Goal: Transaction & Acquisition: Purchase product/service

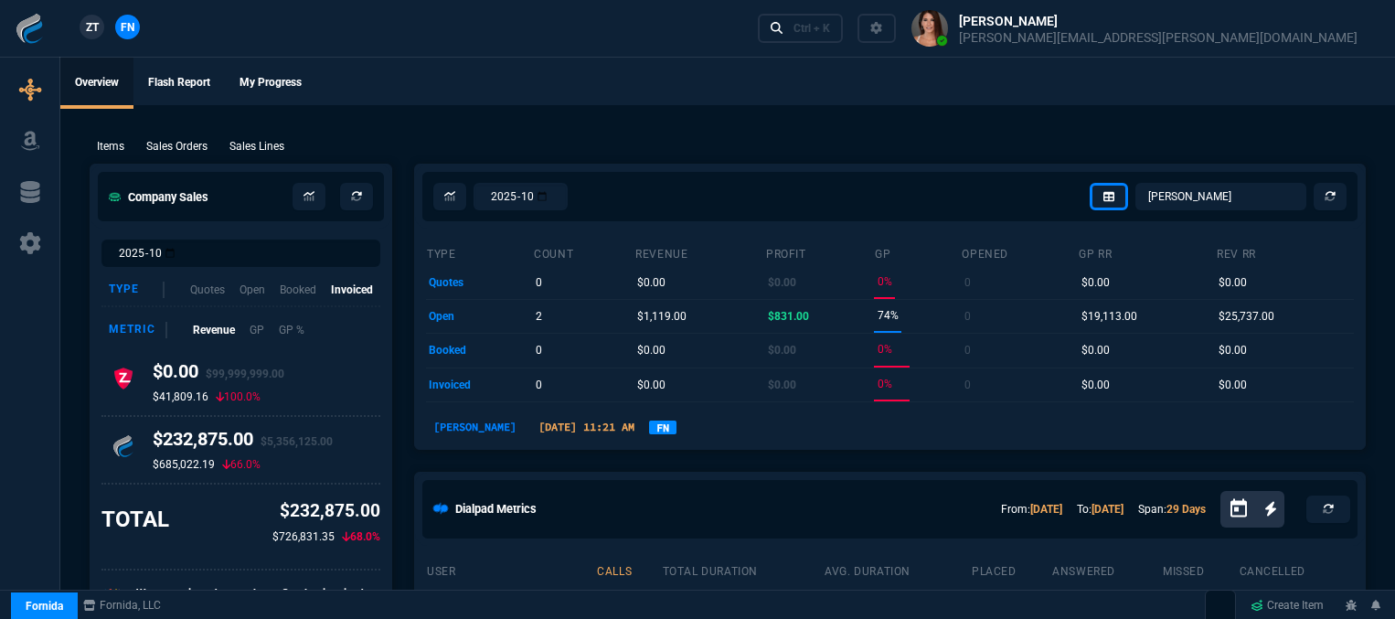
select select "12: [PERSON_NAME]"
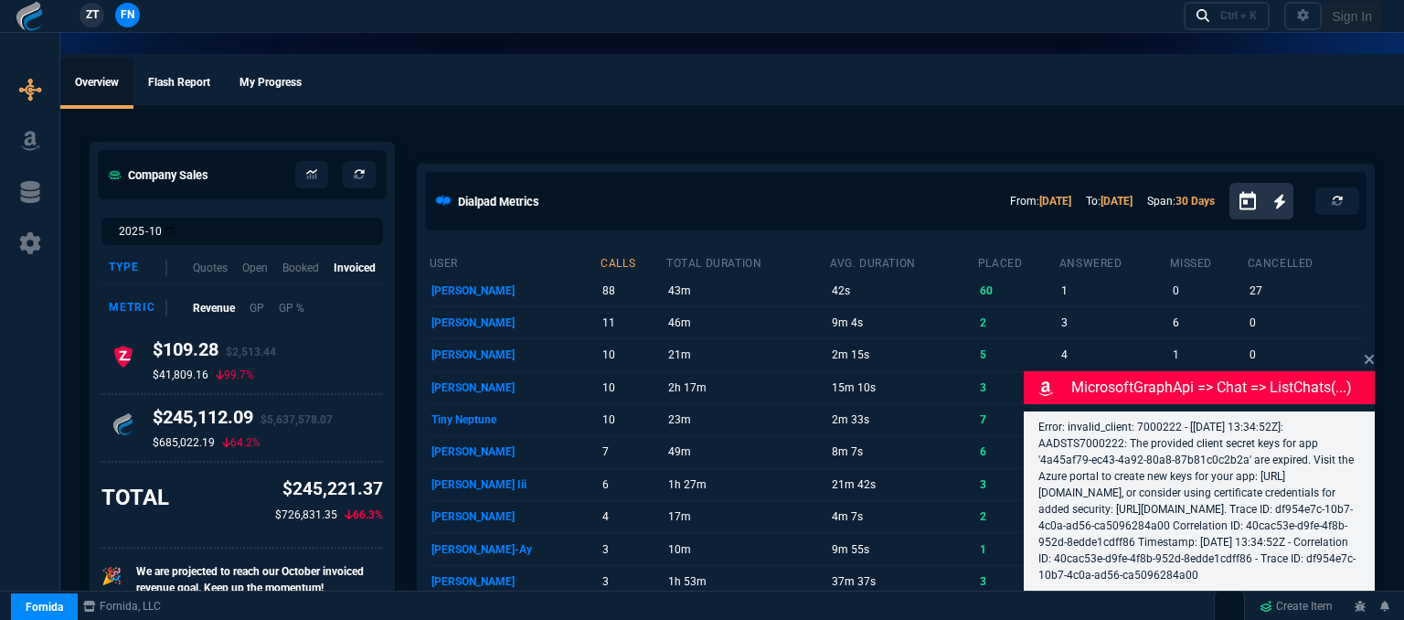
select select "12: [PERSON_NAME]"
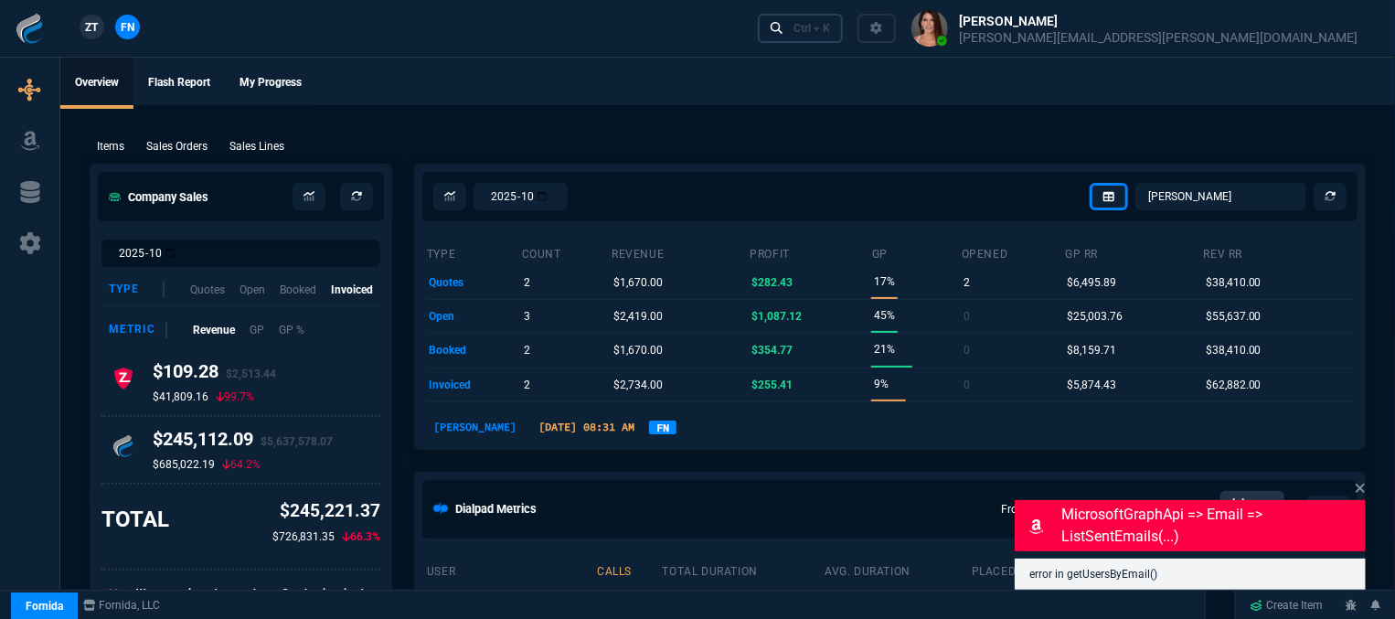
click at [830, 27] on div "Ctrl + K" at bounding box center [811, 28] width 37 height 15
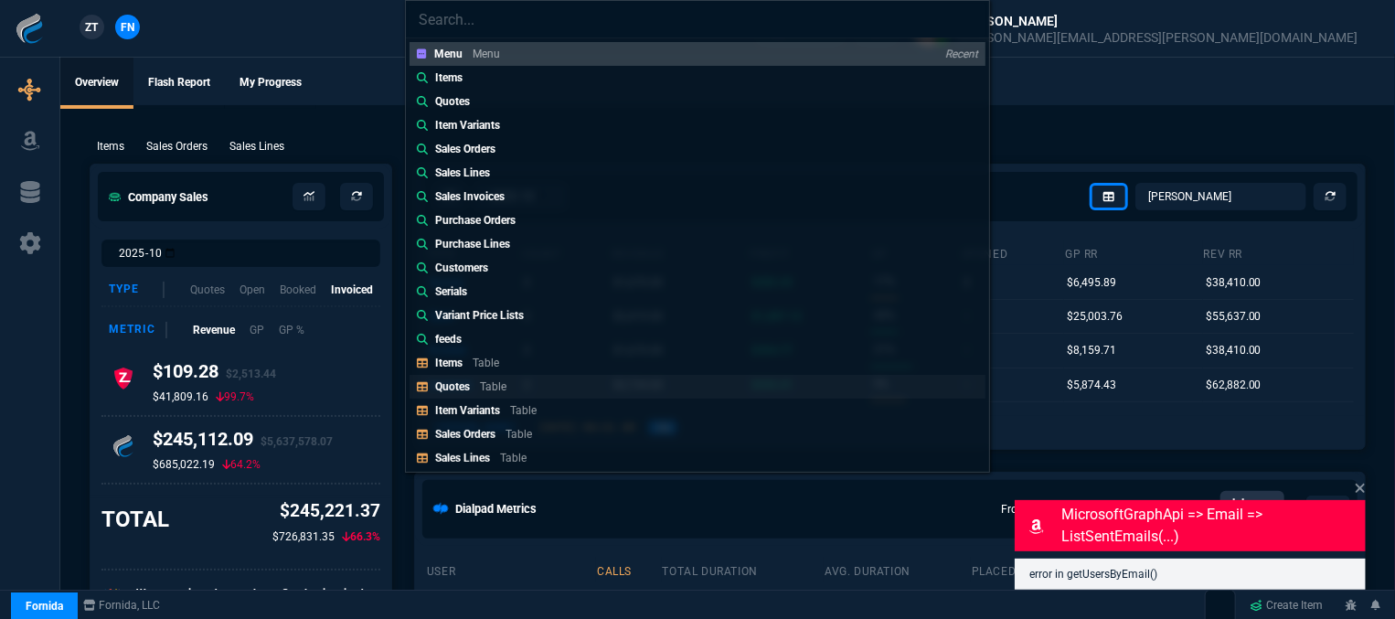
click at [504, 383] on p "Table" at bounding box center [493, 386] width 27 height 13
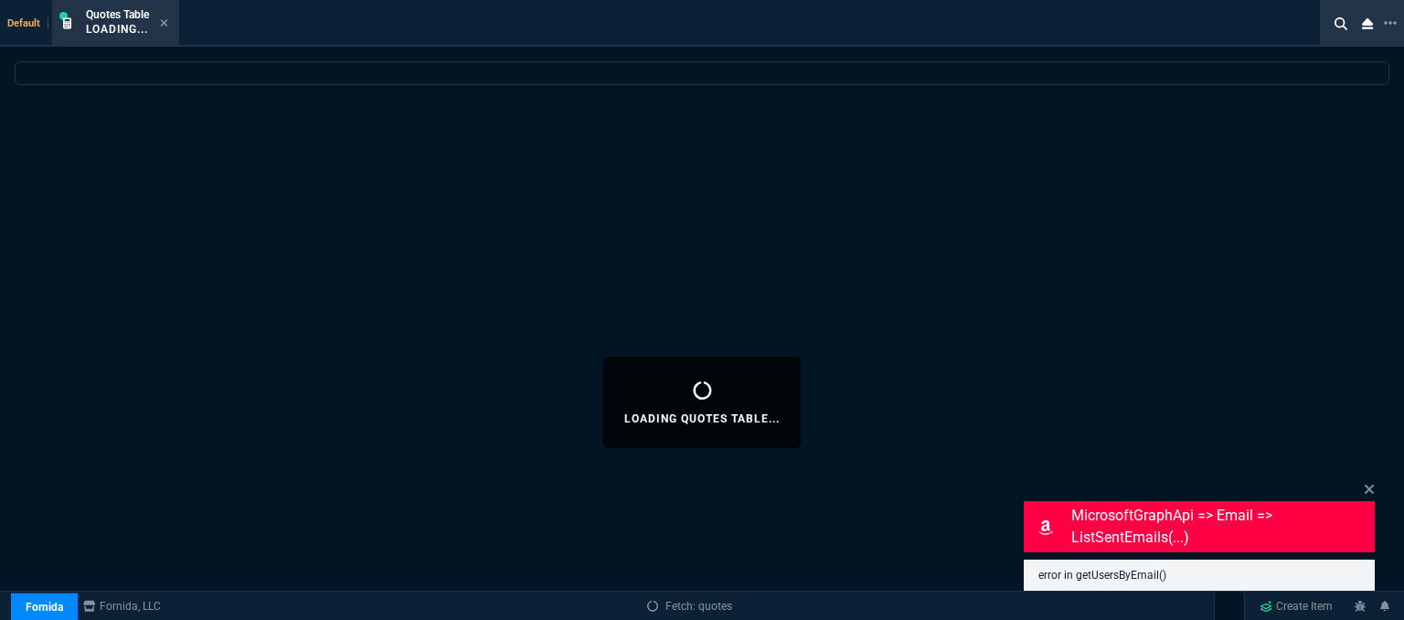
select select
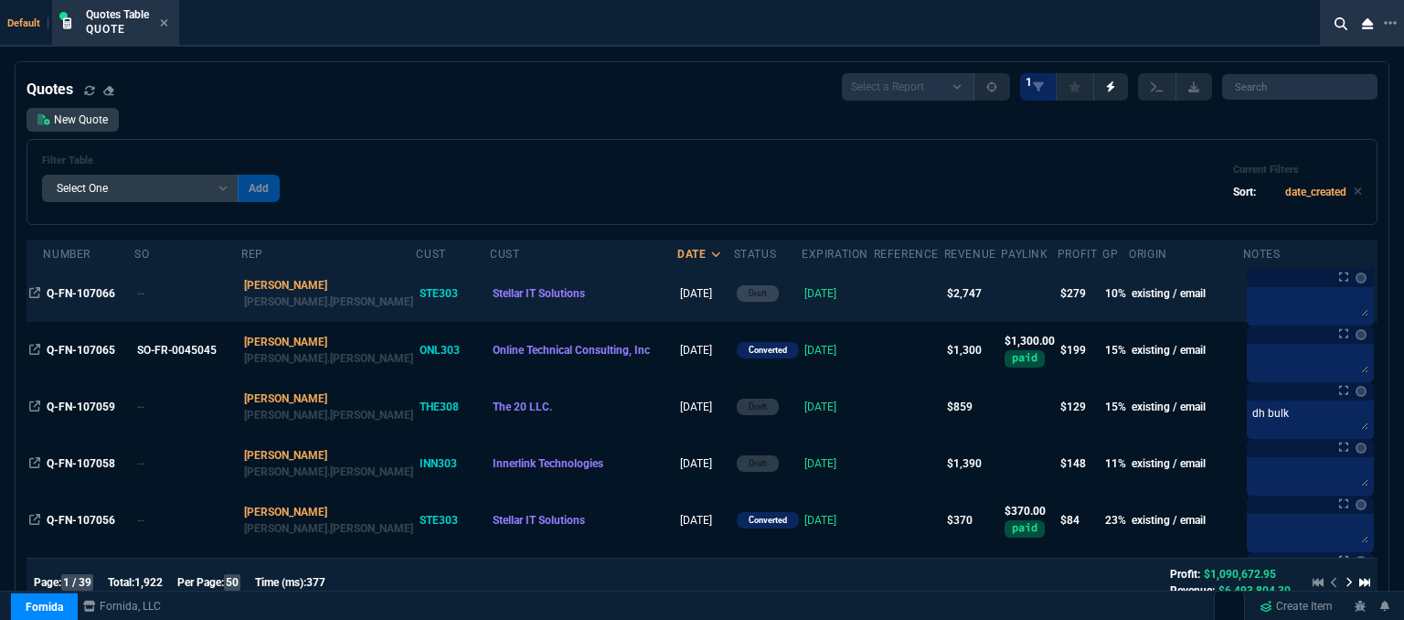
click at [874, 291] on td at bounding box center [909, 293] width 70 height 57
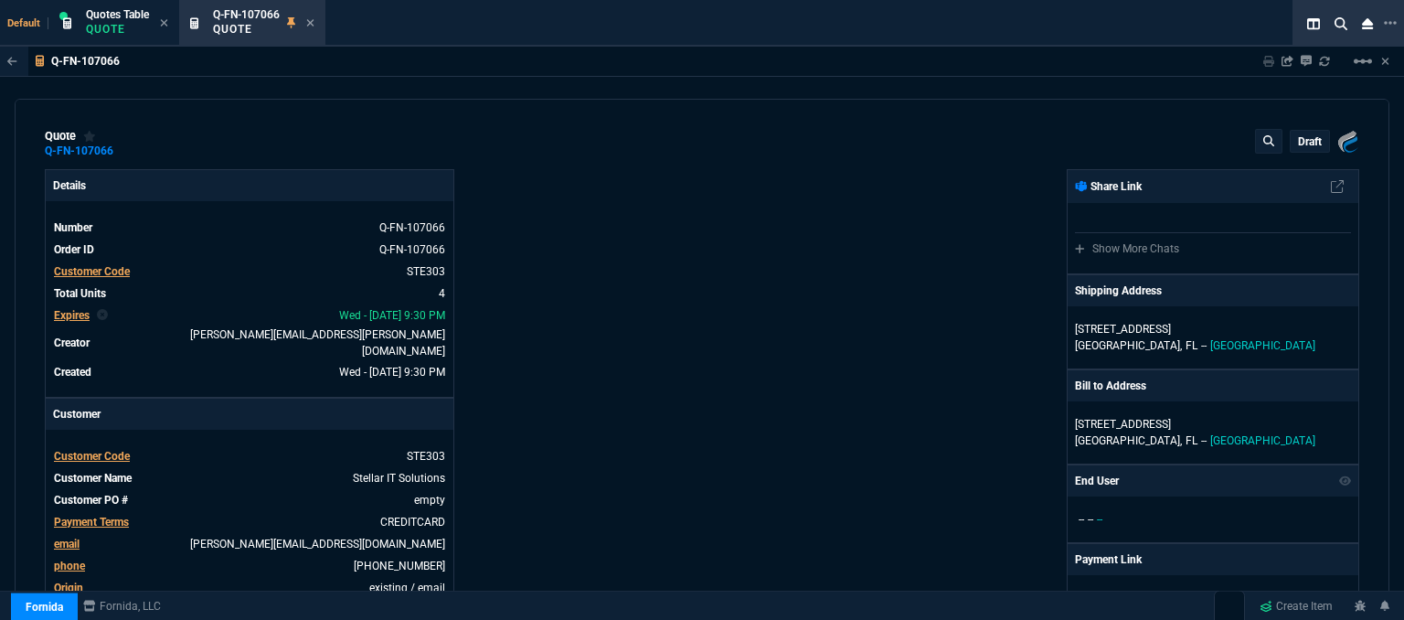
type input "15"
type input "163"
type input "1610"
type input "15"
type input "126"
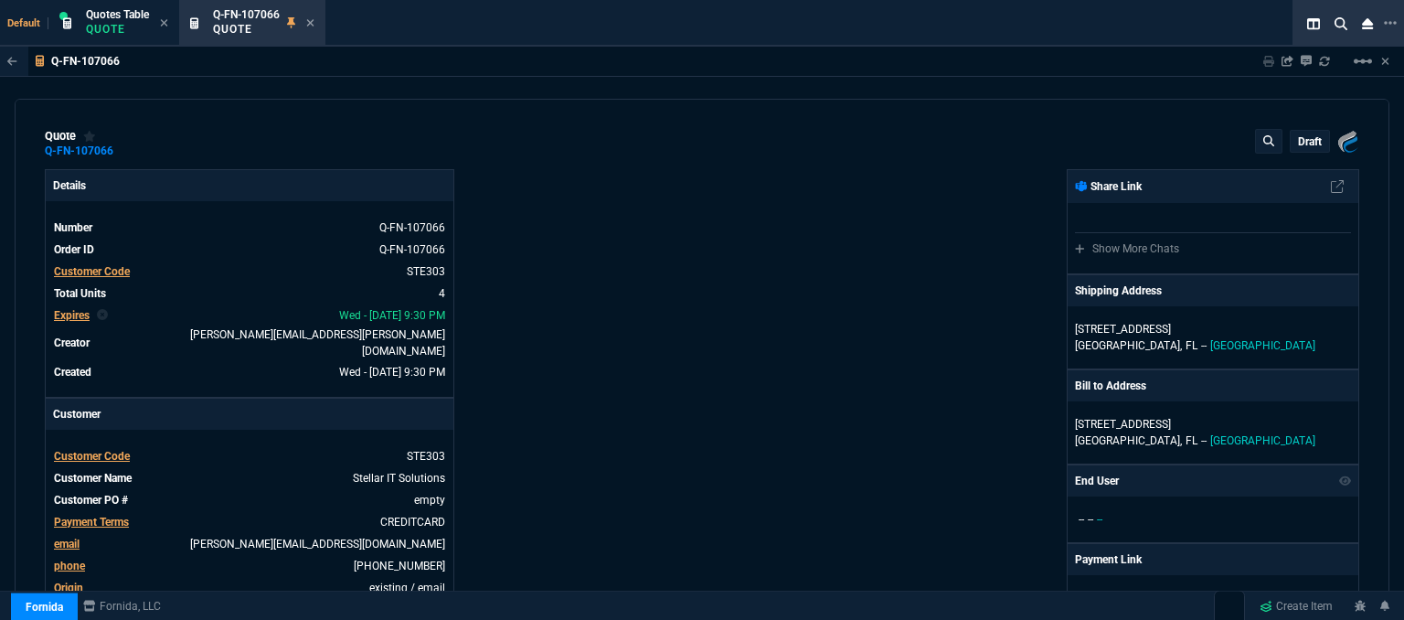
type input "1215"
type input "15"
type input "119"
type input "0"
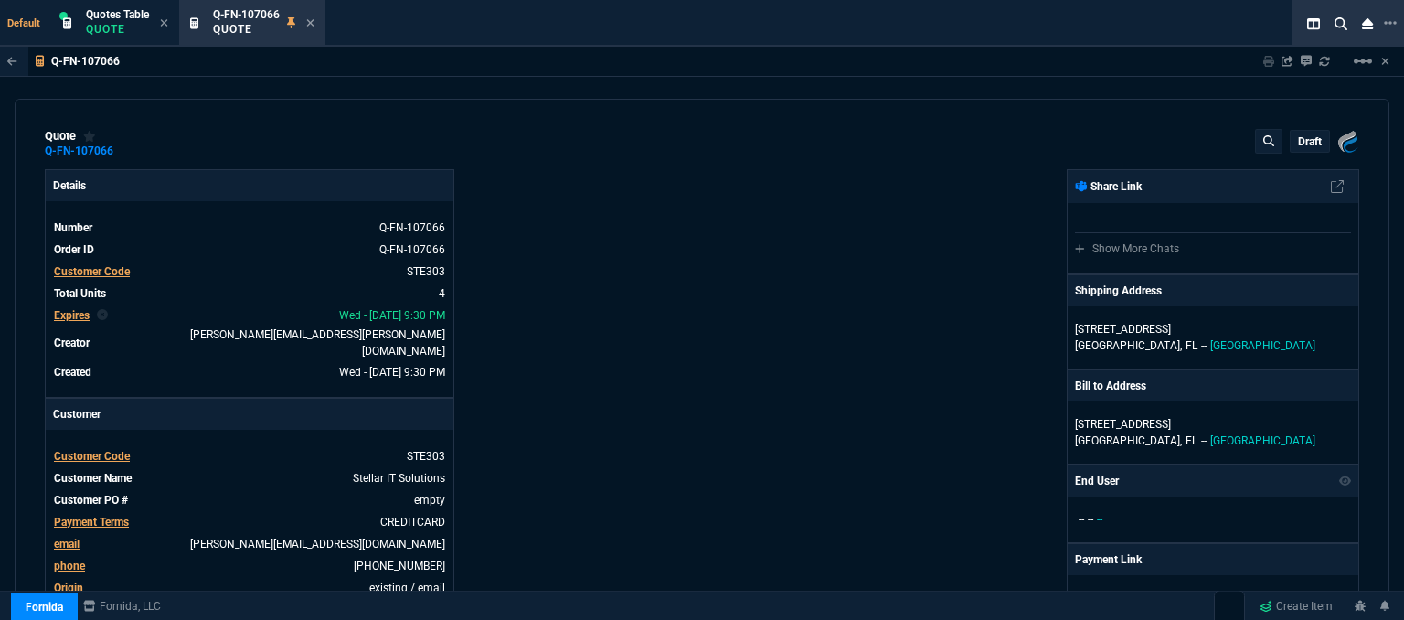
type input "31"
type input "1155"
type input "31"
click at [1356, 65] on mat-icon "linear_scale" at bounding box center [1363, 61] width 22 height 22
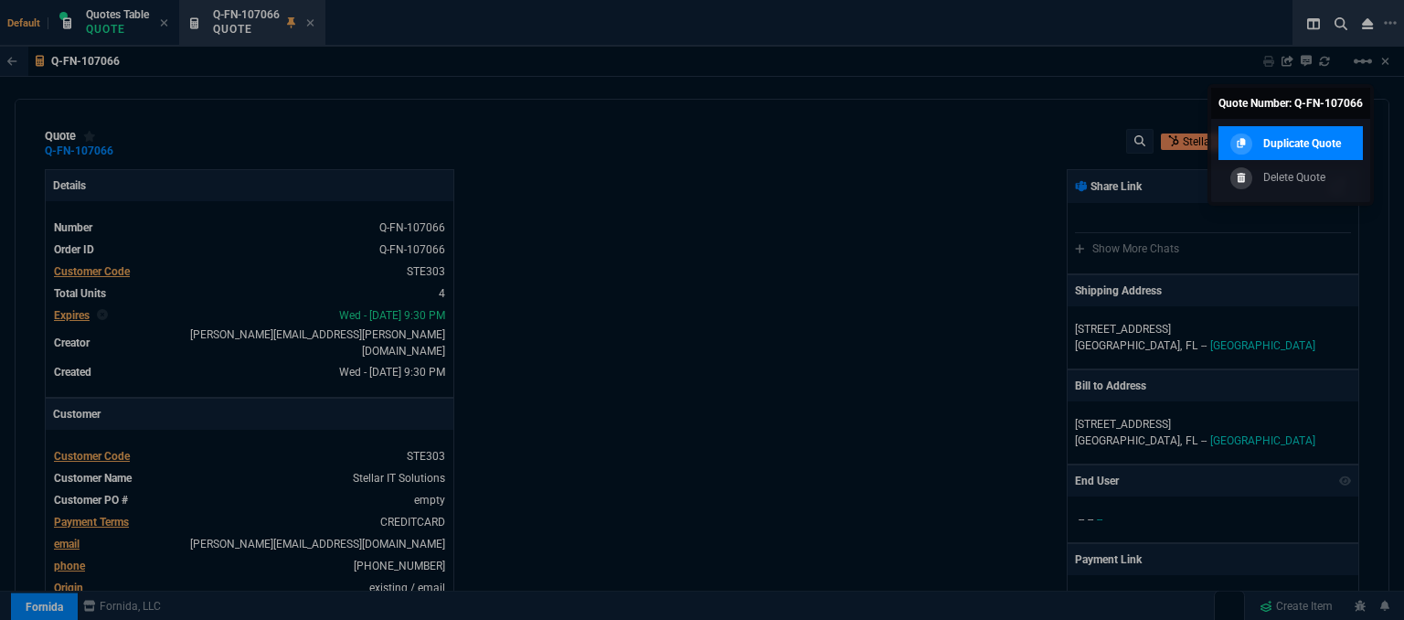
click at [1322, 150] on p "Duplicate Quote" at bounding box center [1302, 143] width 78 height 16
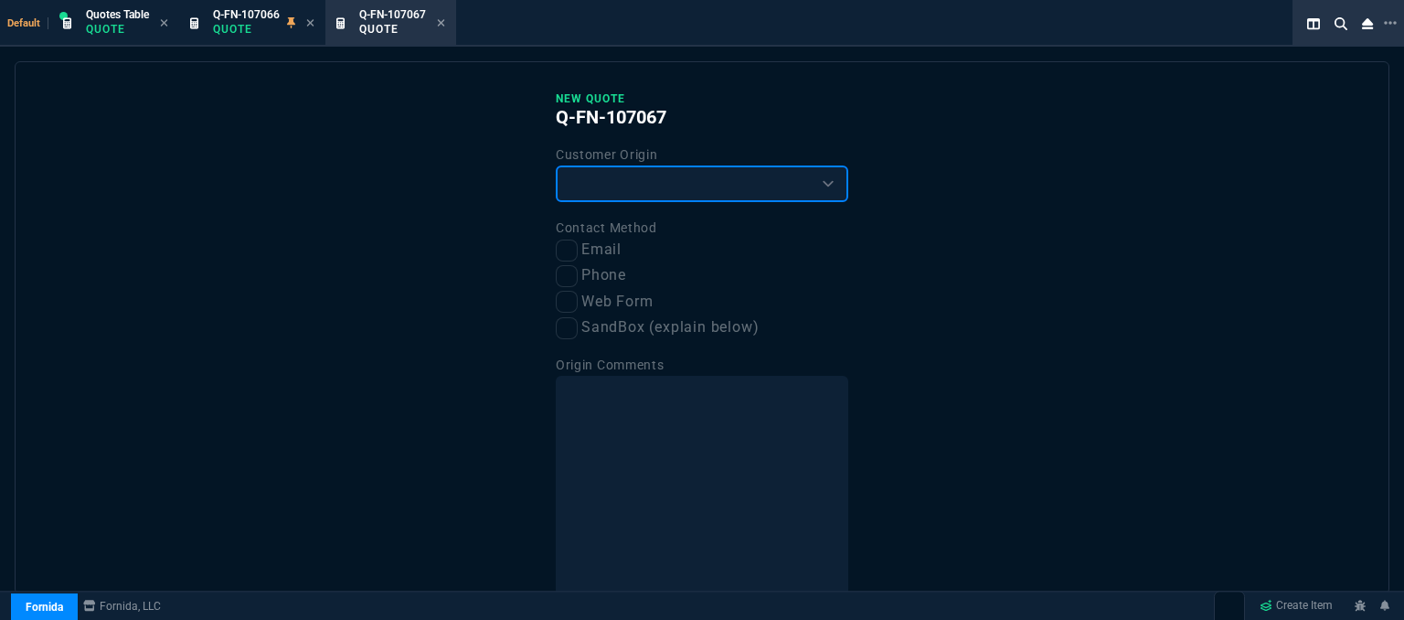
click at [653, 182] on select "Existing Customer Amazon Lead (first order) Website Lead (first order) Called (…" at bounding box center [702, 183] width 292 height 37
select select "existing"
click at [556, 165] on select "Existing Customer Amazon Lead (first order) Website Lead (first order) Called (…" at bounding box center [702, 183] width 292 height 37
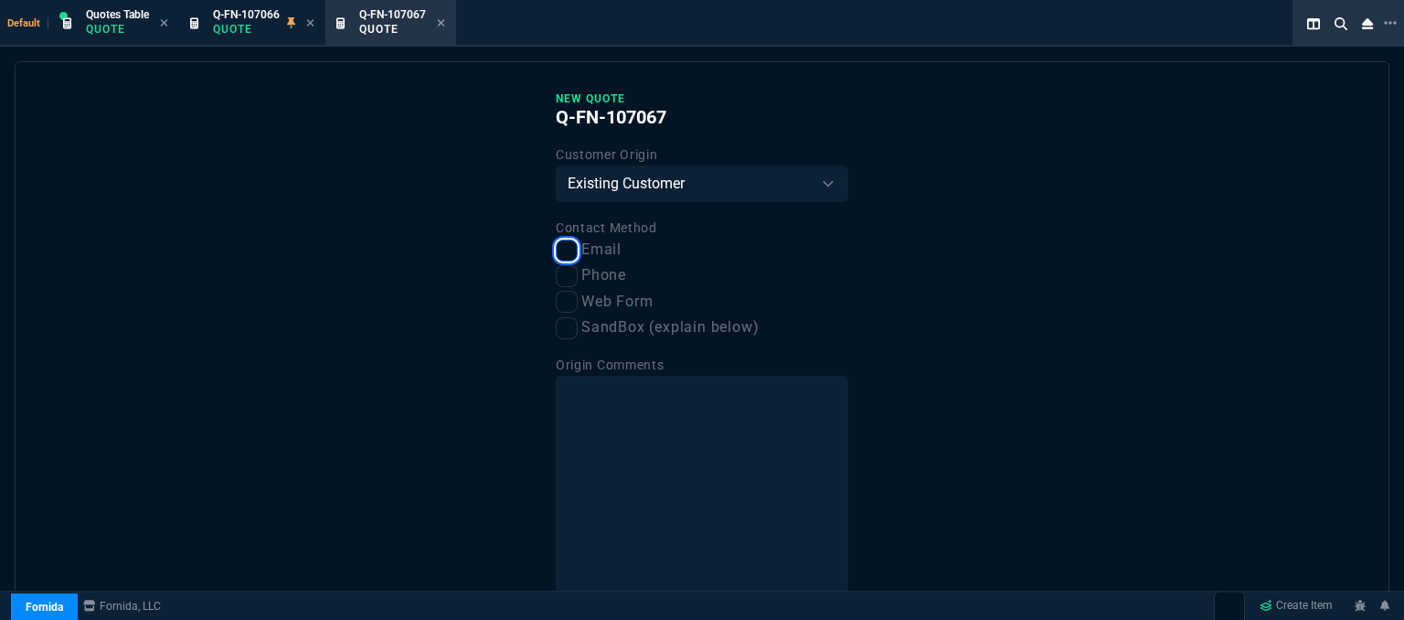
click at [561, 257] on input "Email" at bounding box center [567, 250] width 22 height 22
checkbox input "true"
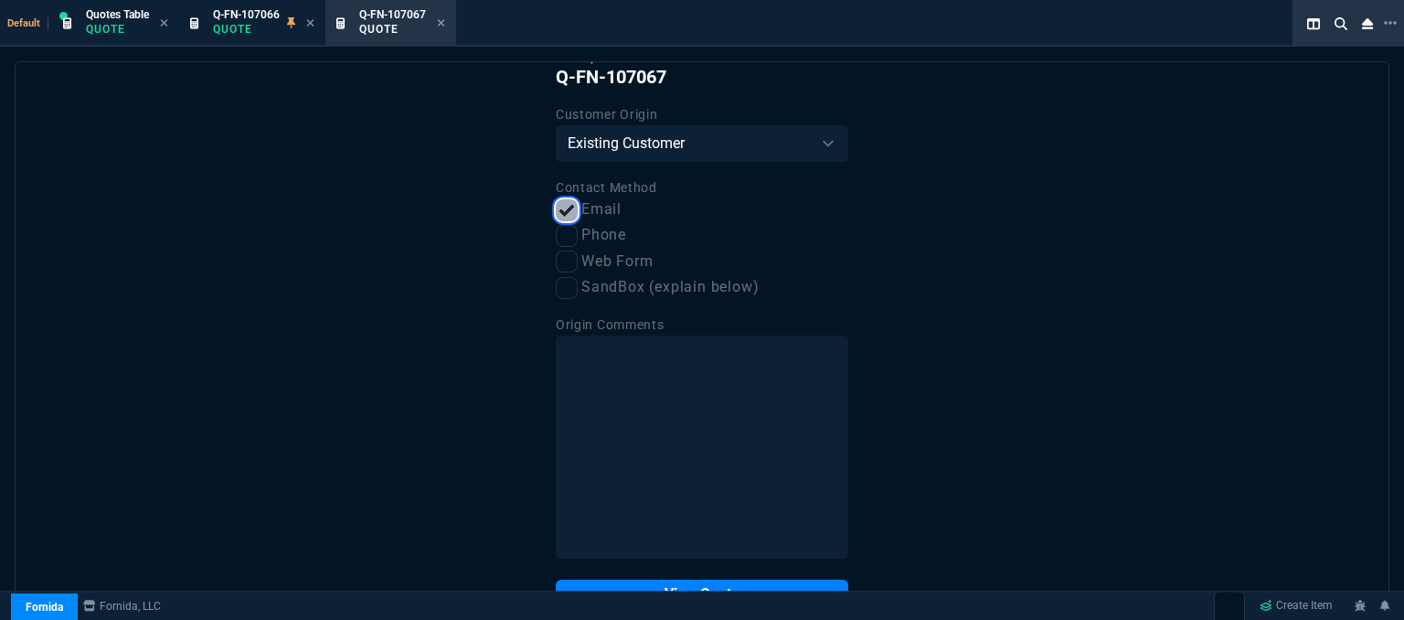
scroll to position [92, 0]
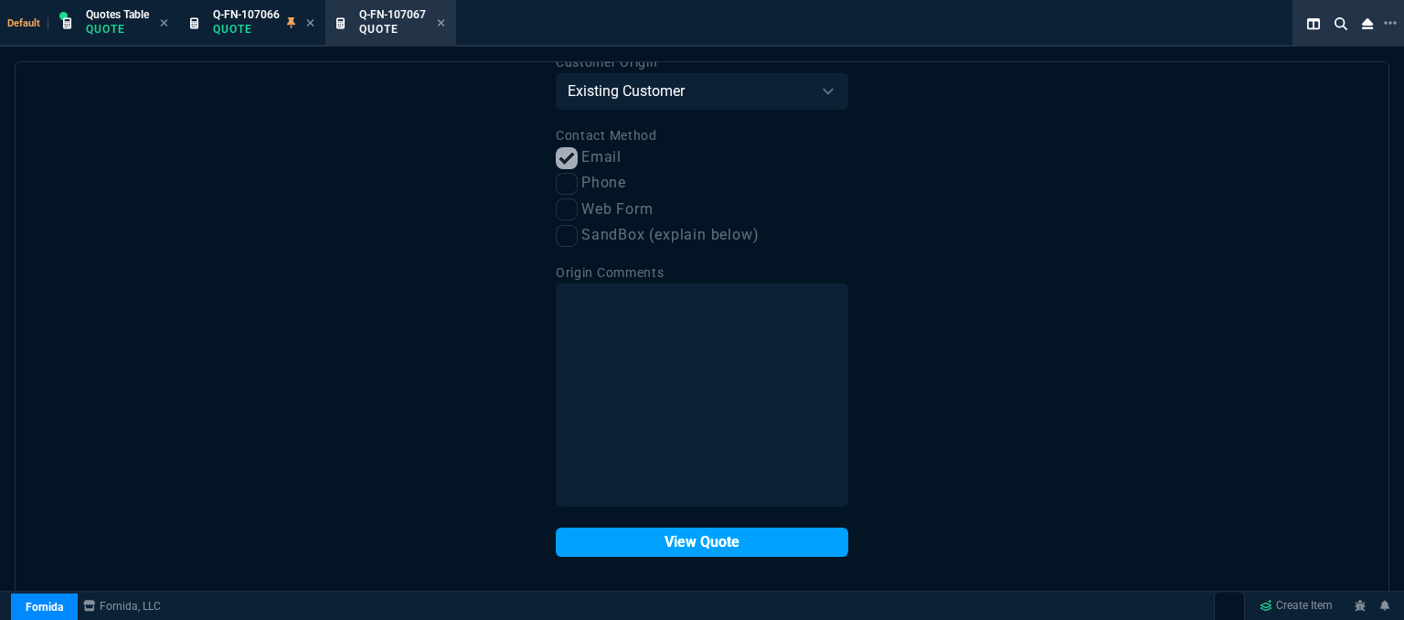
click at [705, 543] on button "View Quote" at bounding box center [702, 541] width 292 height 29
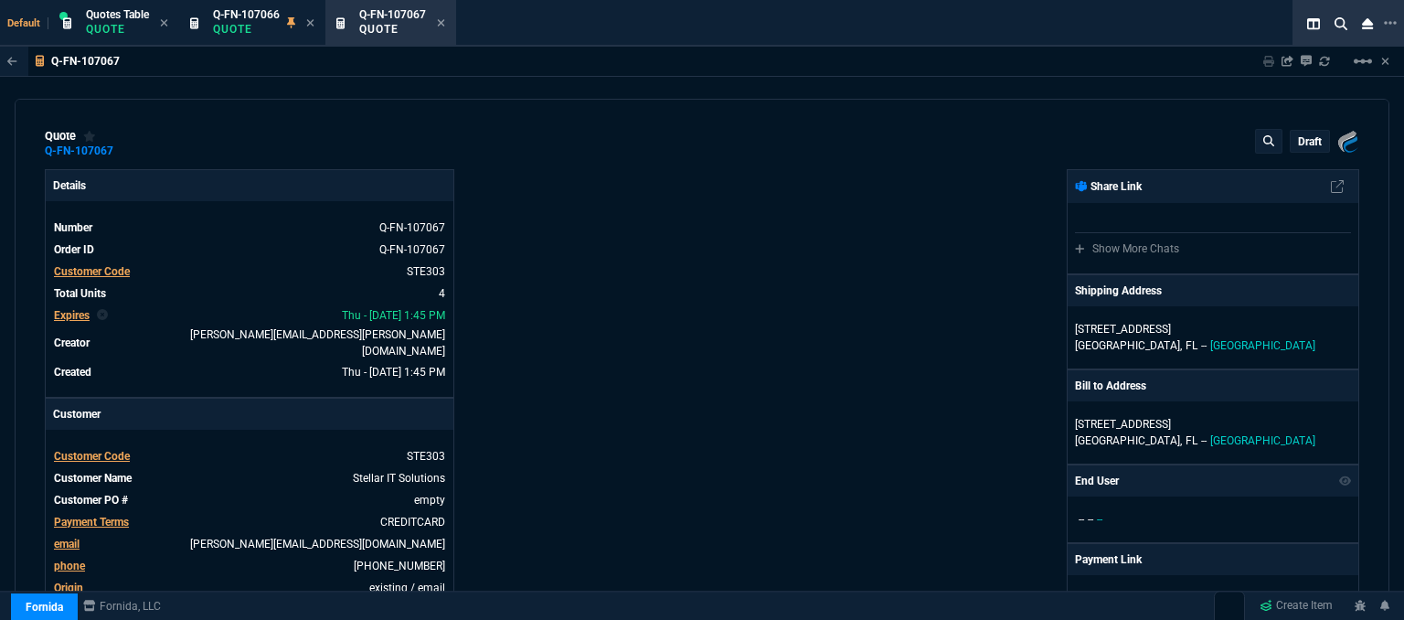
type input "15"
type input "163"
type input "15"
type input "126"
type input "15"
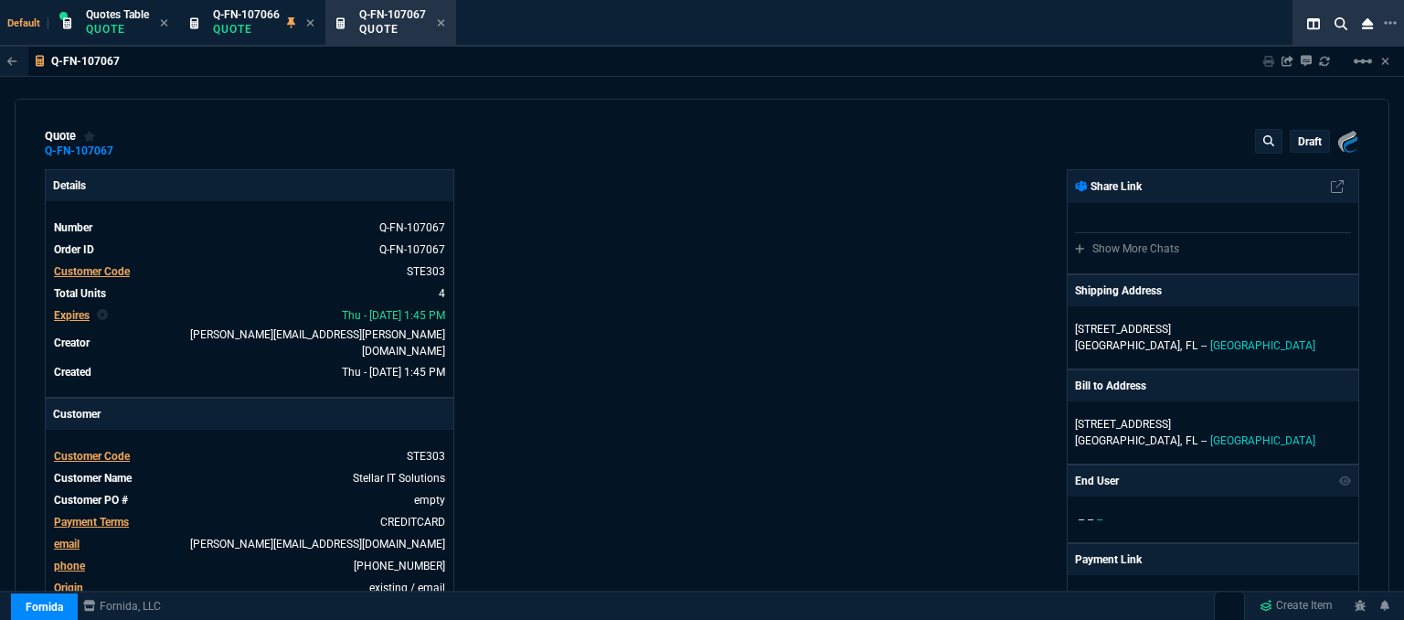
type input "119"
type input "0"
type input "31"
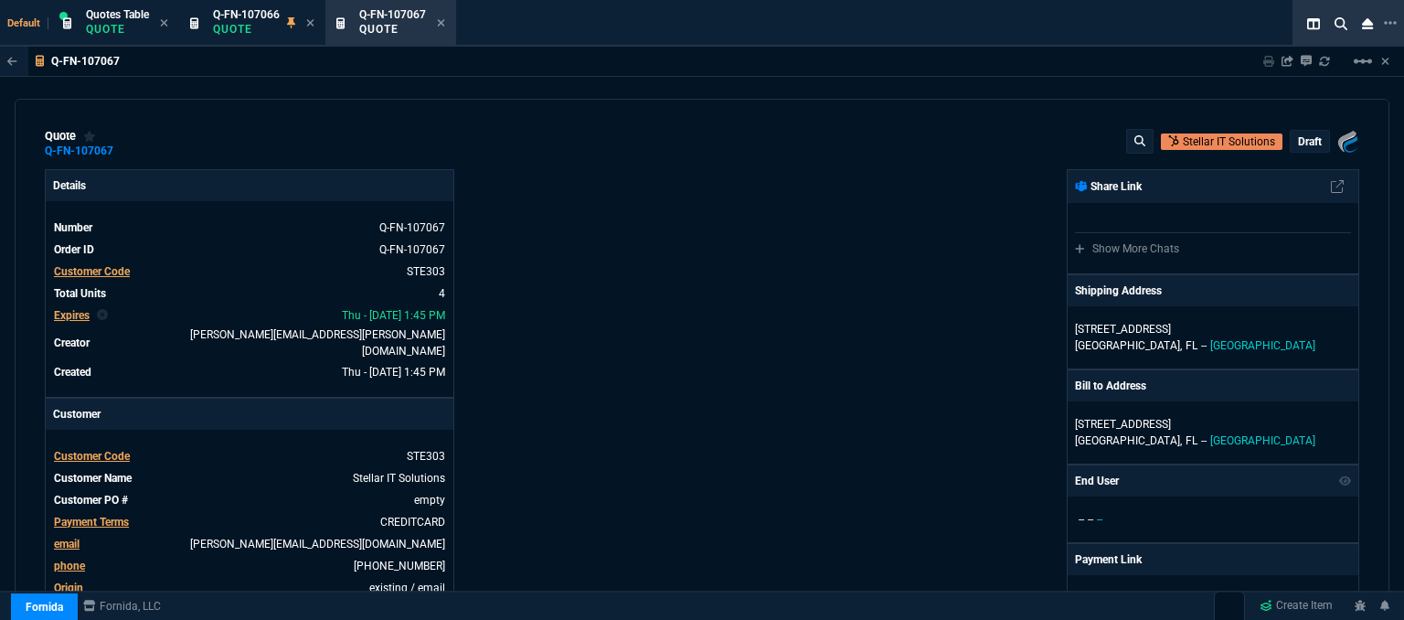
type input "31"
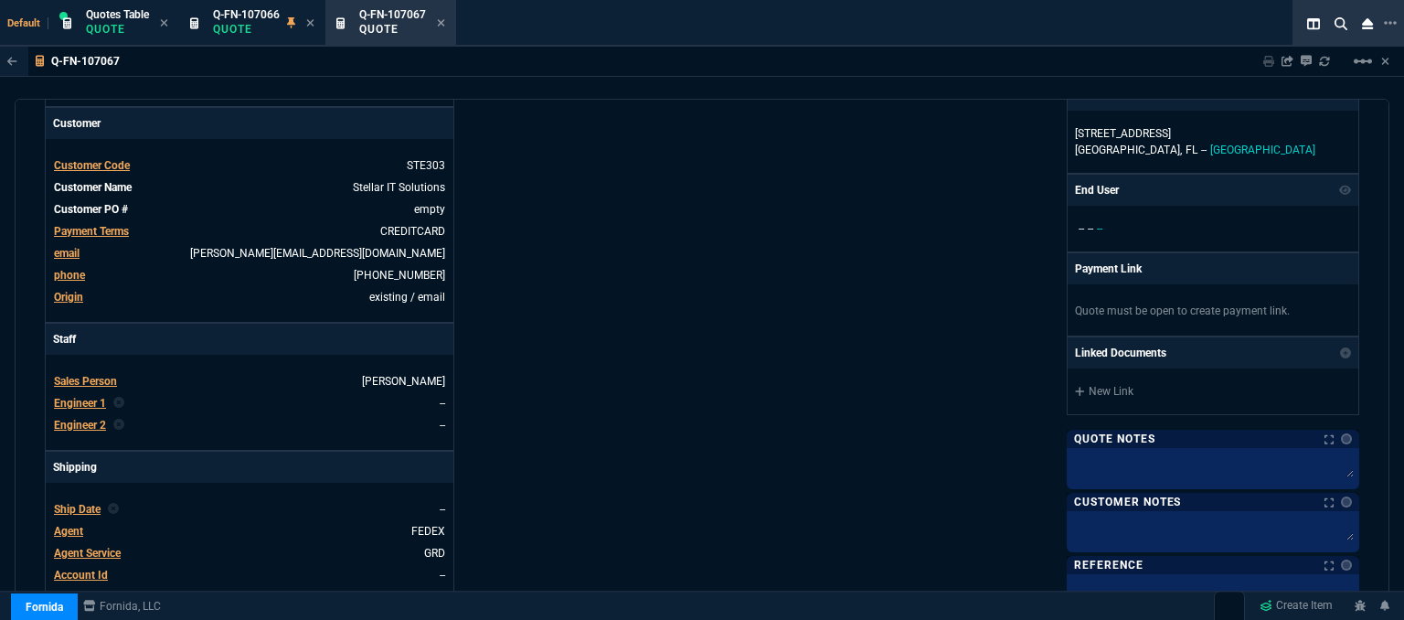
scroll to position [457, 0]
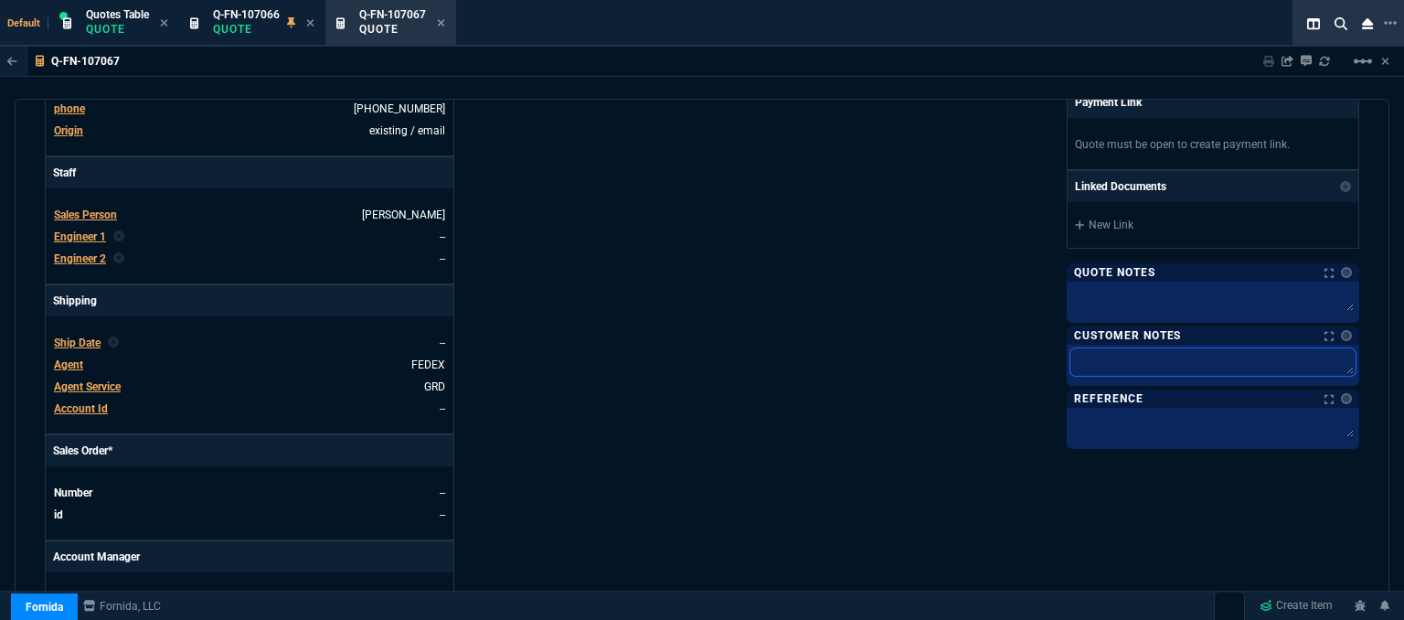
click at [1125, 366] on textarea at bounding box center [1212, 361] width 285 height 27
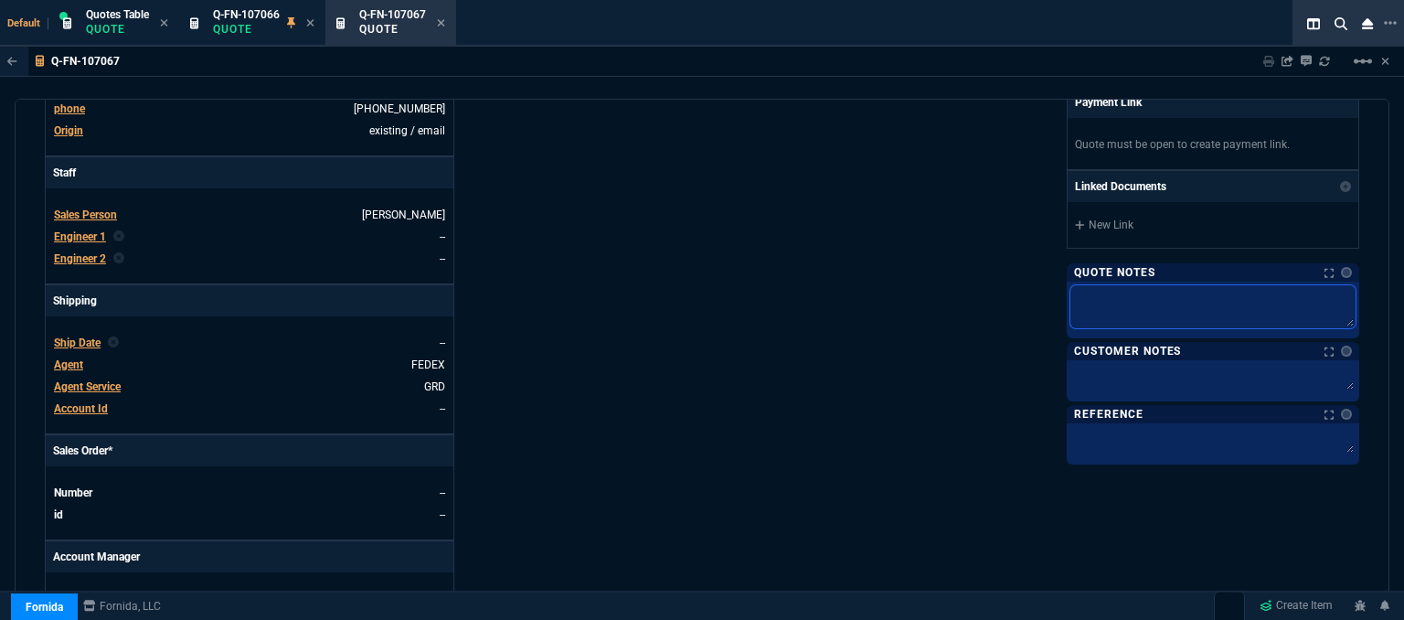
click at [1119, 301] on textarea at bounding box center [1212, 306] width 285 height 43
type textarea "d"
type textarea "dh"
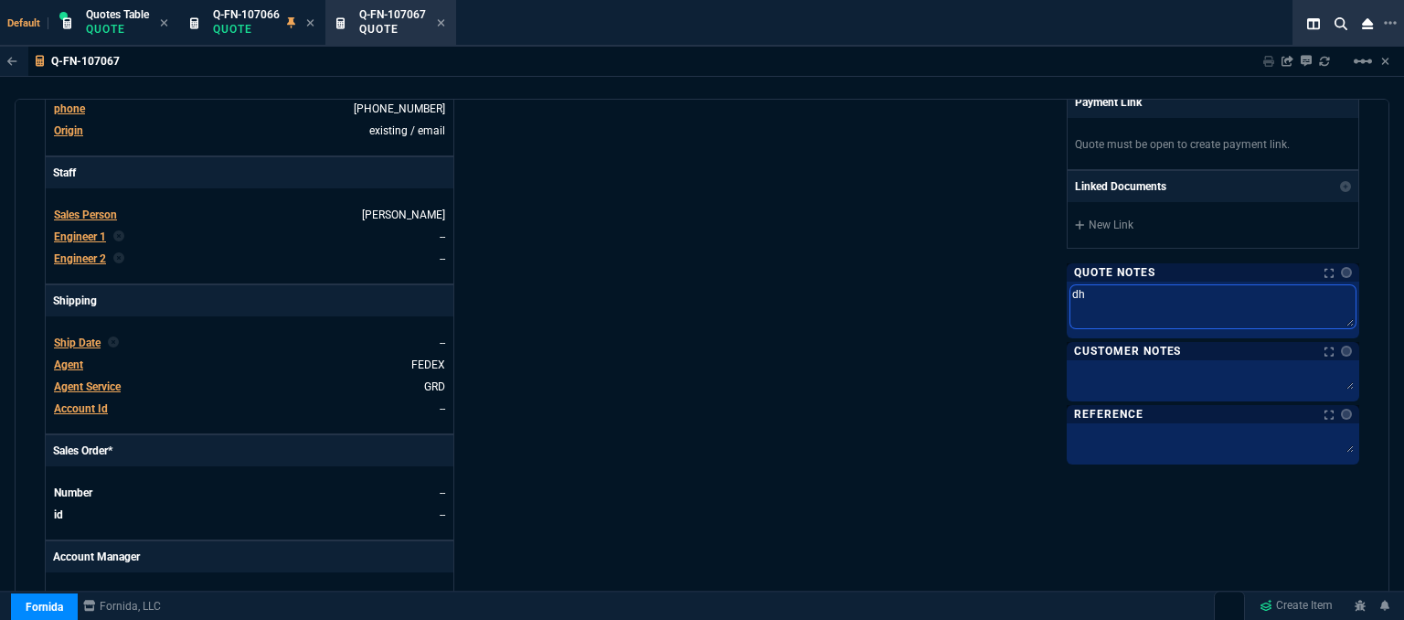
type textarea "dh"
type textarea "dh b"
type textarea "dh bu"
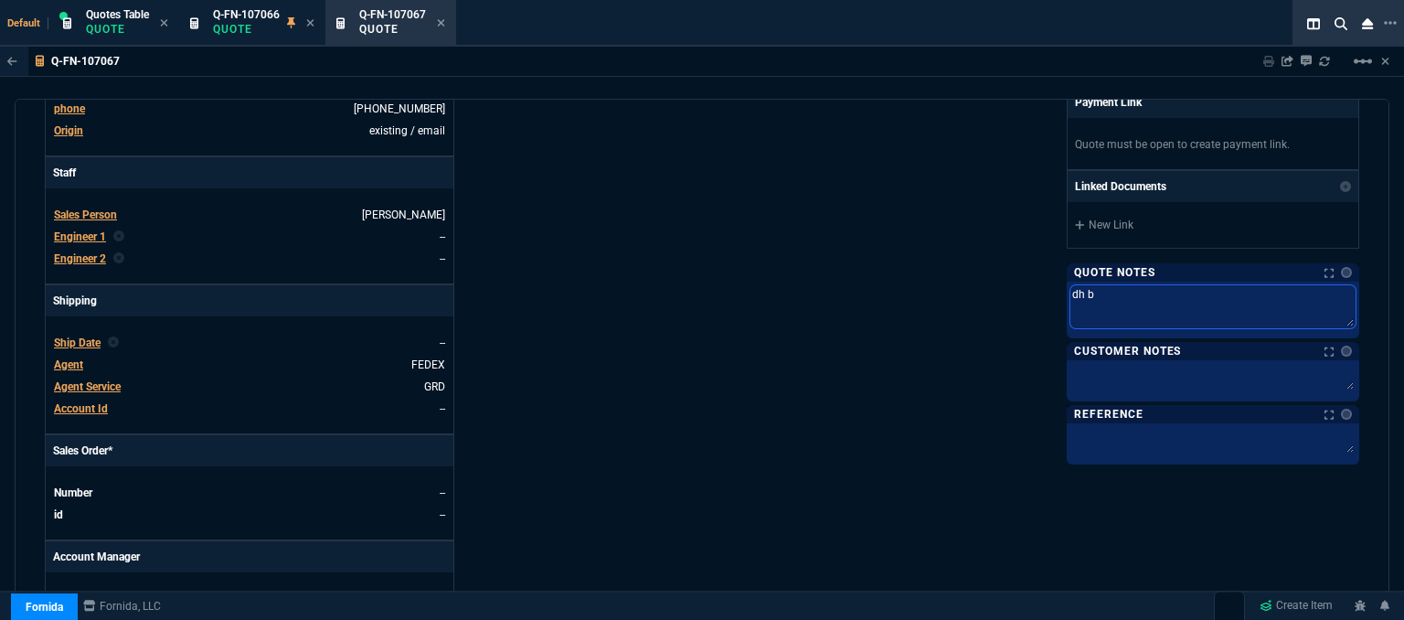
type textarea "dh bu"
type textarea "dh bul"
type textarea "dh bulk"
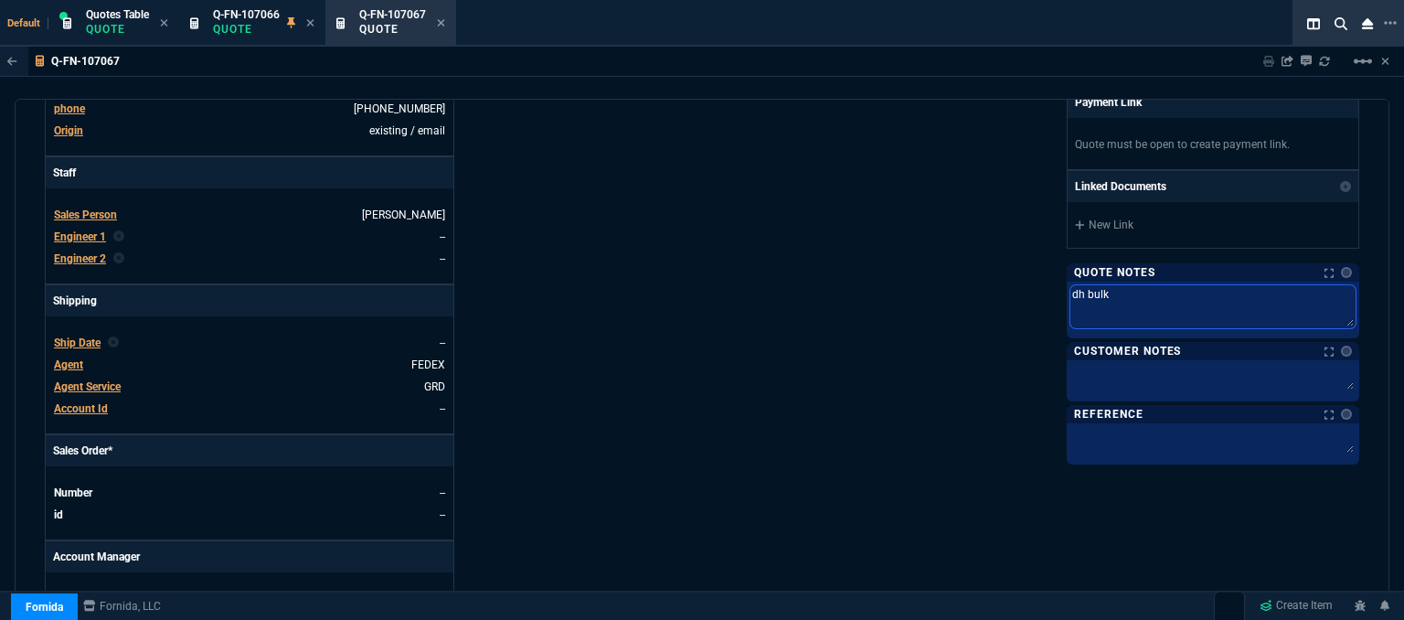
type textarea "dh bulk"
type textarea "dh bulk f"
type textarea "dh bulk fo"
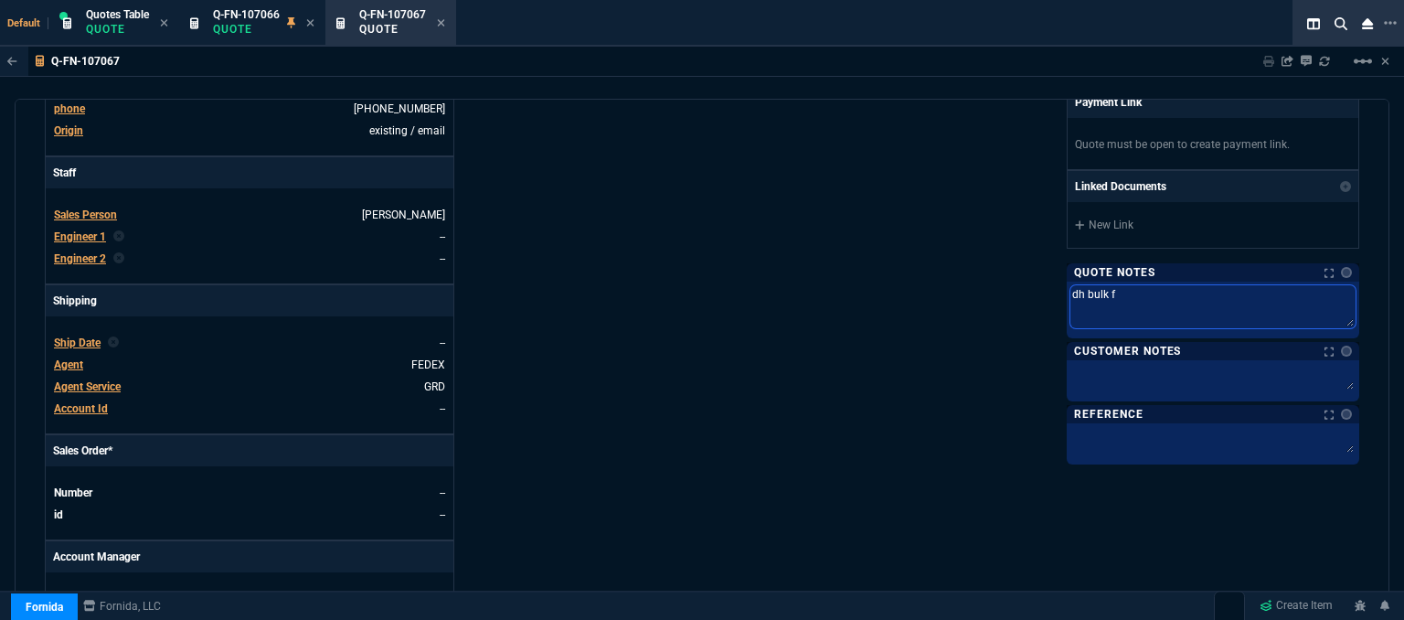
type textarea "dh bulk fo"
type textarea "dh bulk for"
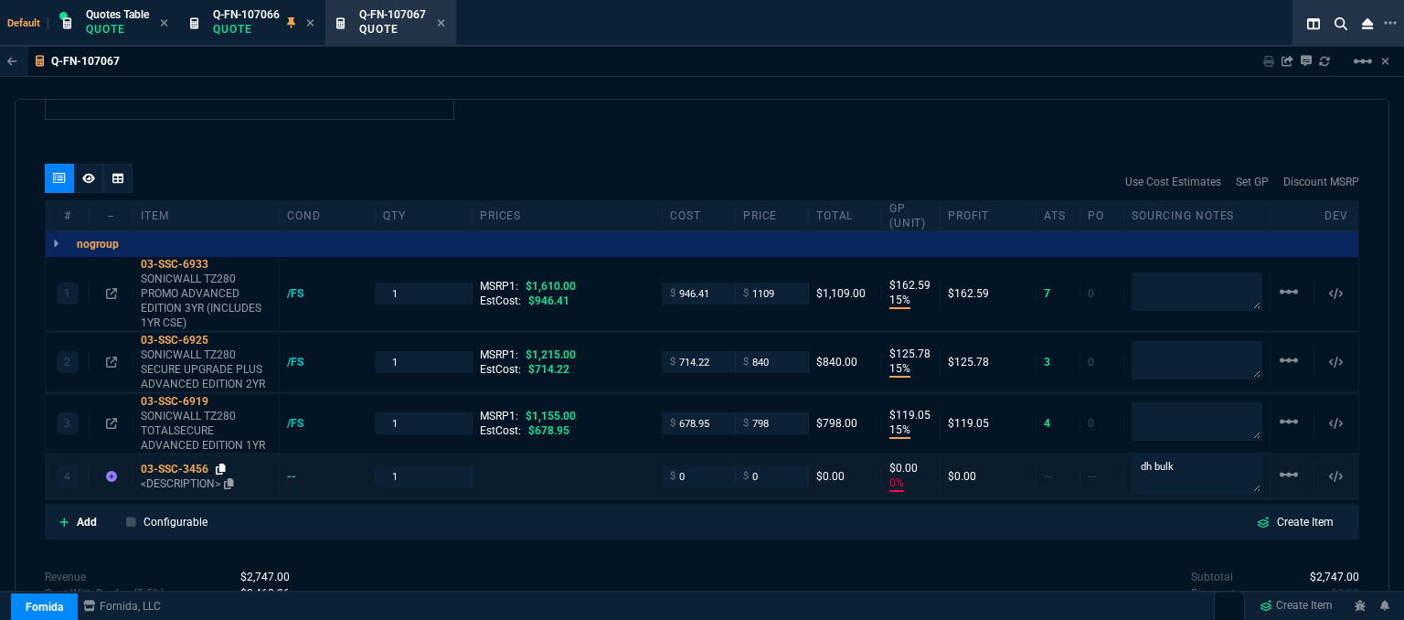
type textarea "dh bulk for"
click at [219, 463] on icon at bounding box center [221, 468] width 10 height 11
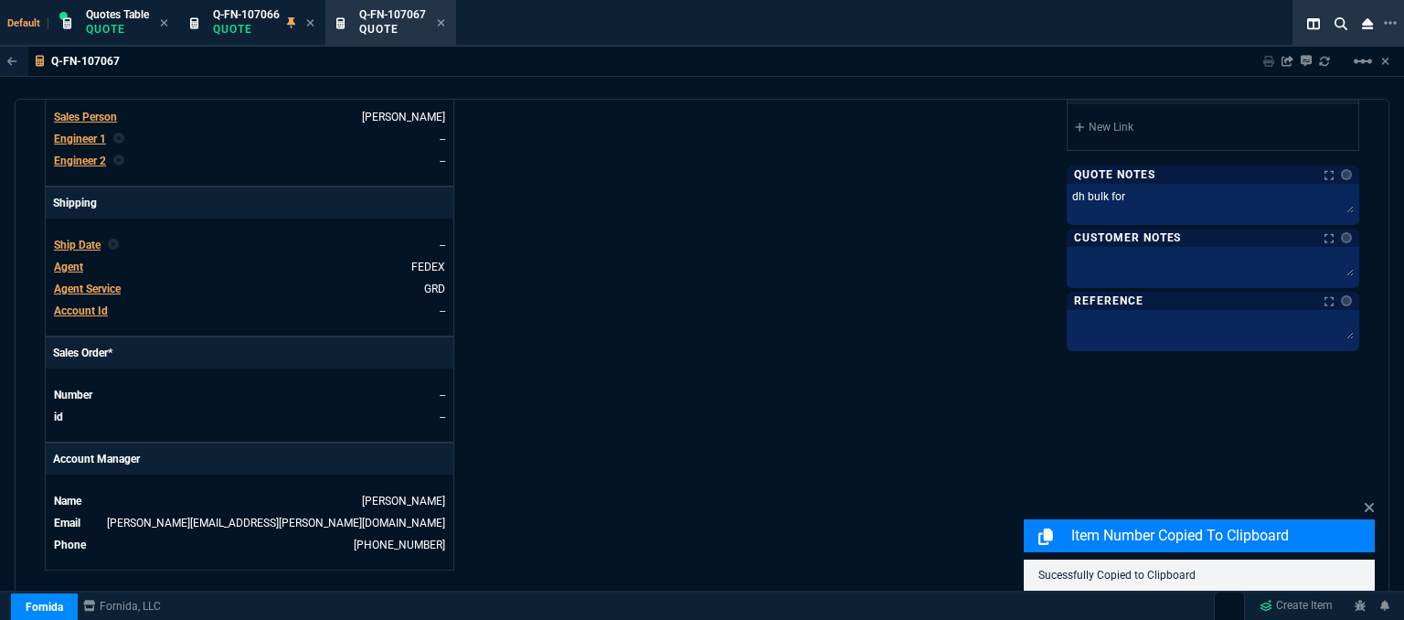
scroll to position [457, 0]
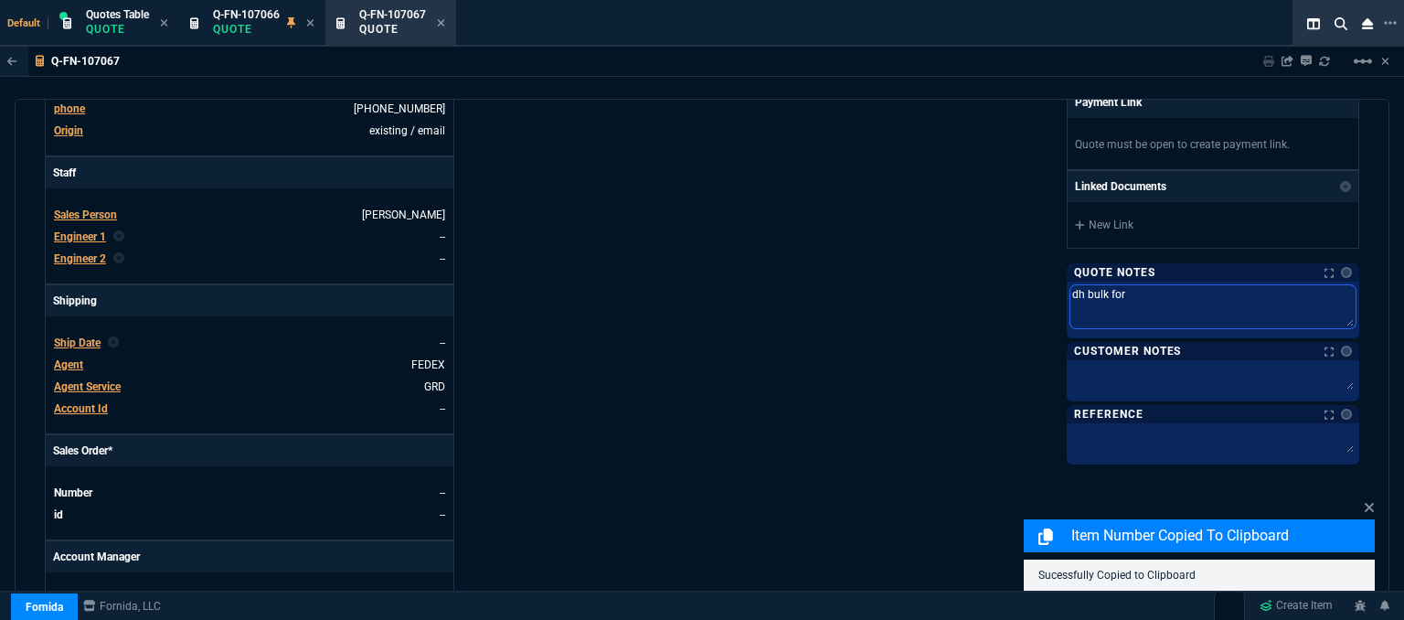
click at [1166, 298] on textarea "dh bulk for" at bounding box center [1212, 306] width 285 height 43
drag, startPoint x: 1158, startPoint y: 295, endPoint x: 1016, endPoint y: 292, distance: 141.7
click at [1016, 292] on div "Fornida, LLC [STREET_ADDRESS] Share Link Show More Chats Shipping Address [STRE…" at bounding box center [1030, 190] width 657 height 956
type textarea "p"
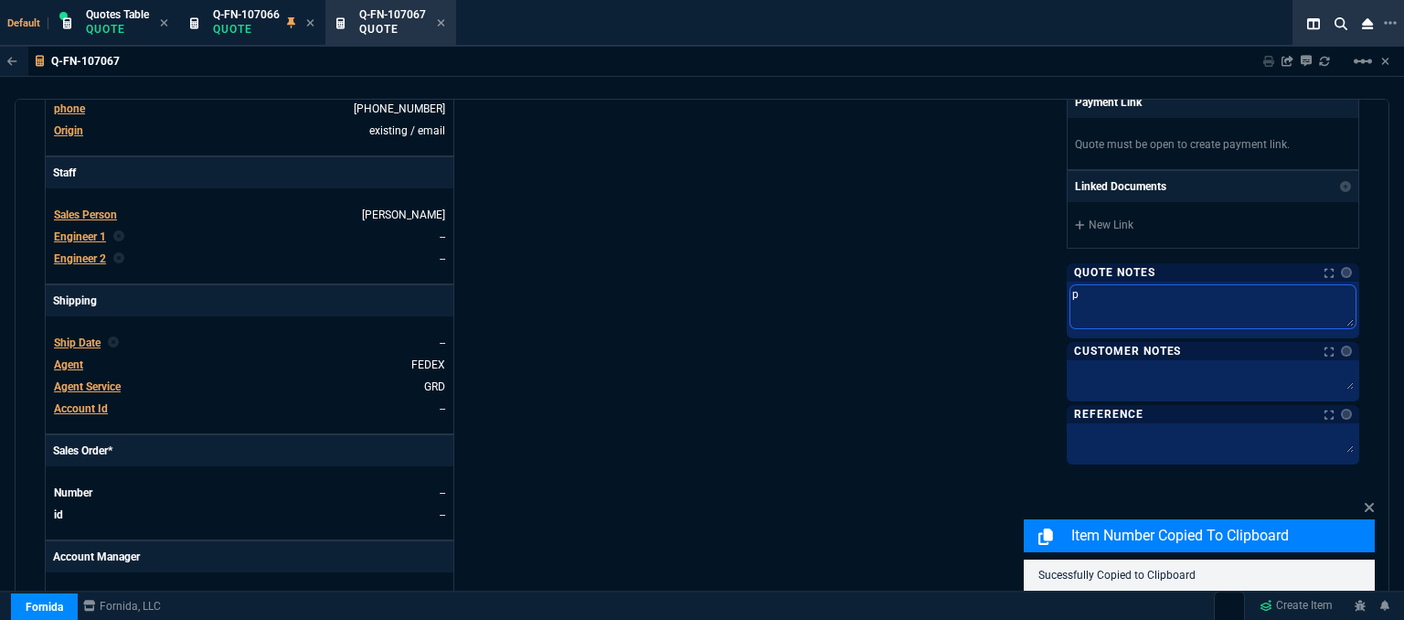
type textarea "pl"
type textarea "pls"
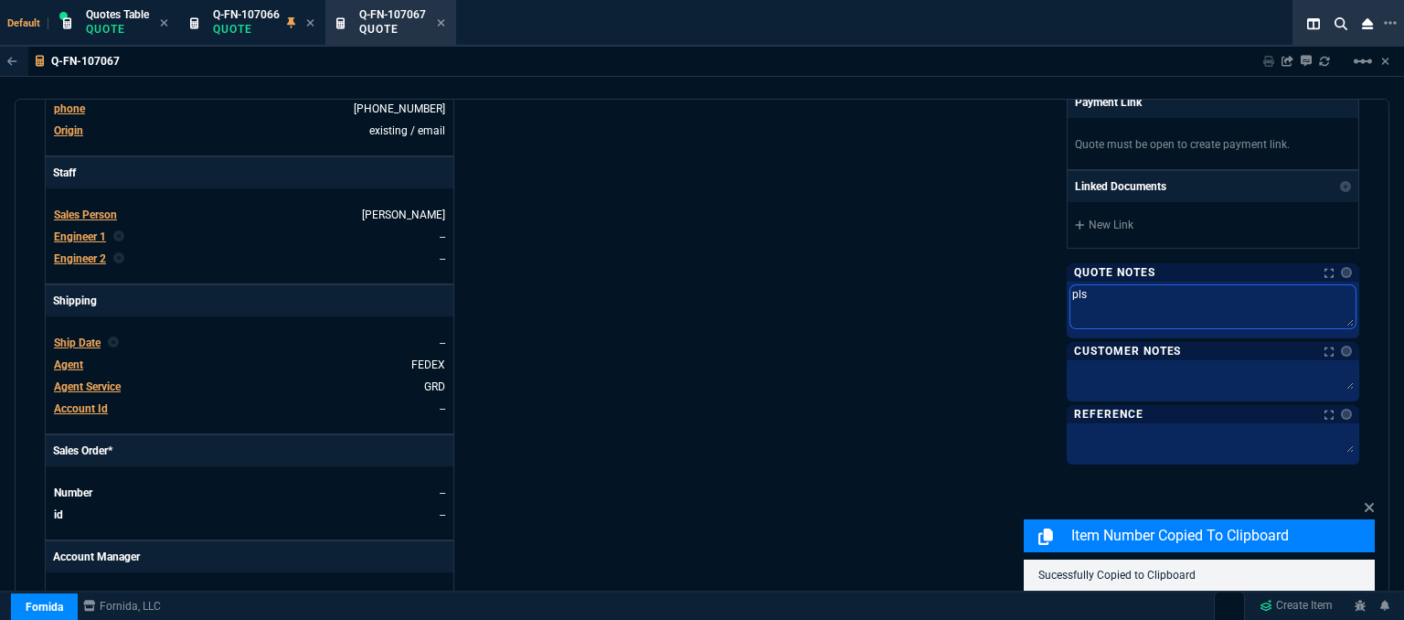
type textarea "pls"
type textarea "pls s"
type textarea "pls sh"
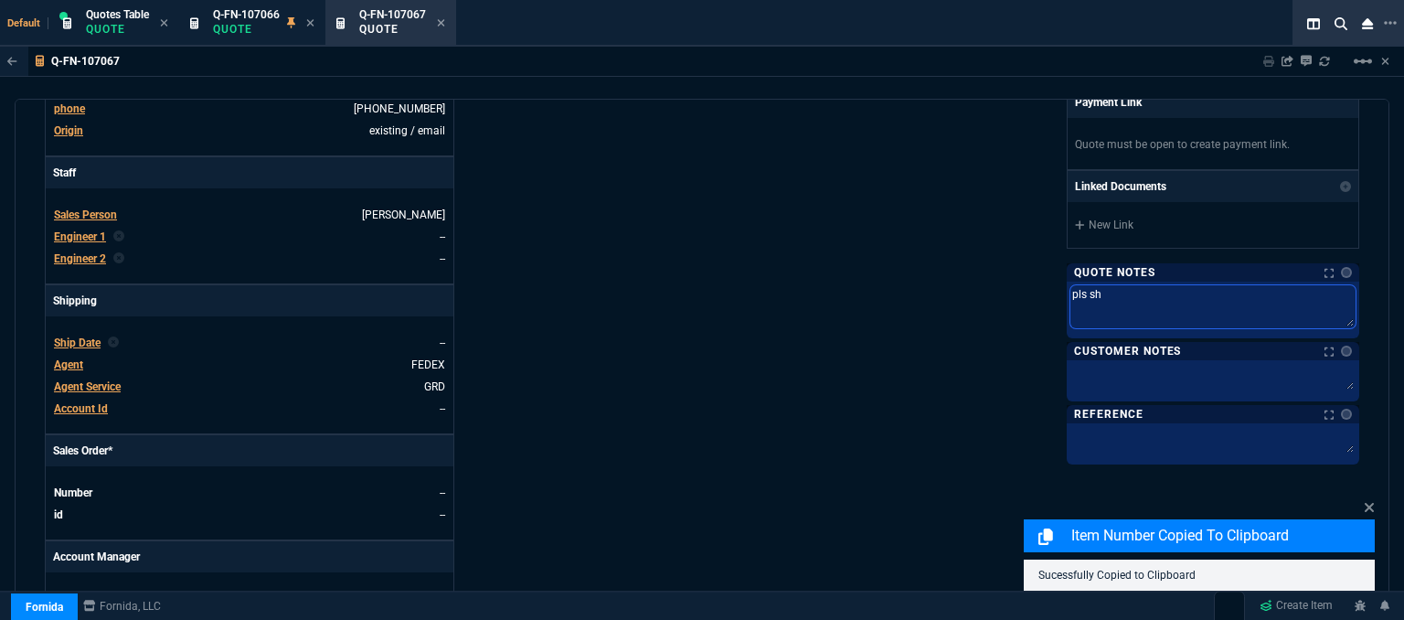
type textarea "pls shi"
type textarea "pls ship"
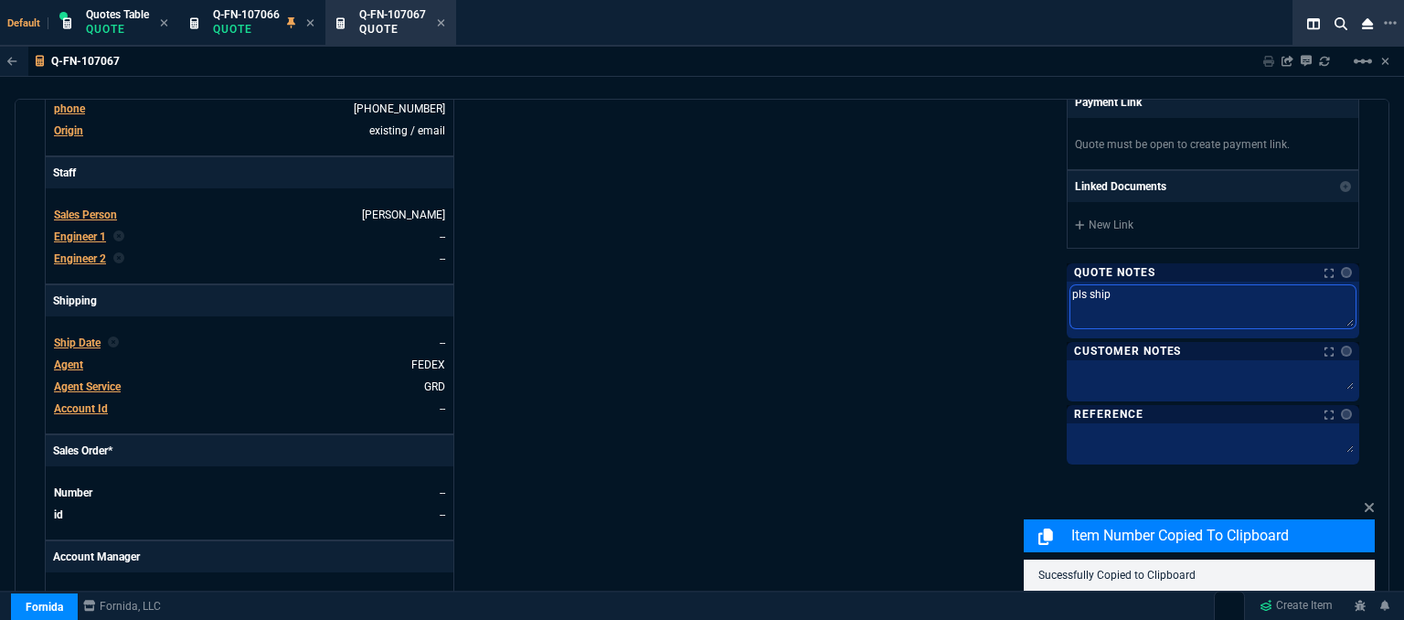
type textarea "pls ship"
type textarea "pls ship w"
type textarea "pls ship wh"
type textarea "pls ship wha"
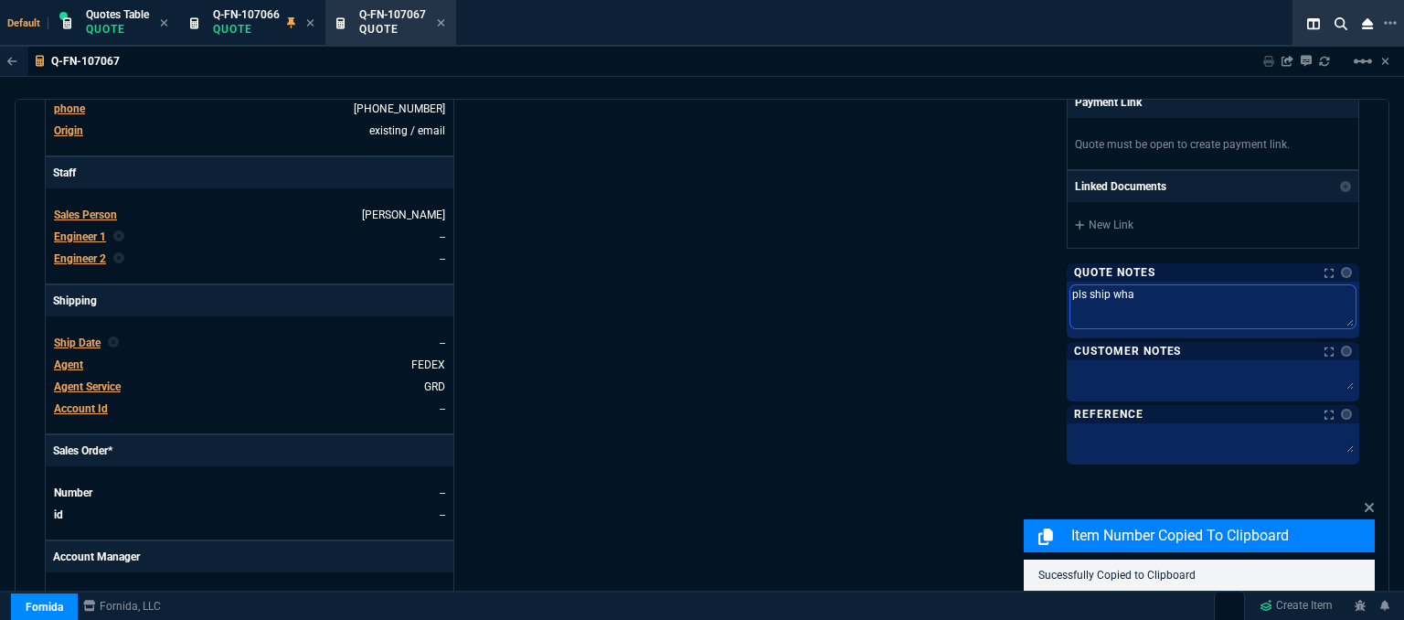
type textarea "pls ship what"
type textarea "pls ship wha"
type textarea "pls ship wh"
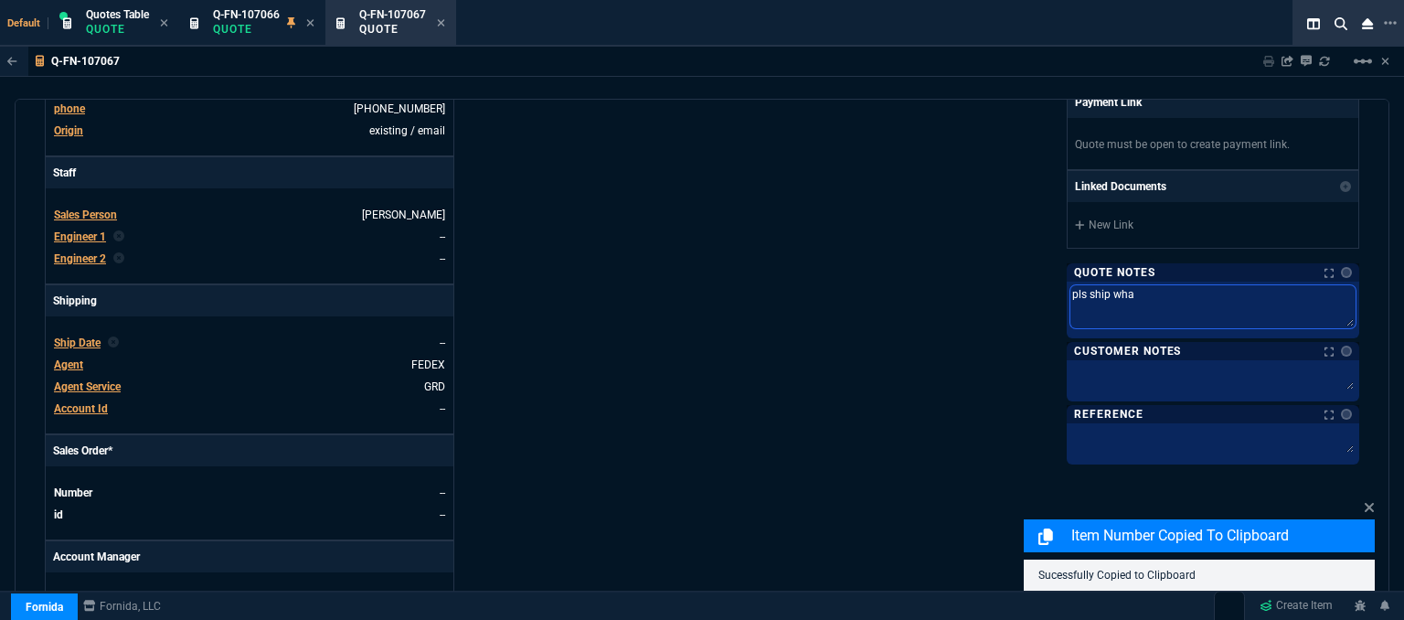
type textarea "pls ship wh"
type textarea "pls ship w"
type textarea "pls ship"
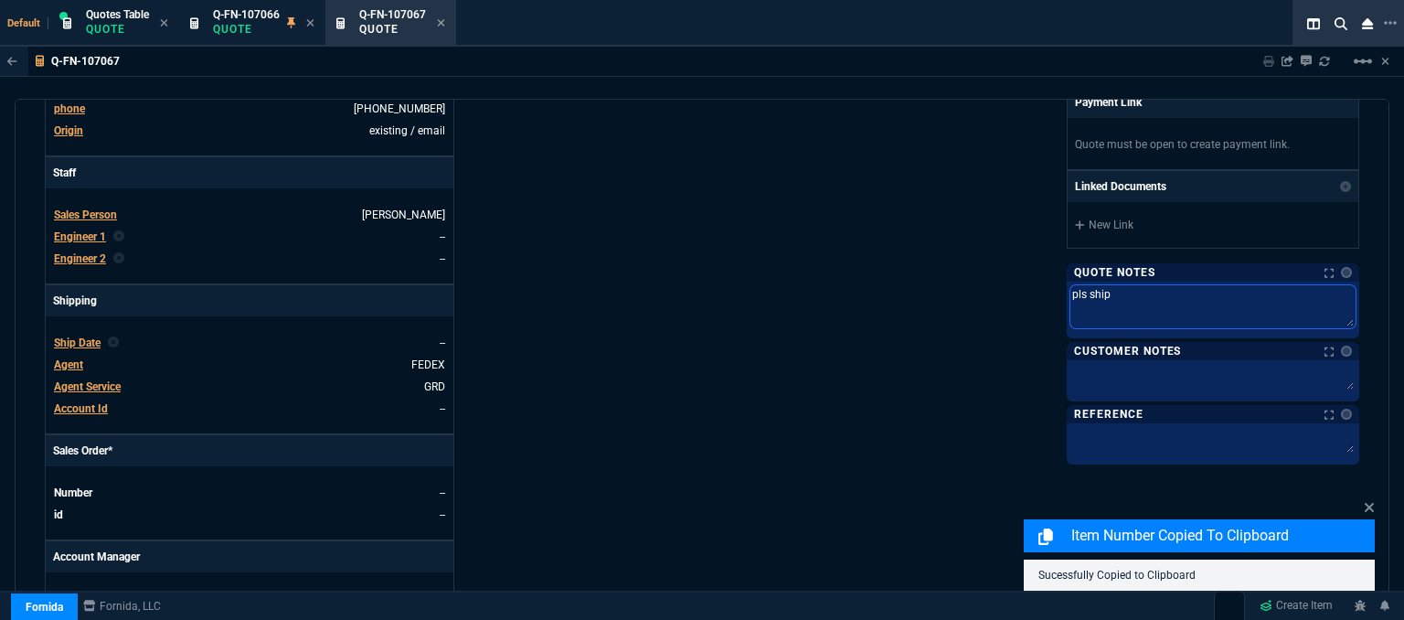
type textarea "pls ship u"
type textarea "pls ship un"
type textarea "pls ship uni"
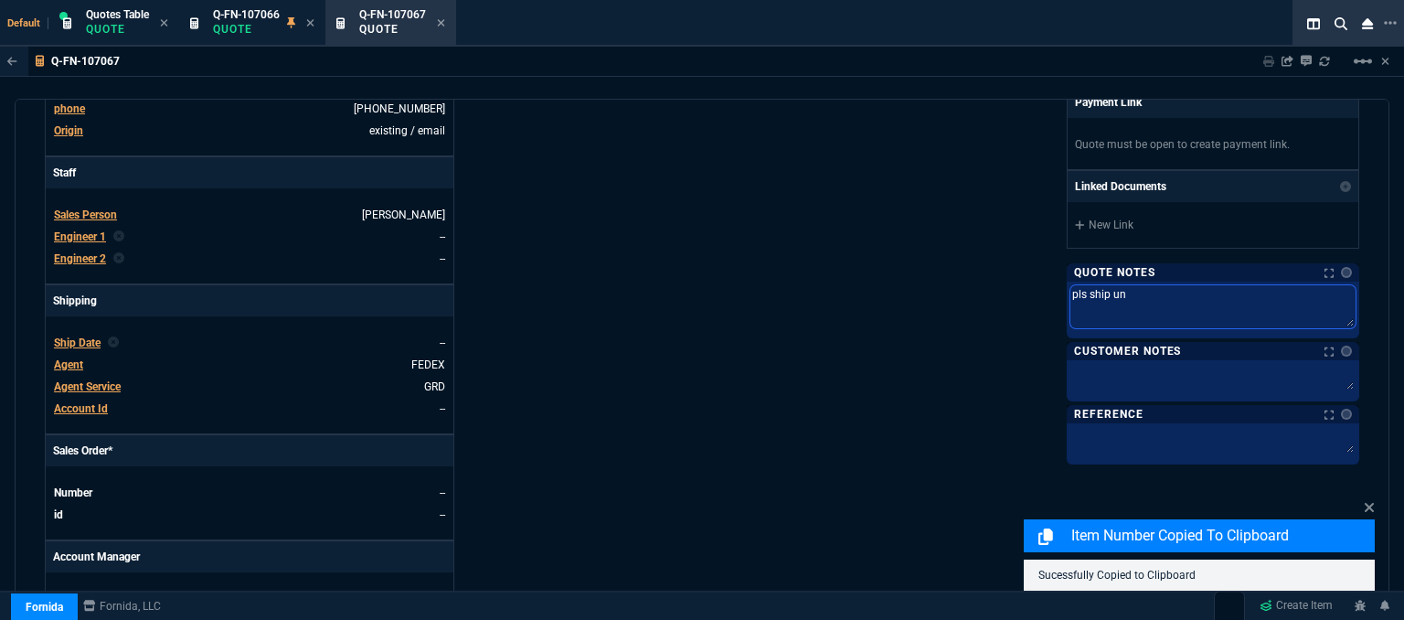
type textarea "pls ship uni"
type textarea "pls ship un"
type textarea "pls ship u"
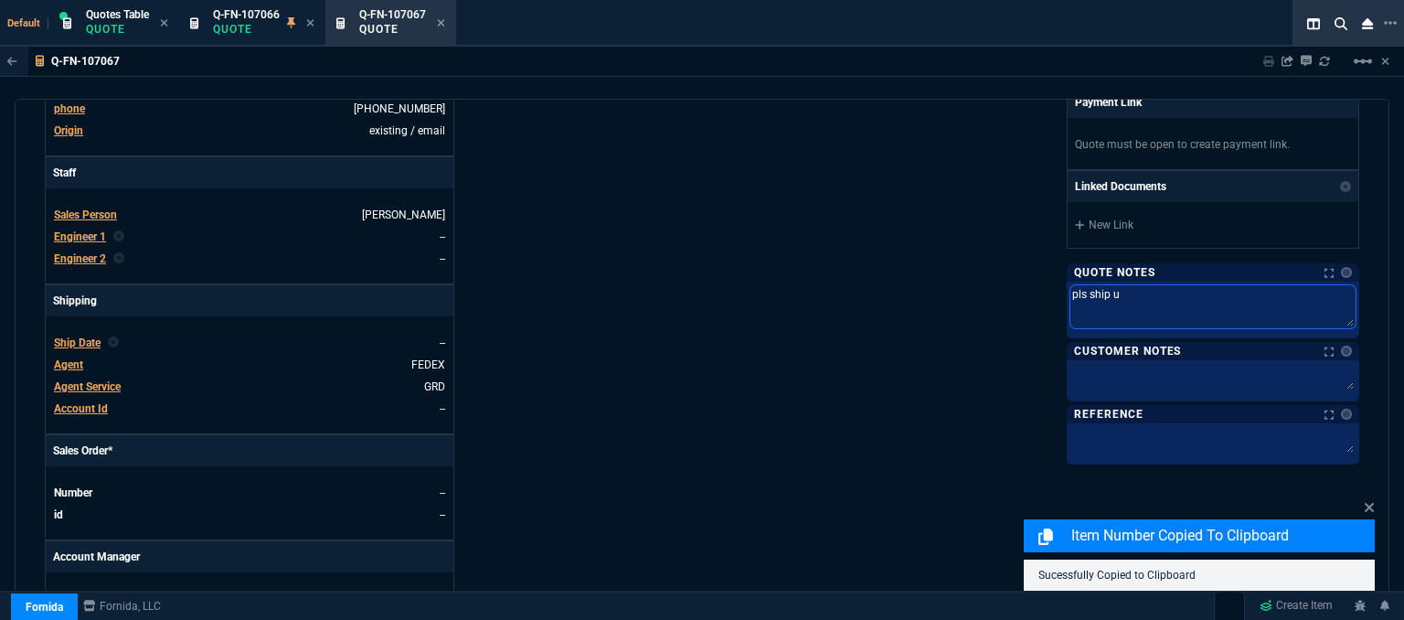
type textarea "pls ship"
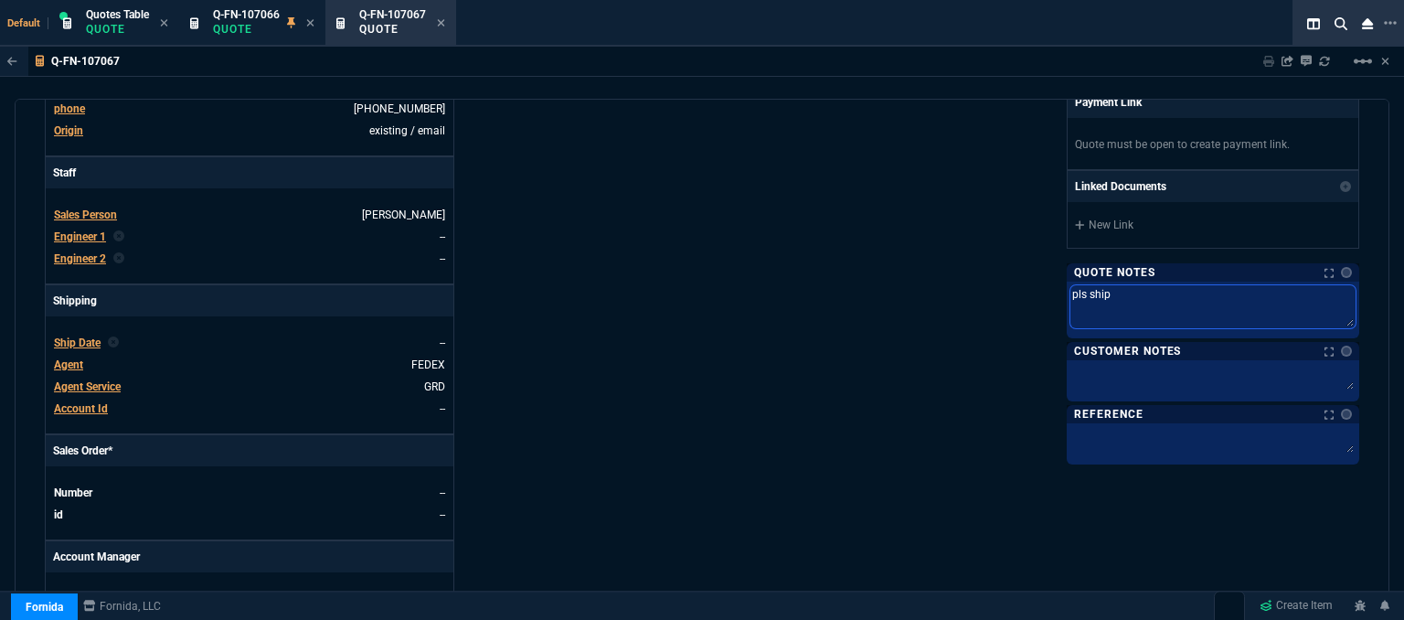
type textarea "pls ship p"
type textarea "pls ship pa"
type textarea "pls ship par"
type textarea "pls ship part"
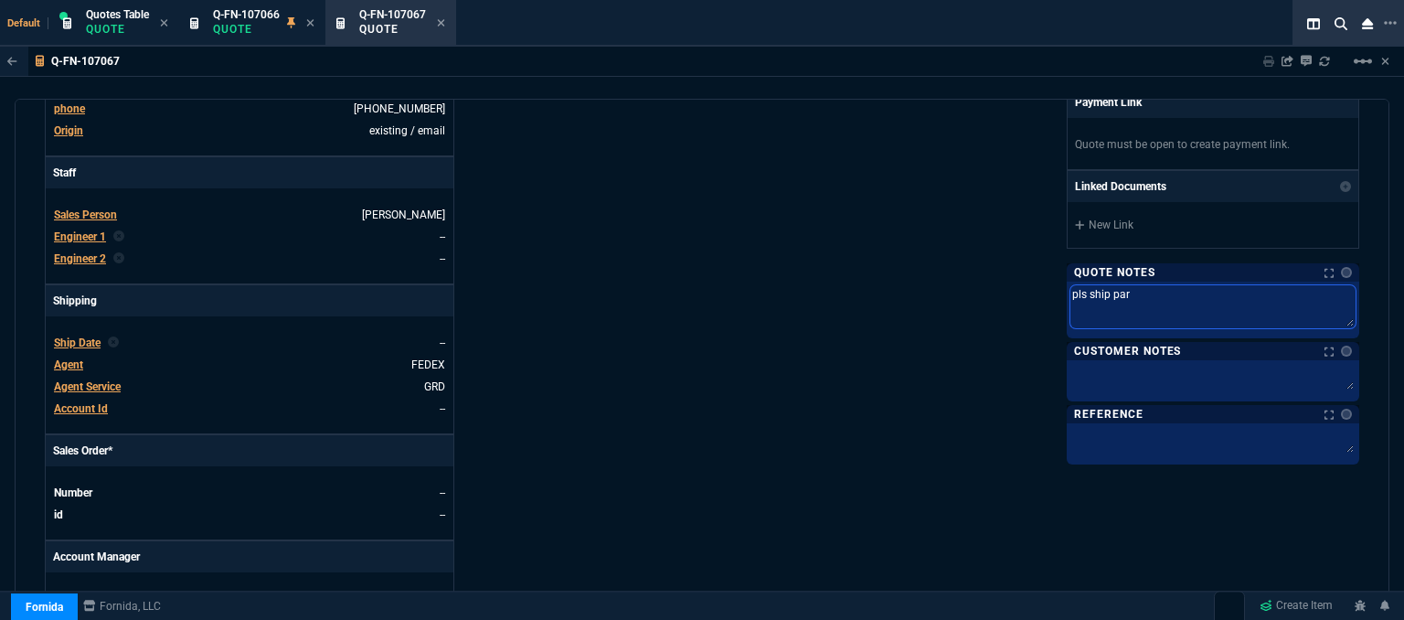
type textarea "pls ship part"
type textarea "pls ship parts"
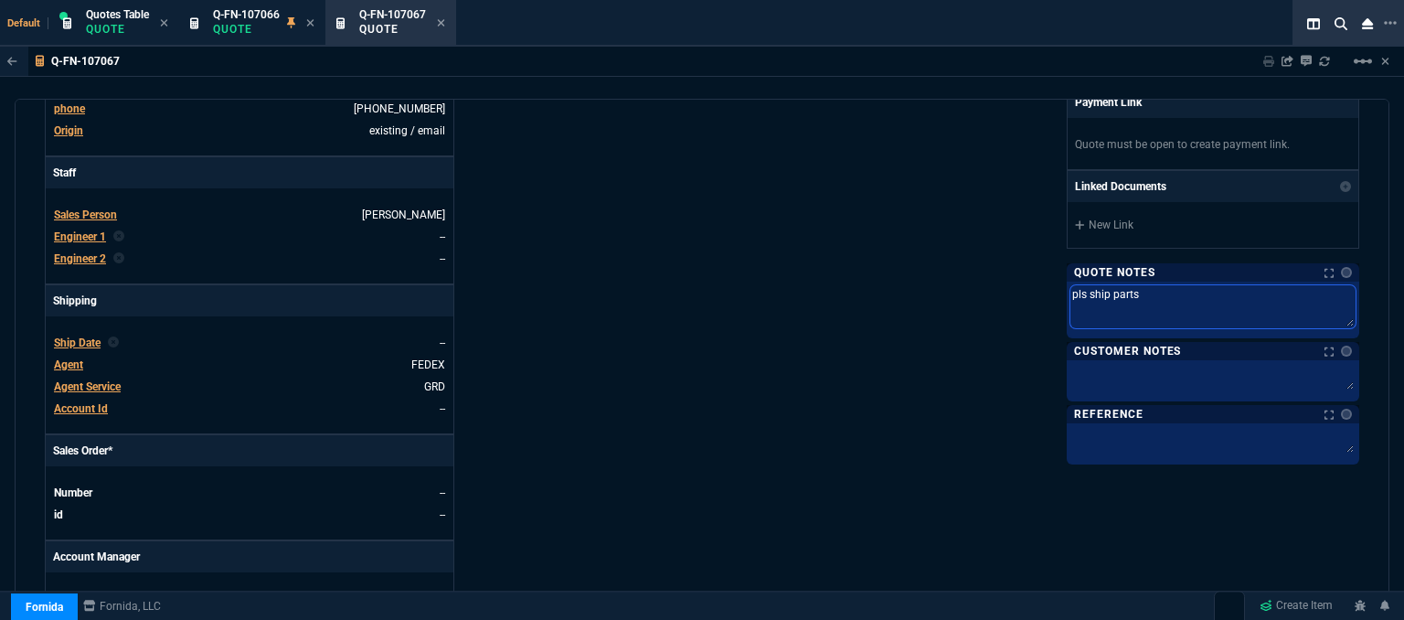
type textarea "pls ship parts i"
type textarea "pls ship parts in"
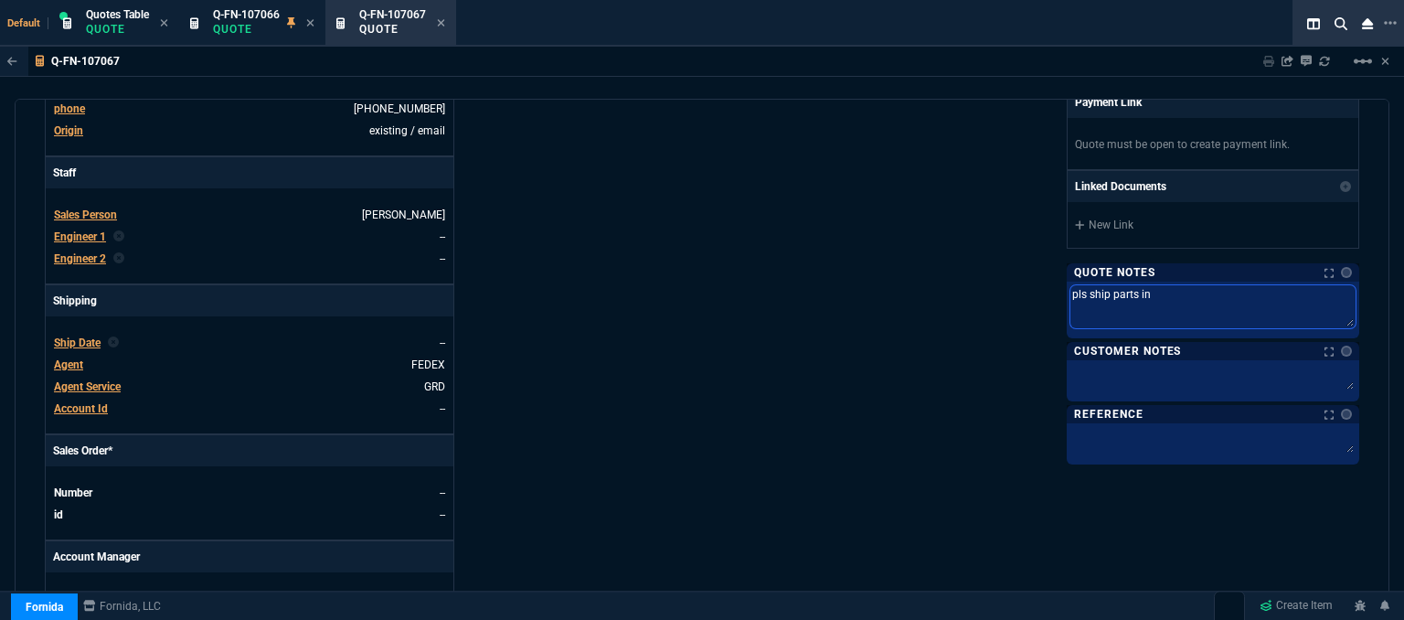
type textarea "pls ship parts in"
type textarea "pls ship parts in s"
type textarea "pls ship parts in [GEOGRAPHIC_DATA]"
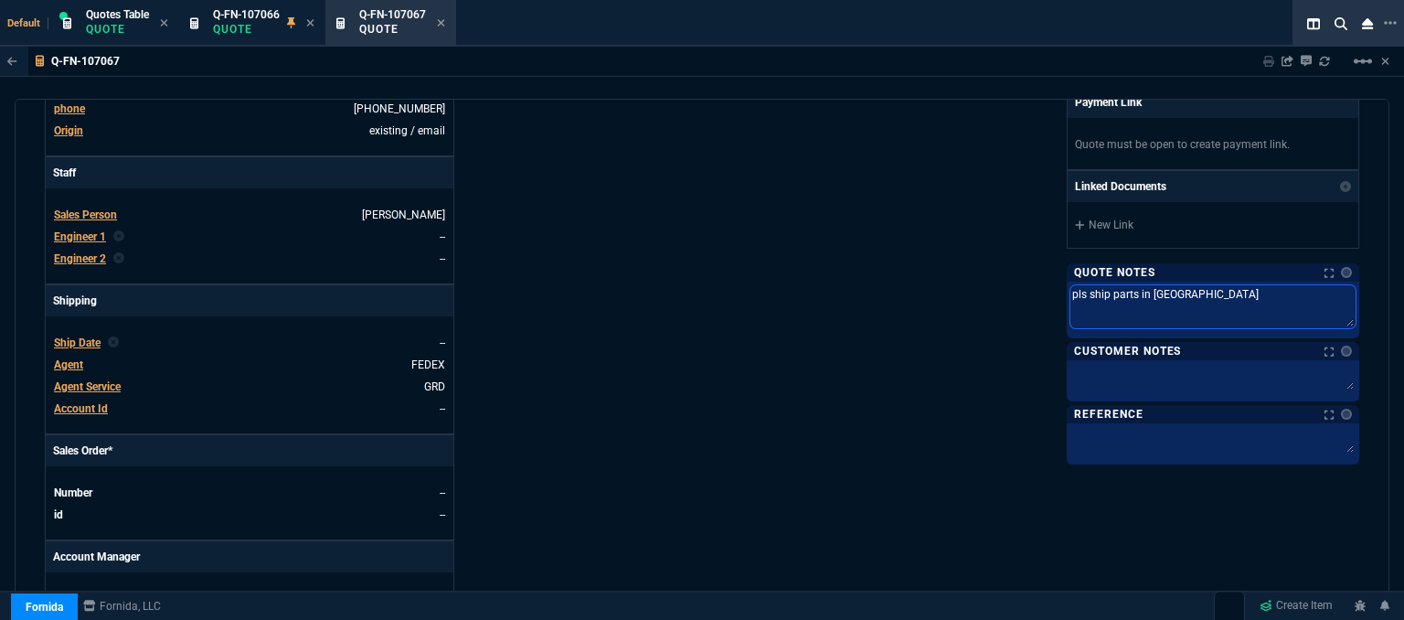
type textarea "pls ship parts in sto"
type textarea "pls ship parts in stoc"
type textarea "pls ship parts in stock"
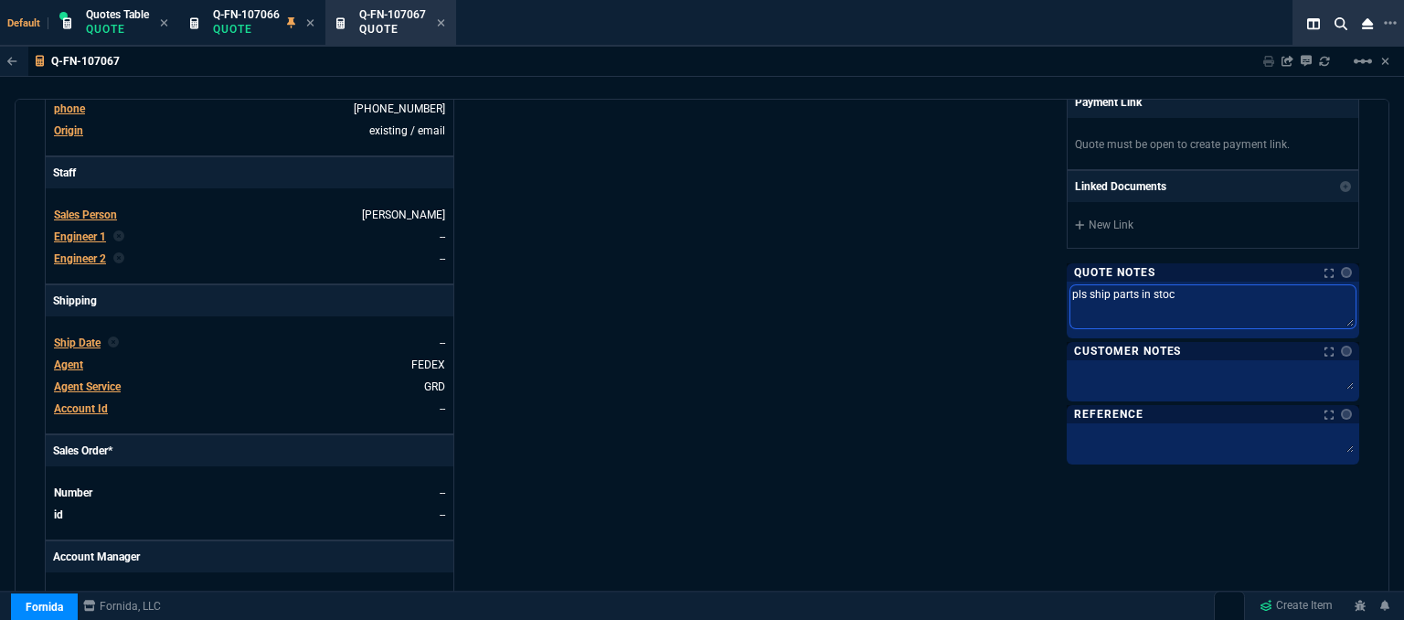
type textarea "pls ship parts in stock"
type textarea "pls ship parts in stock a"
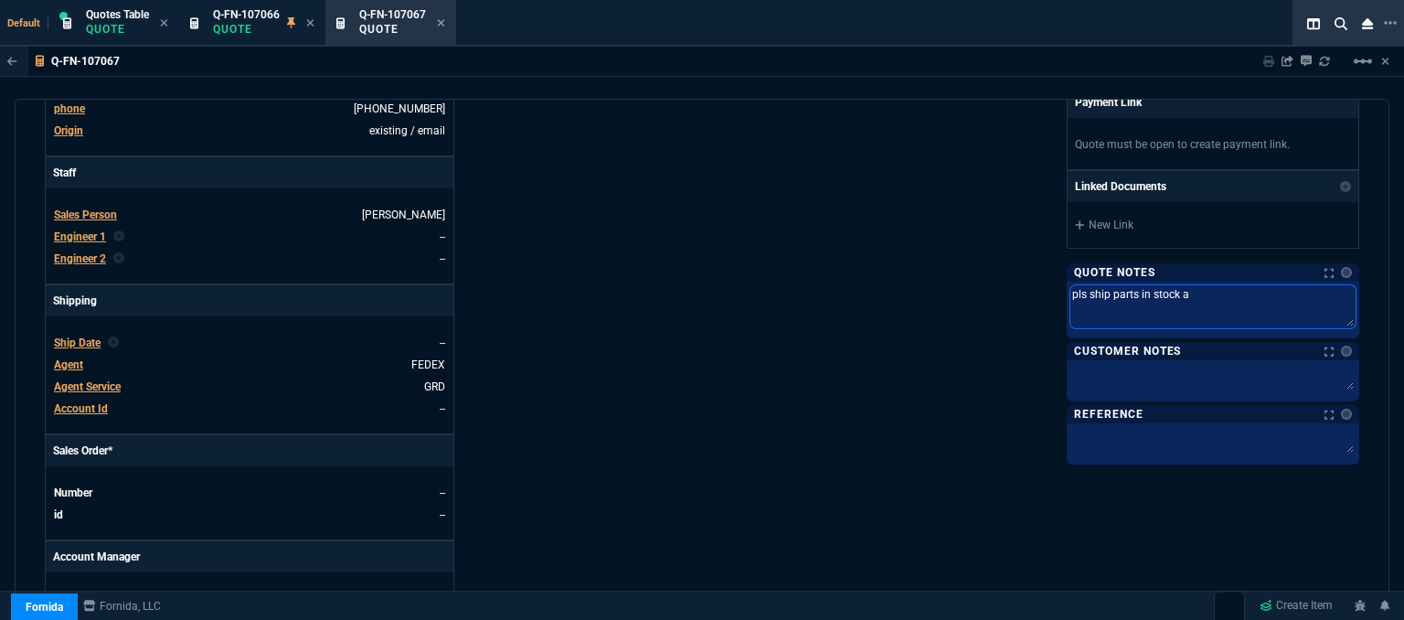
type textarea "pls ship parts in stock an"
type textarea "pls ship parts in stock and"
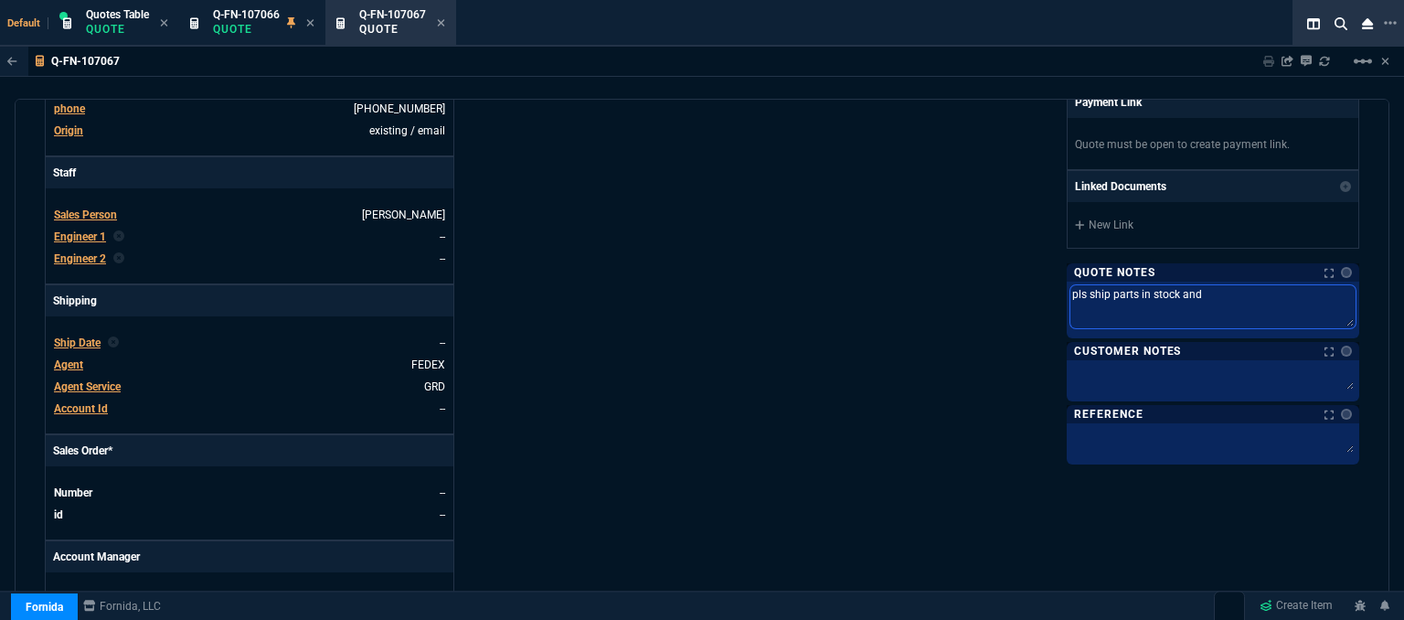
type textarea "pls ship parts in stock and"
paste textarea "03-SSC-3456"
type textarea "pls ship parts in stock and 03-SSC-3456"
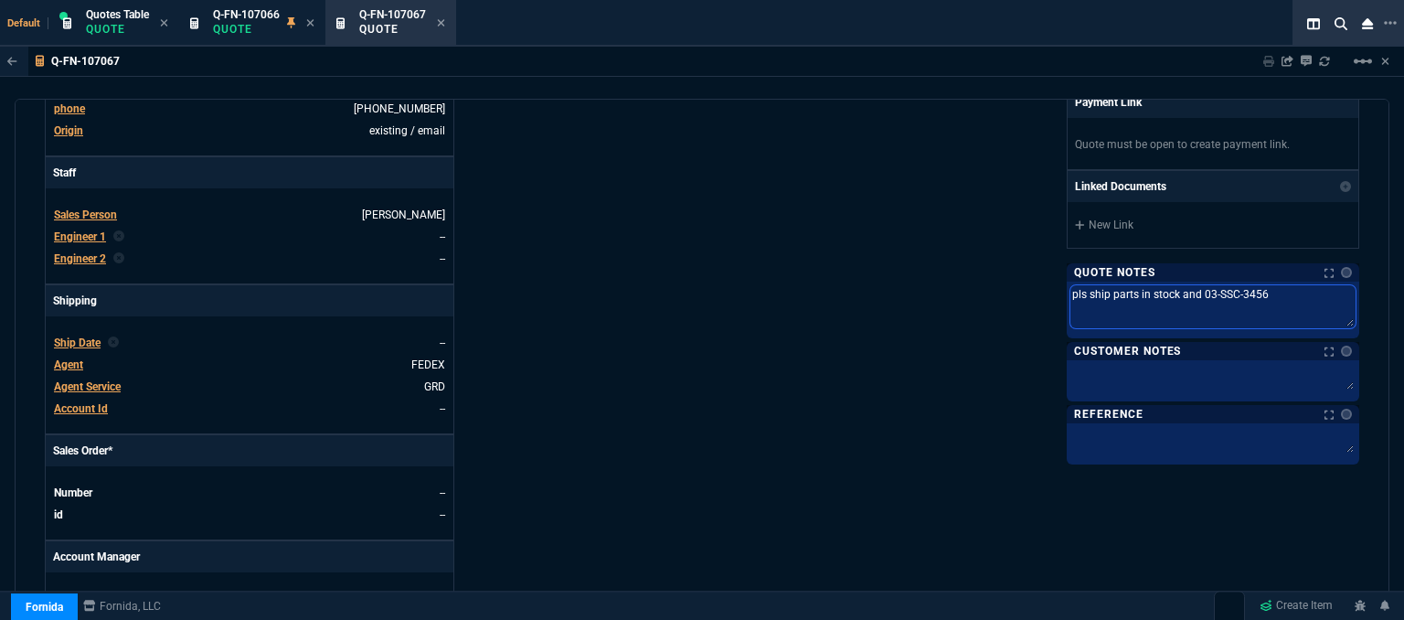
type textarea "pls ship parts in stock and 03-SSC-3456"
type textarea "pls ship parts in stock and 03-SSC-3456 w"
type textarea "pls ship parts in stock and 03-SSC-3456 wi"
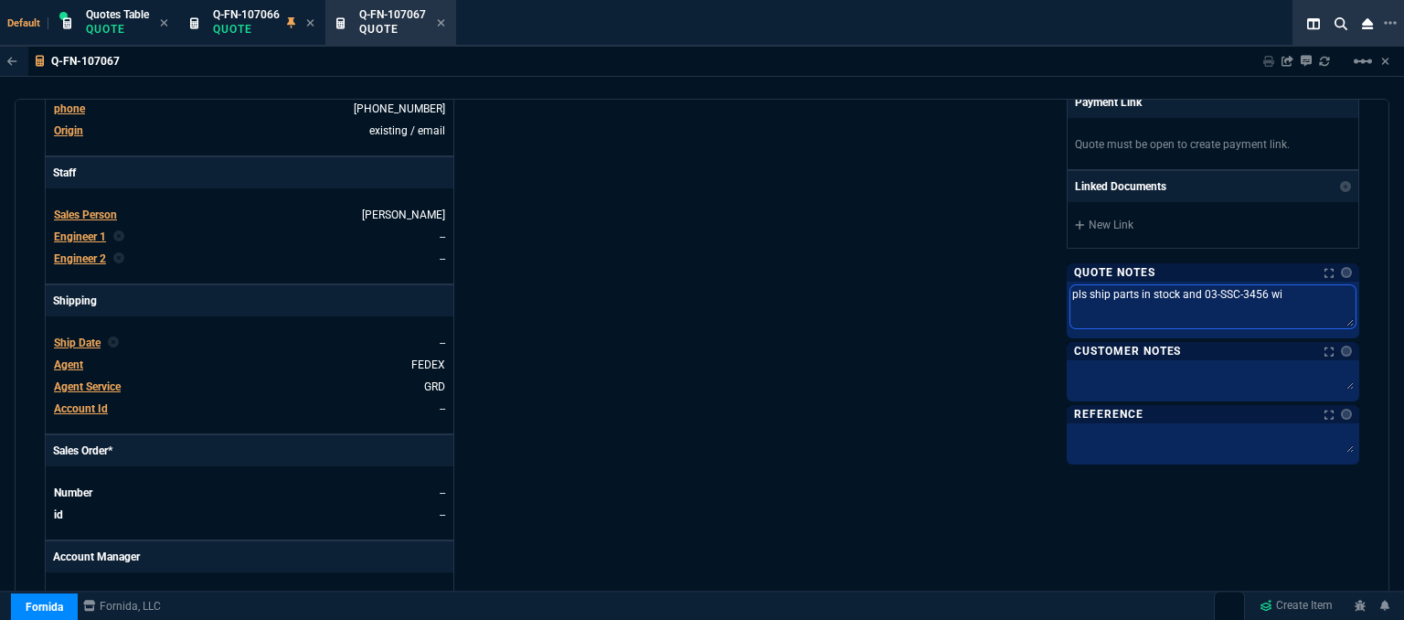
type textarea "pls ship parts in stock and 03-SSC-3456 wil"
type textarea "pls ship parts in stock and 03-SSC-3456 will"
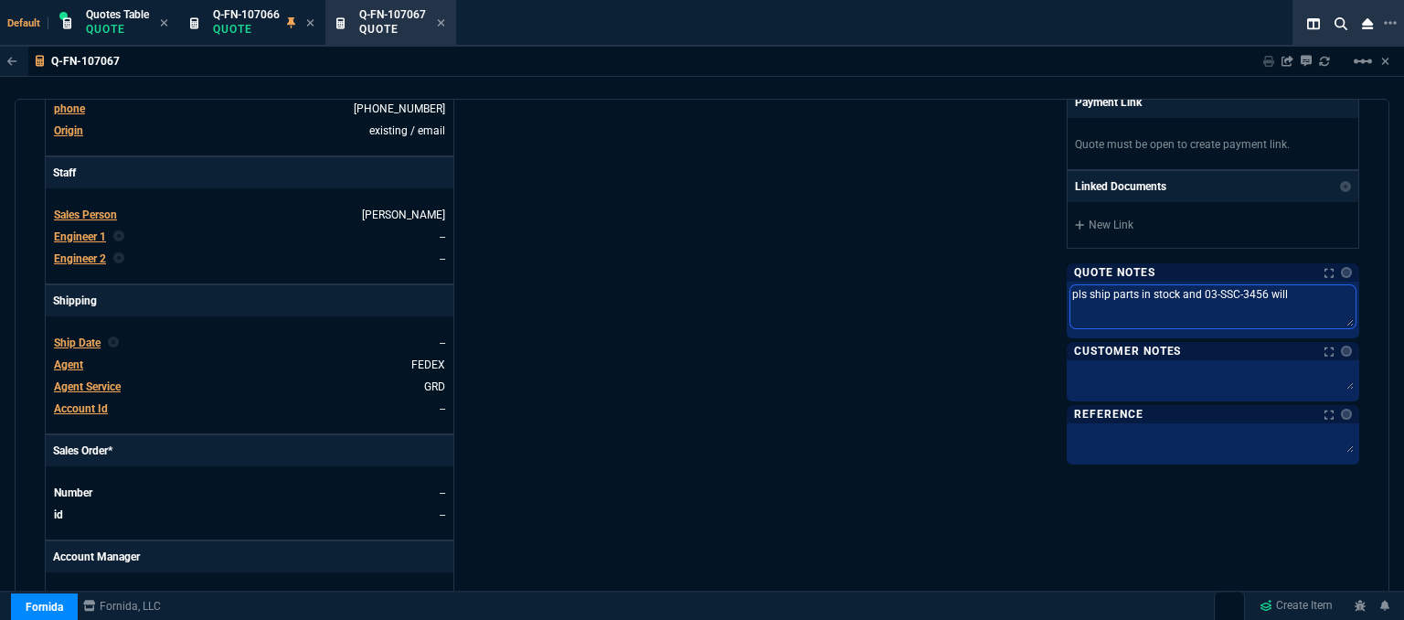
type textarea "pls ship parts in stock and 03-SSC-3456 will"
type textarea "pls ship parts in stock and 03-SSC-3456 will b"
type textarea "pls ship parts in stock and 03-SSC-3456 will be"
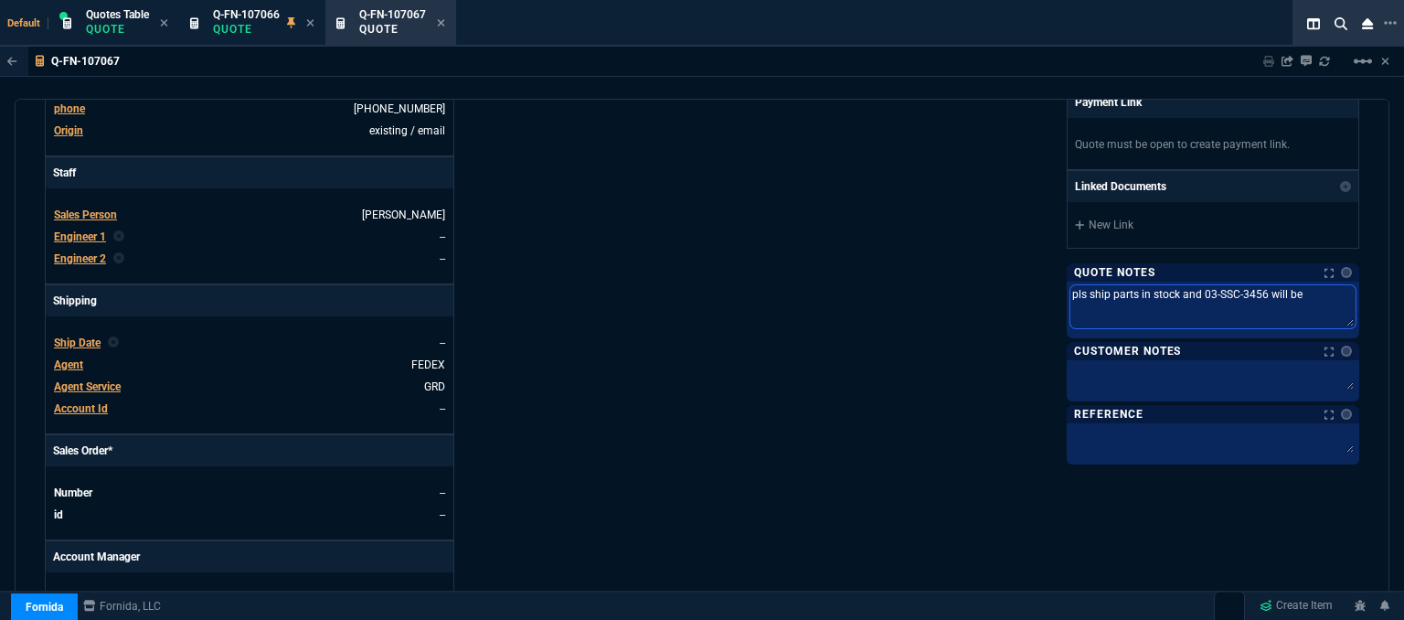
type textarea "pls ship parts in stock and 03-SSC-3456 will be"
type textarea "pls ship parts in stock and 03-SSC-3456 will be i"
type textarea "pls ship parts in stock and 03-SSC-3456 will be in"
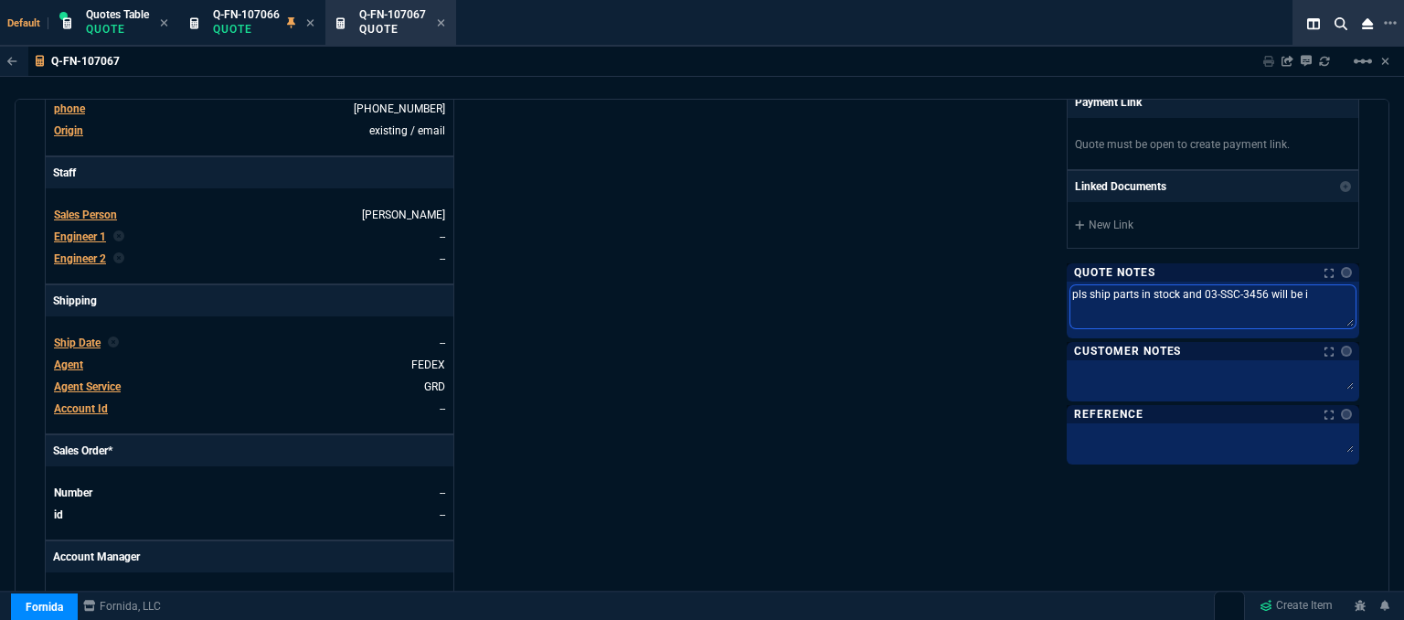
type textarea "pls ship parts in stock and 03-SSC-3456 will be in"
type textarea "pls ship parts in stock and 03-SSC-3456 will be i"
type textarea "pls ship parts in stock and 03-SSC-3456 will be"
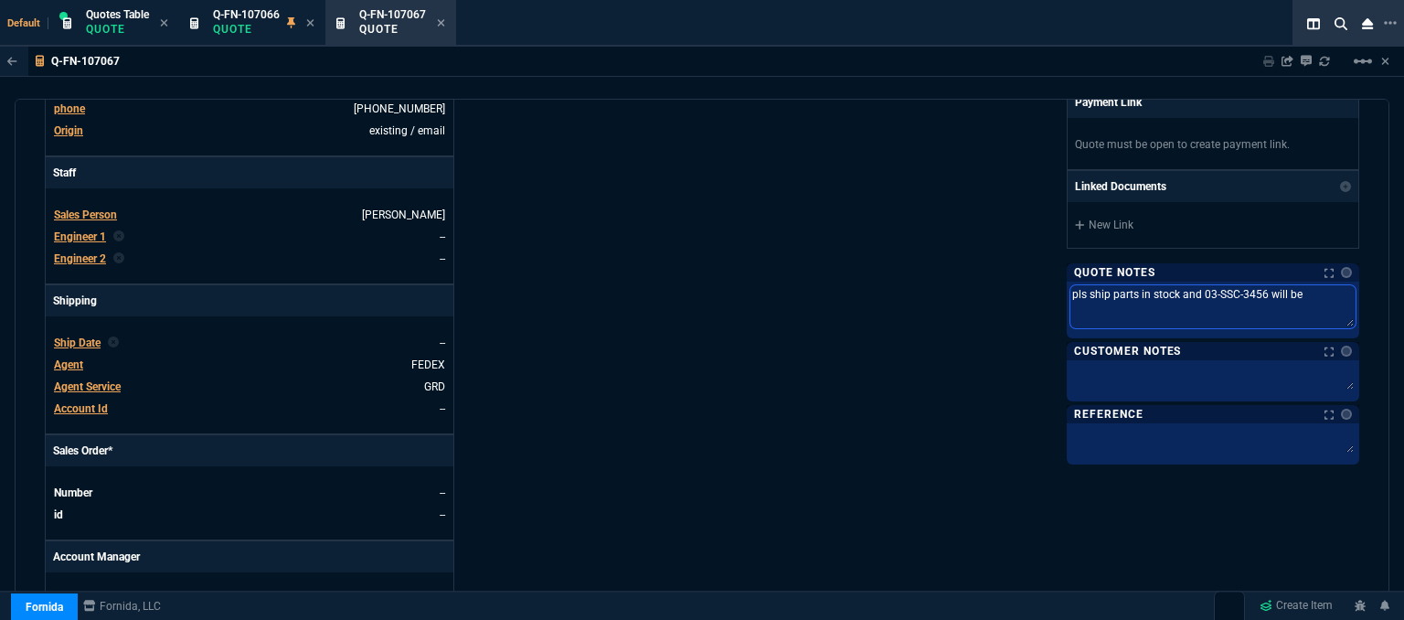
type textarea "pls ship parts in stock and 03-SSC-3456 will be i"
type textarea "pls ship parts in stock and 03-SSC-3456 will be in"
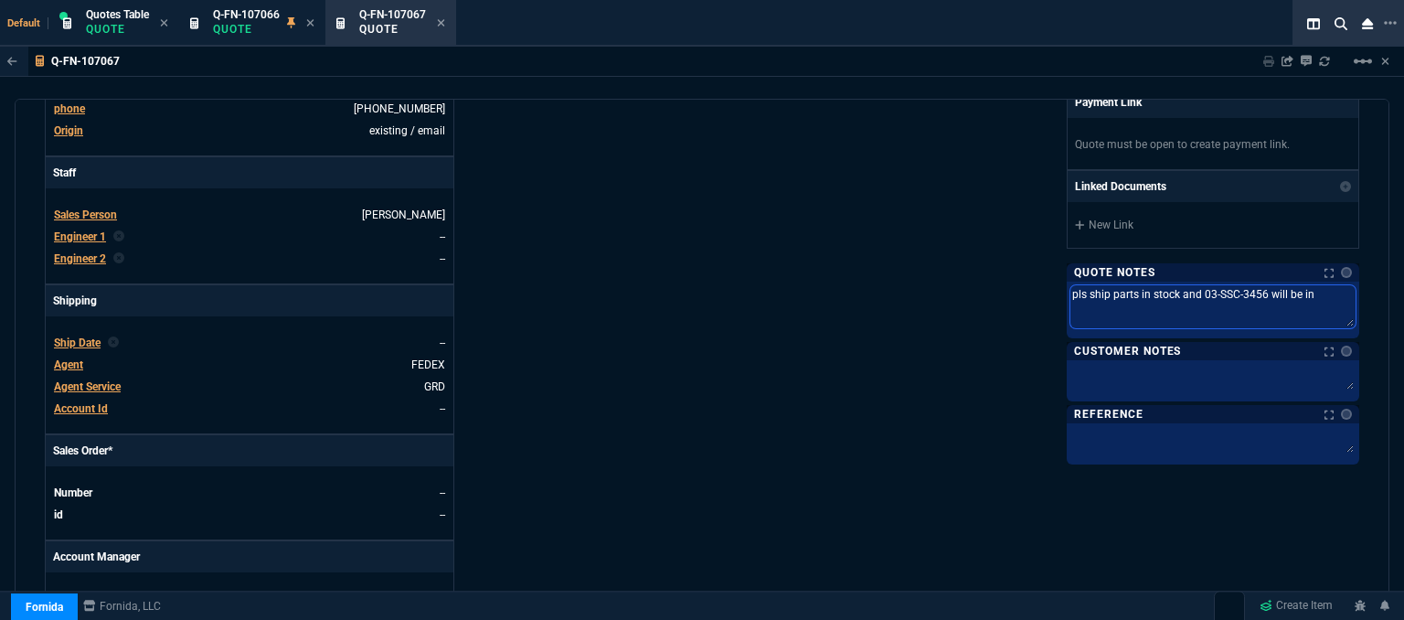
type textarea "pls ship parts in stock and 03-SSC-3456 will be in"
type textarea "pls ship parts in stock and 03-SSC-3456 will be in b"
type textarea "pls ship parts in stock and 03-SSC-3456 will be in bu"
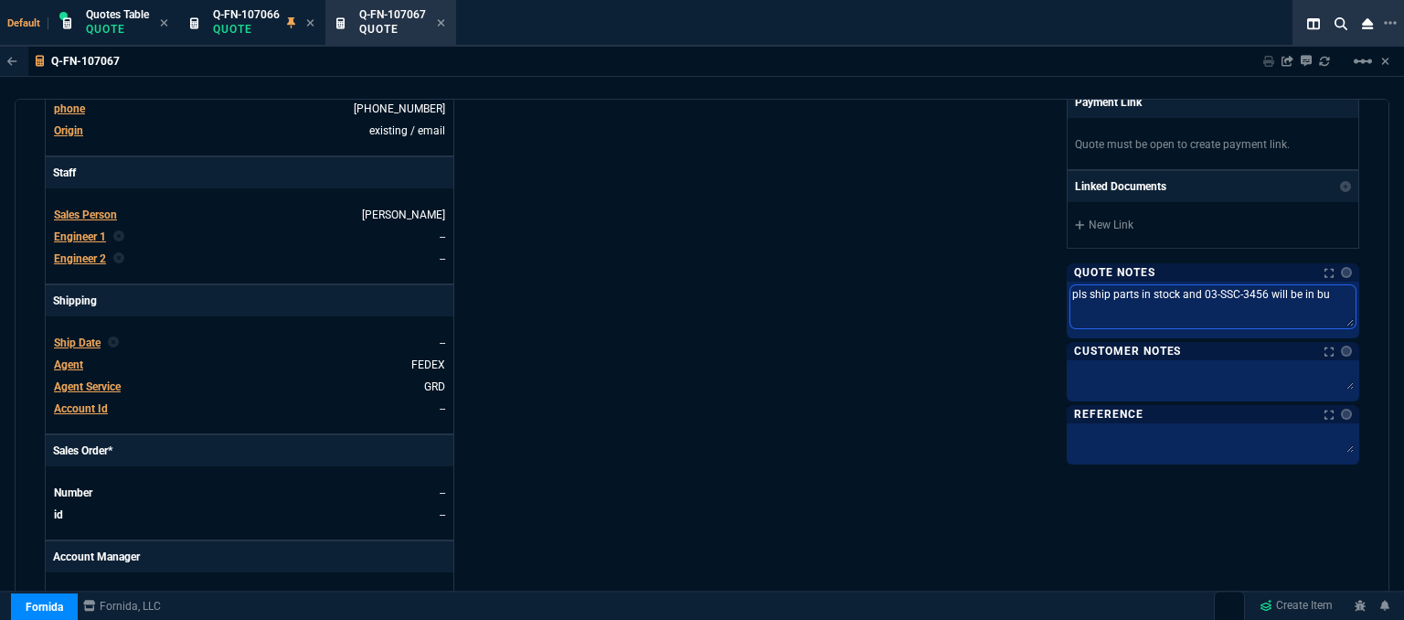
type textarea "pls ship parts in stock and 03-SSC-3456 will be in bul"
type textarea "pls ship parts in stock and 03-SSC-3456 will be in bulk"
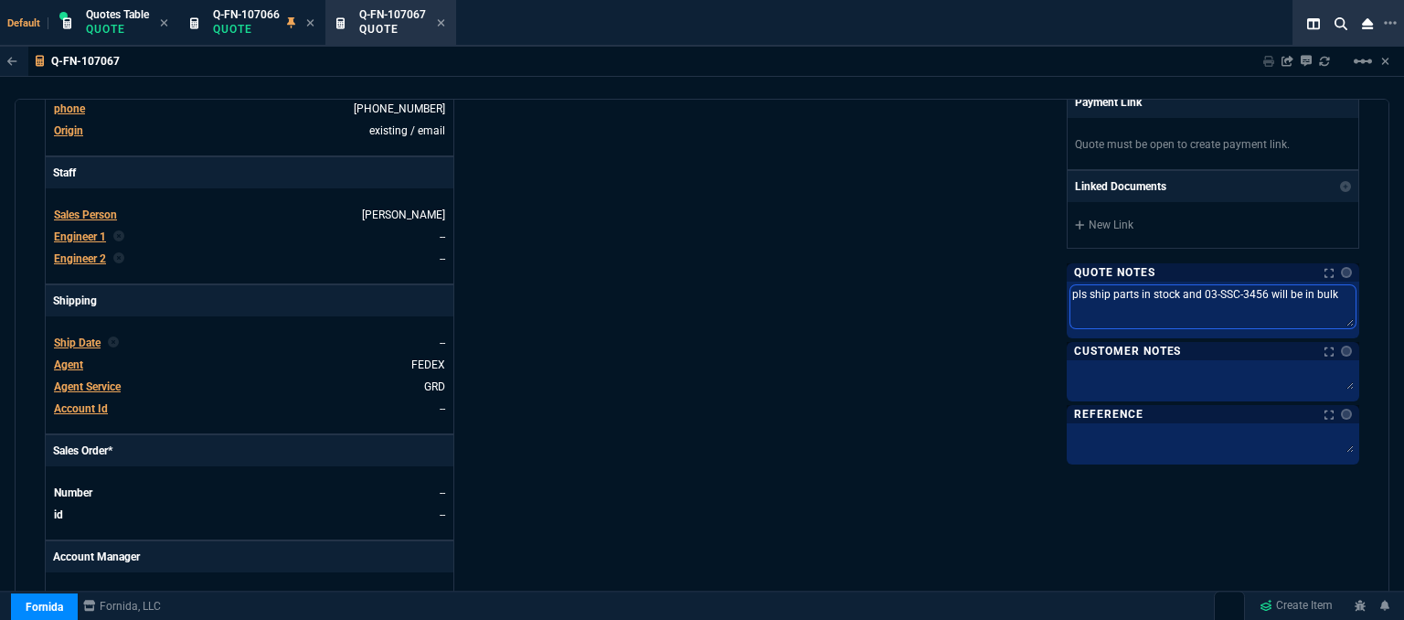
type textarea "pls ship parts in stock and 03-SSC-3456 will be in bulk"
type textarea "pls ship parts in stock and 03-SSC-3456 will be in bulk b"
type textarea "pls ship parts in stock and 03-SSC-3456 will be in bulk bu"
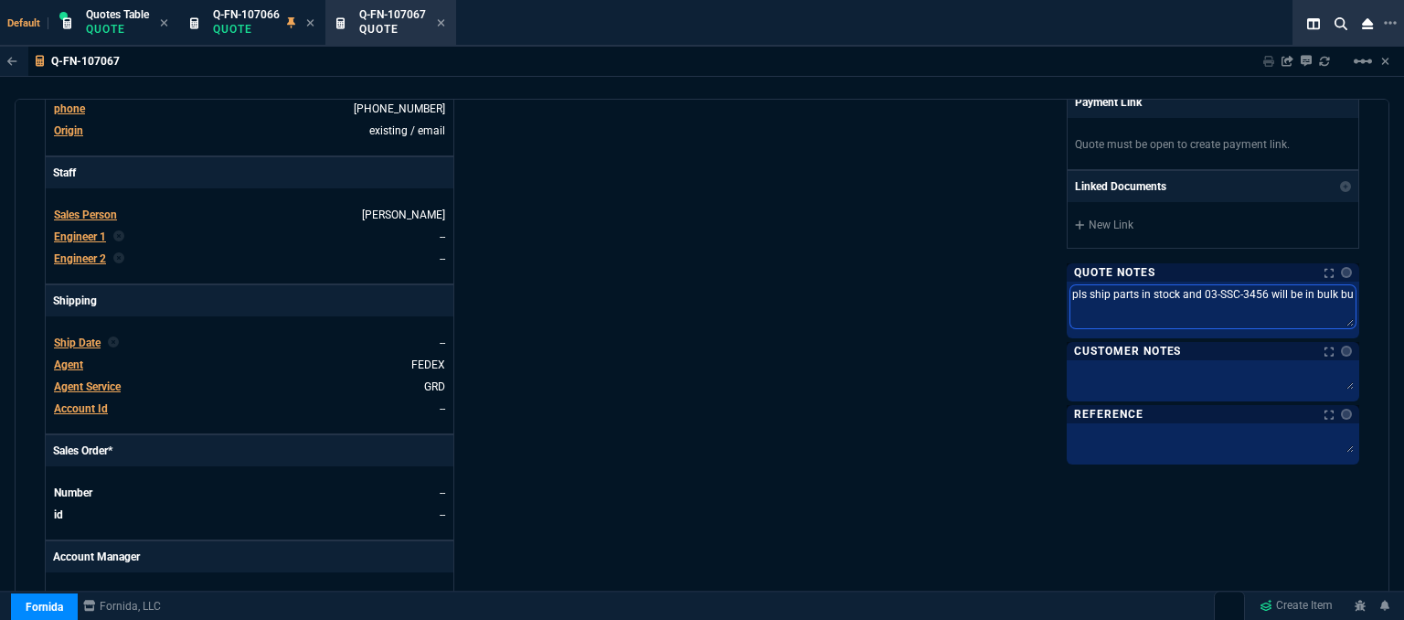
type textarea "pls ship parts in stock and 03-SSC-3456 will be in bulk buy"
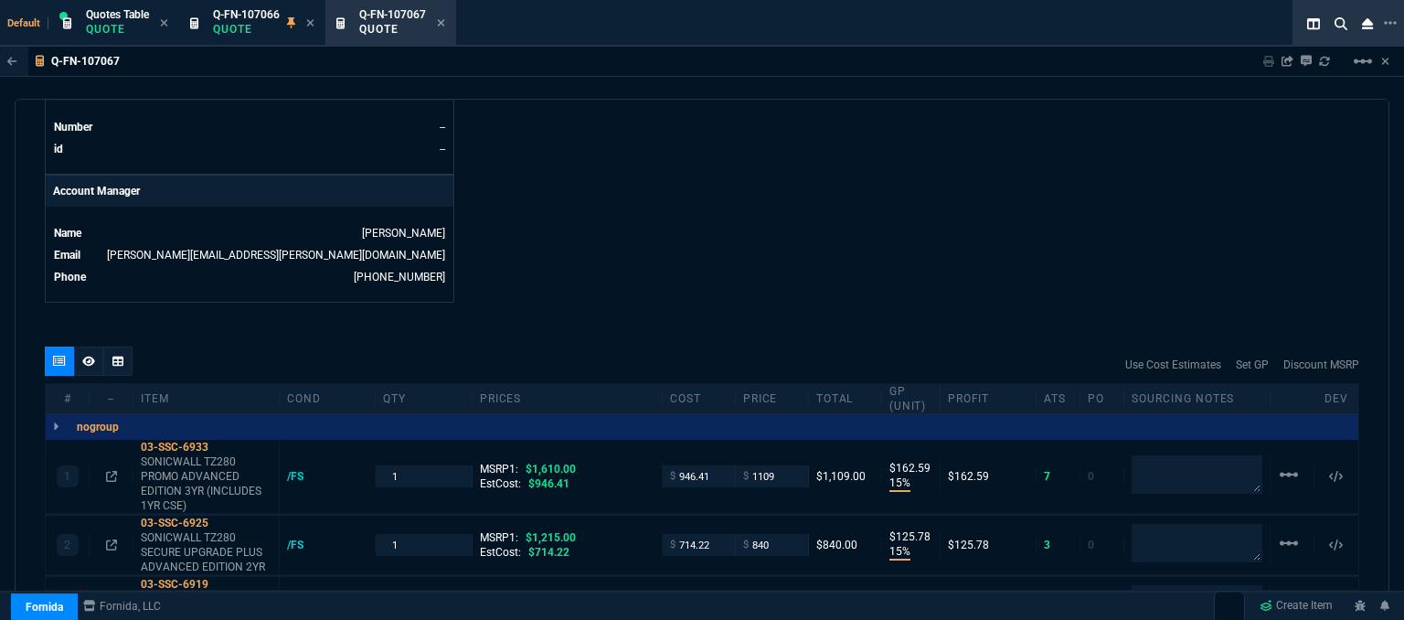
scroll to position [1097, 0]
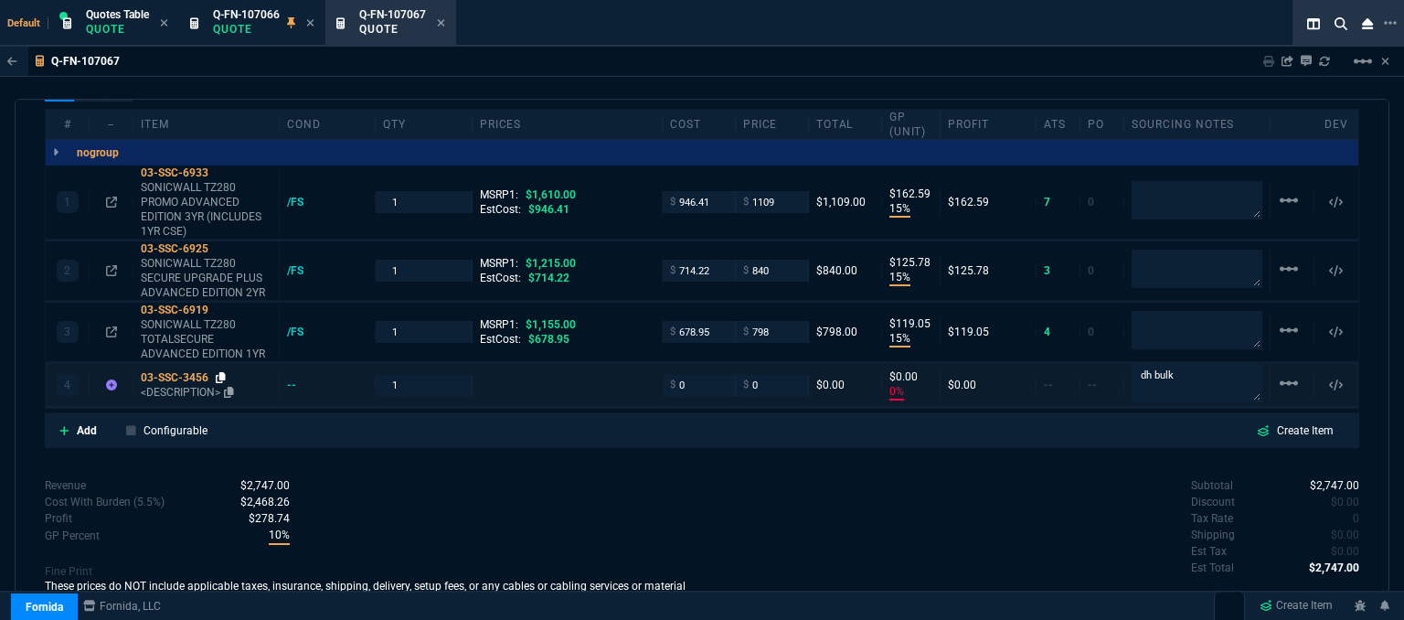
type textarea "pls ship parts in stock and 03-SSC-3456 will be in bulk buy"
click at [219, 372] on icon at bounding box center [221, 377] width 10 height 11
click at [177, 385] on p "<DESCRIPTION>" at bounding box center [206, 392] width 131 height 15
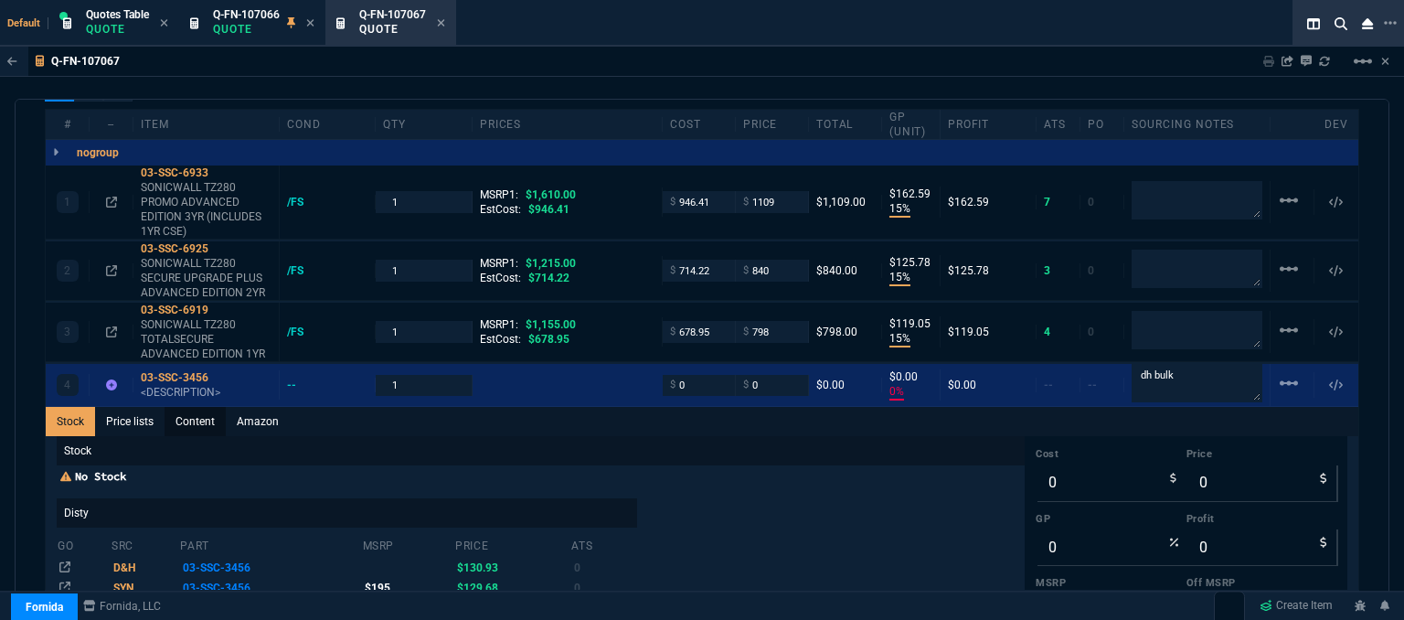
click at [194, 407] on link "Content" at bounding box center [194, 421] width 61 height 29
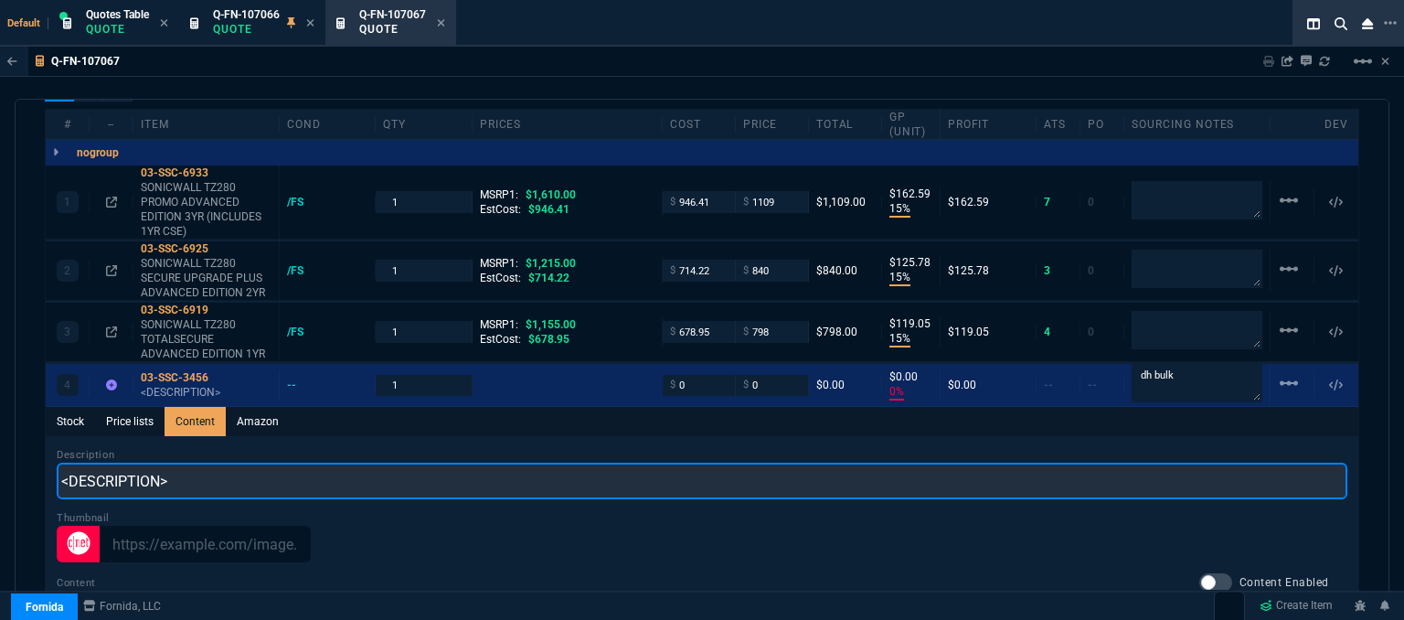
drag, startPoint x: 126, startPoint y: 465, endPoint x: 13, endPoint y: 465, distance: 113.3
click at [13, 465] on div "Q-FN-107067 Sharing Q-FN-107067 Link Dev Link Share on Teams linear_scale quote…" at bounding box center [702, 380] width 1404 height 666
paste input "SONICWALL TZ280 RACK MOUNT KIT"
type input "SONICWALL TZ280 RACK MOUNT KIT"
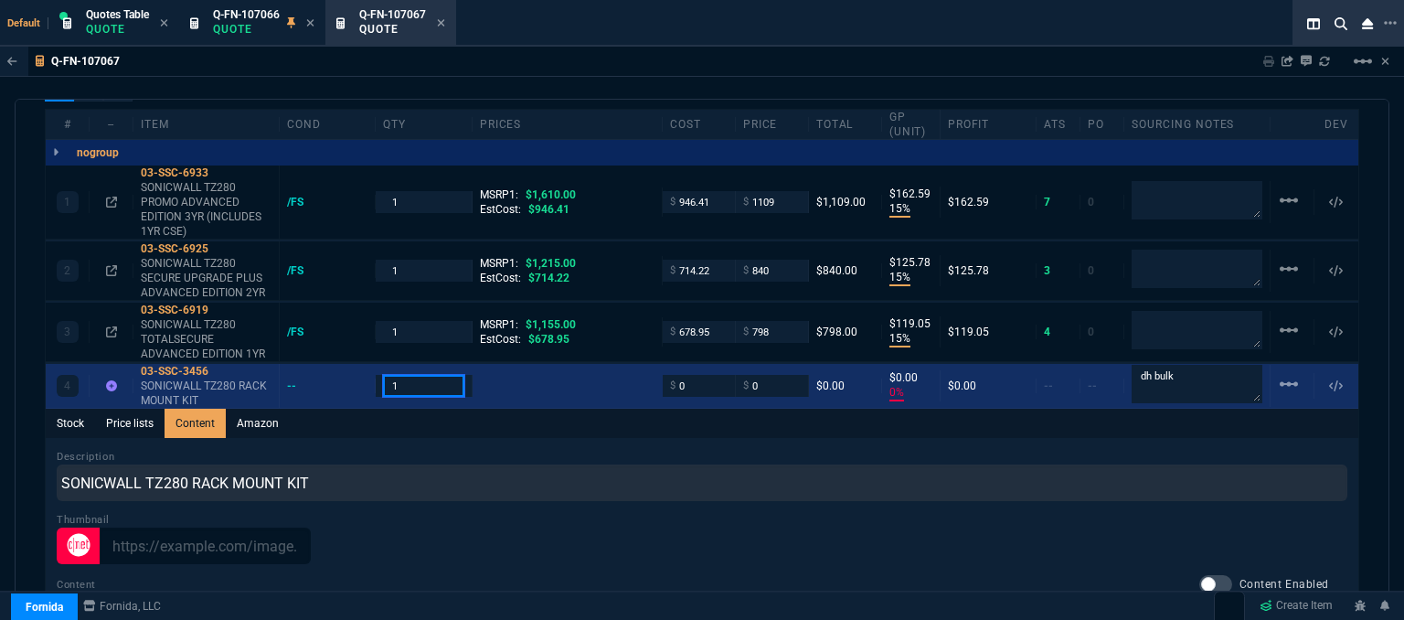
drag, startPoint x: 408, startPoint y: 372, endPoint x: 371, endPoint y: 359, distance: 38.7
click at [371, 364] on div "4 03-SSC-3456 SONICWALL TZ280 RACK MOUNT KIT -- 1 $ 0 $ 0 $0.00 $0.00 0% $0.00 …" at bounding box center [702, 386] width 1312 height 45
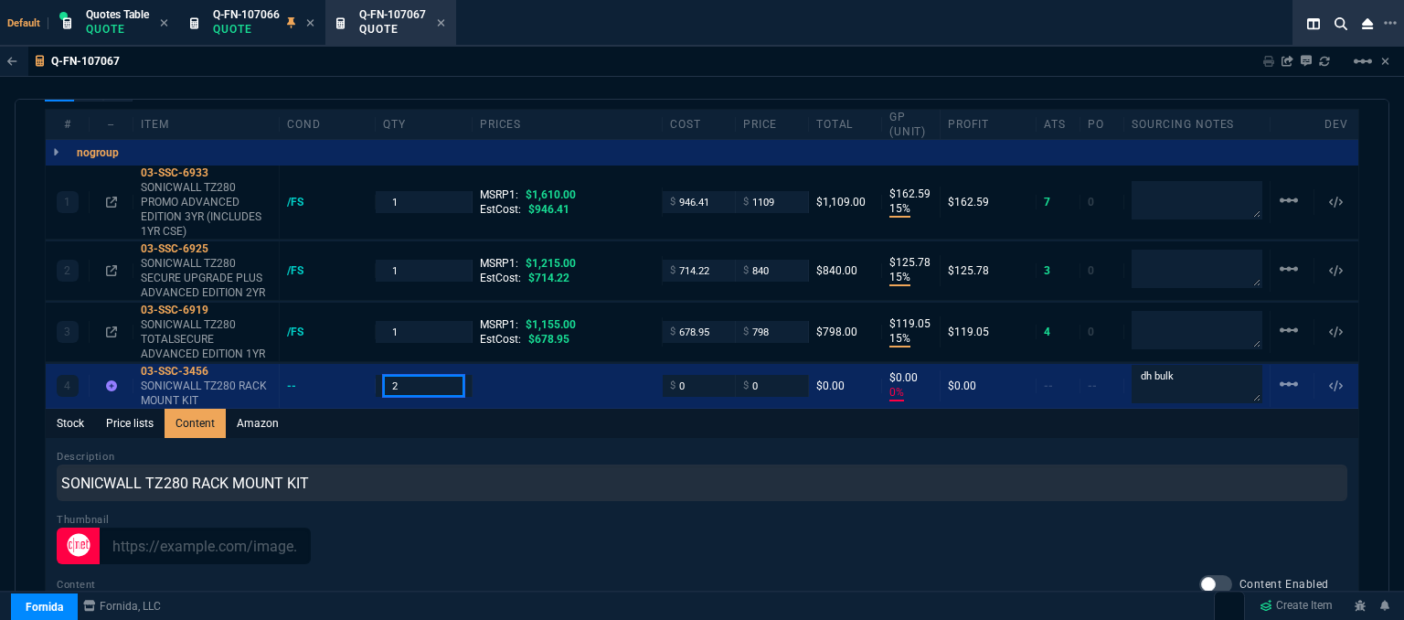
type input "2"
drag, startPoint x: 400, startPoint y: 257, endPoint x: 361, endPoint y: 249, distance: 40.1
click at [361, 249] on div "2 03-SSC-6925 SONICWALL TZ280 SECURE UPGRADE PLUS ADVANCED EDITION 2YR /FS 1 MS…" at bounding box center [702, 270] width 1312 height 59
type input "2"
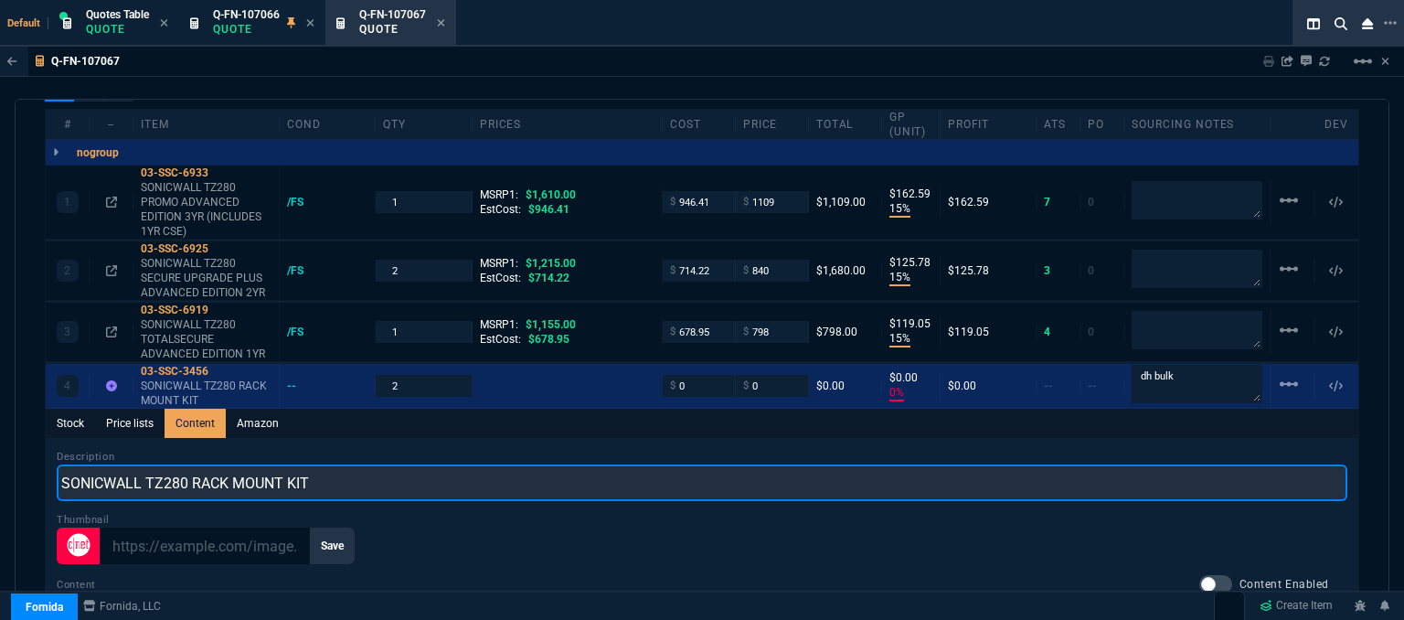
click at [574, 464] on input "SONICWALL TZ280 RACK MOUNT KIT" at bounding box center [702, 482] width 1290 height 37
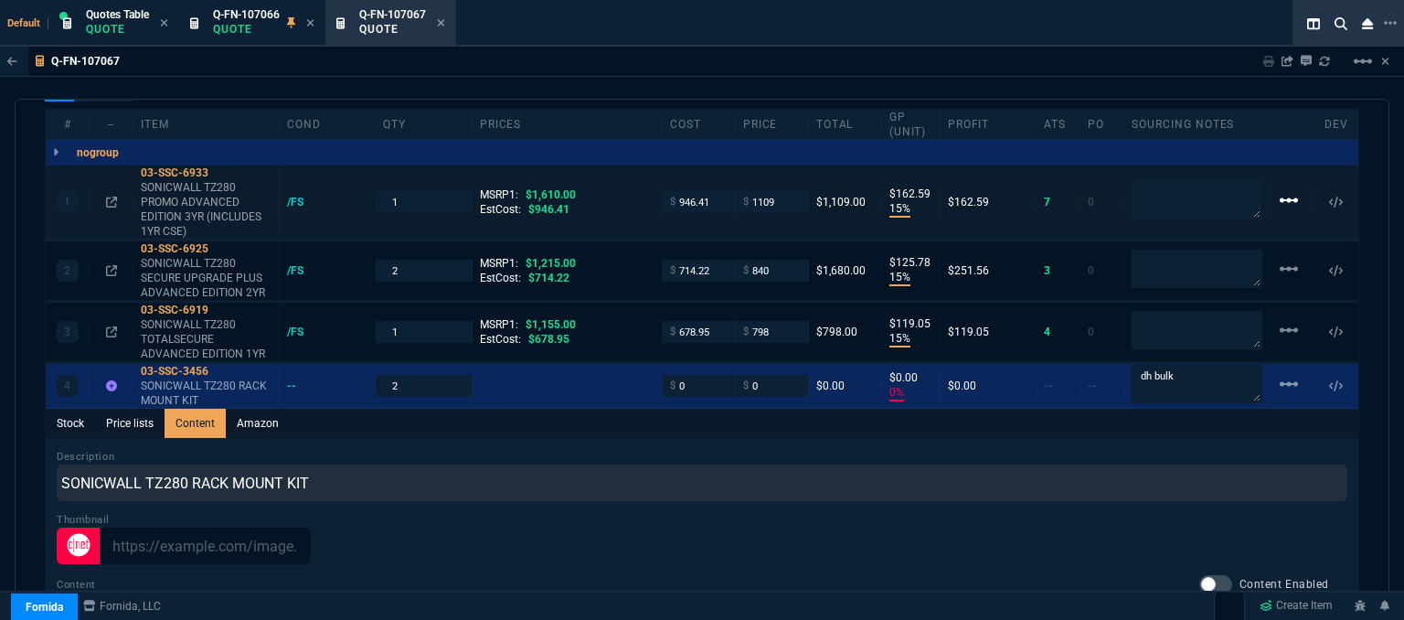
click at [1283, 189] on mat-icon "linear_scale" at bounding box center [1289, 200] width 22 height 22
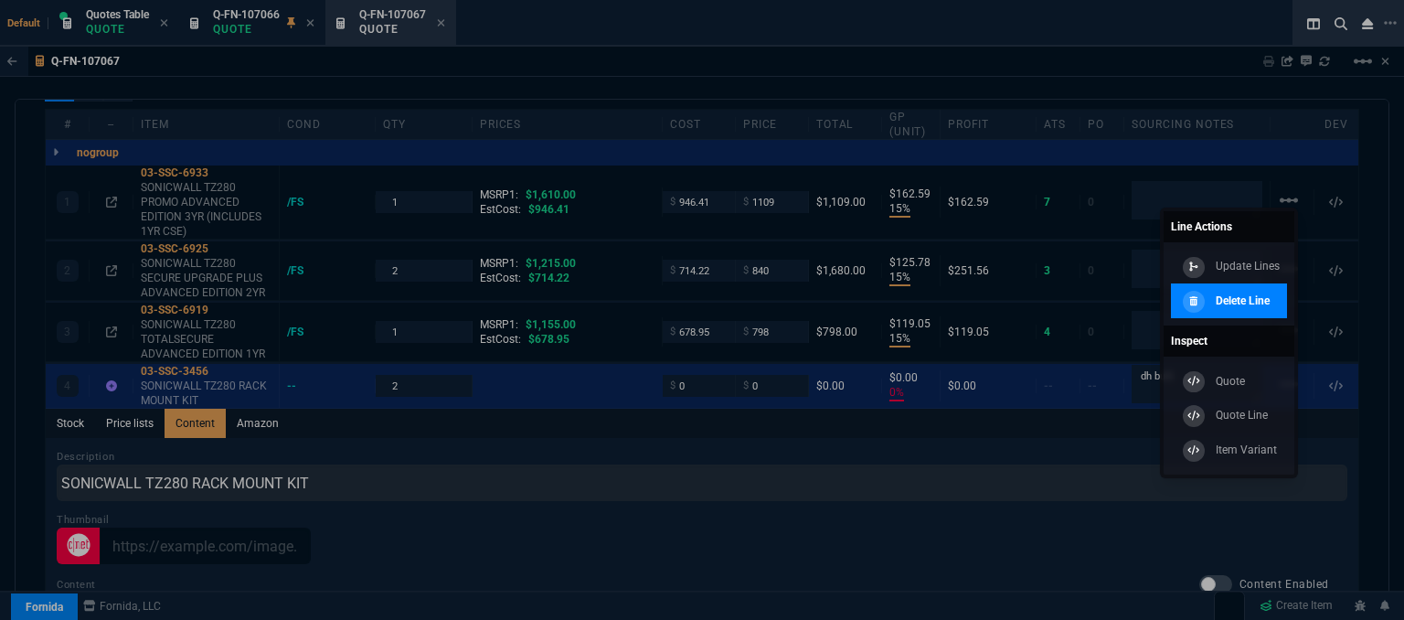
click at [1242, 310] on div "Delete Line" at bounding box center [1223, 301] width 91 height 20
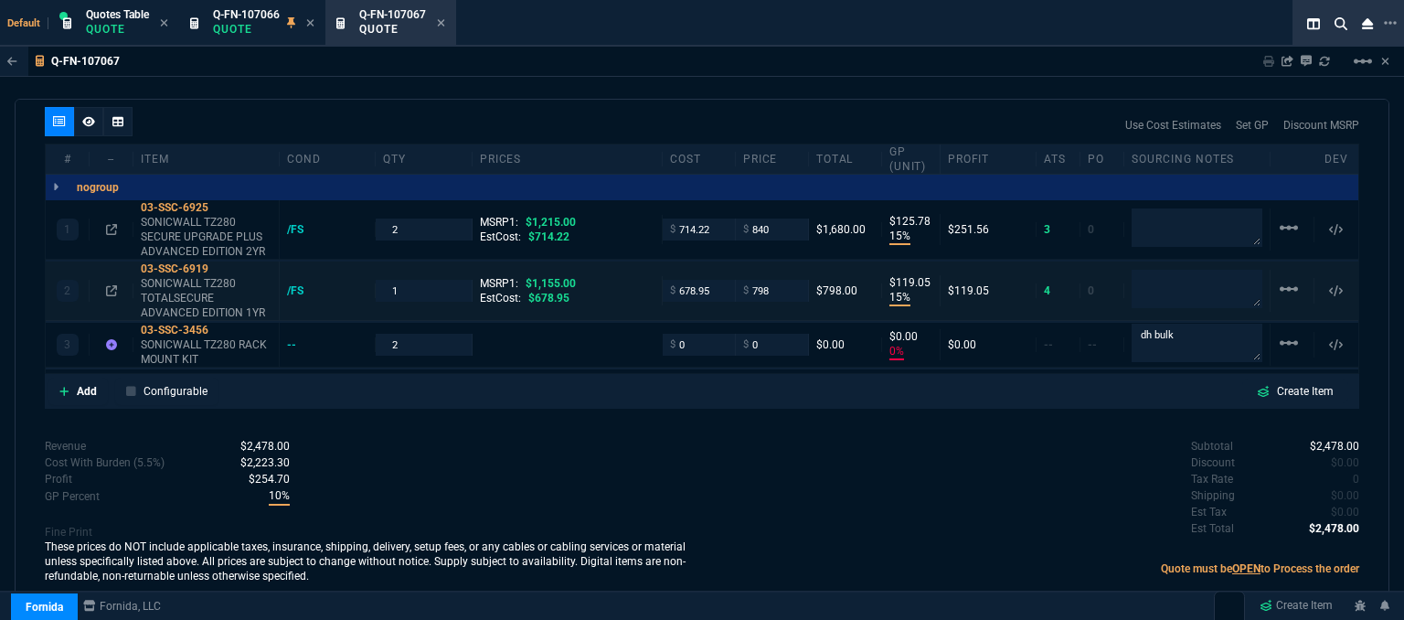
scroll to position [1021, 0]
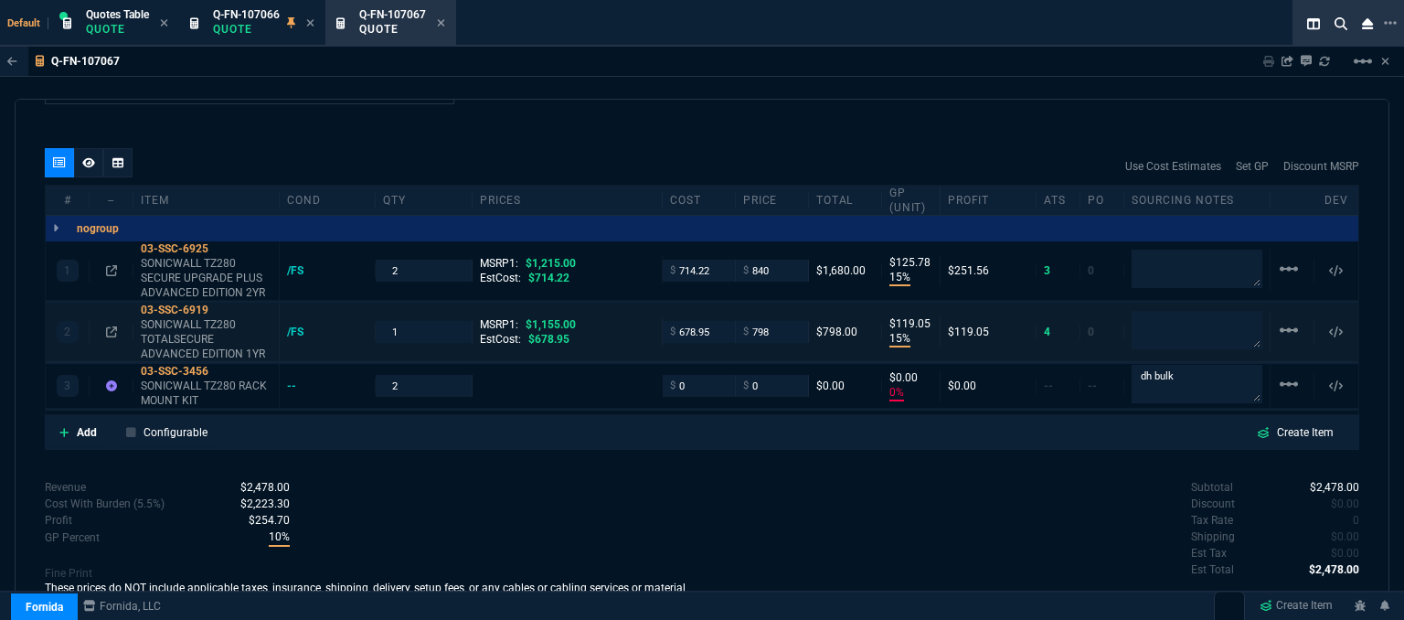
type input "15"
type input "126"
type input "15"
type input "119"
type input "0"
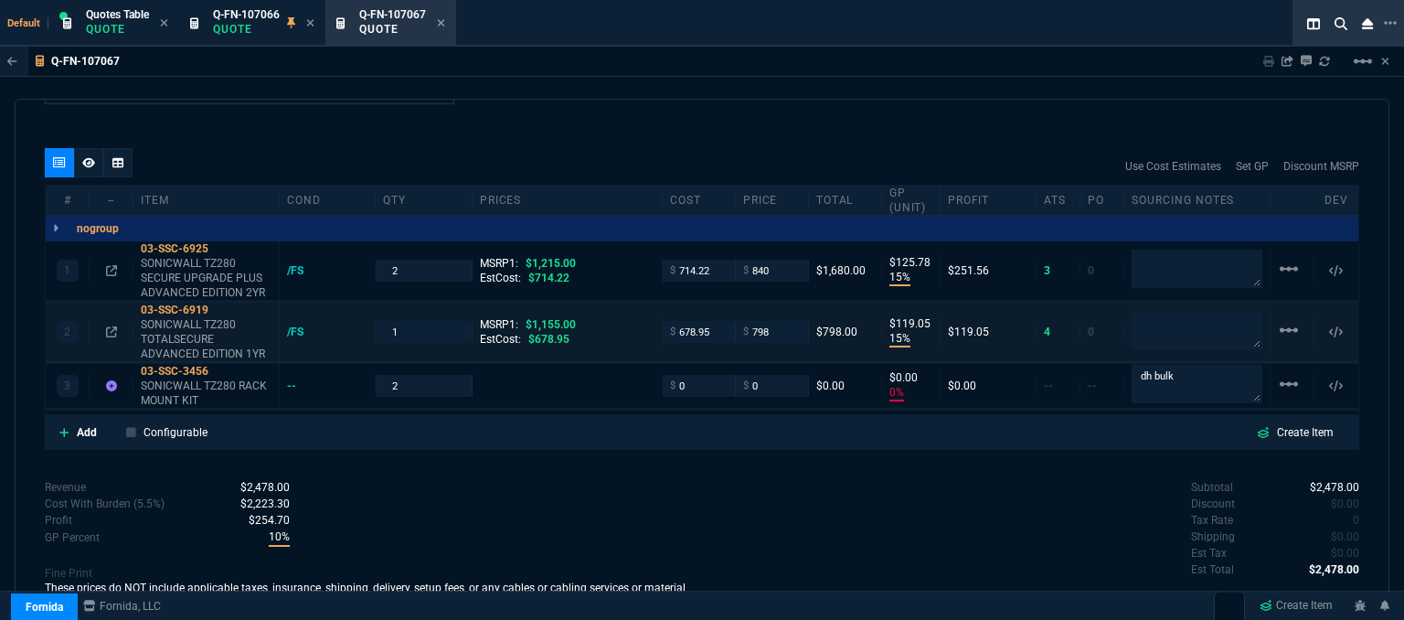
type input "0"
type input "31"
click at [1278, 319] on mat-icon "linear_scale" at bounding box center [1289, 330] width 22 height 22
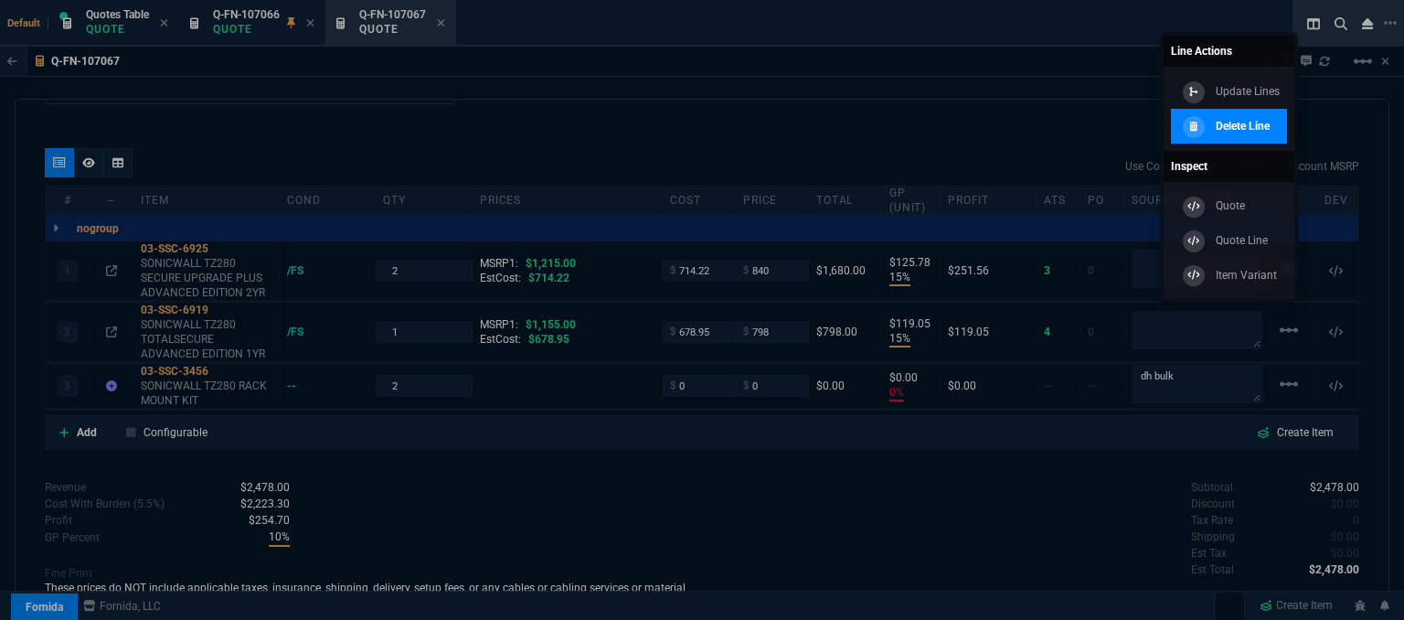
click at [1203, 123] on div at bounding box center [1194, 127] width 22 height 22
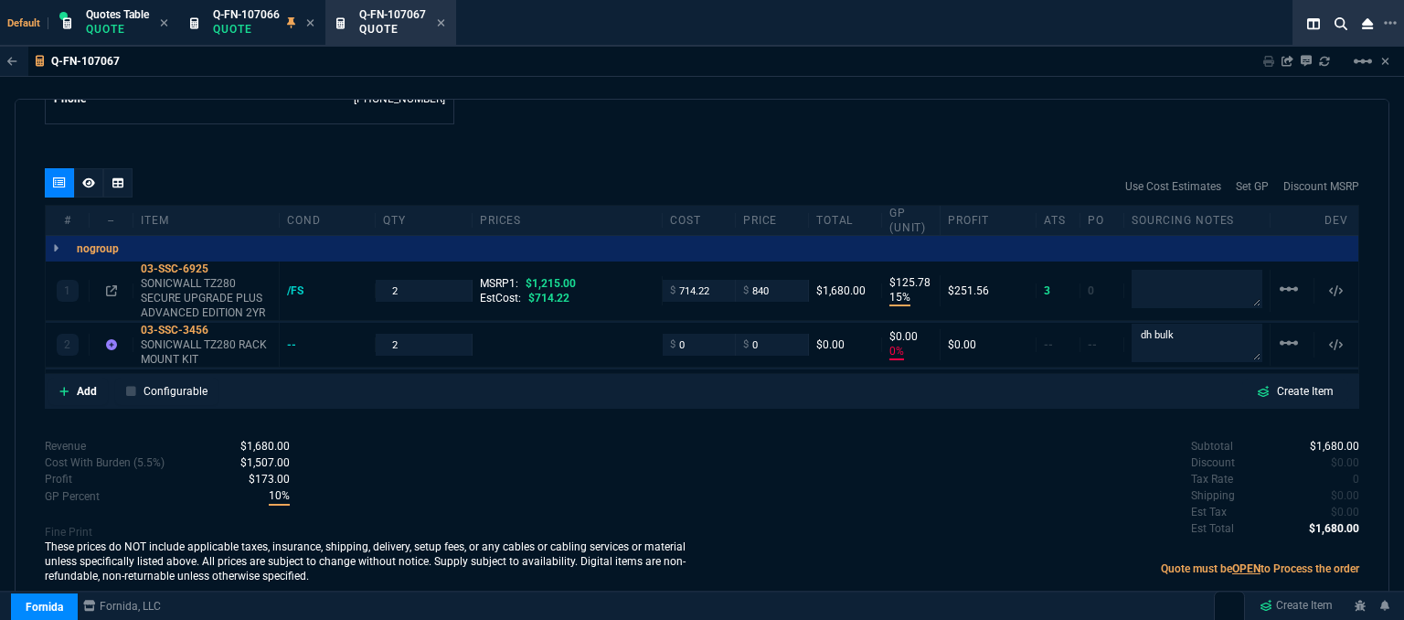
scroll to position [983, 0]
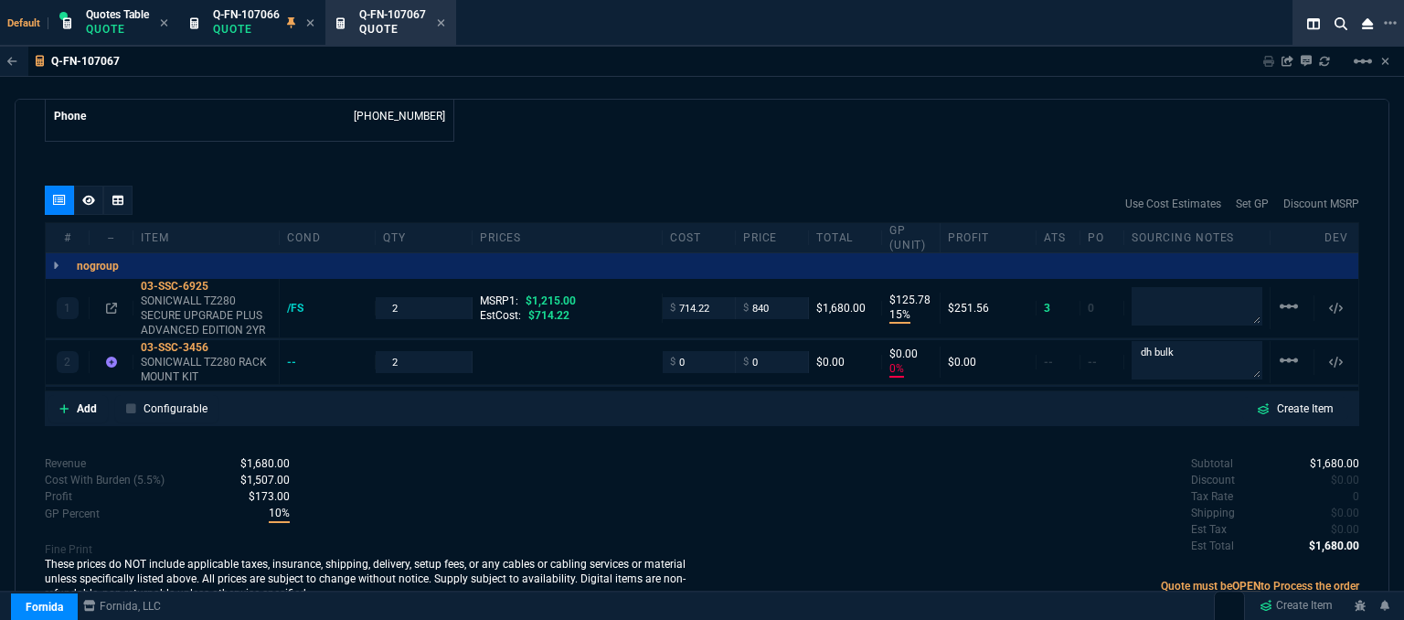
type input "15"
type input "126"
drag, startPoint x: 664, startPoint y: 345, endPoint x: 651, endPoint y: 339, distance: 14.8
click at [651, 340] on div "2 03-SSC-3456 SONICWALL TZ280 RACK MOUNT KIT -- 2 $ 0 $ 0 $0.00 $0.00 0% $0.00 …" at bounding box center [702, 362] width 1312 height 45
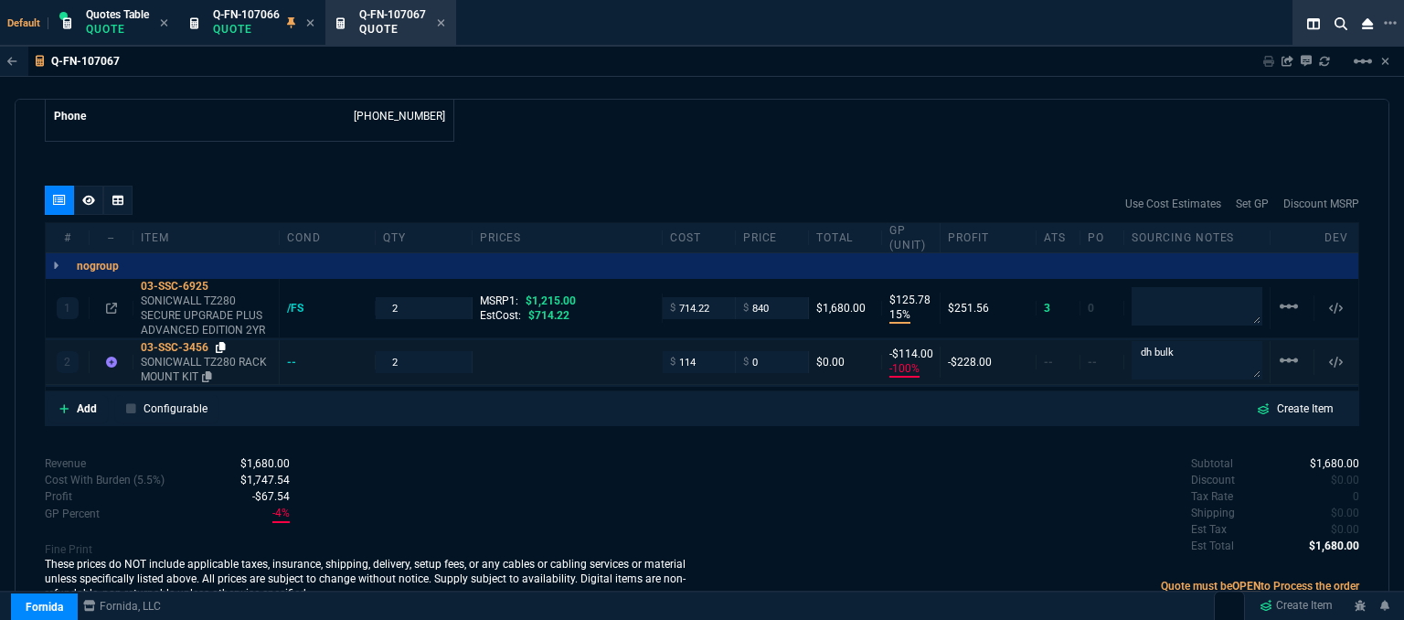
click at [223, 342] on icon at bounding box center [221, 347] width 10 height 11
drag, startPoint x: 751, startPoint y: 348, endPoint x: 732, endPoint y: 351, distance: 19.4
click at [736, 351] on div "$ 0" at bounding box center [772, 361] width 73 height 21
click at [676, 99] on div "Q-FN-107067 Sharing Q-FN-107067 Link Dev Link Share on Teams linear_scale quote…" at bounding box center [702, 380] width 1404 height 666
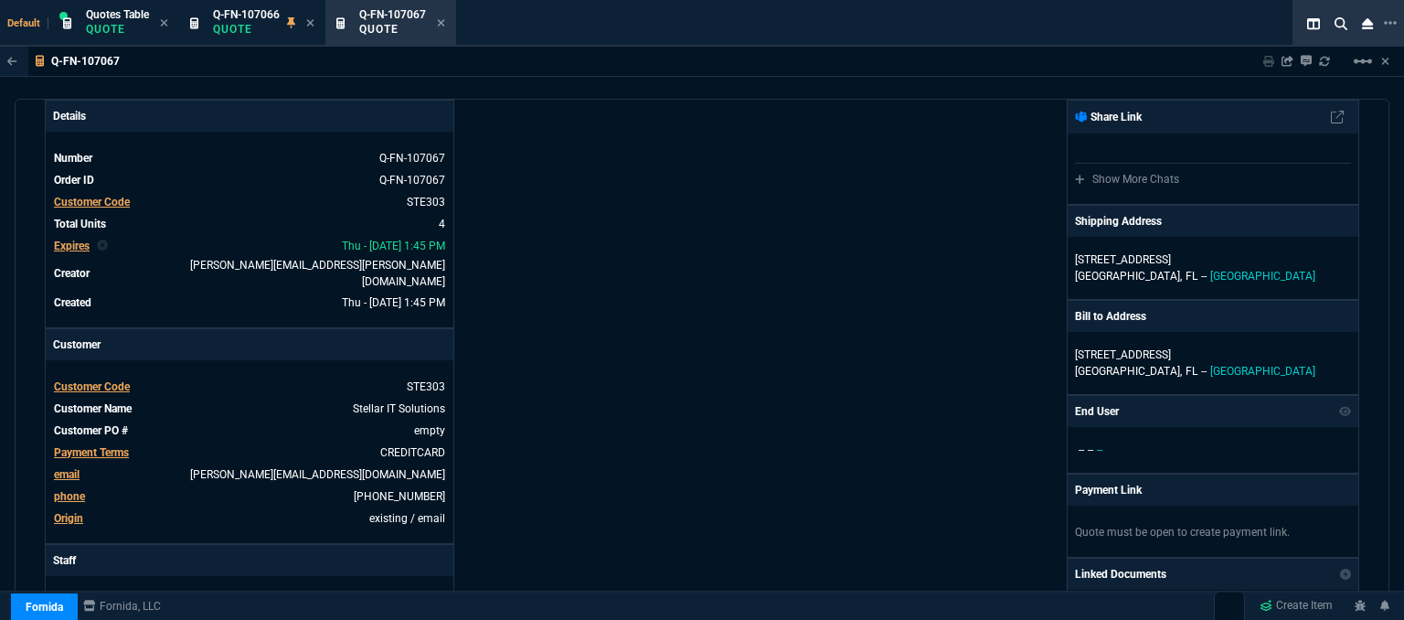
scroll to position [344, 0]
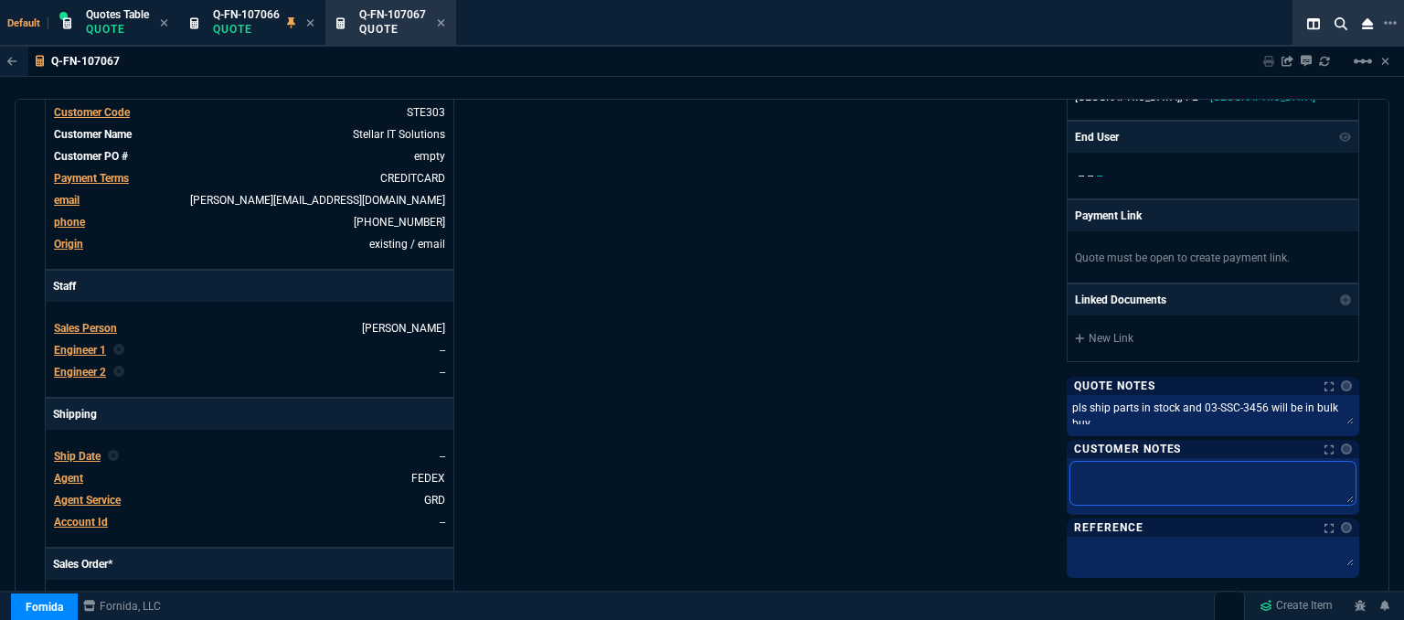
click at [1150, 462] on textarea at bounding box center [1212, 482] width 285 height 43
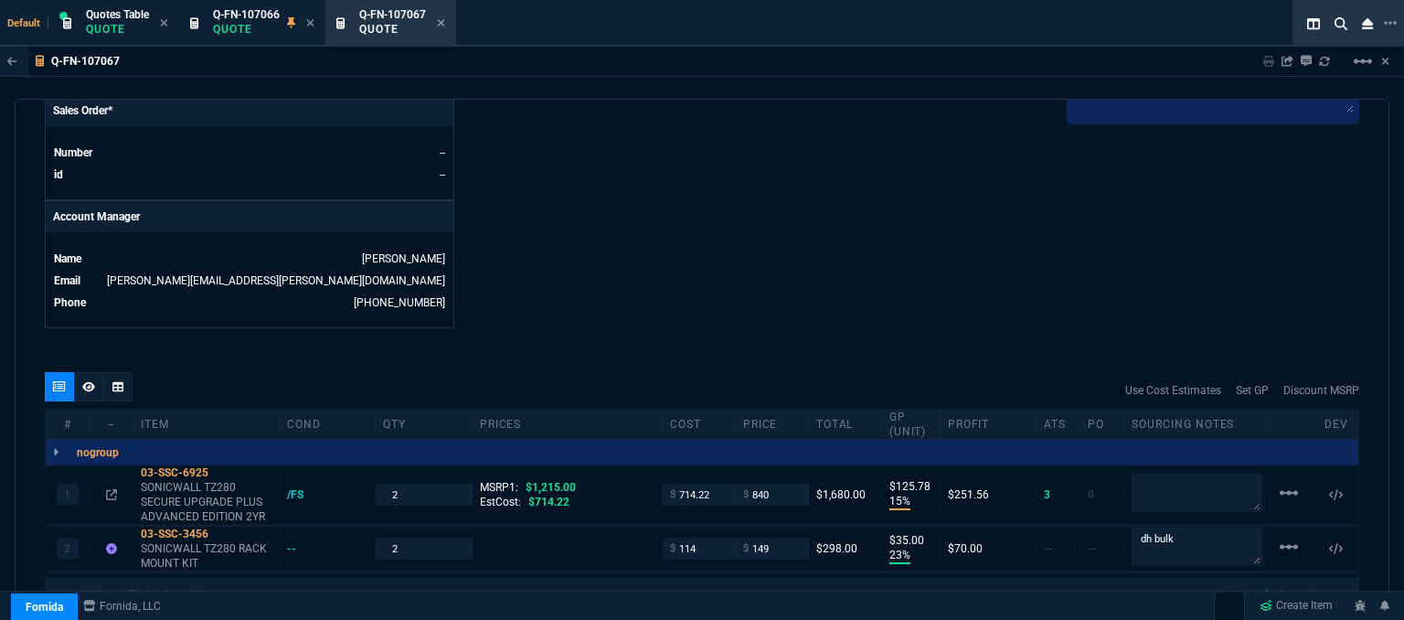
scroll to position [801, 0]
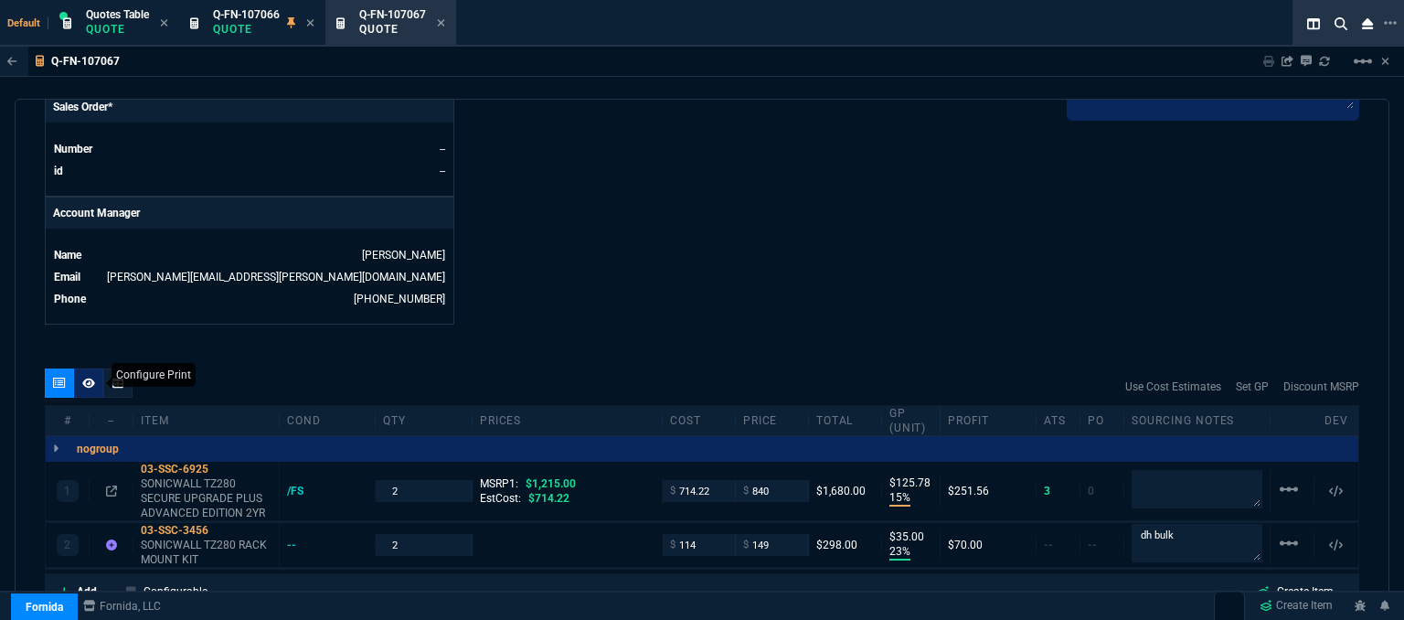
click at [83, 377] on fa-icon at bounding box center [88, 383] width 13 height 13
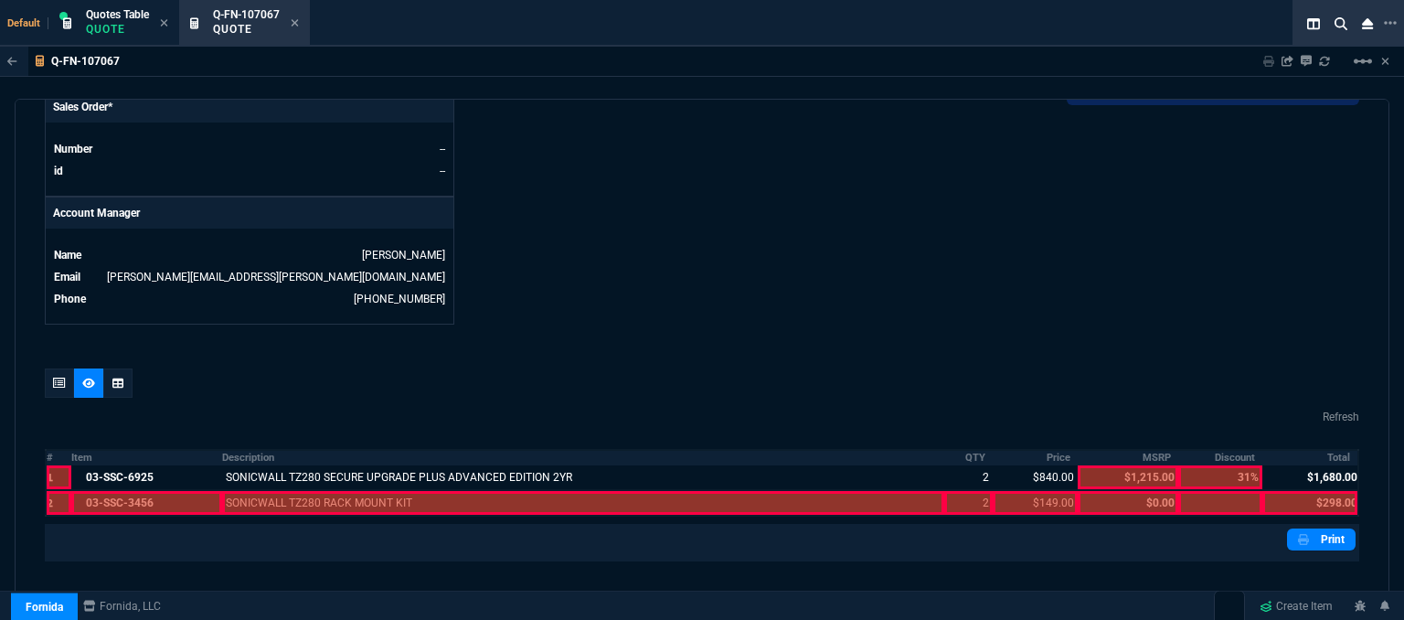
click at [160, 491] on div at bounding box center [146, 503] width 151 height 24
click at [293, 491] on div at bounding box center [583, 503] width 722 height 24
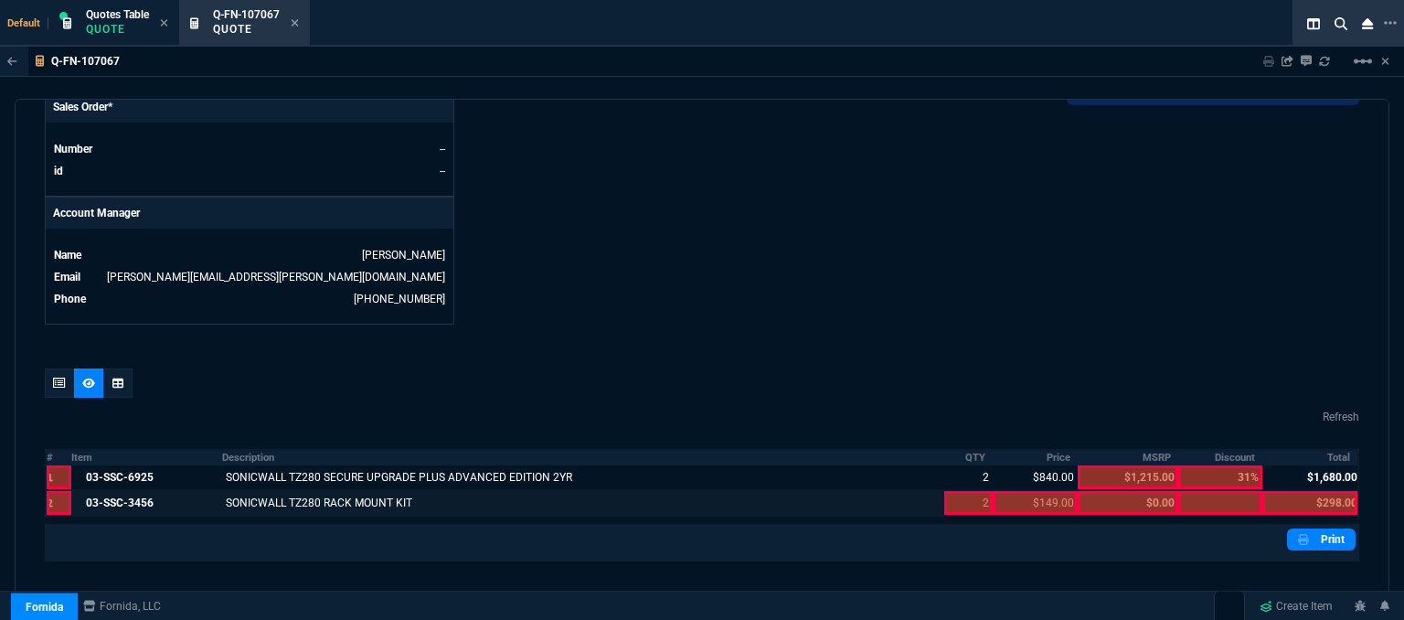
click at [962, 491] on div at bounding box center [968, 503] width 48 height 24
click at [1001, 491] on div at bounding box center [1034, 503] width 85 height 24
click at [1330, 491] on div at bounding box center [1309, 503] width 95 height 24
click at [297, 17] on fa-icon at bounding box center [295, 23] width 8 height 13
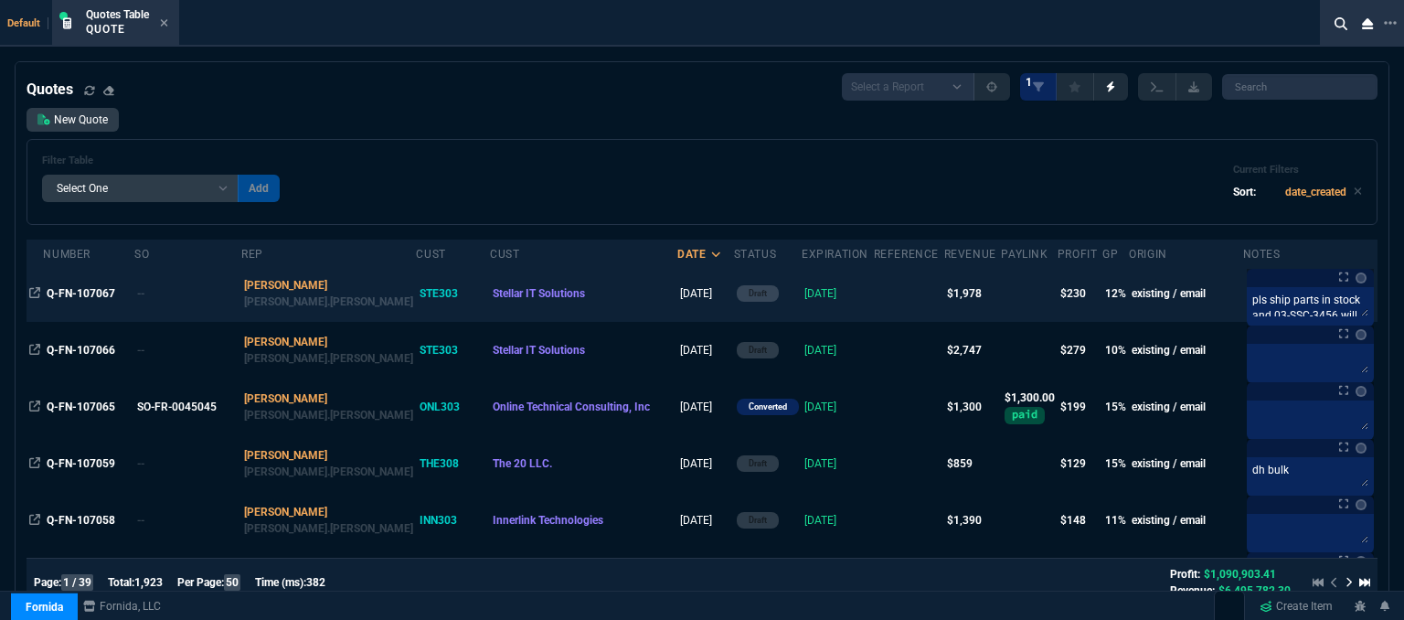
scroll to position [91, 0]
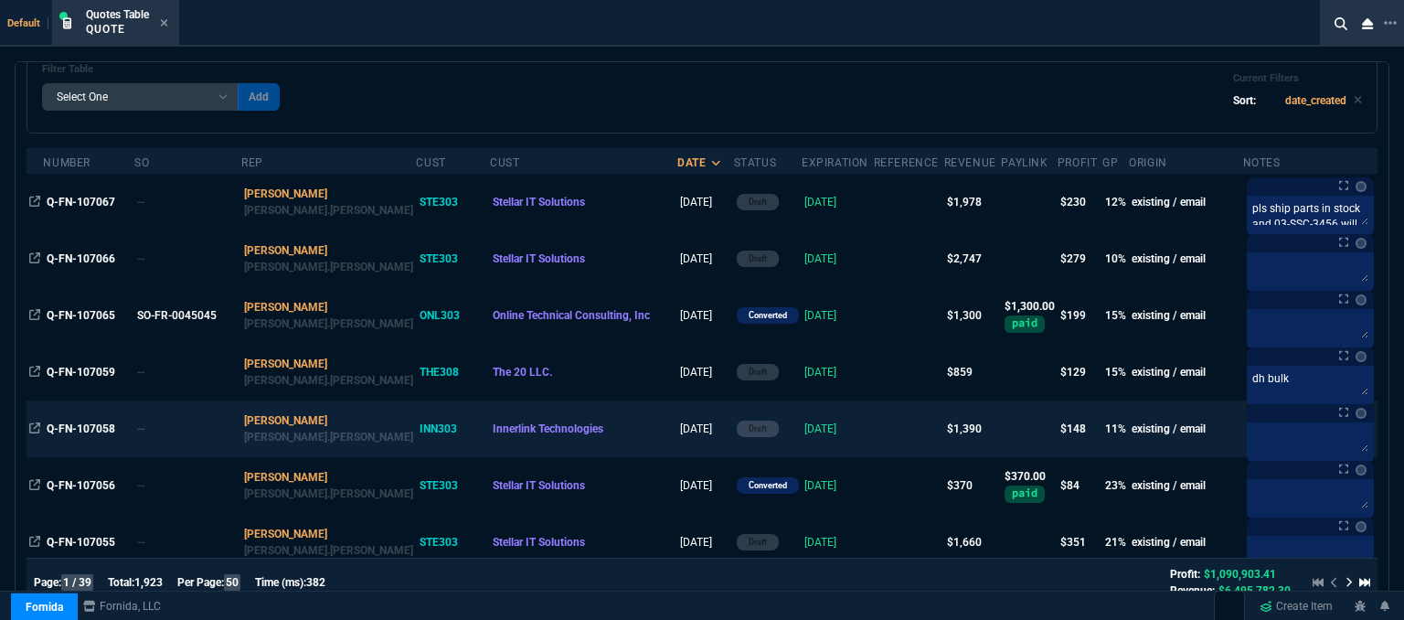
click at [874, 427] on td at bounding box center [909, 428] width 70 height 57
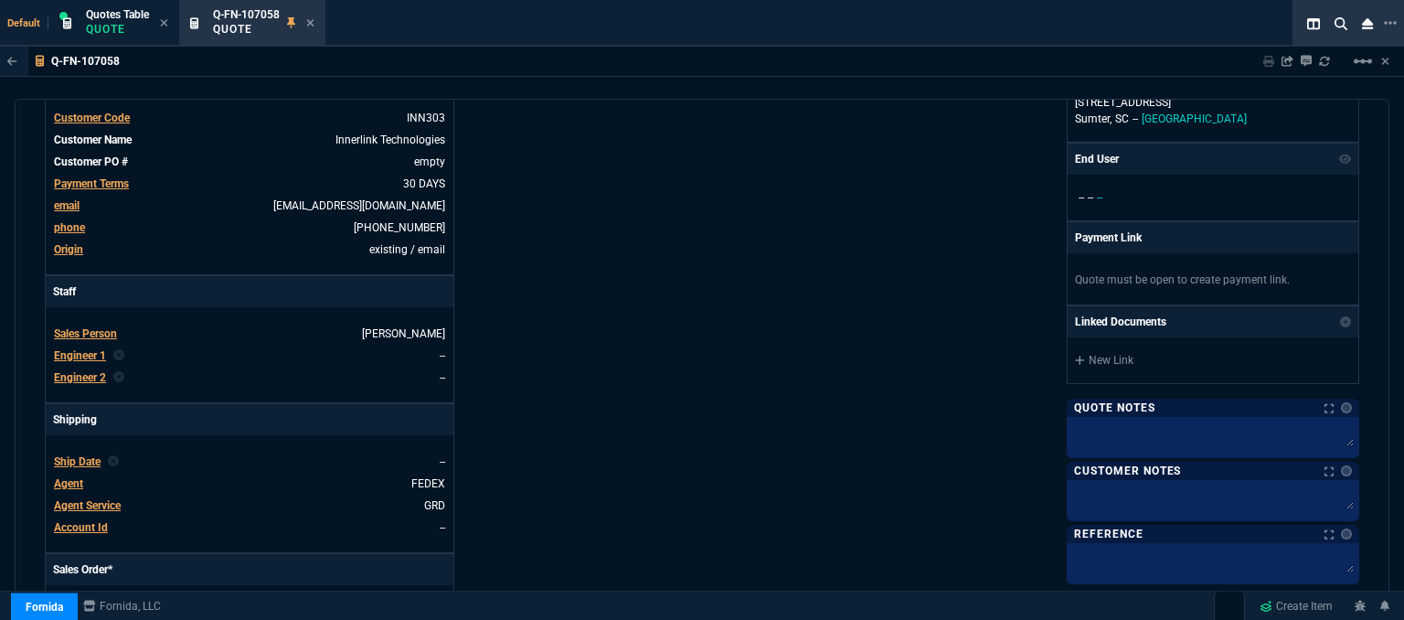
scroll to position [183, 0]
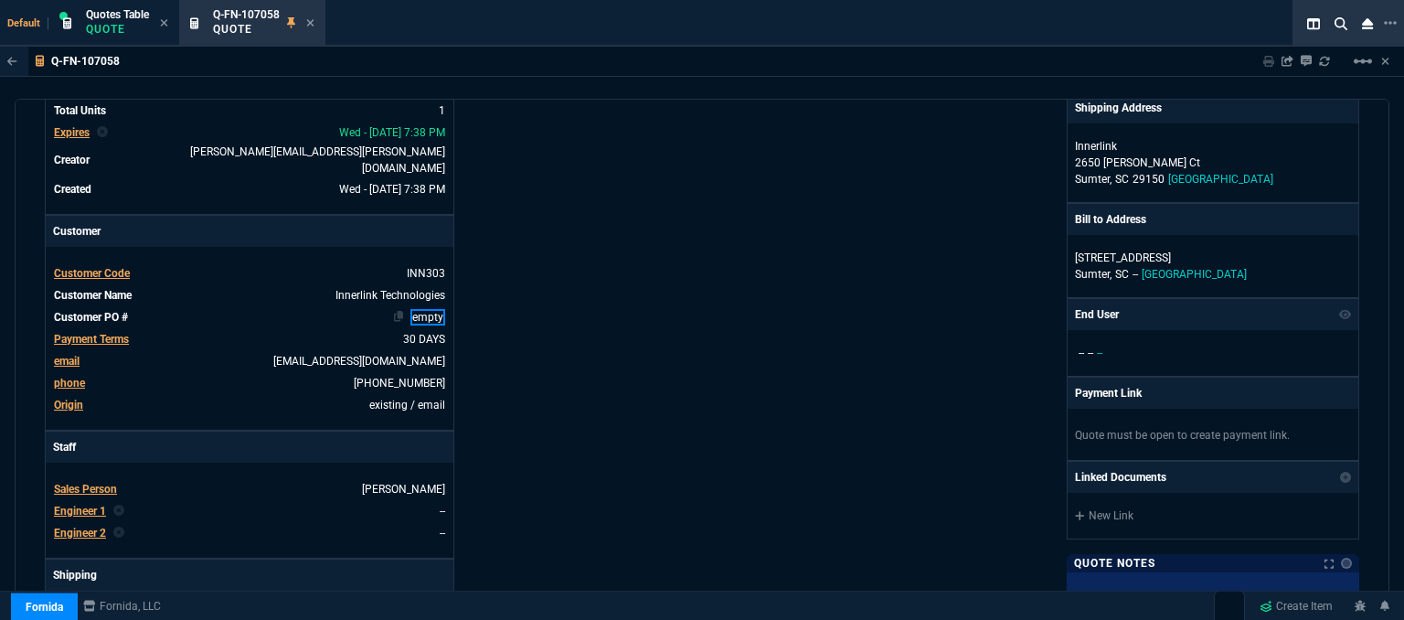
click at [440, 309] on link "empty" at bounding box center [427, 317] width 35 height 16
click at [786, 198] on div "Fornida, LLC [STREET_ADDRESS] Share Link Show More Chats Shipping Address Inner…" at bounding box center [1030, 464] width 657 height 956
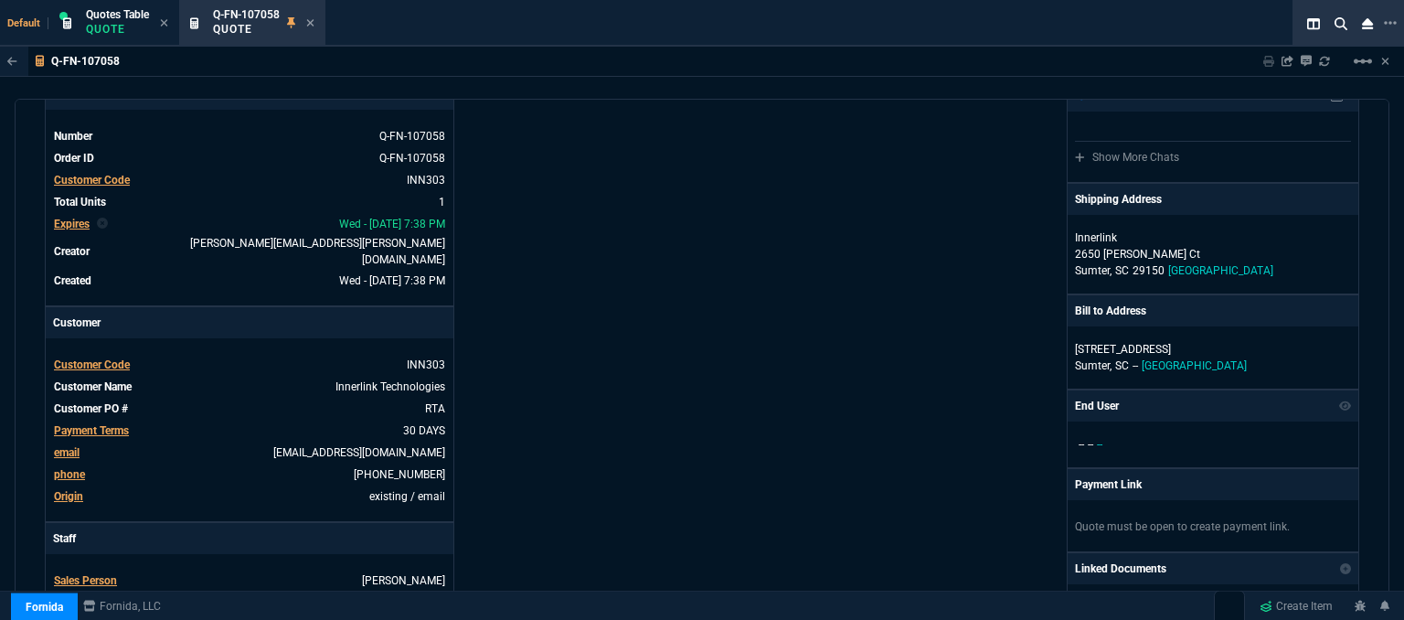
scroll to position [0, 0]
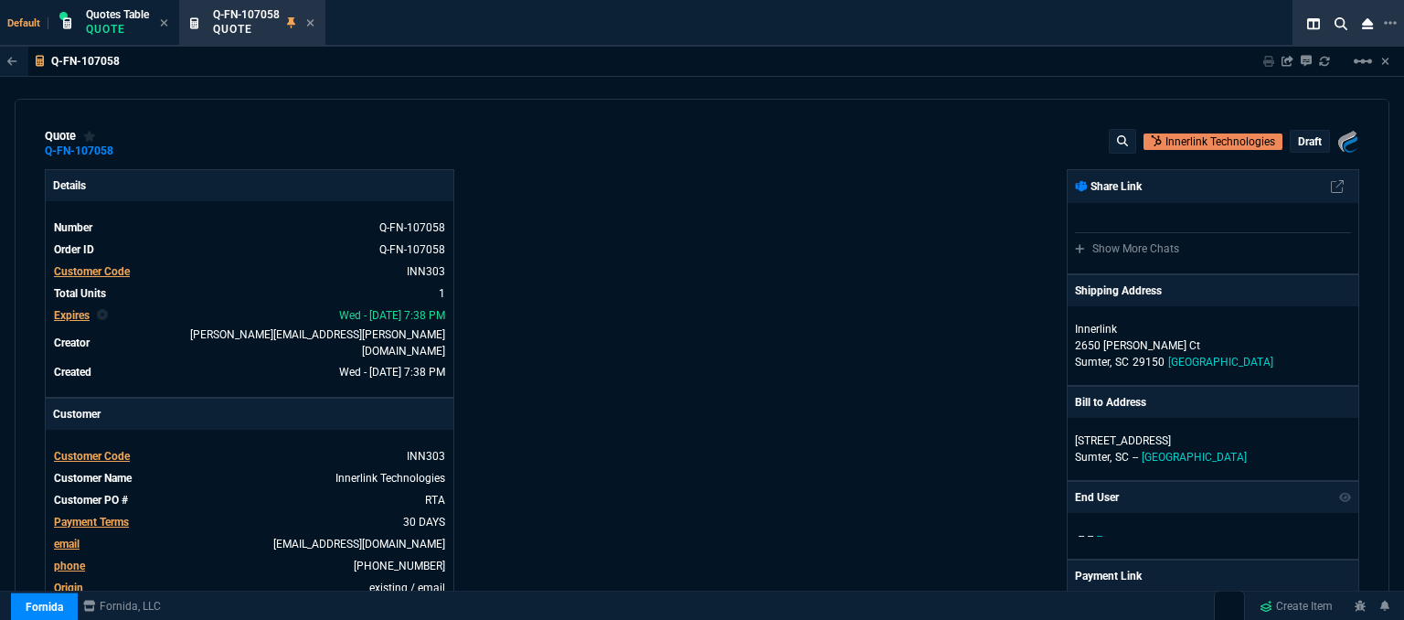
click at [1302, 139] on p "draft" at bounding box center [1310, 141] width 24 height 15
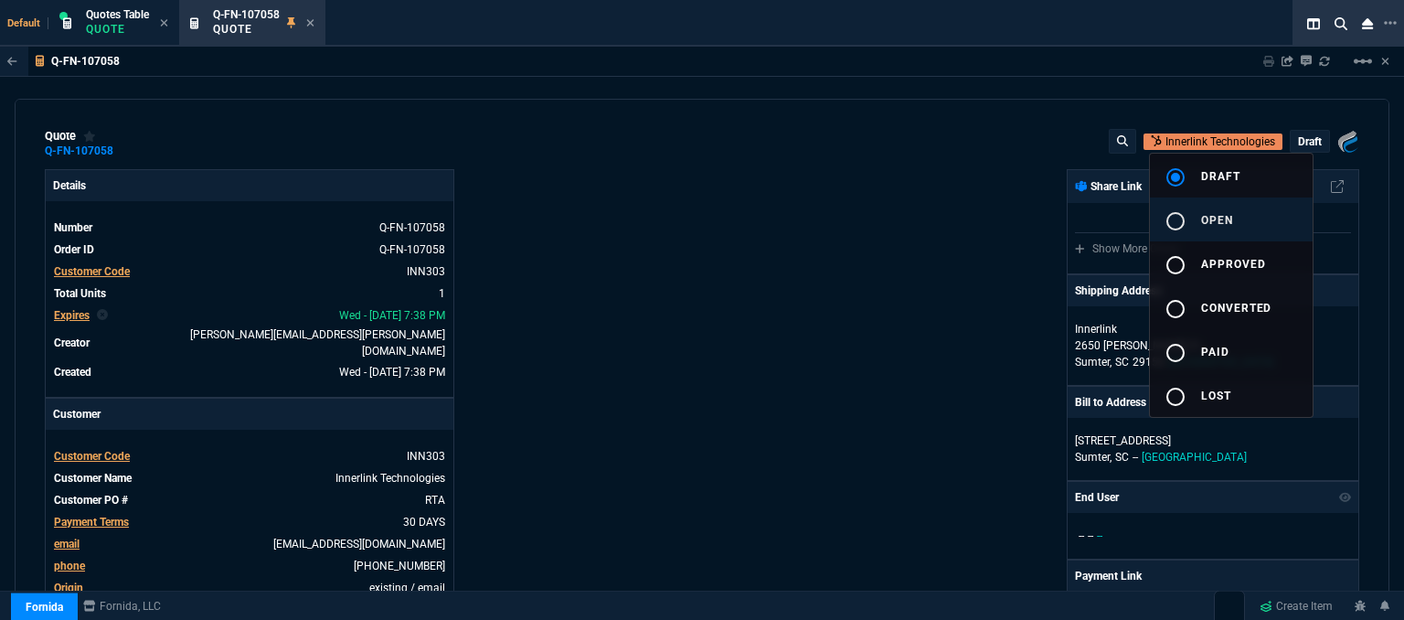
click at [1259, 214] on button "radio_button_unchecked open" at bounding box center [1231, 219] width 163 height 44
click at [716, 215] on div at bounding box center [702, 310] width 1404 height 620
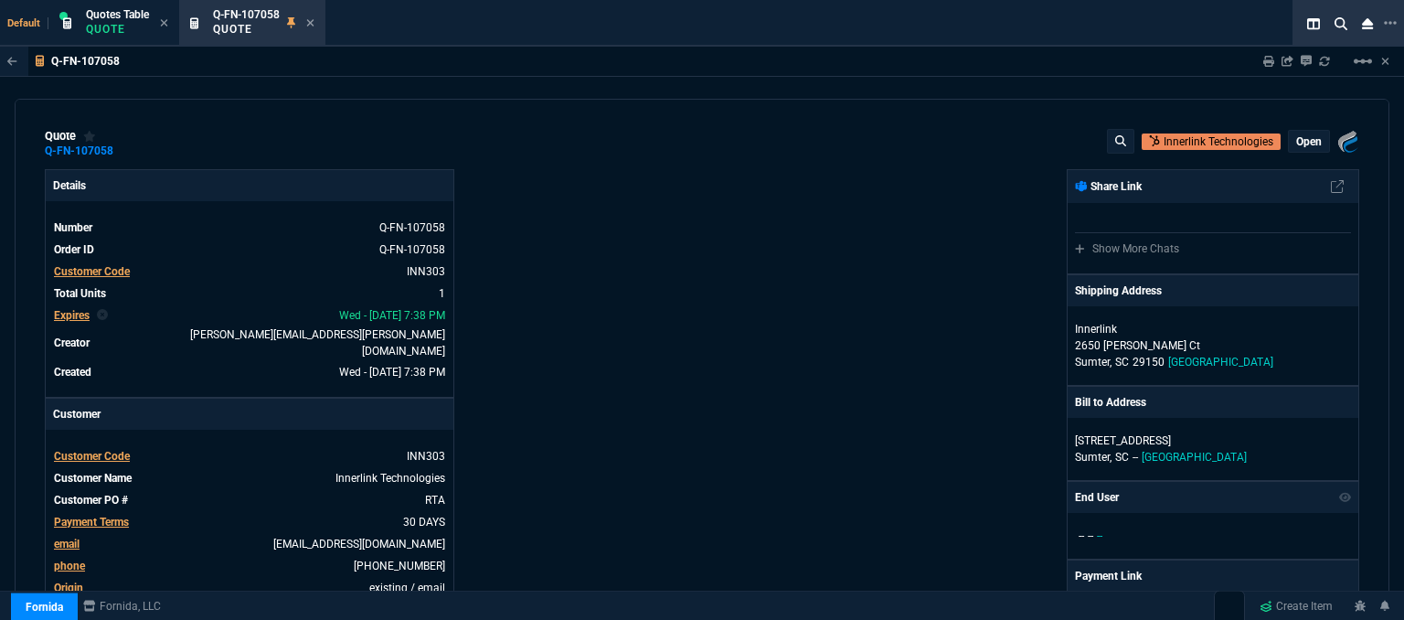
click at [1298, 142] on p "open" at bounding box center [1309, 141] width 26 height 15
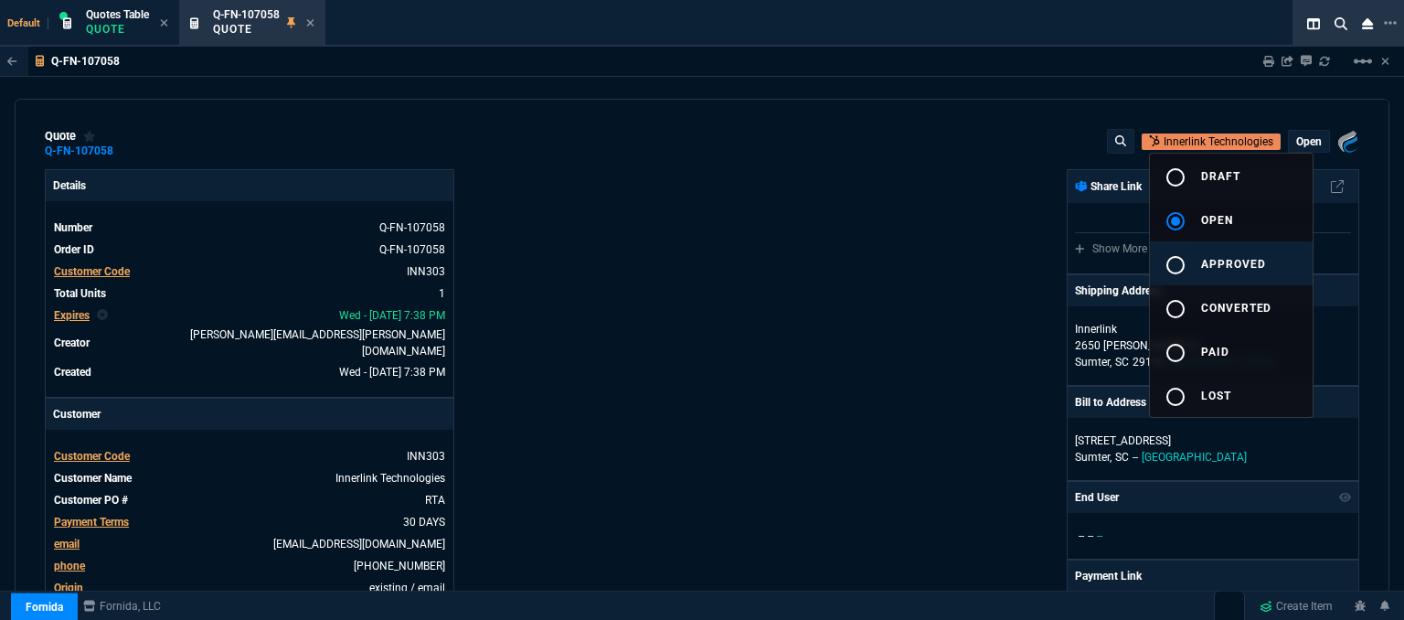
click at [1225, 273] on button "radio_button_unchecked approved" at bounding box center [1231, 263] width 163 height 44
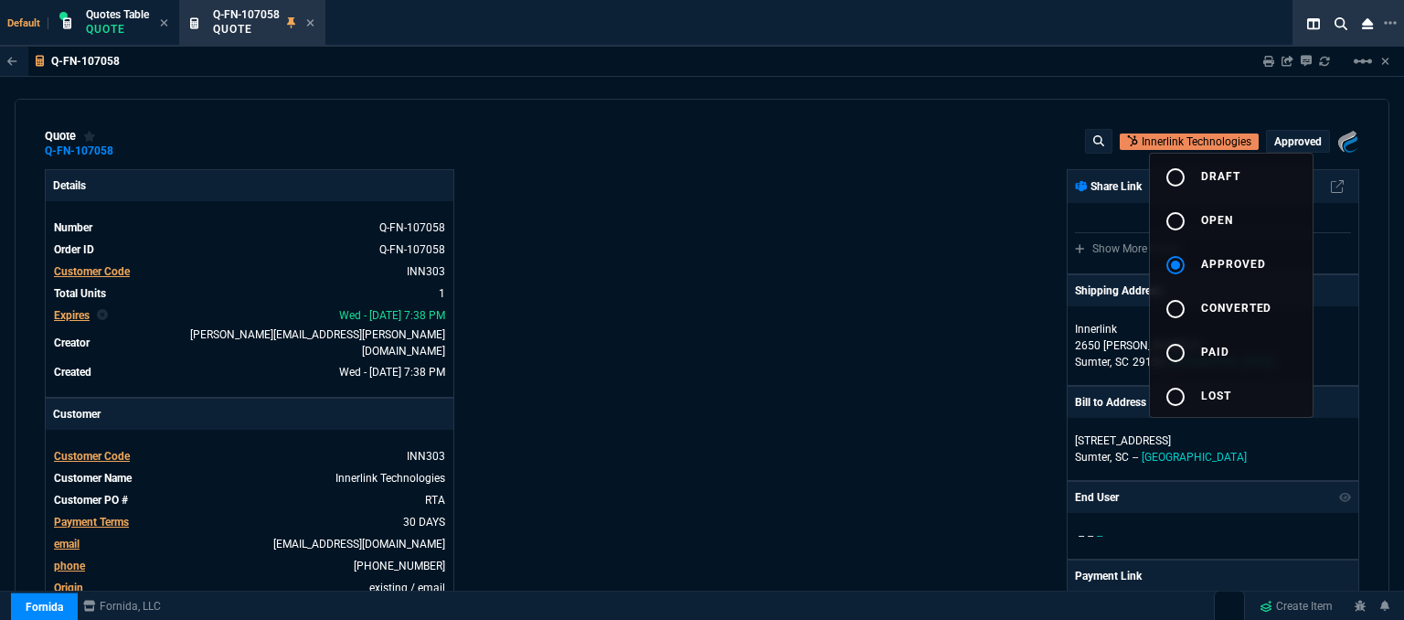
click at [779, 272] on div at bounding box center [702, 310] width 1404 height 620
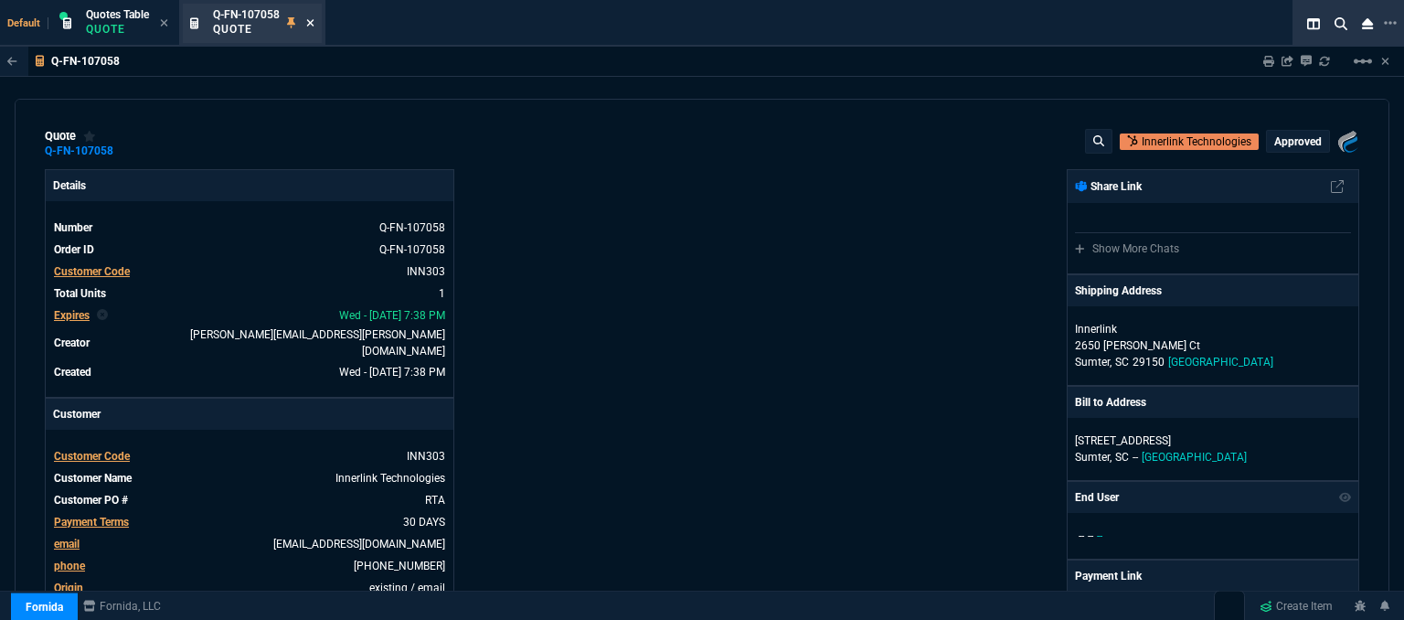
click at [307, 19] on icon at bounding box center [310, 22] width 8 height 11
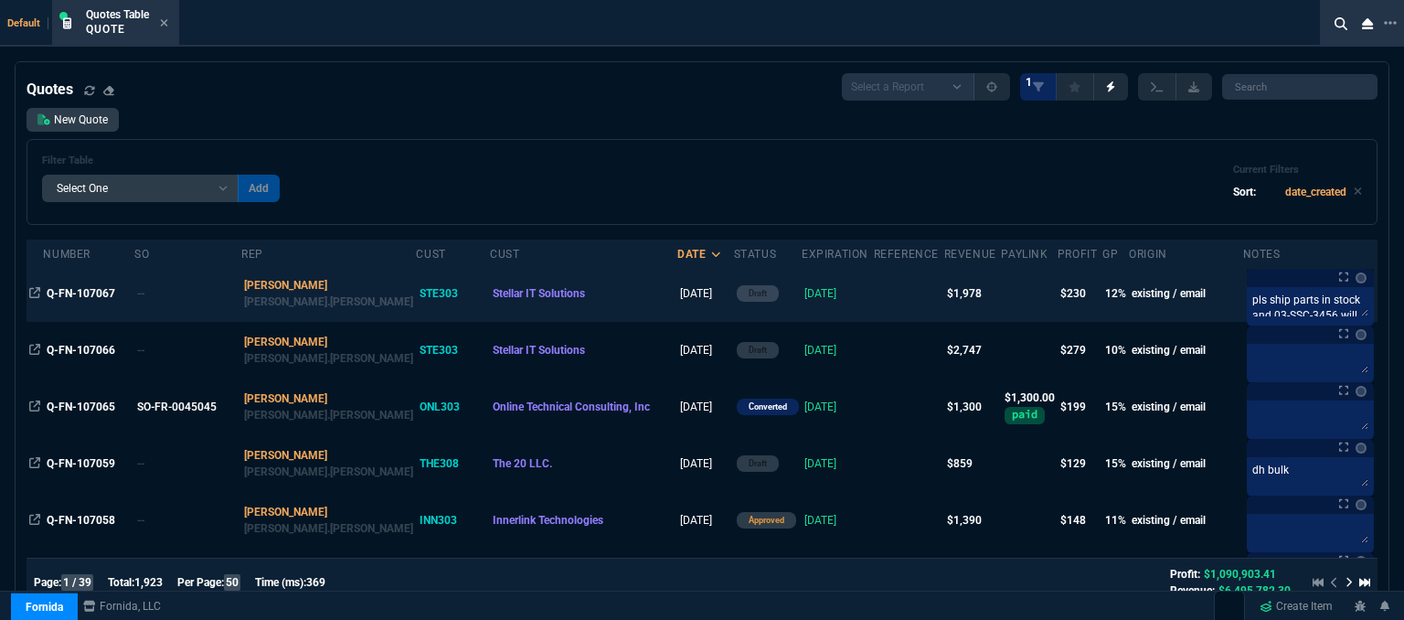
click at [874, 311] on td at bounding box center [909, 293] width 70 height 57
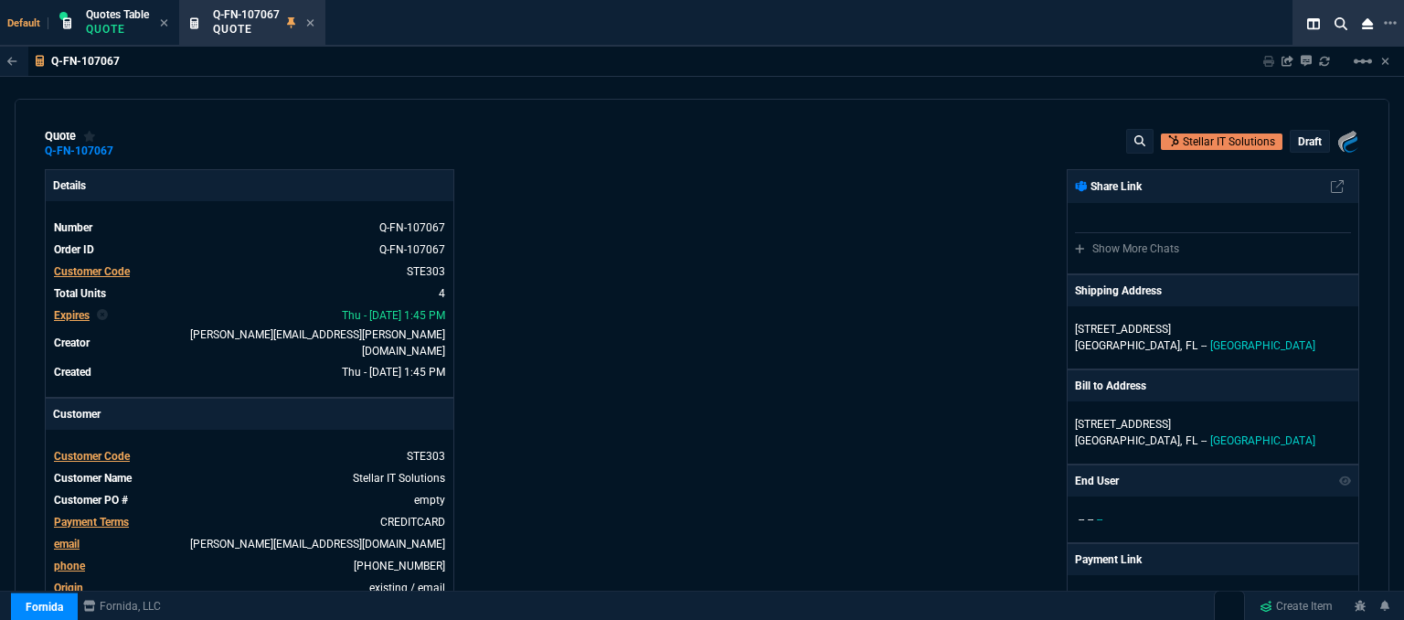
click at [1310, 142] on p "draft" at bounding box center [1310, 141] width 24 height 15
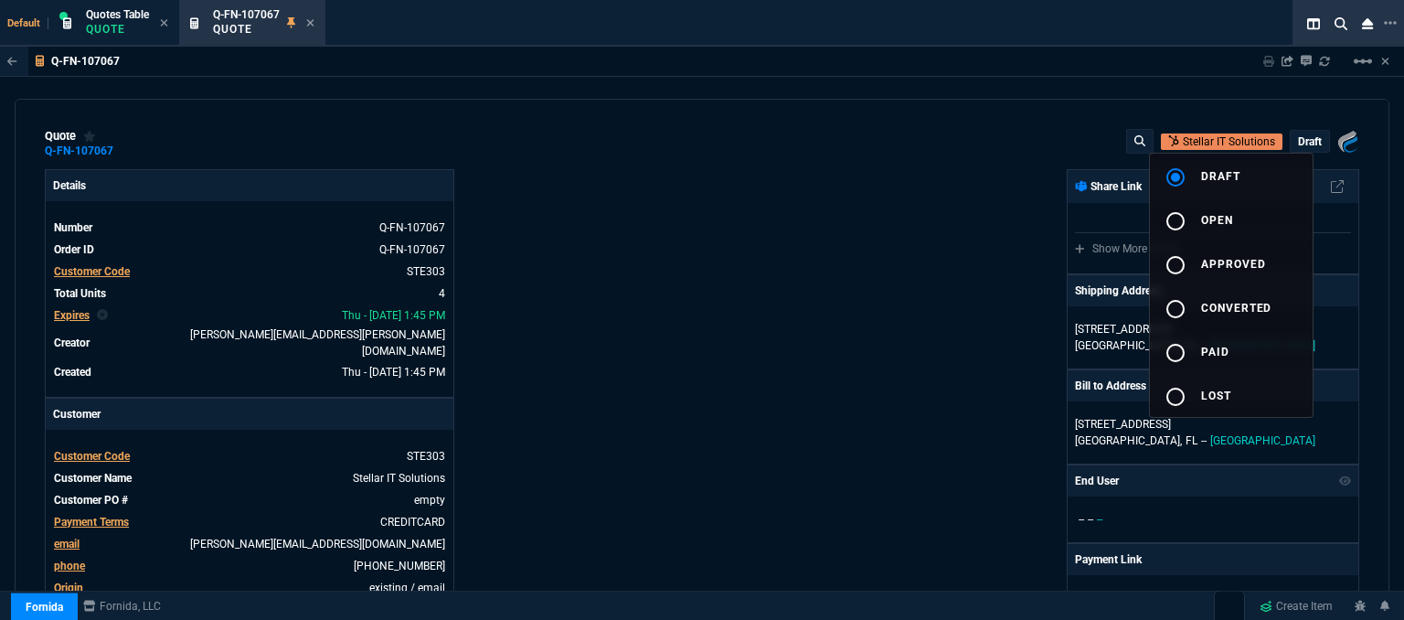
click at [905, 303] on div at bounding box center [702, 310] width 1404 height 620
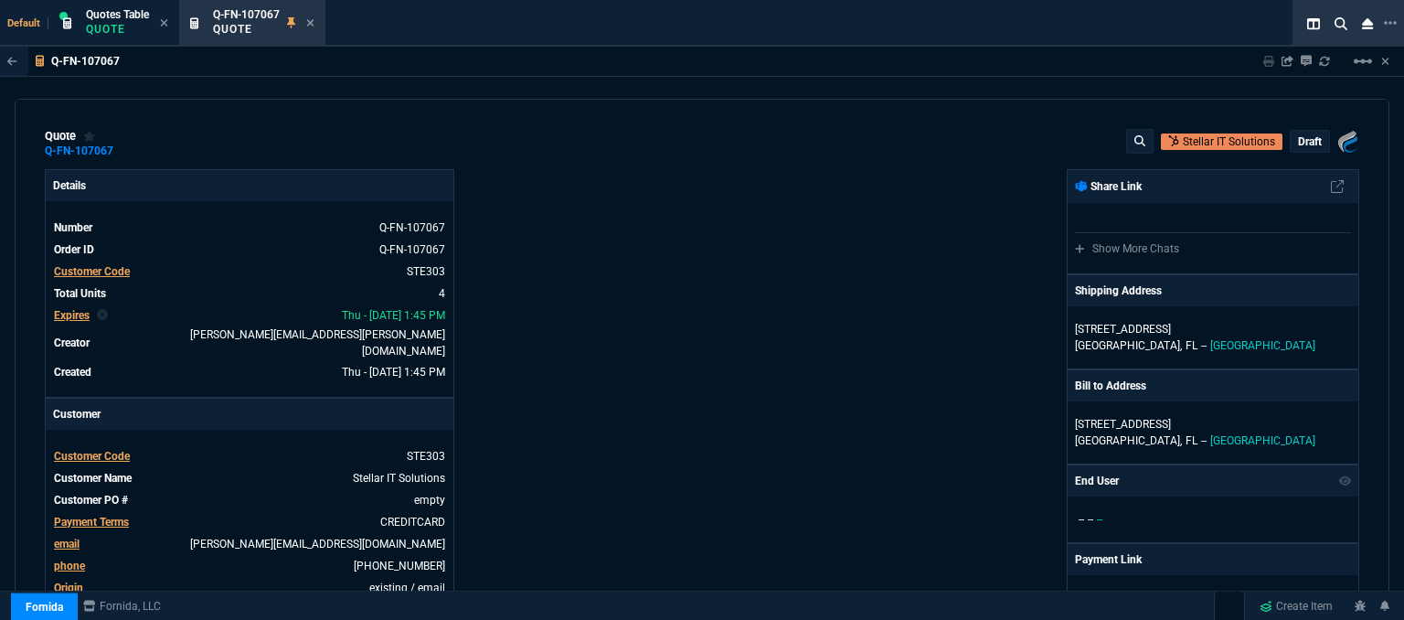
click at [1298, 147] on p "draft" at bounding box center [1310, 141] width 24 height 15
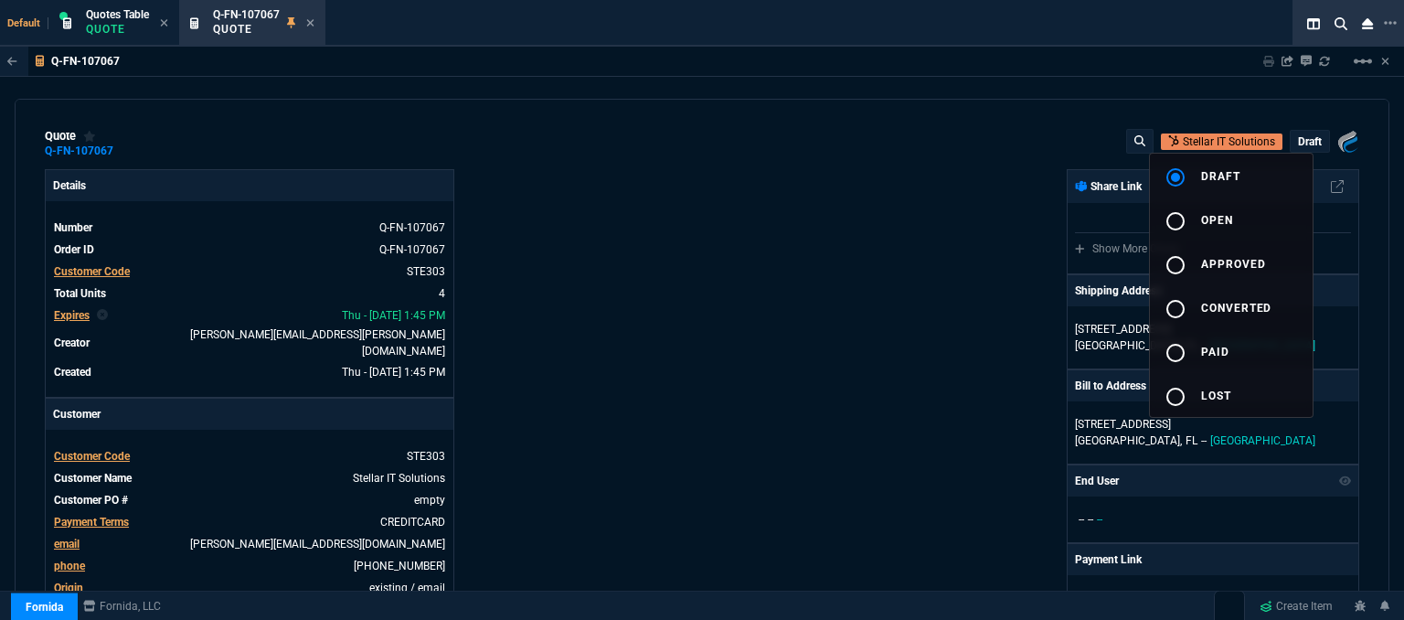
click at [859, 273] on div at bounding box center [702, 310] width 1404 height 620
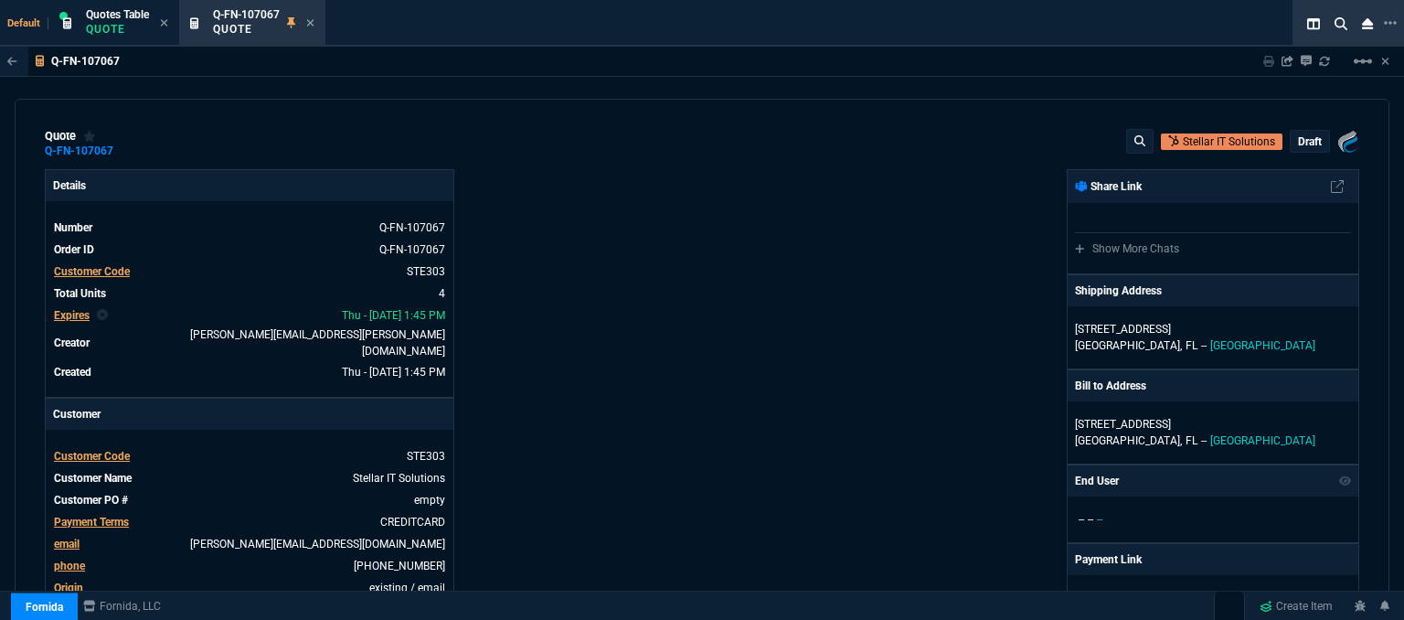
click at [1299, 140] on p "draft" at bounding box center [1310, 141] width 24 height 15
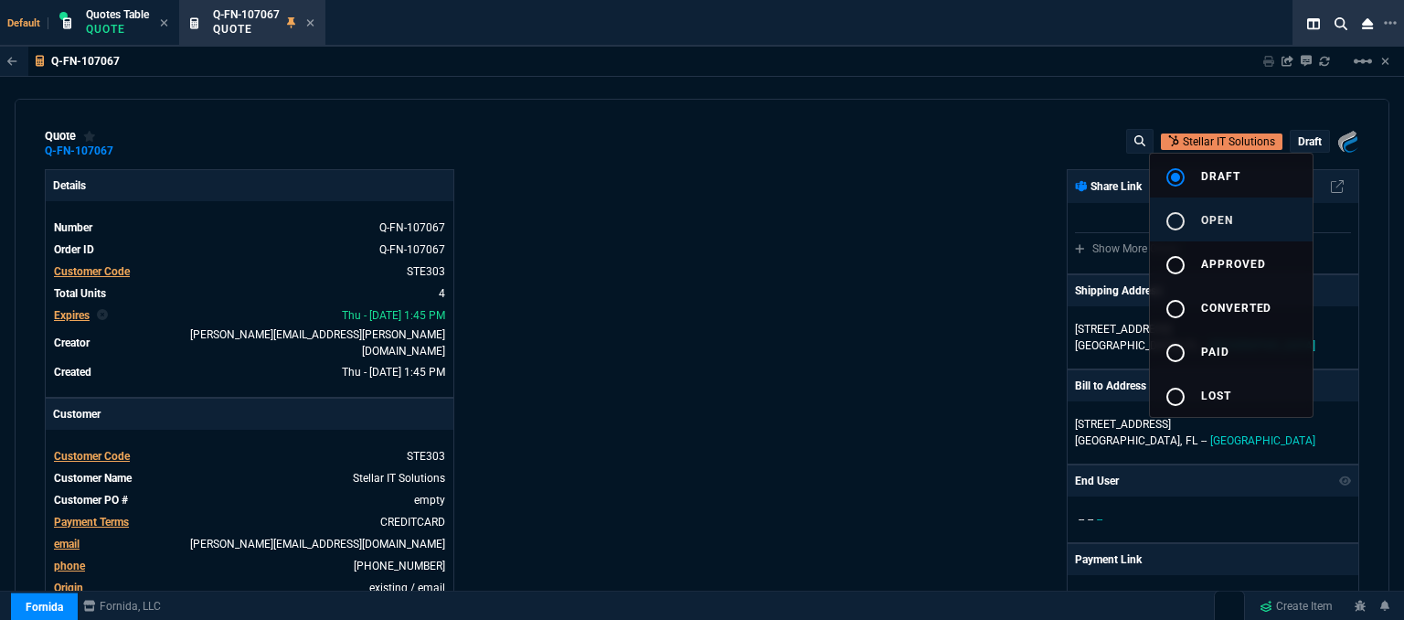
click at [1236, 211] on button "radio_button_unchecked open" at bounding box center [1231, 219] width 163 height 44
click at [807, 213] on div at bounding box center [702, 310] width 1404 height 620
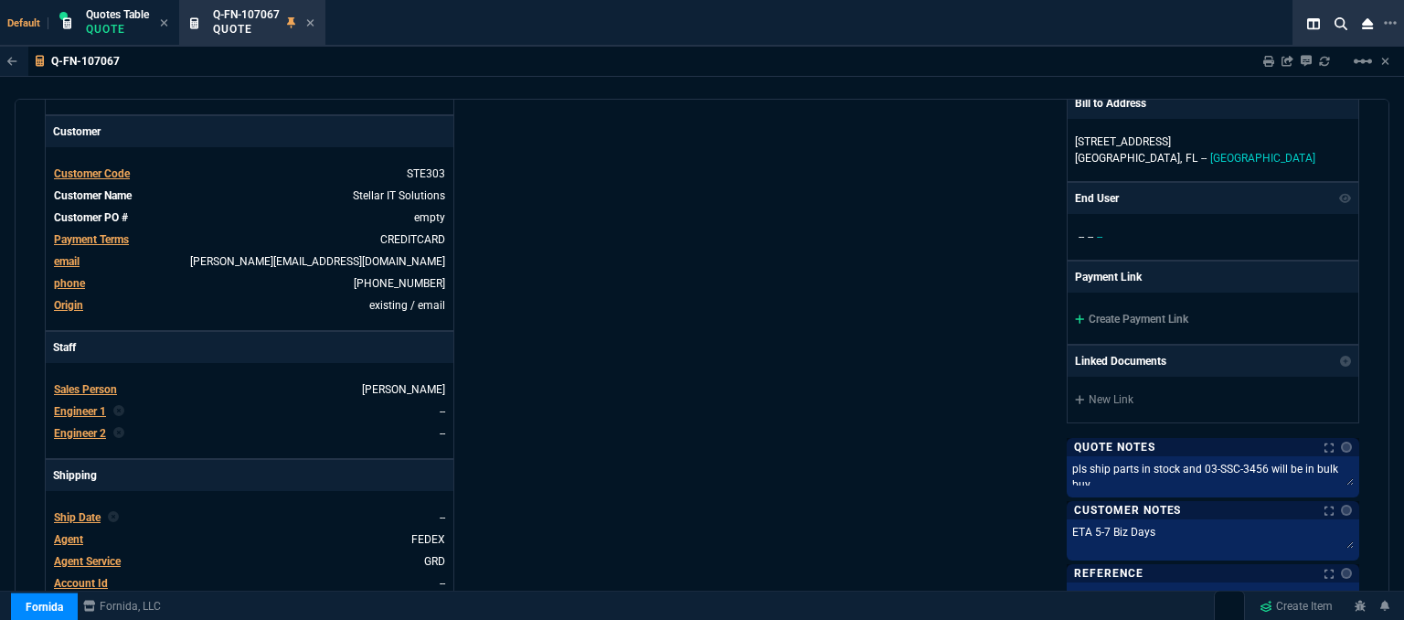
scroll to position [366, 0]
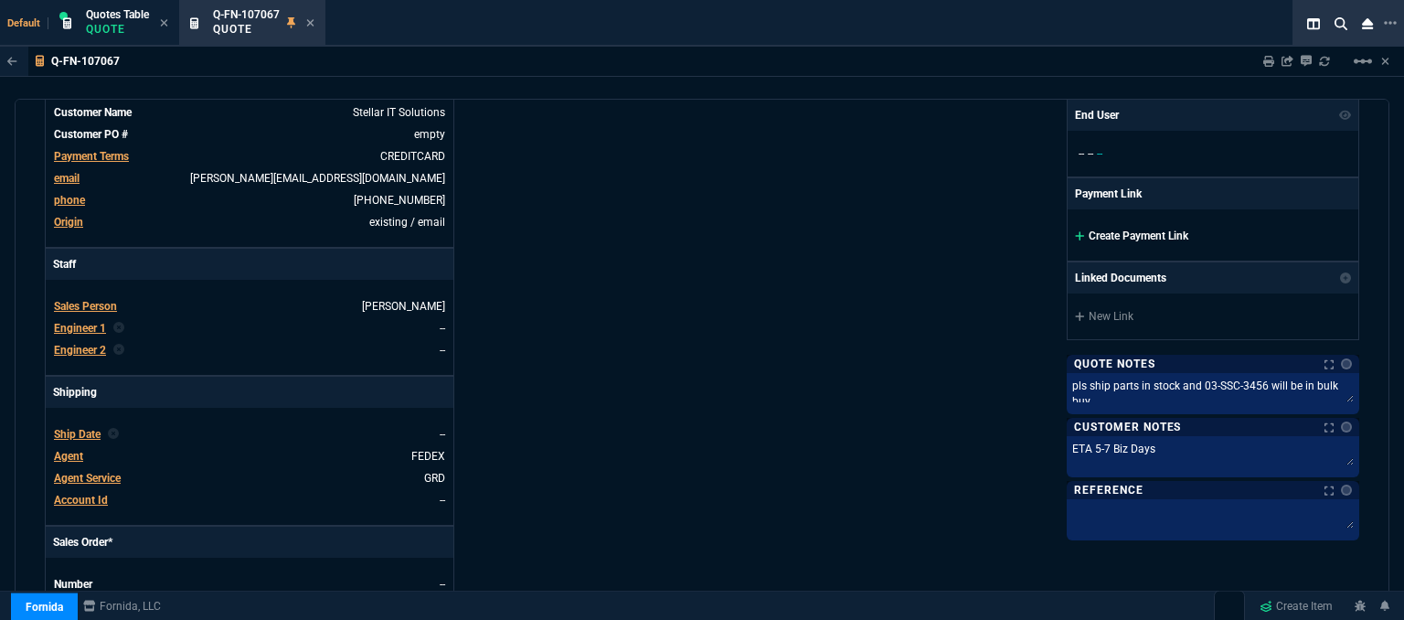
click at [1075, 236] on icon at bounding box center [1080, 235] width 10 height 11
click at [1075, 232] on icon at bounding box center [1079, 235] width 9 height 9
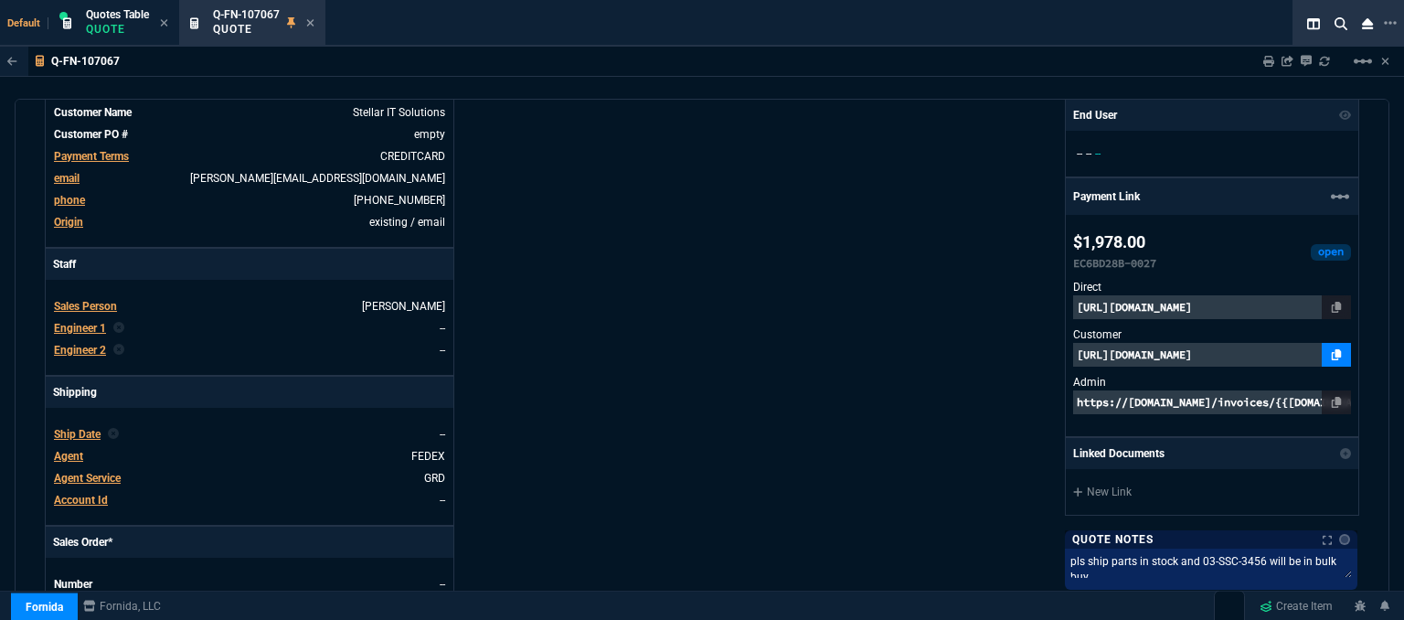
click at [1331, 349] on icon at bounding box center [1336, 354] width 10 height 11
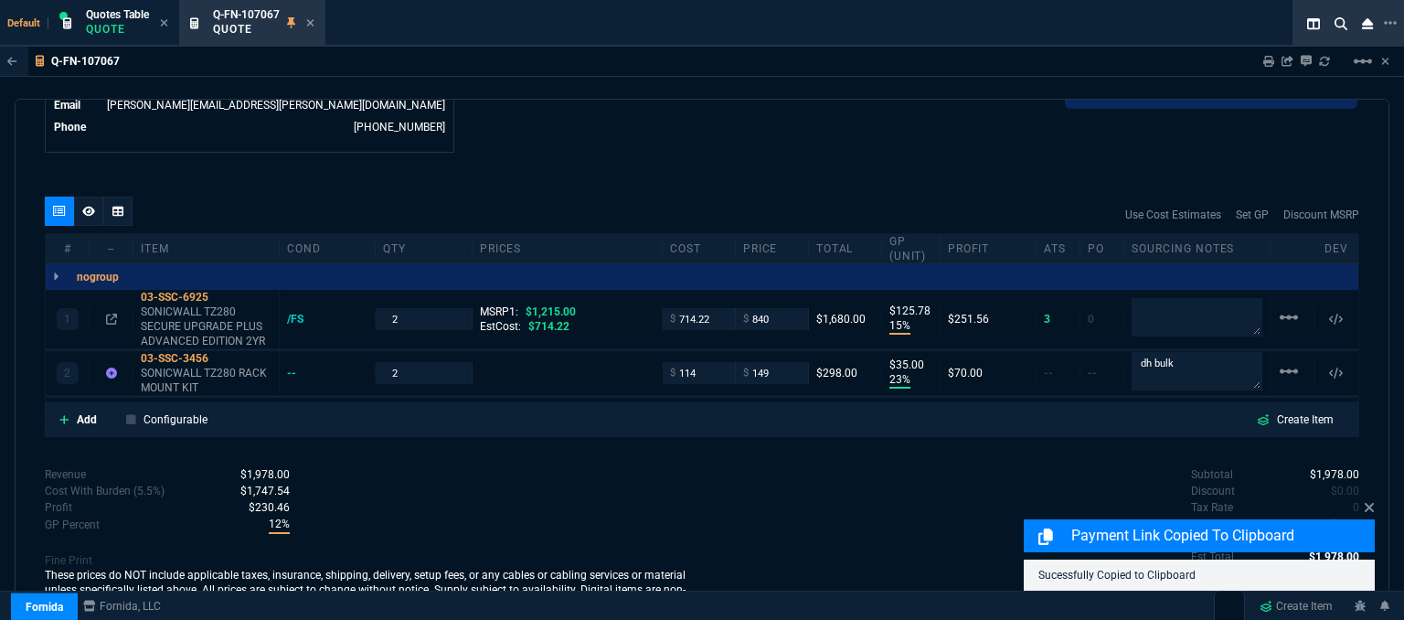
scroll to position [978, 0]
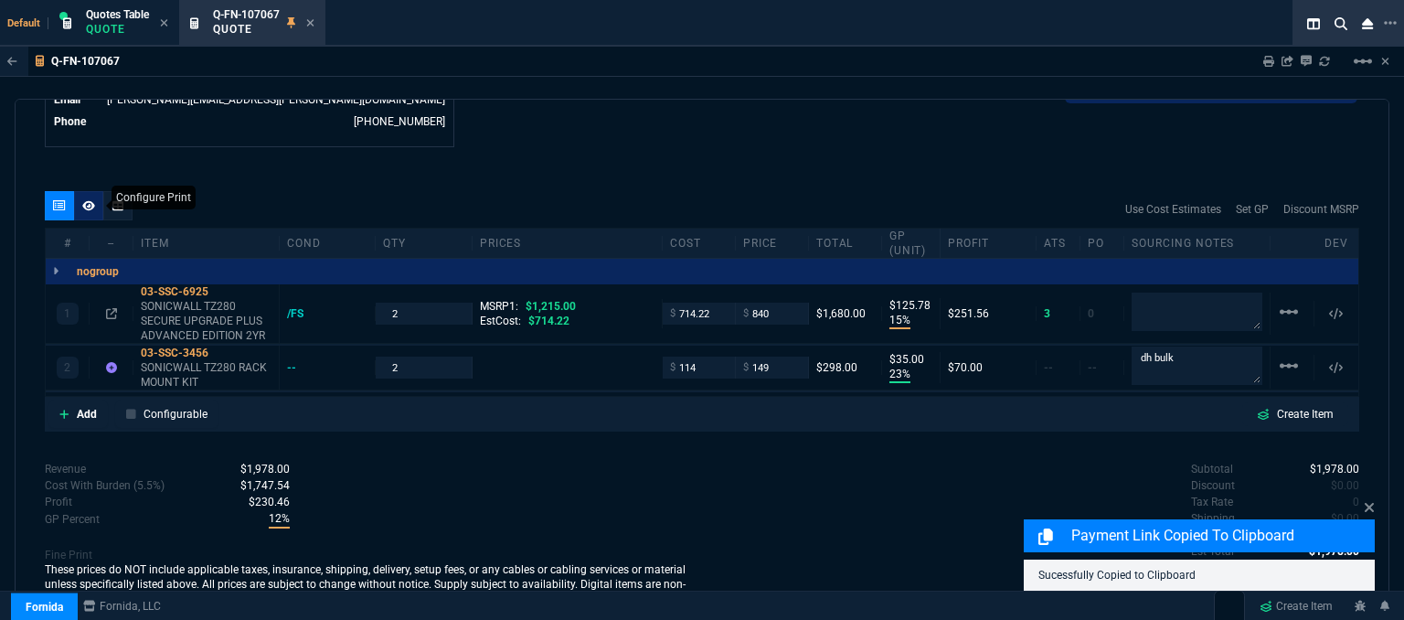
click at [82, 200] on icon at bounding box center [88, 205] width 13 height 11
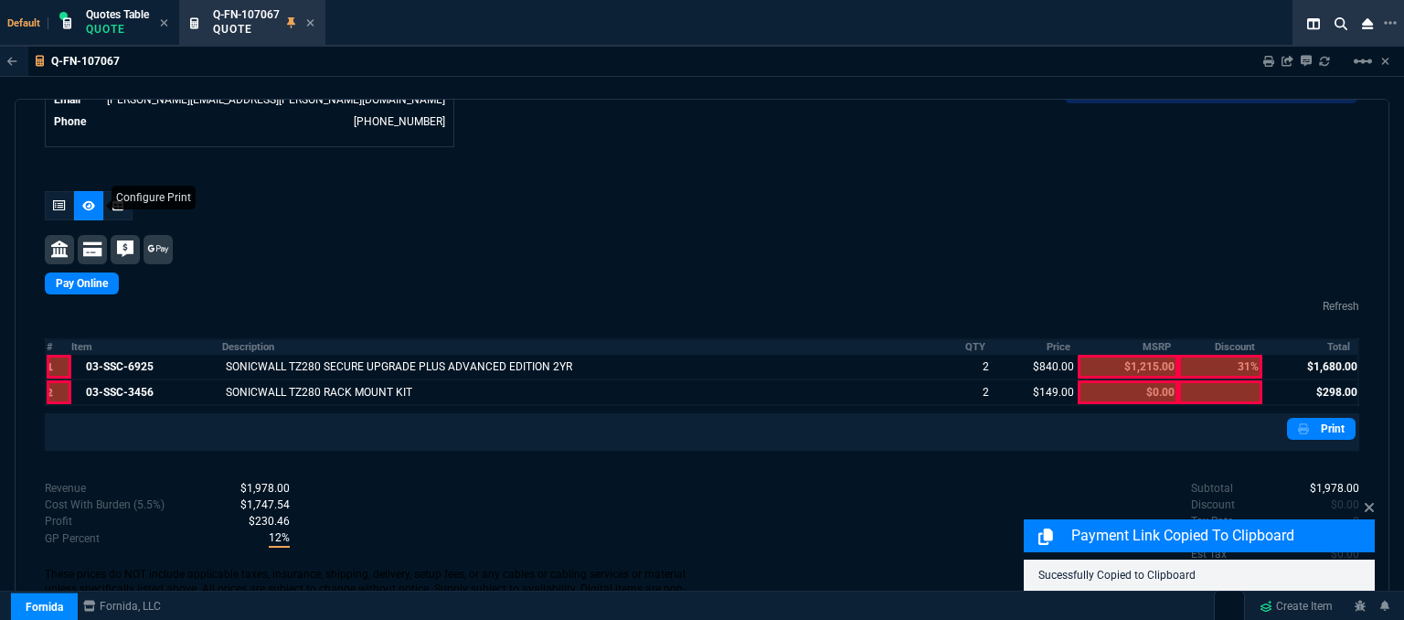
scroll to position [954, 0]
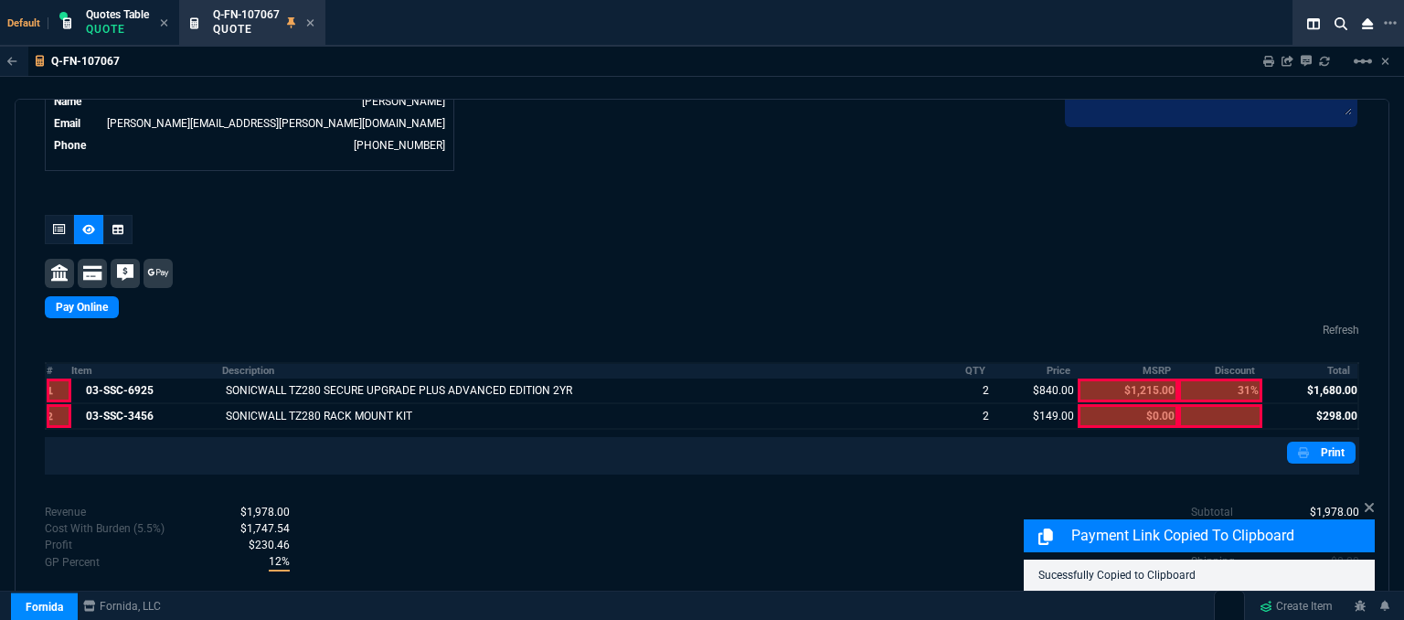
click at [1346, 439] on div "Print" at bounding box center [702, 455] width 1314 height 37
click at [1332, 441] on link "Print" at bounding box center [1321, 452] width 69 height 22
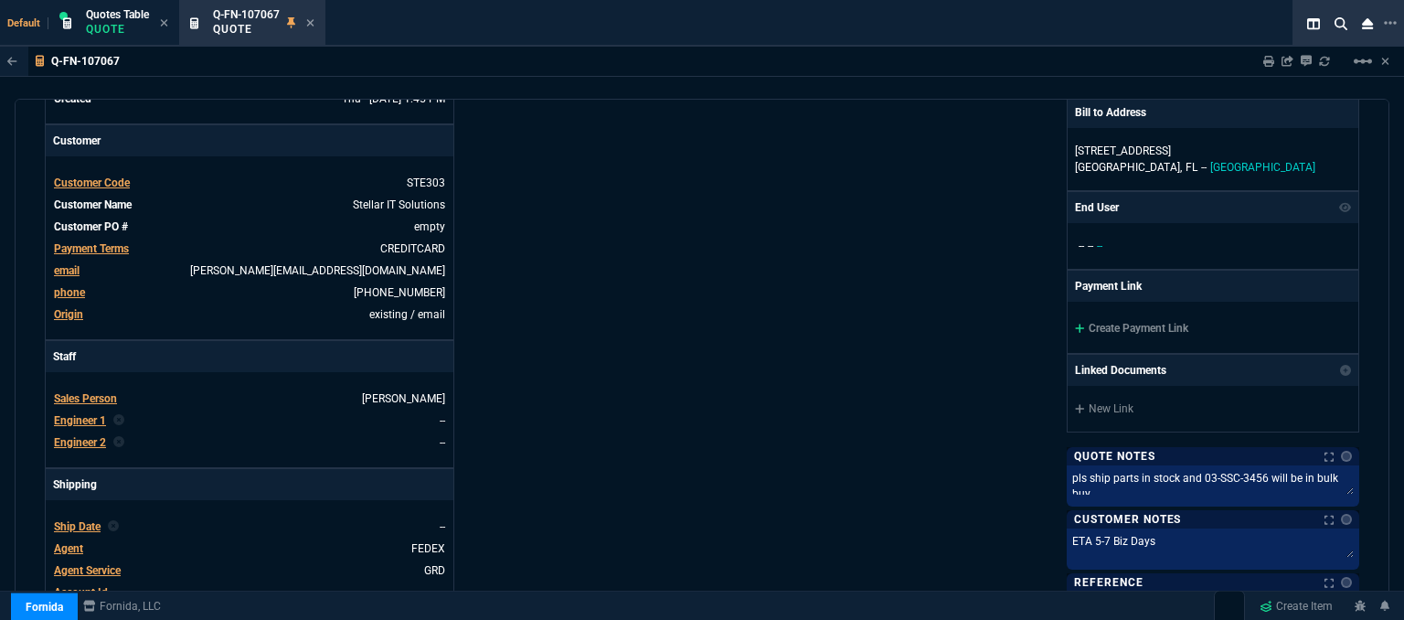
scroll to position [274, 0]
click at [1075, 325] on icon at bounding box center [1080, 327] width 10 height 11
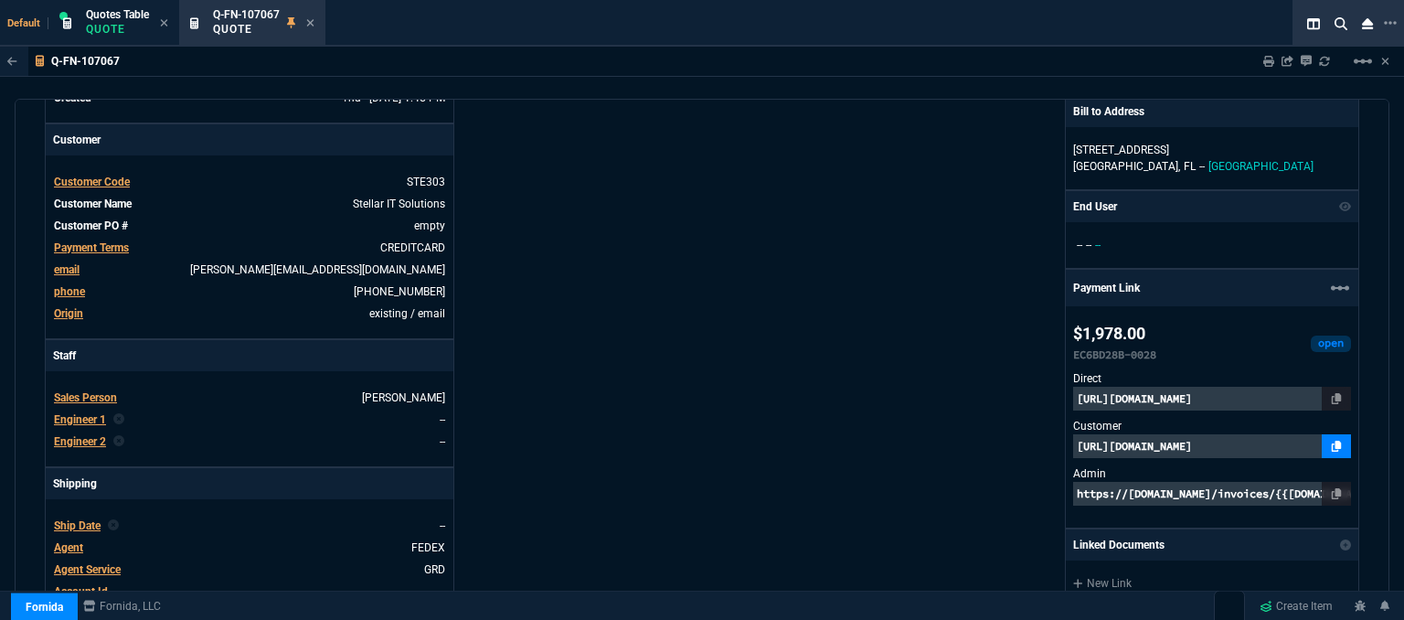
click at [1331, 443] on icon at bounding box center [1336, 445] width 10 height 11
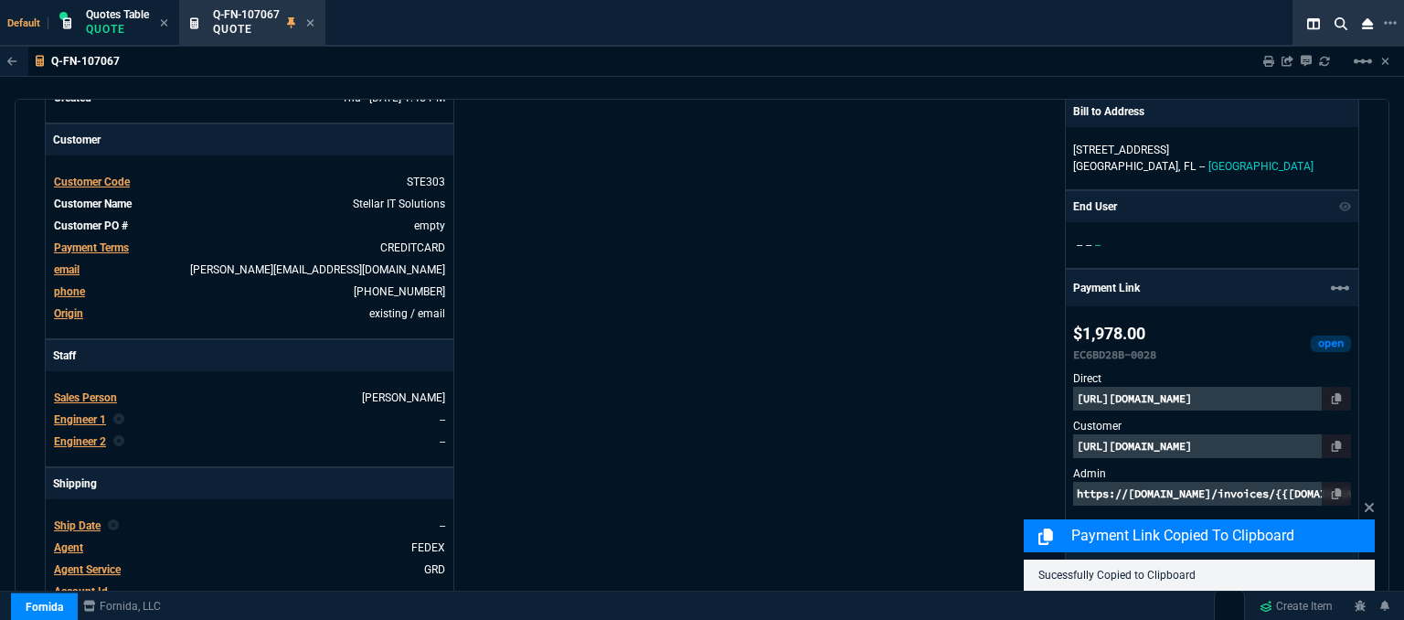
scroll to position [984, 0]
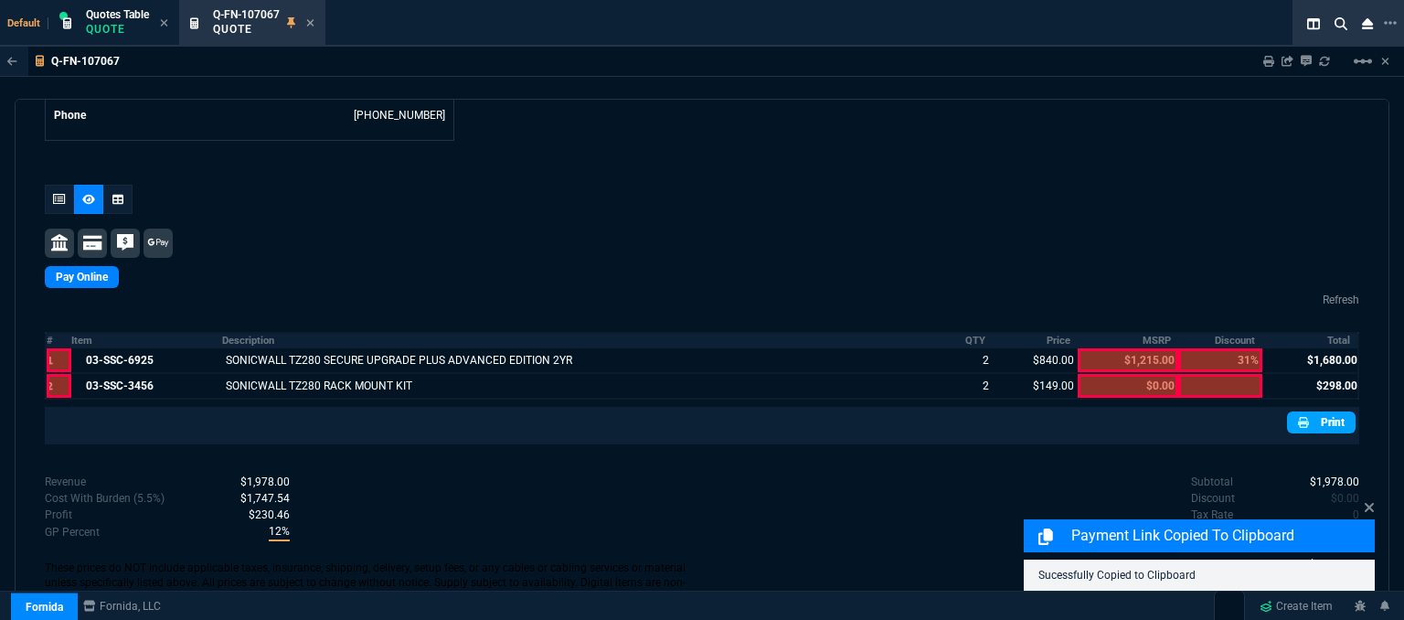
click at [1305, 411] on link "Print" at bounding box center [1321, 422] width 69 height 22
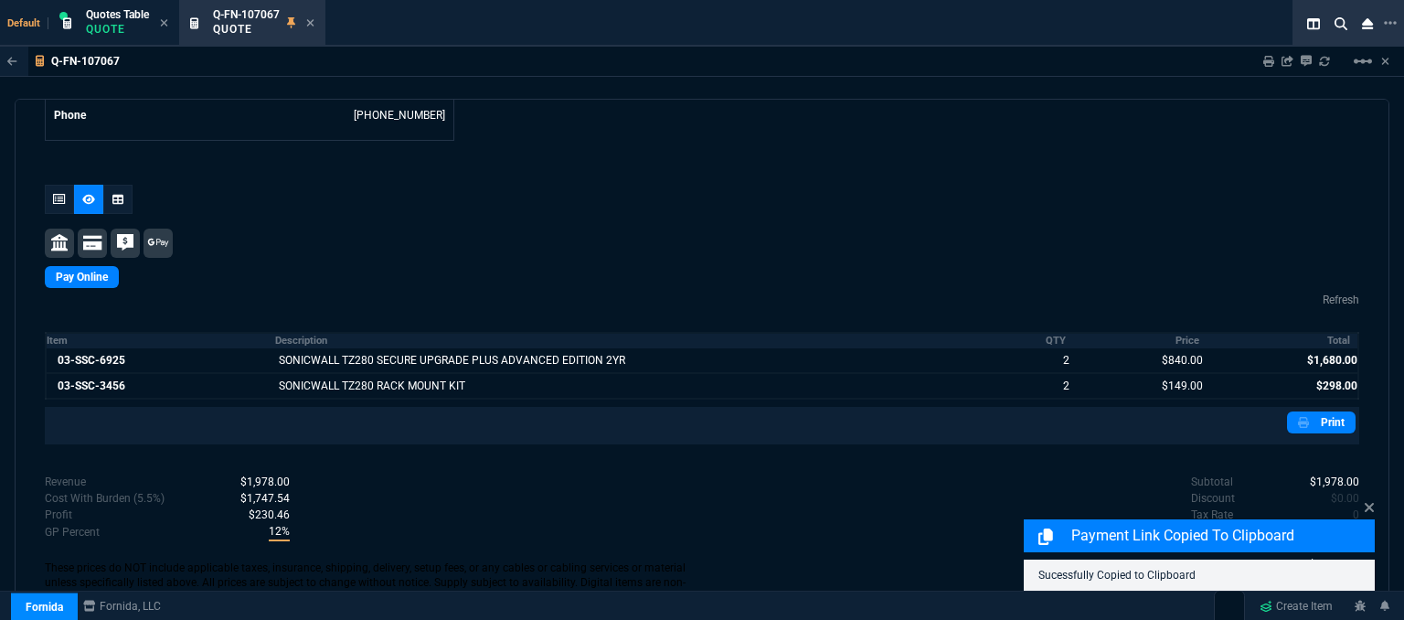
scroll to position [985, 0]
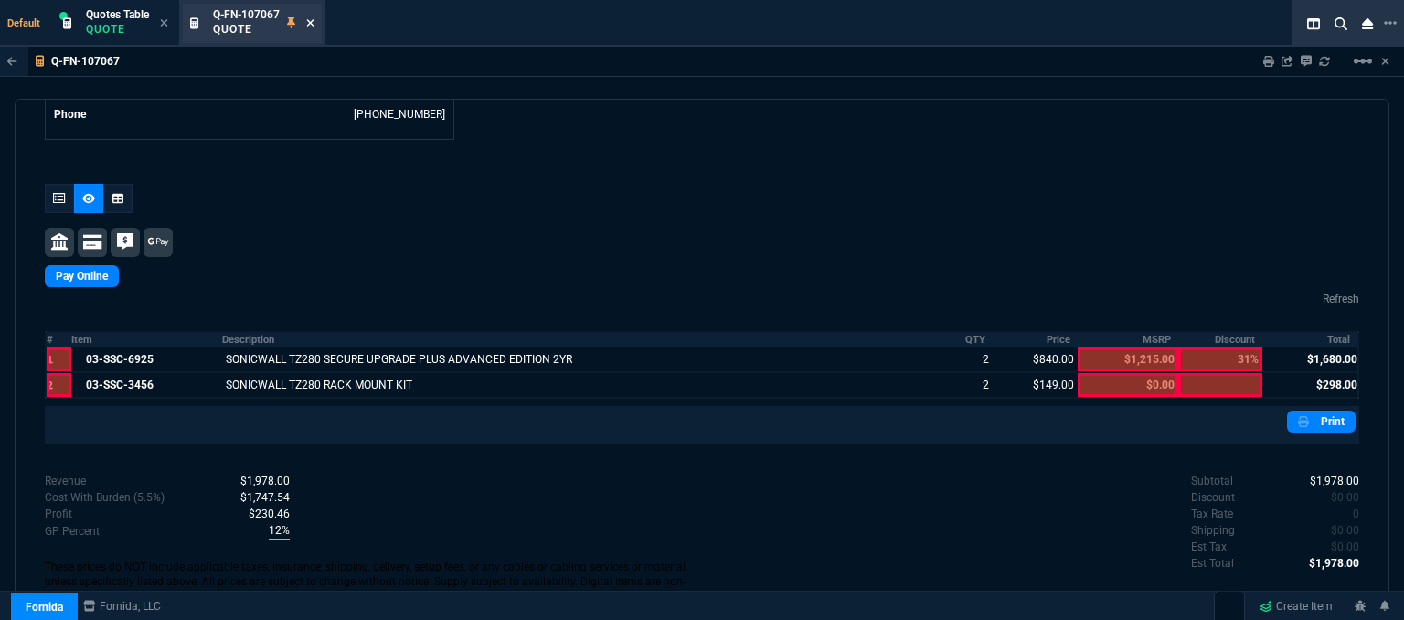
click at [311, 23] on icon at bounding box center [310, 22] width 8 height 11
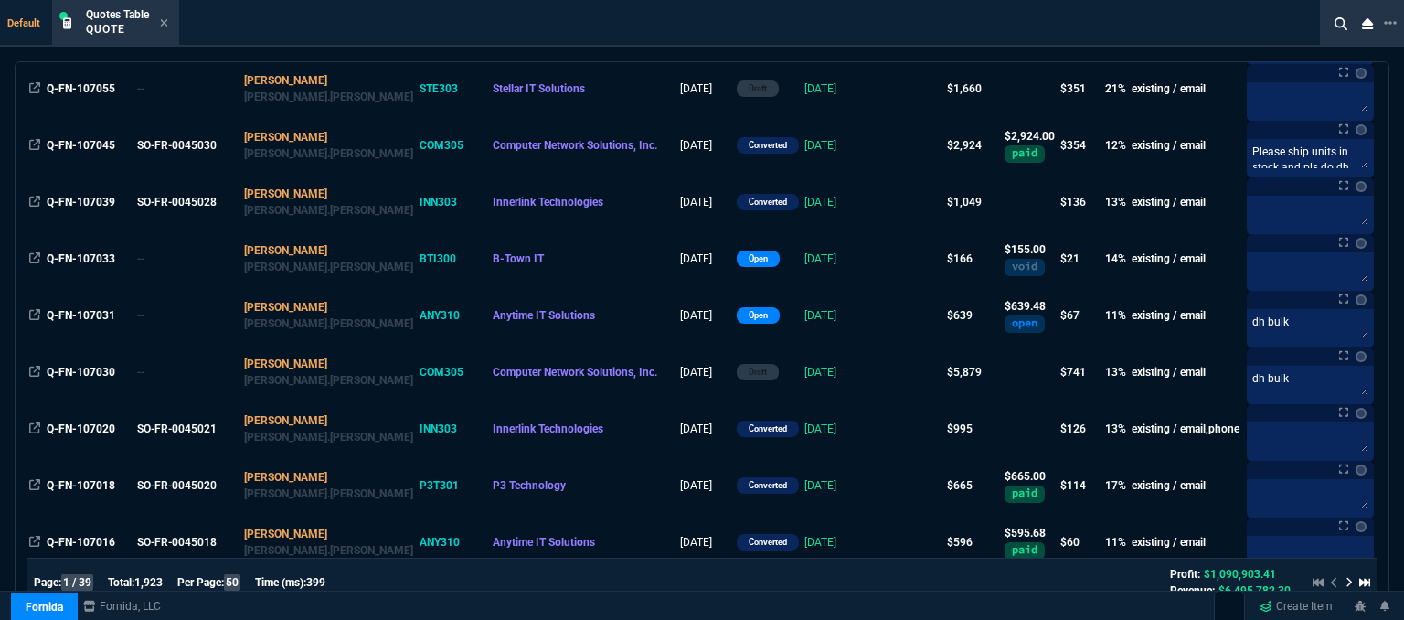
scroll to position [548, 0]
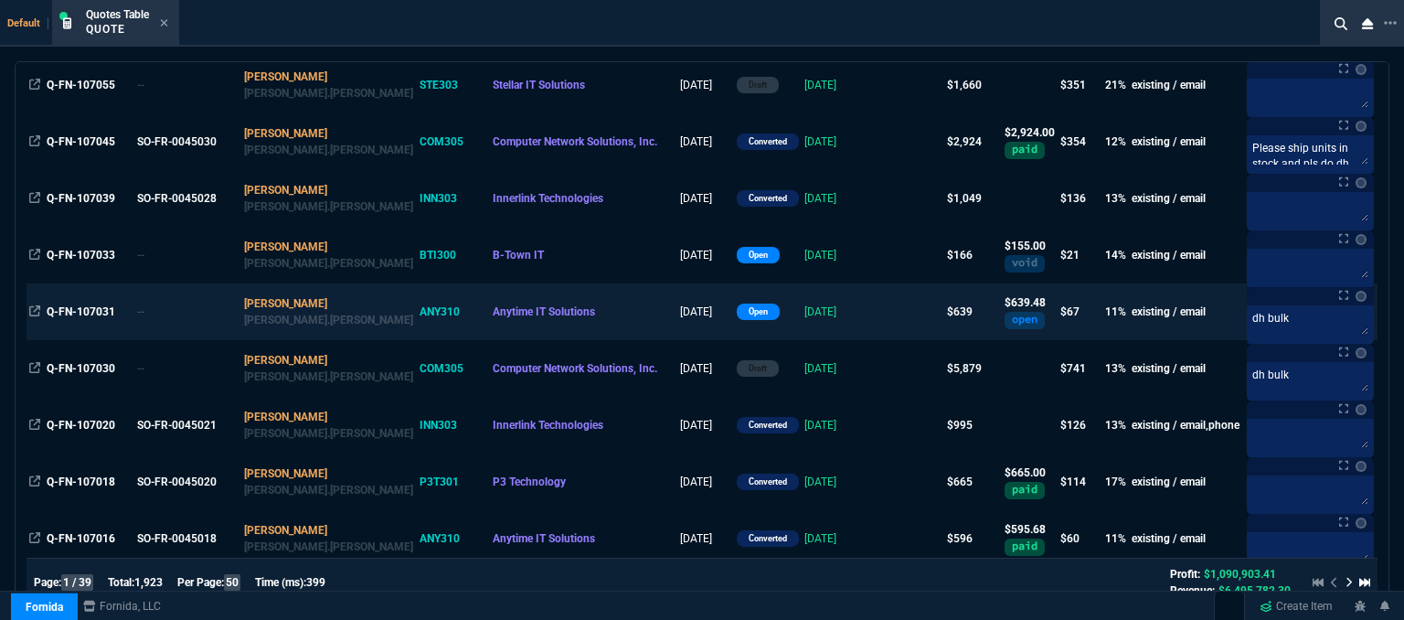
click at [827, 315] on td "[DATE]" at bounding box center [837, 311] width 72 height 57
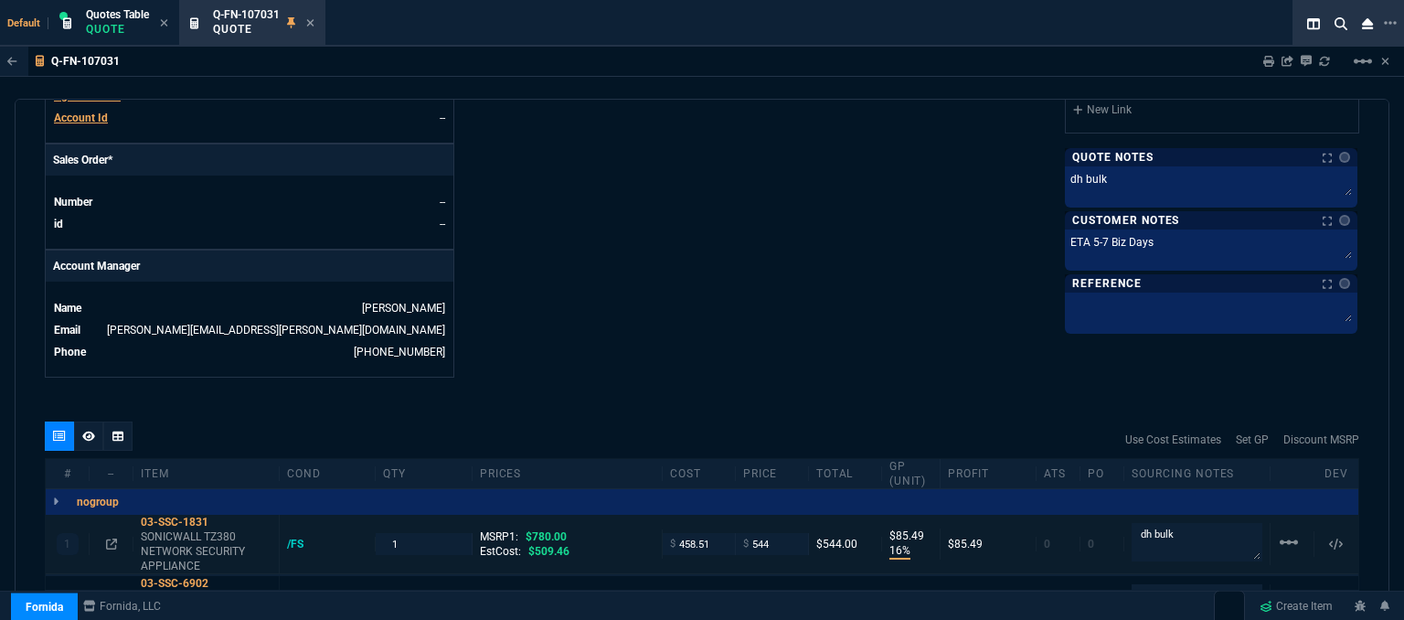
scroll to position [914, 0]
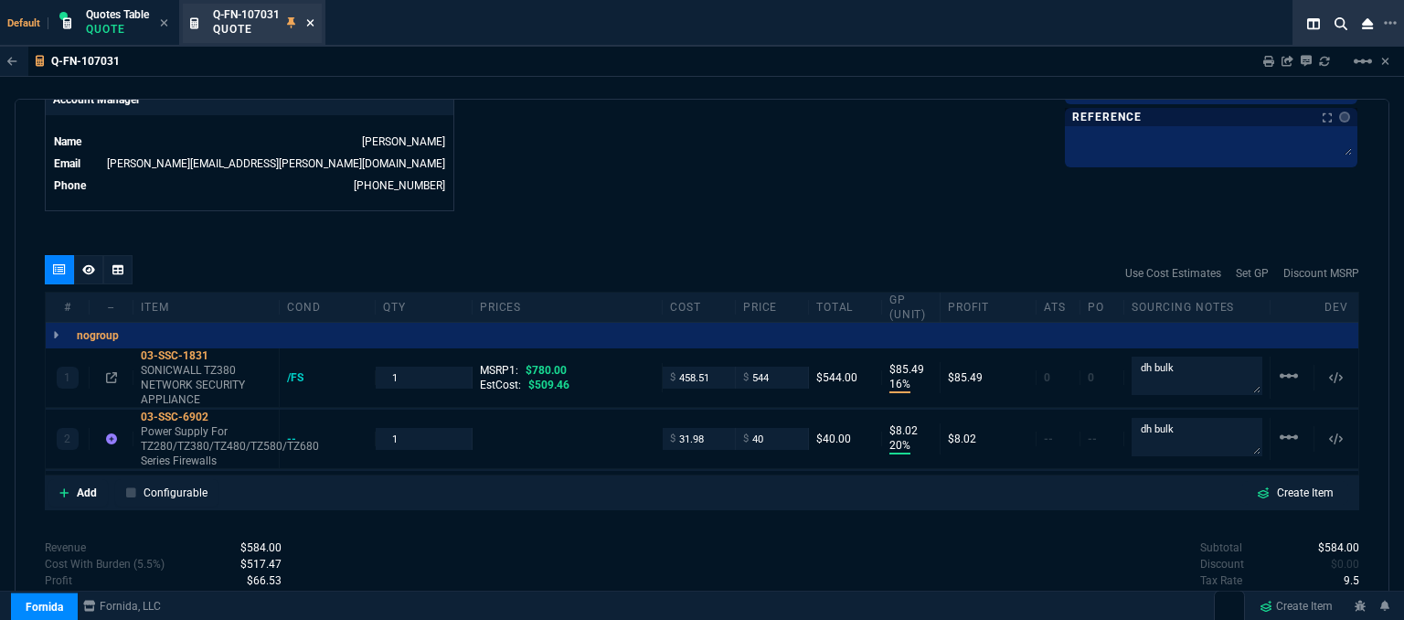
click at [314, 23] on icon at bounding box center [310, 22] width 8 height 11
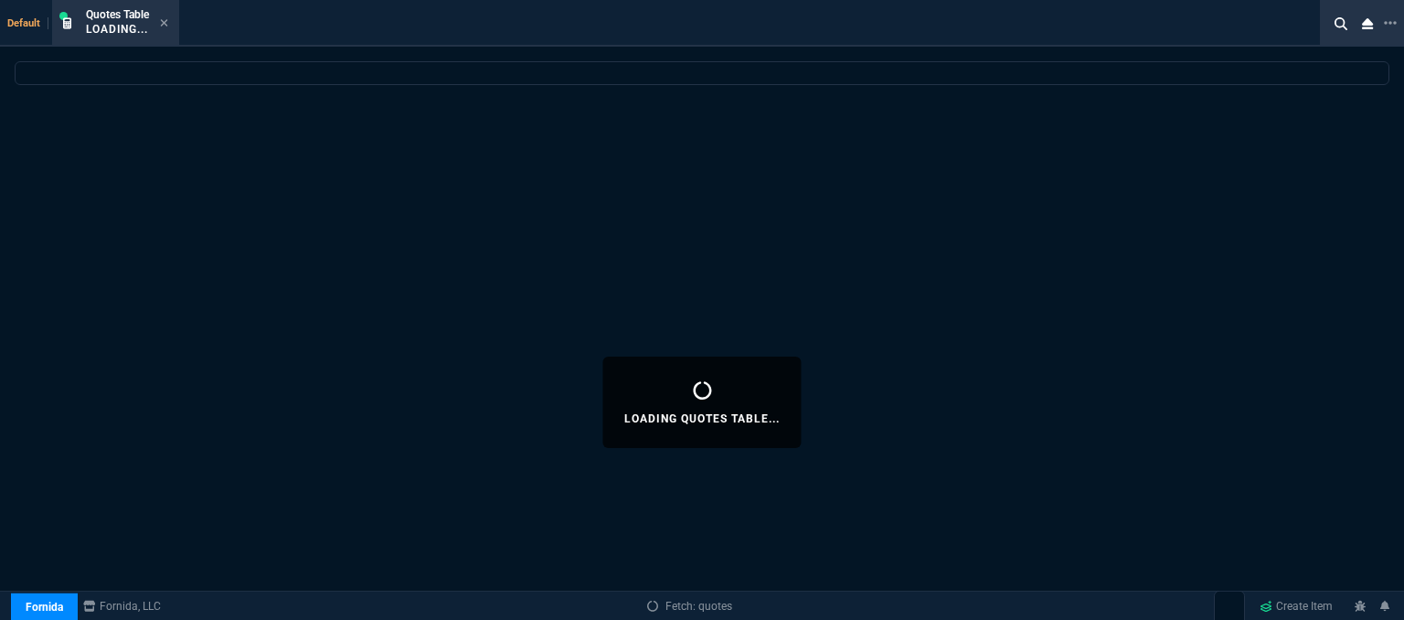
click at [164, 19] on icon at bounding box center [164, 22] width 8 height 11
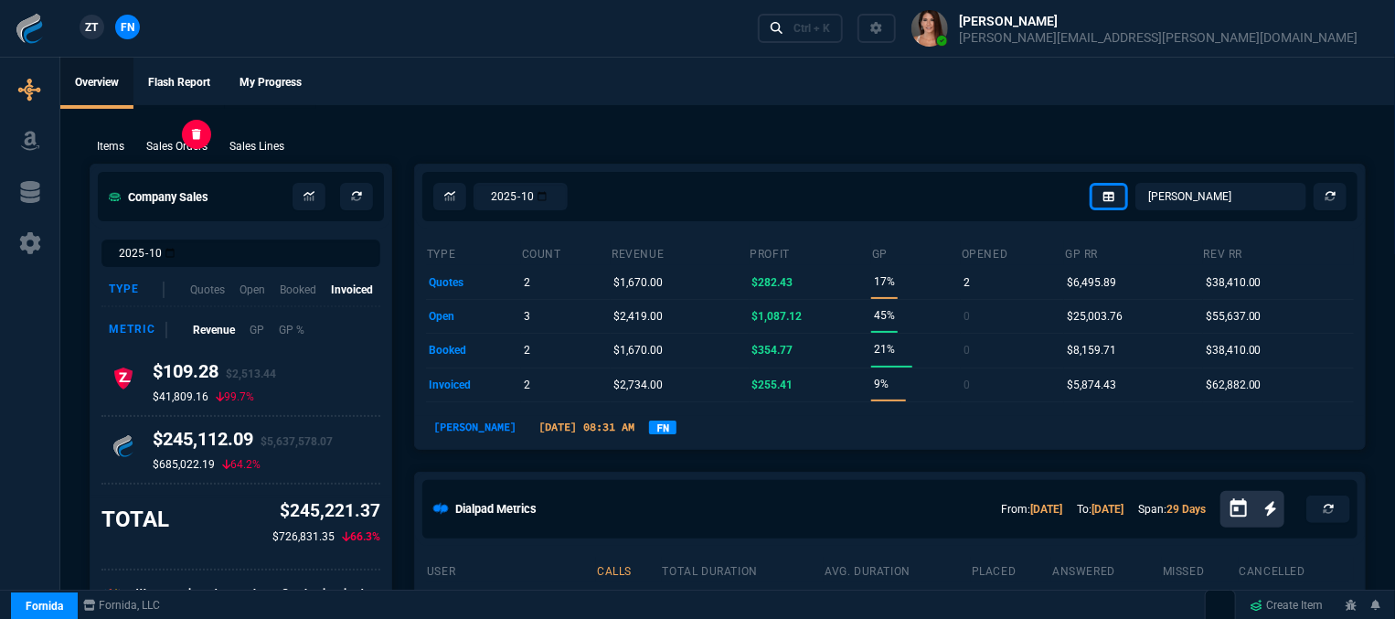
click at [198, 147] on p "Sales Orders" at bounding box center [176, 146] width 61 height 16
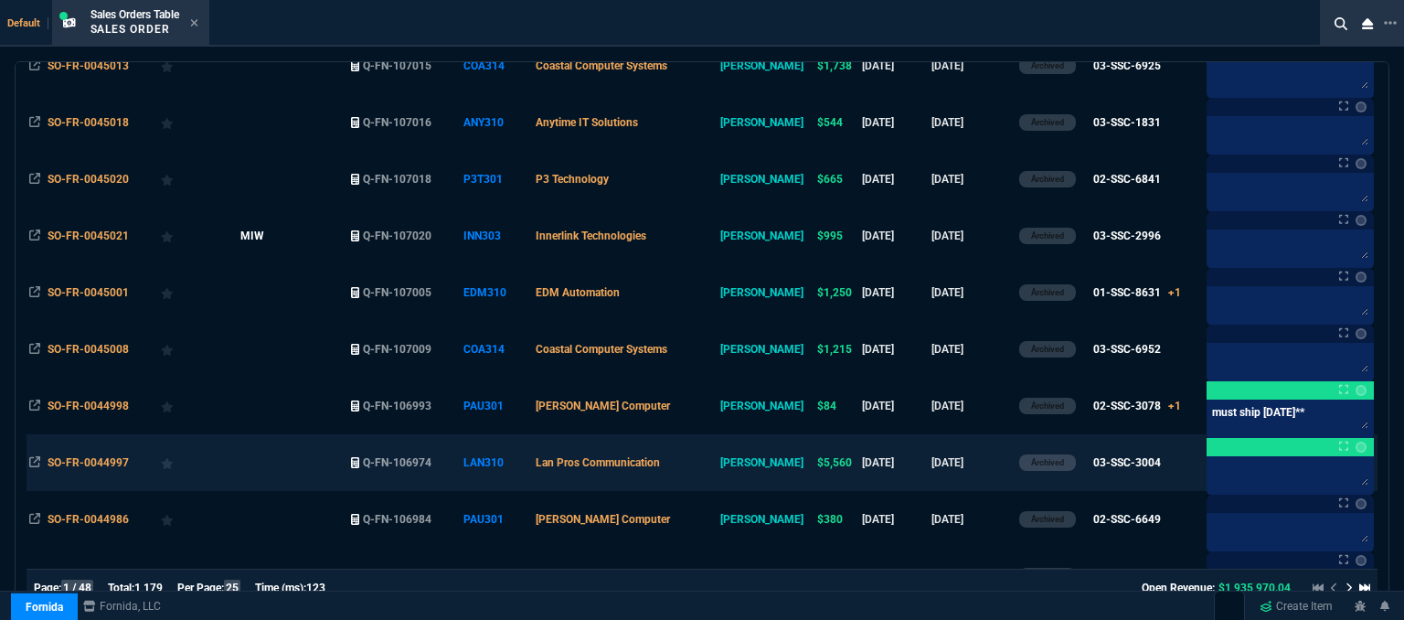
scroll to position [183, 0]
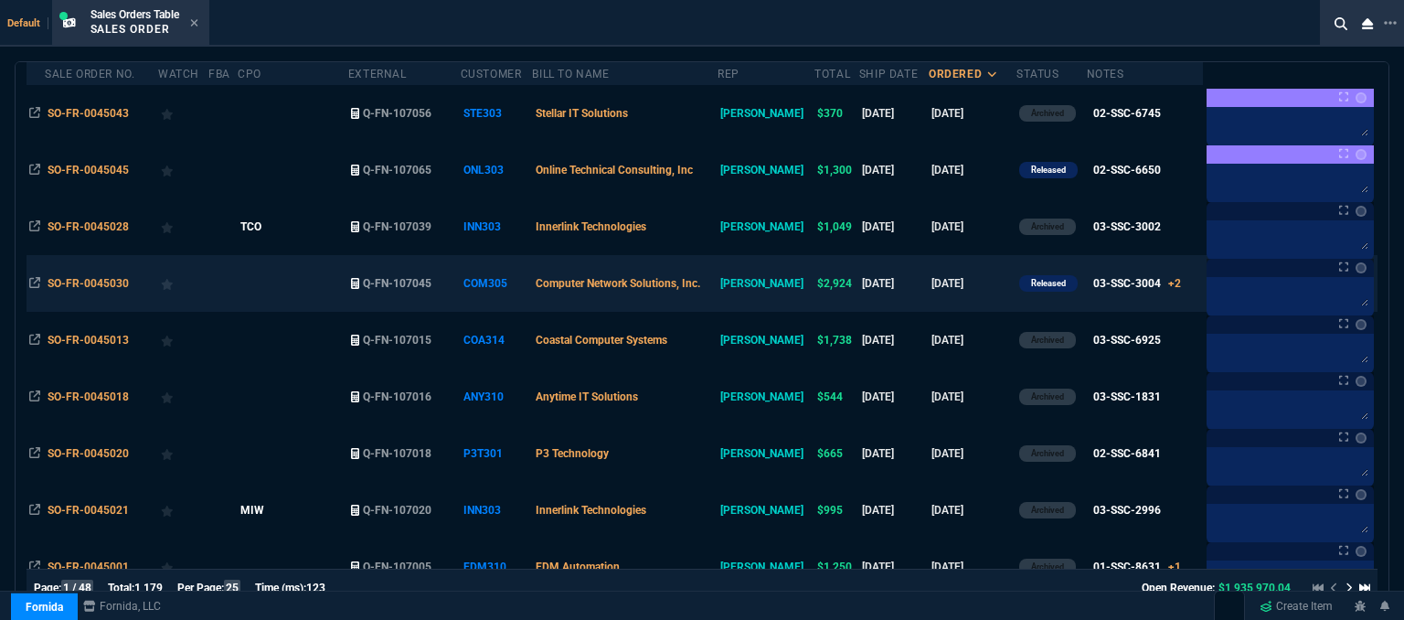
click at [323, 299] on td at bounding box center [293, 283] width 111 height 57
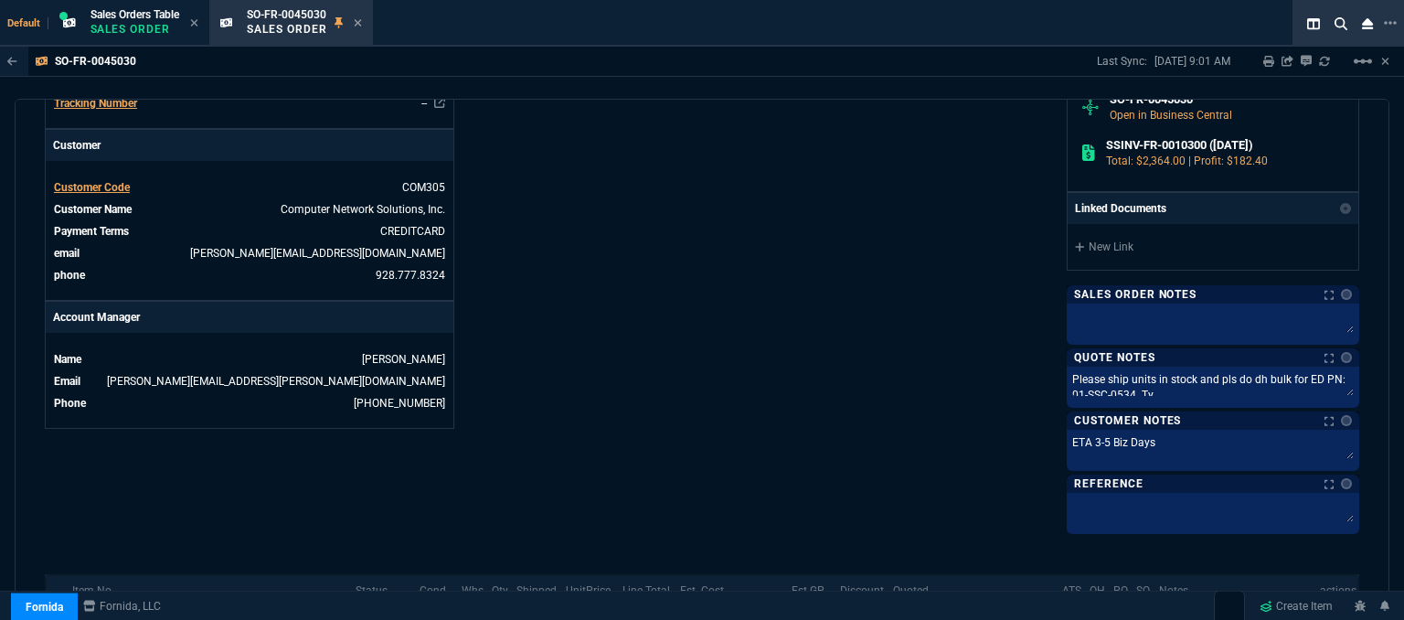
scroll to position [637, 0]
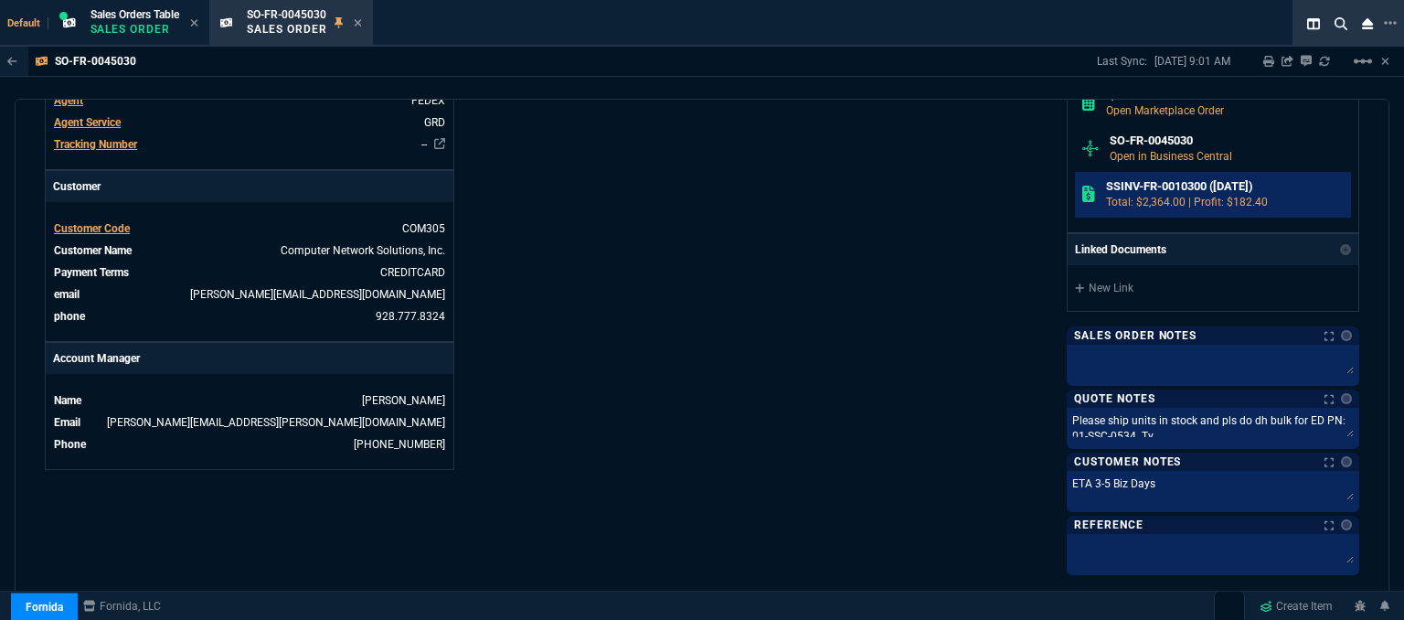
click at [1139, 186] on h6 "SSINV-FR-0010300 ([DATE])" at bounding box center [1225, 186] width 239 height 15
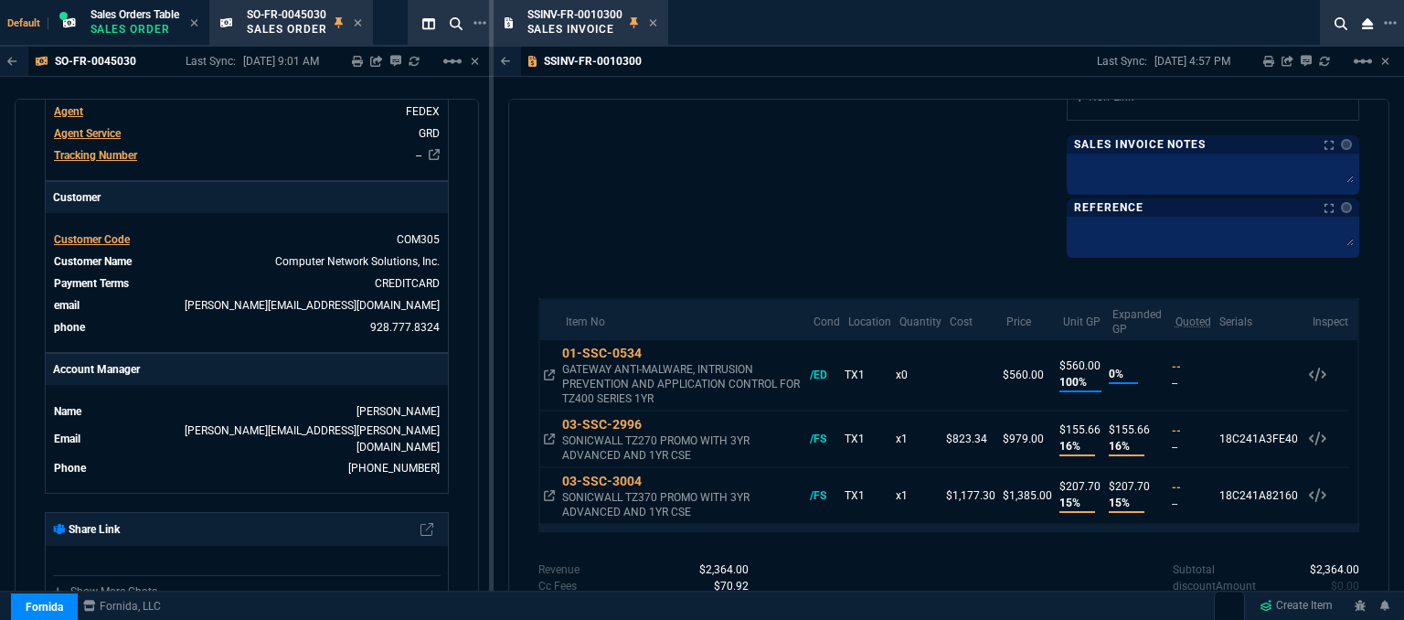
scroll to position [789, 0]
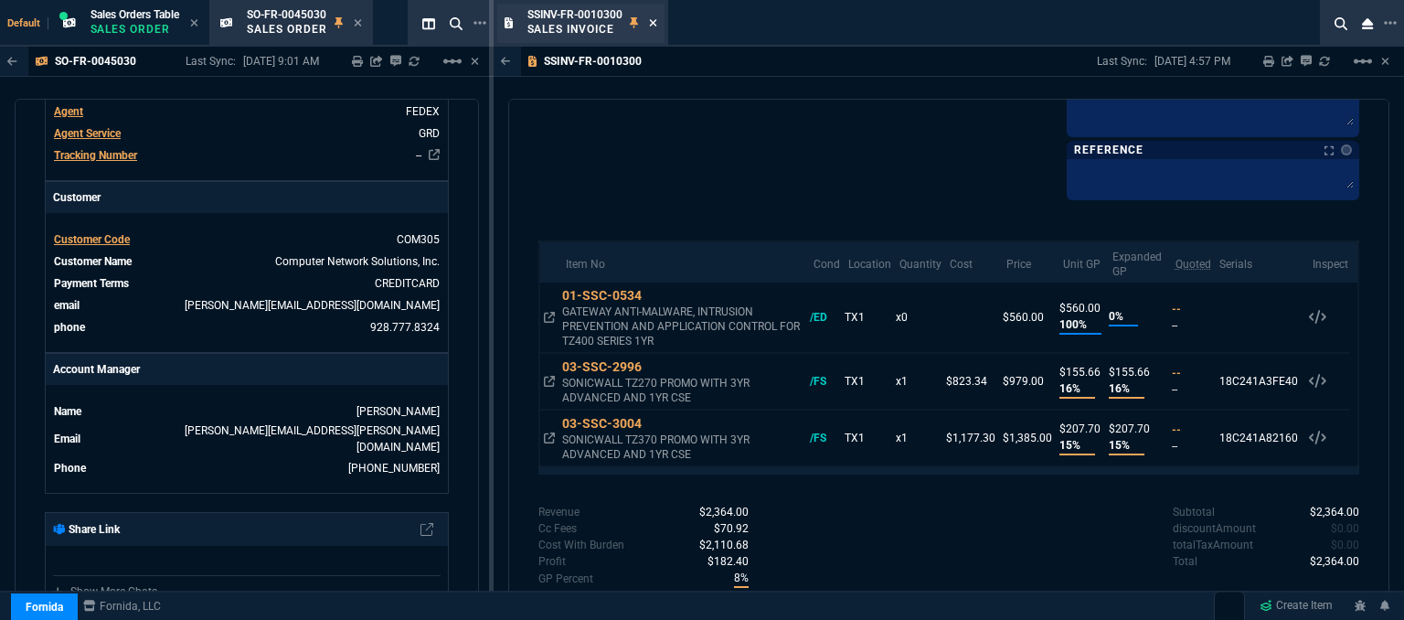
click at [651, 23] on icon at bounding box center [653, 22] width 8 height 11
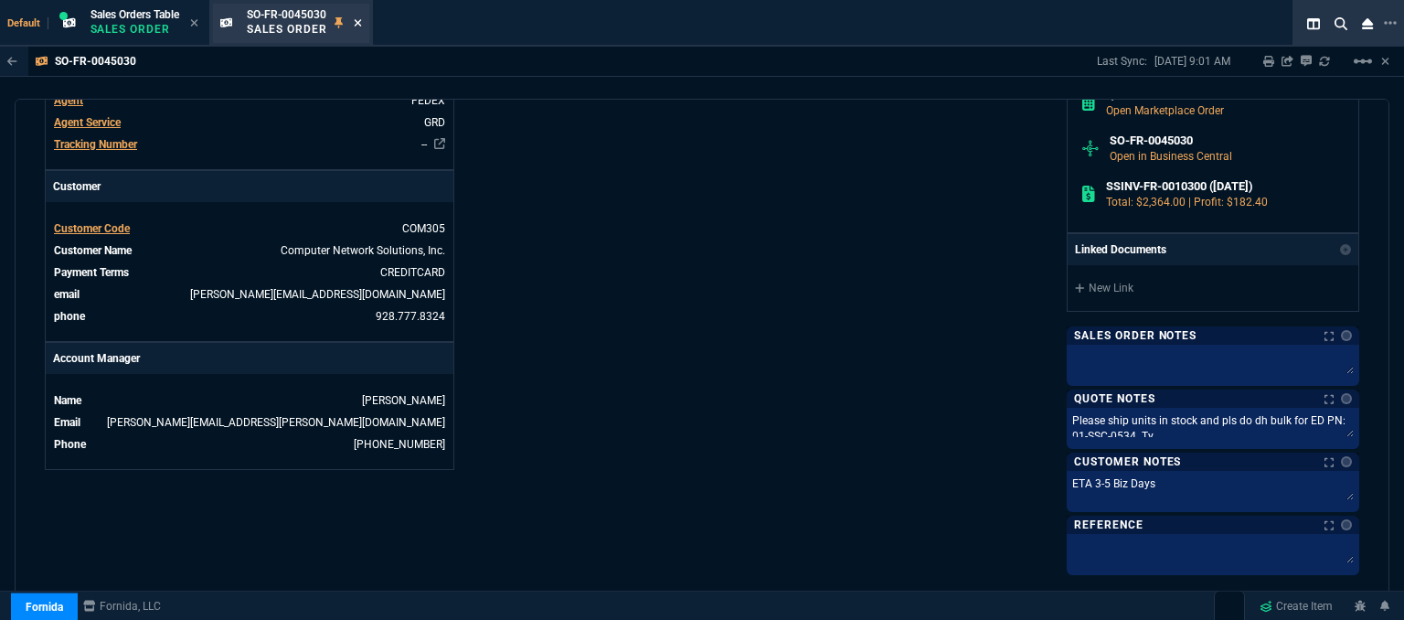
click at [358, 21] on icon at bounding box center [357, 22] width 7 height 7
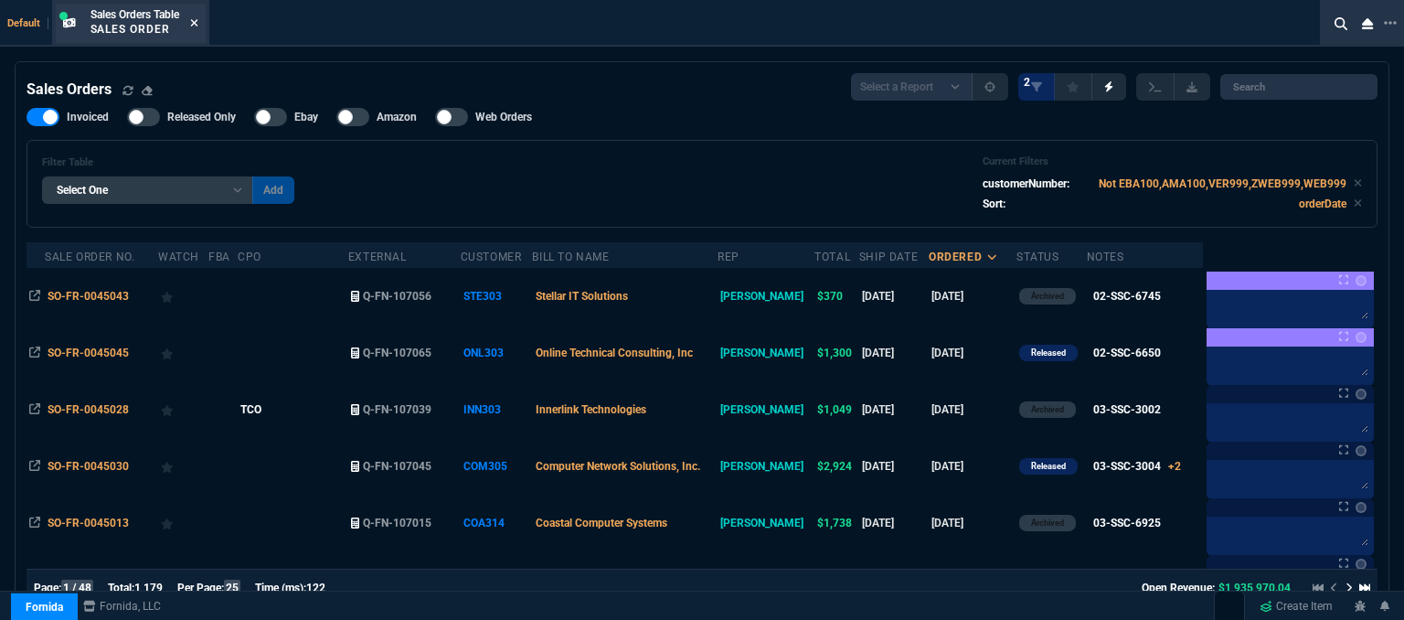
click at [198, 19] on icon at bounding box center [194, 22] width 8 height 11
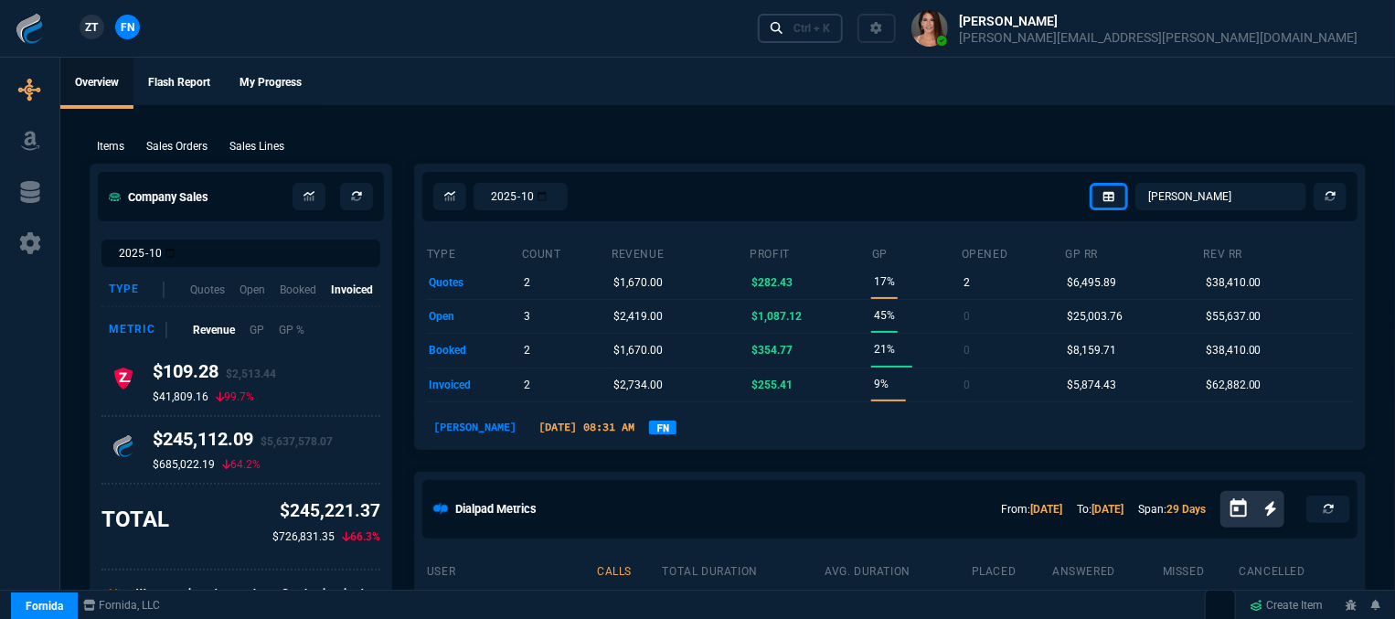
click at [830, 29] on div "Ctrl + K" at bounding box center [811, 28] width 37 height 15
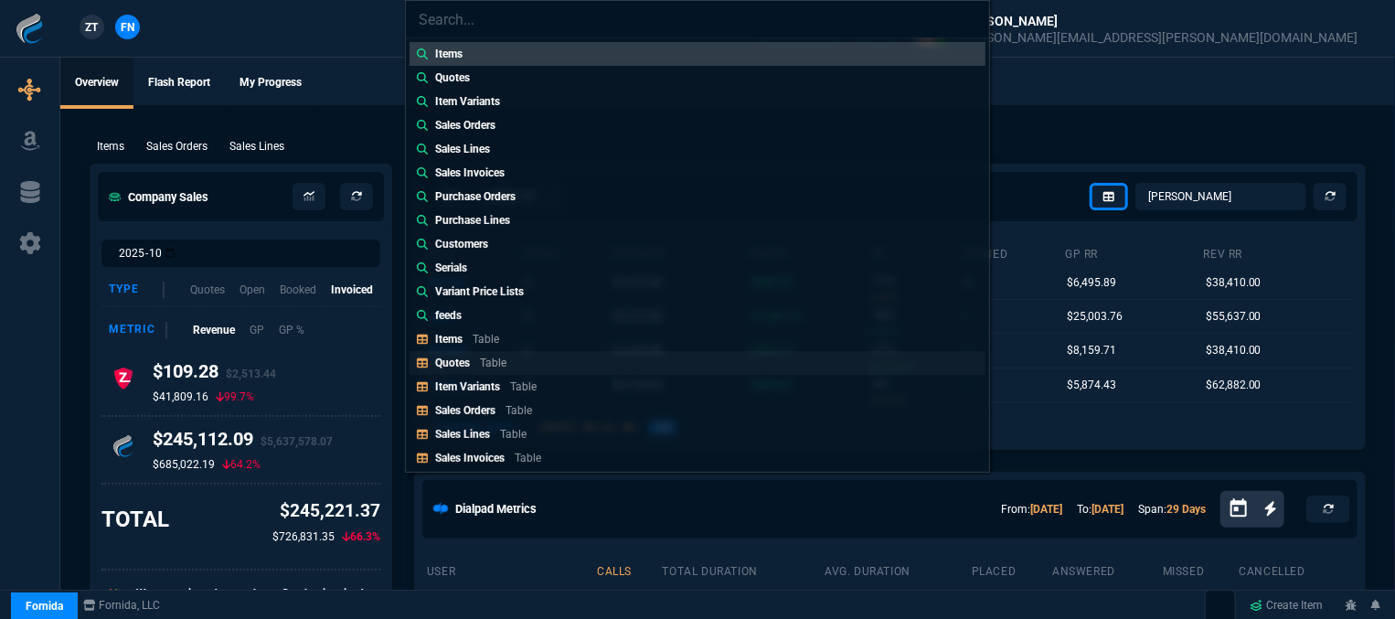
click at [558, 359] on link "Quotes Table" at bounding box center [697, 363] width 576 height 24
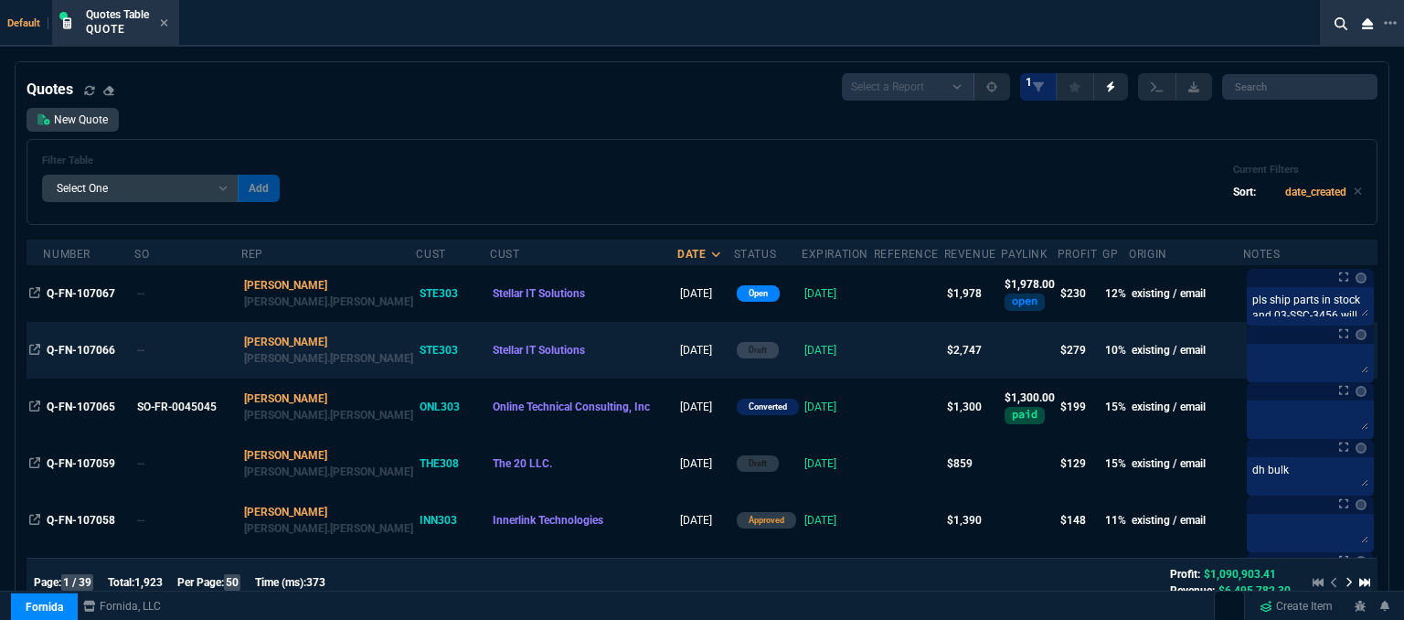
click at [874, 348] on td at bounding box center [909, 350] width 70 height 57
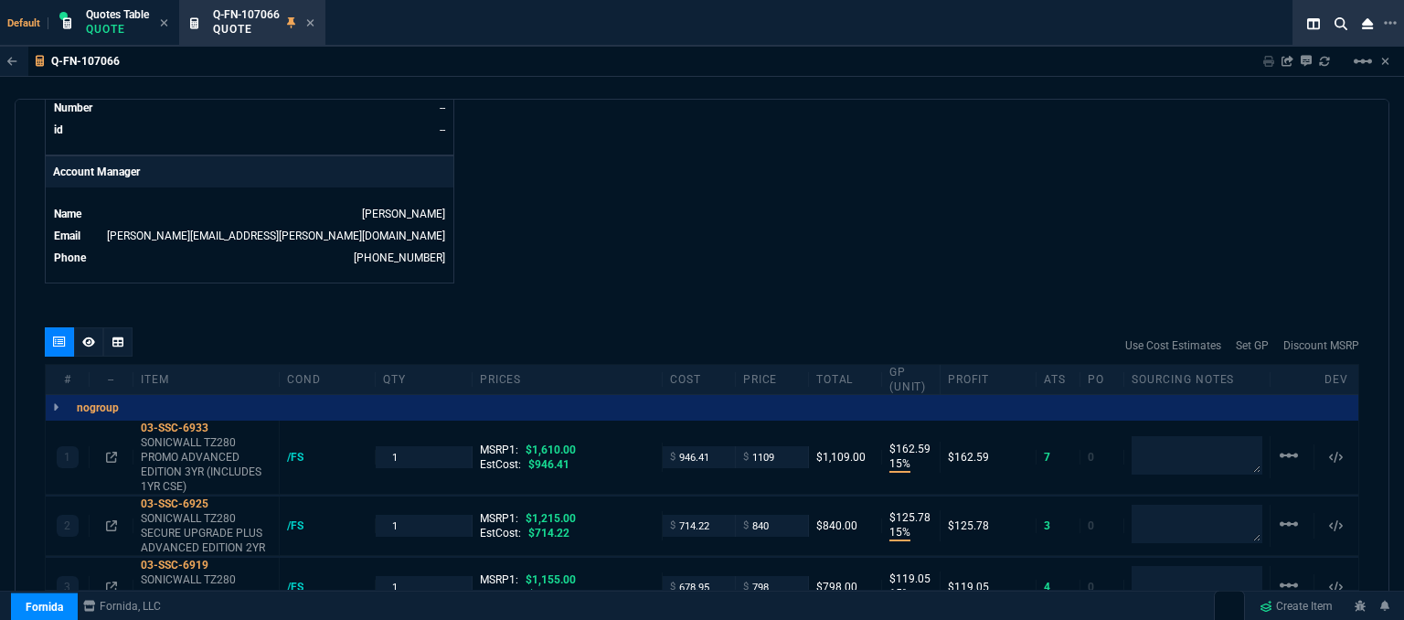
scroll to position [1005, 0]
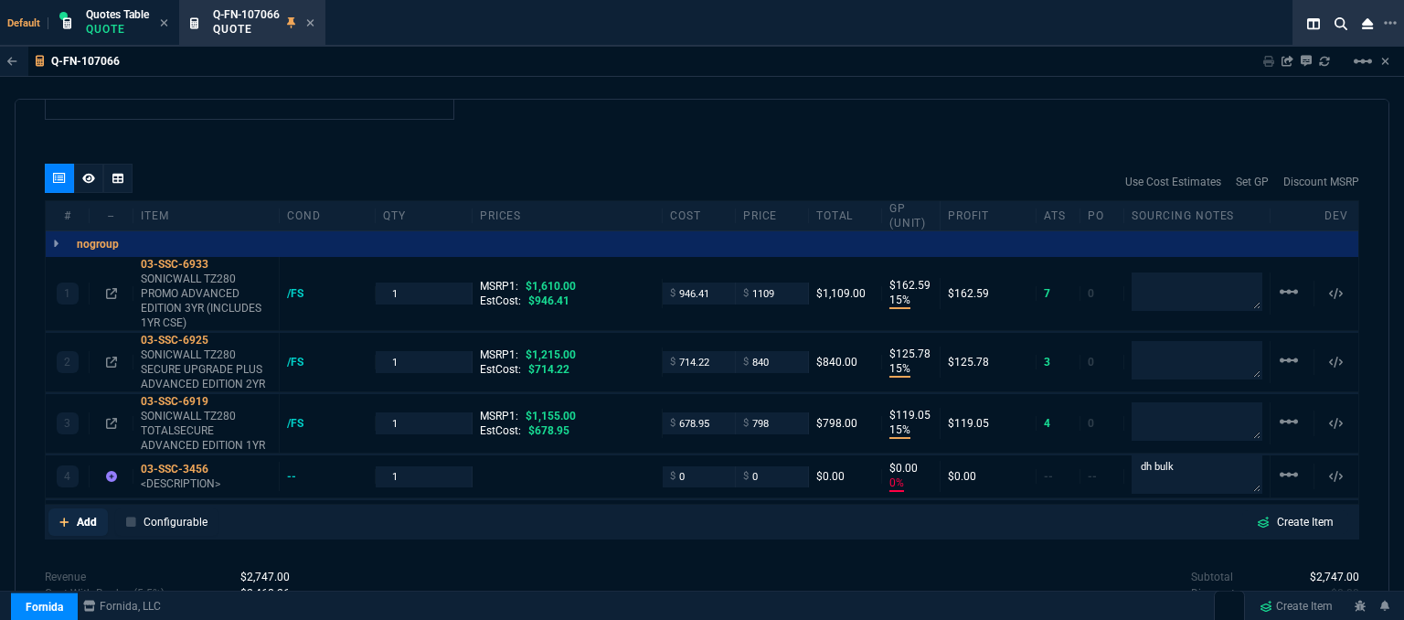
click at [64, 517] on icon at bounding box center [63, 521] width 9 height 9
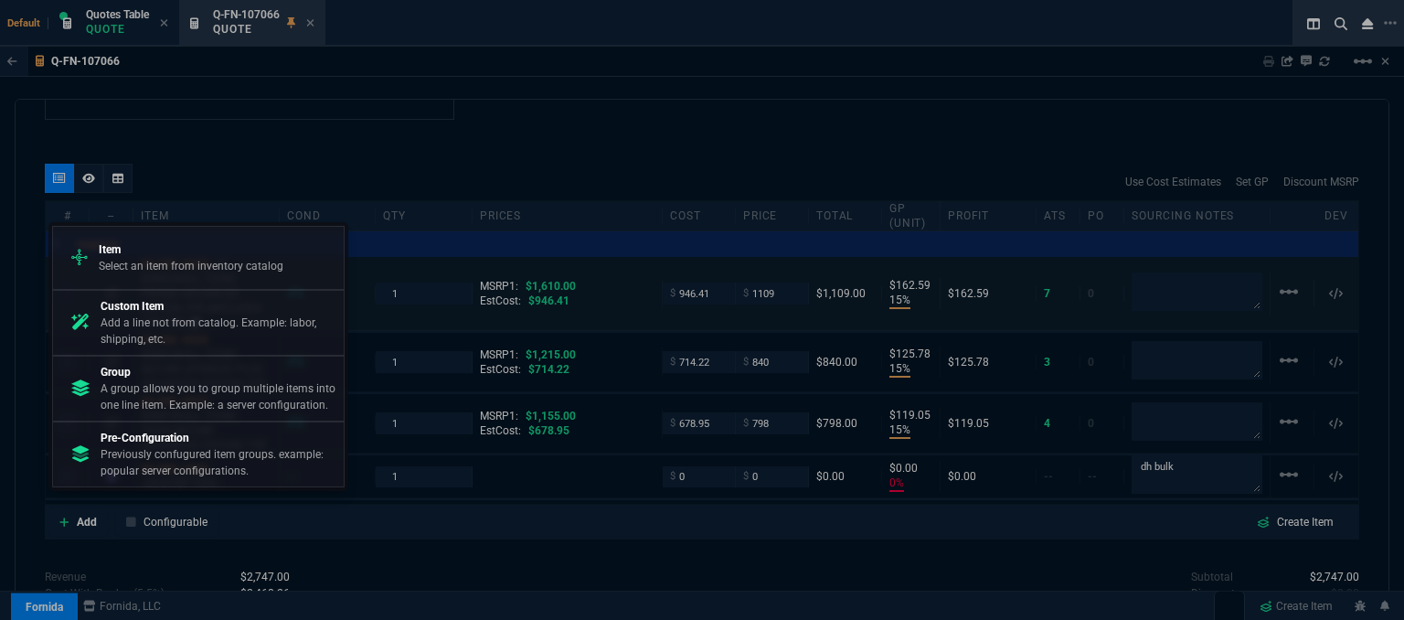
click at [158, 260] on p "Select an item from inventory catalog" at bounding box center [191, 266] width 185 height 16
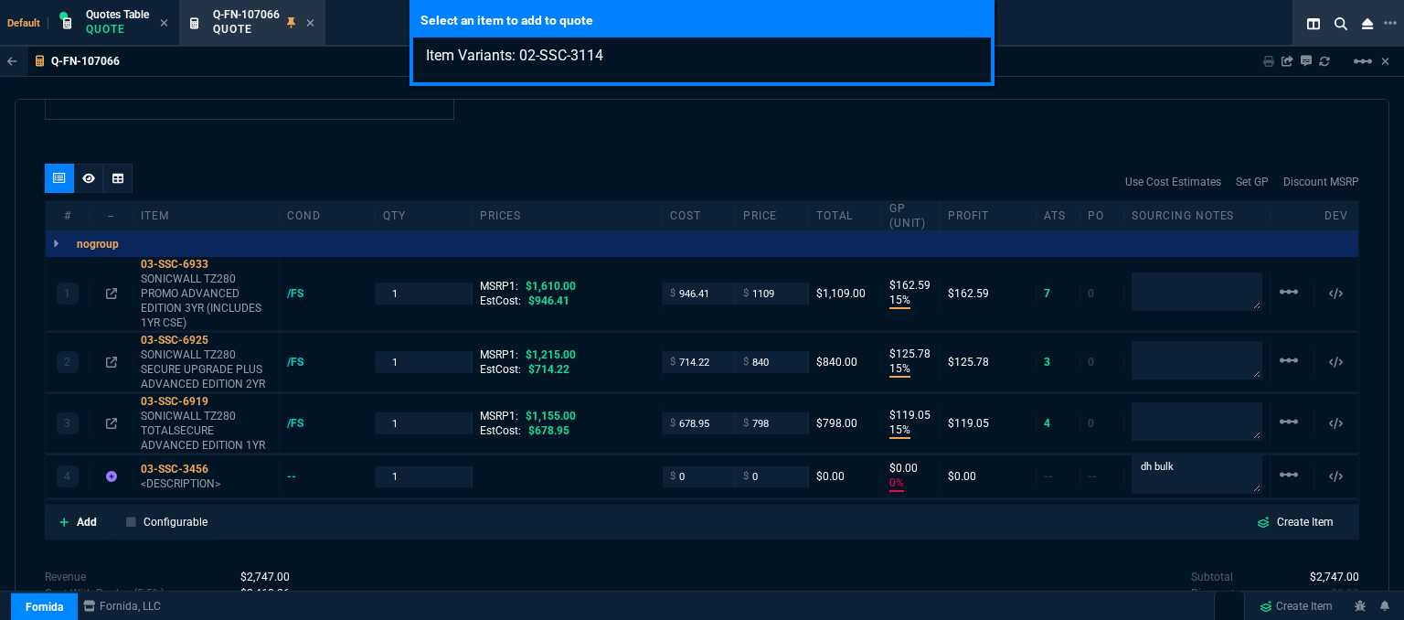
click at [644, 129] on div "Select an item to add to quote Item Variants: 02-SSC-3114" at bounding box center [702, 310] width 1404 height 620
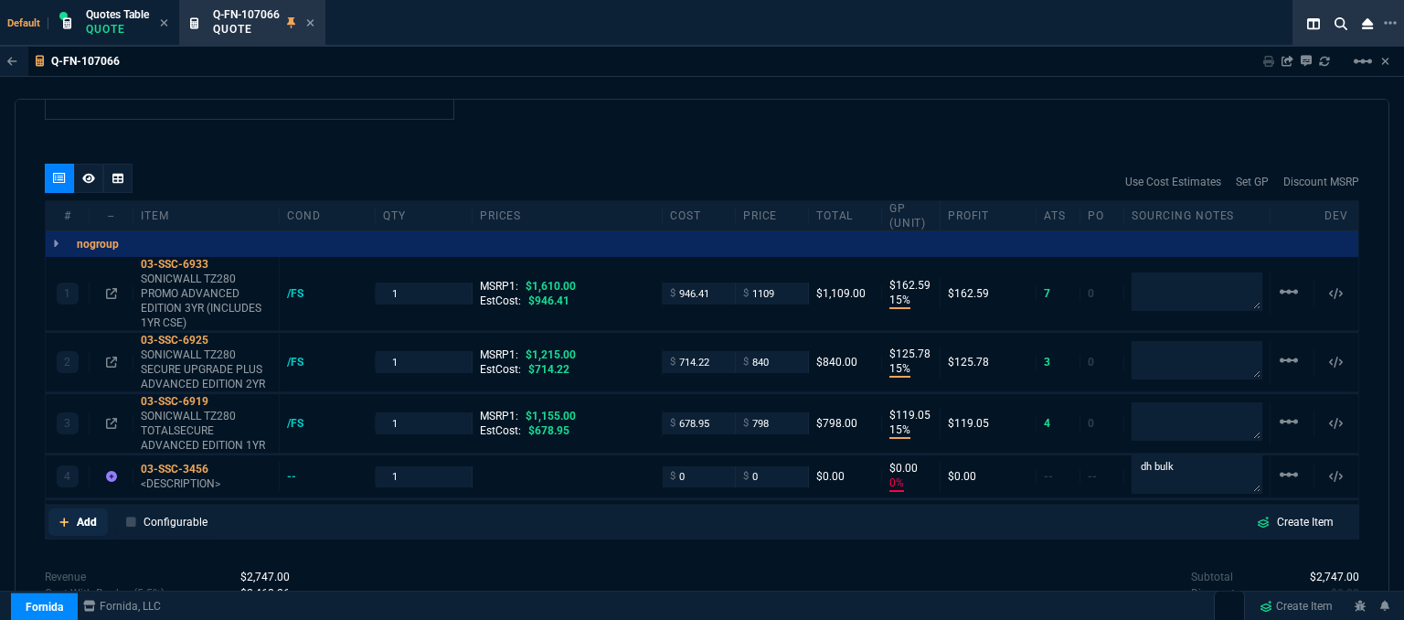
click at [59, 517] on icon at bounding box center [63, 521] width 9 height 9
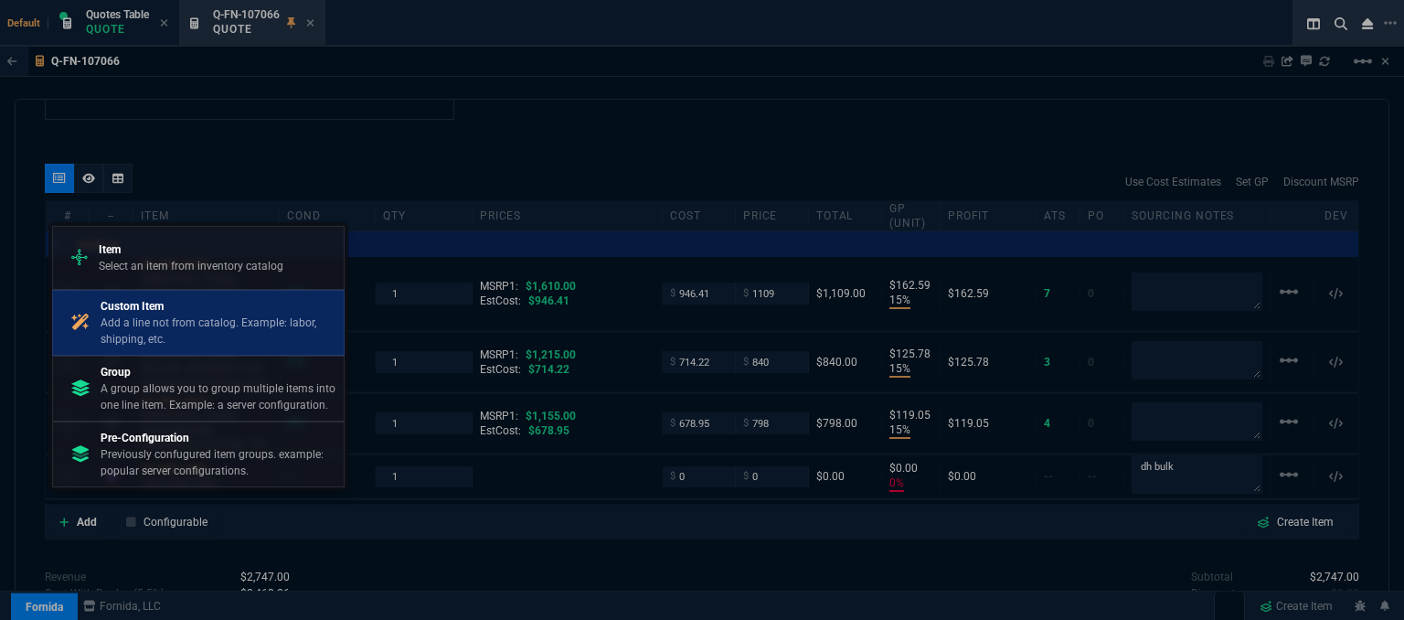
click at [140, 319] on p "Add a line not from catalog. Example: labor, shipping, etc." at bounding box center [219, 330] width 236 height 33
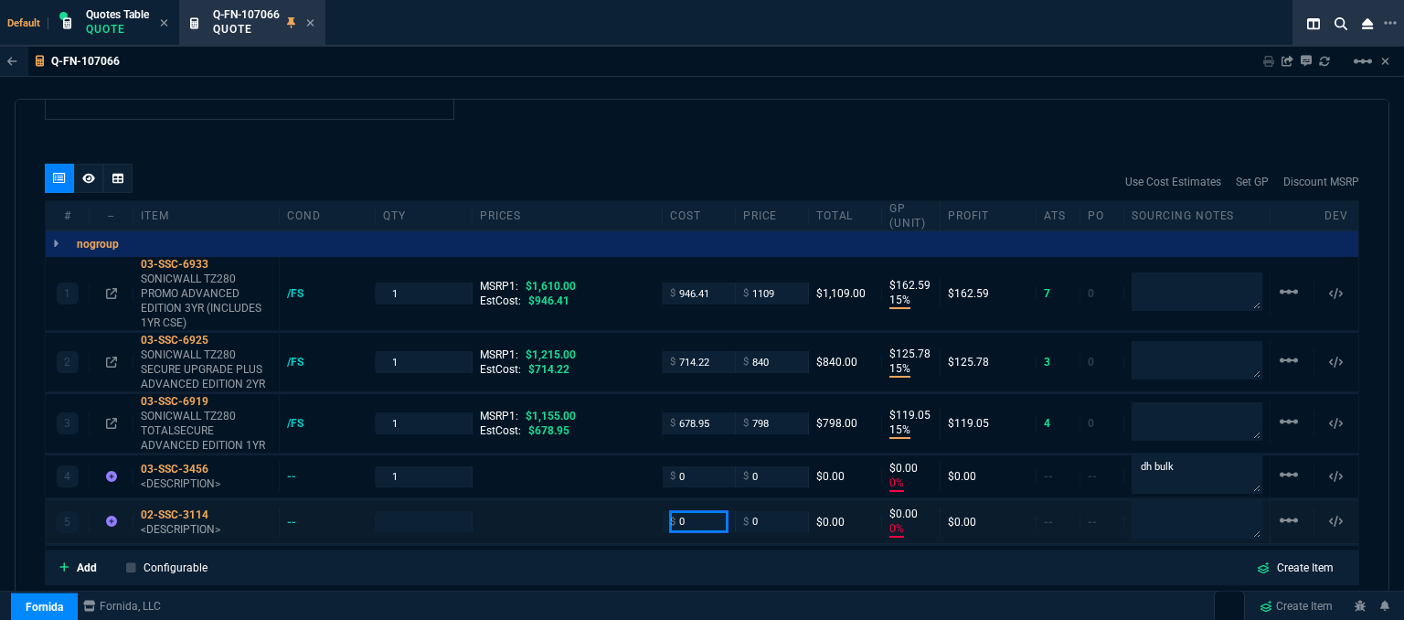
drag, startPoint x: 697, startPoint y: 505, endPoint x: 658, endPoint y: 507, distance: 39.3
click at [663, 511] on div "$ 0" at bounding box center [699, 521] width 73 height 21
click at [641, 557] on div "Add Configurable Create Item" at bounding box center [701, 567] width 1307 height 27
drag, startPoint x: 719, startPoint y: 506, endPoint x: 654, endPoint y: 509, distance: 64.9
click at [654, 509] on div "5 02-SSC-3114 <DESCRIPTION> -- 1 $ 58.79 $ 0 $0.00 -$58.79 -100% -$58.79 -- -- …" at bounding box center [702, 521] width 1312 height 43
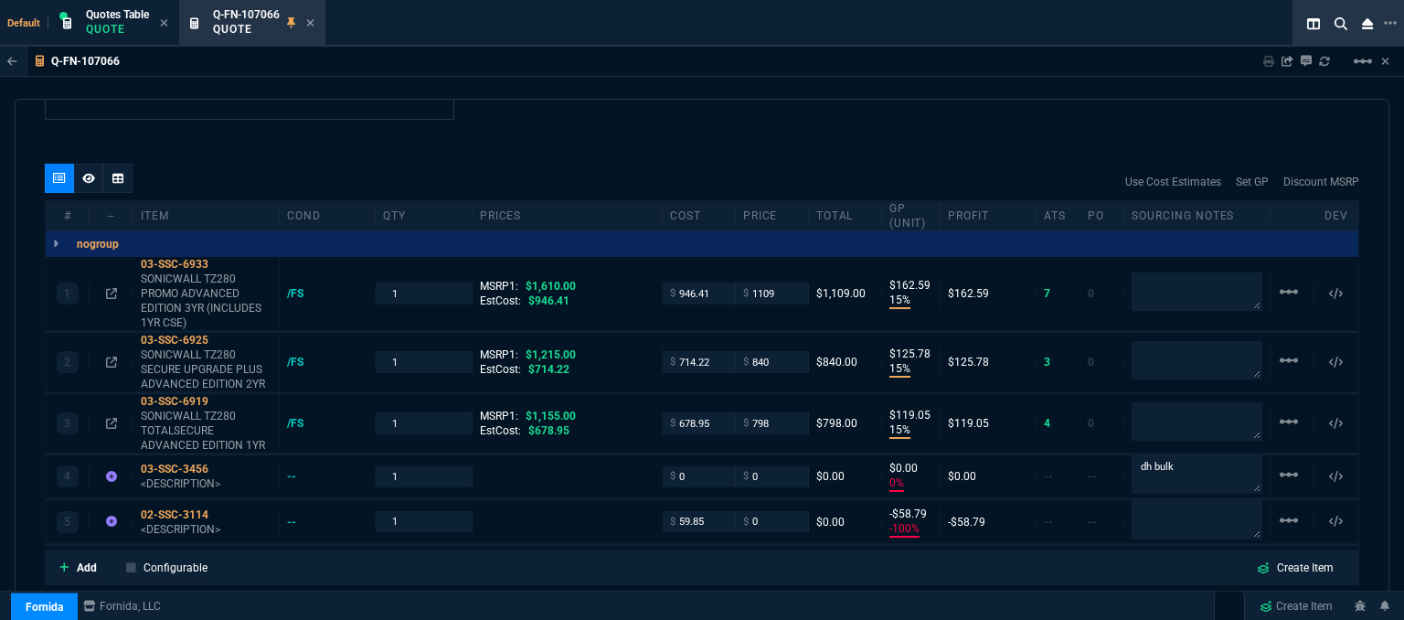
click at [630, 554] on div "Add Configurable Create Item" at bounding box center [701, 567] width 1307 height 27
drag, startPoint x: 771, startPoint y: 505, endPoint x: 720, endPoint y: 502, distance: 51.3
click at [720, 502] on div "5 02-SSC-3114 <DESCRIPTION> -- 1 $ 59.85 $ 0 $0.00 -$59.85 -100% -$59.85 -- -- …" at bounding box center [702, 521] width 1312 height 43
click at [675, 578] on div "quote Q-FN-107066 Stellar IT Solutions draft Fornida, LLC [STREET_ADDRESS] Deta…" at bounding box center [702, 362] width 1374 height 526
click at [1285, 509] on mat-icon "linear_scale" at bounding box center [1289, 520] width 22 height 22
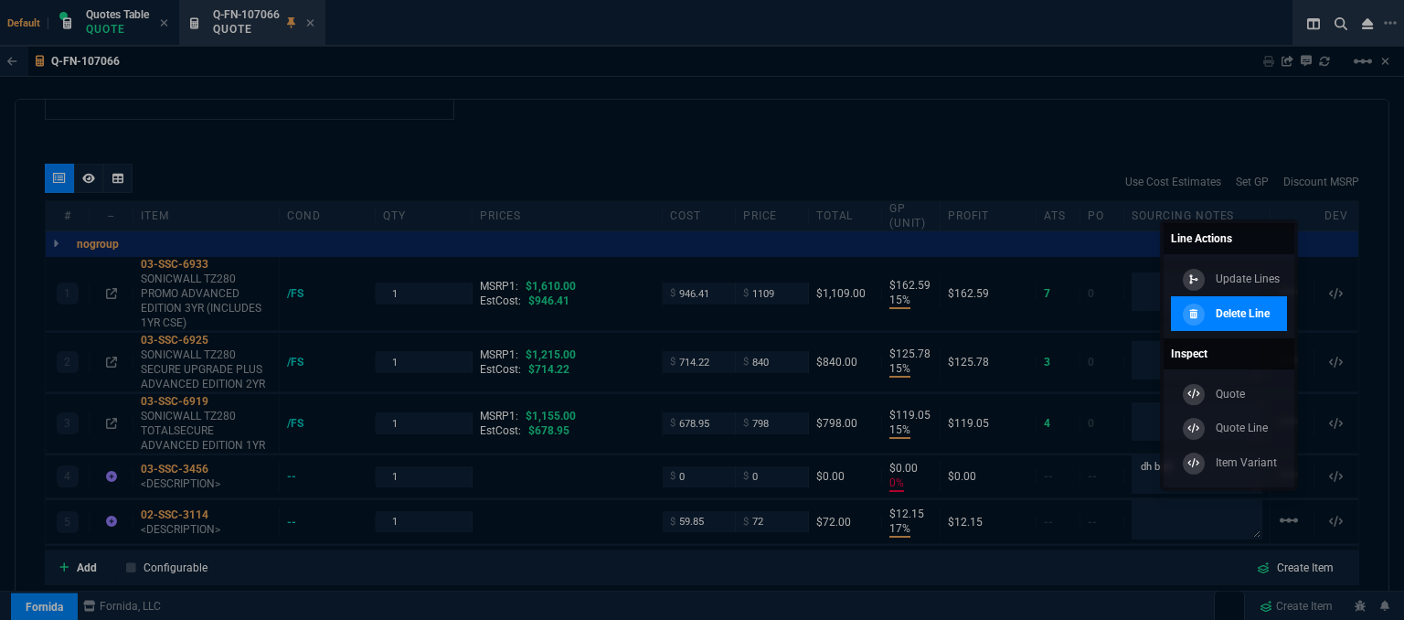
click at [1229, 312] on p "Delete Line" at bounding box center [1242, 313] width 54 height 16
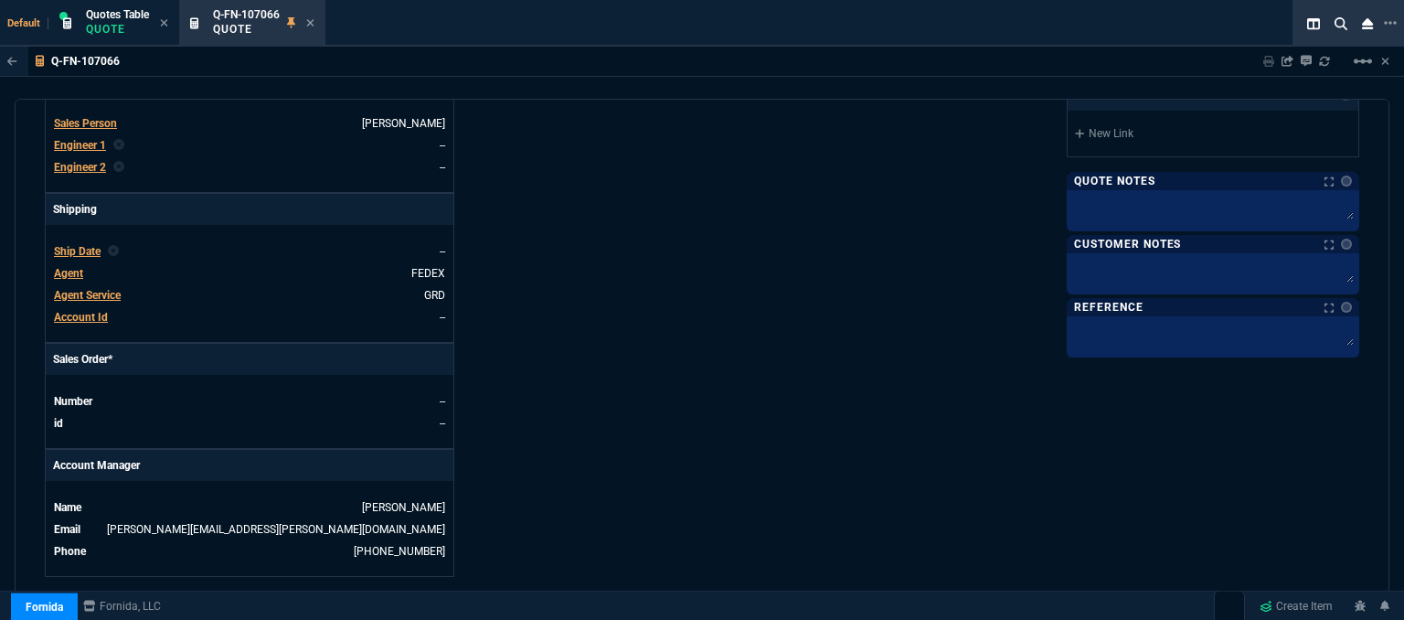
scroll to position [183, 0]
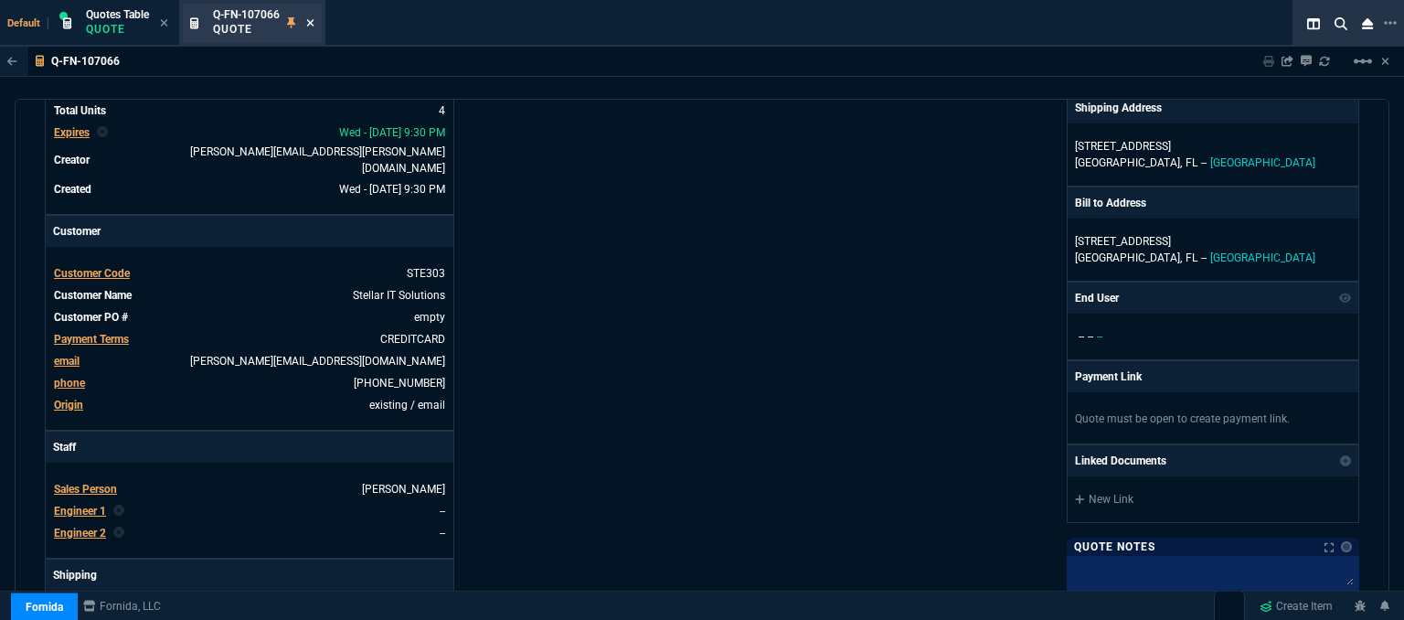
click at [312, 24] on icon at bounding box center [310, 22] width 8 height 11
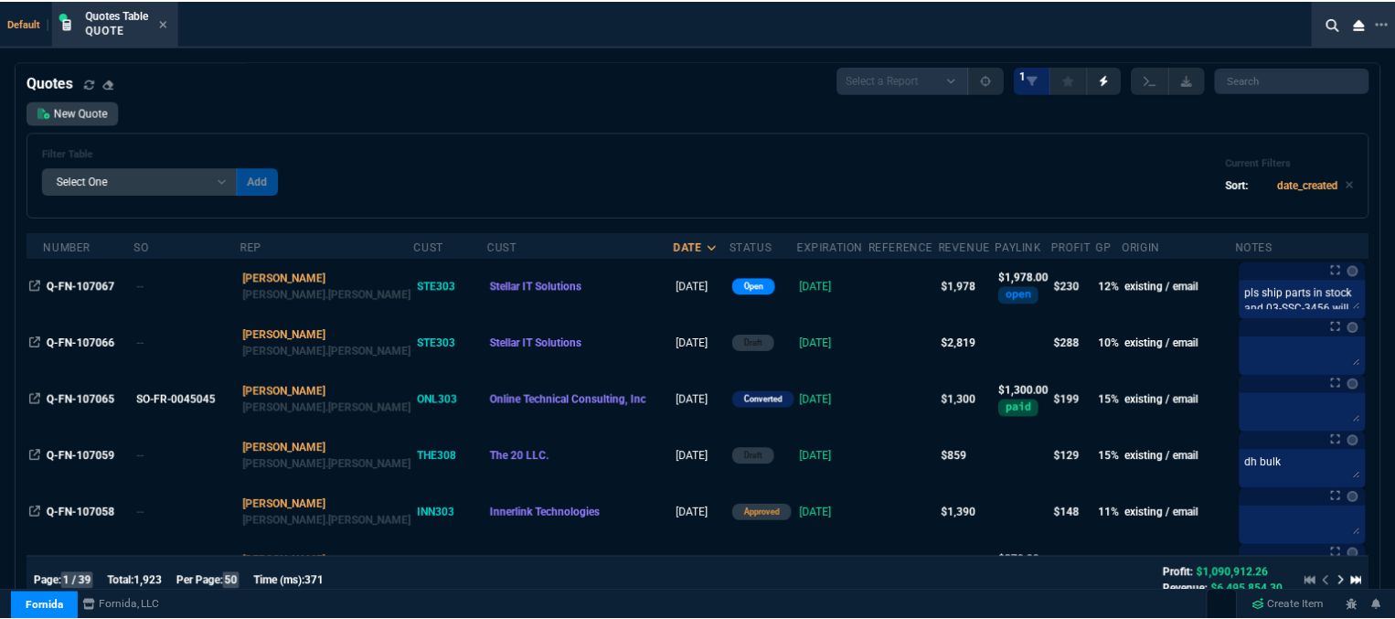
scroll to position [0, 0]
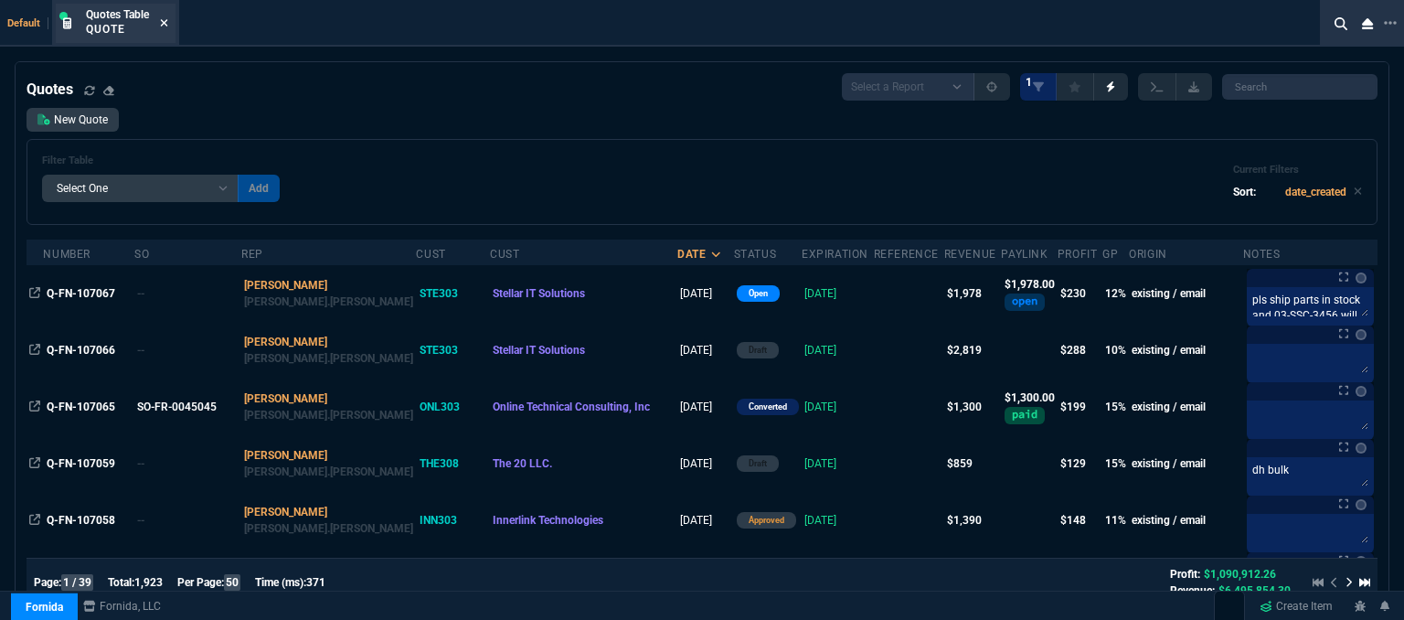
click at [164, 19] on icon at bounding box center [164, 22] width 8 height 11
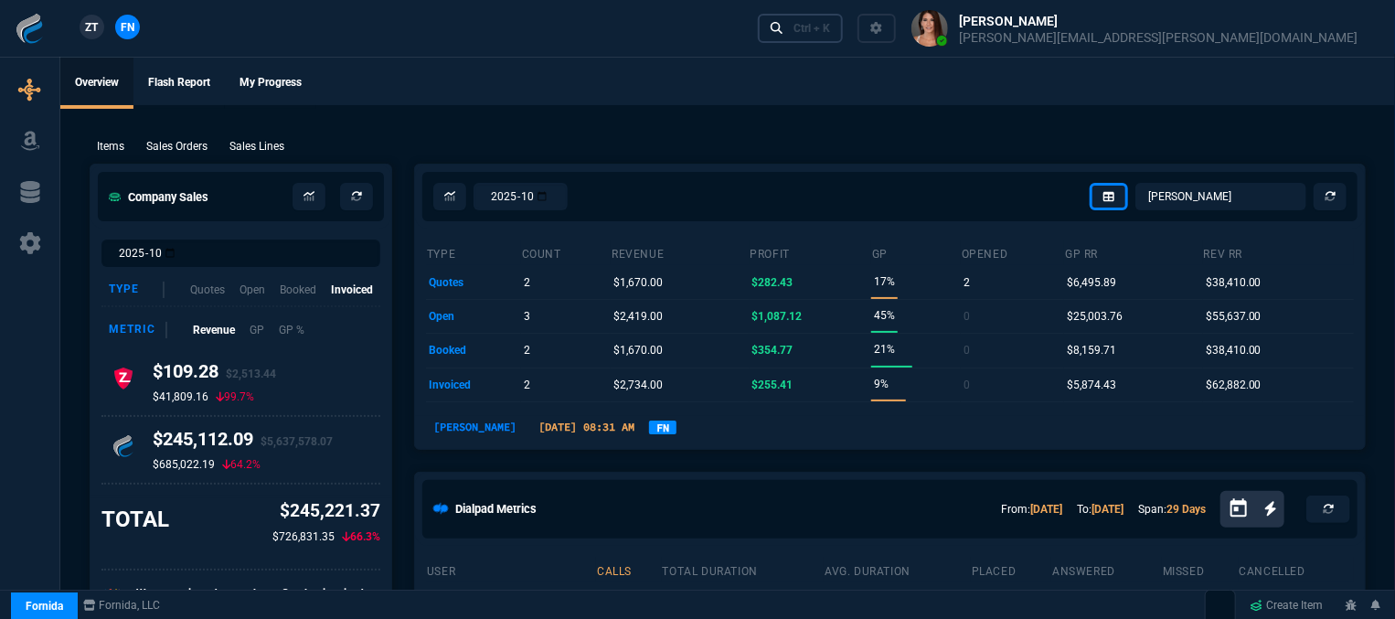
click at [830, 31] on div "Ctrl + K" at bounding box center [811, 28] width 37 height 15
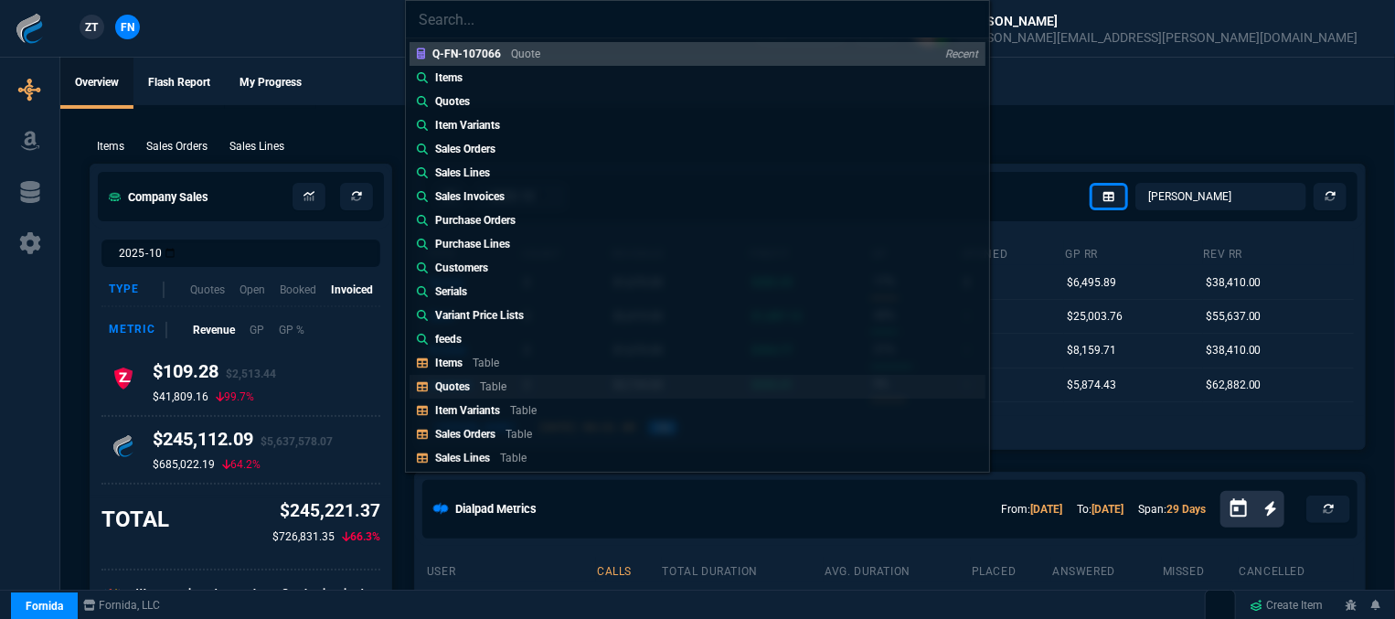
click at [592, 387] on link "Quotes Table" at bounding box center [697, 387] width 576 height 24
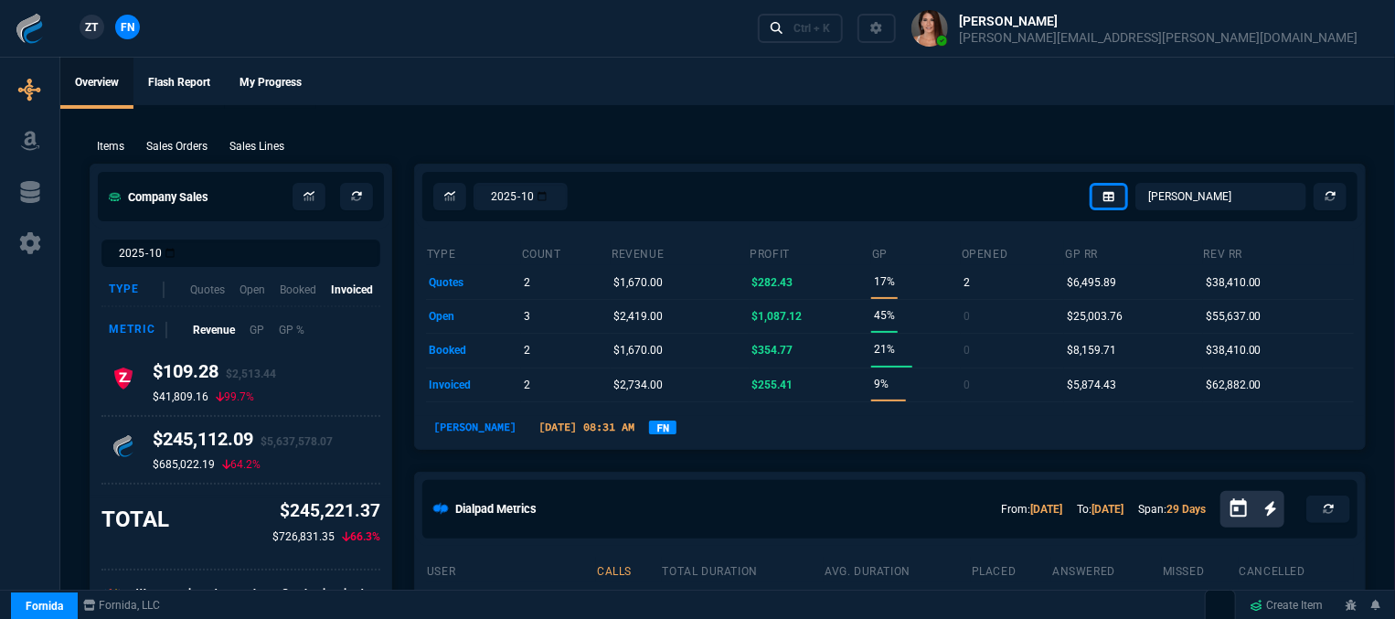
scroll to position [274, 0]
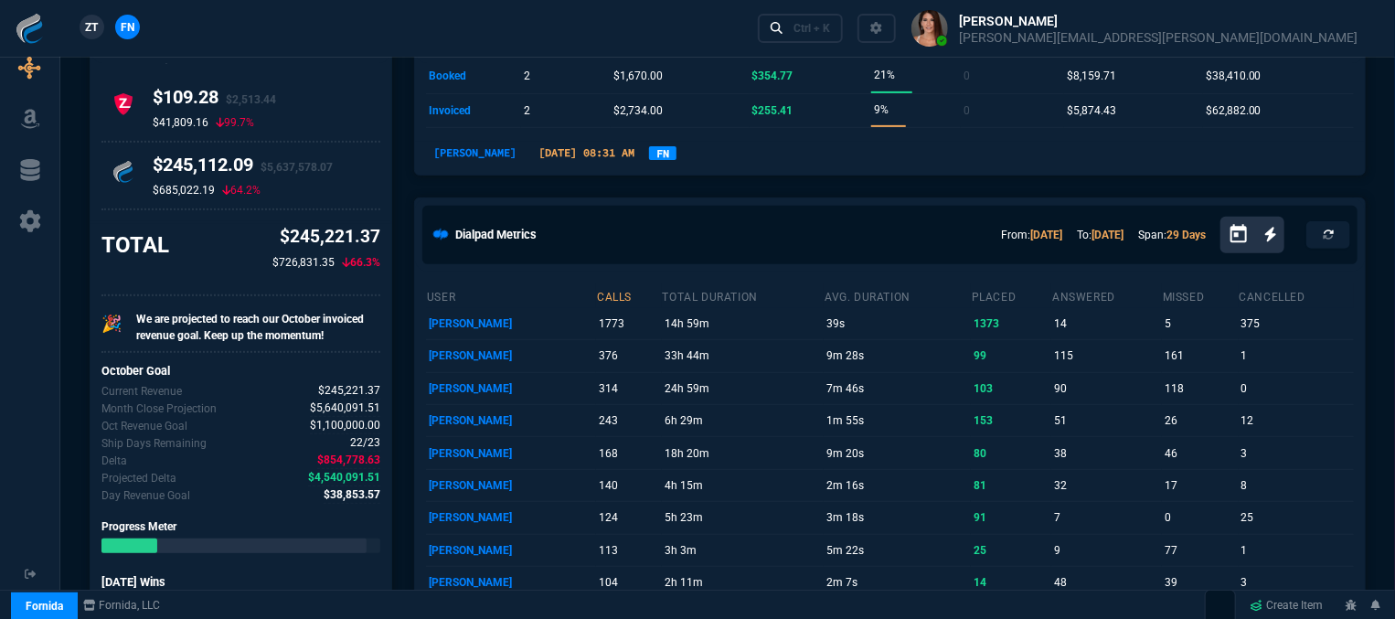
click at [1242, 238] on icon "Open calendar" at bounding box center [1238, 235] width 22 height 22
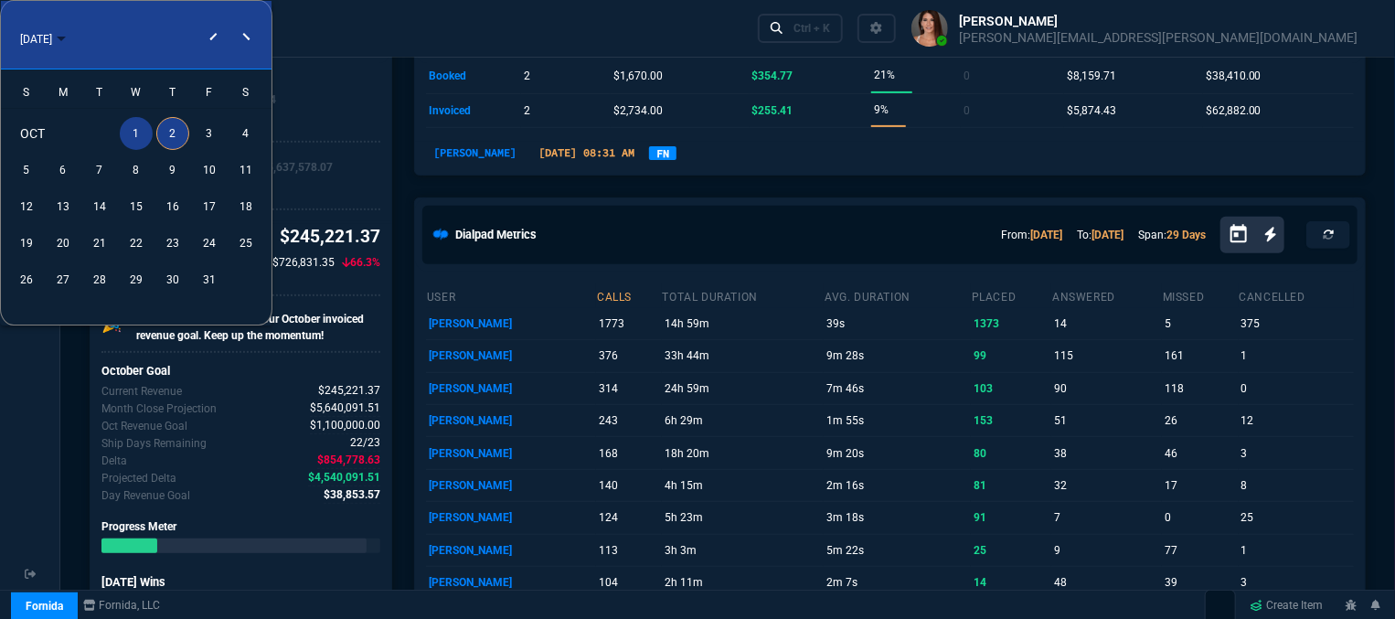
click at [139, 128] on div "1" at bounding box center [136, 133] width 33 height 33
click at [212, 282] on div "31" at bounding box center [209, 279] width 33 height 33
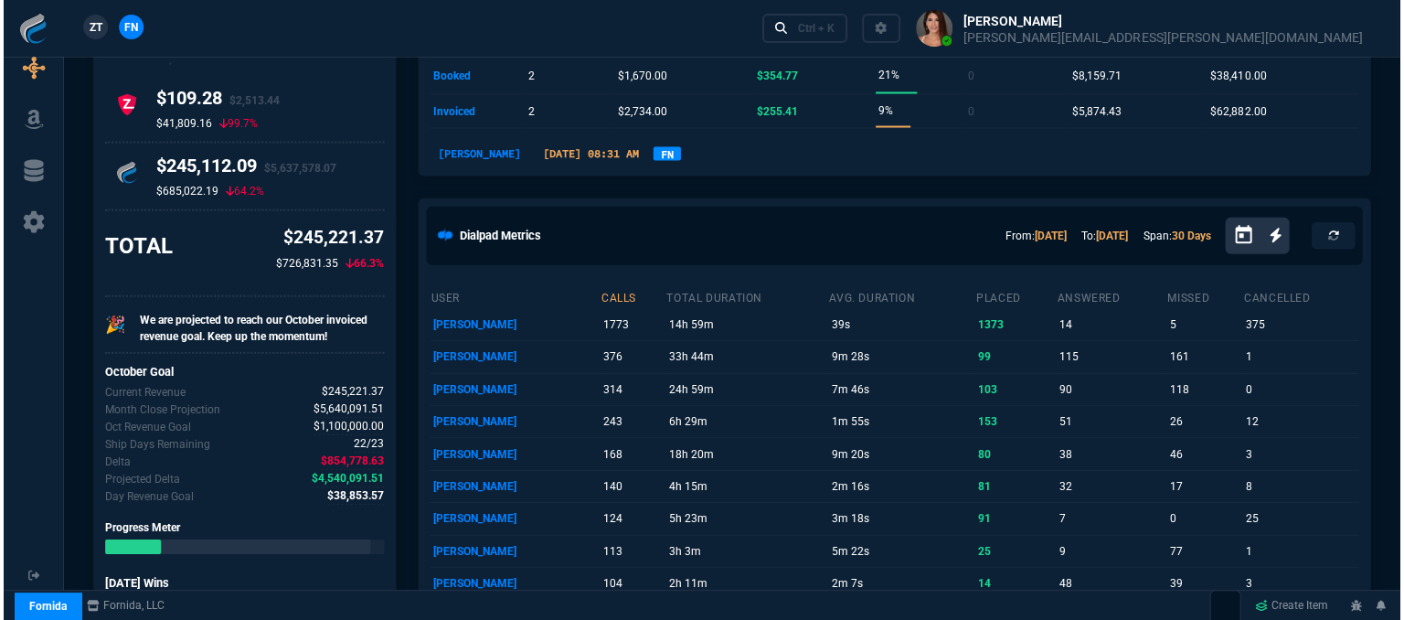
scroll to position [0, 0]
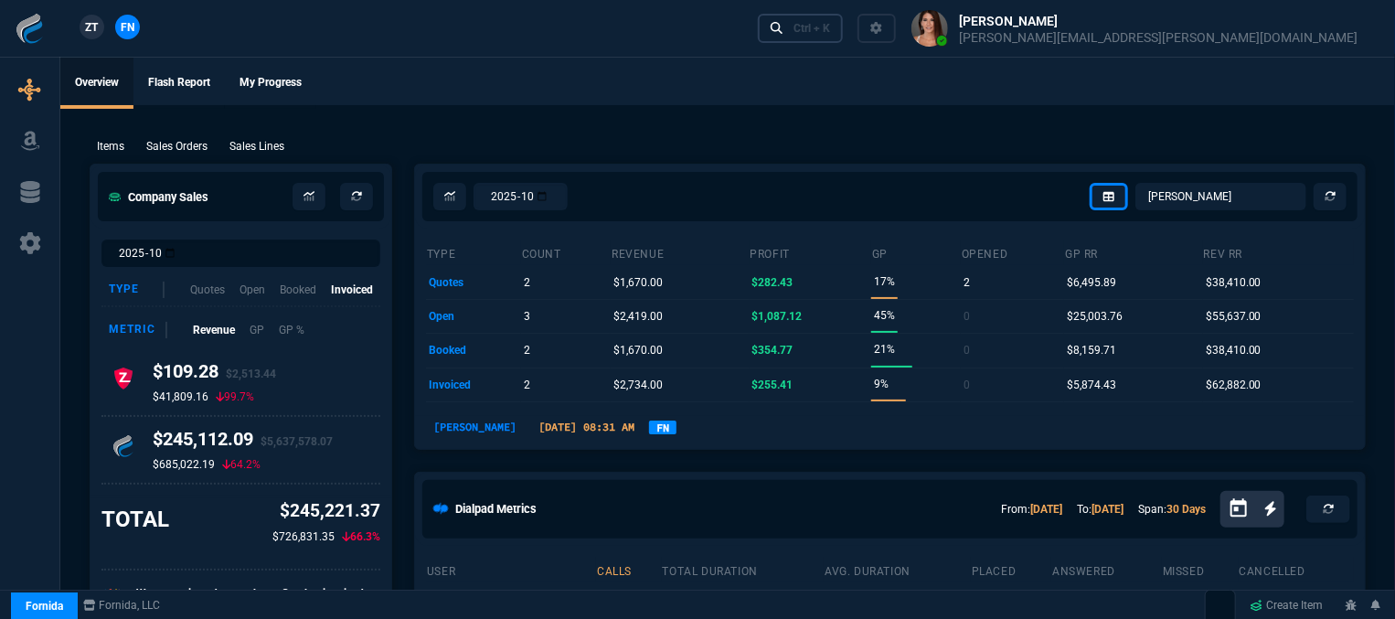
click at [830, 26] on div "Ctrl + K" at bounding box center [811, 28] width 37 height 15
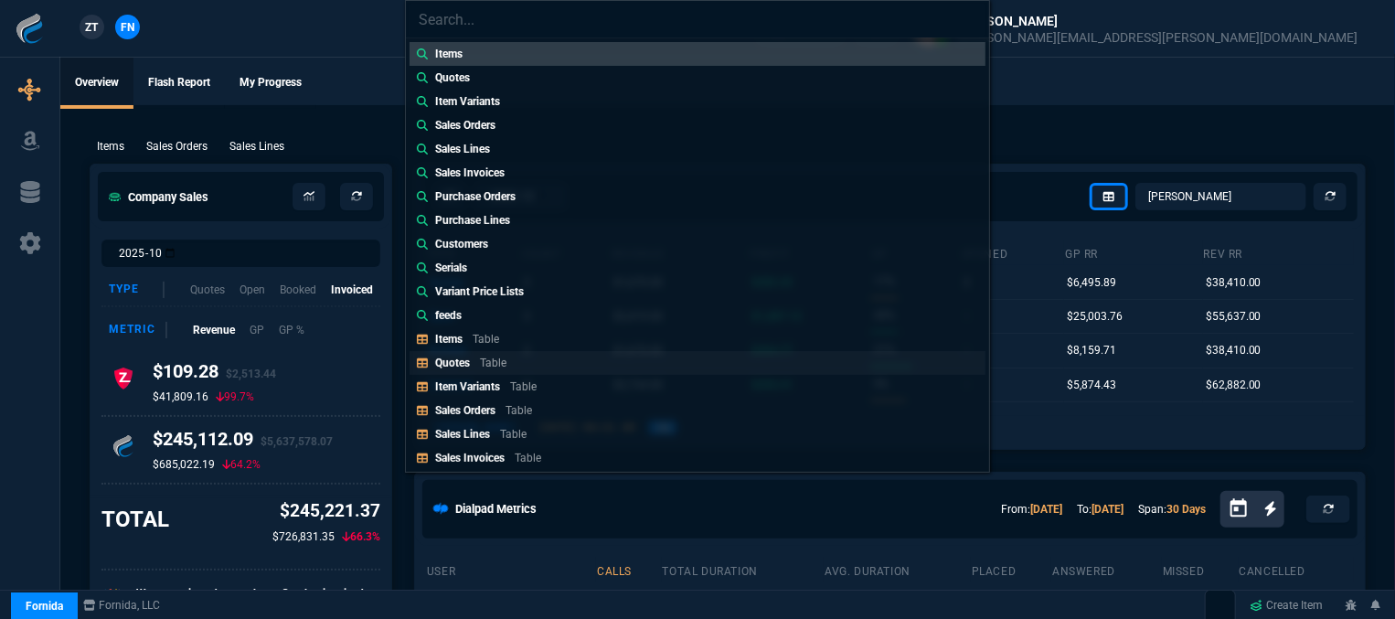
click at [475, 360] on div "Quotes Table" at bounding box center [474, 363] width 79 height 16
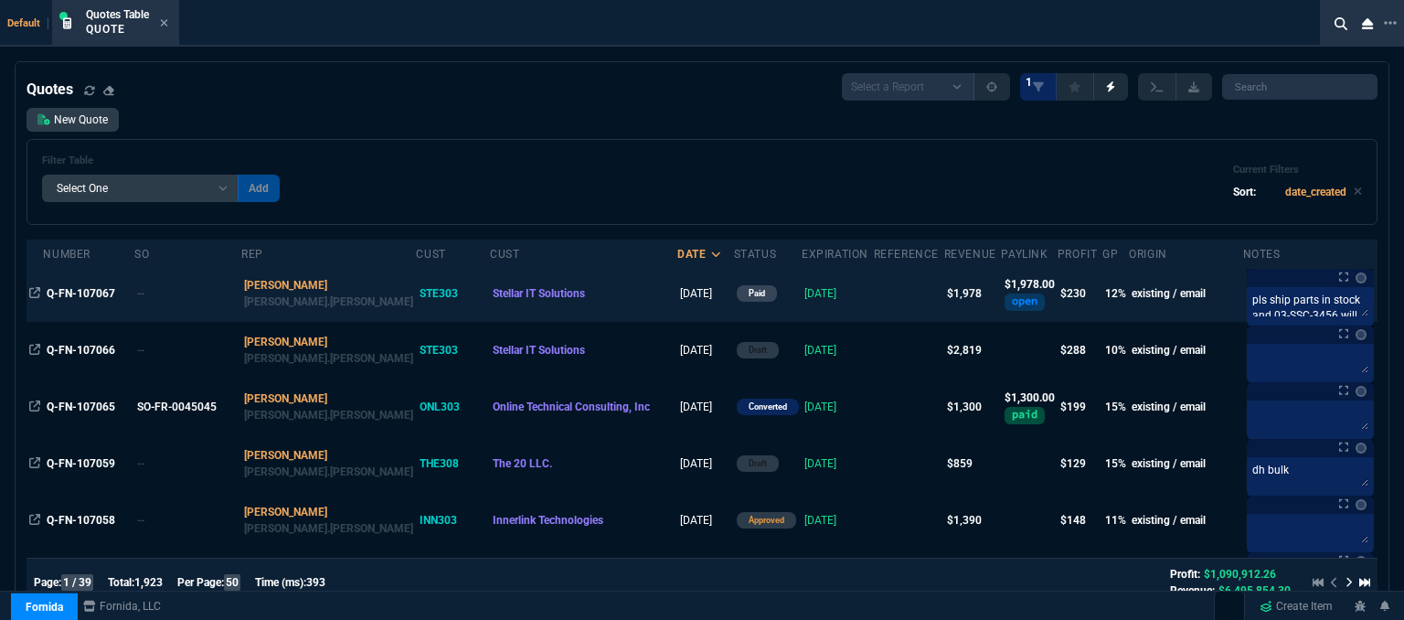
click at [874, 290] on td at bounding box center [909, 293] width 70 height 57
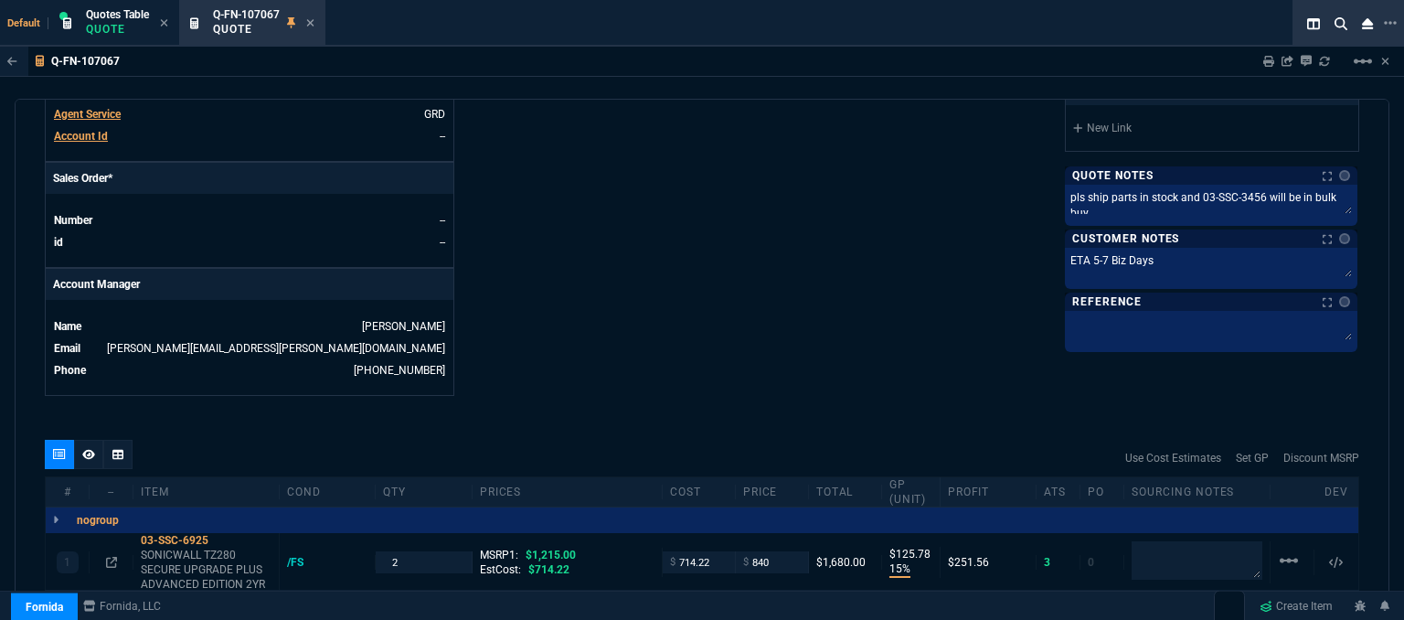
scroll to position [731, 0]
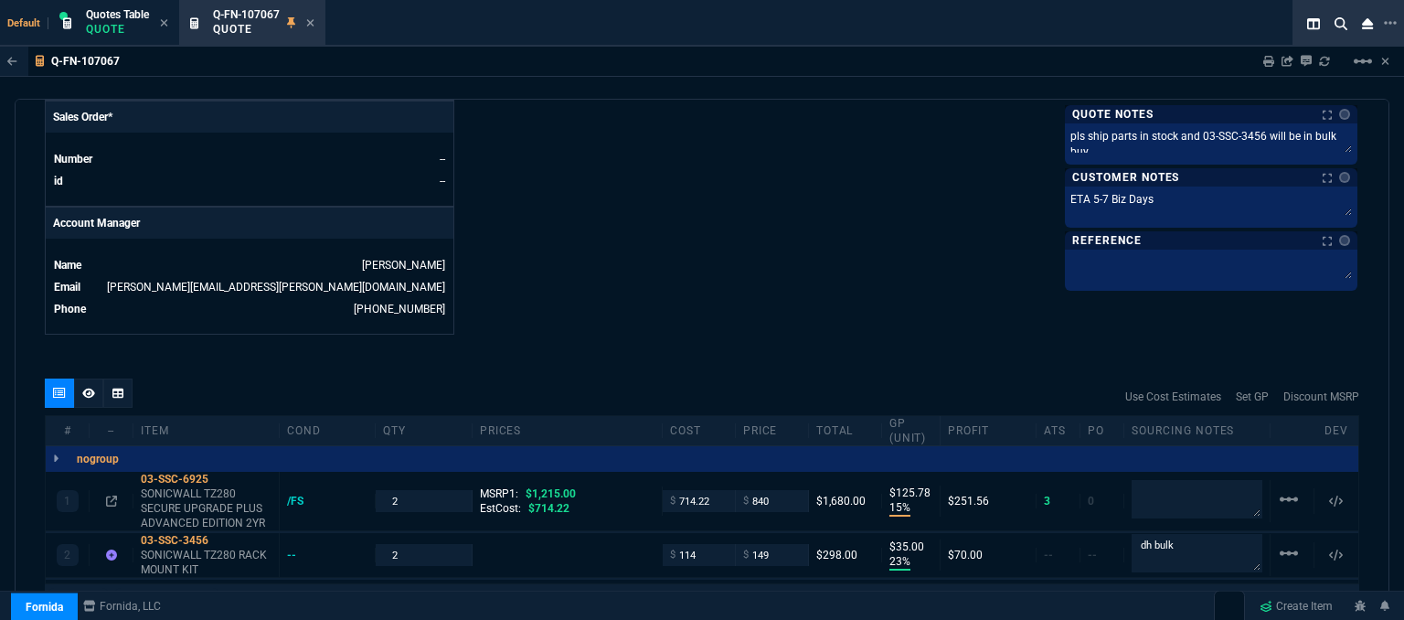
scroll to position [822, 0]
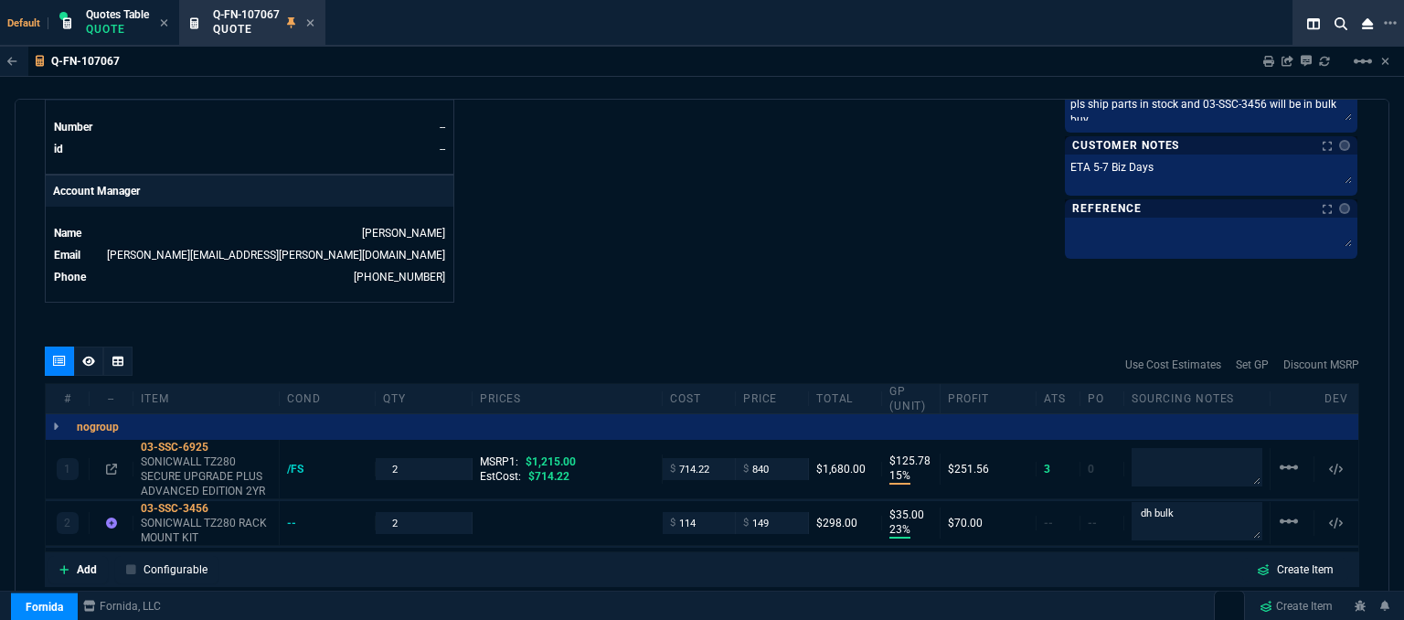
click at [312, 18] on icon at bounding box center [310, 22] width 8 height 11
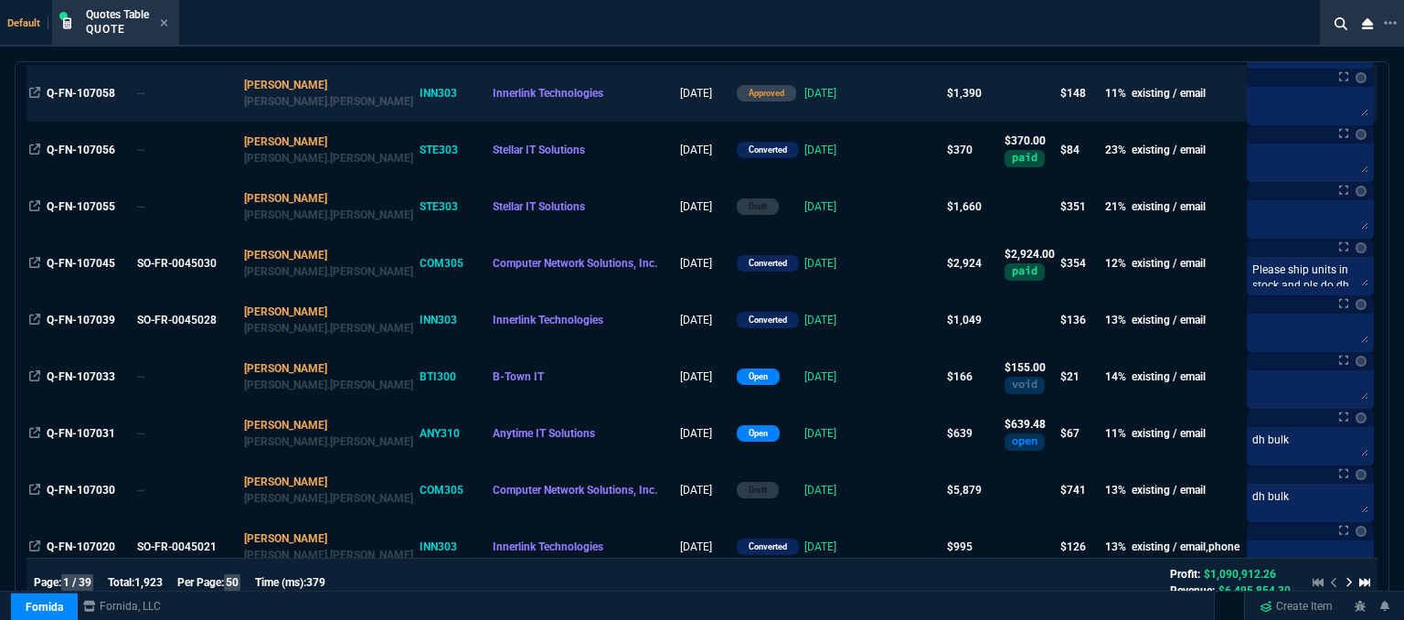
scroll to position [457, 0]
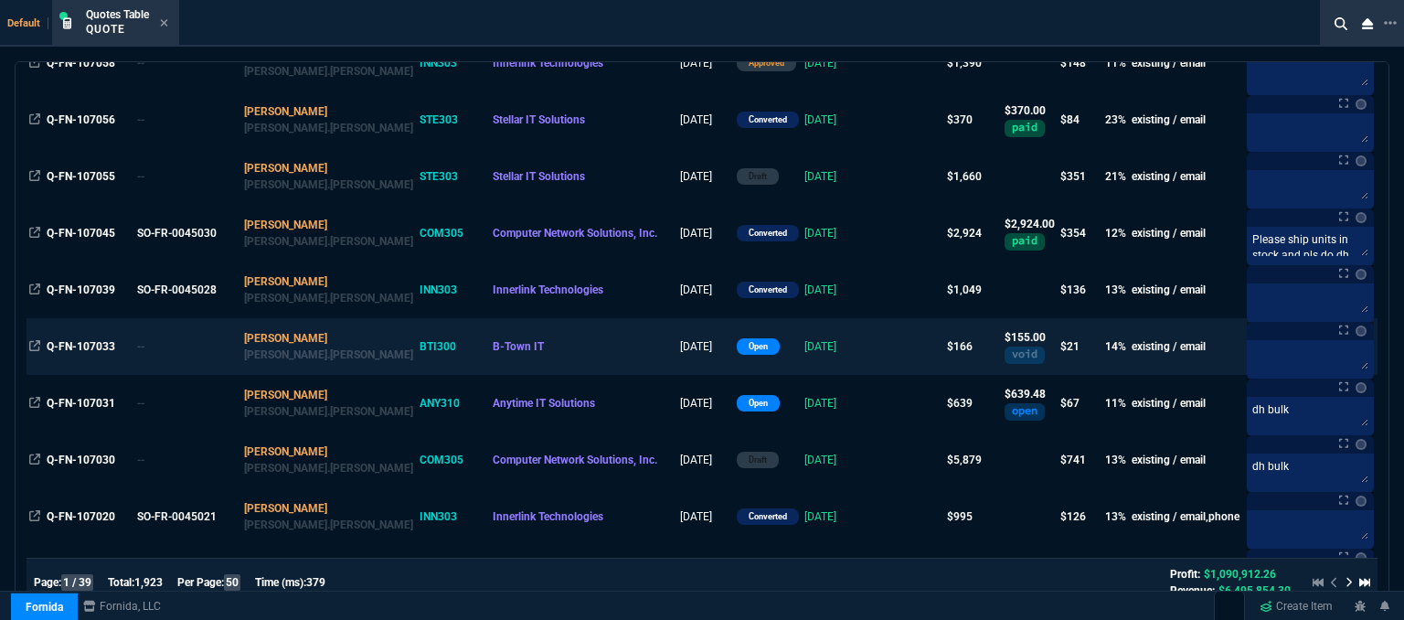
click at [874, 356] on td at bounding box center [909, 346] width 70 height 57
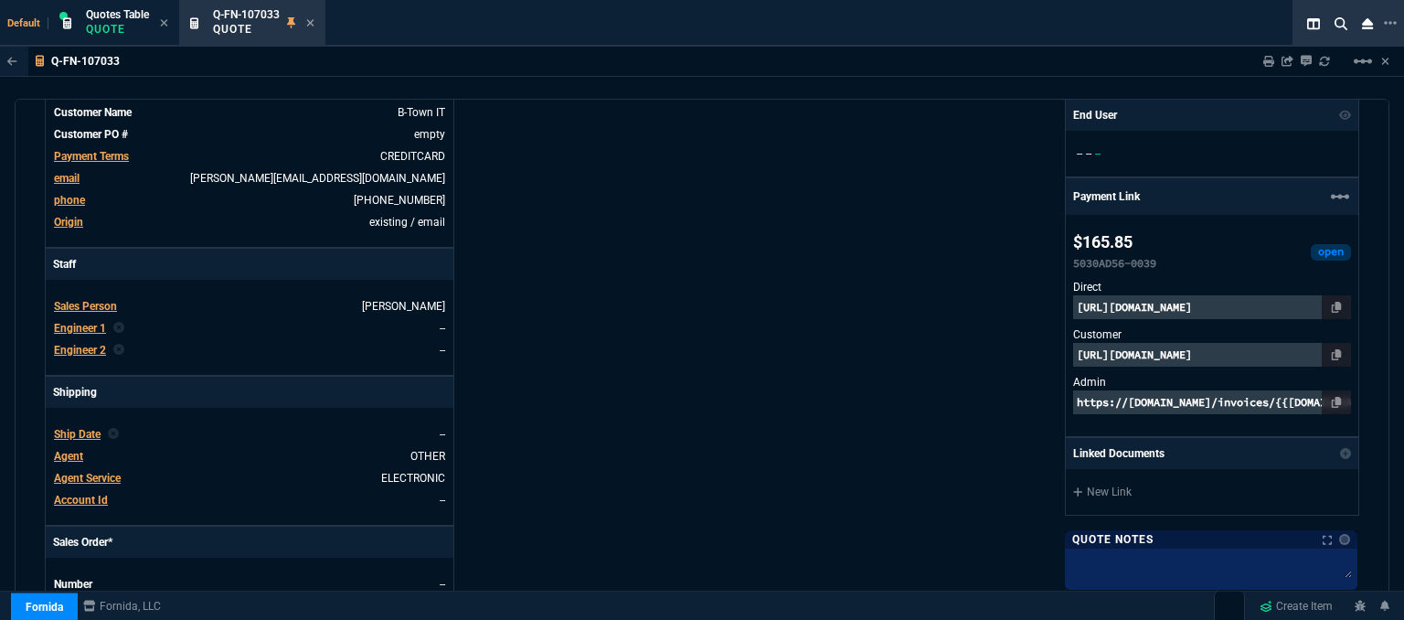
scroll to position [731, 0]
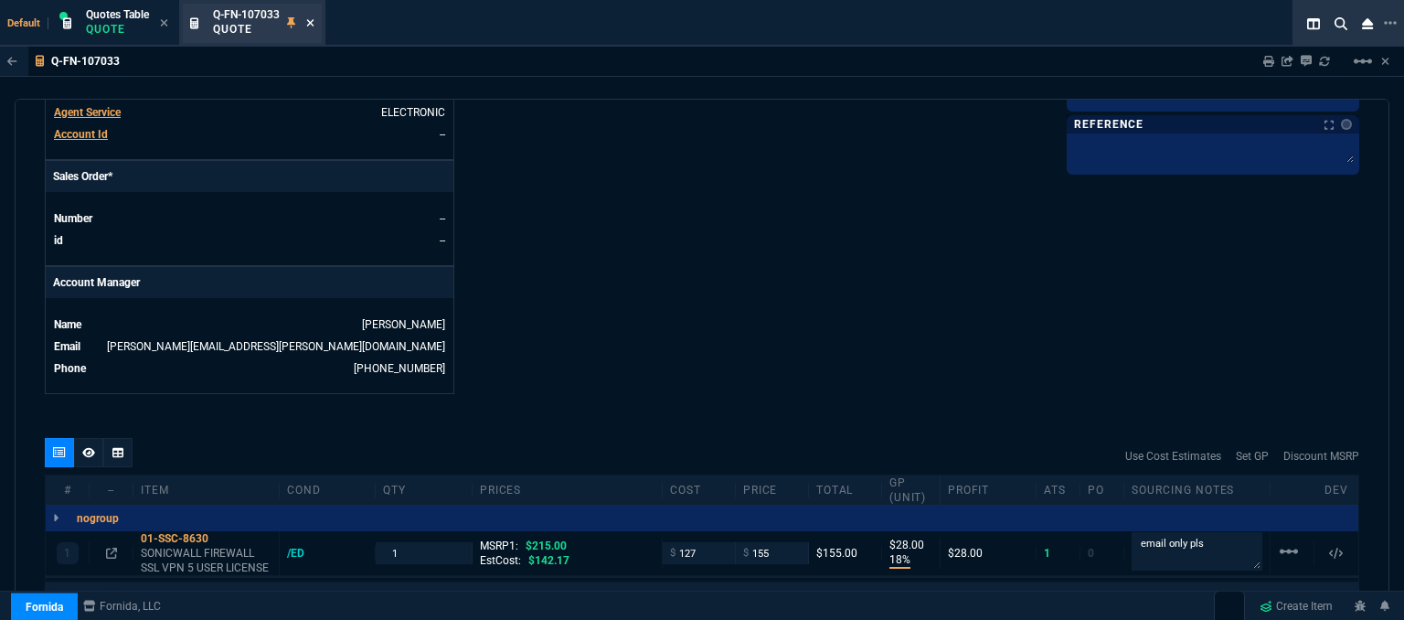
click at [311, 21] on icon at bounding box center [310, 22] width 7 height 7
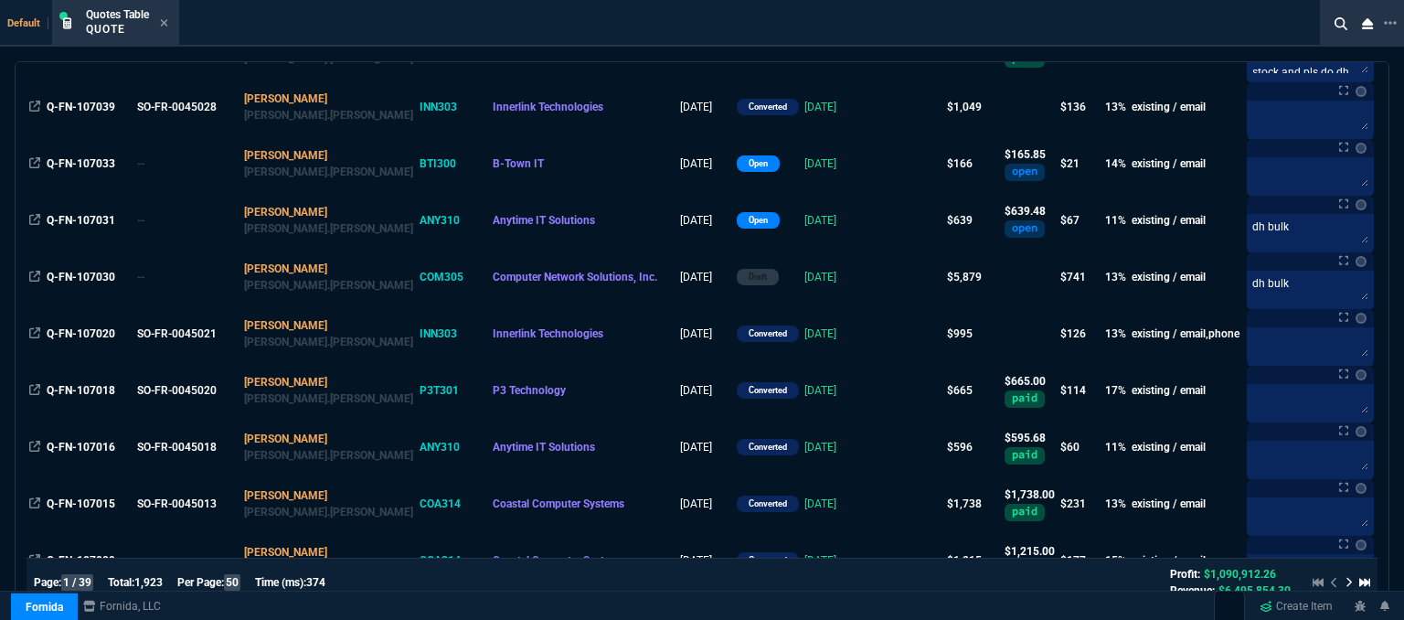
scroll to position [1005, 0]
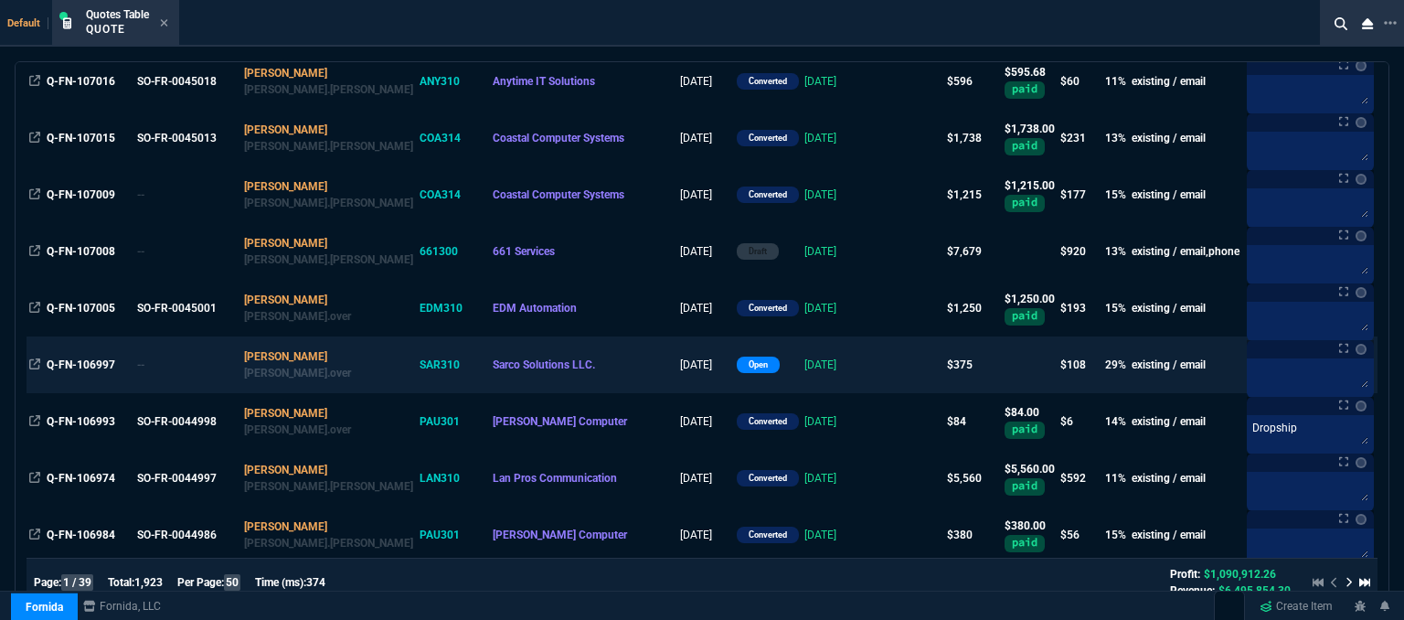
click at [874, 374] on td at bounding box center [909, 364] width 70 height 57
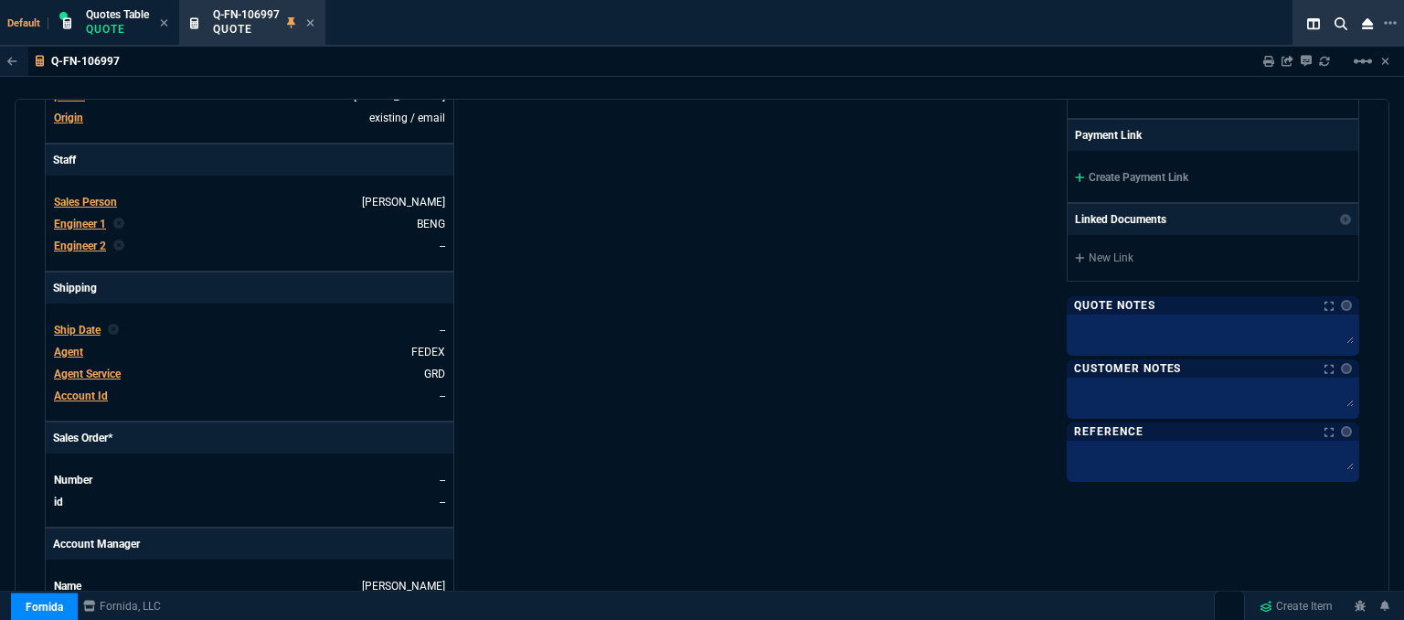
scroll to position [822, 0]
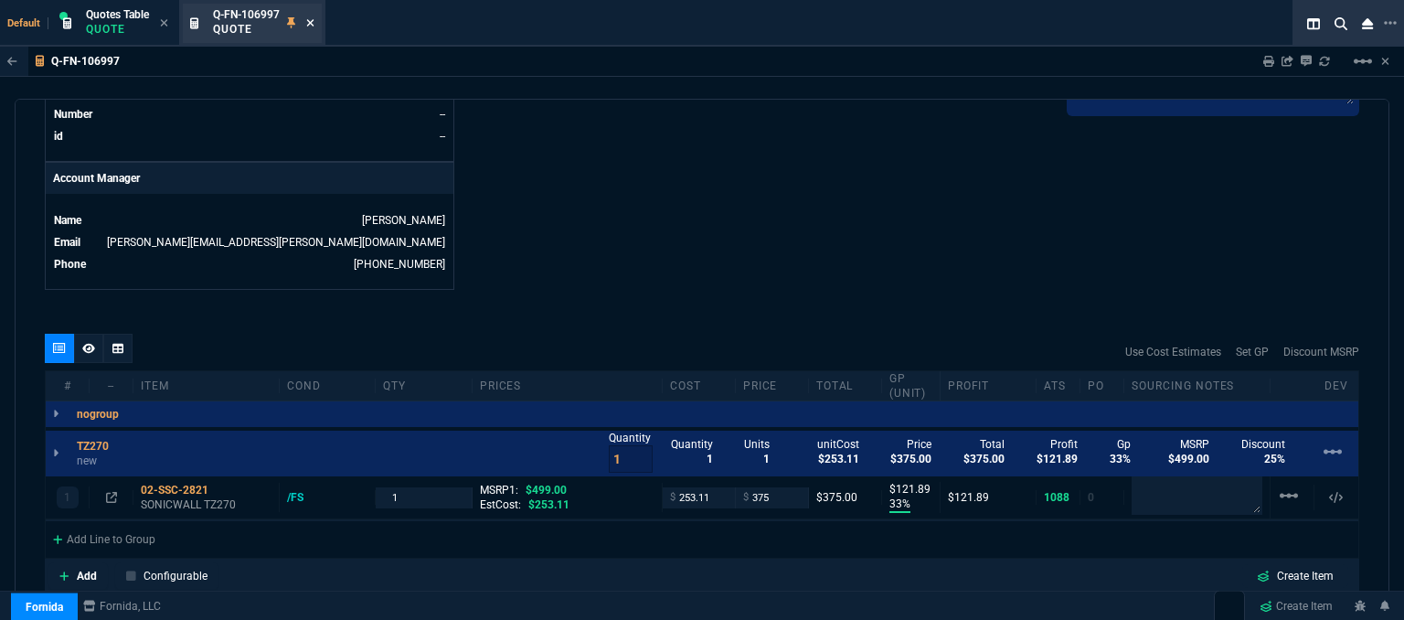
click at [311, 18] on icon at bounding box center [310, 22] width 8 height 11
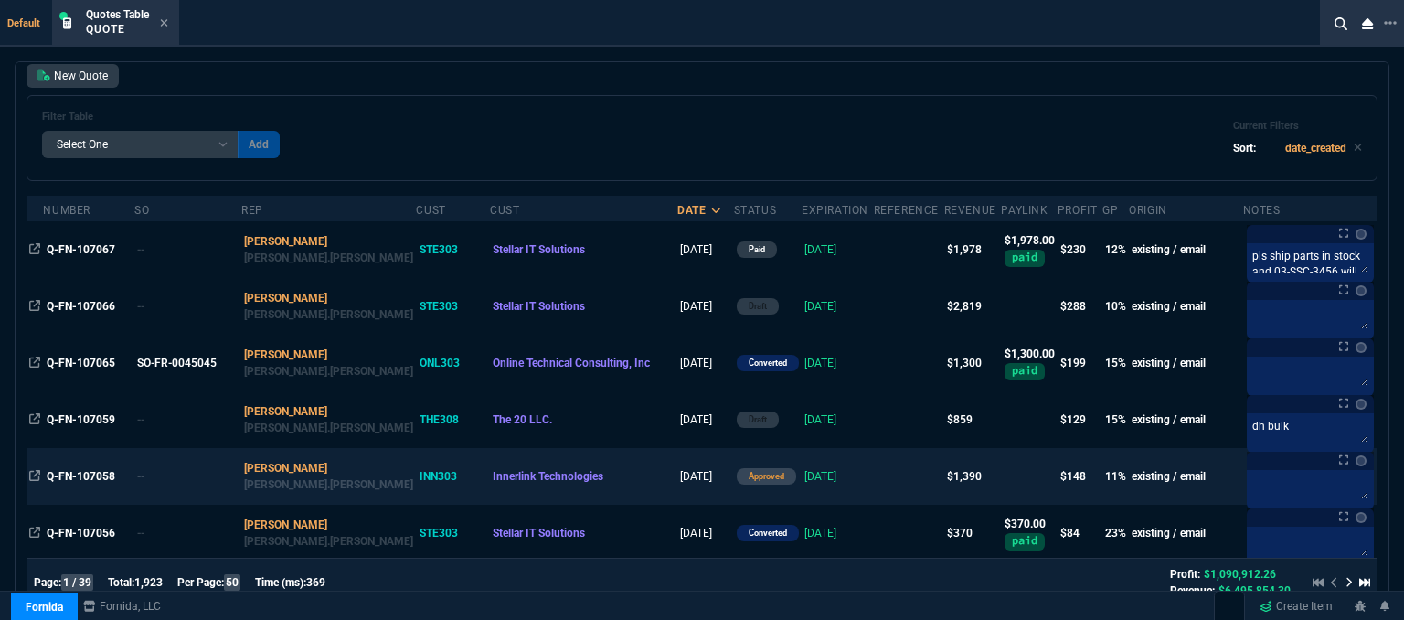
scroll to position [366, 0]
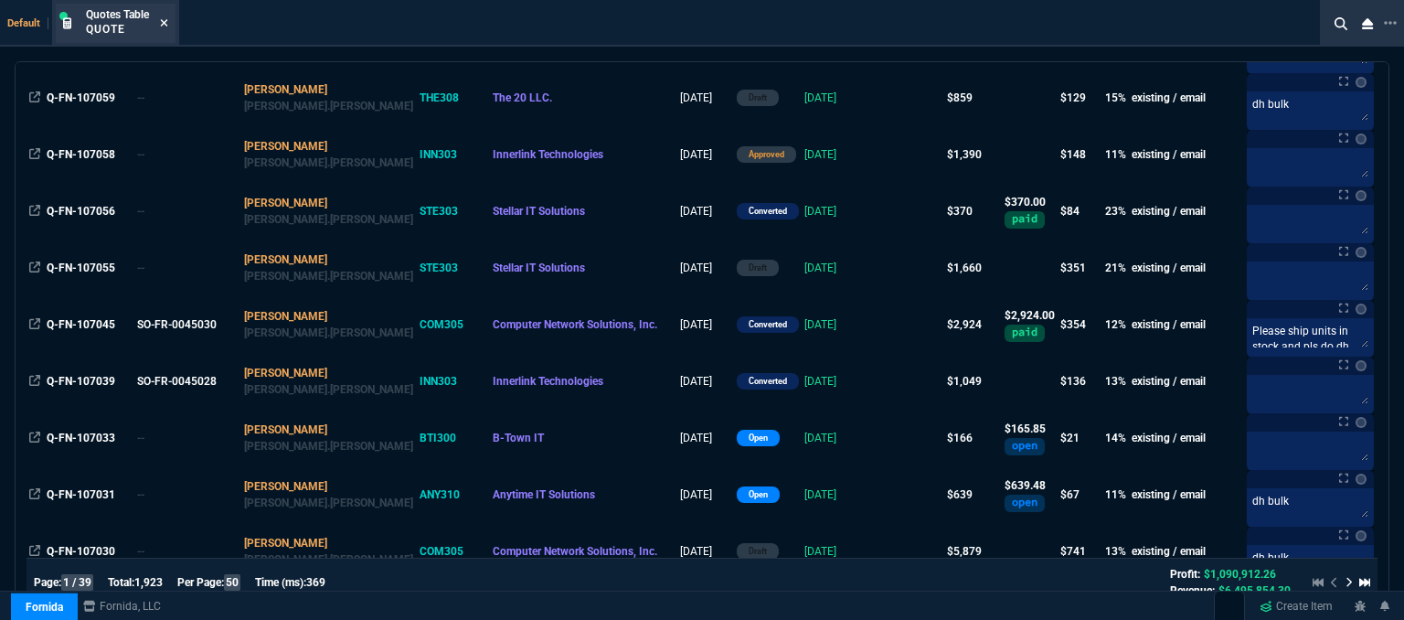
click at [161, 18] on icon at bounding box center [164, 22] width 8 height 11
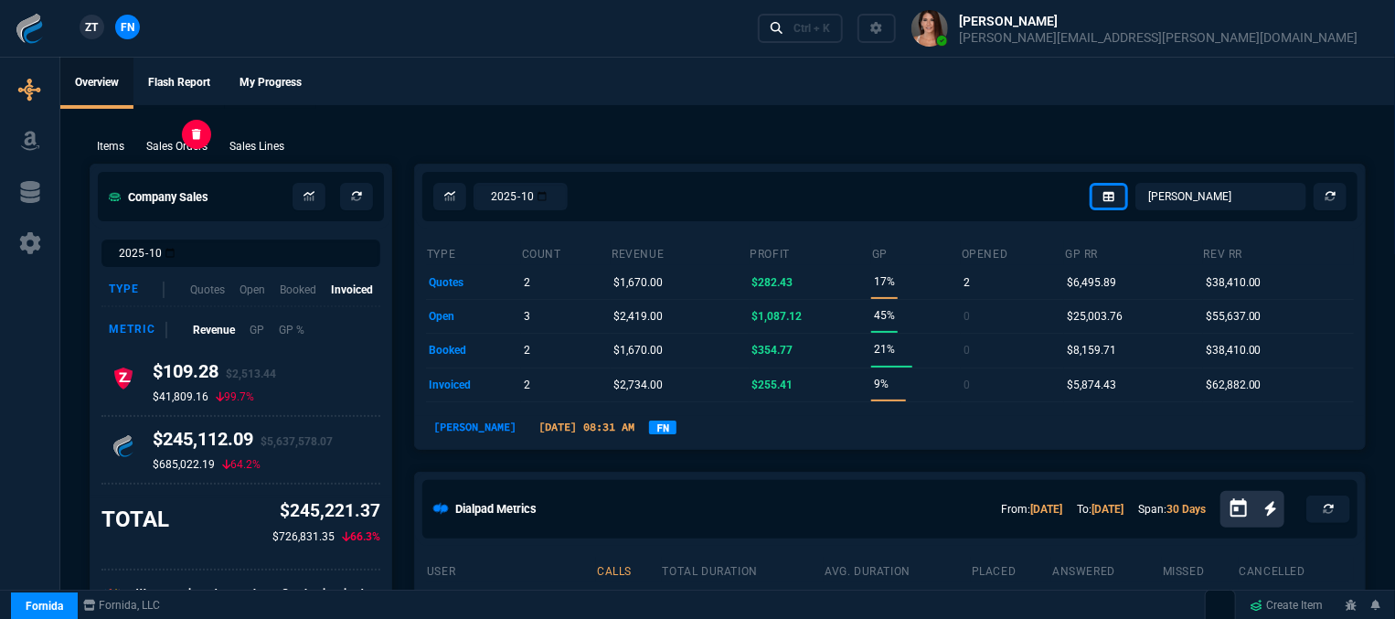
click at [185, 149] on p "Sales Orders" at bounding box center [176, 146] width 61 height 16
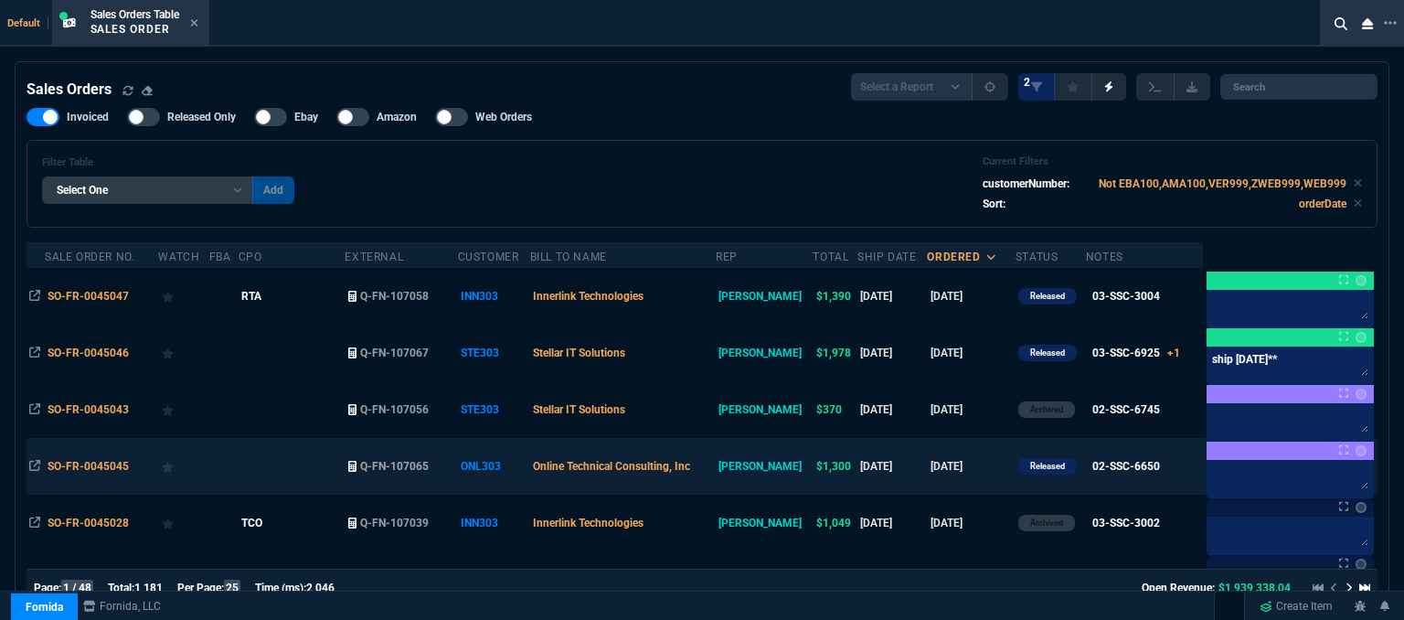
click at [983, 472] on td "[DATE]" at bounding box center [971, 466] width 88 height 57
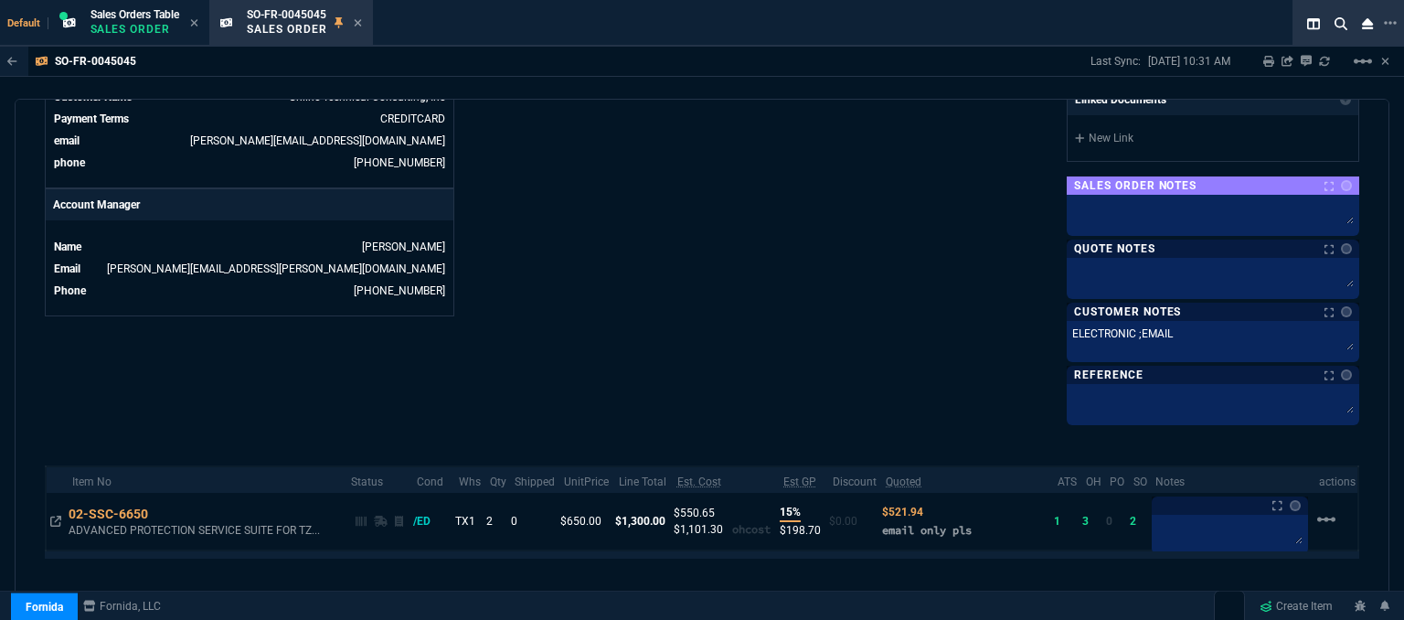
scroll to position [822, 0]
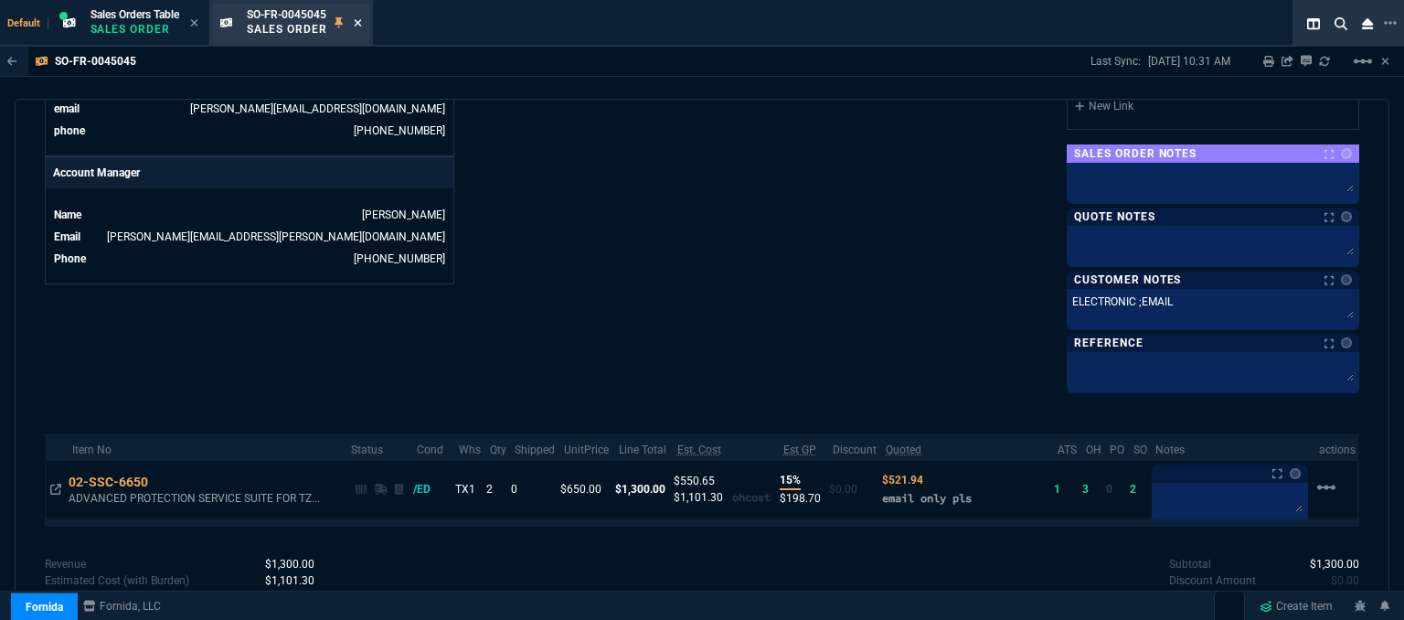
click at [360, 27] on icon at bounding box center [358, 22] width 8 height 11
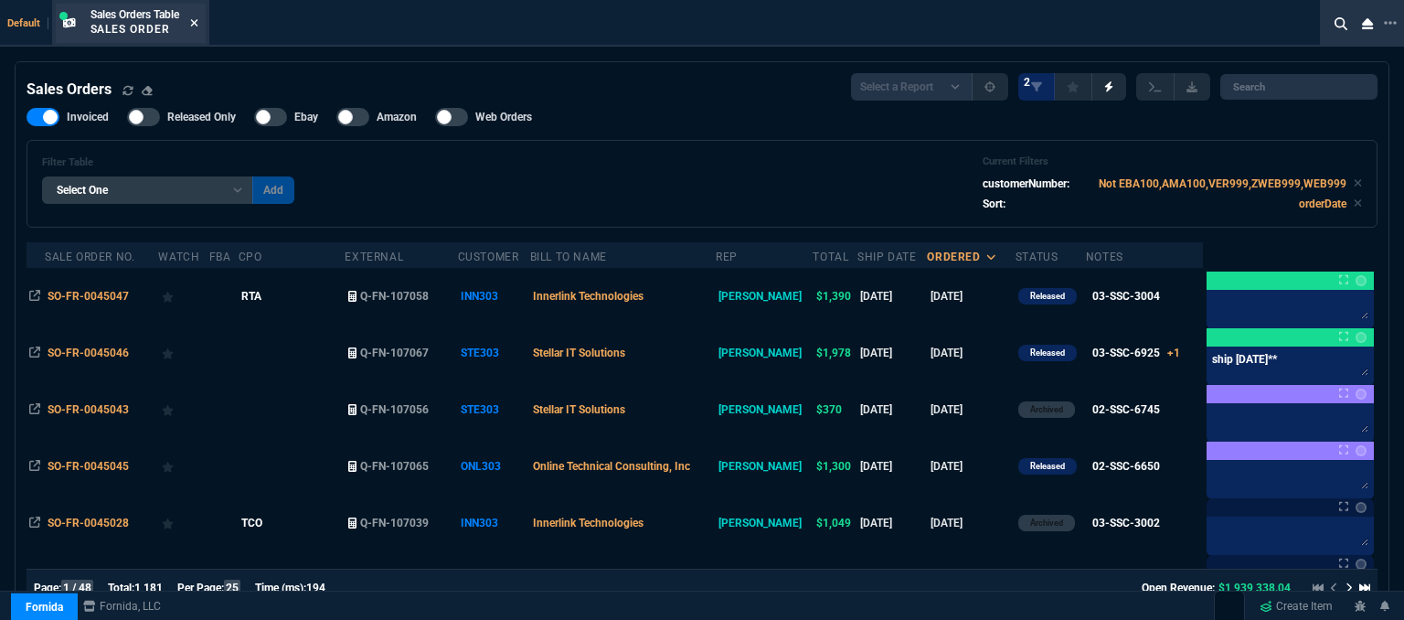
click at [196, 22] on icon at bounding box center [194, 22] width 8 height 11
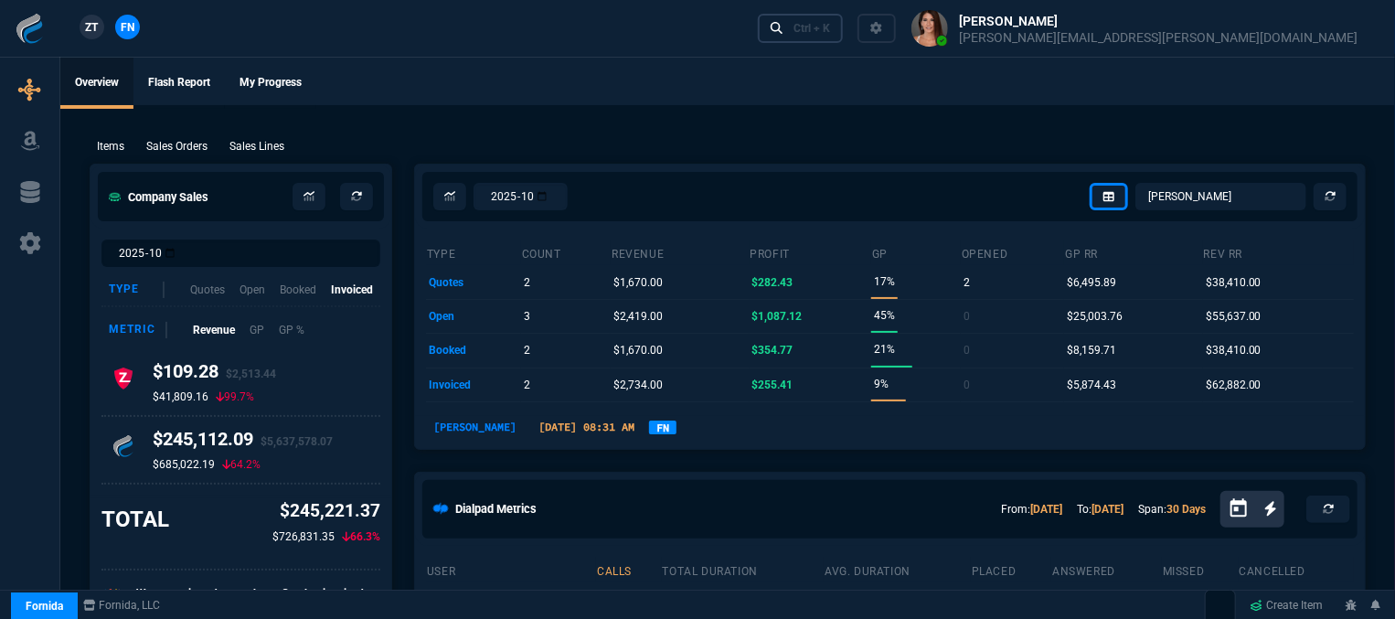
click at [830, 33] on div "Ctrl + K" at bounding box center [811, 28] width 37 height 15
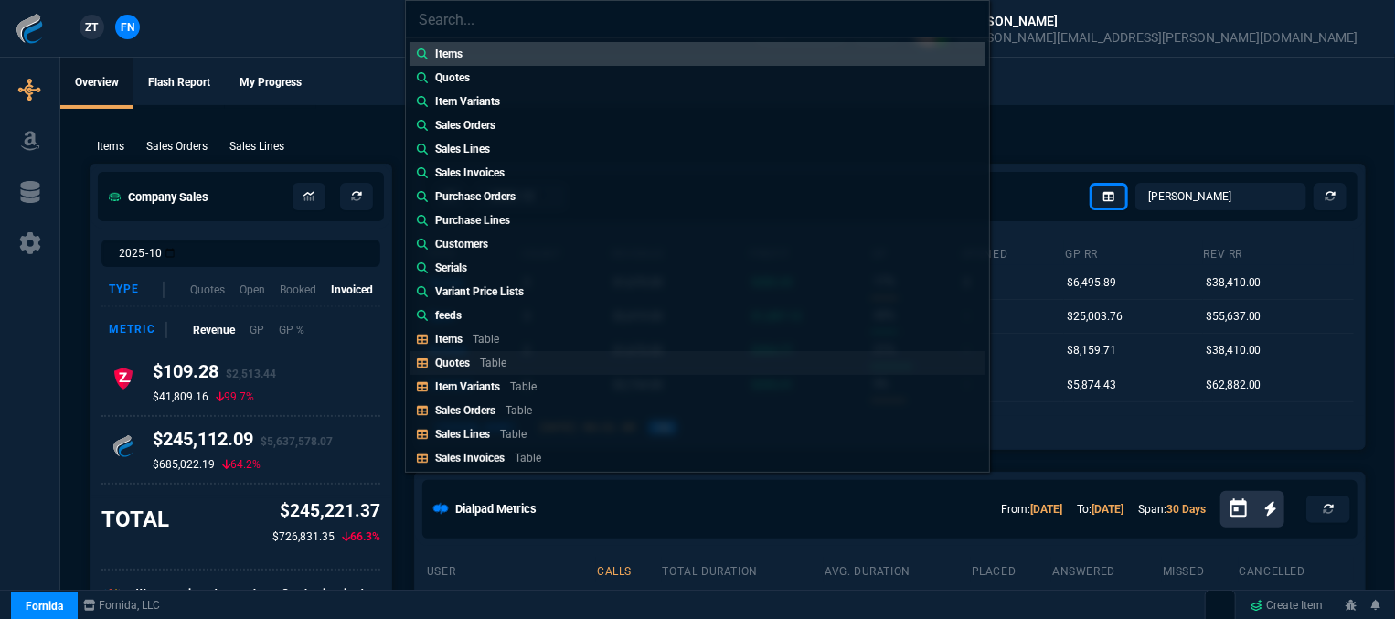
click at [563, 357] on link "Quotes Table" at bounding box center [697, 363] width 576 height 24
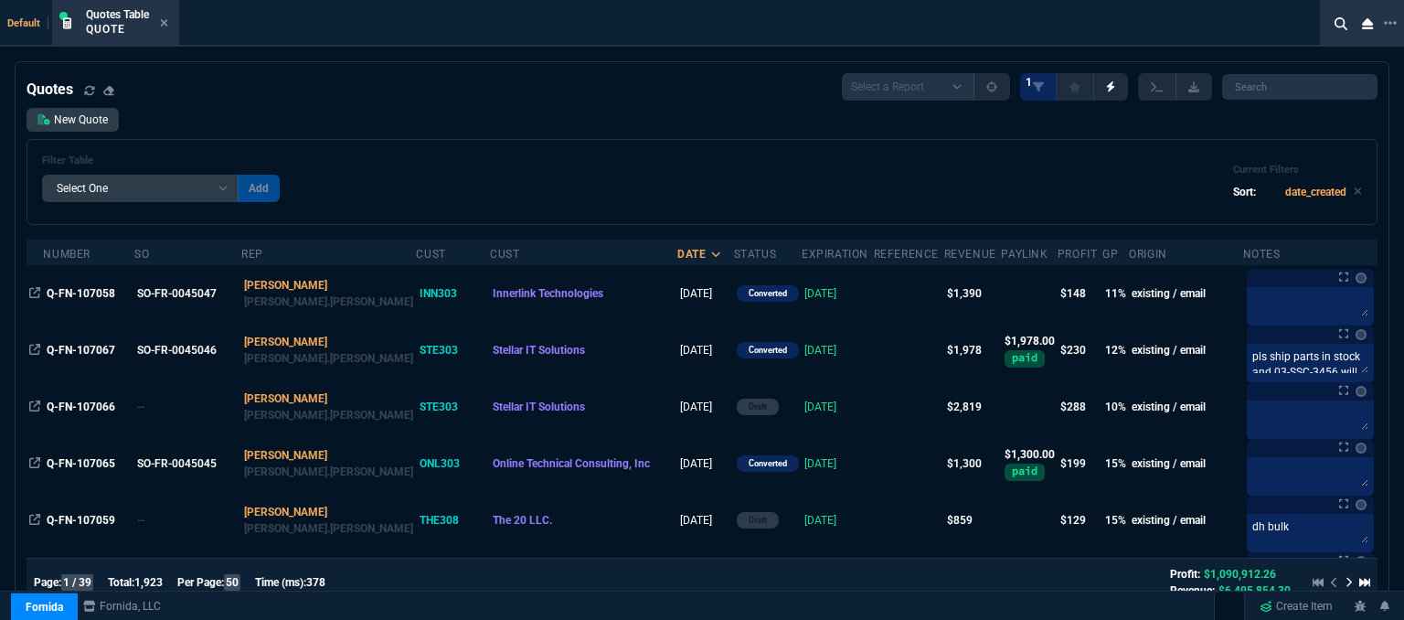
scroll to position [91, 0]
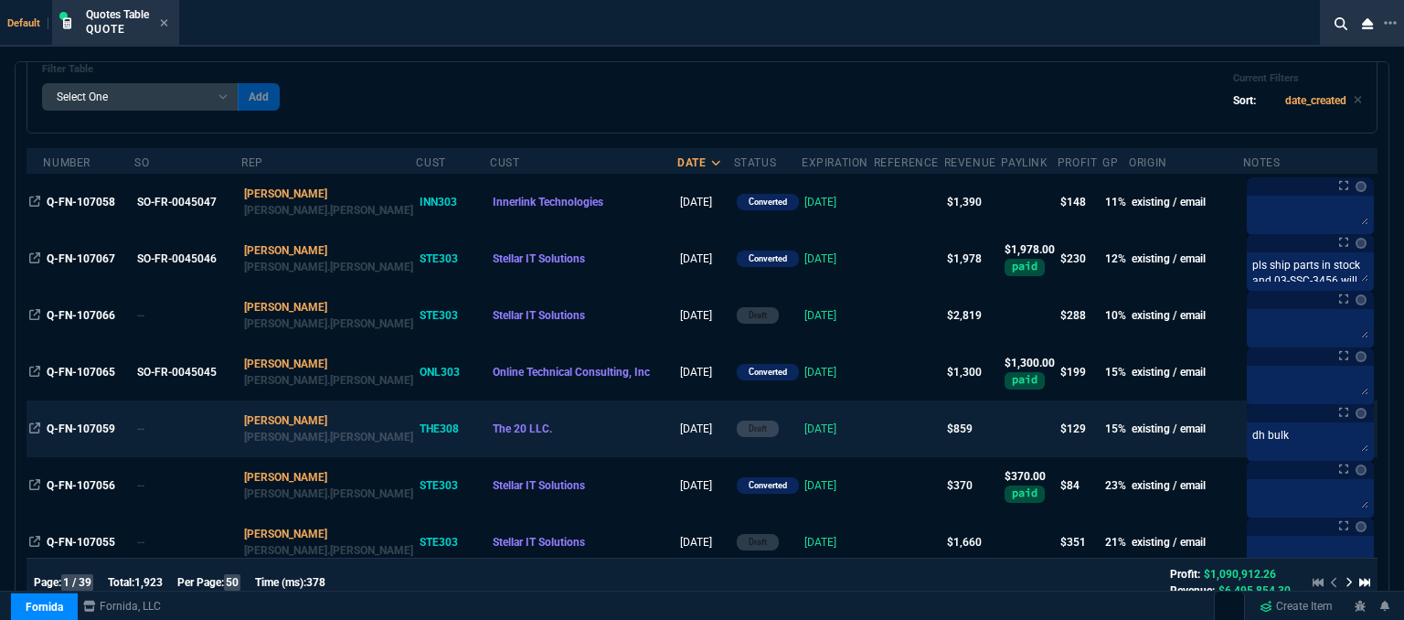
click at [874, 429] on td at bounding box center [909, 428] width 70 height 57
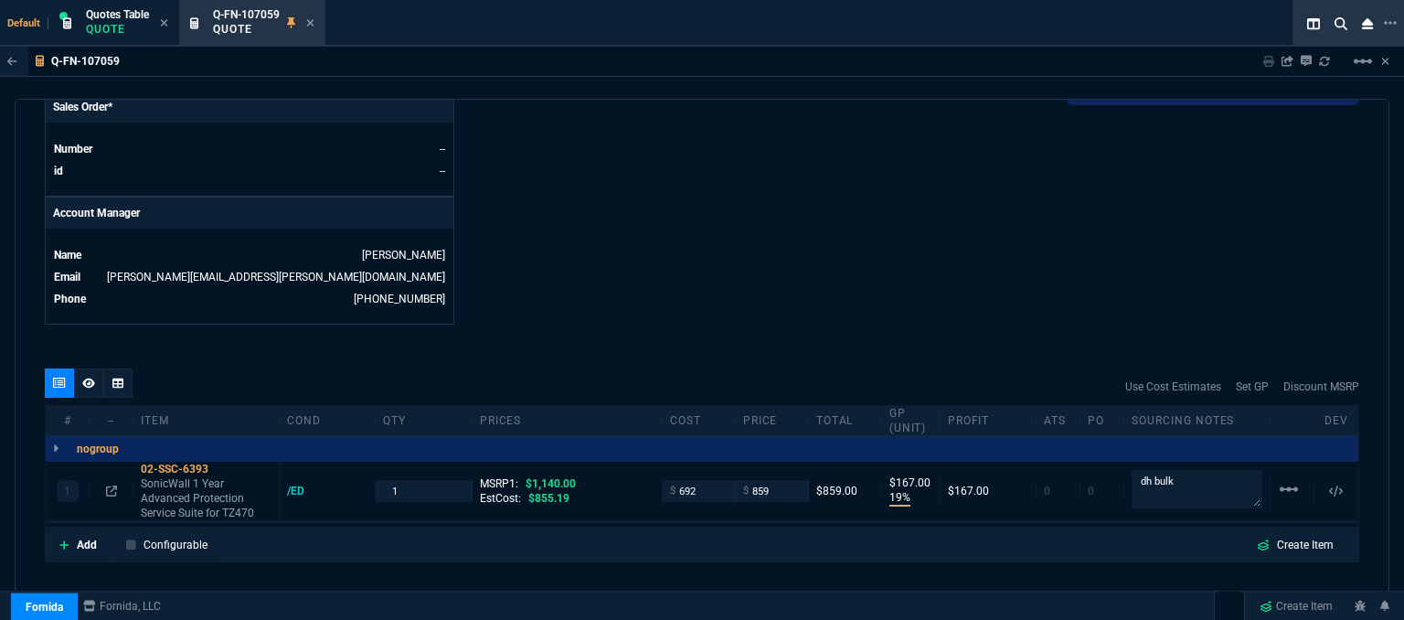
scroll to position [822, 0]
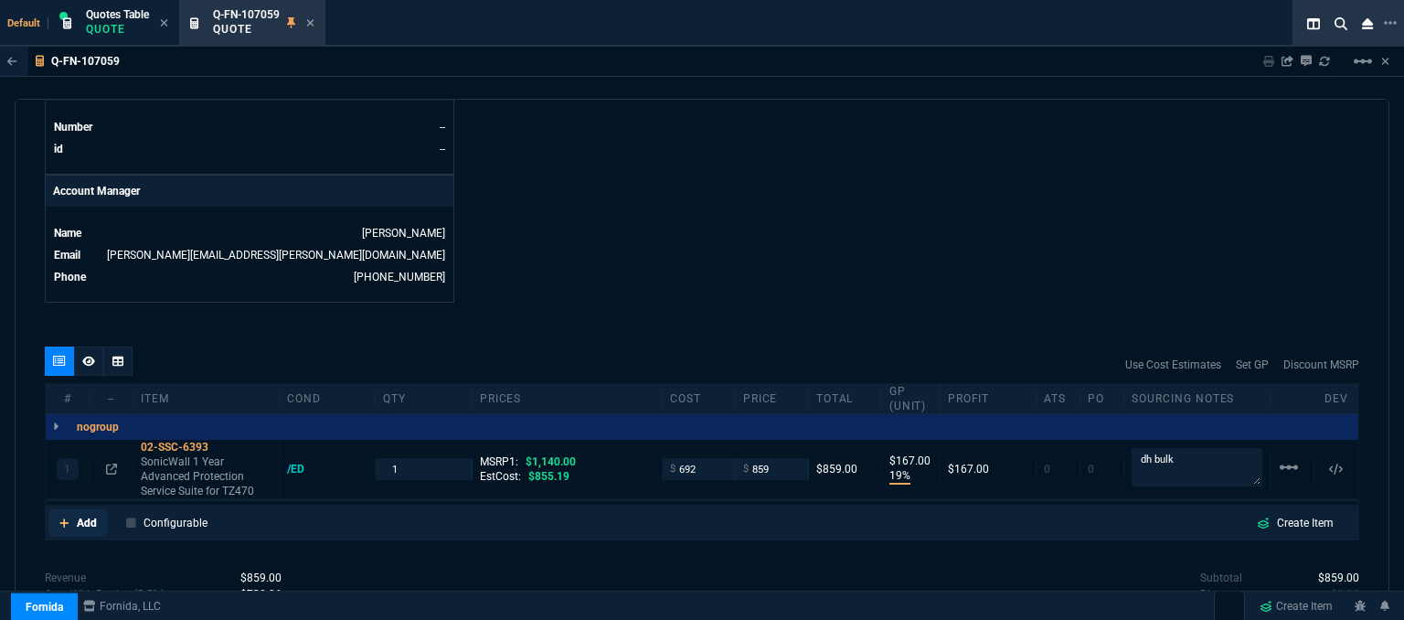
click at [62, 517] on icon at bounding box center [64, 522] width 10 height 11
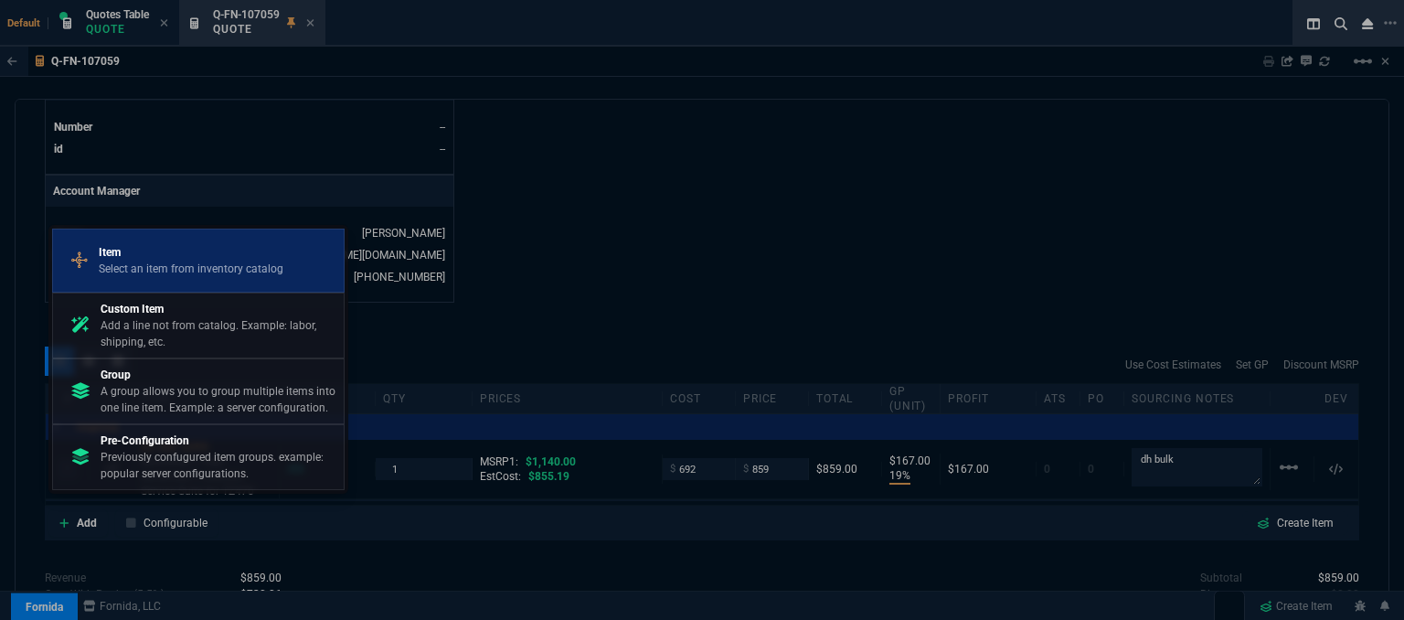
click at [186, 275] on p "Select an item from inventory catalog" at bounding box center [191, 268] width 185 height 16
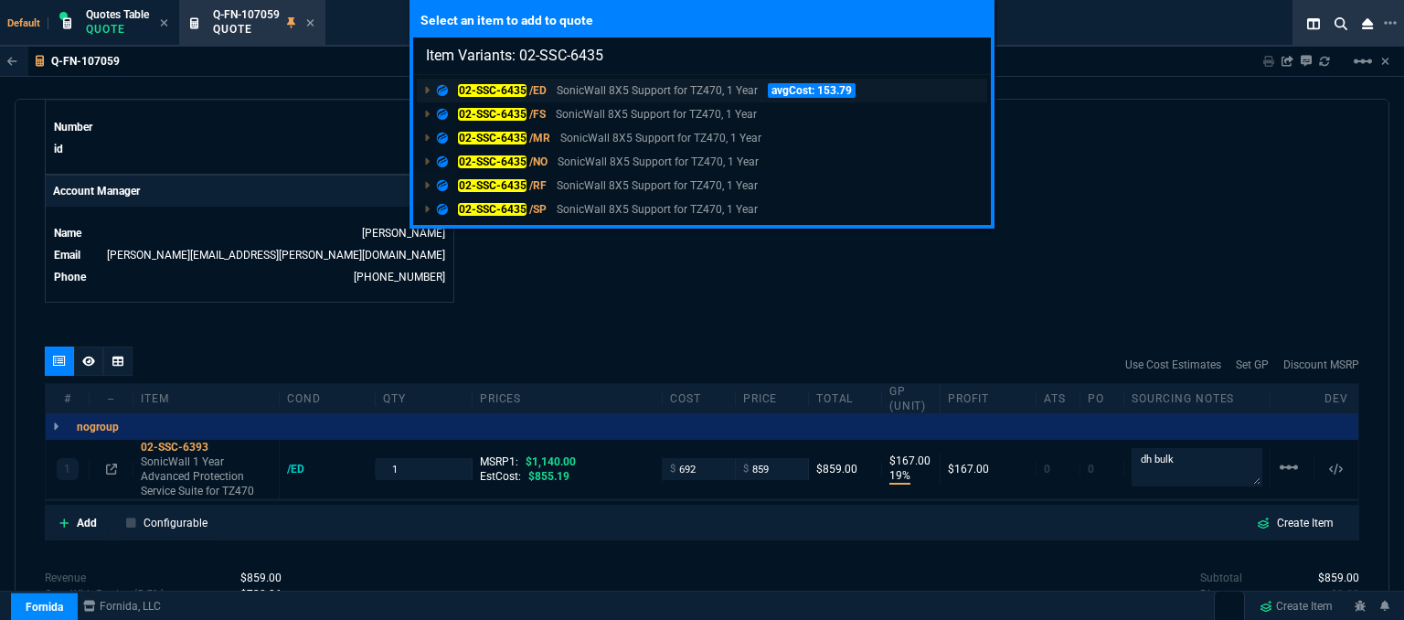
click at [632, 94] on p "SonicWall 8X5 Support for TZ470, 1 Year" at bounding box center [657, 90] width 201 height 16
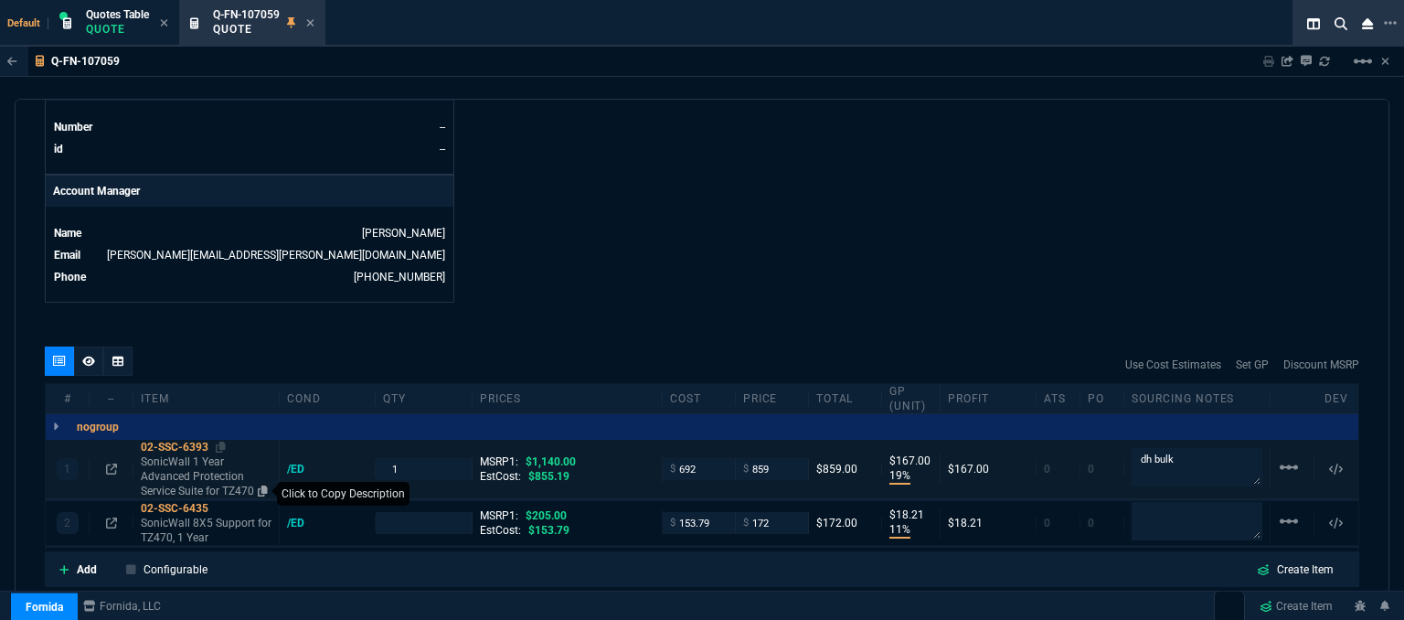
click at [268, 485] on icon at bounding box center [263, 490] width 10 height 11
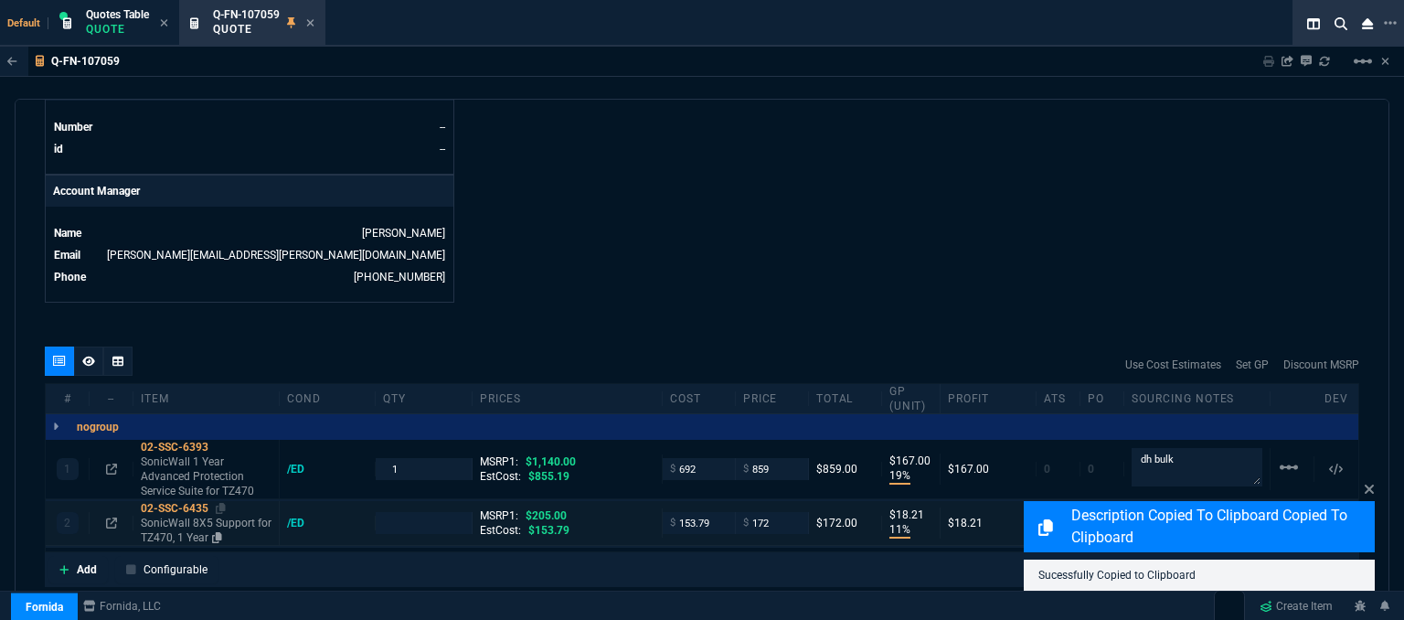
click at [242, 520] on p "SonicWall 8X5 Support for TZ470, 1 Year" at bounding box center [206, 529] width 131 height 29
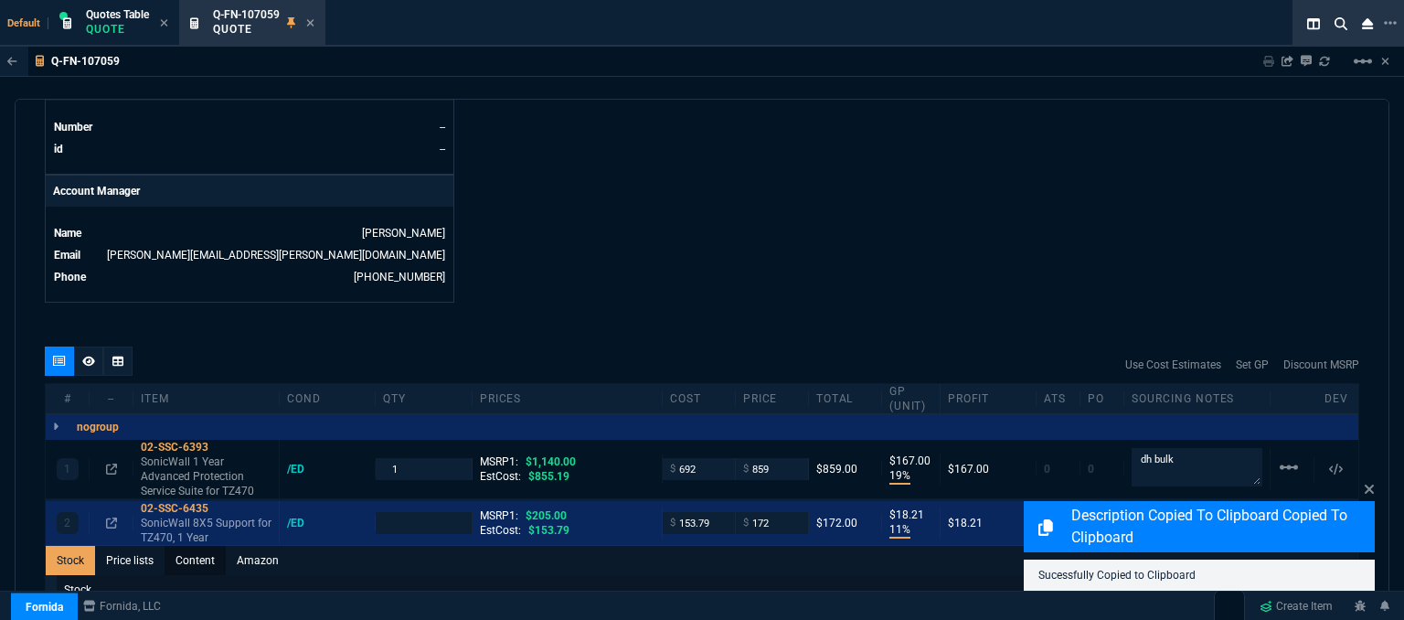
click at [206, 546] on link "Content" at bounding box center [194, 560] width 61 height 29
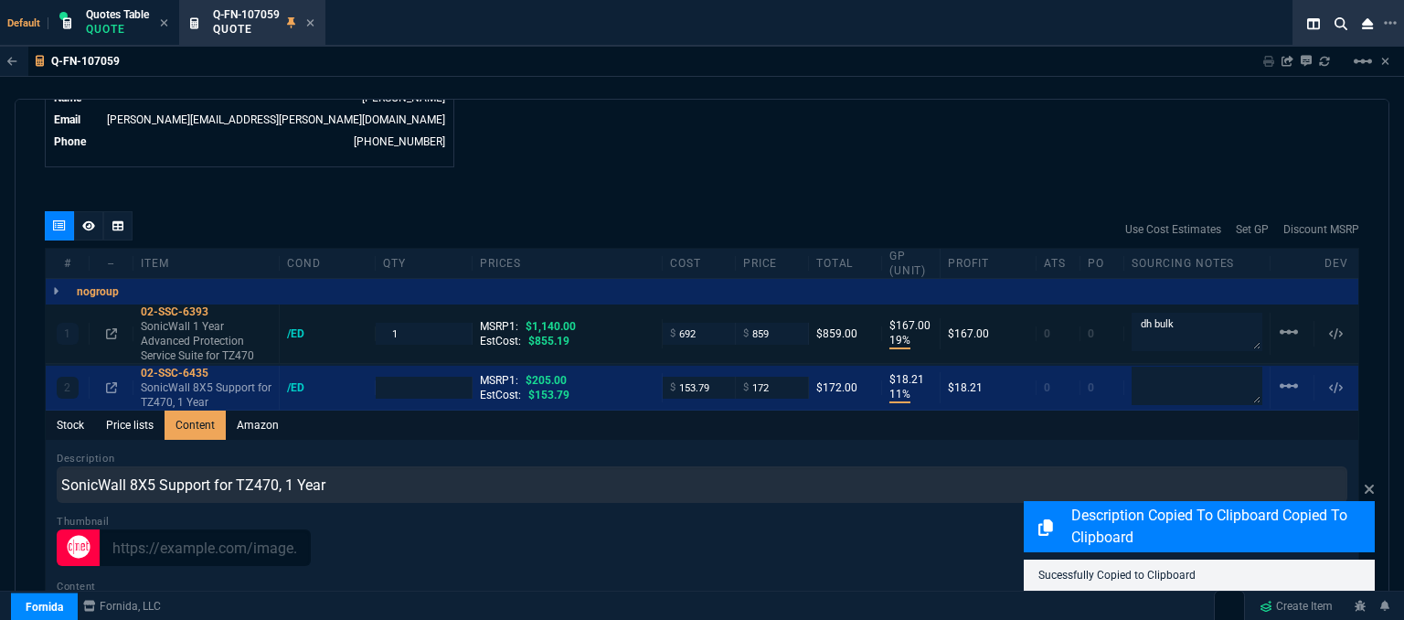
scroll to position [1005, 0]
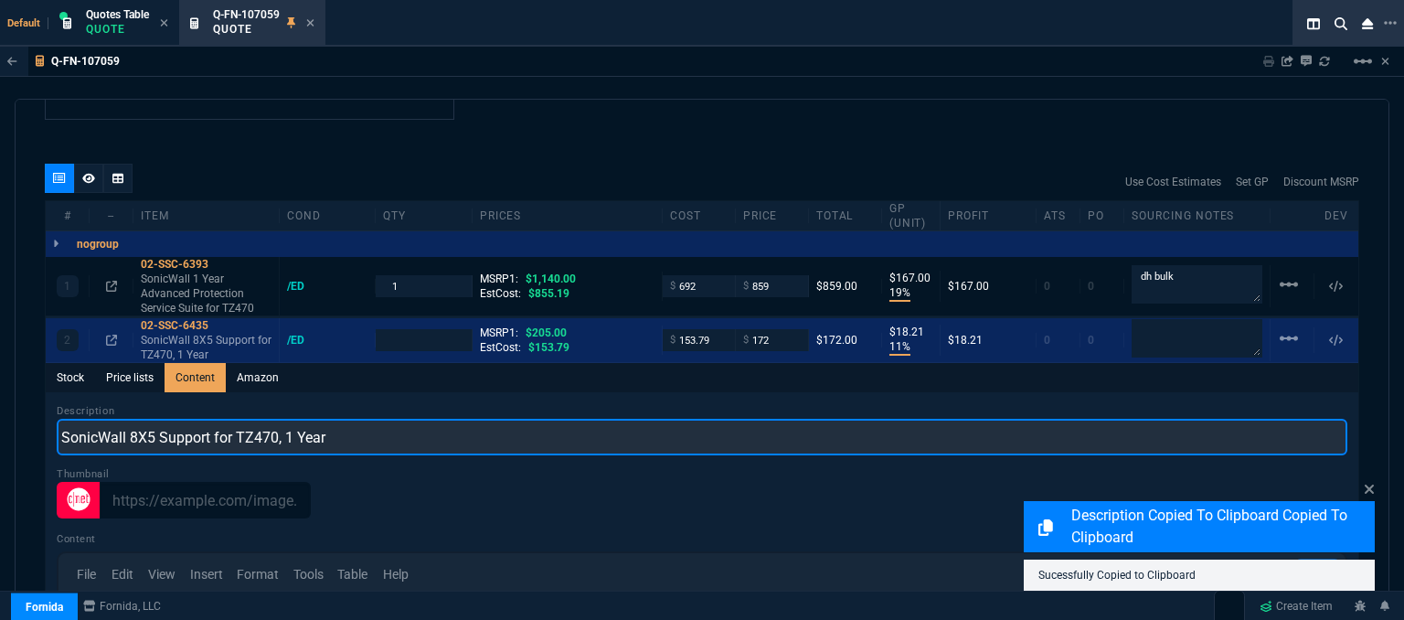
drag, startPoint x: 358, startPoint y: 430, endPoint x: 52, endPoint y: 432, distance: 306.1
paste input "1 Year Advanced Protection Service Suite for TZ470"
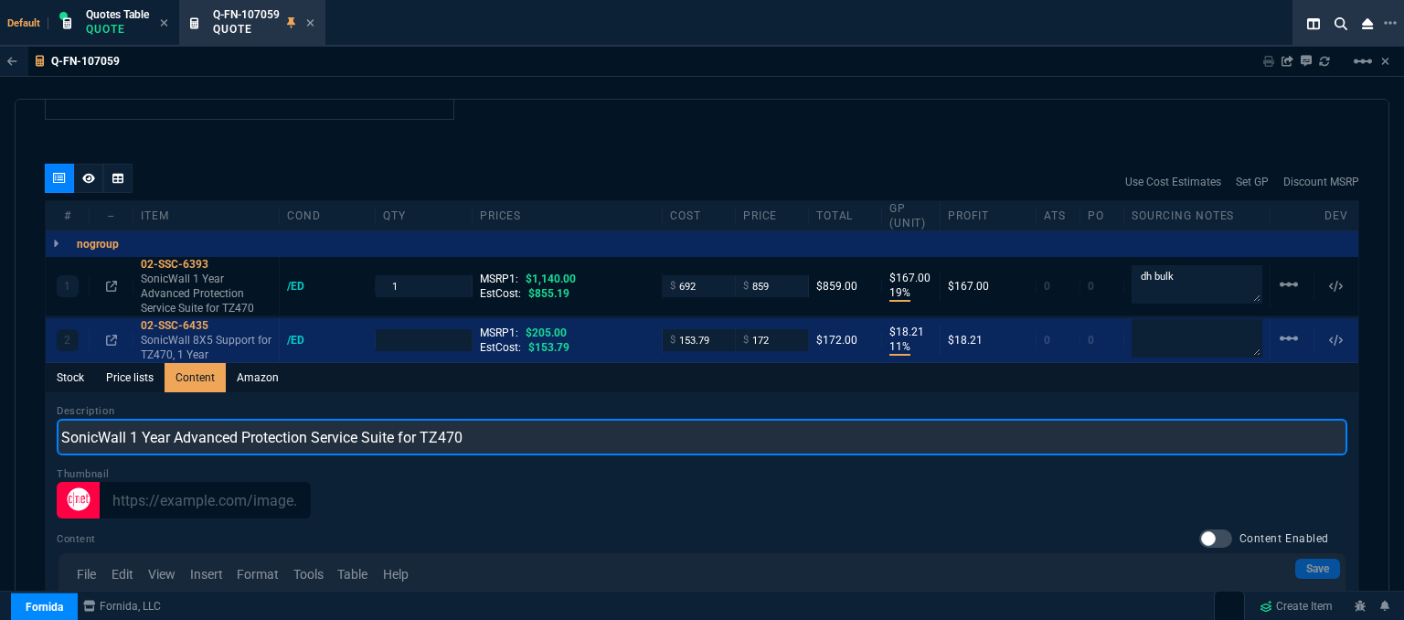
click at [407, 419] on input "SonicWall 1 Year Advanced Protection Service Suite for TZ470" at bounding box center [702, 437] width 1290 height 37
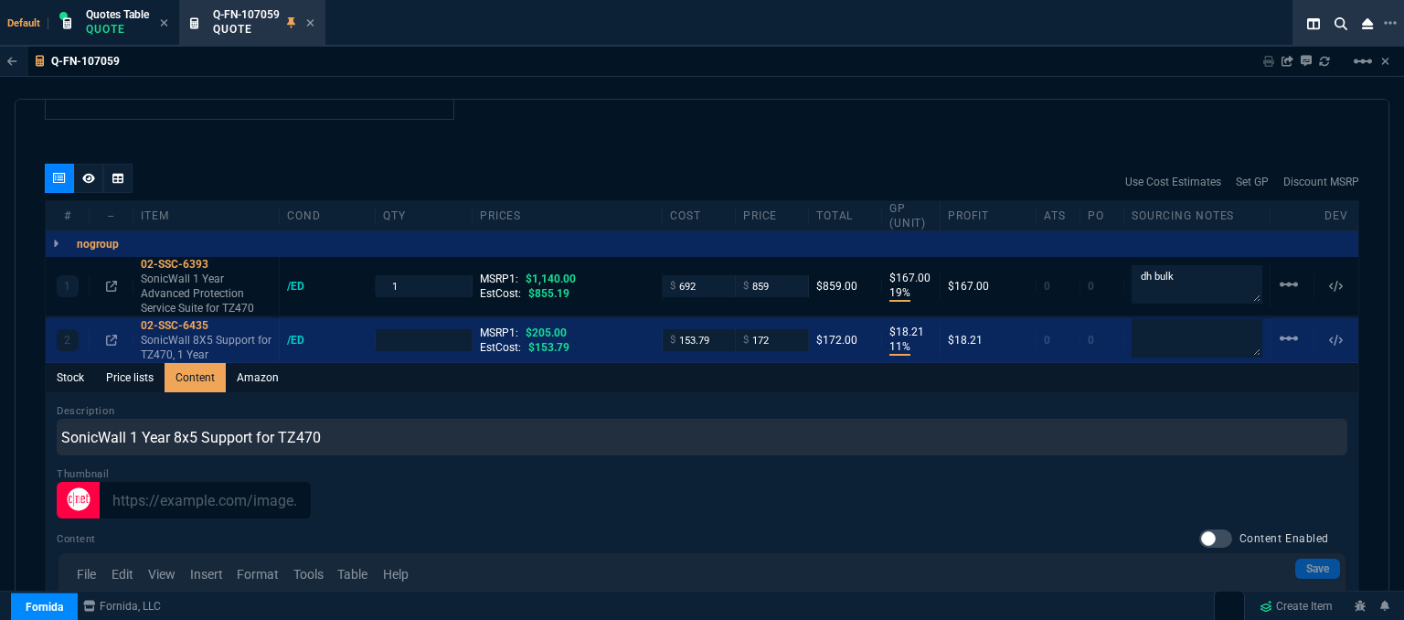
click at [519, 107] on div "quote Q-FN-107059 draft Fornida, LLC [STREET_ADDRESS] Details Number Q-FN-10705…" at bounding box center [702, 362] width 1374 height 526
drag, startPoint x: 1169, startPoint y: 260, endPoint x: 1075, endPoint y: 237, distance: 96.9
click at [1075, 238] on div "nogroup 1 02-SSC-6393 SonicWall 1 Year Advanced Protection Service Suite for TZ…" at bounding box center [702, 514] width 1312 height 566
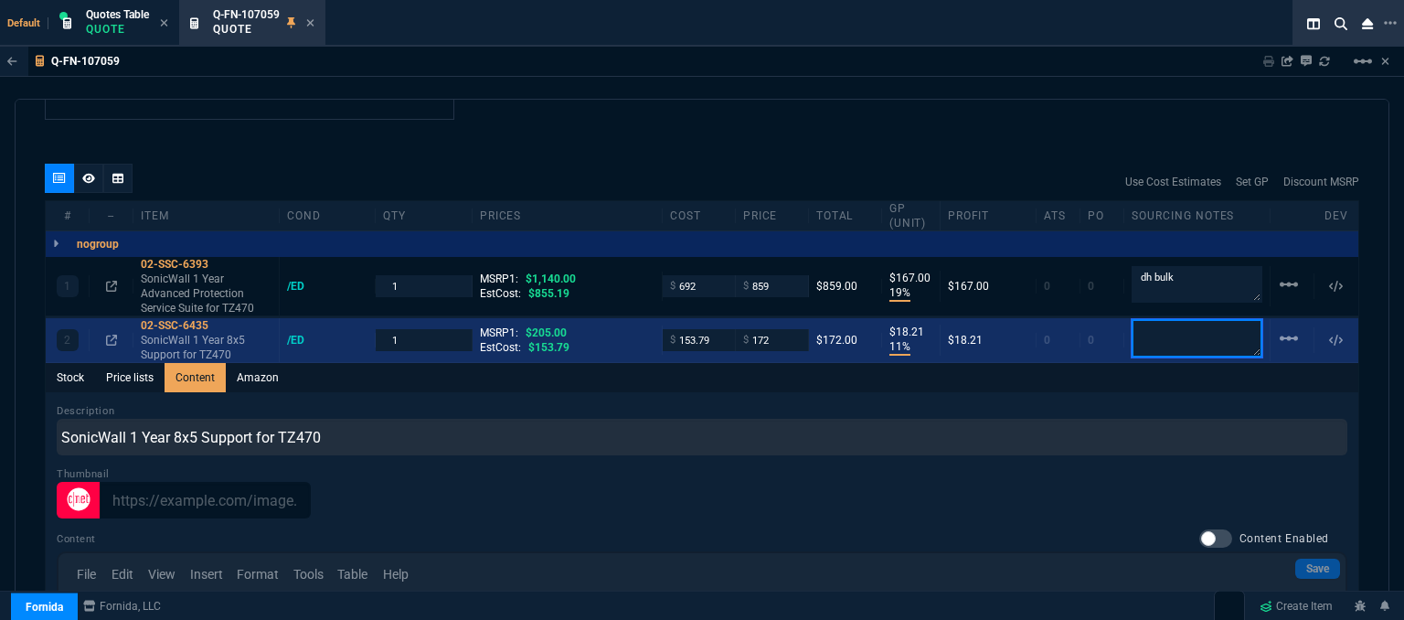
click at [1177, 323] on textarea at bounding box center [1196, 338] width 131 height 38
paste textarea "dh bulk"
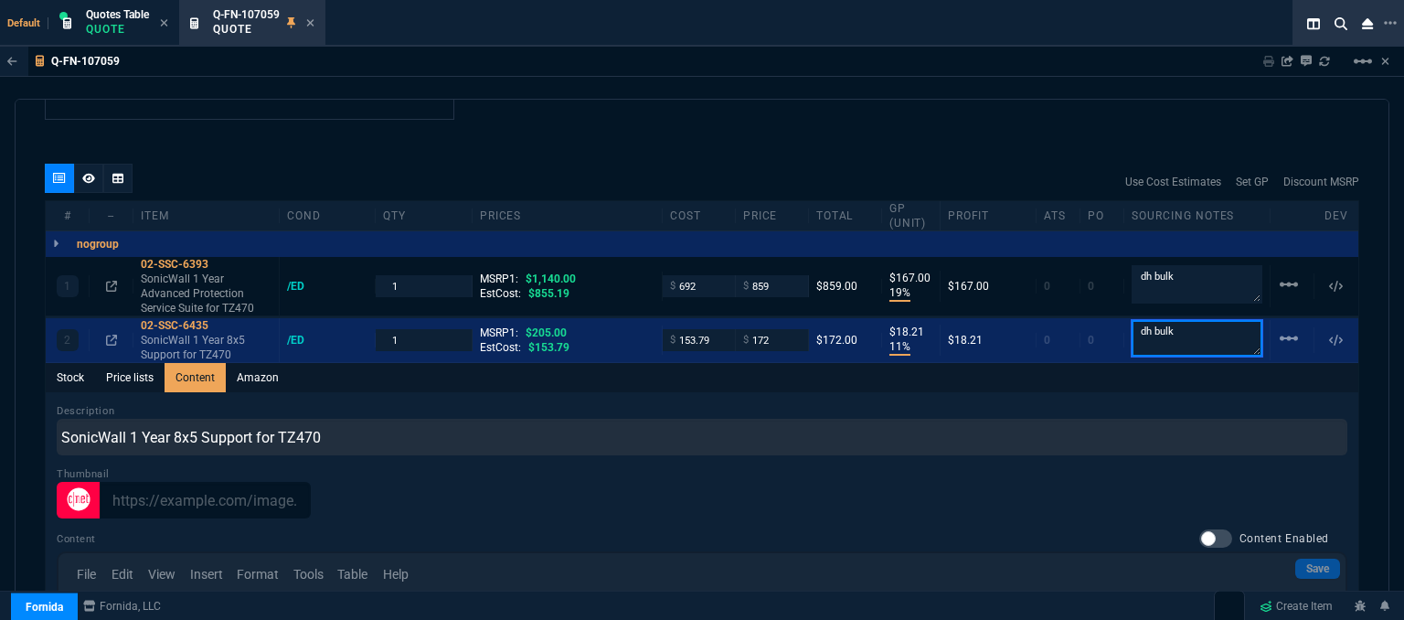
drag, startPoint x: 1177, startPoint y: 323, endPoint x: 1047, endPoint y: 139, distance: 224.9
click at [1096, 176] on div "Use Cost Estimates Set GP Discount MSRP # -- Item cond qty prices cost price To…" at bounding box center [702, 500] width 1314 height 673
click at [1038, 133] on div "quote Q-FN-107059 draft Fornida, LLC [STREET_ADDRESS] Details Number Q-FN-10705…" at bounding box center [702, 362] width 1374 height 526
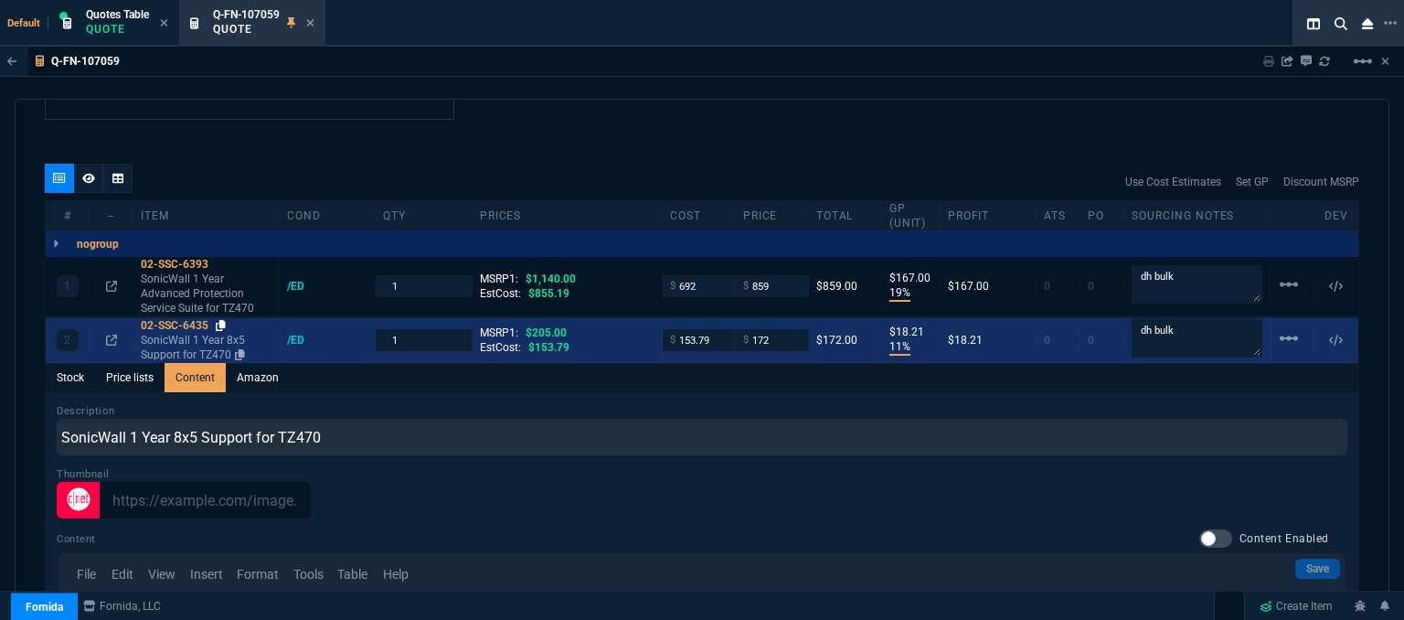
click at [221, 320] on icon at bounding box center [221, 325] width 10 height 11
click at [719, 329] on input "153.79" at bounding box center [699, 339] width 58 height 21
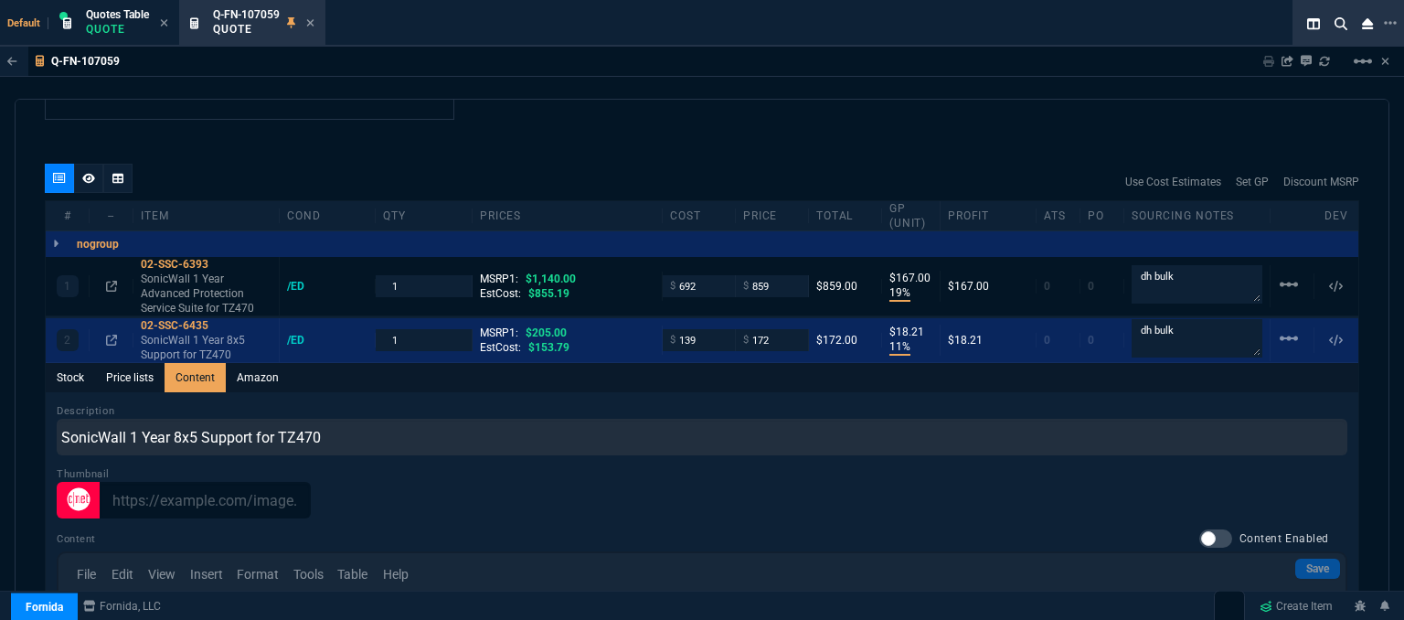
click at [727, 91] on div "Q-FN-107059 Sharing Q-FN-107059 Link Dev Link Share on Teams linear_scale quote…" at bounding box center [702, 380] width 1404 height 666
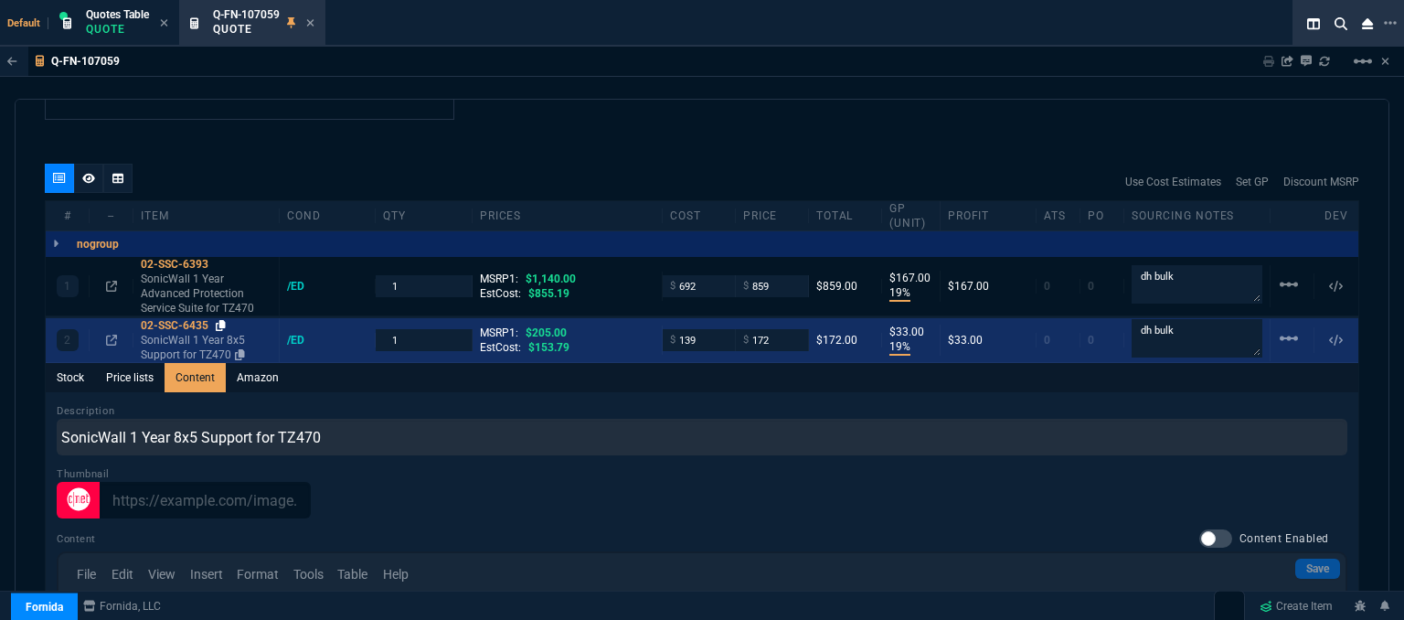
click at [218, 320] on icon at bounding box center [221, 325] width 10 height 11
click at [775, 329] on input "172" at bounding box center [772, 339] width 58 height 21
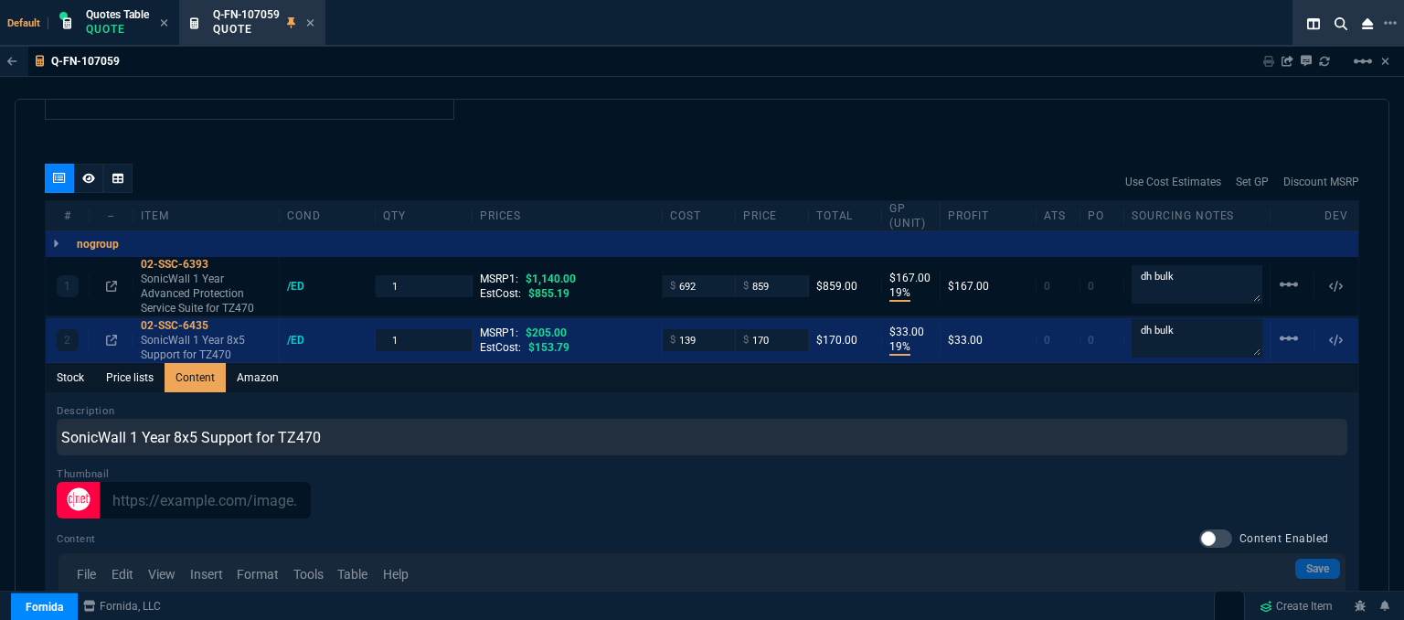
click at [759, 95] on div "Q-FN-107059 Sharing Q-FN-107059 Link Dev Link Share on Teams linear_scale quote…" at bounding box center [702, 380] width 1404 height 666
click at [88, 173] on icon at bounding box center [88, 178] width 13 height 10
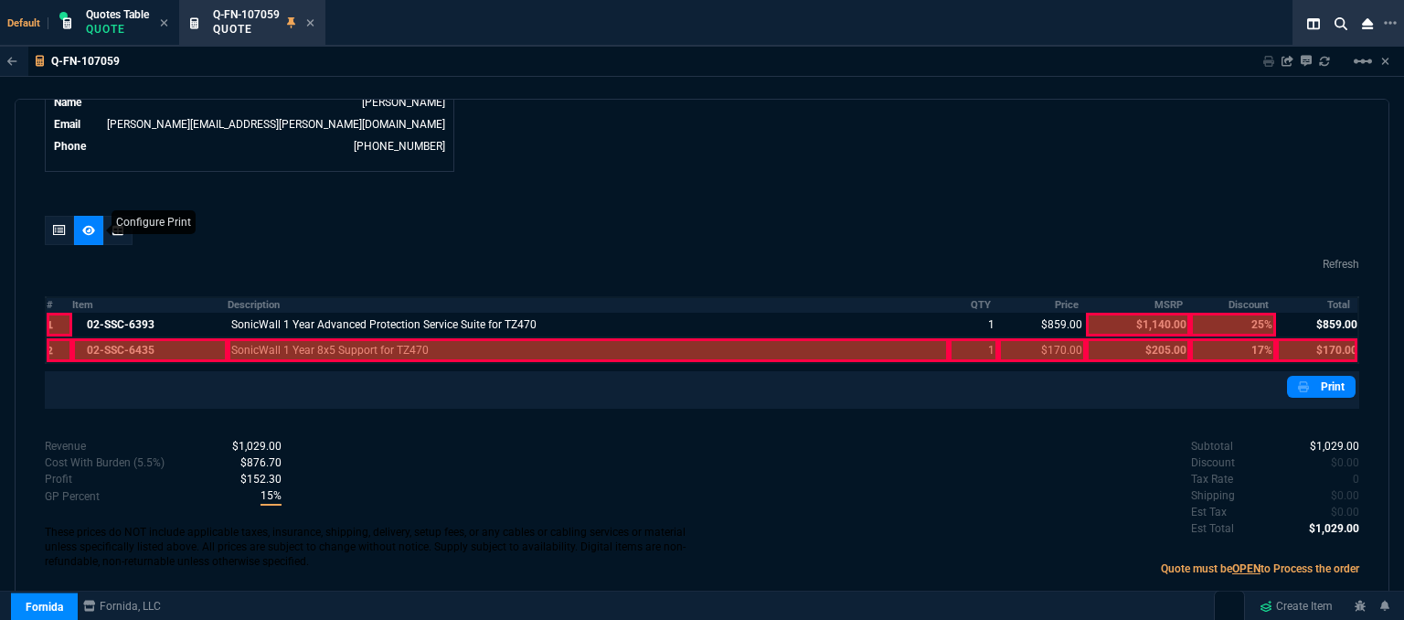
scroll to position [936, 0]
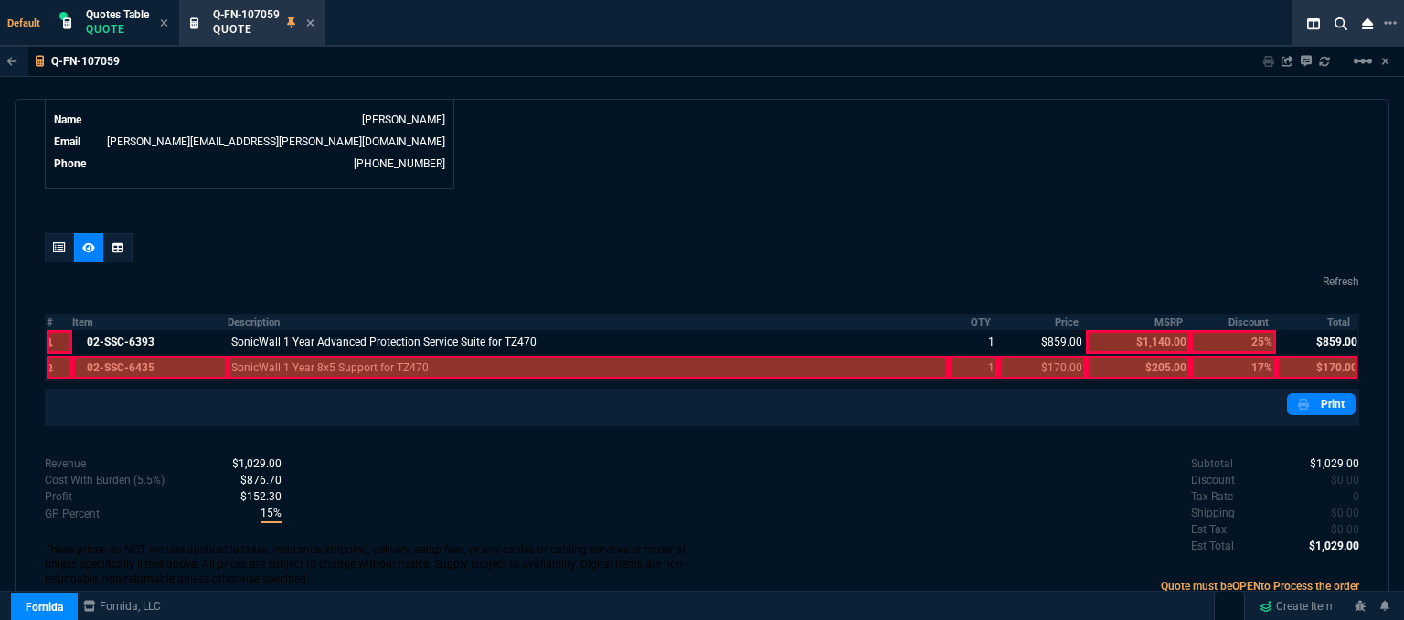
click at [168, 355] on div at bounding box center [149, 367] width 155 height 24
click at [249, 355] on div at bounding box center [589, 367] width 722 height 24
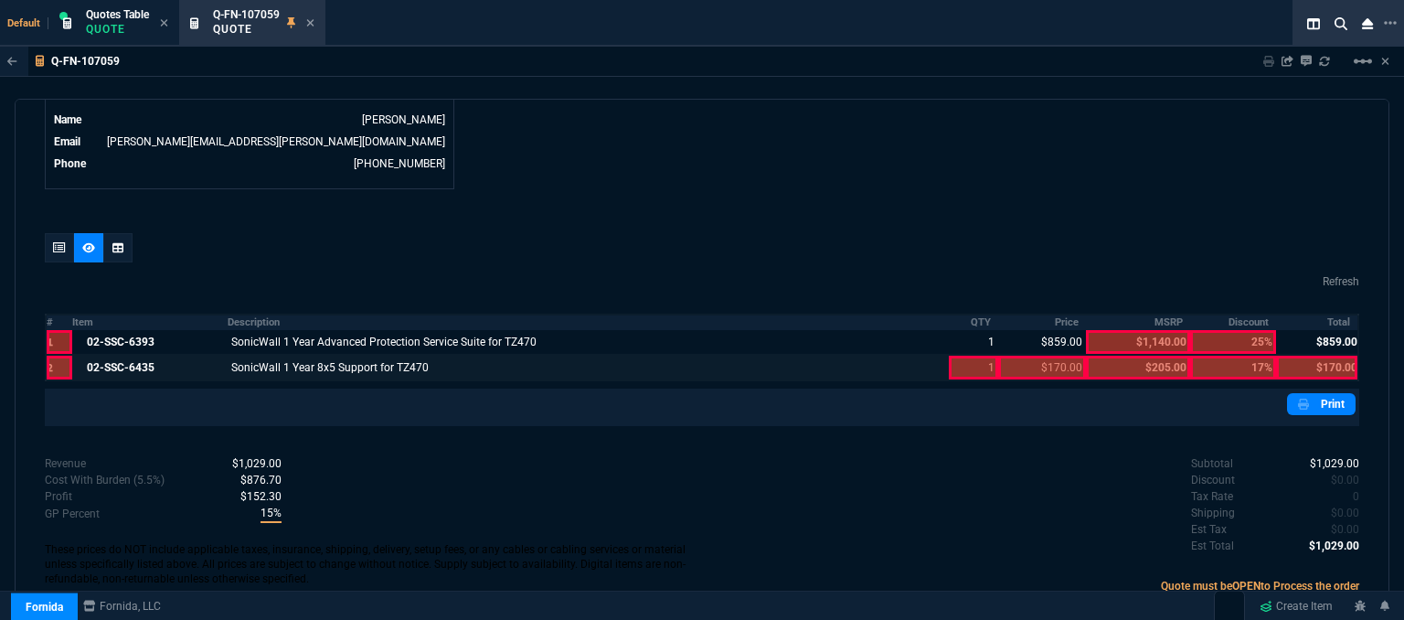
click at [971, 355] on div at bounding box center [973, 367] width 49 height 24
click at [1045, 355] on div at bounding box center [1042, 367] width 88 height 24
click at [1320, 355] on div at bounding box center [1316, 367] width 81 height 24
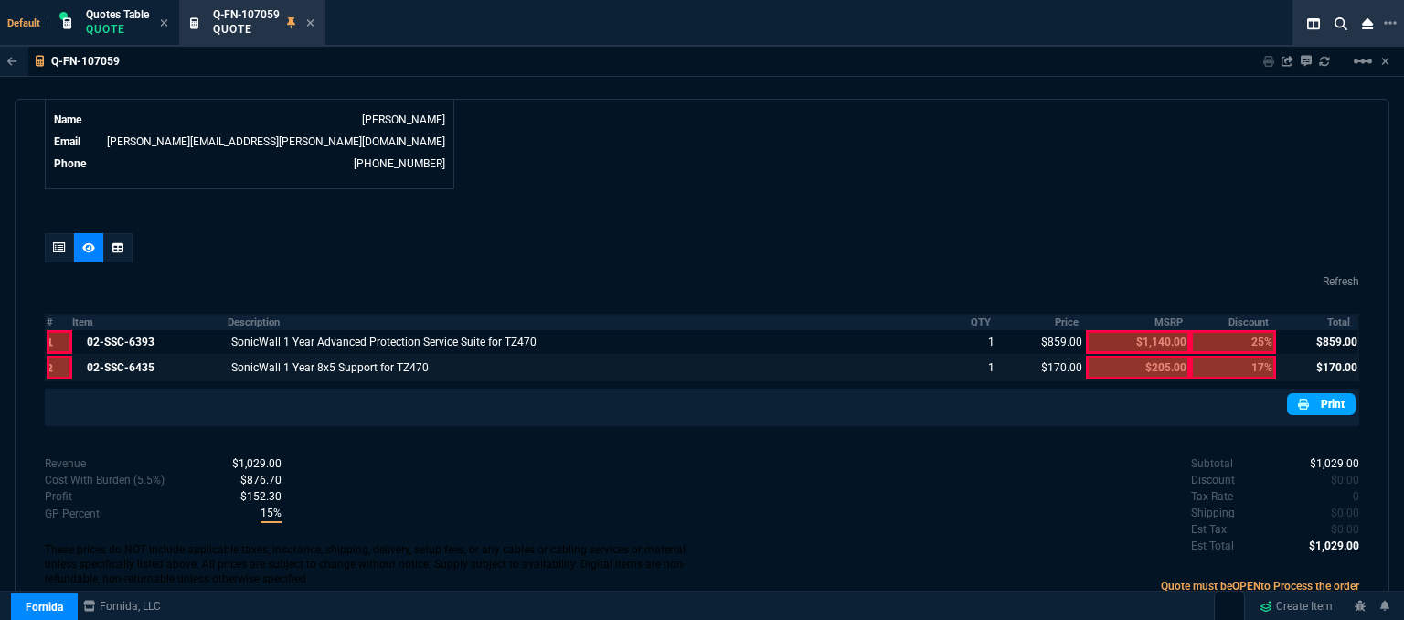
click at [1320, 393] on link "Print" at bounding box center [1321, 404] width 69 height 22
click at [313, 21] on icon at bounding box center [310, 22] width 7 height 7
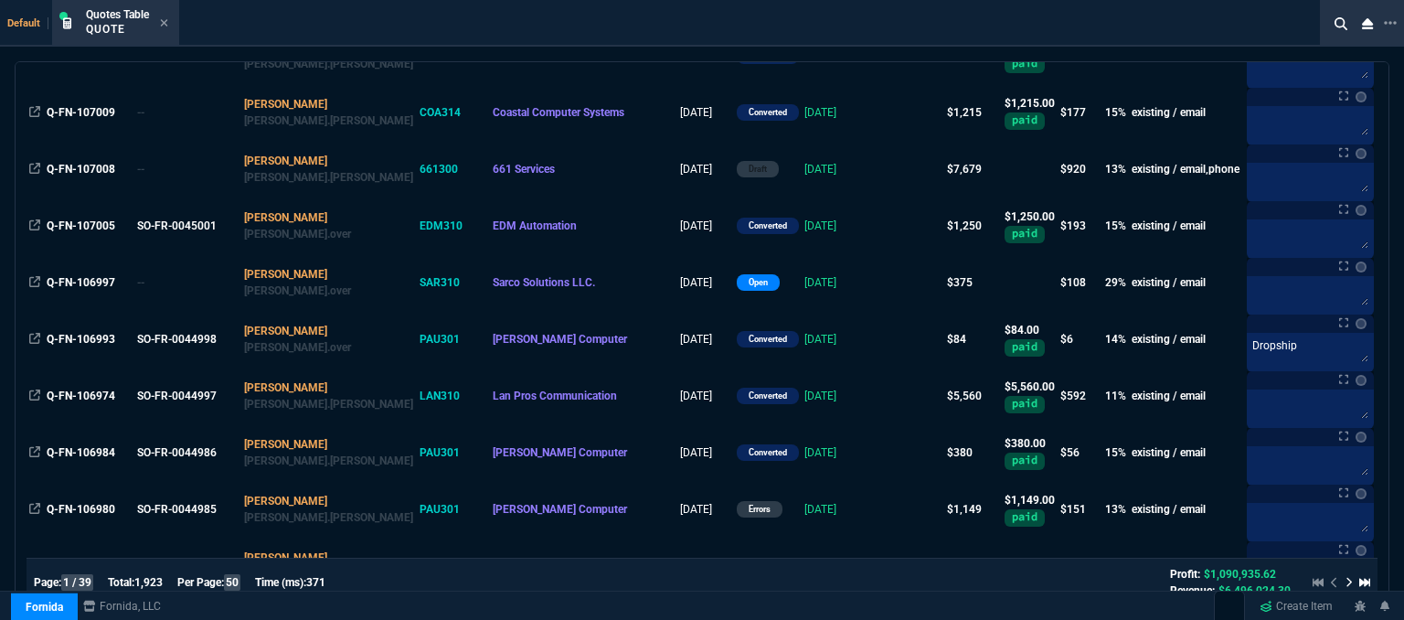
scroll to position [1097, 0]
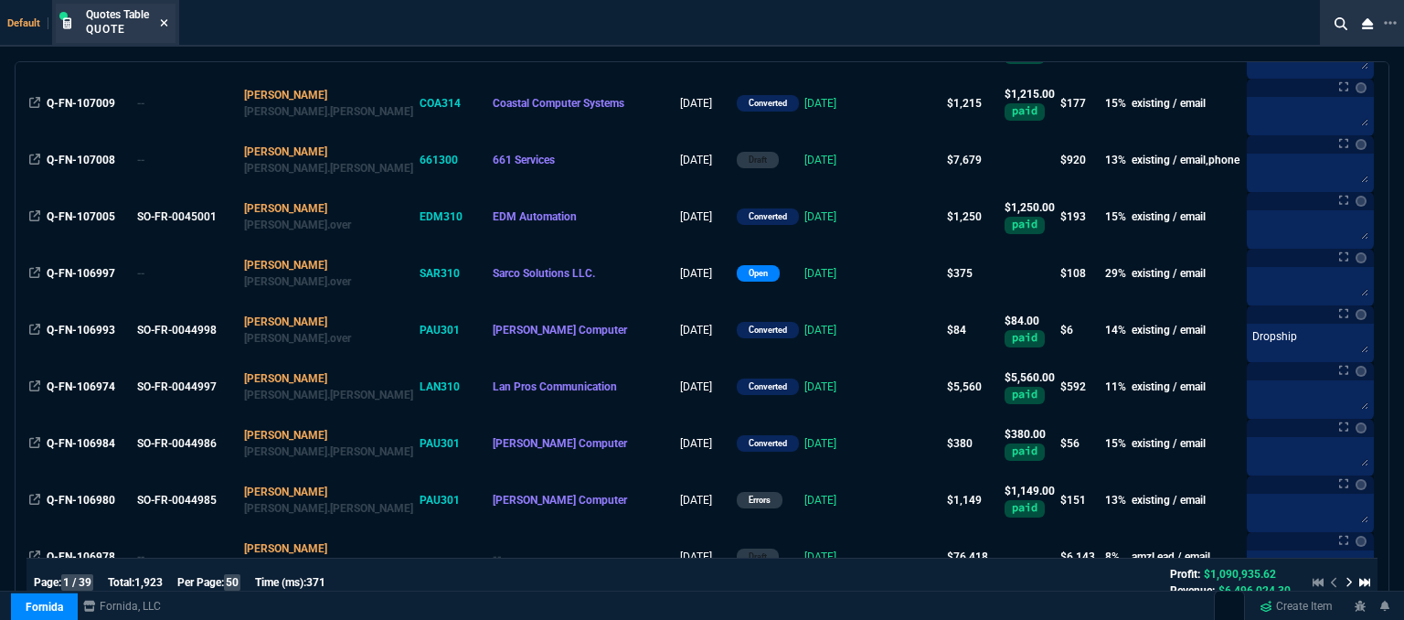
click at [164, 25] on icon at bounding box center [164, 22] width 8 height 11
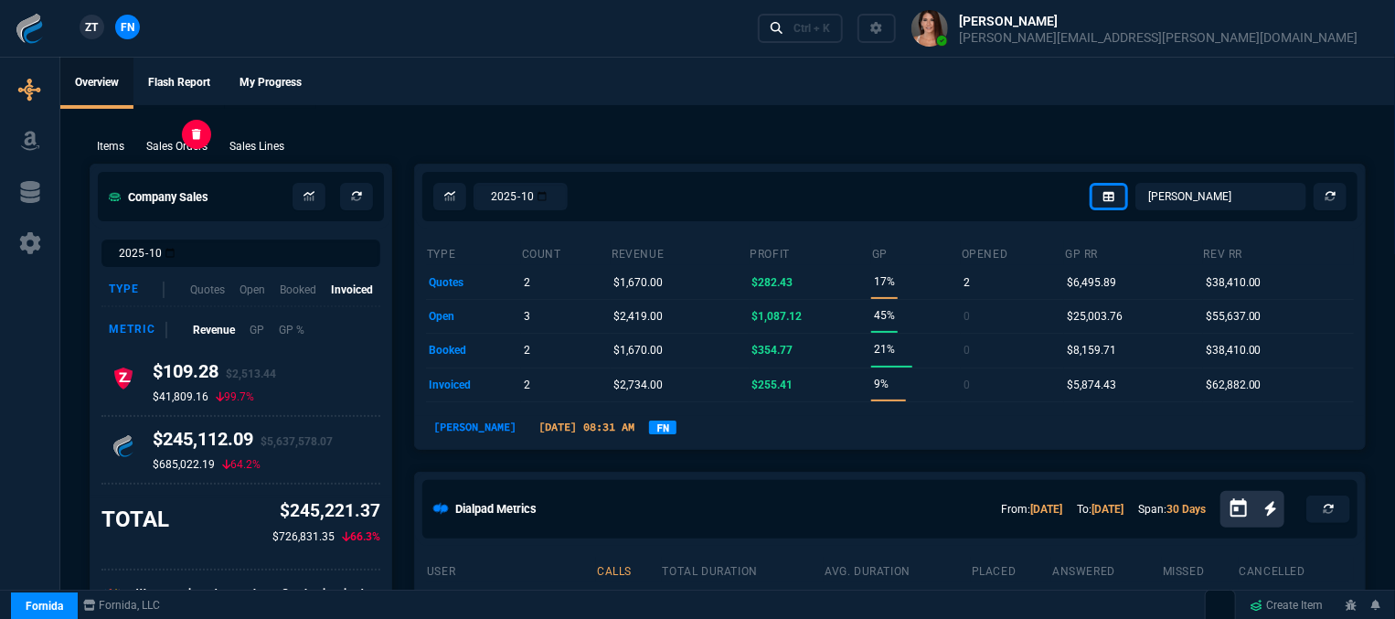
click at [174, 154] on p "Sales Orders" at bounding box center [176, 146] width 61 height 16
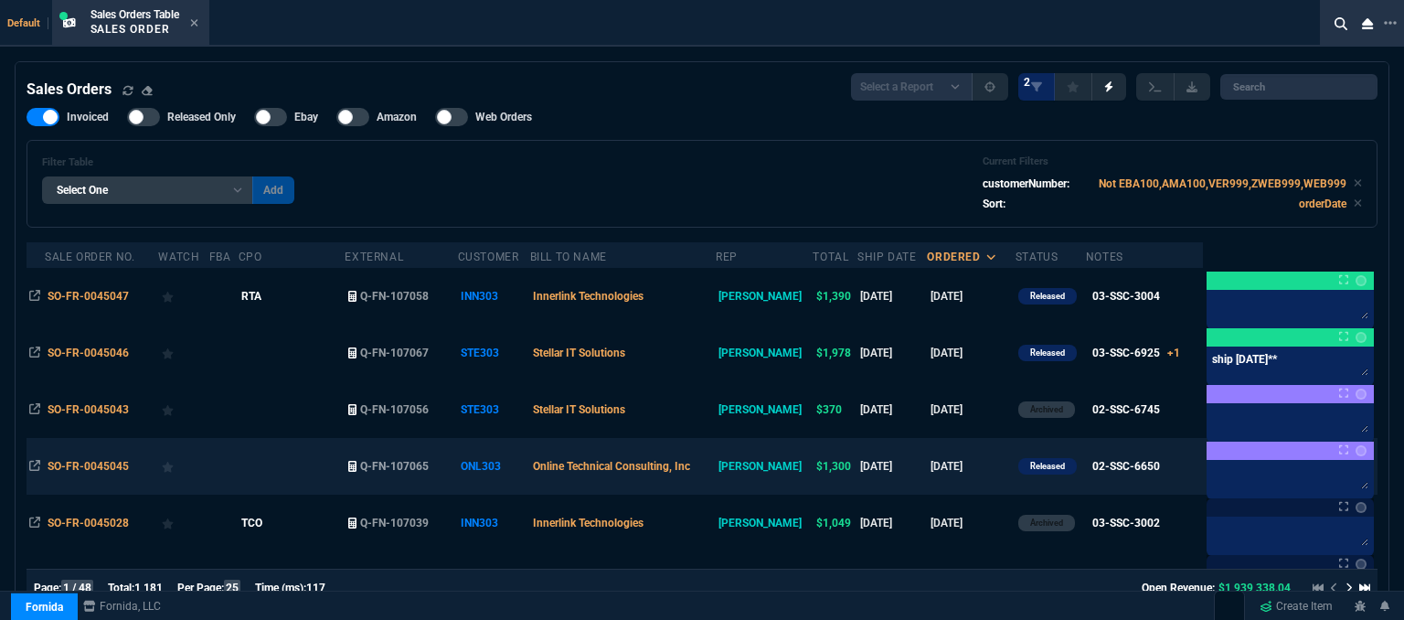
click at [977, 476] on td "[DATE]" at bounding box center [971, 466] width 88 height 57
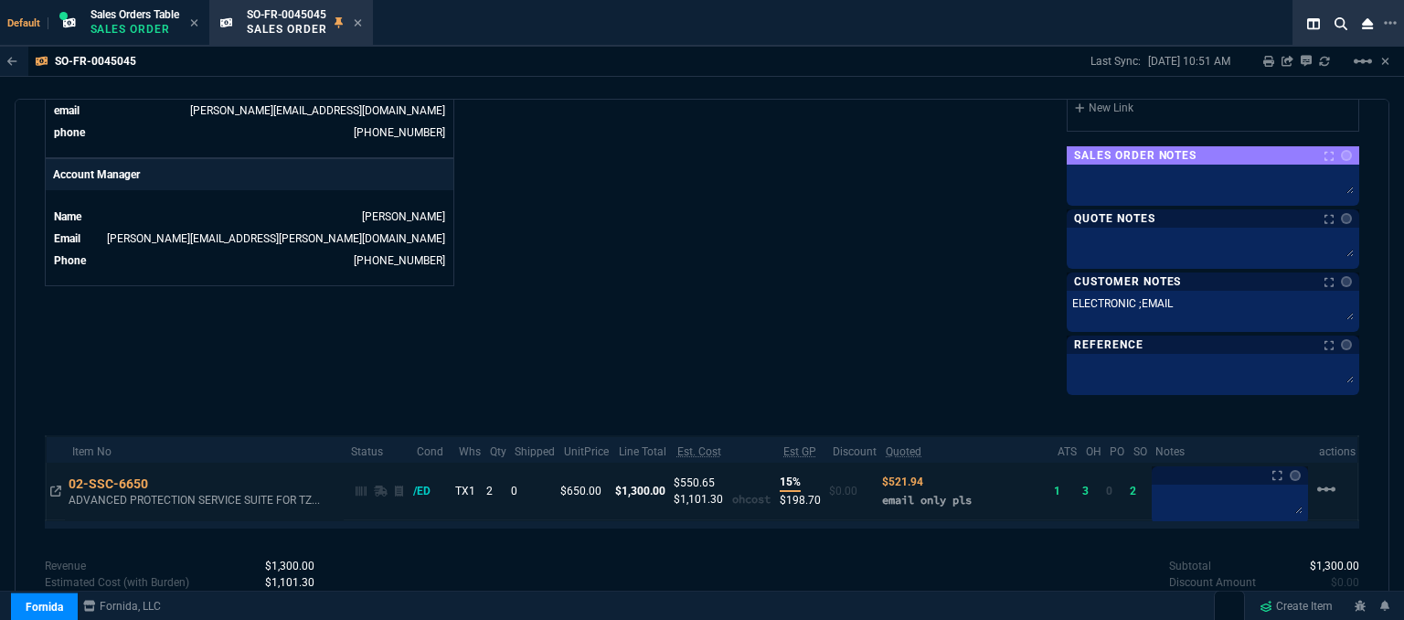
scroll to position [889, 0]
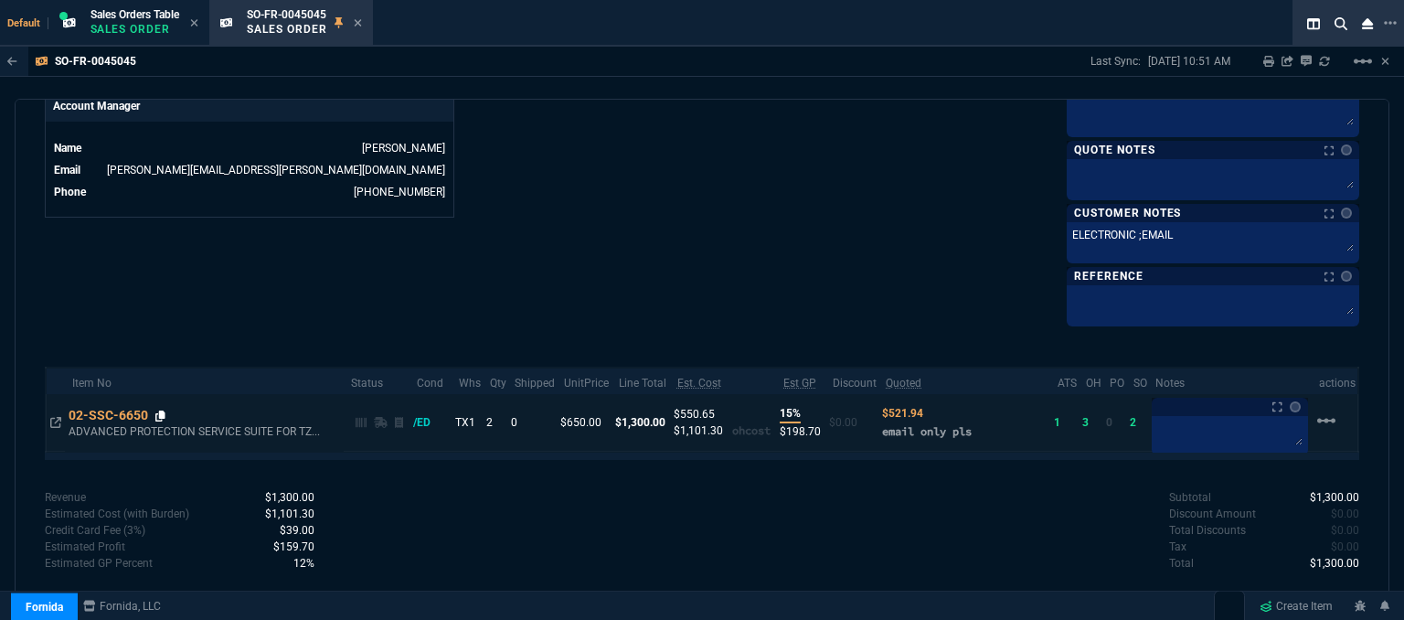
click at [164, 410] on icon at bounding box center [160, 415] width 10 height 11
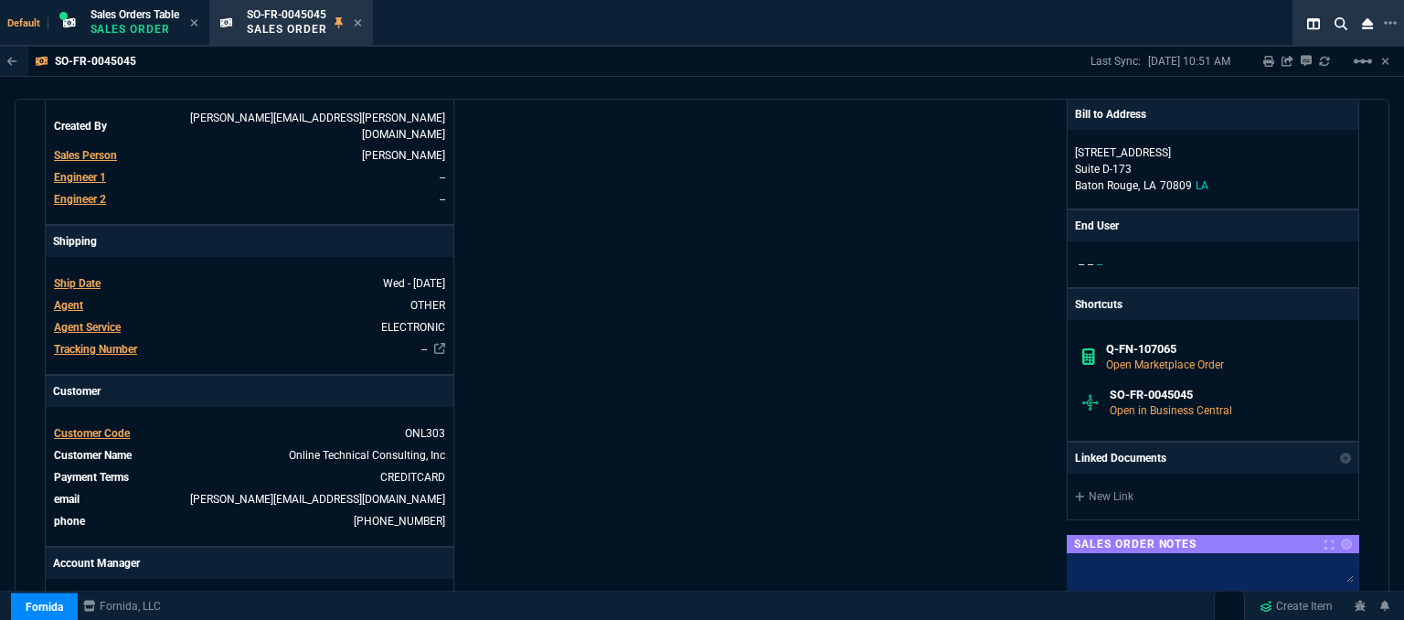
scroll to position [0, 0]
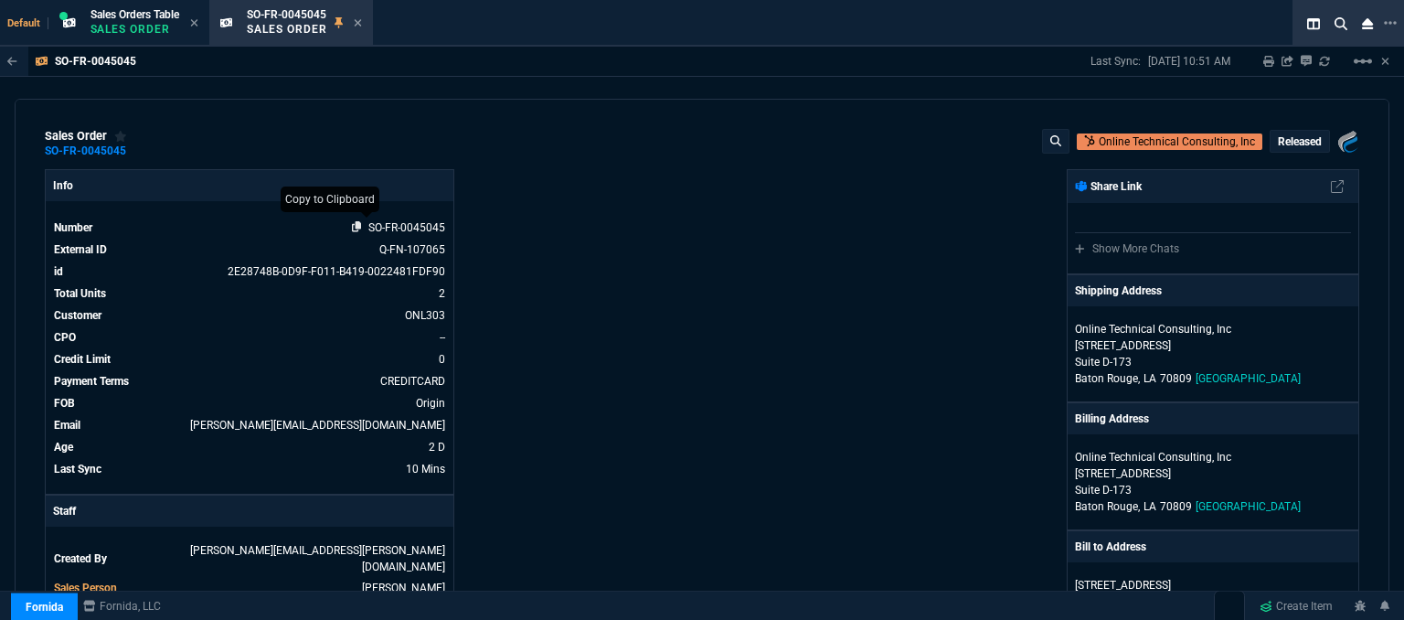
click at [352, 225] on icon at bounding box center [357, 226] width 10 height 11
click at [361, 17] on icon at bounding box center [358, 22] width 8 height 11
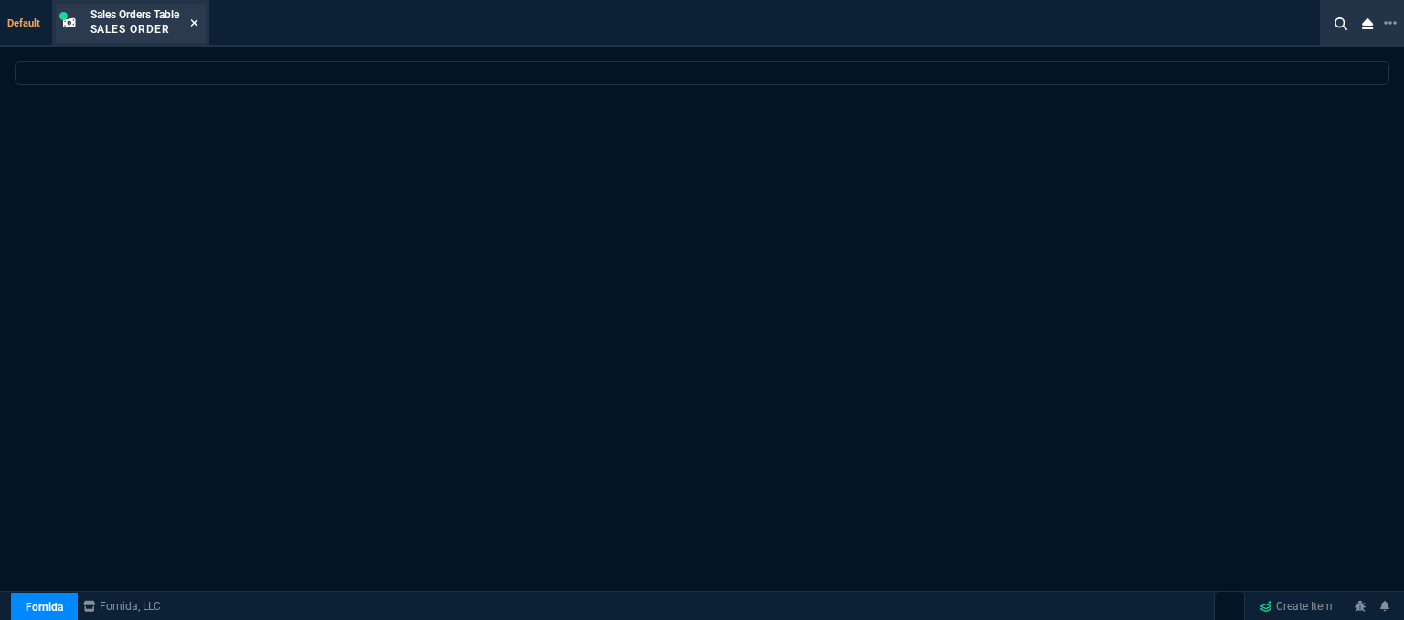
click at [196, 17] on icon at bounding box center [194, 22] width 8 height 11
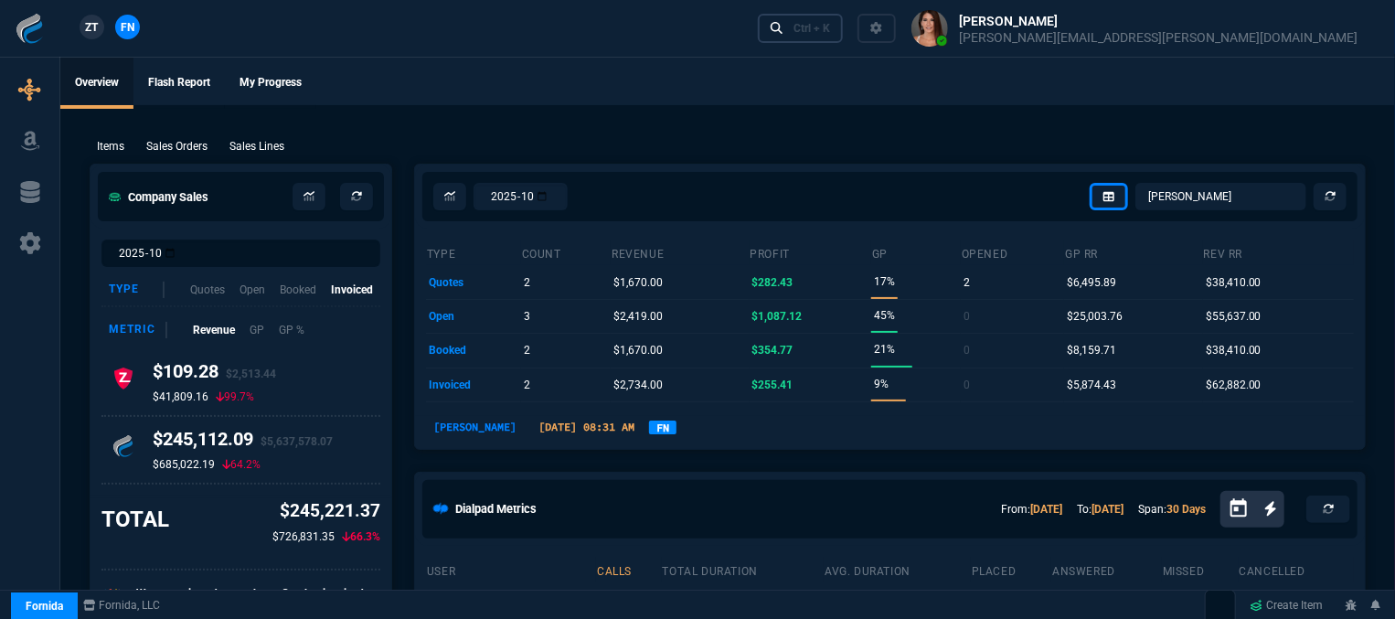
click at [843, 19] on link "Ctrl + K" at bounding box center [801, 28] width 86 height 28
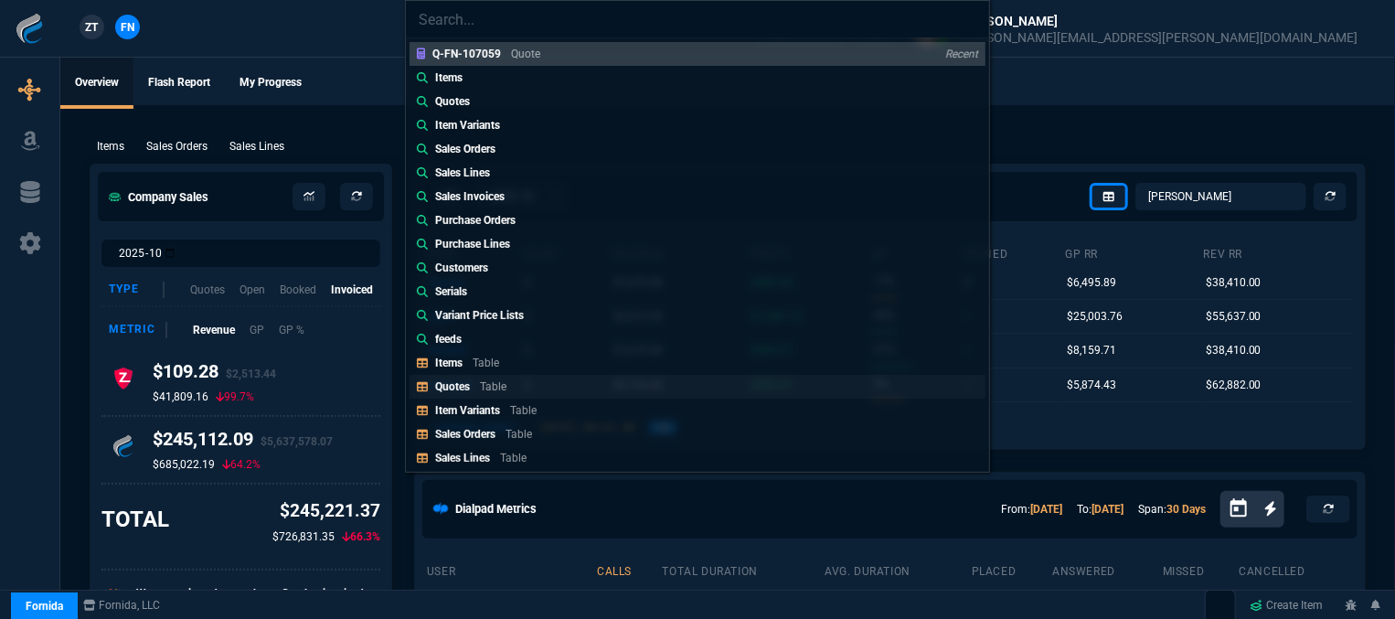
click at [465, 382] on p "Quotes" at bounding box center [452, 386] width 35 height 13
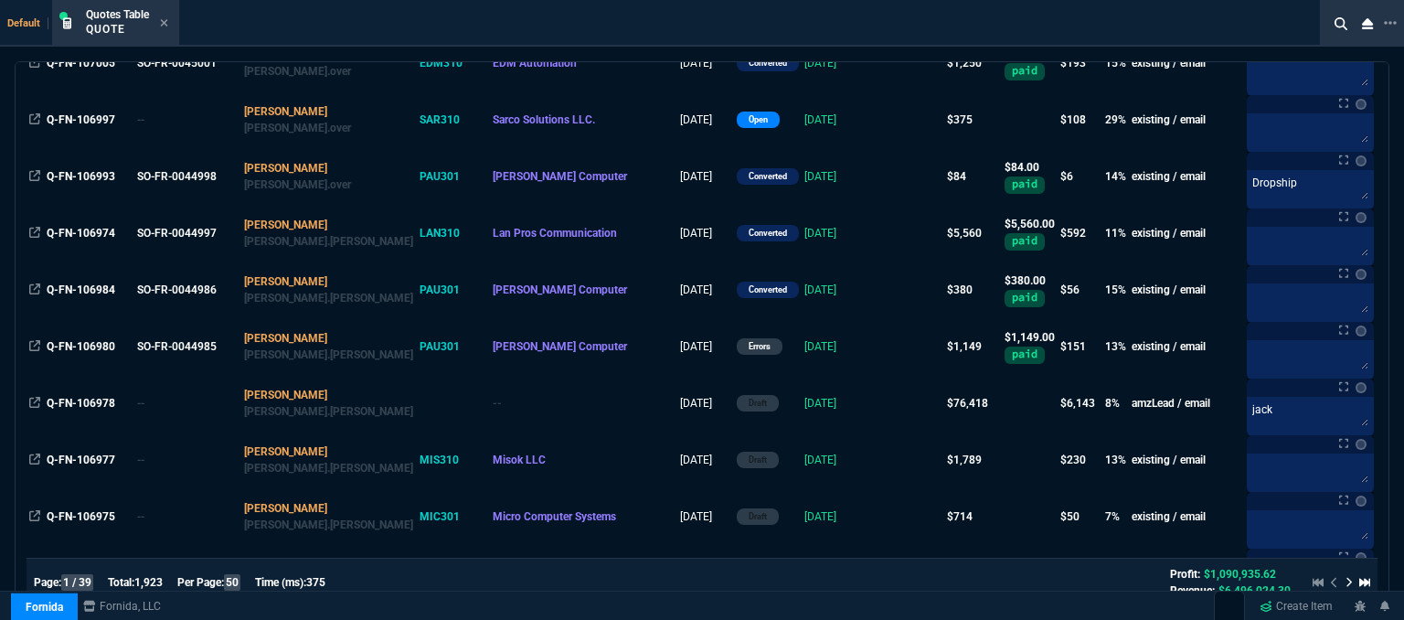
scroll to position [1279, 0]
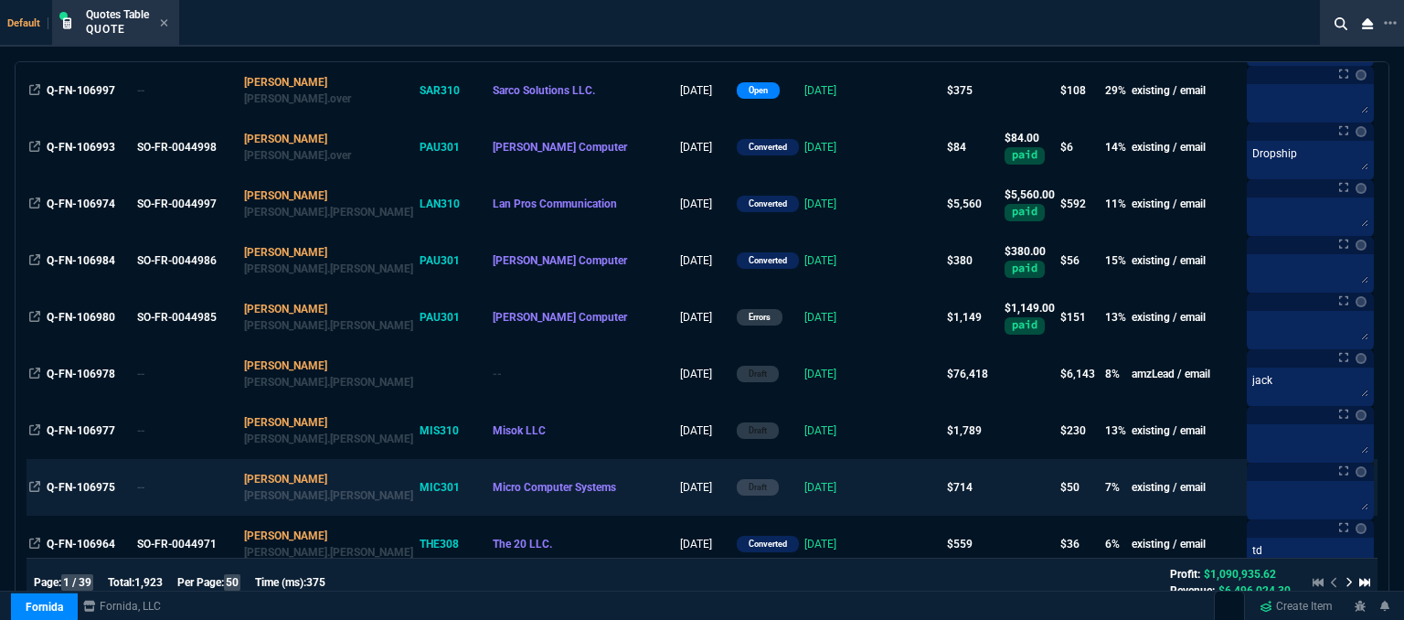
click at [874, 504] on td at bounding box center [909, 487] width 70 height 57
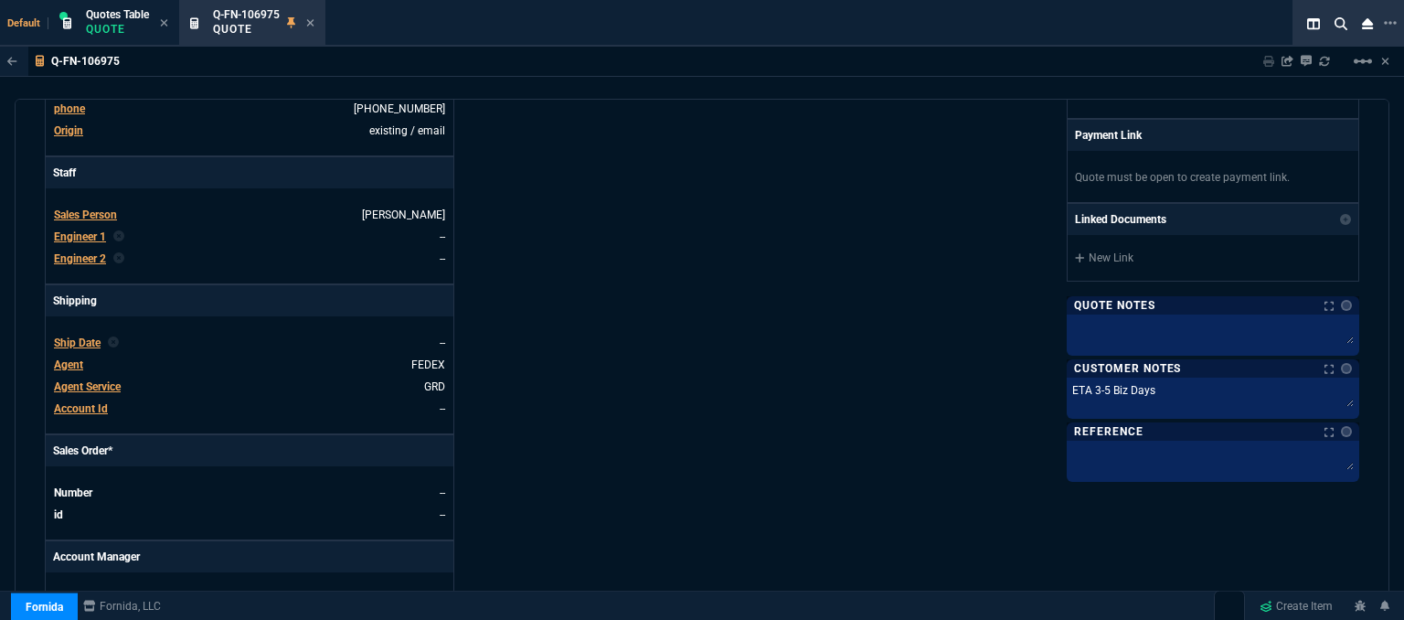
scroll to position [183, 0]
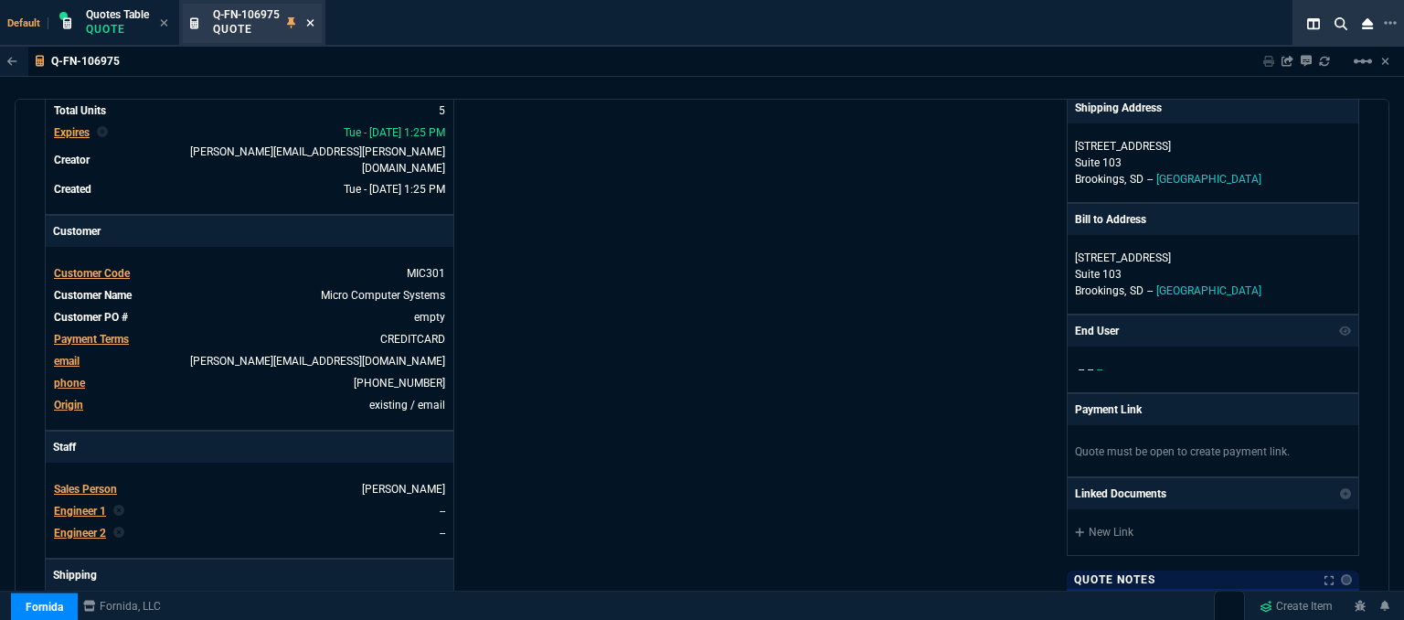
click at [311, 23] on icon at bounding box center [310, 22] width 7 height 7
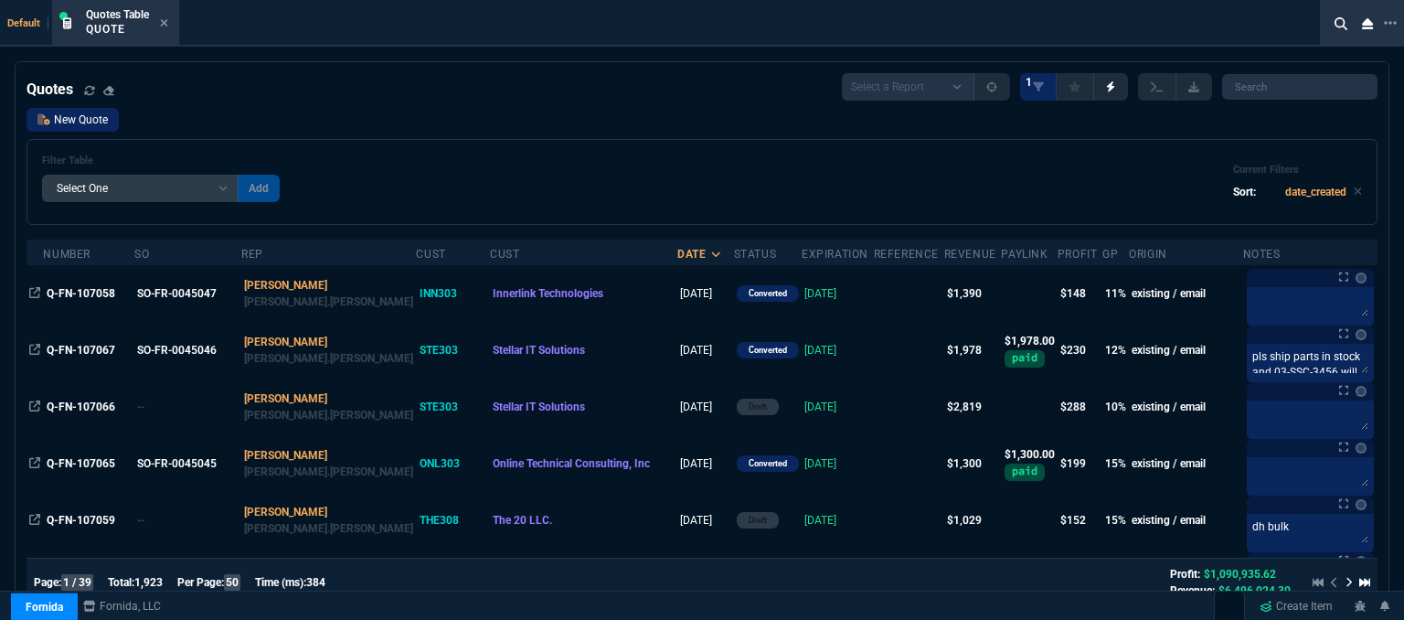
click at [84, 118] on link "New Quote" at bounding box center [73, 120] width 92 height 24
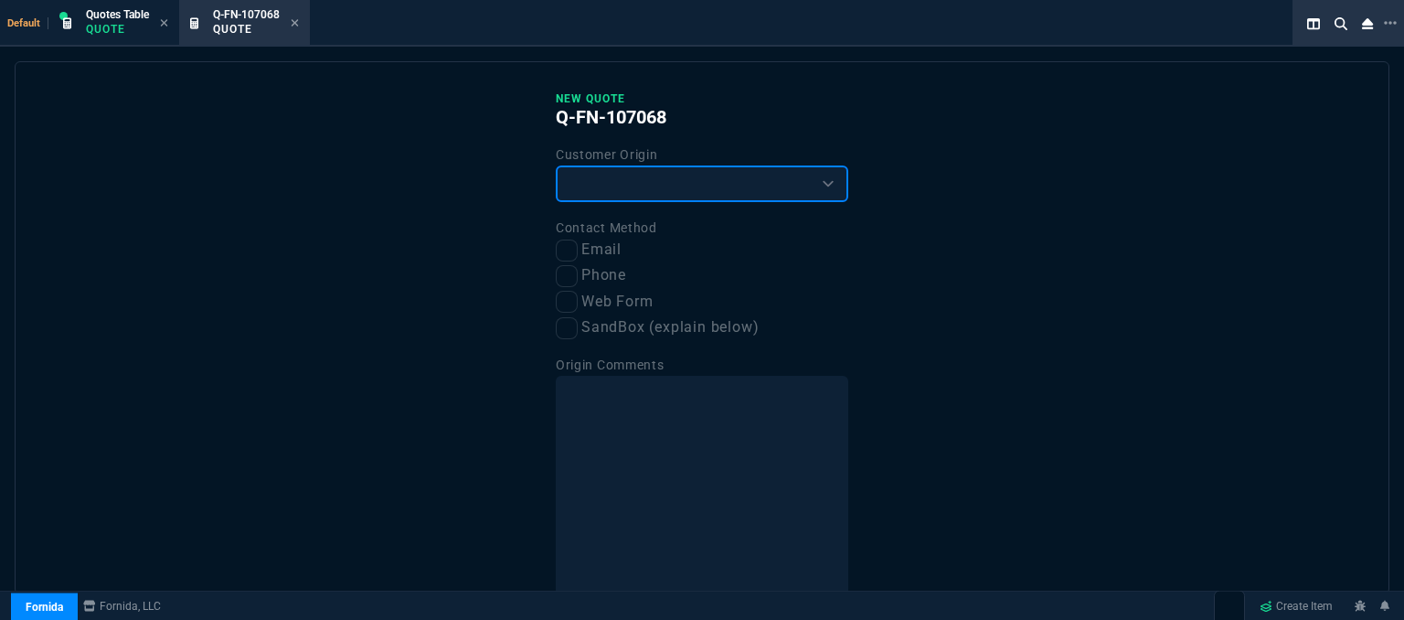
click at [678, 186] on select "Existing Customer Amazon Lead (first order) Website Lead (first order) Called (…" at bounding box center [702, 183] width 292 height 37
click at [556, 165] on select "Existing Customer Amazon Lead (first order) Website Lead (first order) Called (…" at bounding box center [702, 183] width 292 height 37
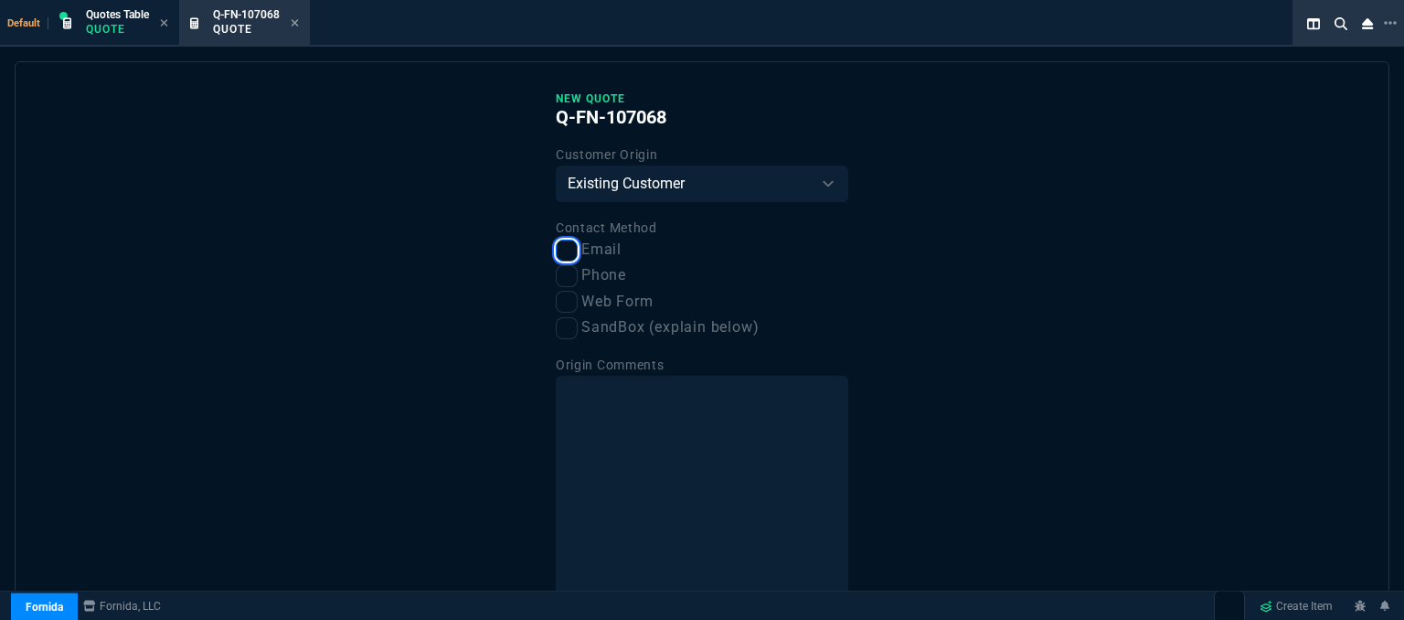
click at [563, 244] on input "Email" at bounding box center [567, 250] width 22 height 22
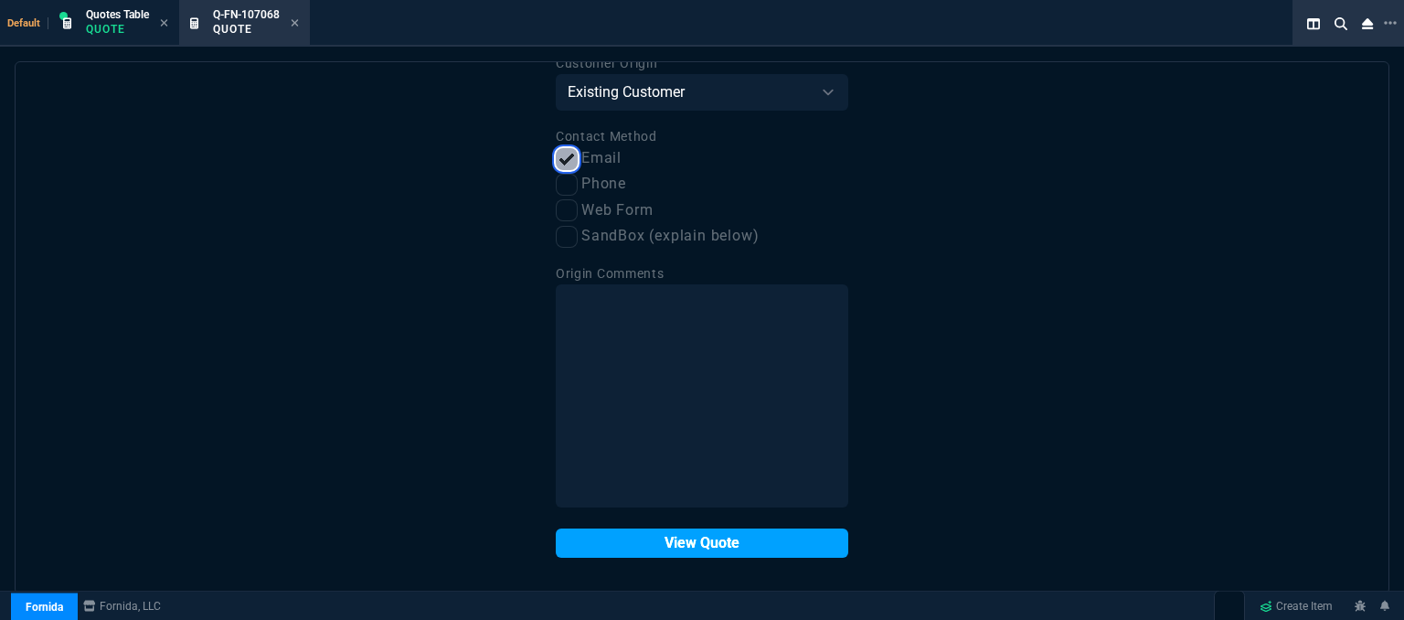
scroll to position [92, 0]
click at [665, 542] on button "View Quote" at bounding box center [702, 541] width 292 height 29
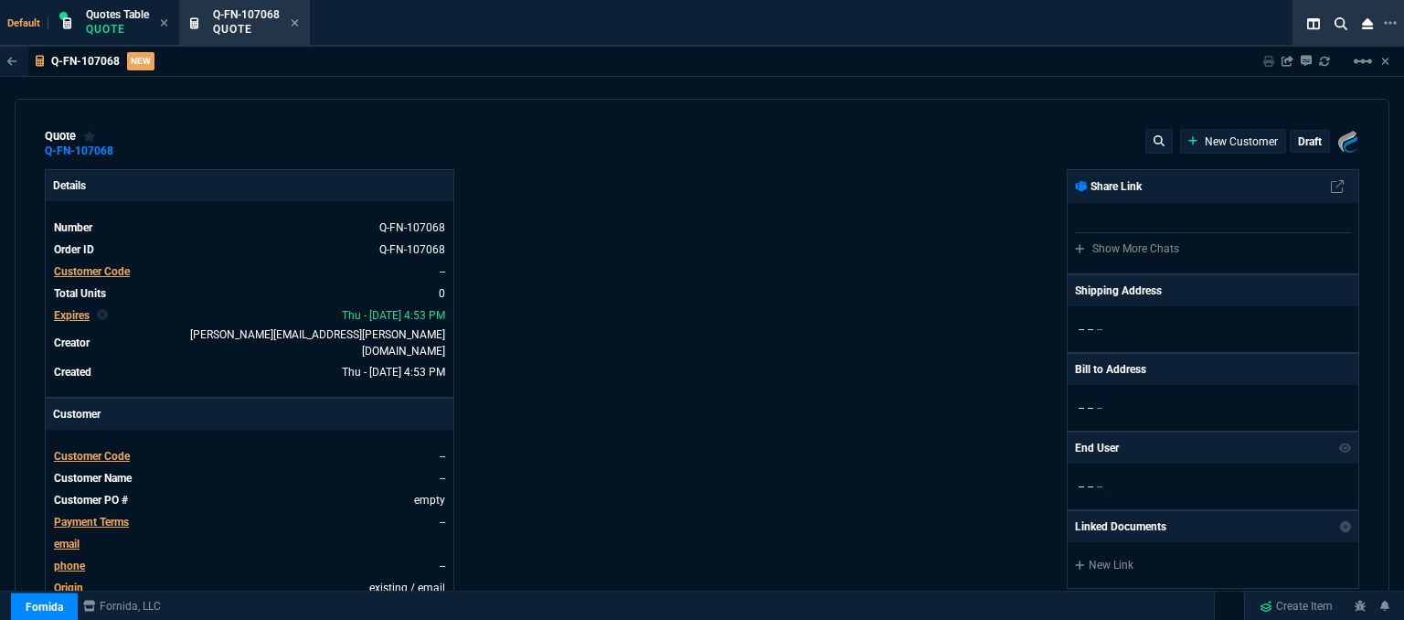
click at [102, 450] on span "Customer Code" at bounding box center [92, 456] width 76 height 13
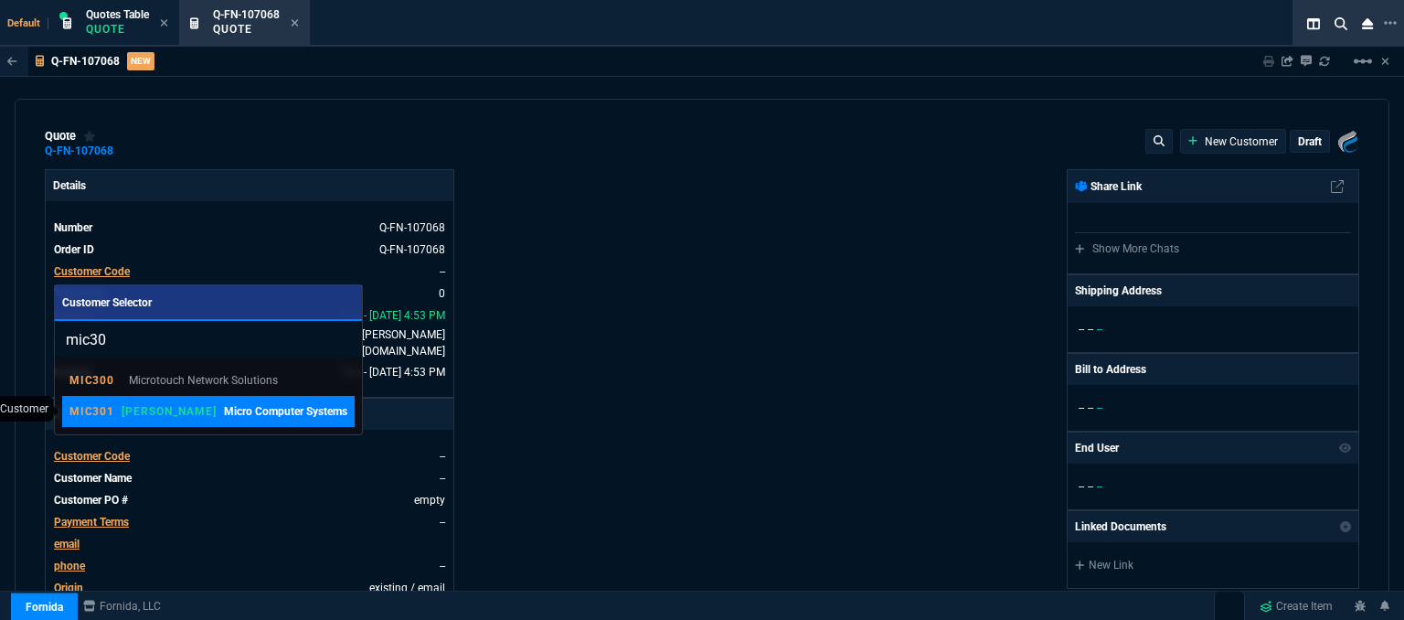
click at [224, 405] on p "Micro Computer Systems" at bounding box center [285, 411] width 123 height 16
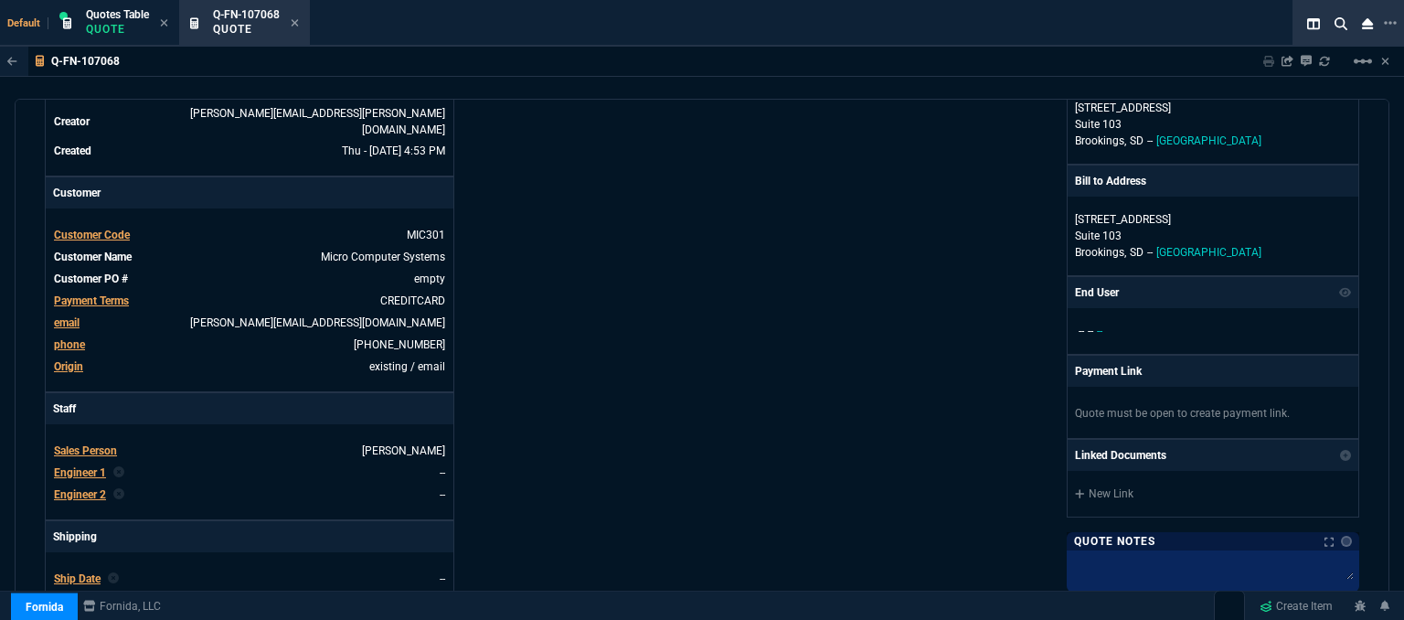
scroll to position [640, 0]
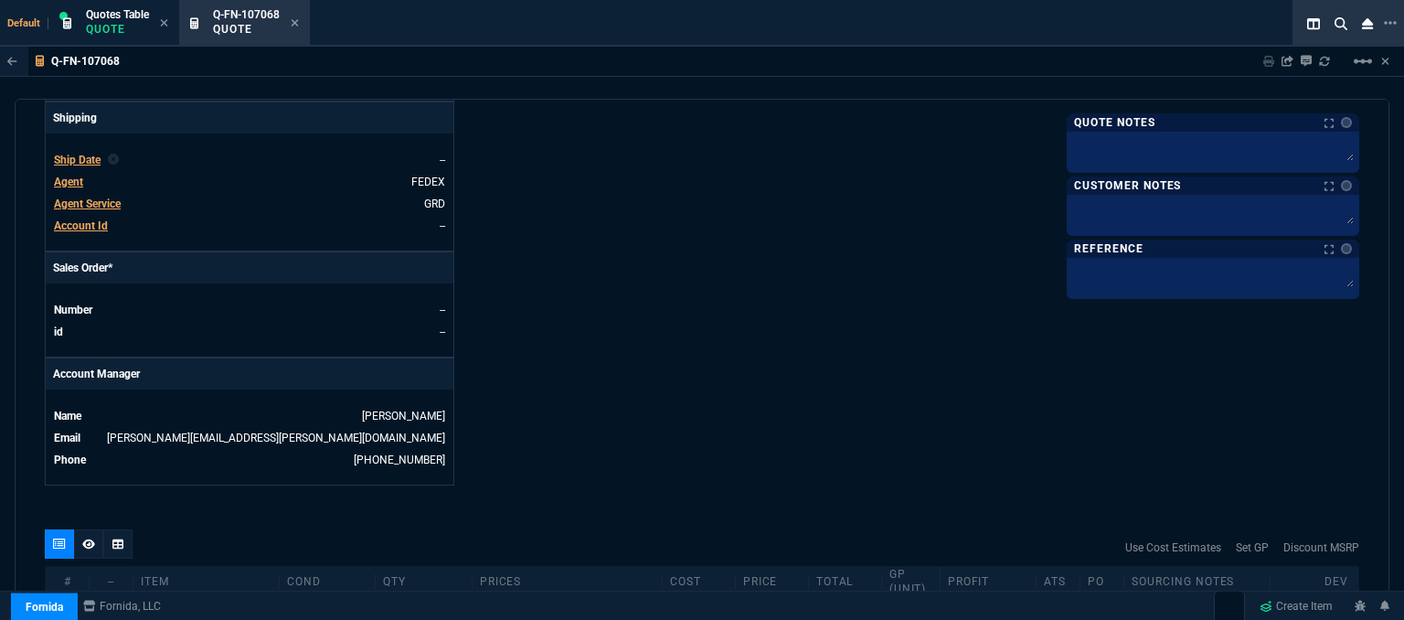
click at [62, 175] on span "Agent" at bounding box center [68, 181] width 29 height 13
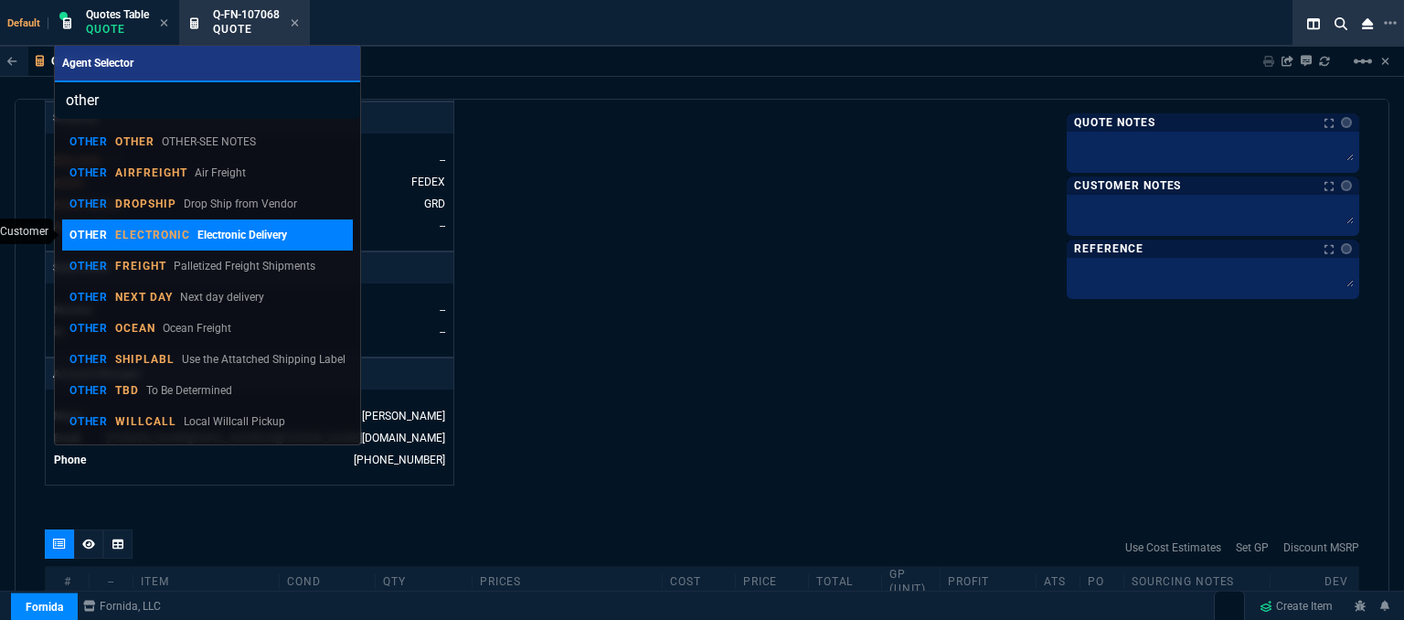
click at [147, 239] on p "ELECTRONIC" at bounding box center [152, 235] width 75 height 15
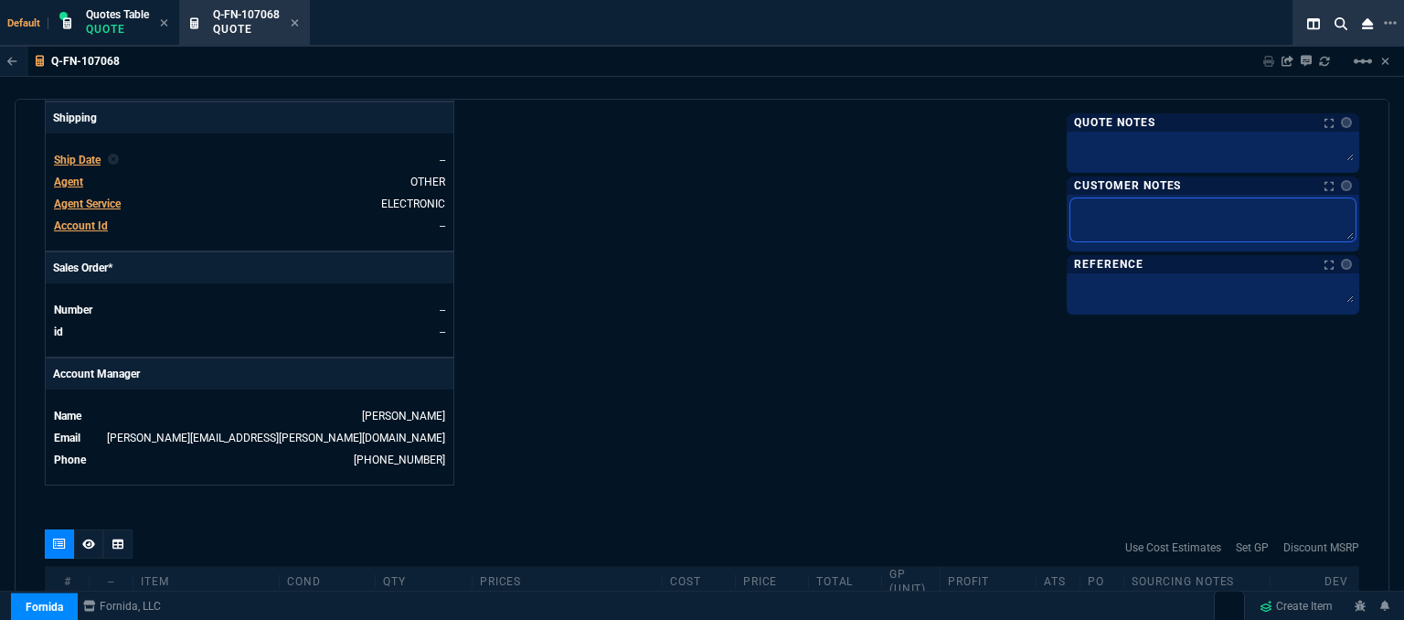
click at [1146, 207] on textarea at bounding box center [1212, 219] width 285 height 43
click at [1125, 145] on textarea at bounding box center [1212, 148] width 285 height 27
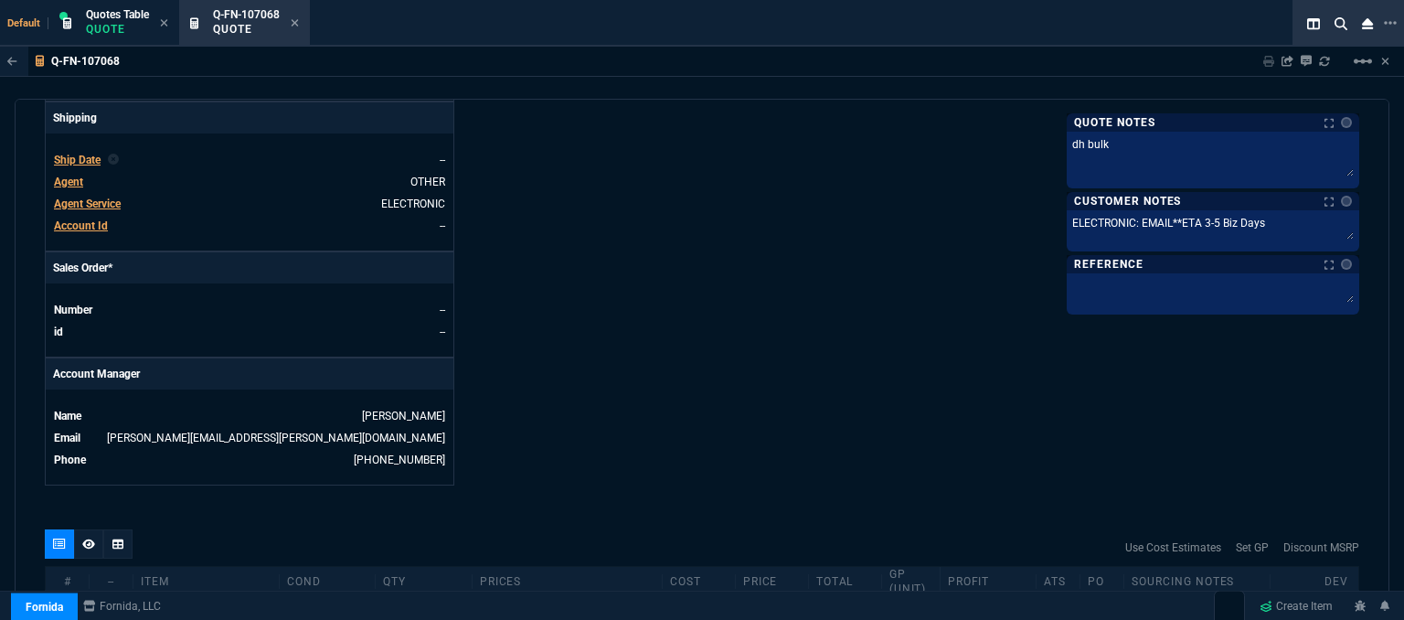
click at [705, 299] on div "Fornida, LLC [STREET_ADDRESS] Share Link Show More Chats Shipping Address [STRE…" at bounding box center [1030, 7] width 657 height 956
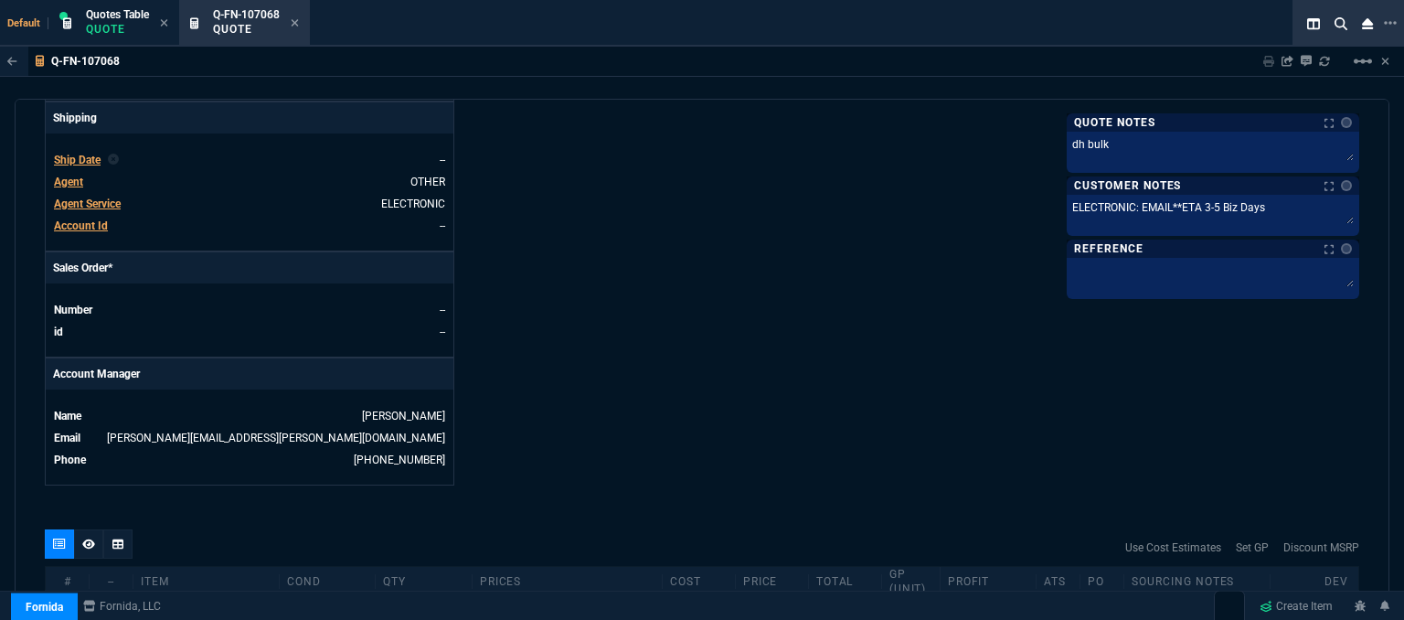
scroll to position [875, 0]
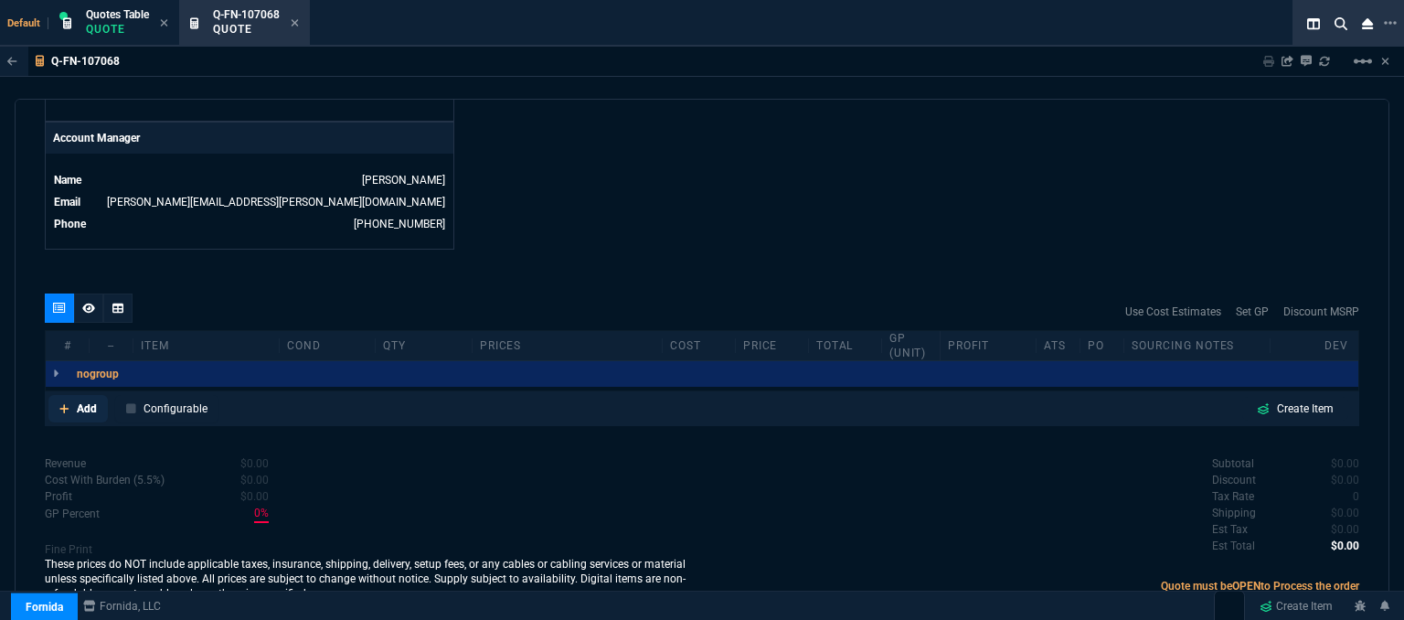
click at [62, 403] on icon at bounding box center [64, 408] width 10 height 11
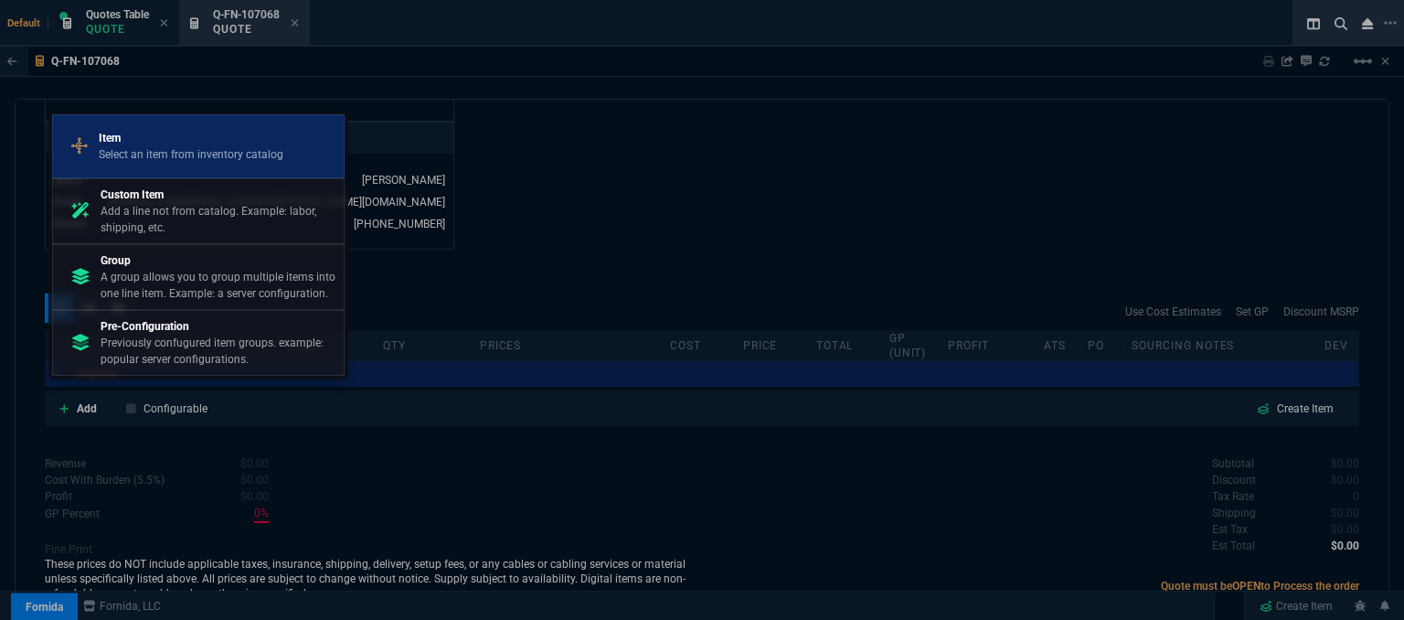
click at [190, 163] on p "Select an item from inventory catalog" at bounding box center [191, 154] width 185 height 16
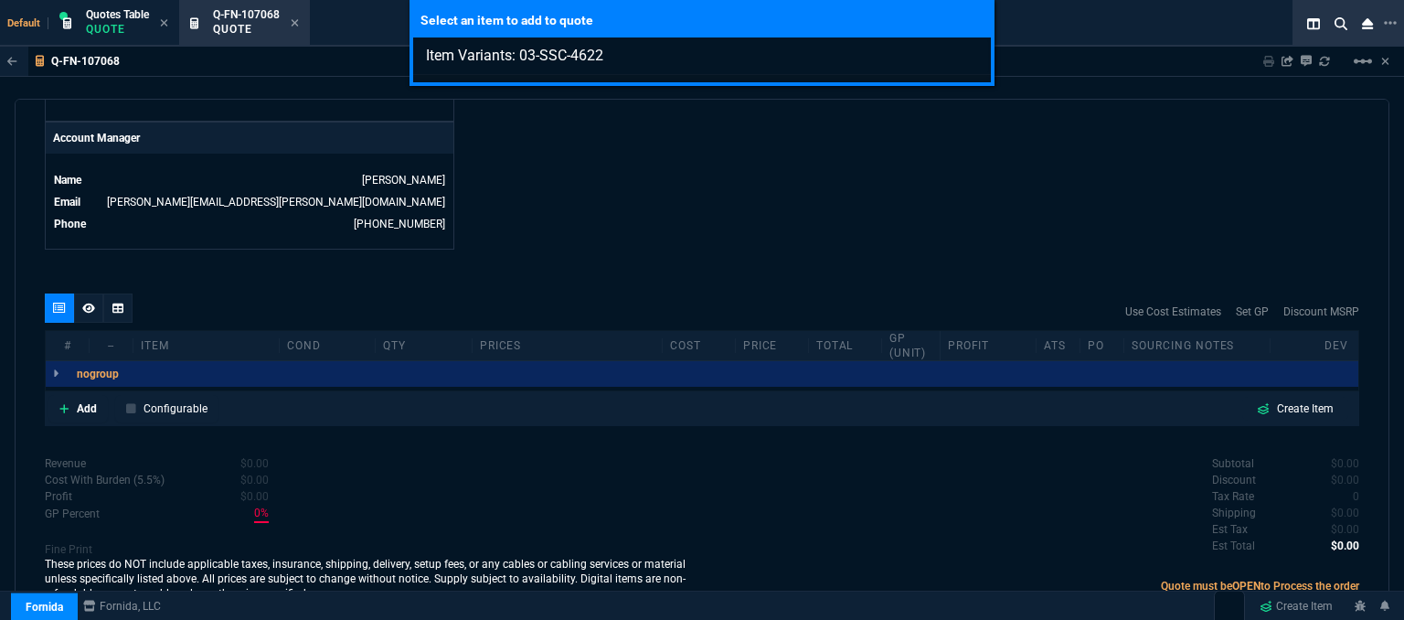
click at [768, 201] on div "Select an item to add to quote Item Variants: 03-SSC-4622" at bounding box center [702, 310] width 1404 height 620
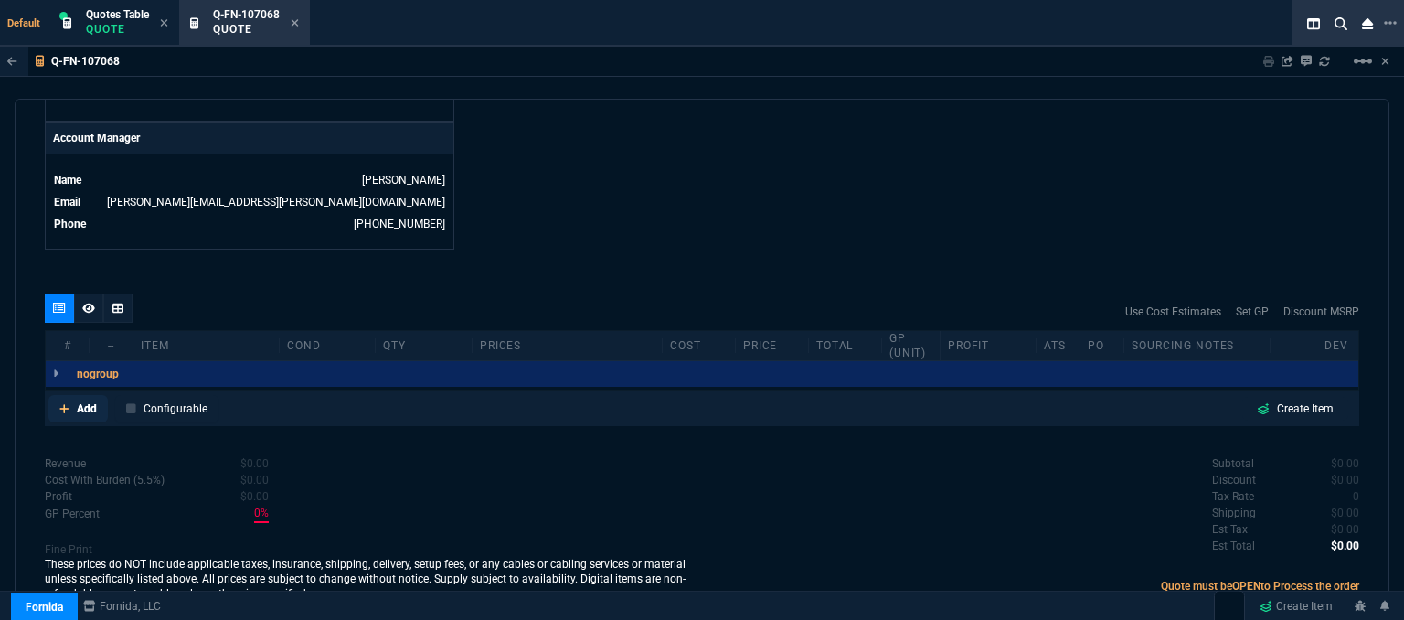
click at [58, 398] on link "Add" at bounding box center [77, 408] width 59 height 27
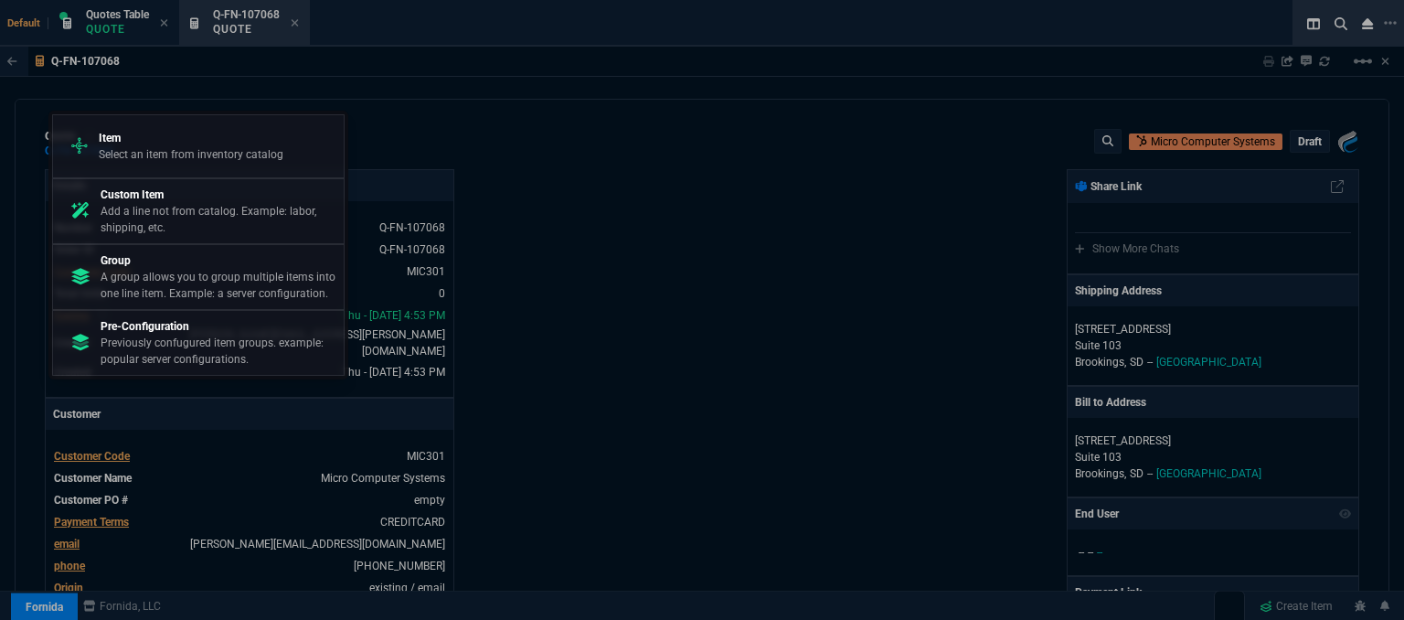
select select "12: [PERSON_NAME]"
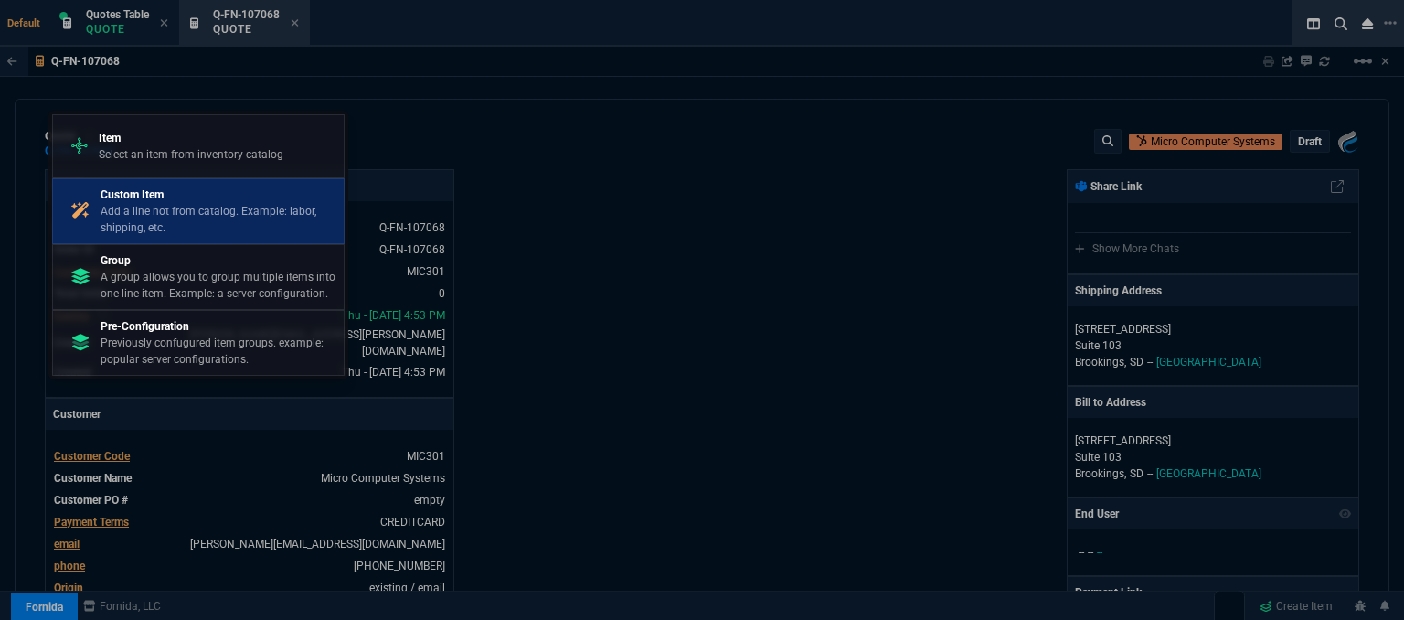
scroll to position [875, 0]
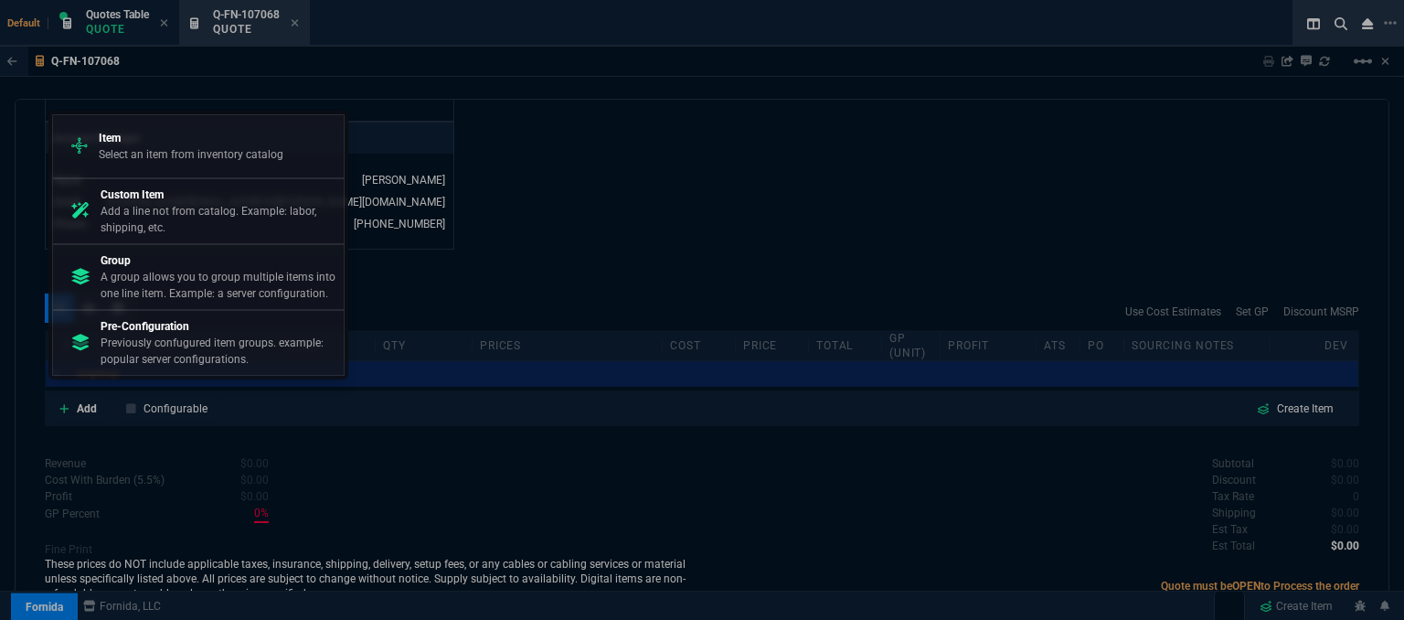
click at [171, 207] on p "Add a line not from catalog. Example: labor, shipping, etc." at bounding box center [219, 219] width 236 height 33
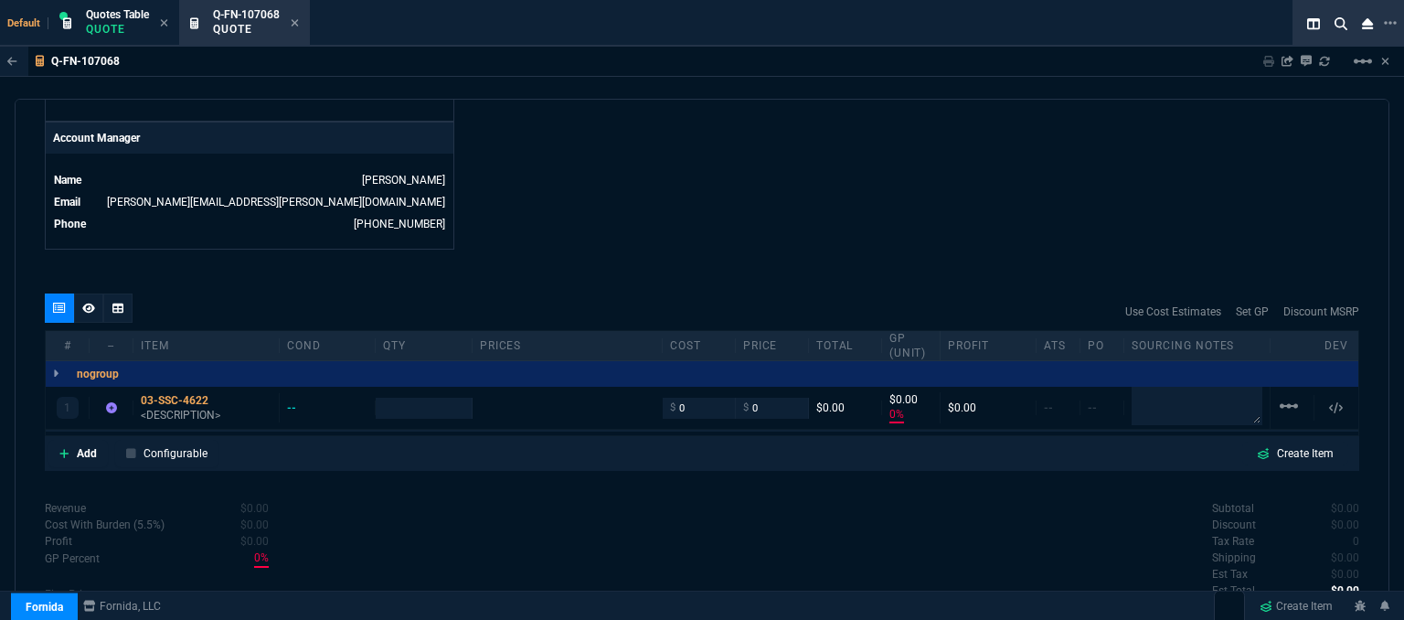
type input "0"
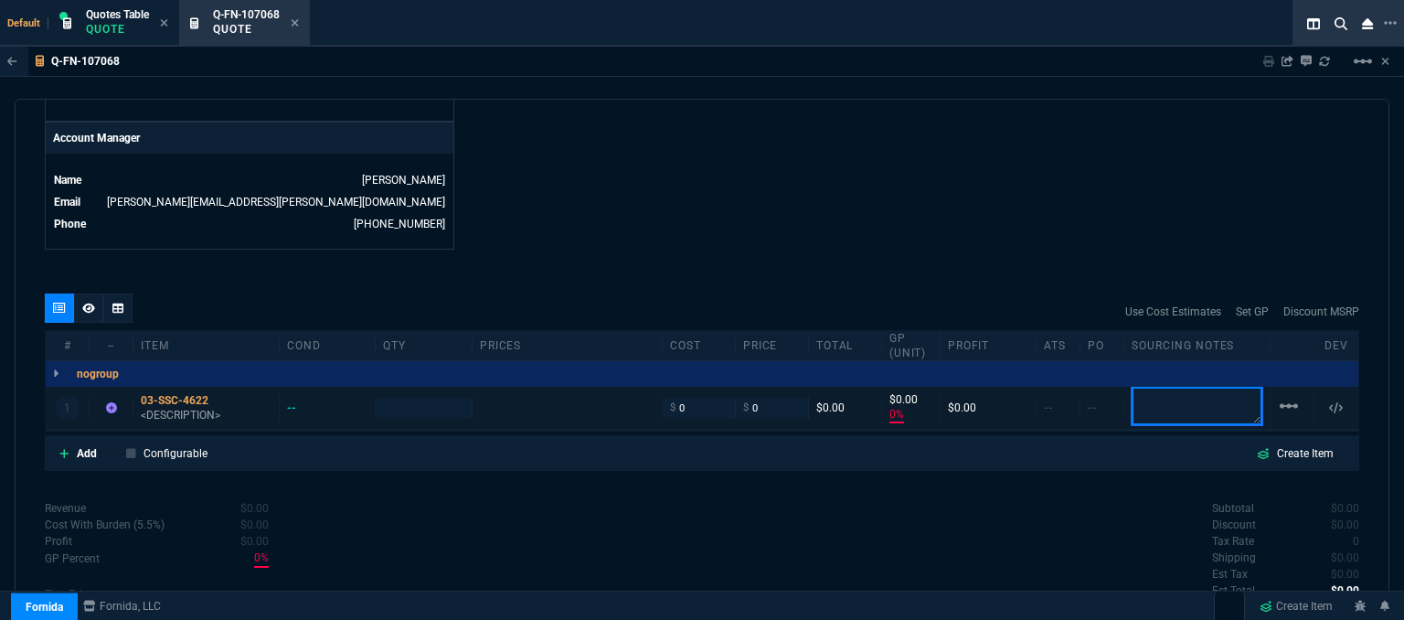
click at [1167, 394] on textarea at bounding box center [1196, 406] width 131 height 38
type textarea "dh bulk"
type input "1"
click at [186, 408] on p "<DESCRIPTION>" at bounding box center [206, 415] width 131 height 15
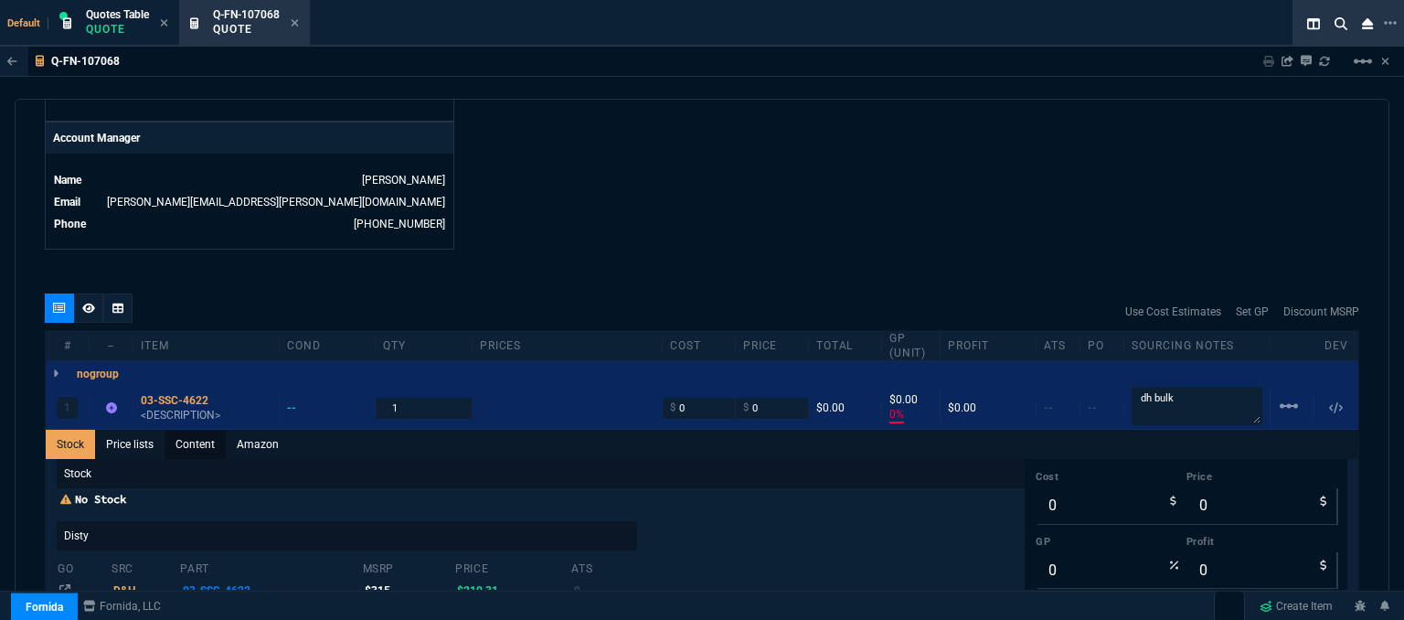
click at [190, 436] on link "Content" at bounding box center [194, 444] width 61 height 29
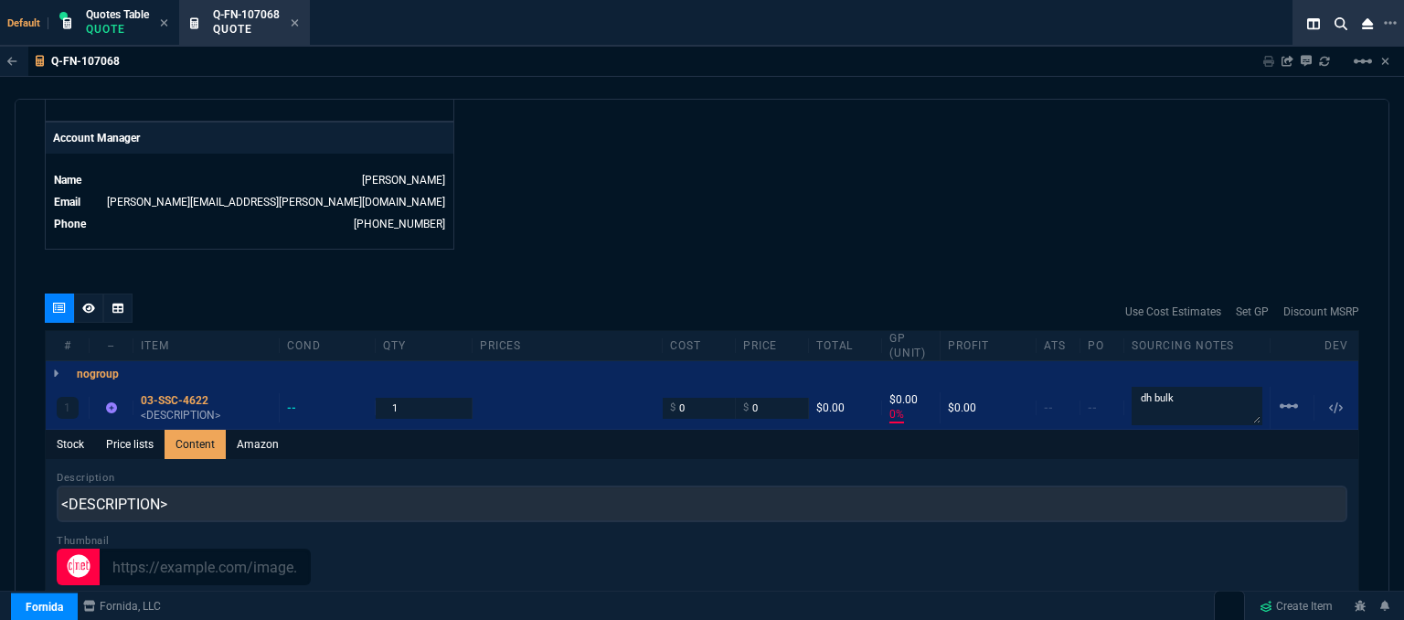
scroll to position [0, 0]
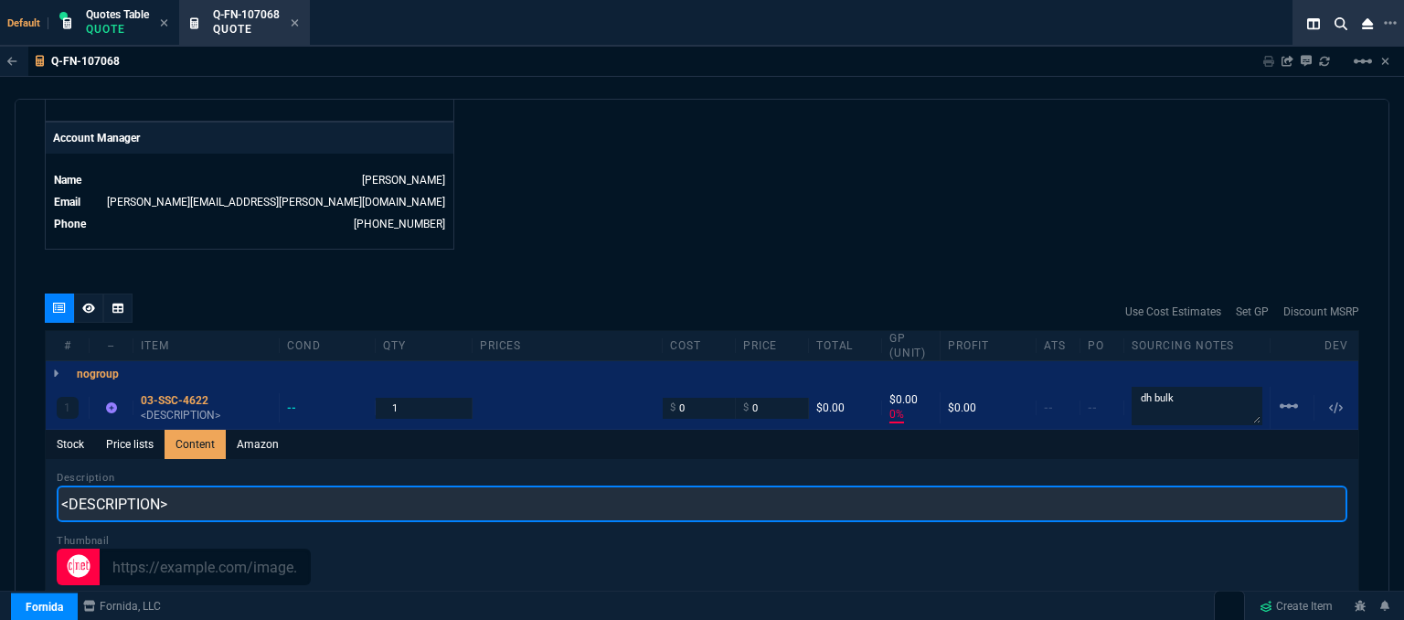
drag, startPoint x: 0, startPoint y: 491, endPoint x: 515, endPoint y: 267, distance: 561.9
click at [0, 483] on div "Q-FN-107068 Sharing Q-FN-107068 Link Dev Link Share on Teams linear_scale quote…" at bounding box center [702, 380] width 1404 height 666
paste input "SONICWALL SAAS 90 DAYS OF ADVANCED REPORTING AND ANALYTICS FOR TZ270/TZ270W 1YR"
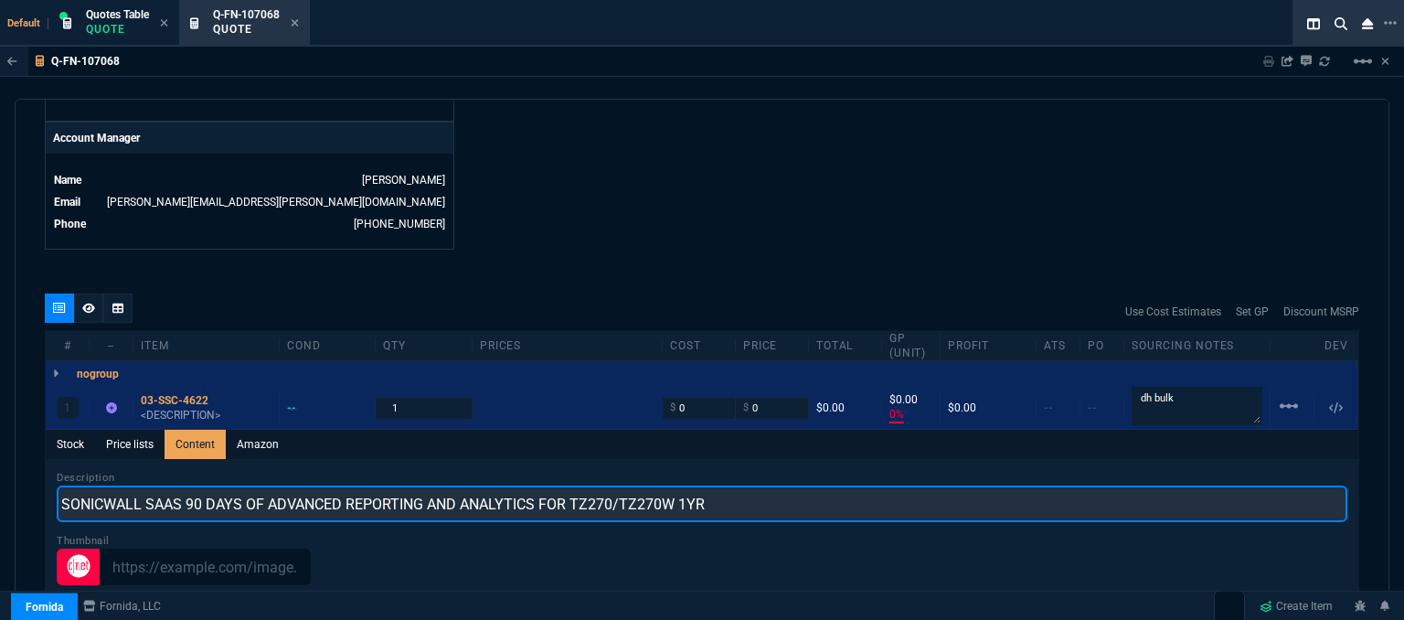
type input "SONICWALL SAAS 90 DAYS OF ADVANCED REPORTING AND ANALYTICS FOR TZ270/TZ270W 1YR"
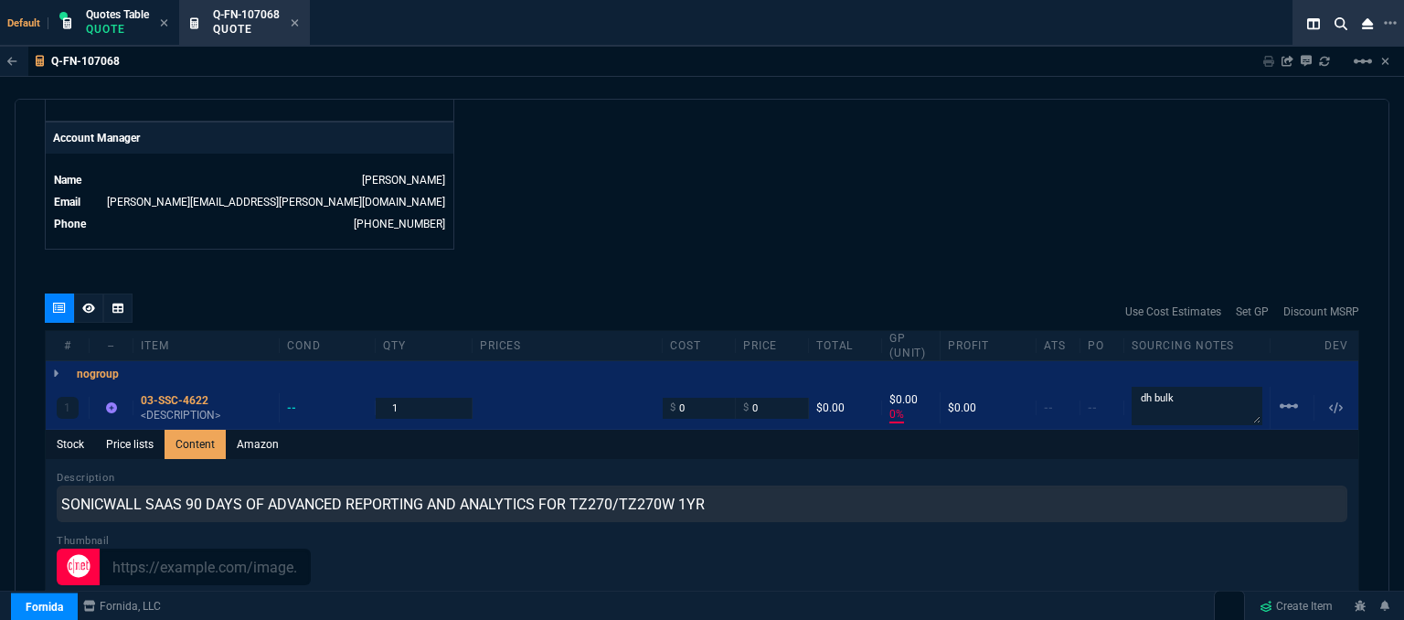
click at [570, 244] on div "quote Q-FN-107068 Micro Computer Systems draft Fornida, LLC 2609 Technology Dr …" at bounding box center [702, 362] width 1374 height 526
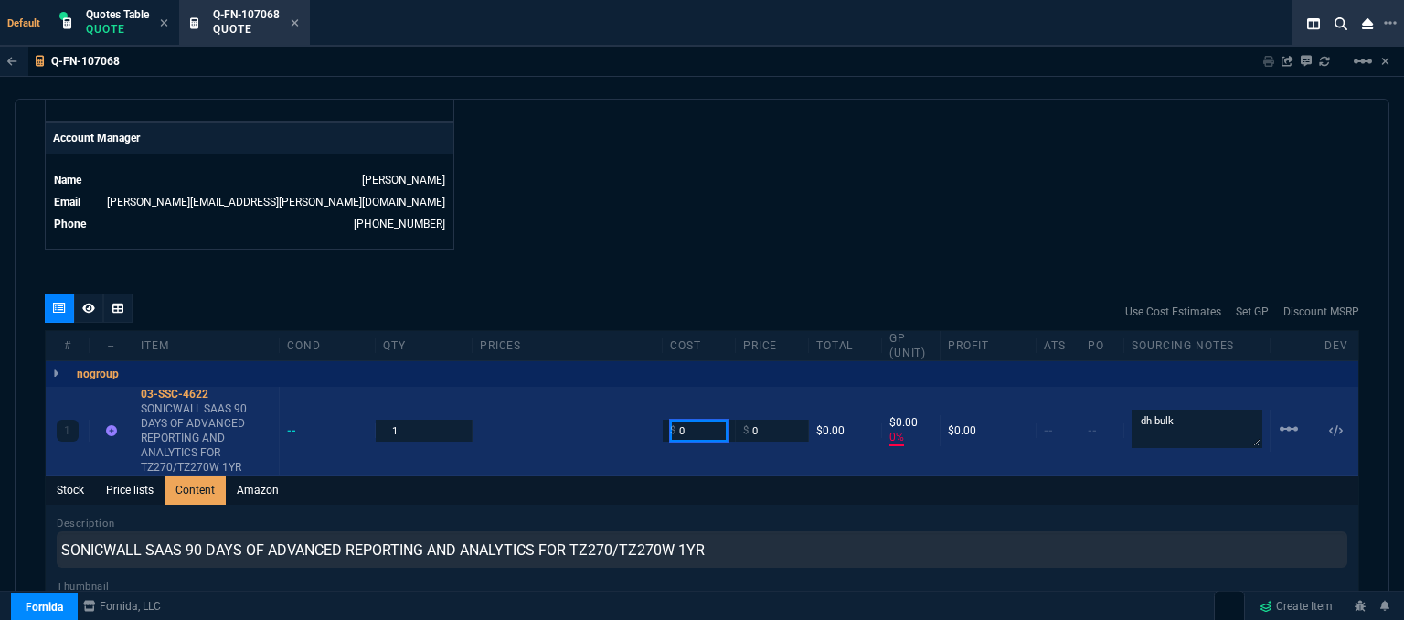
drag, startPoint x: 687, startPoint y: 422, endPoint x: 634, endPoint y: 416, distance: 53.4
click at [635, 416] on div "1 03-SSC-4622 SONICWALL SAAS 90 DAYS OF ADVANCED REPORTING AND ANALYTICS FOR TZ…" at bounding box center [702, 431] width 1312 height 89
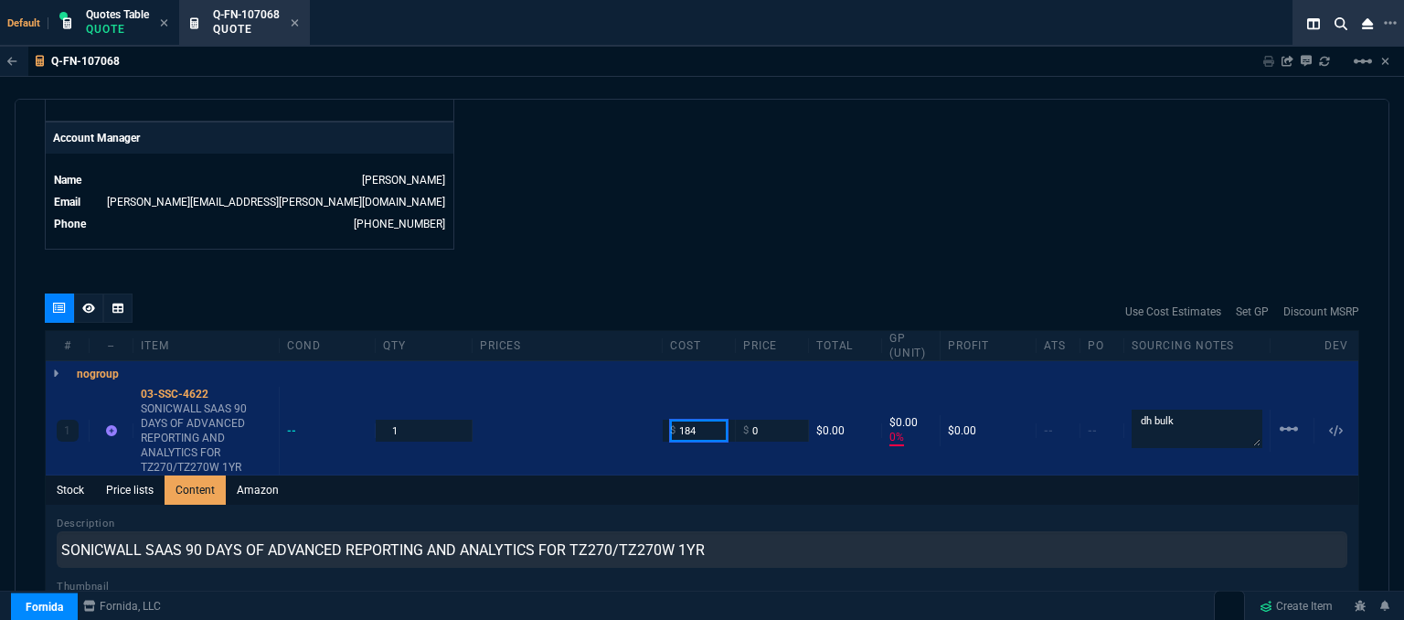
type input "184"
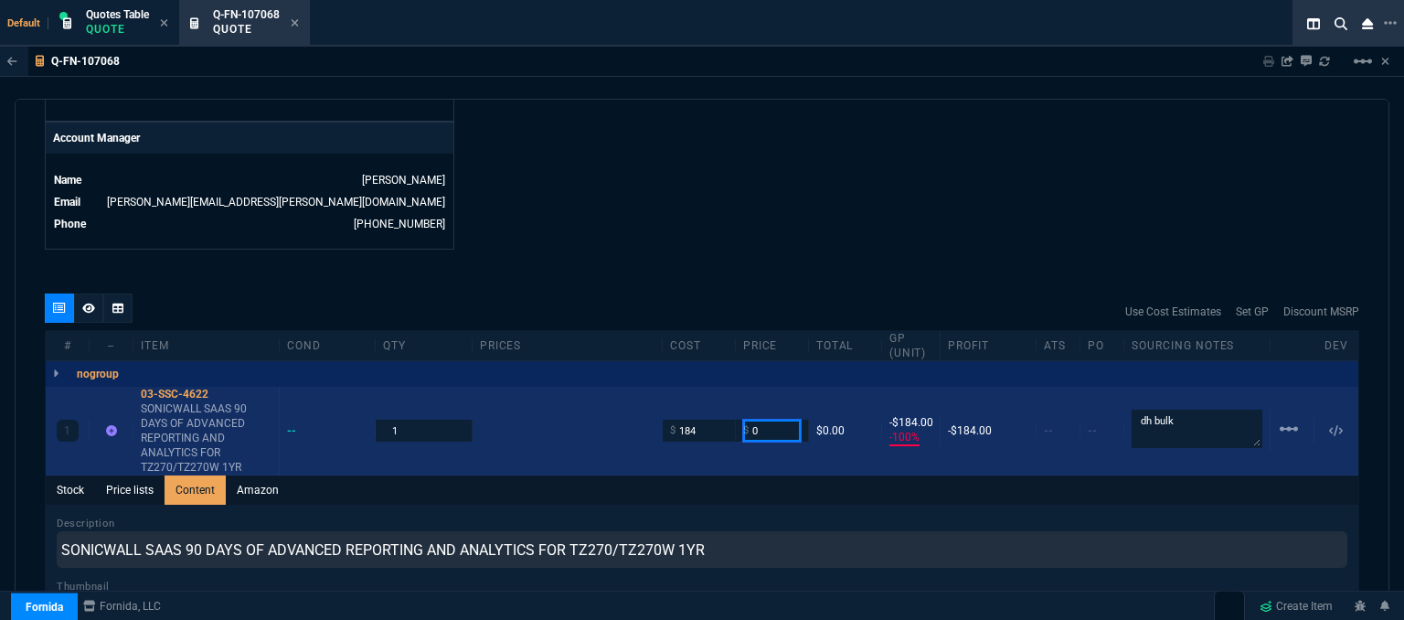
drag, startPoint x: 764, startPoint y: 414, endPoint x: 721, endPoint y: 412, distance: 43.0
click at [721, 412] on div "1 03-SSC-4622 SONICWALL SAAS 90 DAYS OF ADVANCED REPORTING AND ANALYTICS FOR TZ…" at bounding box center [702, 431] width 1312 height 89
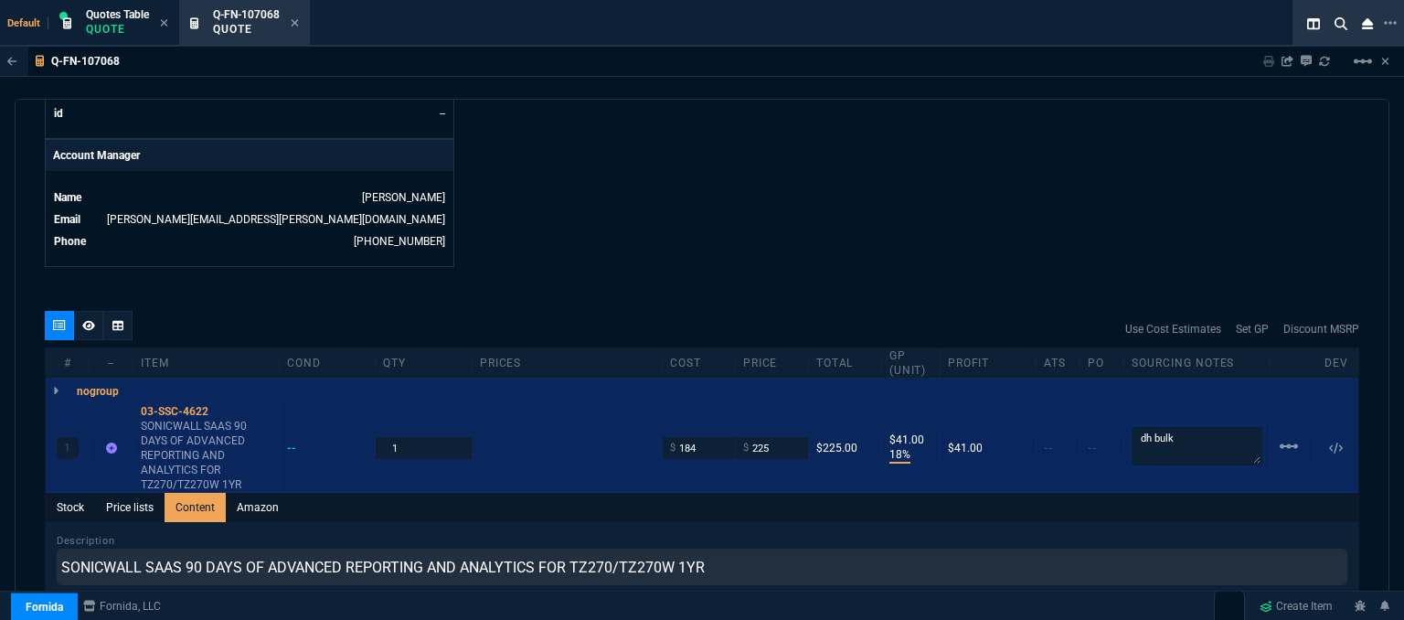
scroll to position [849, 0]
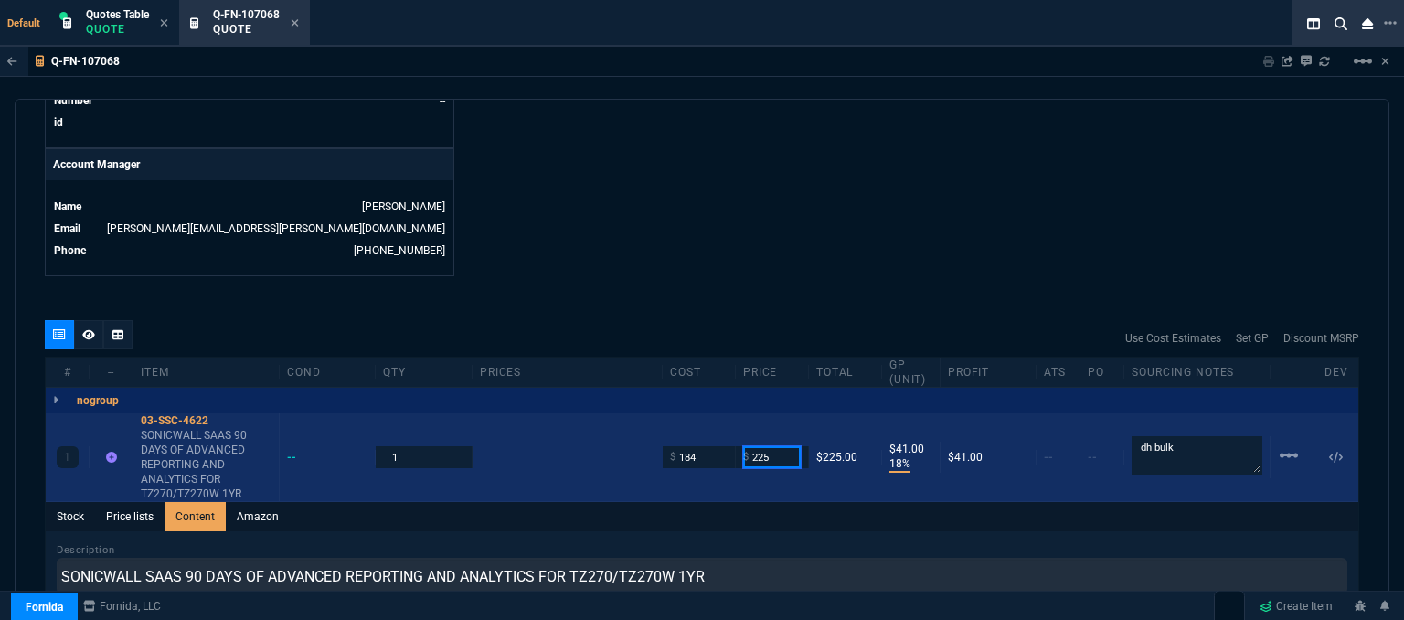
click at [785, 446] on input "225" at bounding box center [772, 456] width 58 height 21
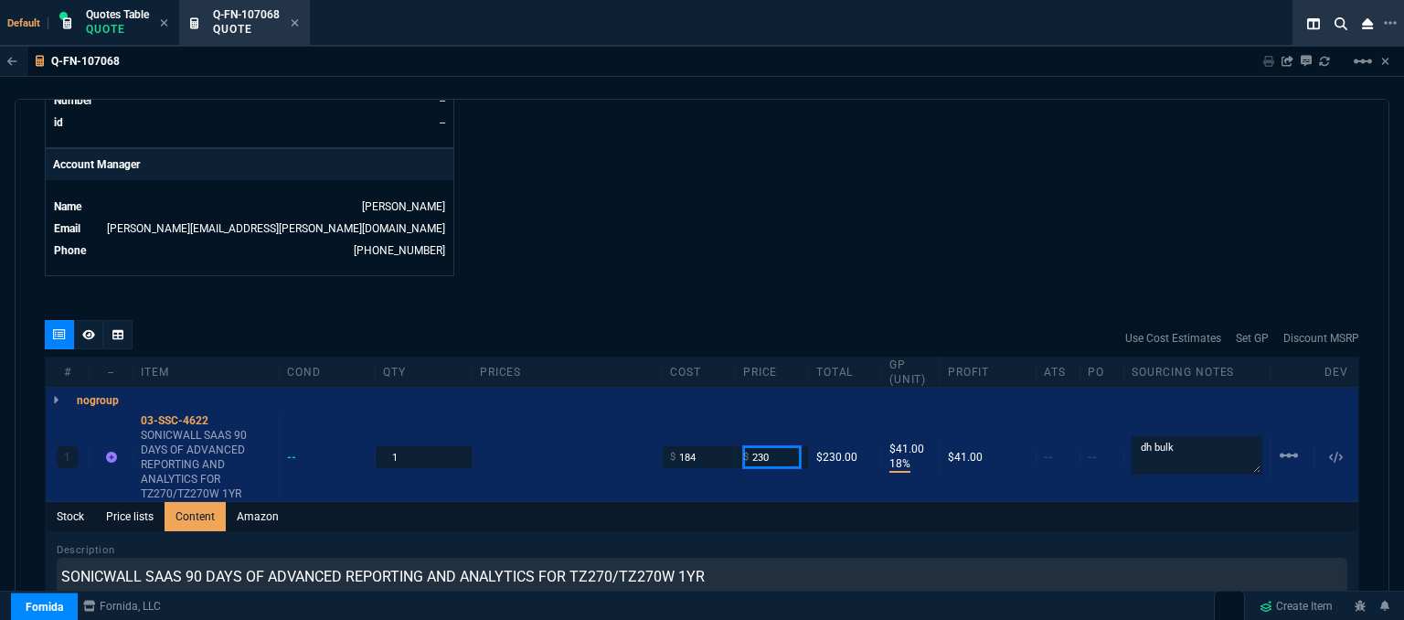
type input "230"
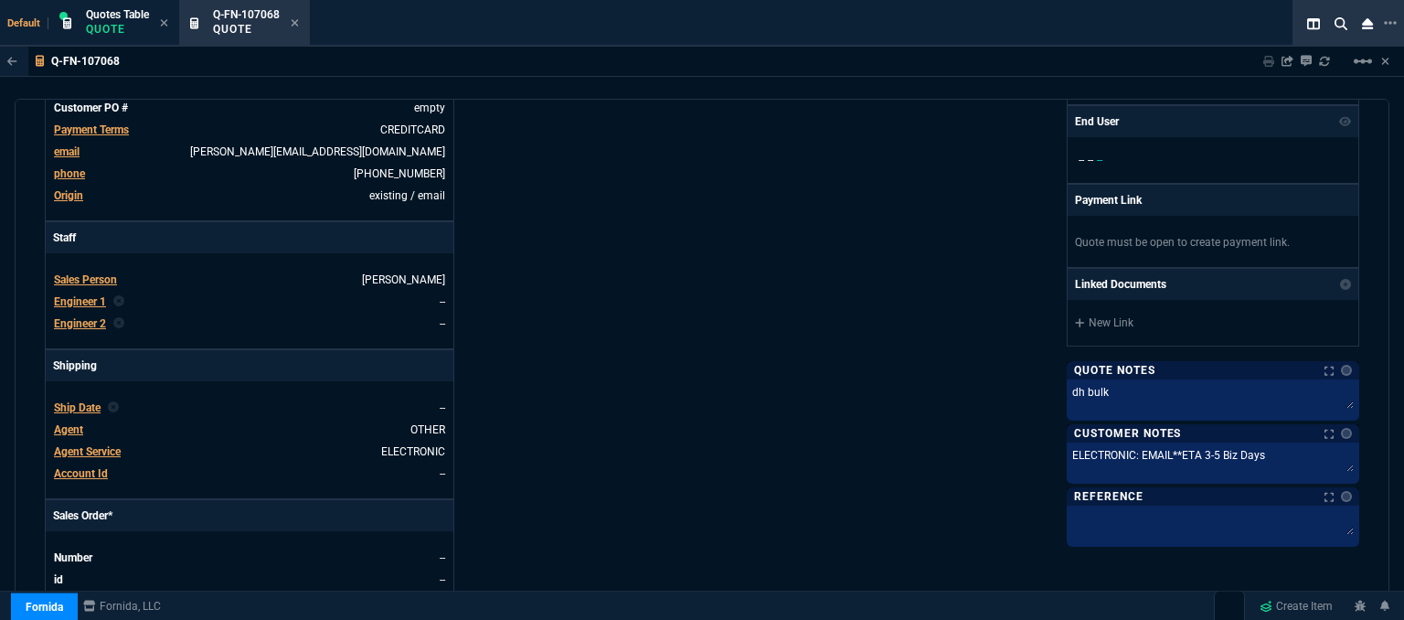
scroll to position [0, 0]
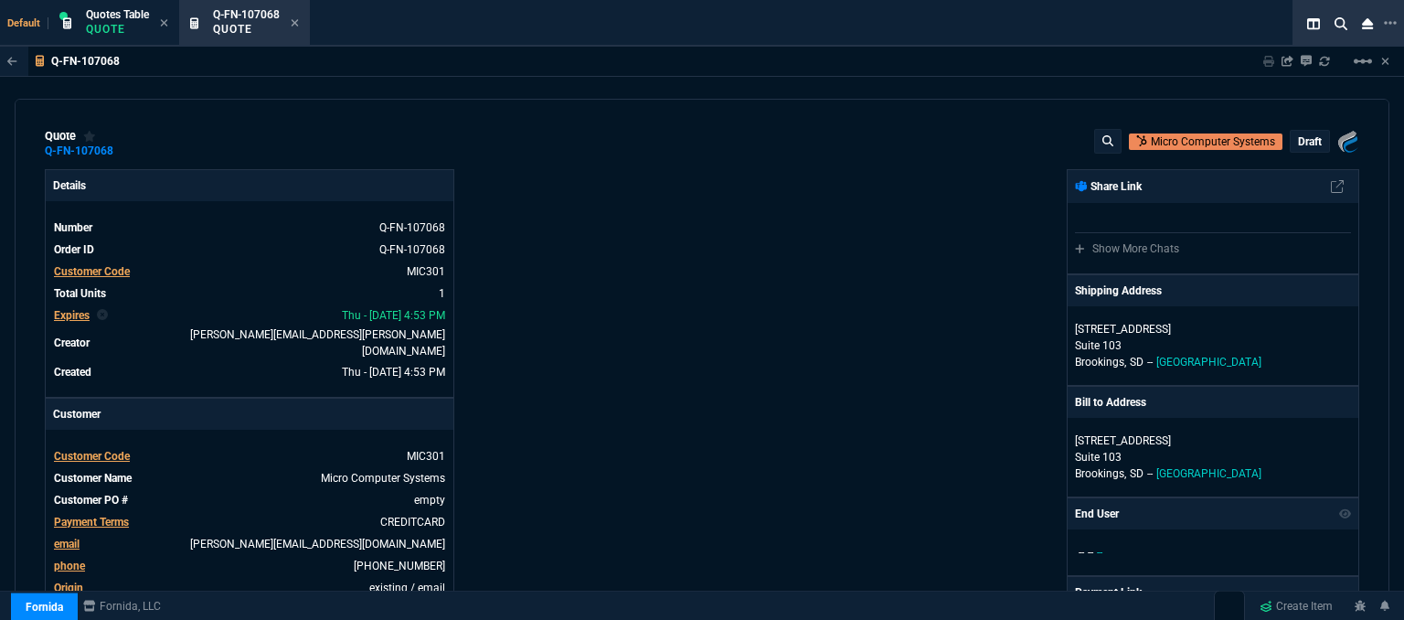
click at [1303, 142] on p "draft" at bounding box center [1310, 141] width 24 height 15
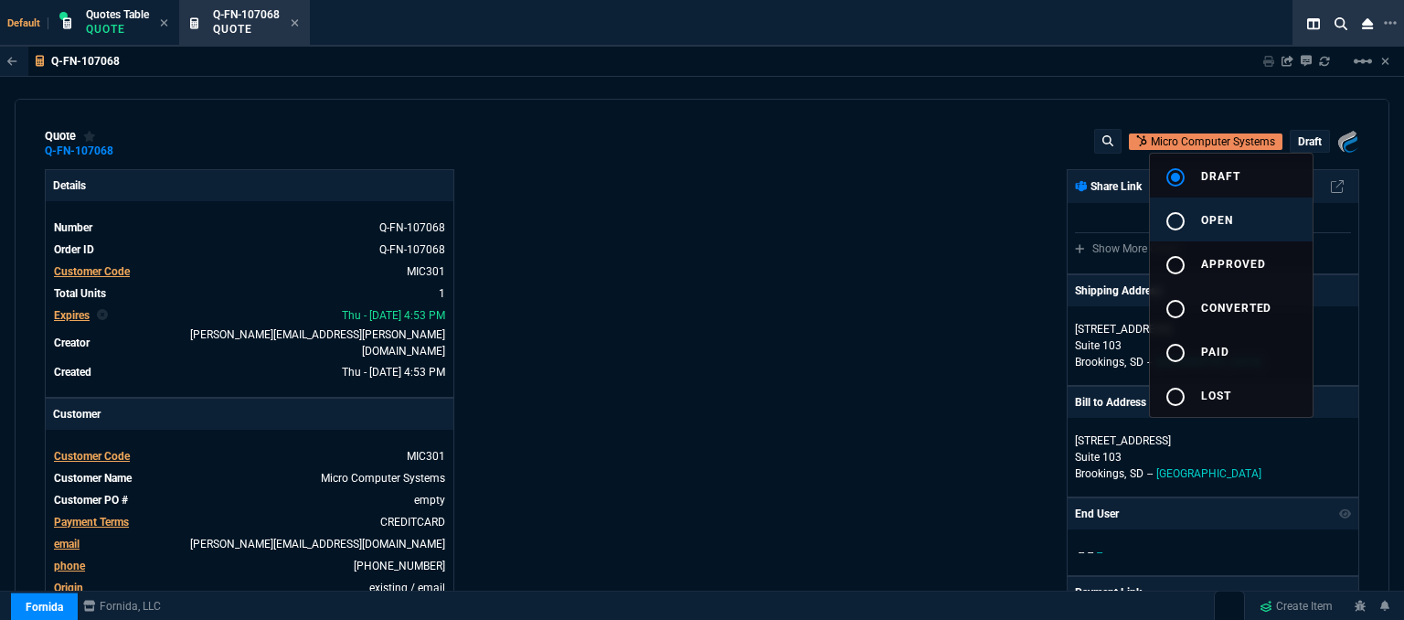
click at [1244, 217] on button "radio_button_unchecked open" at bounding box center [1231, 219] width 163 height 44
type input "20"
type input "46"
click at [773, 217] on div at bounding box center [702, 310] width 1404 height 620
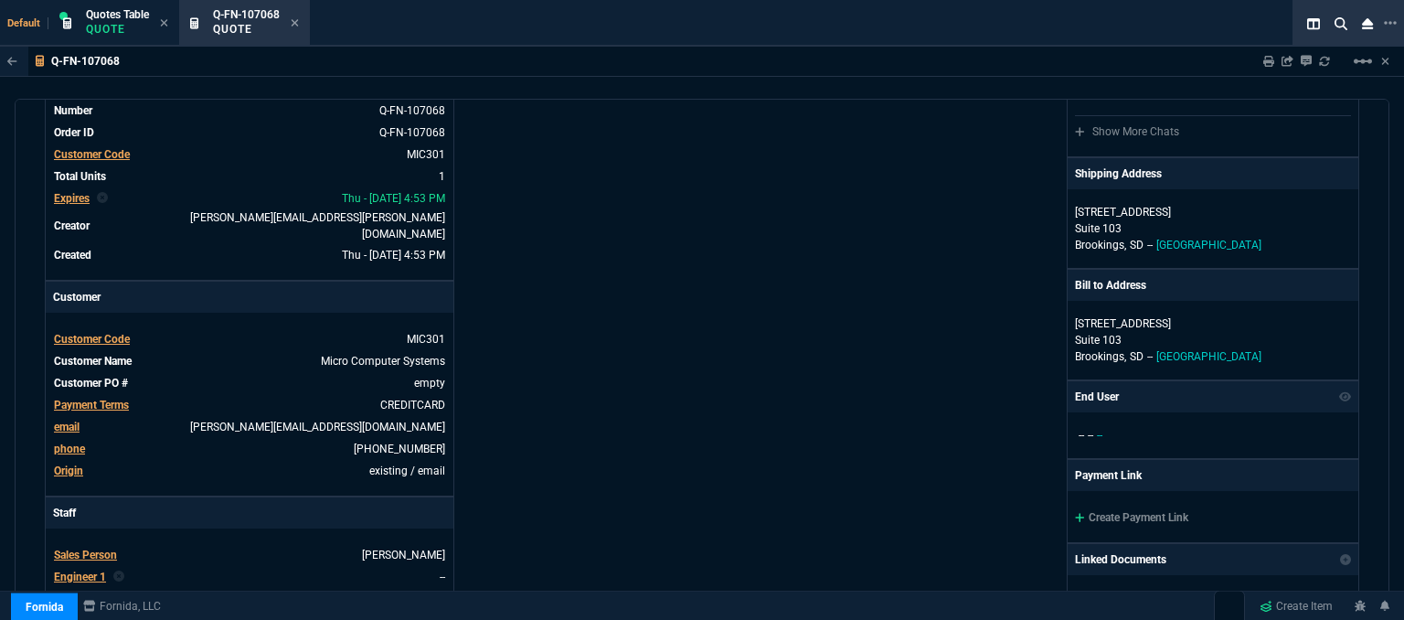
scroll to position [366, 0]
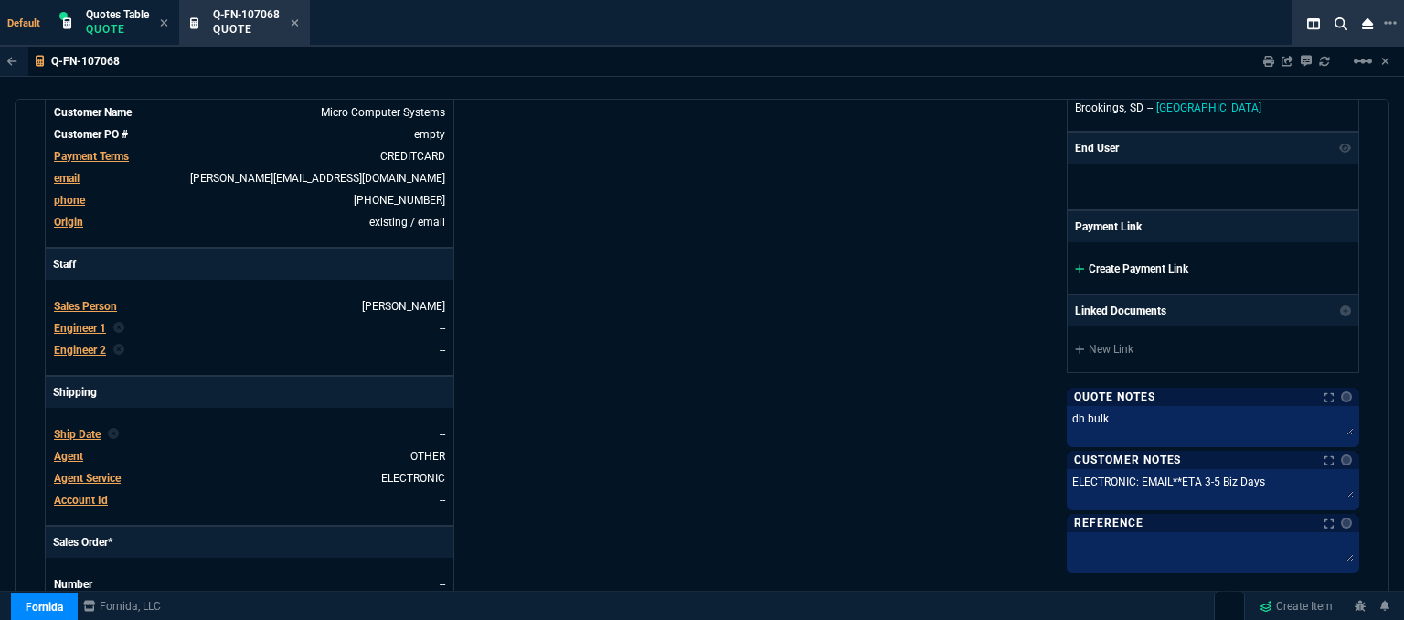
click at [1075, 264] on icon at bounding box center [1080, 268] width 10 height 11
click at [1075, 268] on icon at bounding box center [1080, 268] width 10 height 11
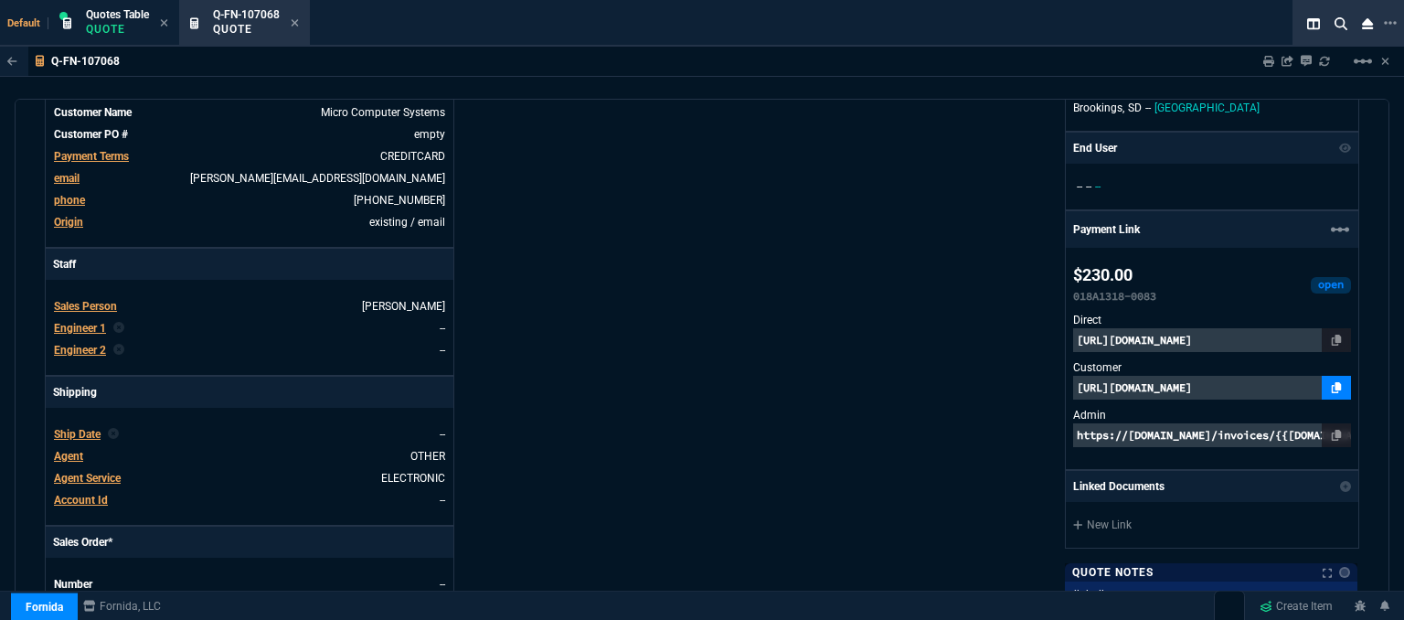
click at [1331, 382] on icon at bounding box center [1336, 387] width 10 height 11
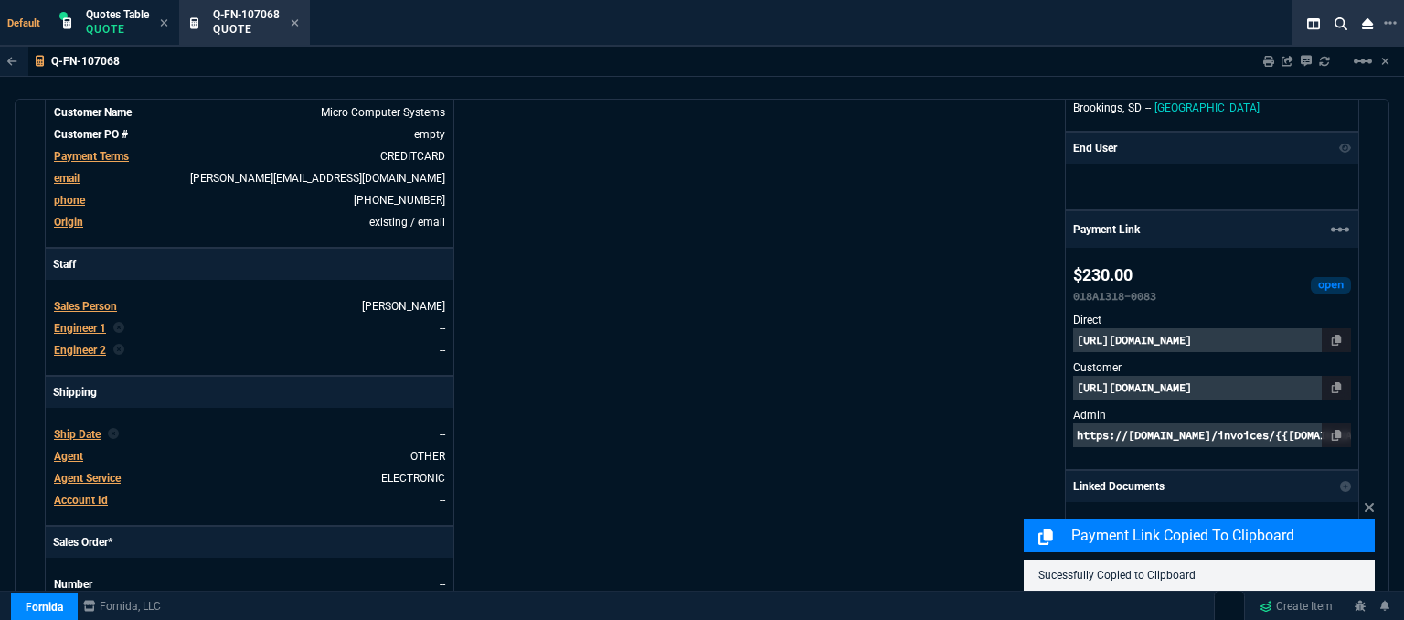
drag, startPoint x: 1389, startPoint y: 358, endPoint x: 1389, endPoint y: 546, distance: 188.3
click at [1389, 546] on div "Q-FN-107068 Sharing Q-FN-107068 Link Dev Link Share on Teams linear_scale quote…" at bounding box center [702, 380] width 1404 height 666
click at [760, 284] on div "Fornida, LLC 2609 Technology Dr Suite 300 Plano, TX 75074 Share Link Show More …" at bounding box center [1030, 282] width 657 height 956
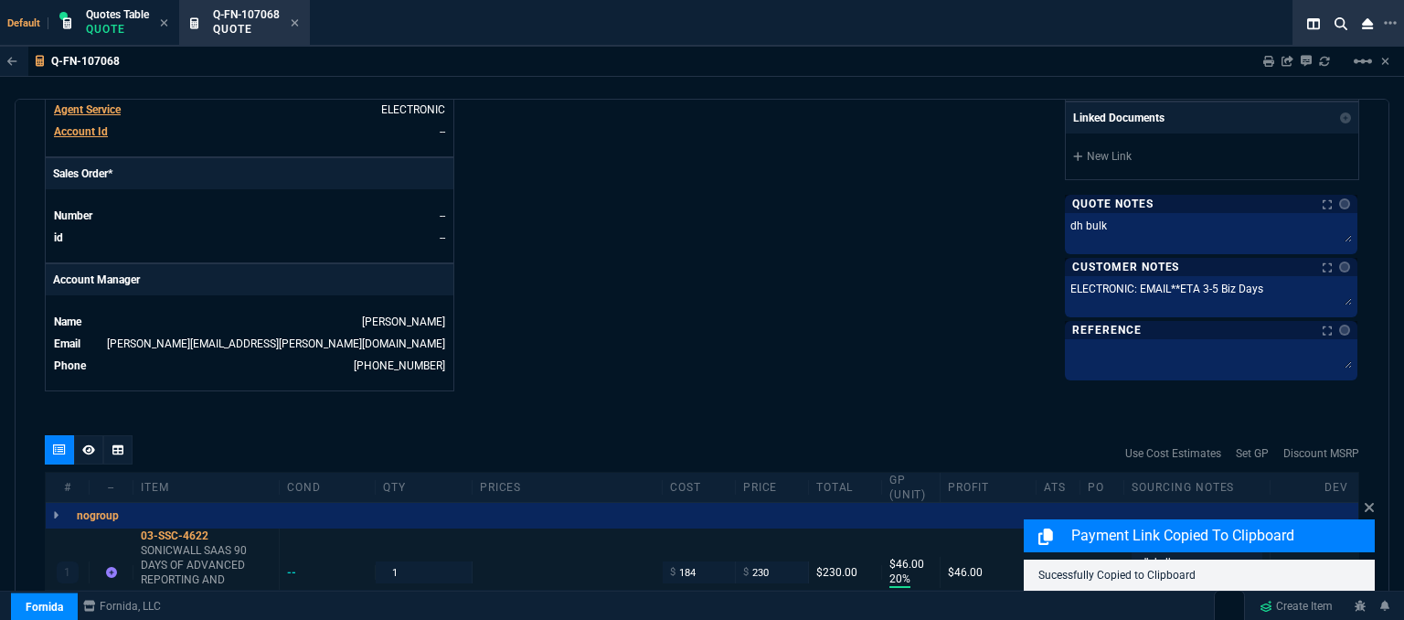
scroll to position [961, 0]
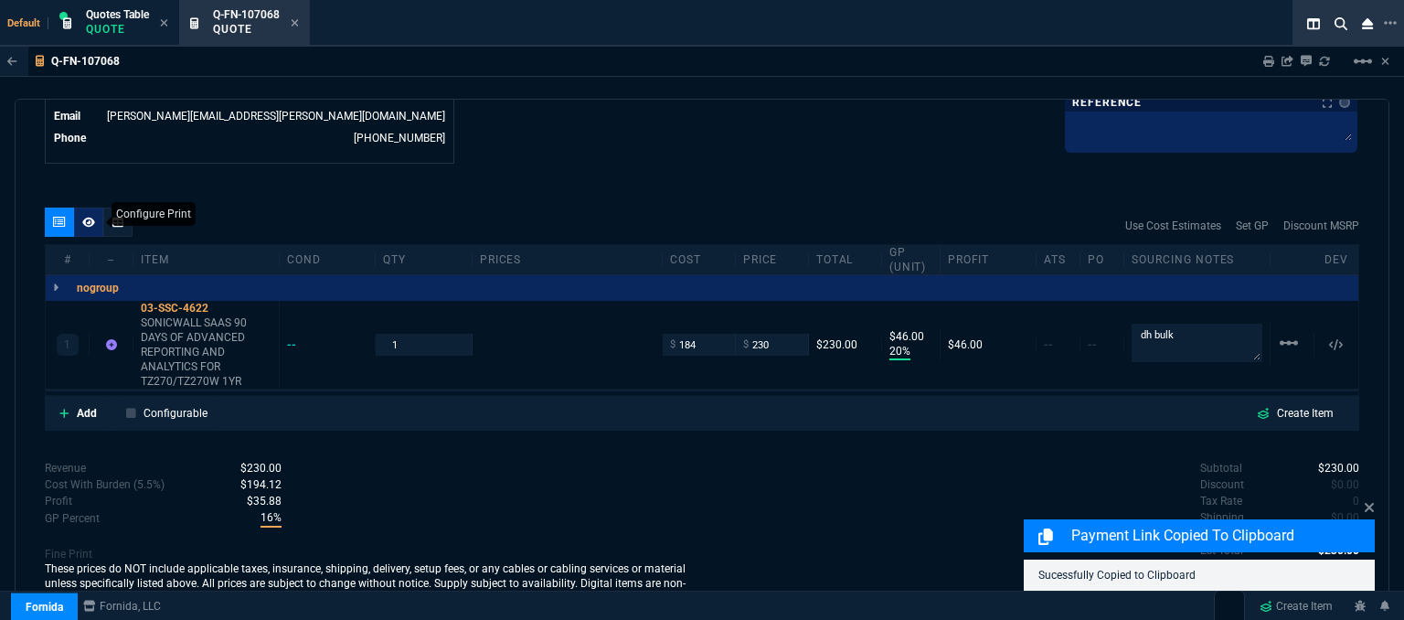
click at [84, 217] on icon at bounding box center [88, 222] width 13 height 10
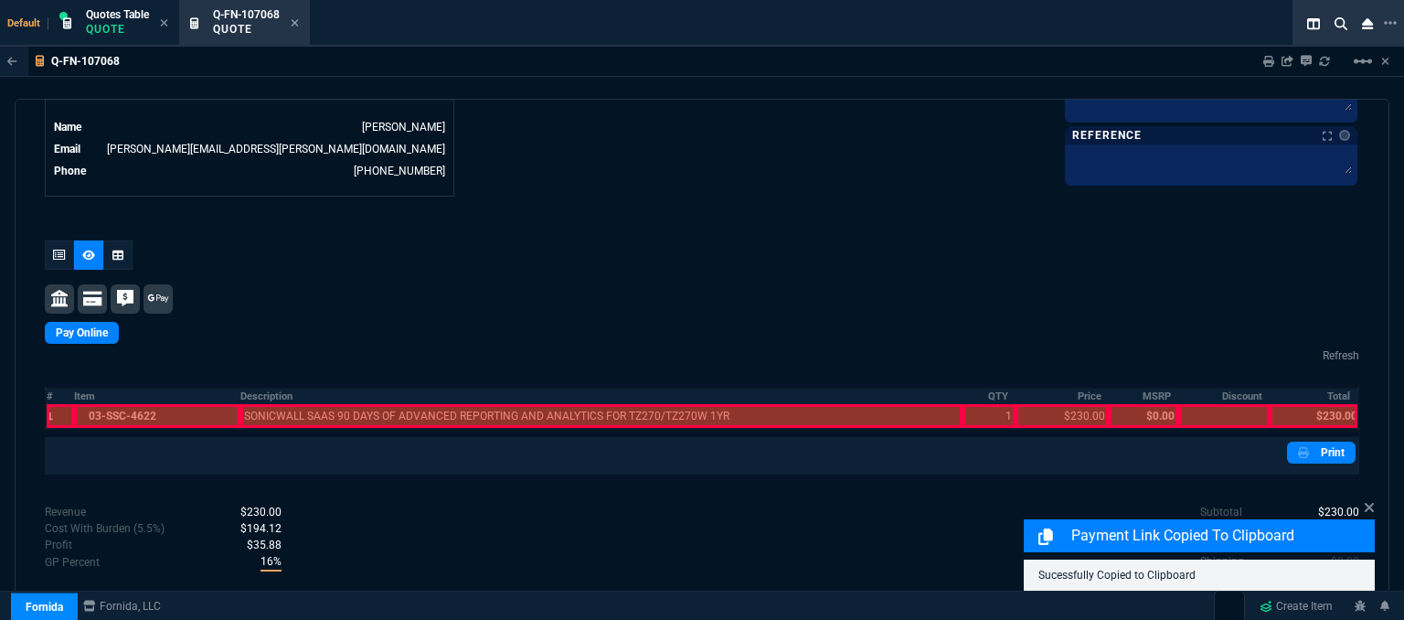
click at [168, 404] on div at bounding box center [157, 416] width 166 height 24
click at [273, 404] on div at bounding box center [601, 416] width 722 height 24
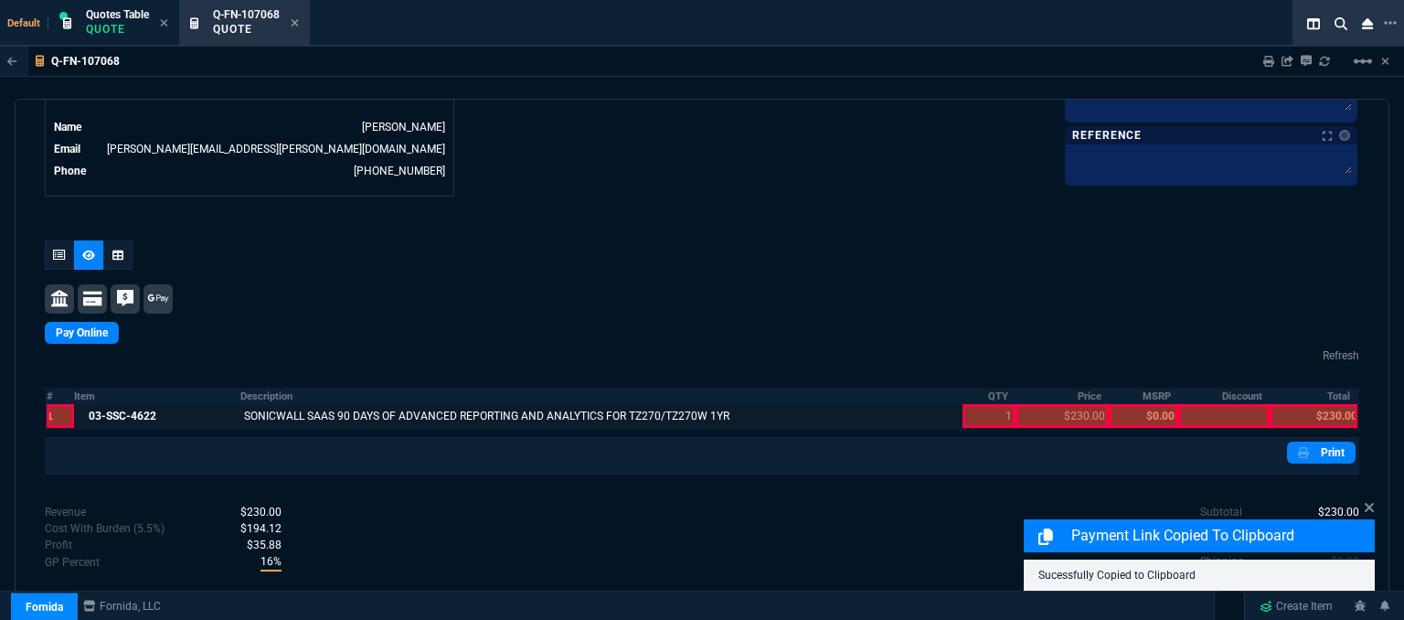
click at [969, 404] on div at bounding box center [988, 416] width 53 height 24
click at [1023, 404] on div at bounding box center [1062, 416] width 94 height 24
click at [1314, 404] on div at bounding box center [1313, 416] width 88 height 24
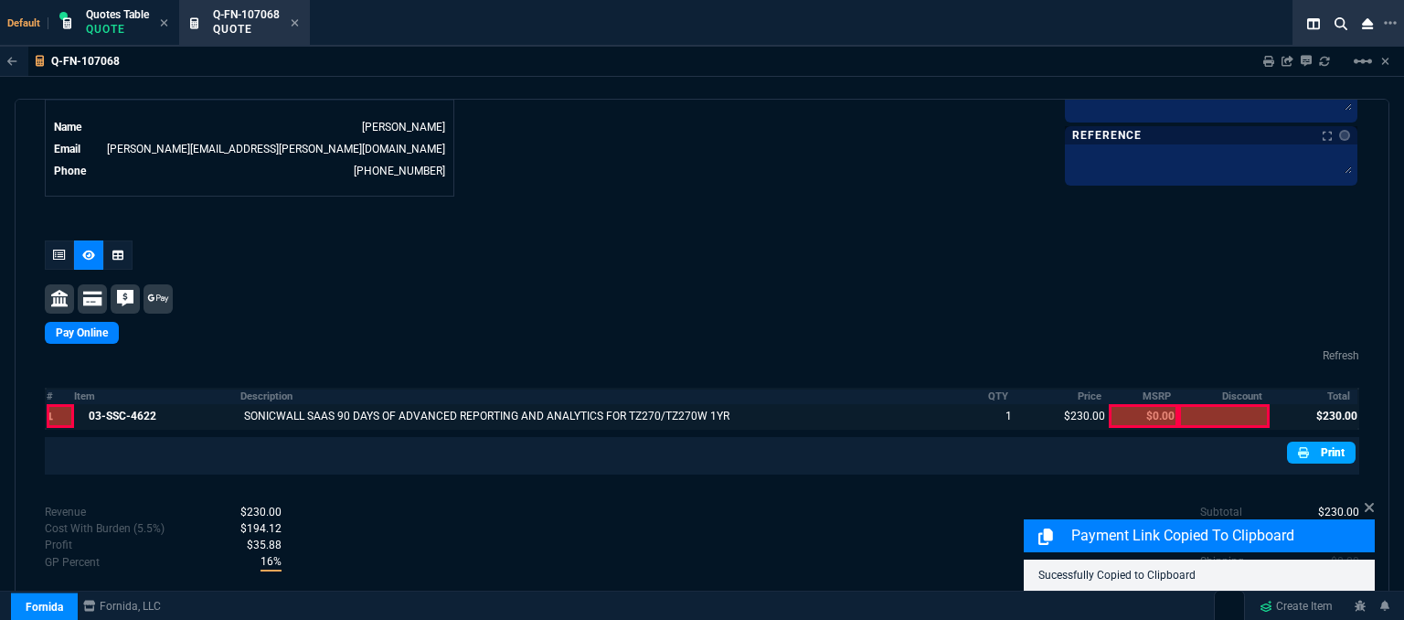
click at [1312, 441] on link "Print" at bounding box center [1321, 452] width 69 height 22
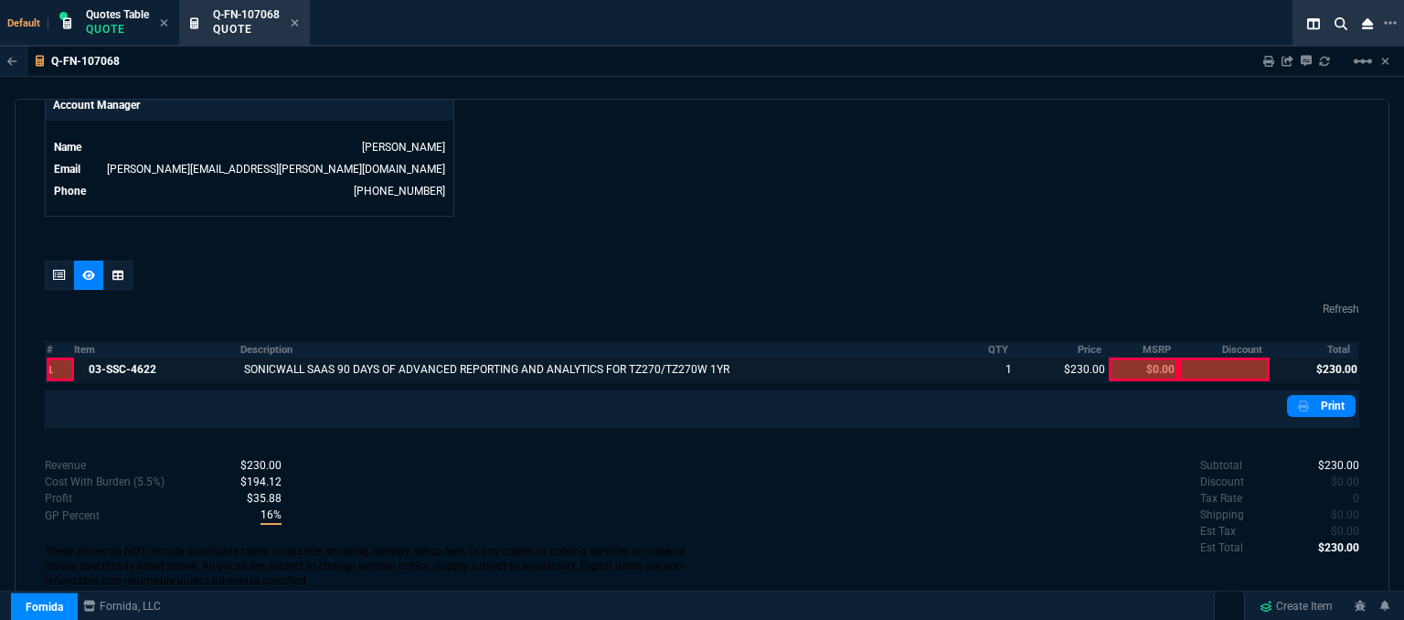
scroll to position [892, 0]
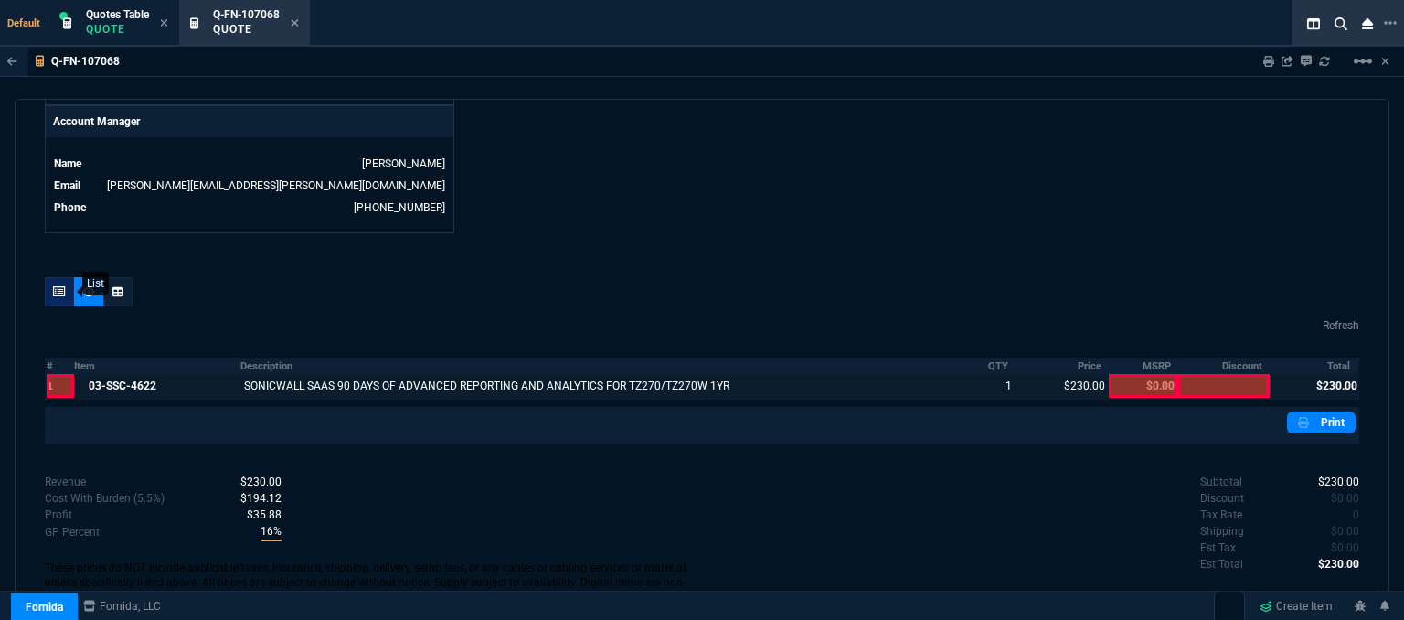
click at [59, 286] on icon at bounding box center [59, 291] width 13 height 11
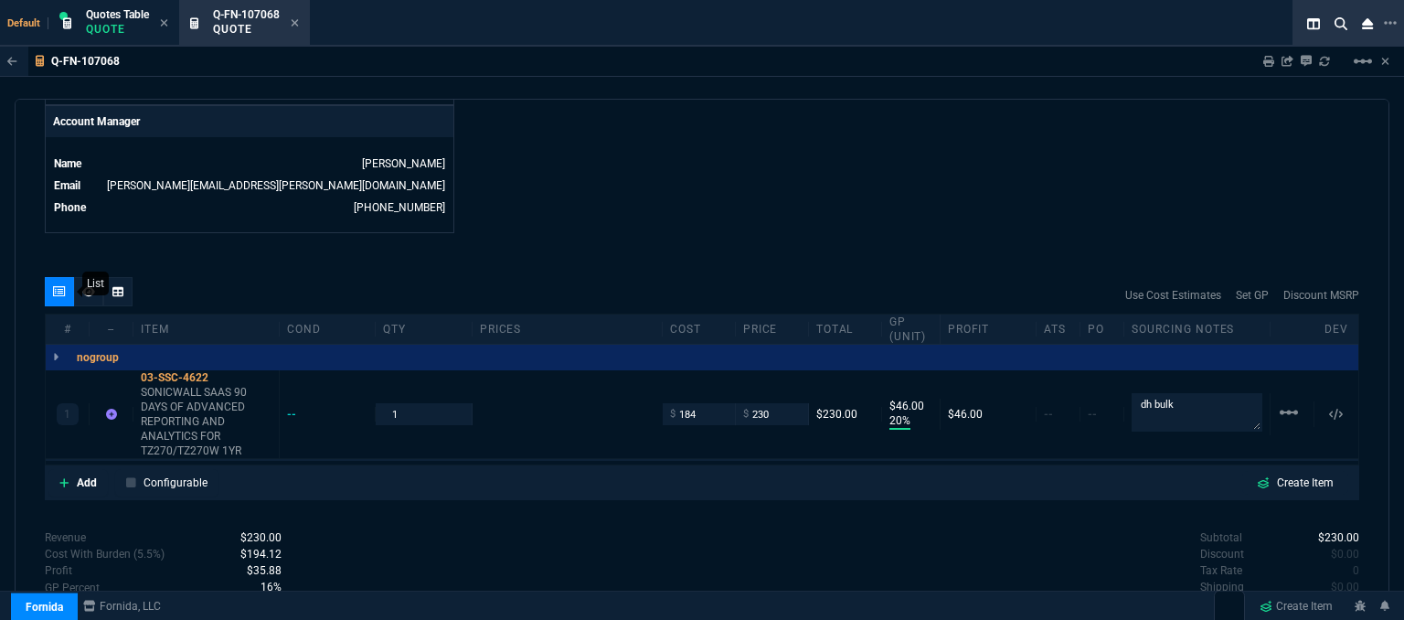
scroll to position [960, 0]
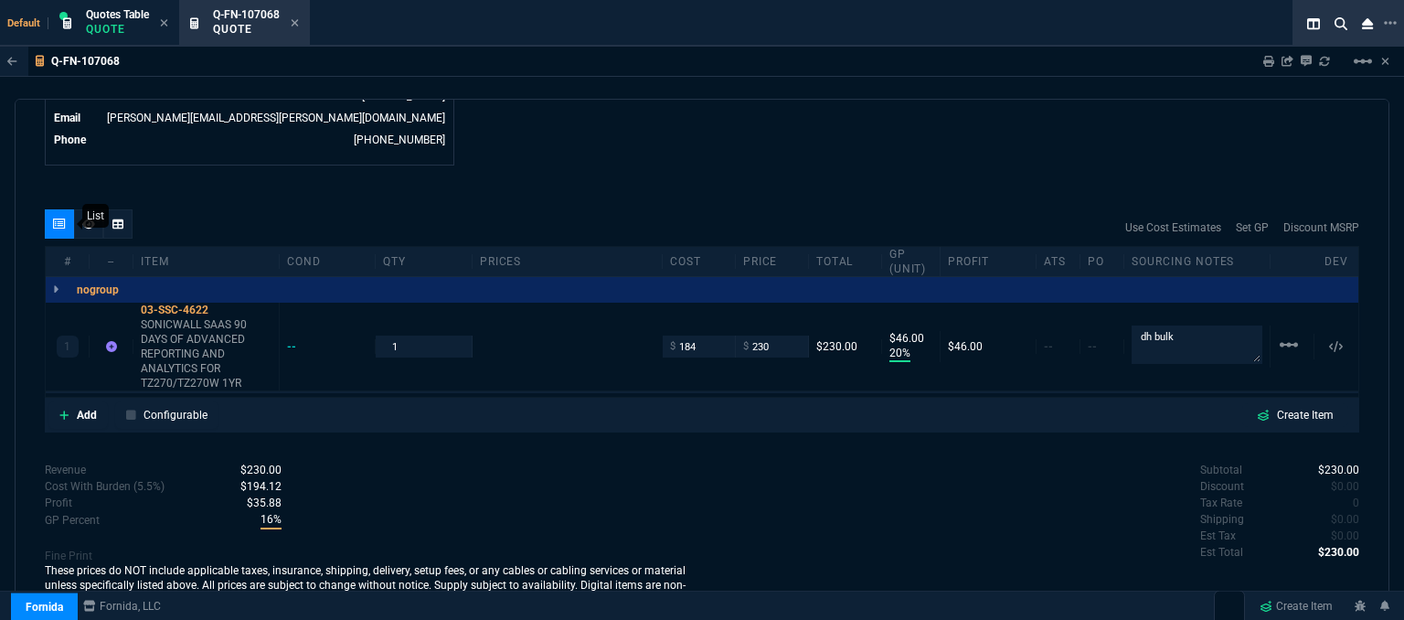
type input "20"
type input "46"
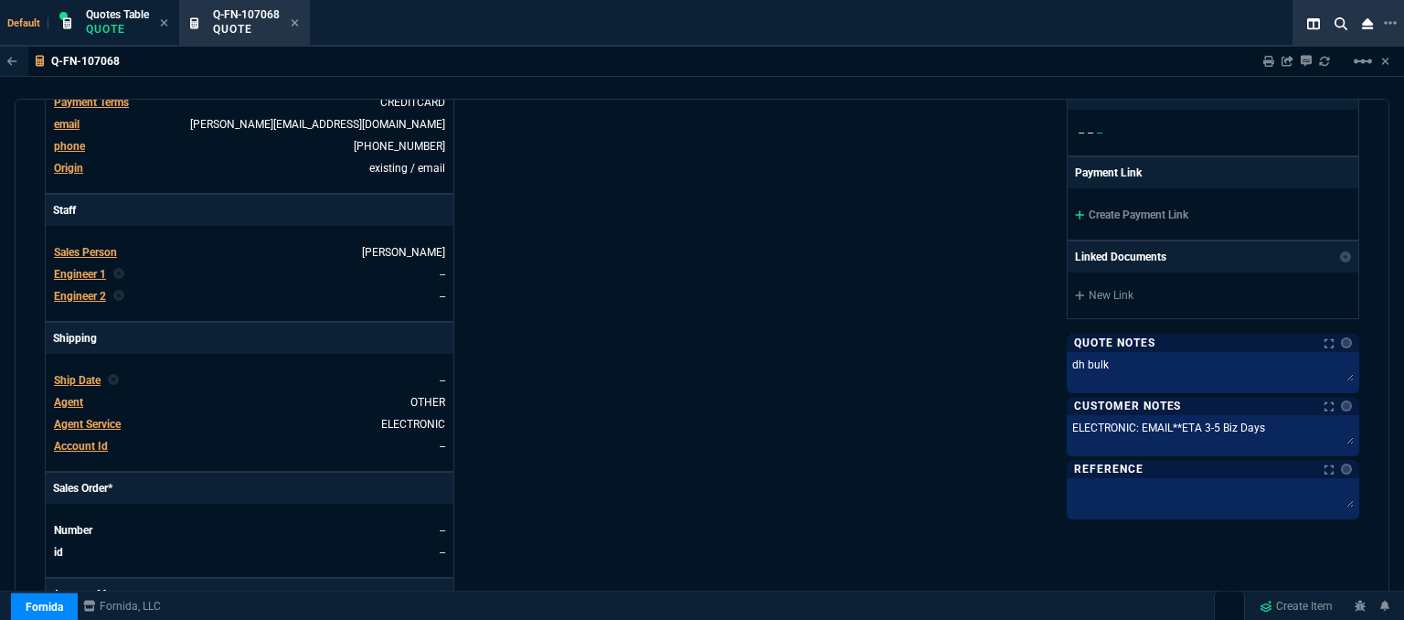
scroll to position [411, 0]
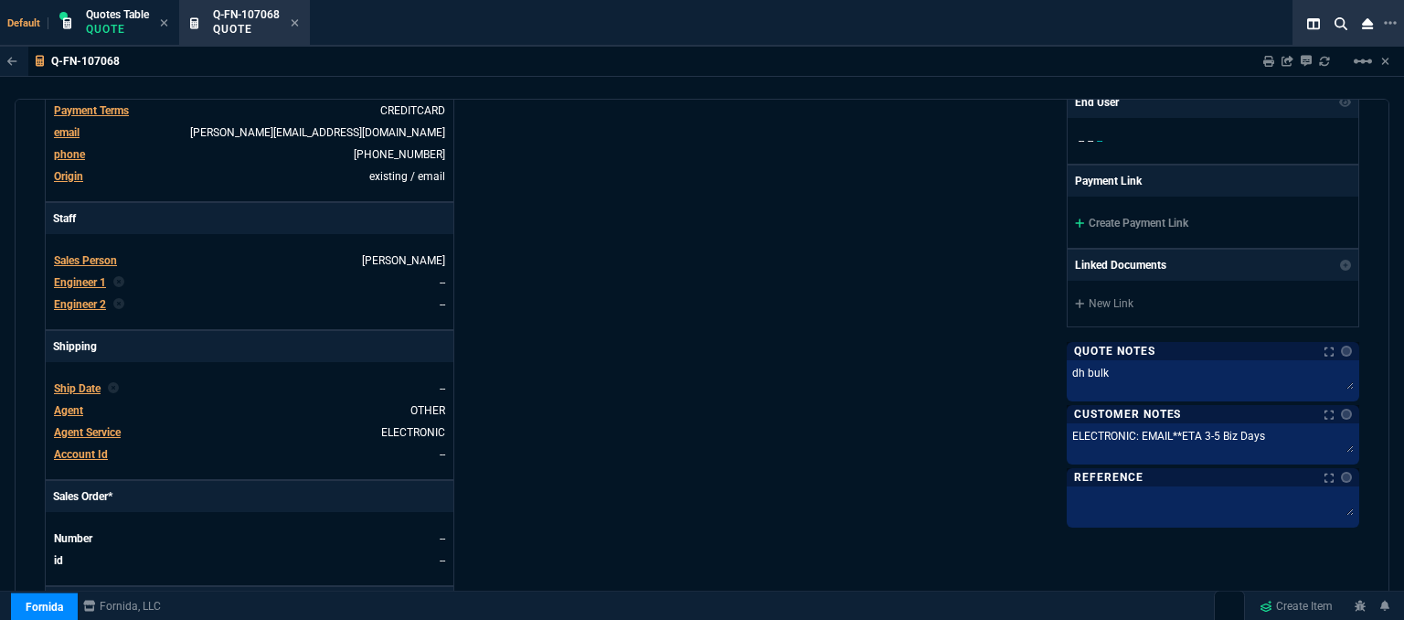
click at [811, 268] on div "Fornida, LLC 2609 Technology Dr Suite 300 Plano, TX 75074 Share Link Show More …" at bounding box center [1030, 236] width 657 height 956
click at [299, 22] on icon at bounding box center [295, 22] width 8 height 11
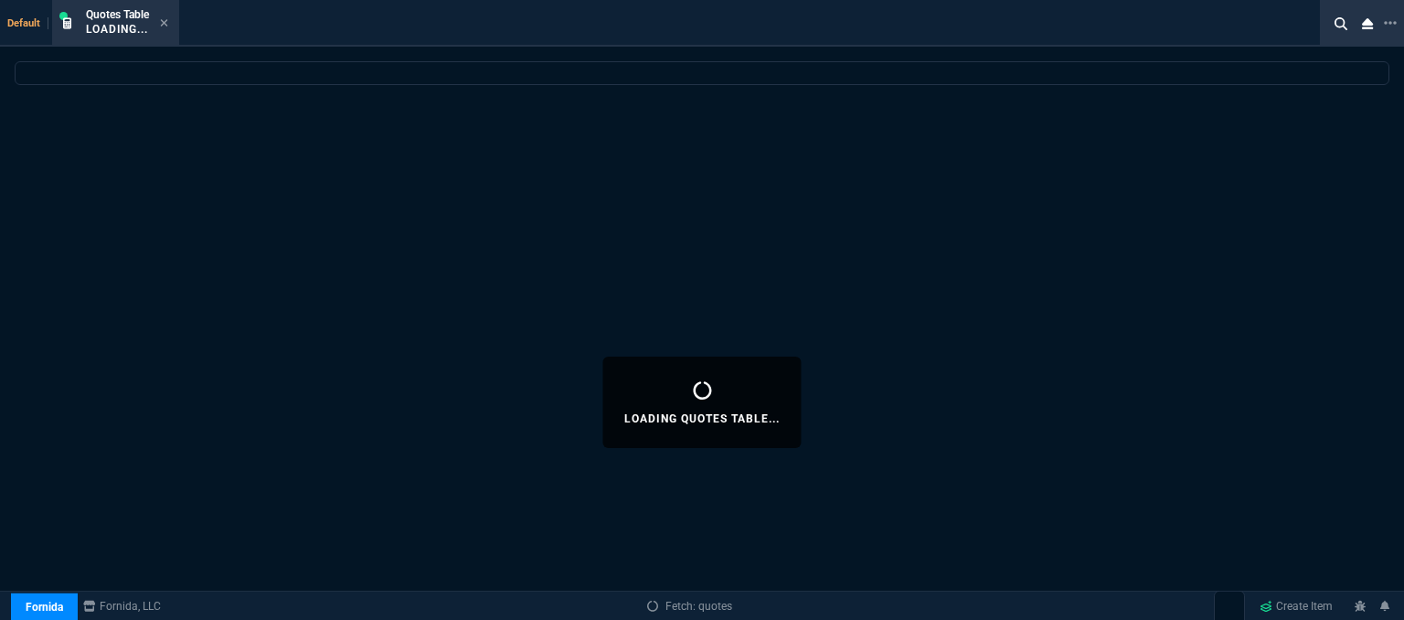
select select
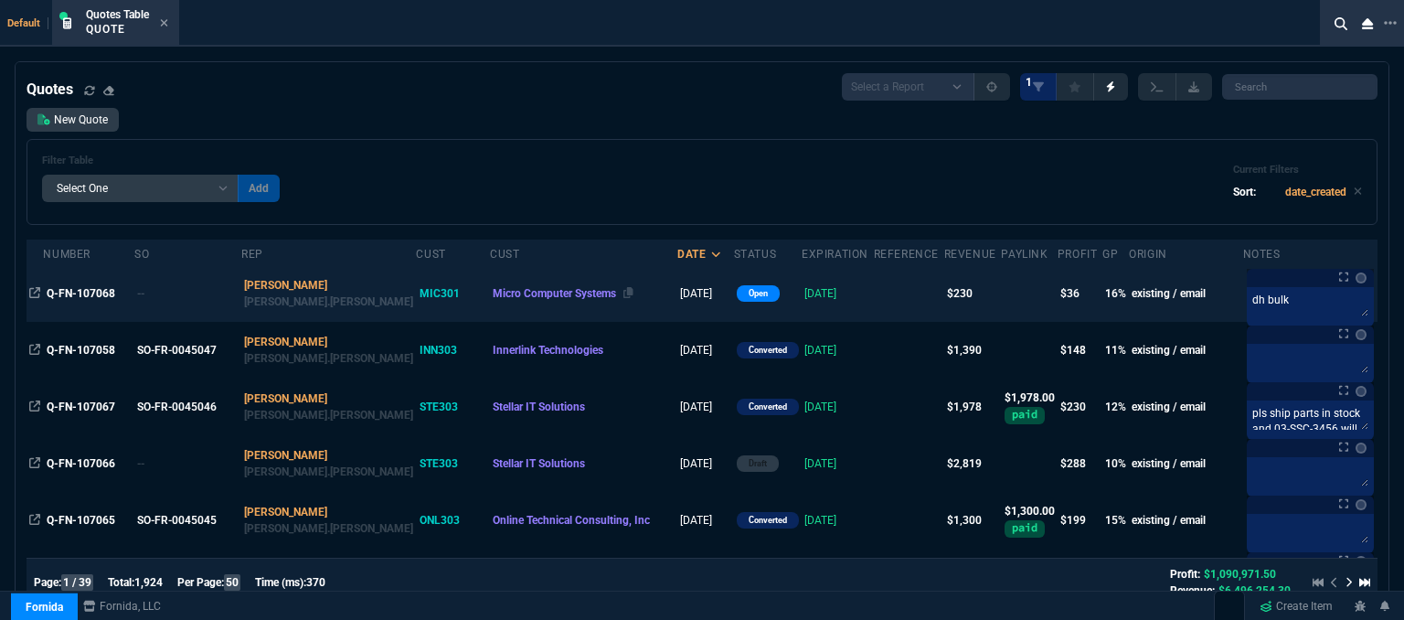
click at [585, 300] on div "Micro Computer Systems" at bounding box center [584, 293] width 182 height 16
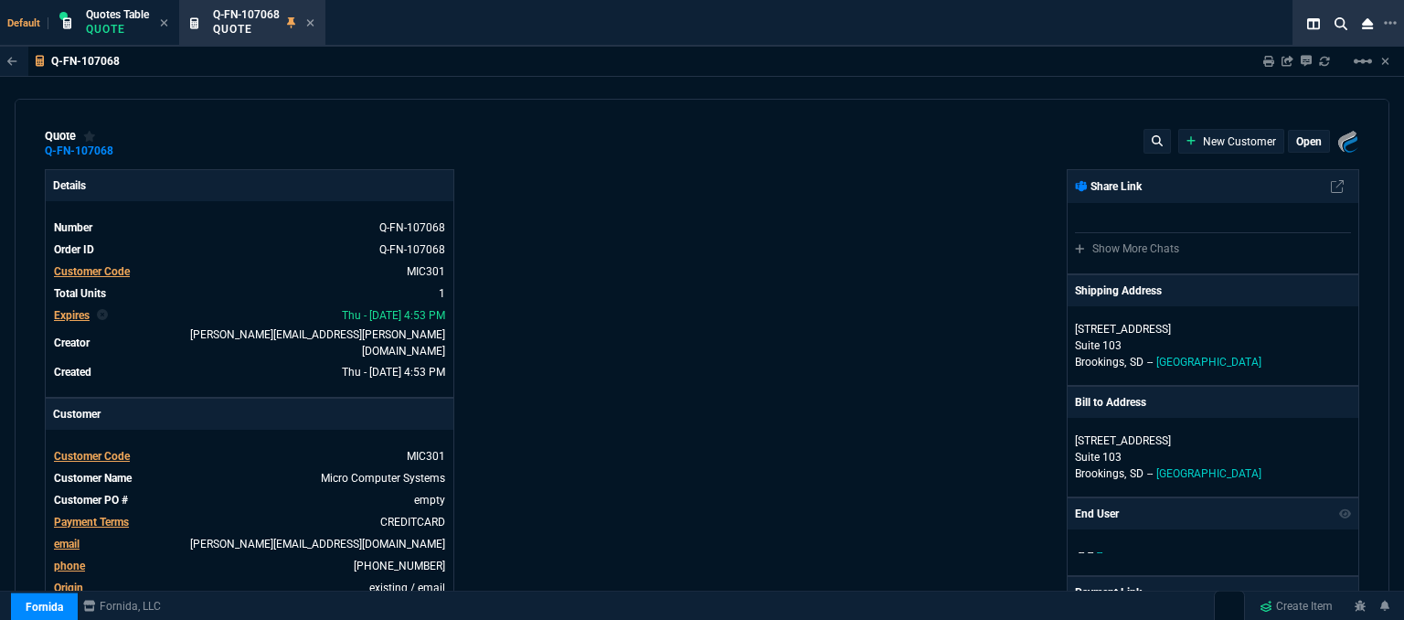
type input "20"
type input "46"
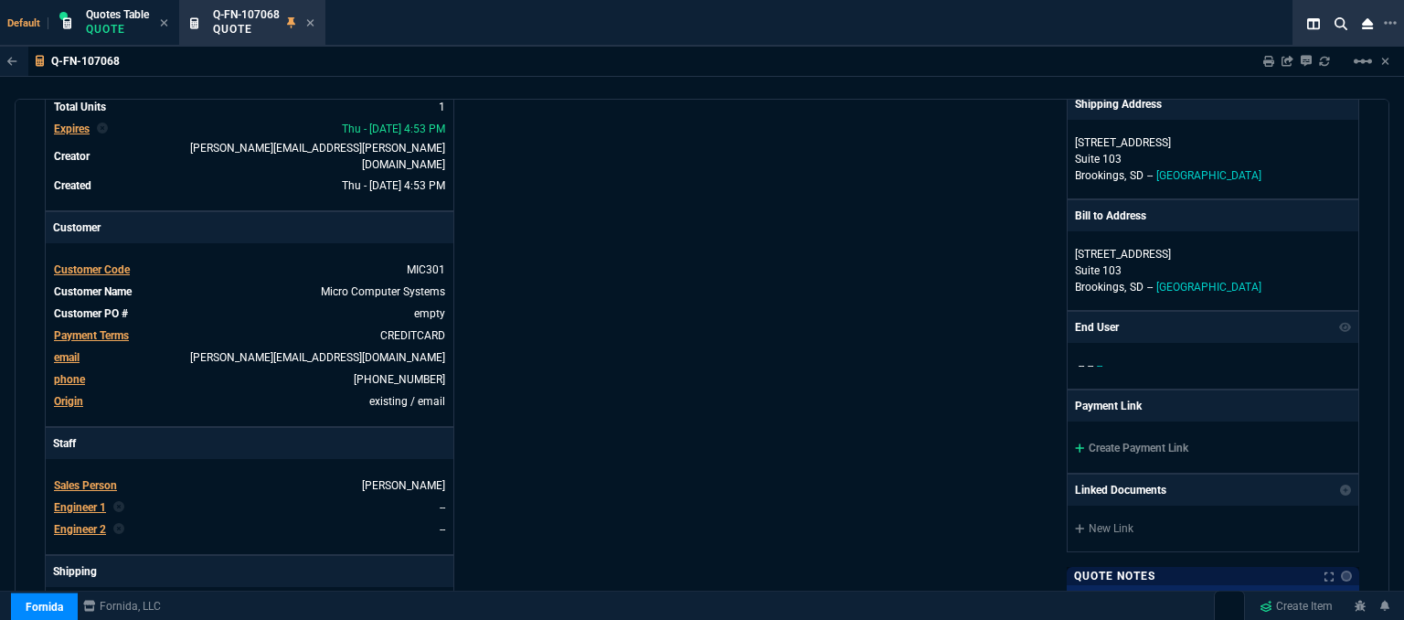
scroll to position [274, 0]
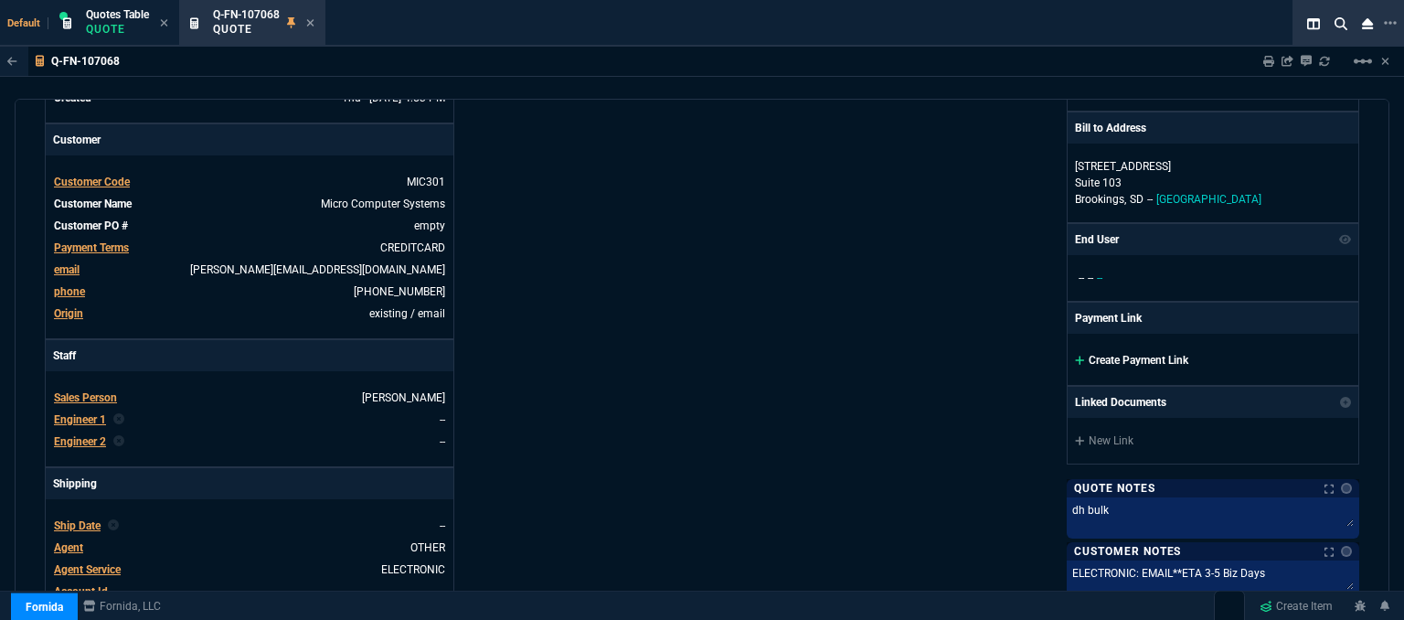
click at [1075, 360] on icon at bounding box center [1080, 360] width 10 height 11
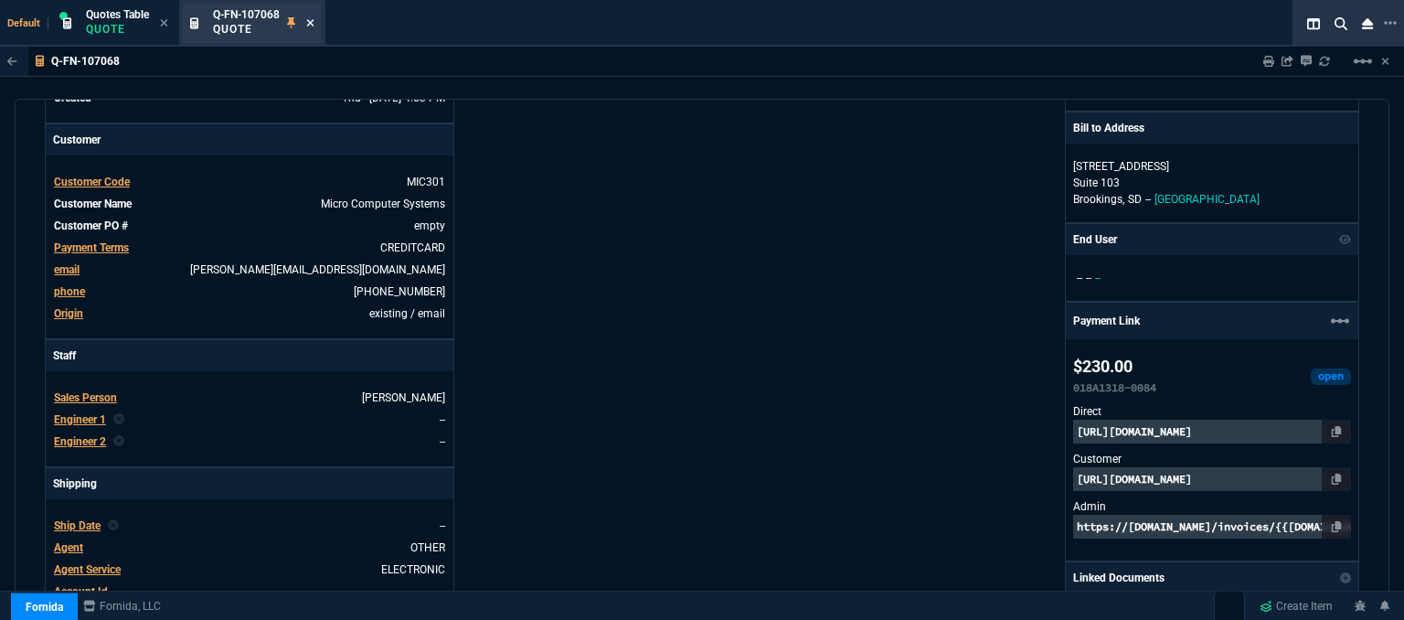
click at [311, 22] on icon at bounding box center [310, 22] width 7 height 7
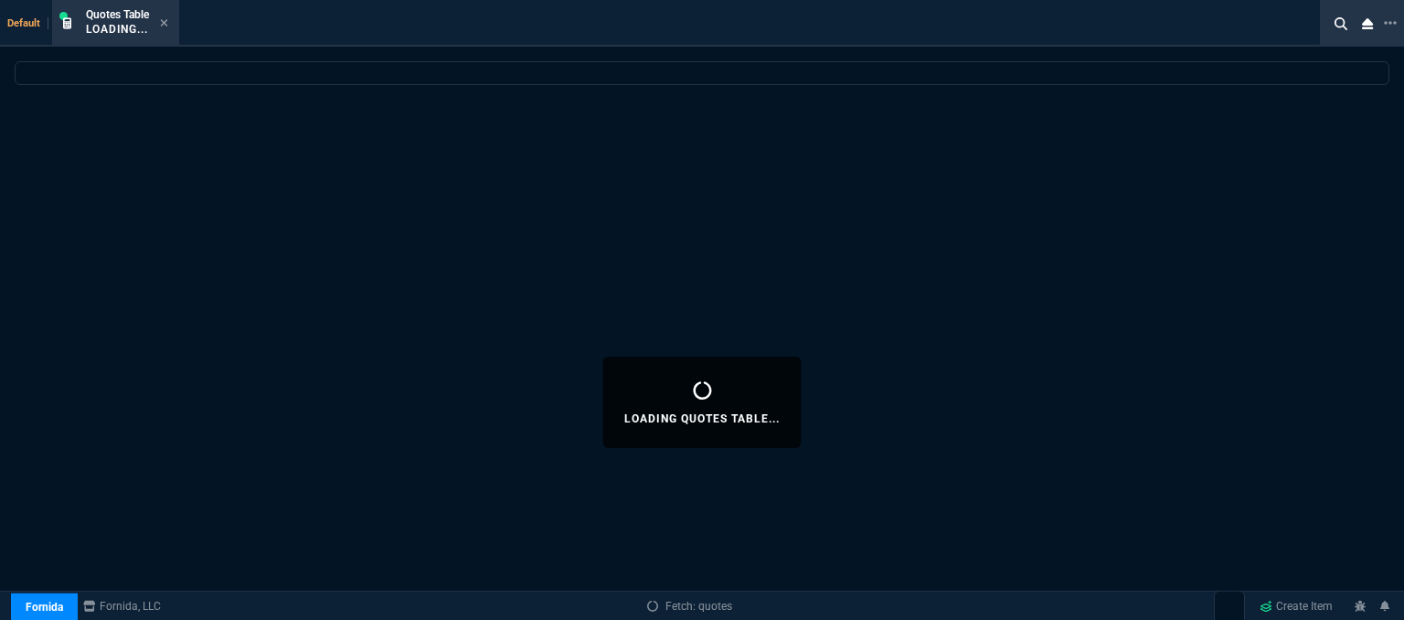
select select
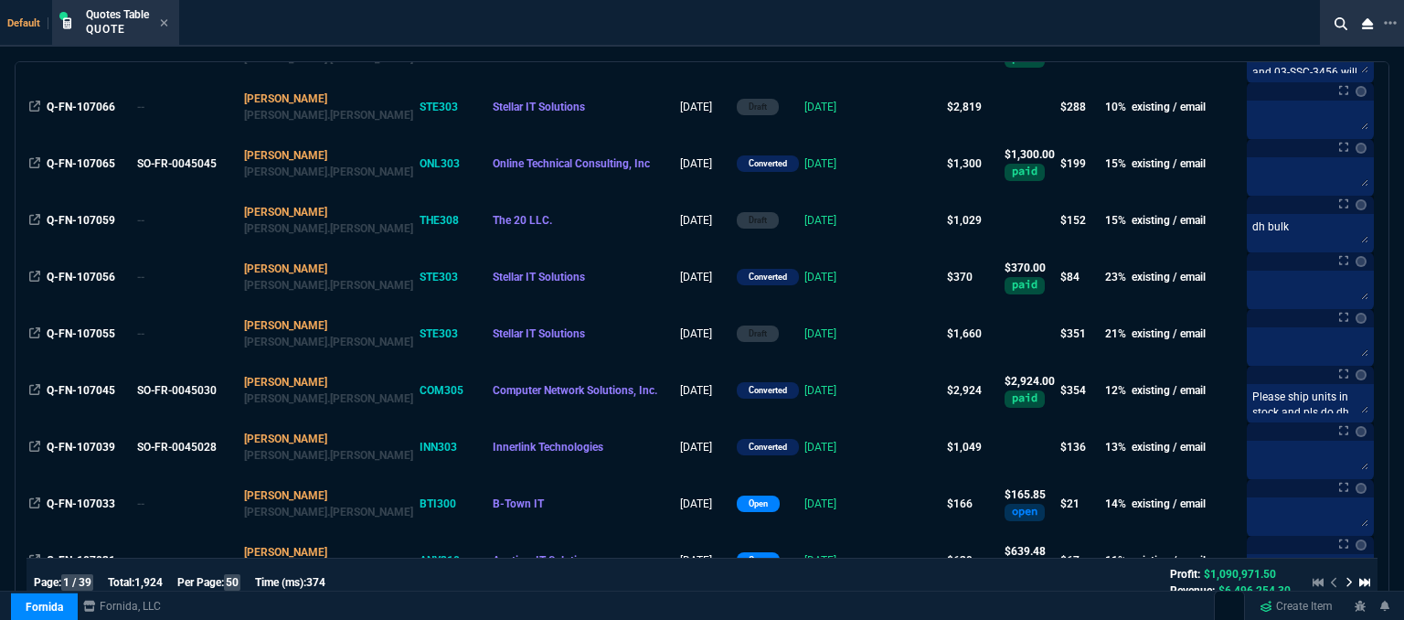
scroll to position [457, 0]
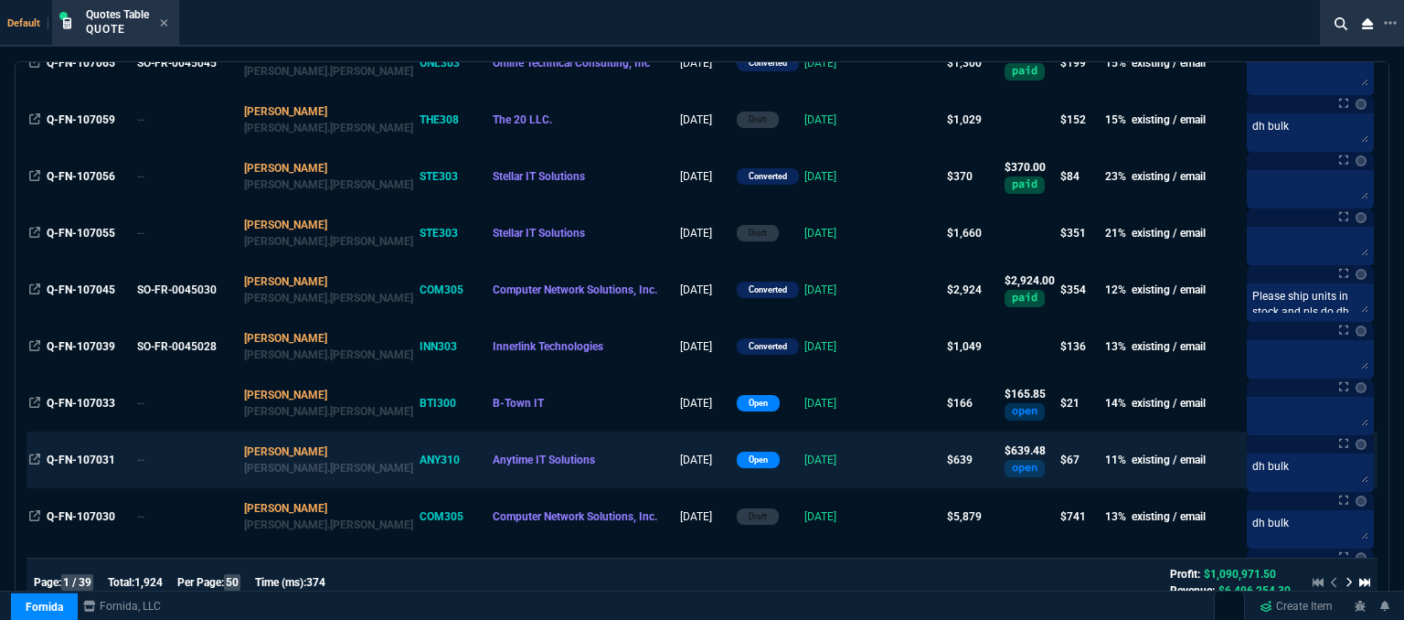
click at [874, 476] on td at bounding box center [909, 459] width 70 height 57
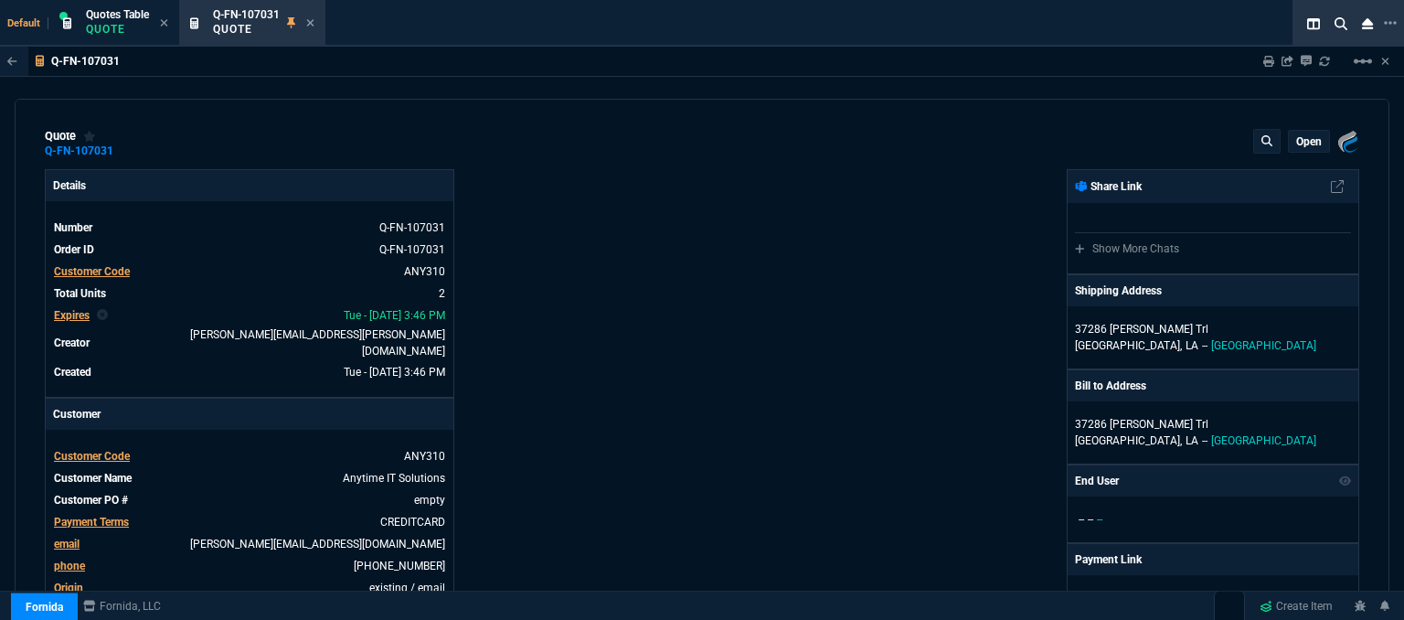
type input "16"
type input "85"
type input "20"
type input "8"
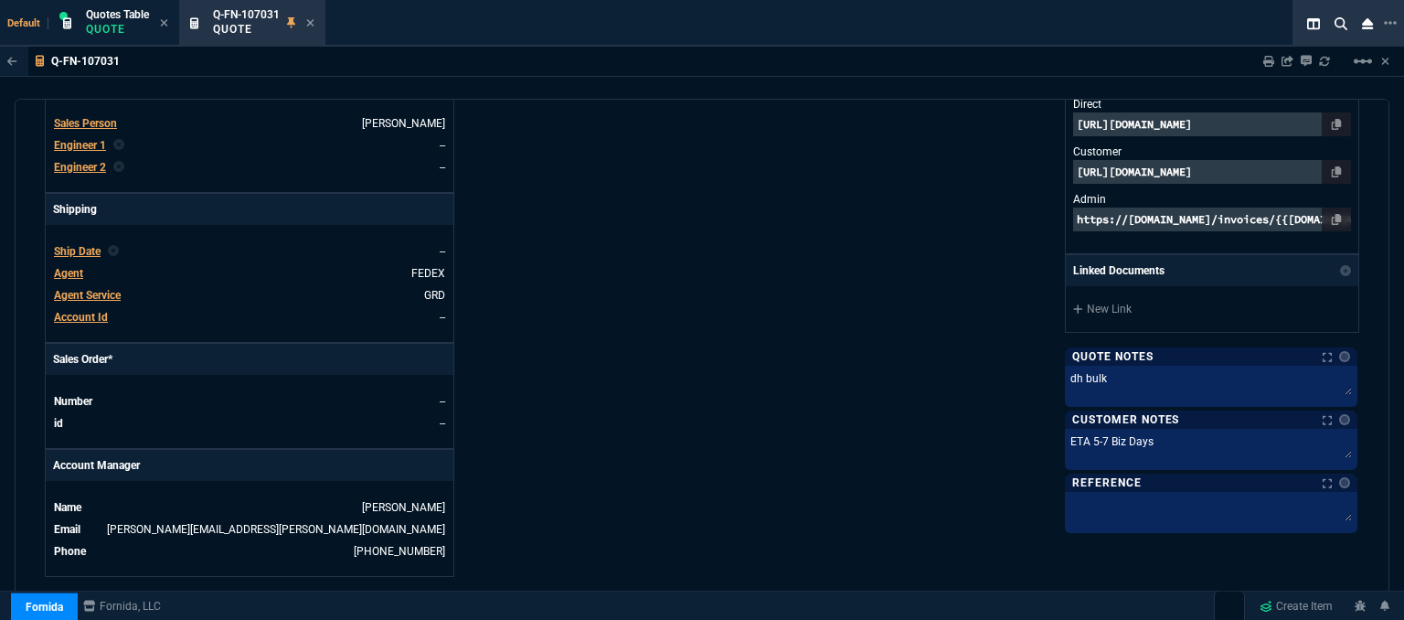
type input "780"
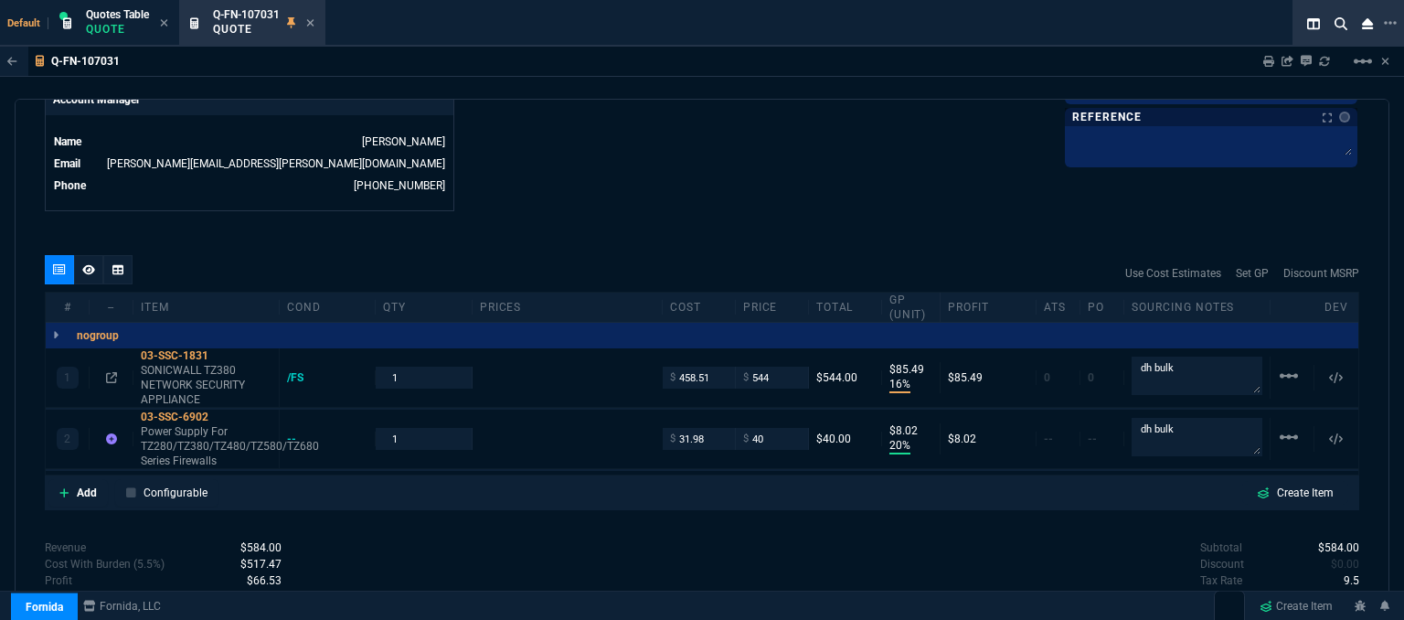
scroll to position [992, 0]
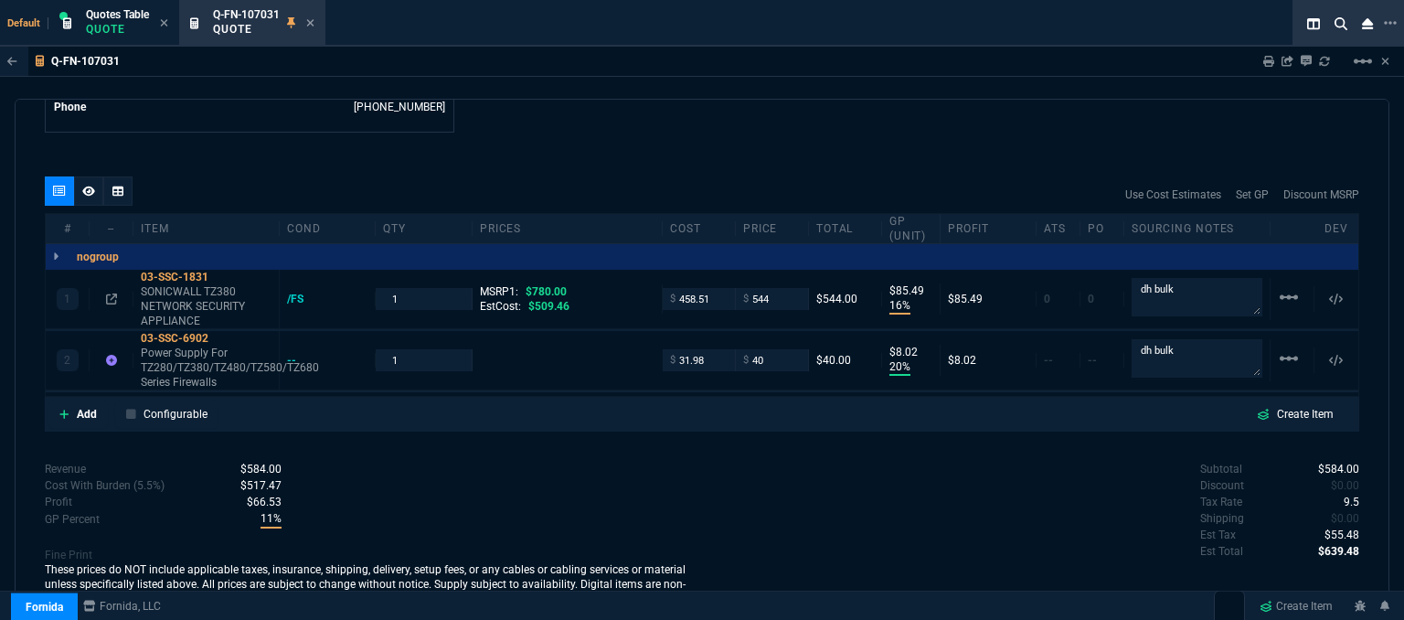
type input "30"
click at [314, 21] on icon at bounding box center [310, 22] width 8 height 11
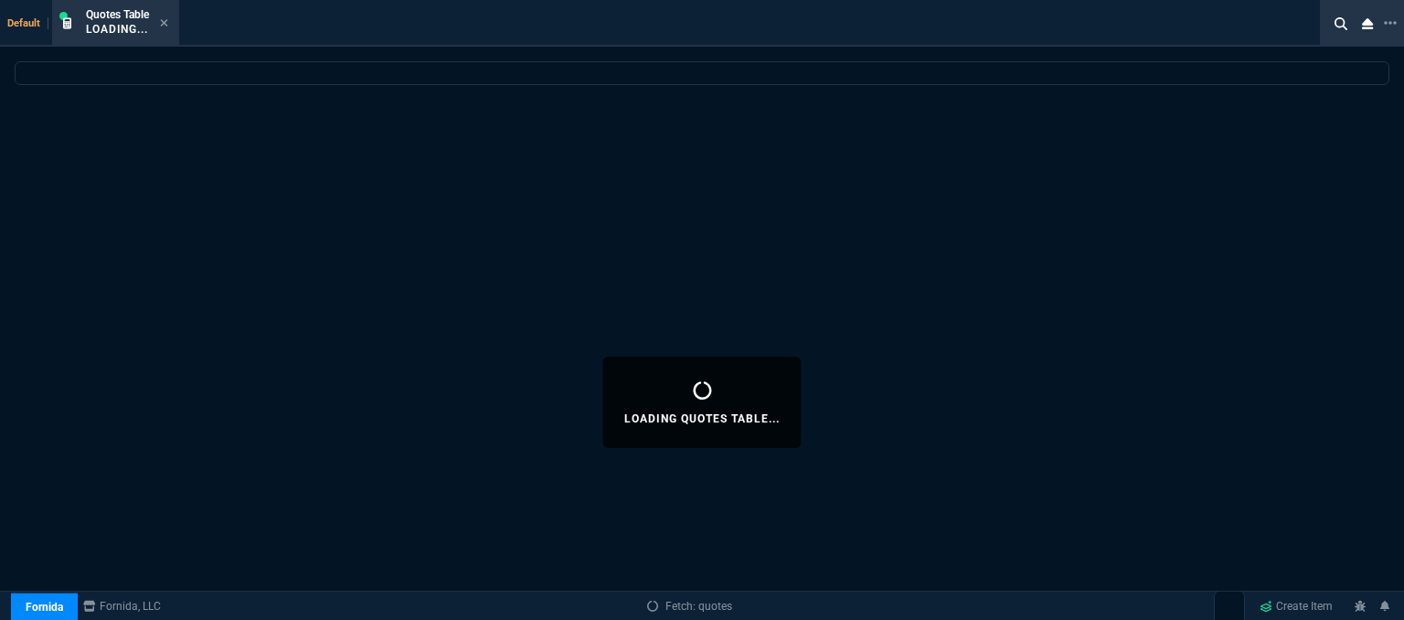
select select
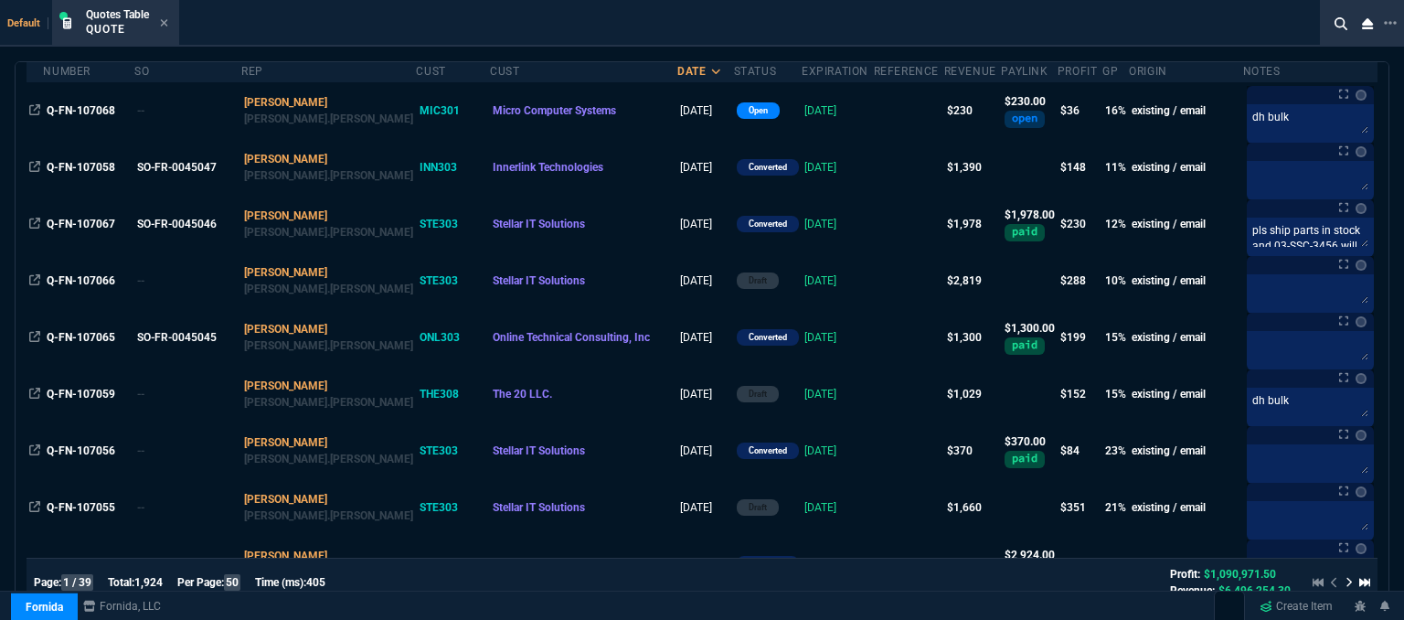
scroll to position [91, 0]
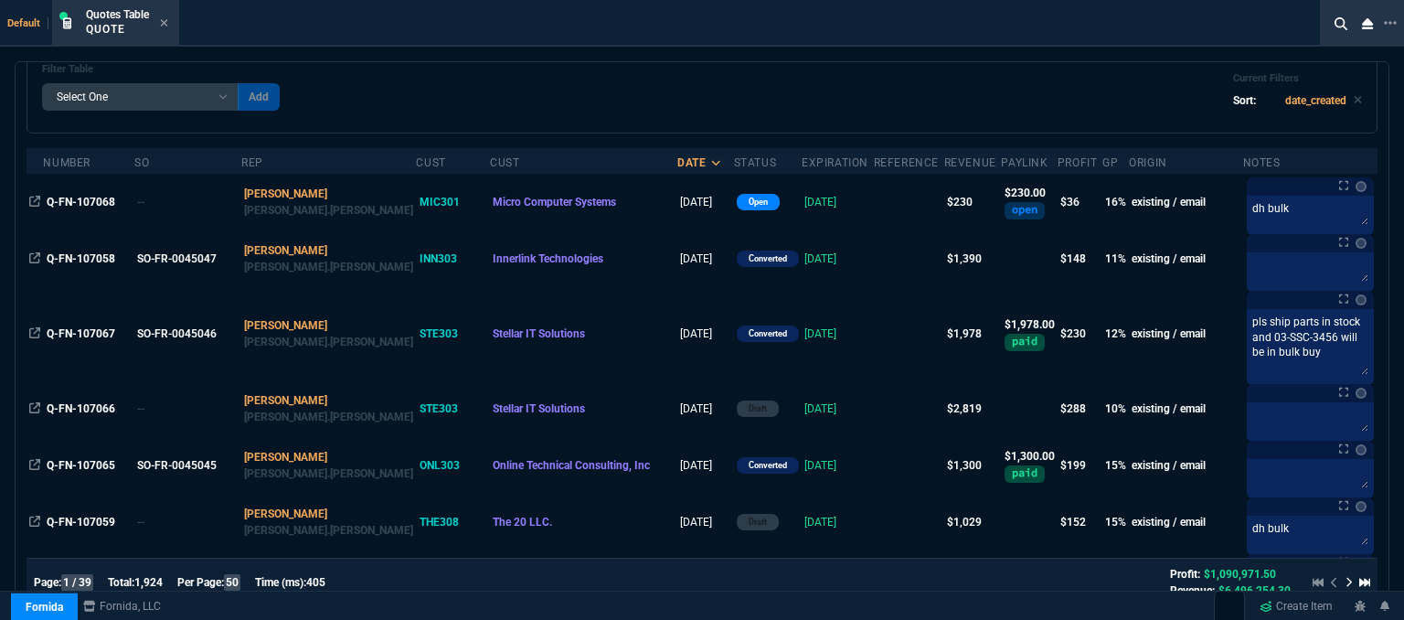
drag, startPoint x: 1241, startPoint y: 328, endPoint x: 334, endPoint y: 98, distance: 935.3
click at [495, 92] on div "Filter Table Select One Add Filter () creator (creator) Cust (headers.customerN…" at bounding box center [702, 90] width 1320 height 55
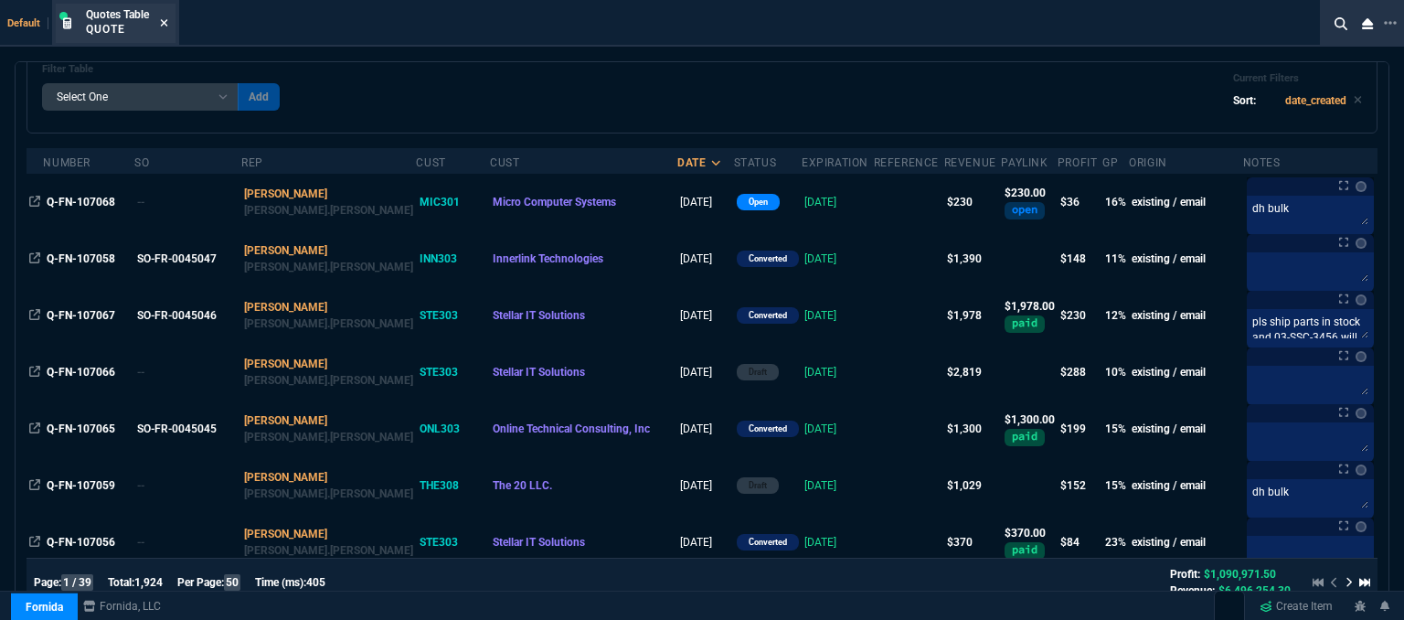
click at [164, 24] on icon at bounding box center [164, 22] width 8 height 11
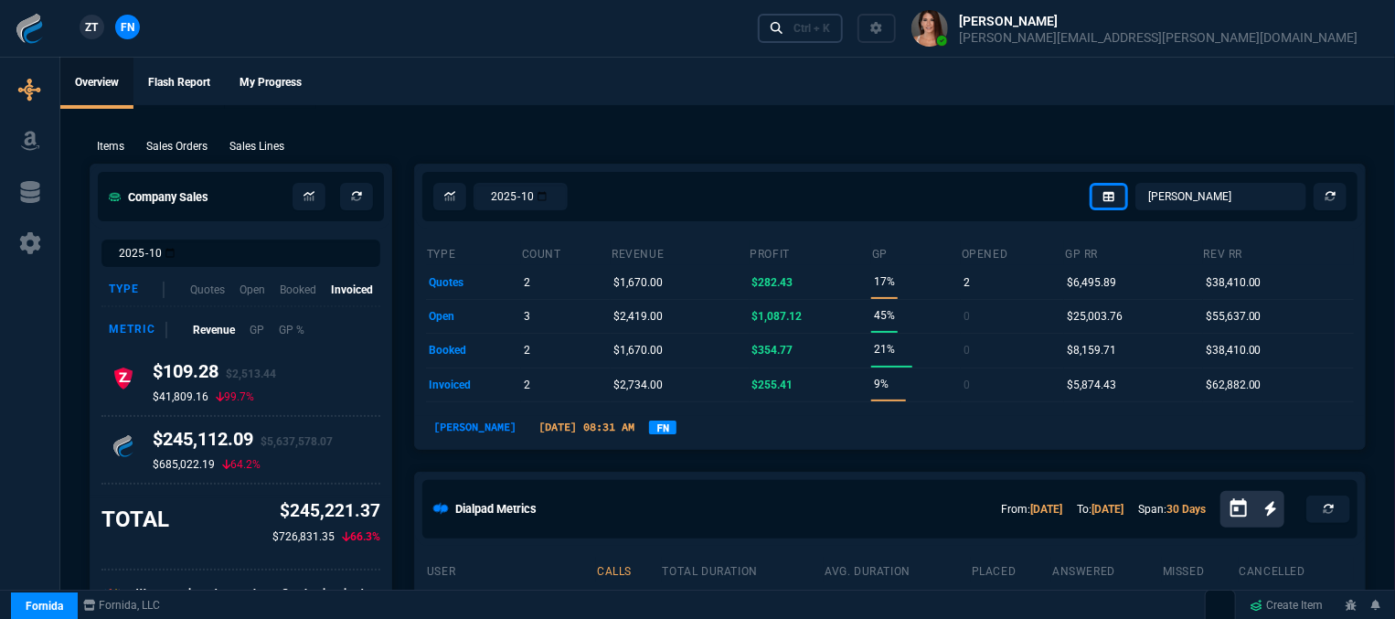
click at [830, 30] on div "Ctrl + K" at bounding box center [811, 28] width 37 height 15
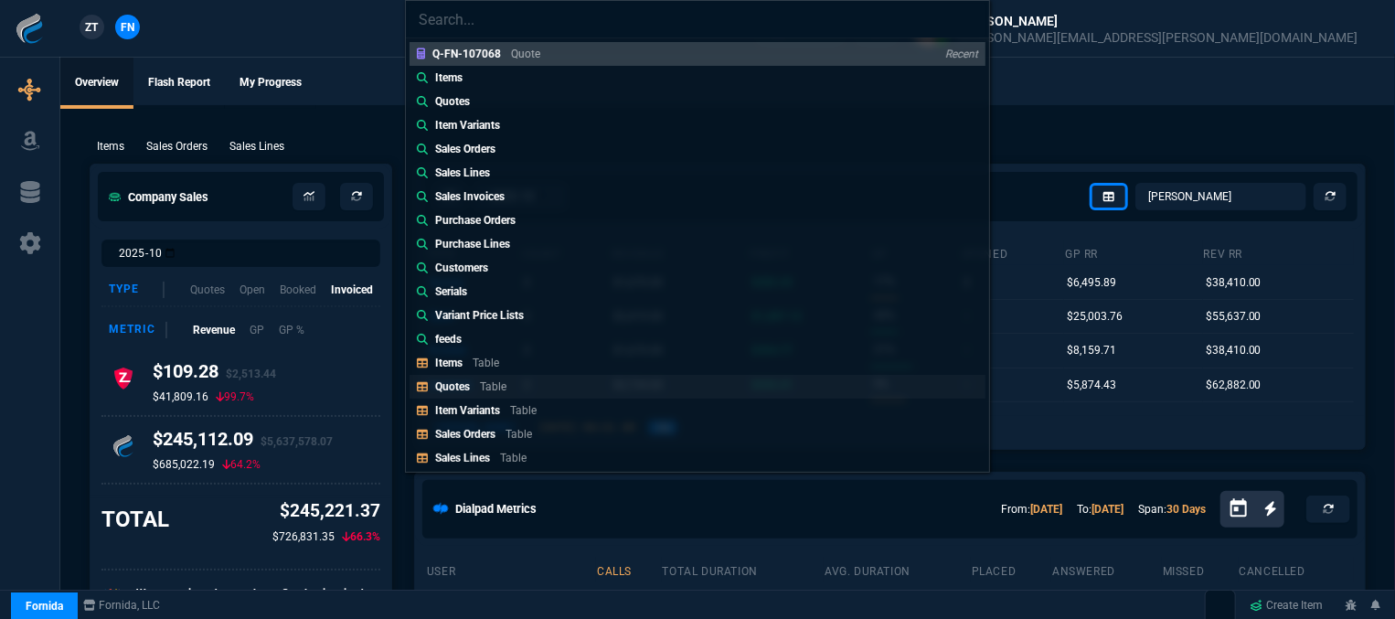
click at [616, 381] on link "Quotes Table" at bounding box center [697, 387] width 576 height 24
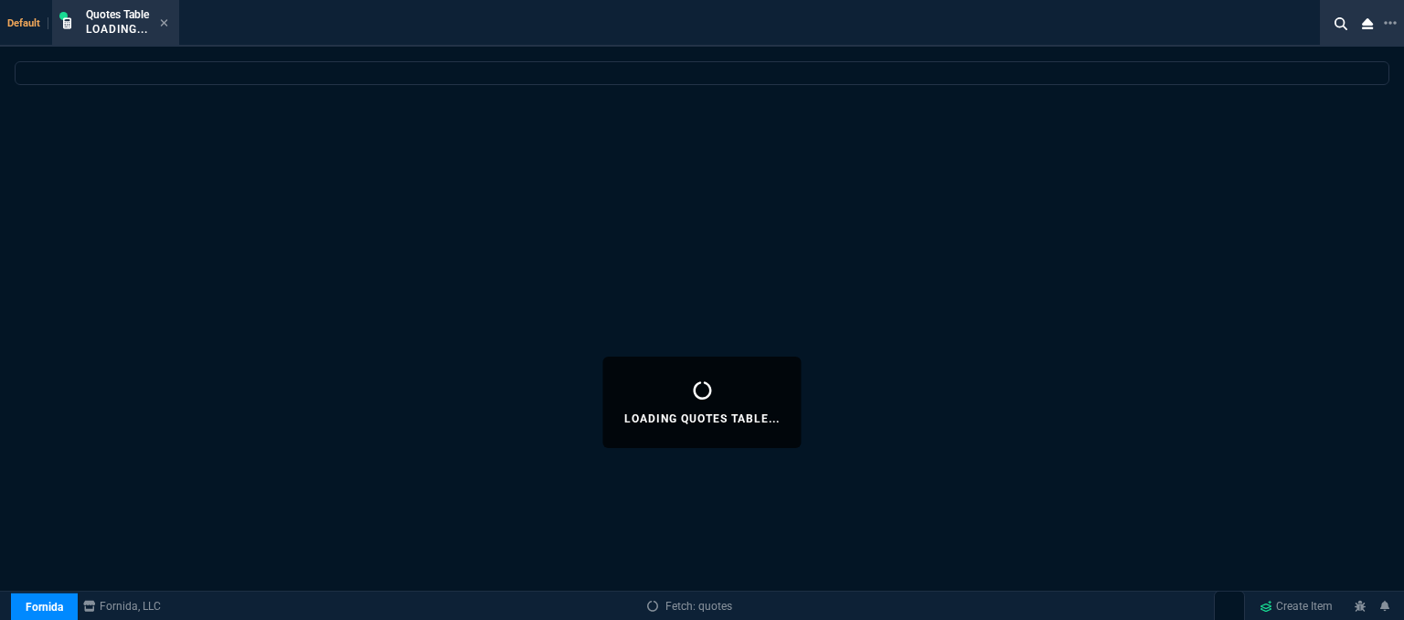
select select
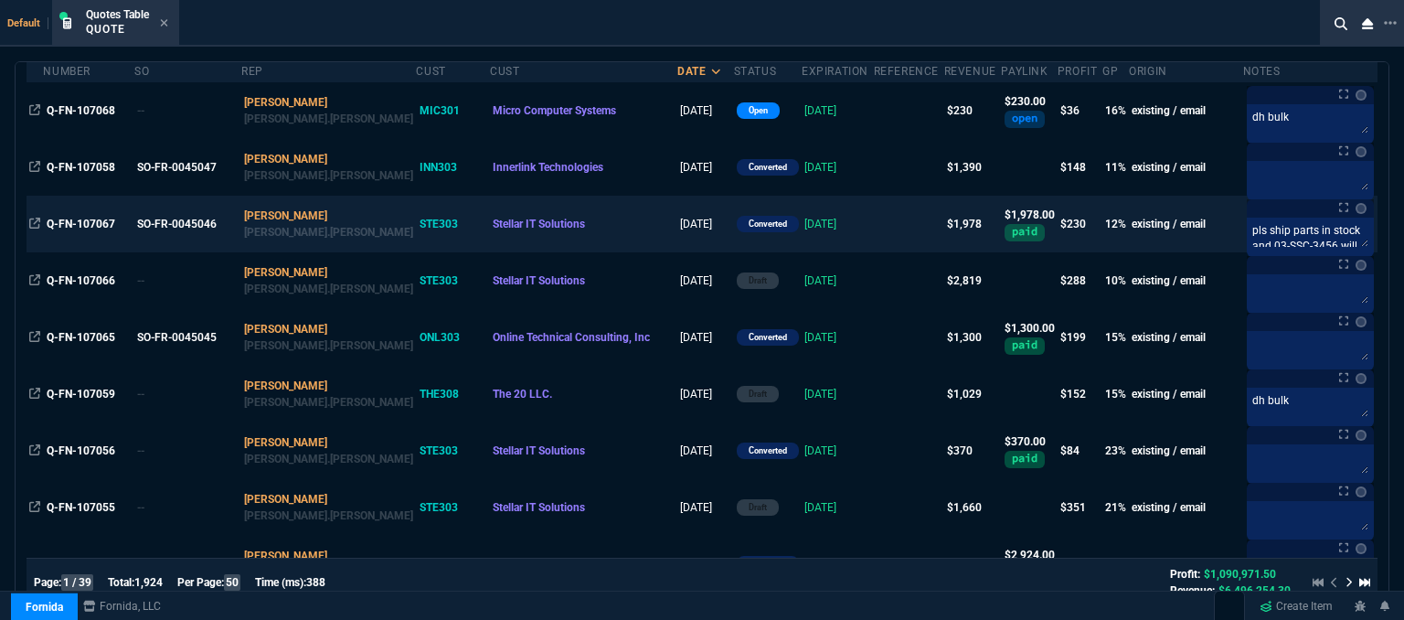
scroll to position [457, 0]
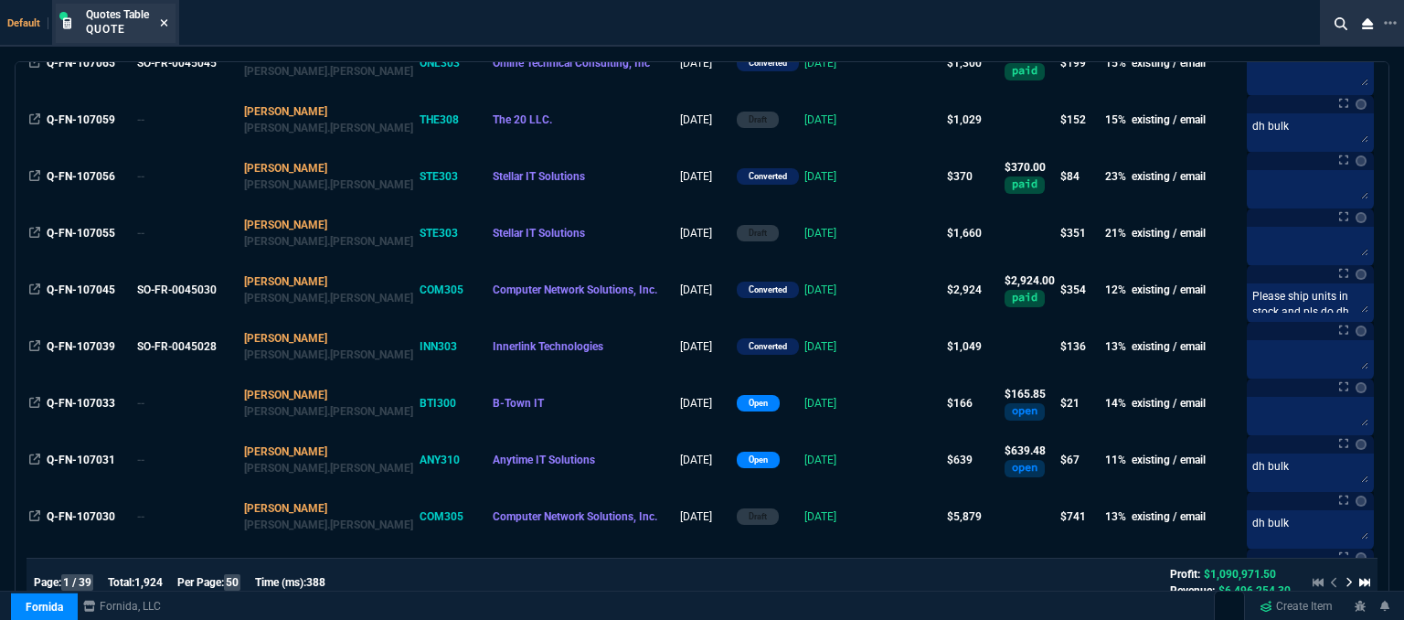
click at [164, 25] on icon at bounding box center [164, 22] width 8 height 11
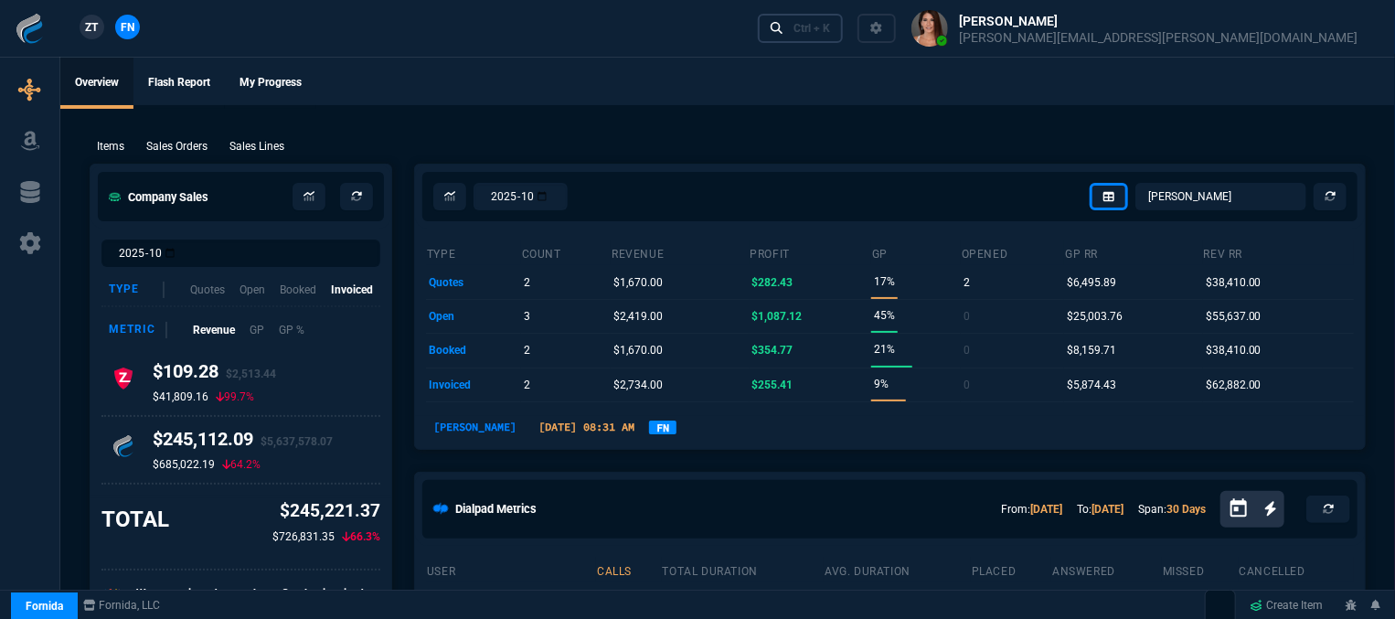
click at [830, 29] on div "Ctrl + K" at bounding box center [811, 28] width 37 height 15
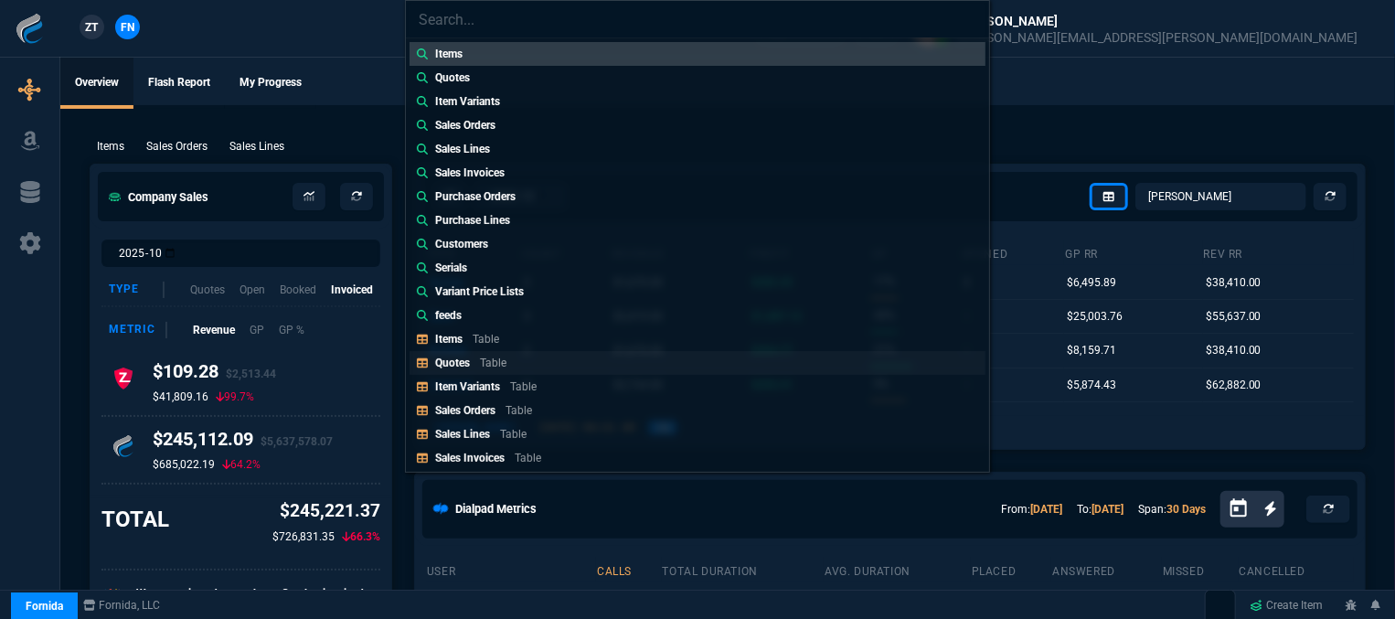
click at [555, 363] on link "Quotes Table" at bounding box center [697, 363] width 576 height 24
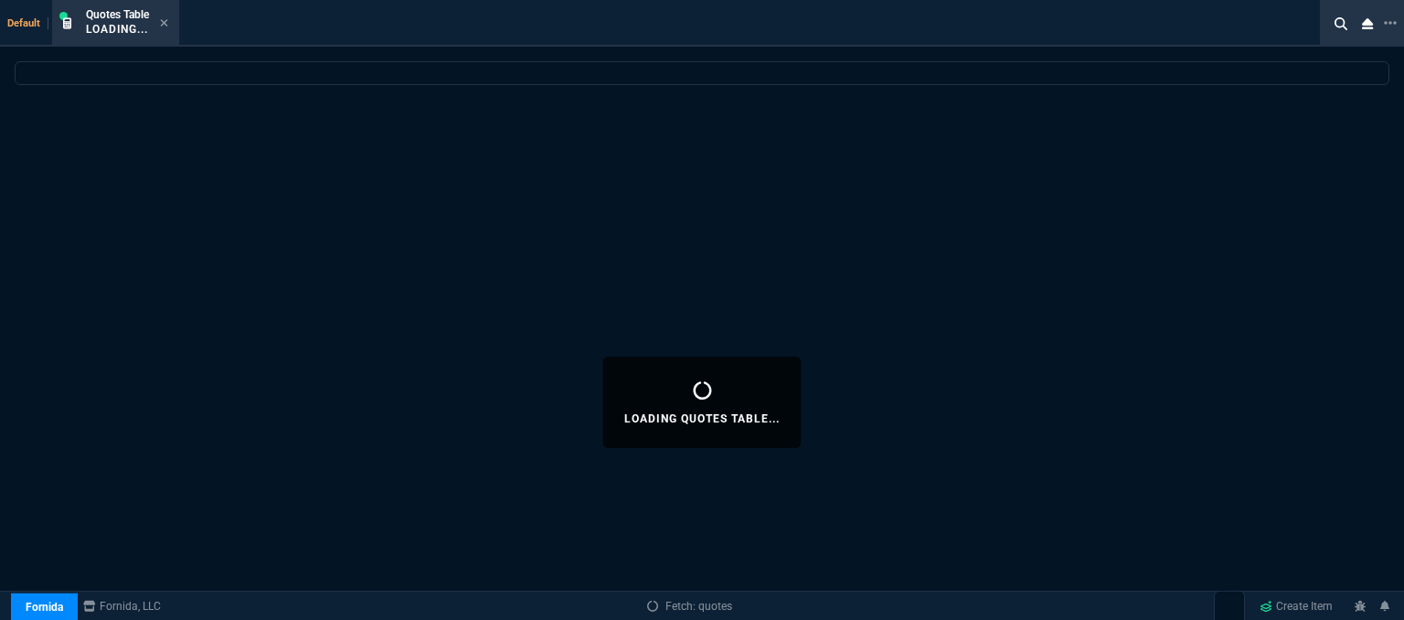
select select
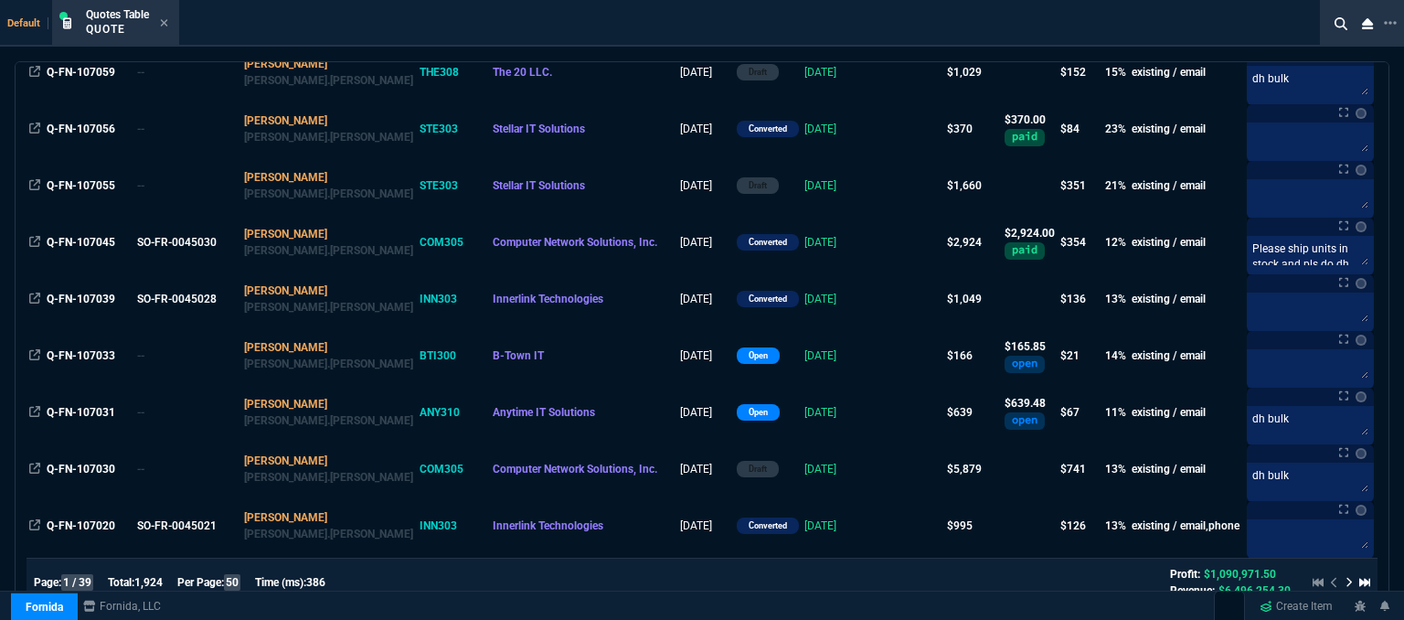
scroll to position [548, 0]
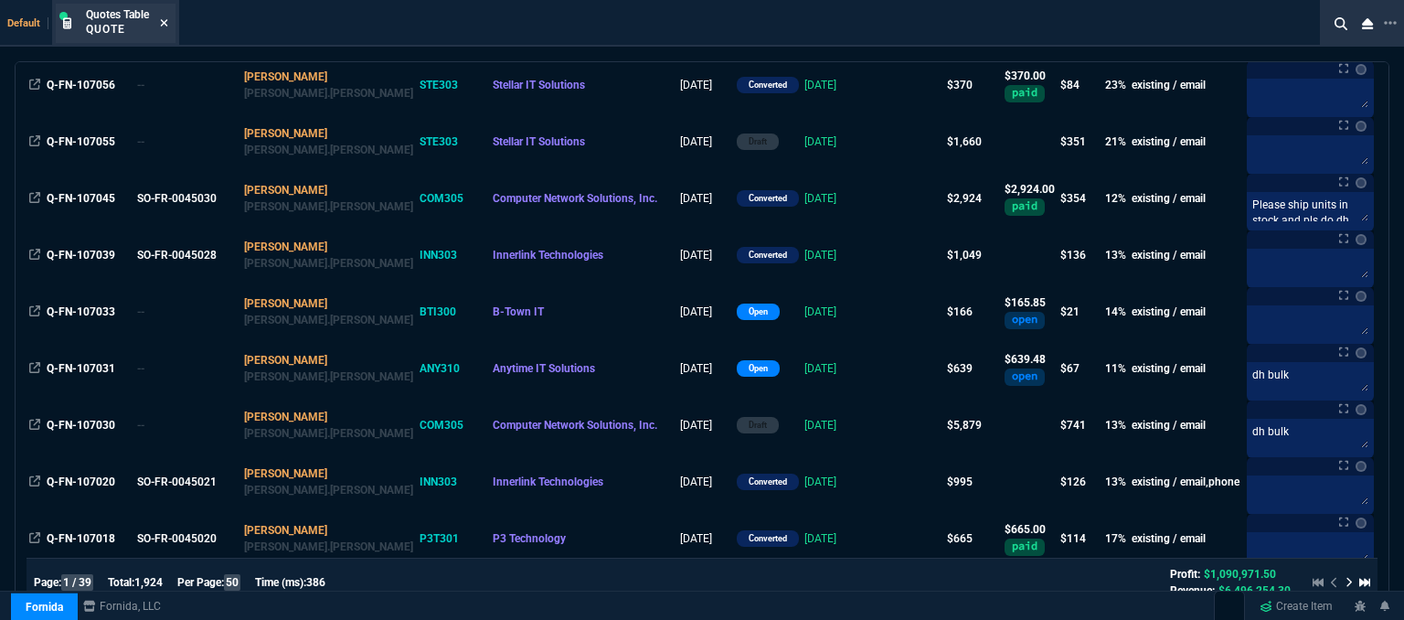
click at [166, 27] on icon at bounding box center [164, 22] width 8 height 11
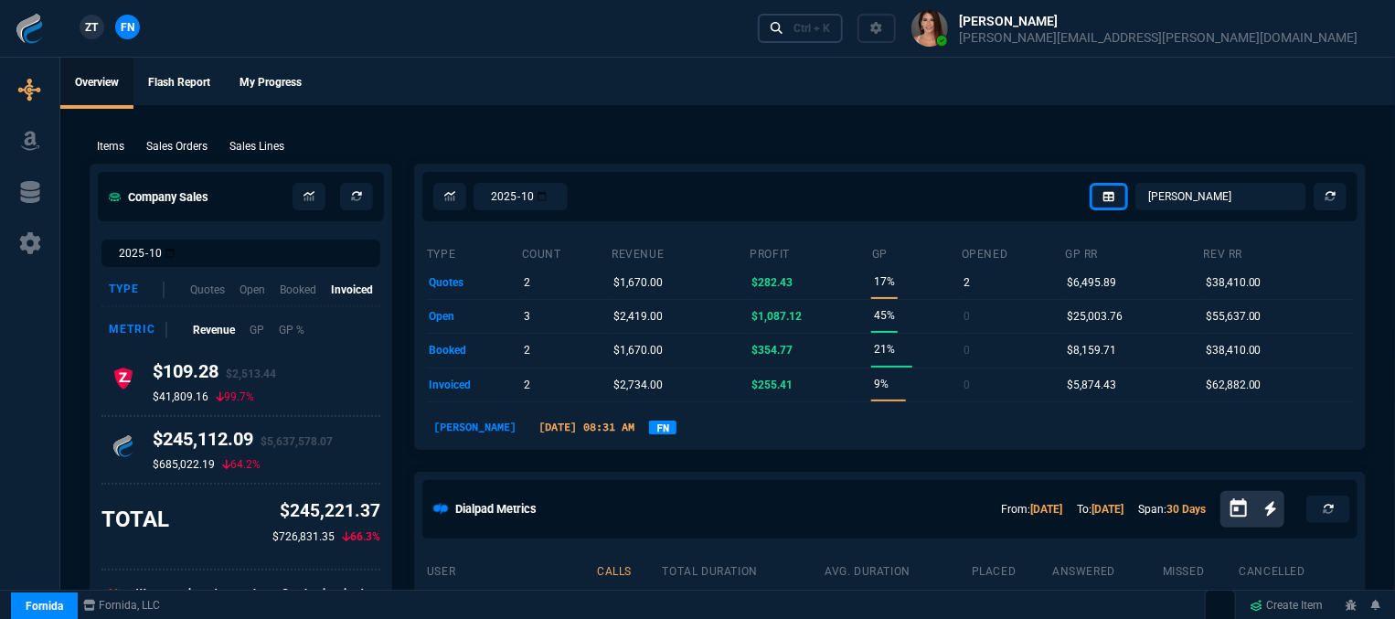
click at [830, 34] on div "Ctrl + K" at bounding box center [811, 28] width 37 height 15
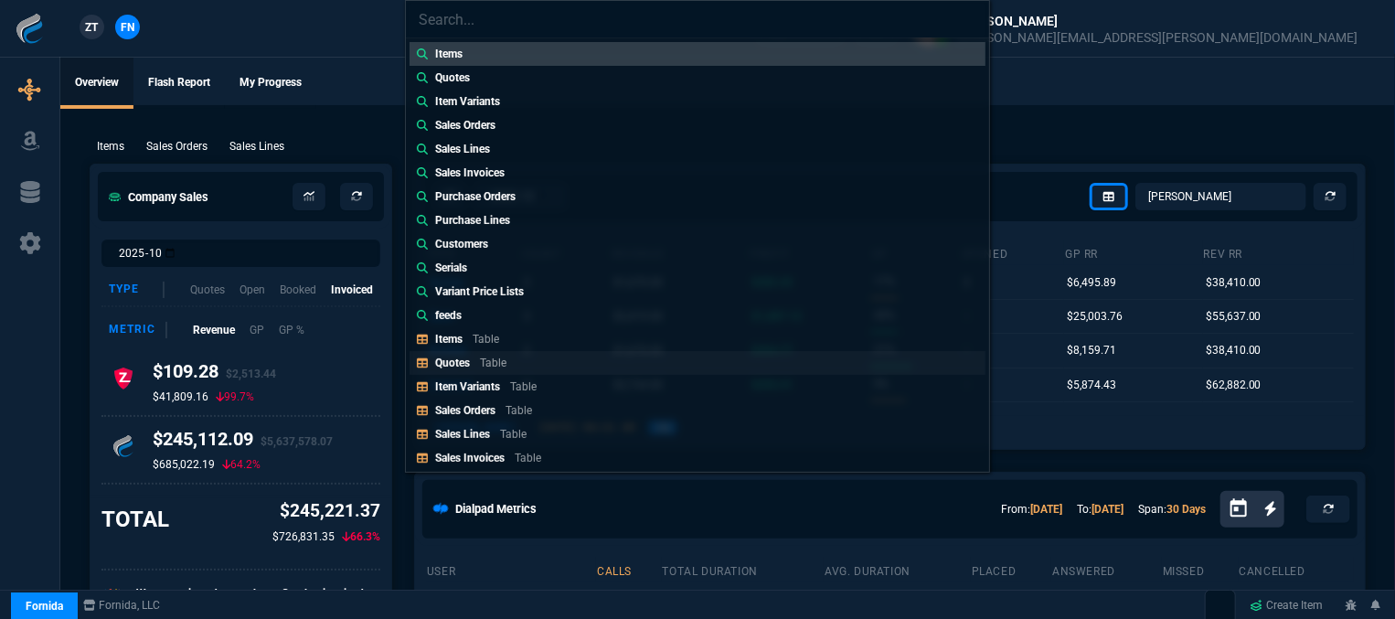
click at [524, 366] on link "Quotes Table" at bounding box center [697, 363] width 576 height 24
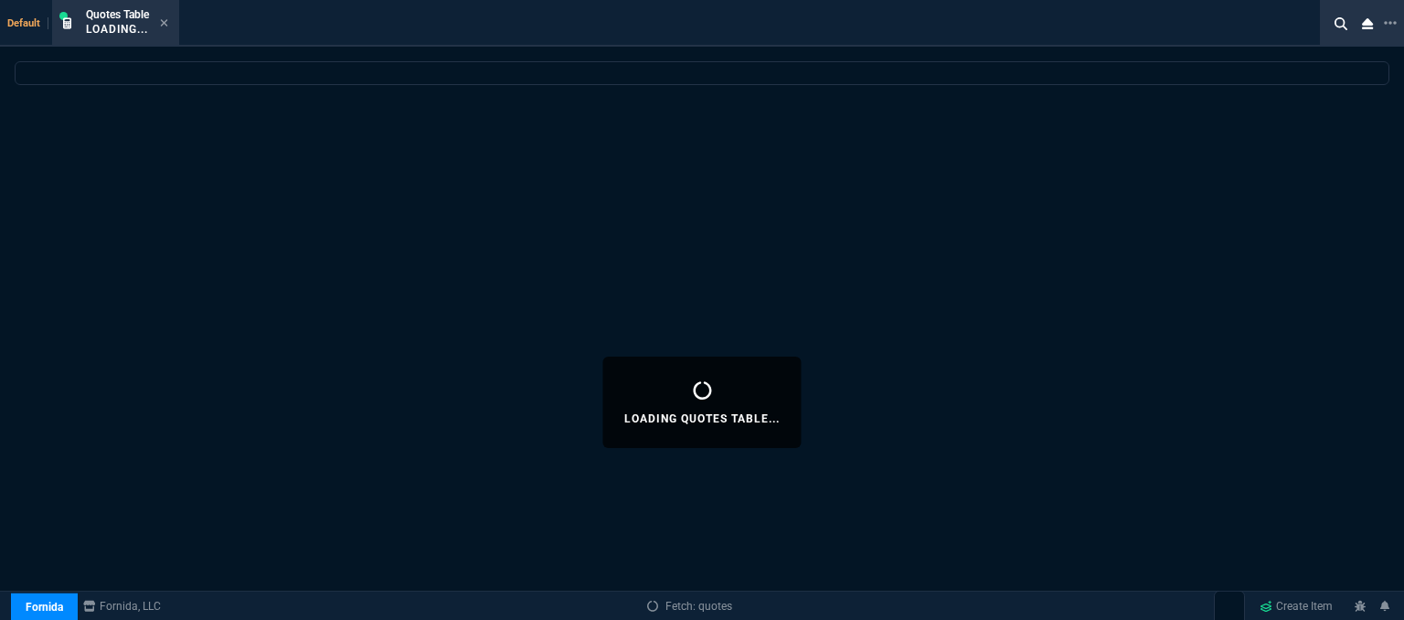
select select
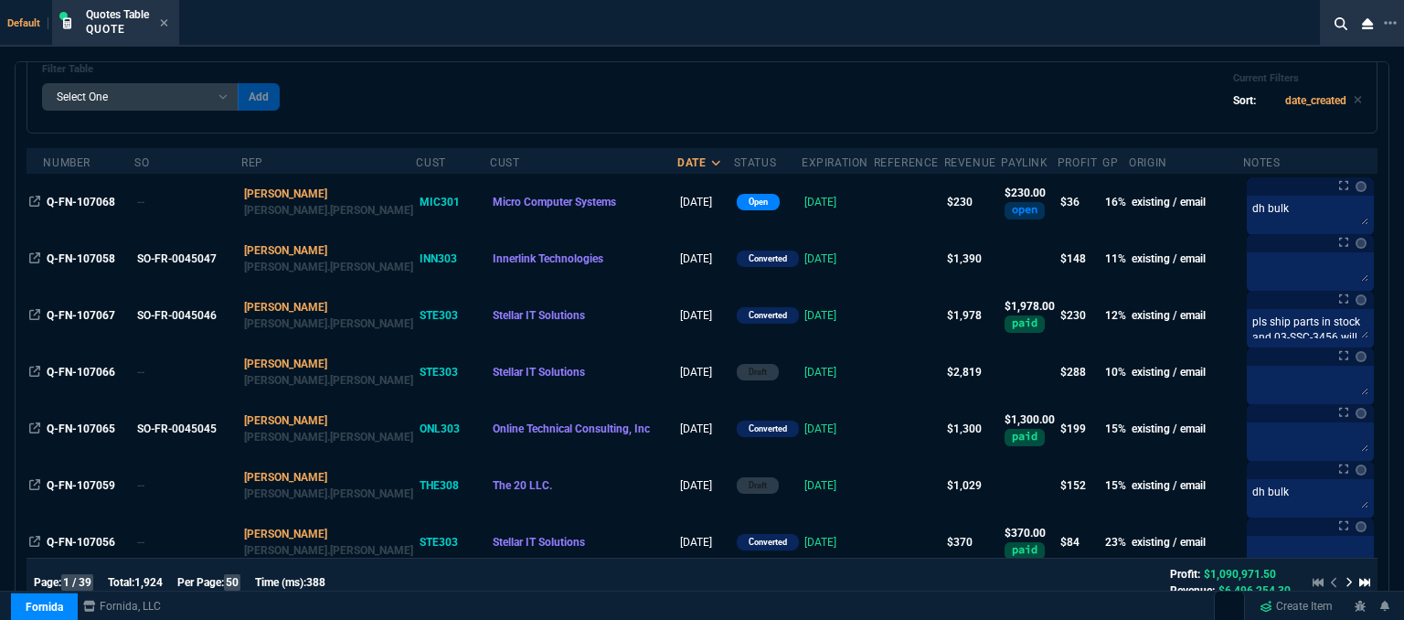
scroll to position [91, 0]
click at [161, 17] on icon at bounding box center [164, 22] width 8 height 11
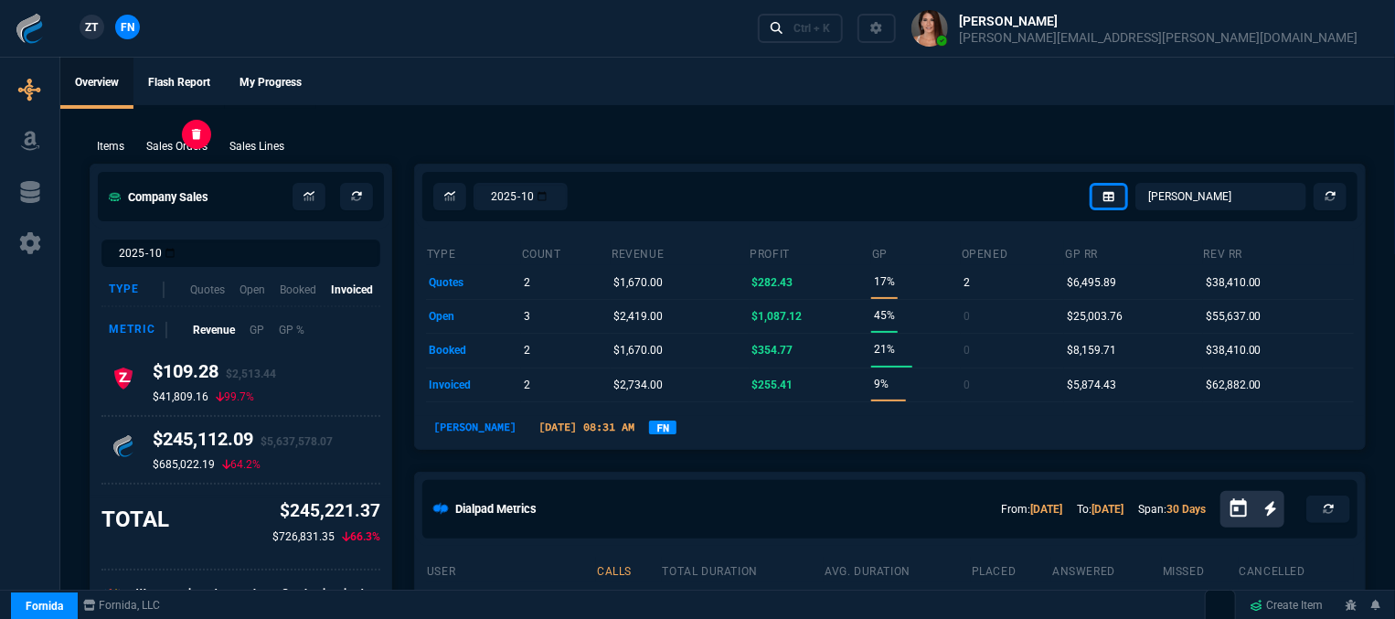
click at [188, 148] on p "Sales Orders" at bounding box center [176, 146] width 61 height 16
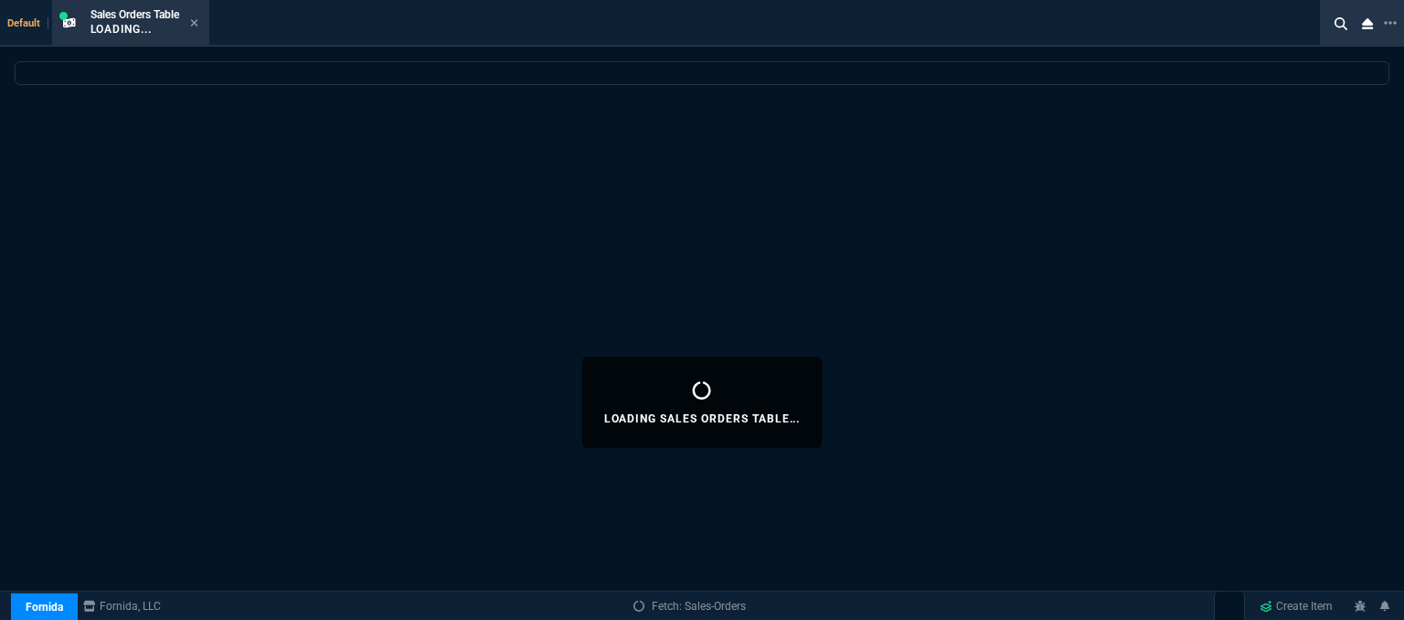
select select
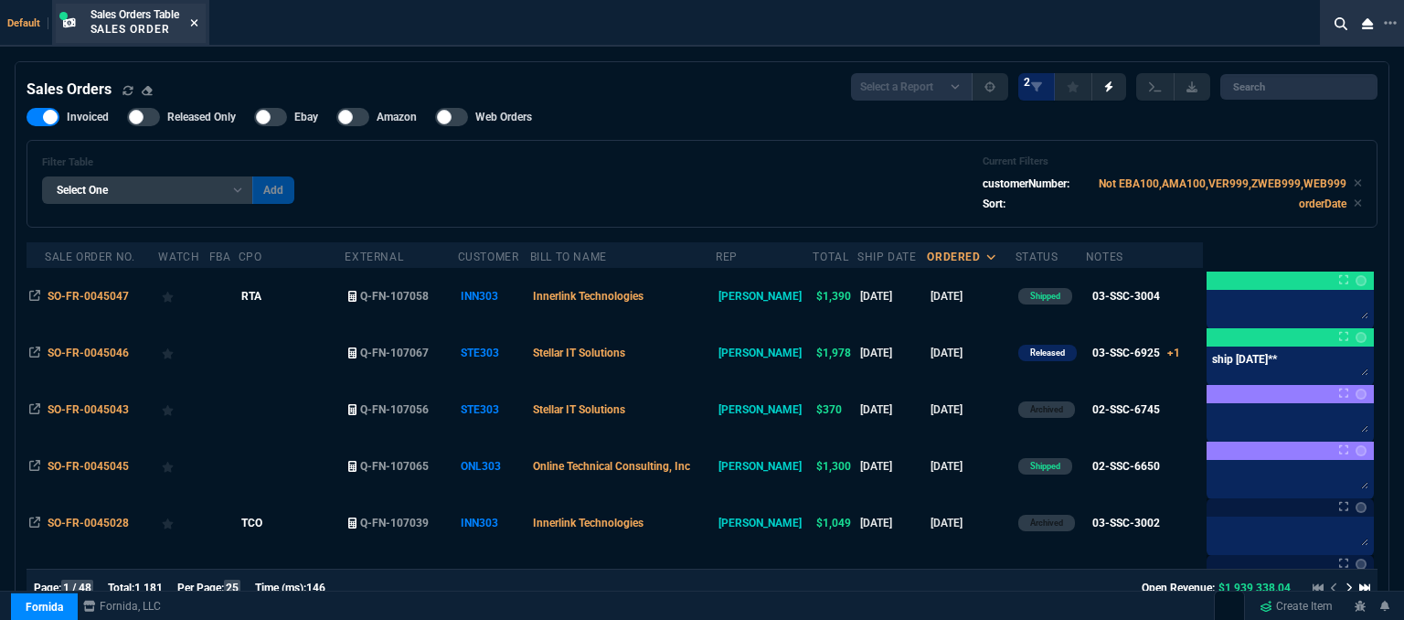
click at [197, 22] on icon at bounding box center [193, 22] width 7 height 7
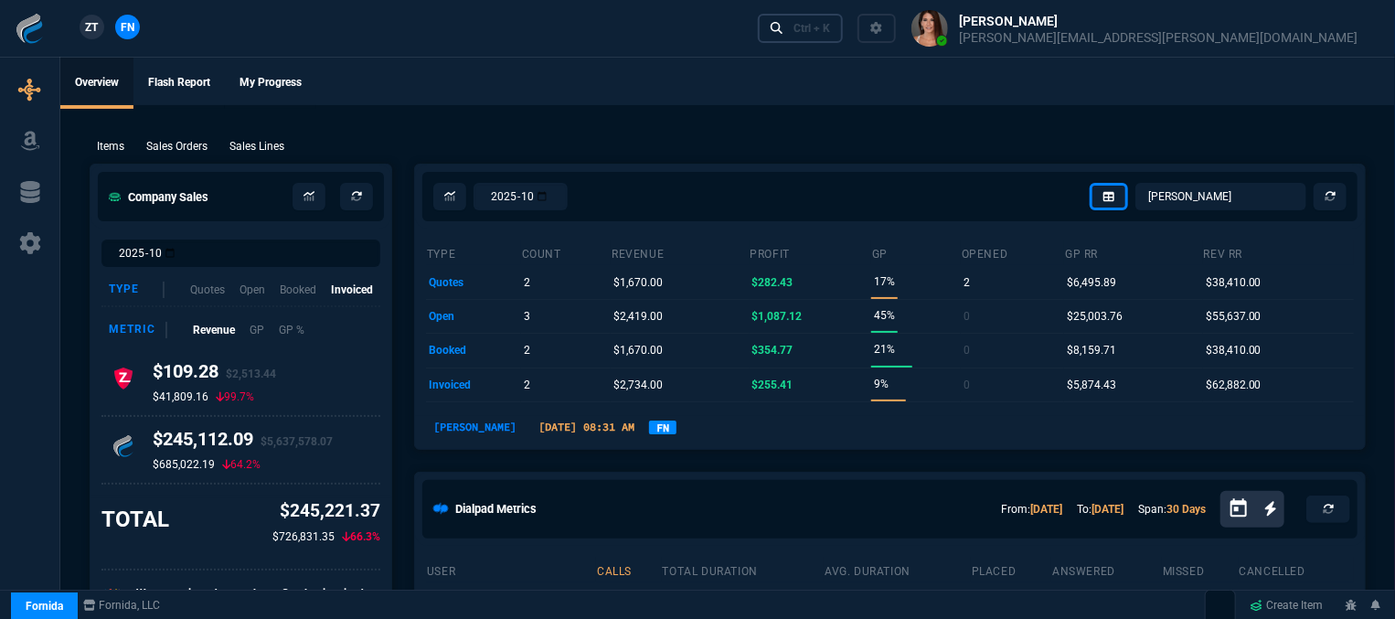
click at [843, 19] on link "Ctrl + K" at bounding box center [801, 28] width 86 height 28
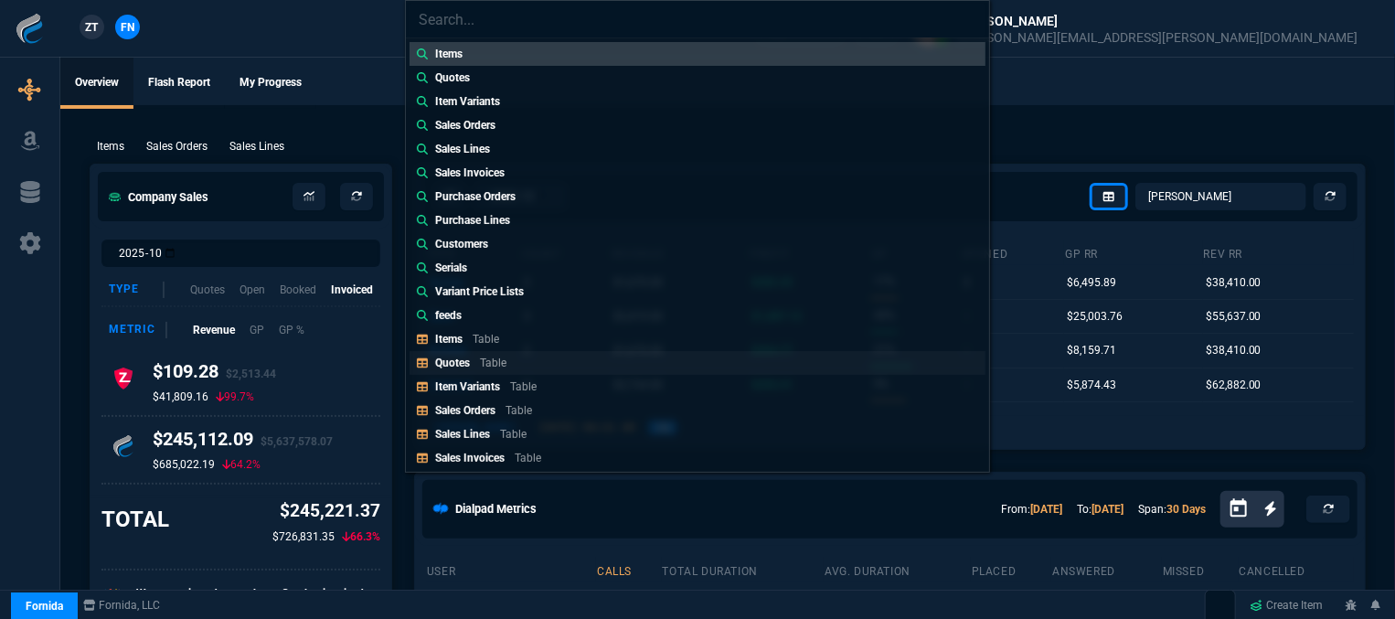
click at [485, 356] on p "Table" at bounding box center [493, 362] width 27 height 13
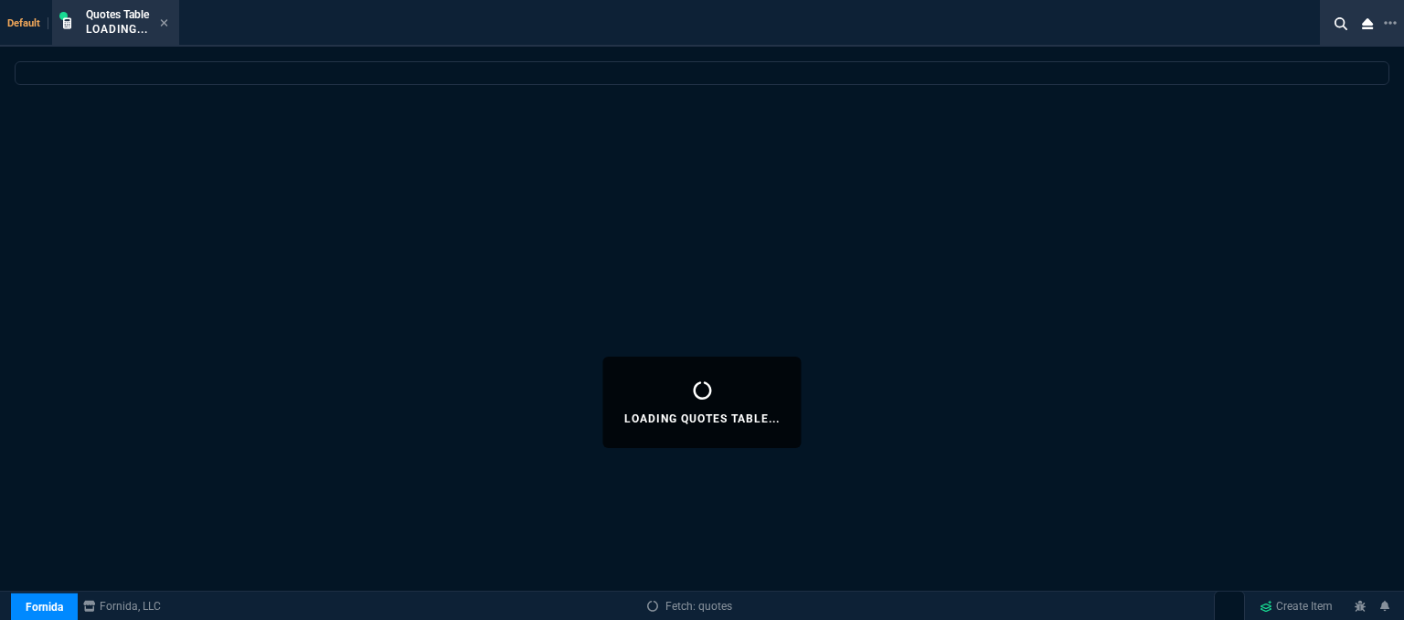
select select
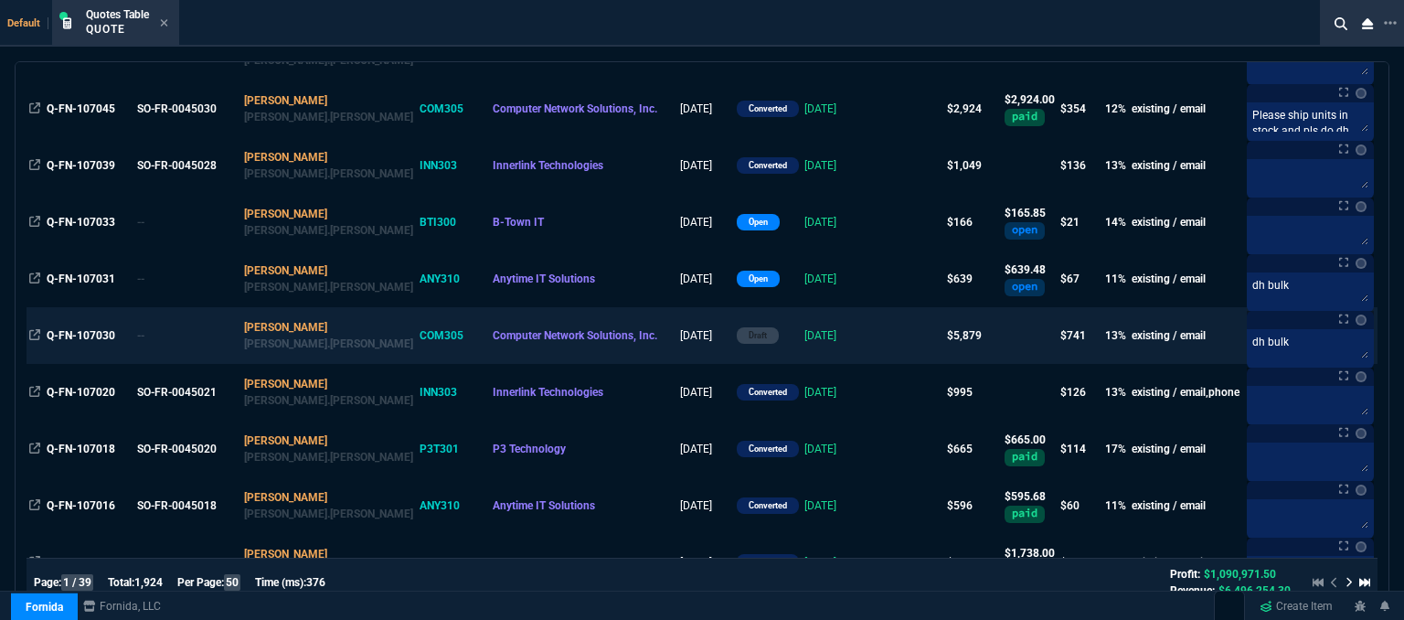
scroll to position [640, 0]
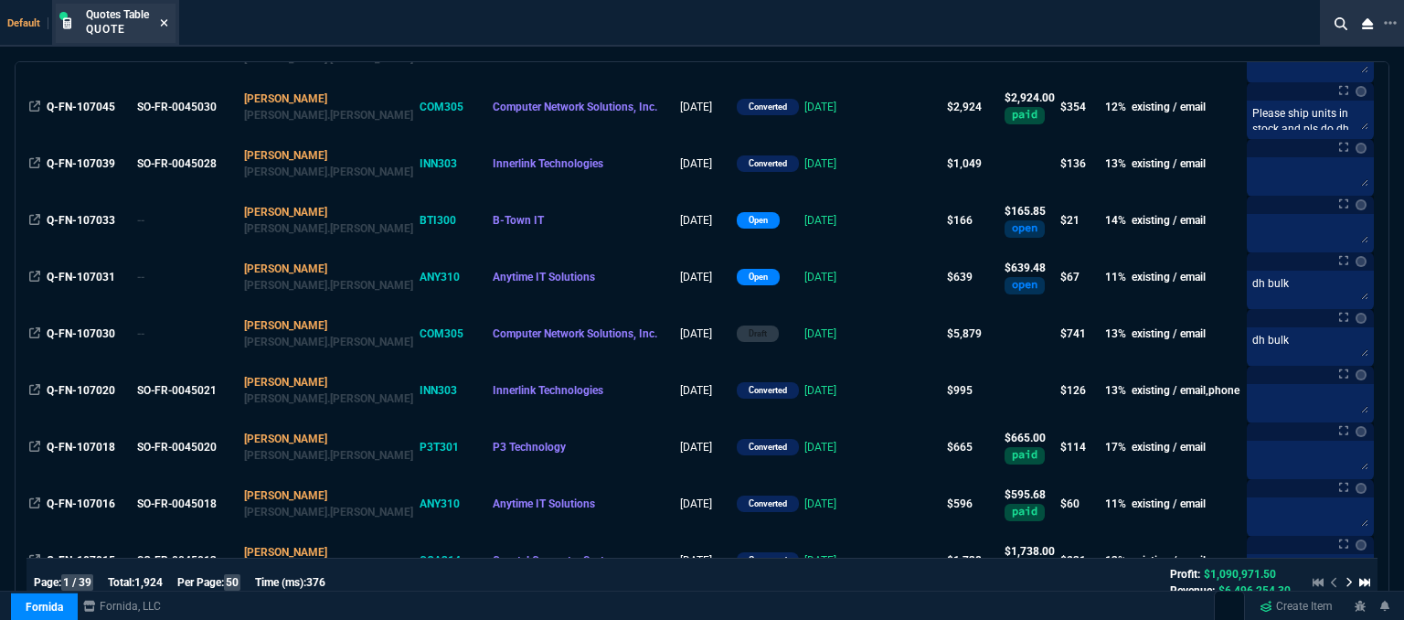
click at [164, 17] on icon at bounding box center [164, 22] width 8 height 11
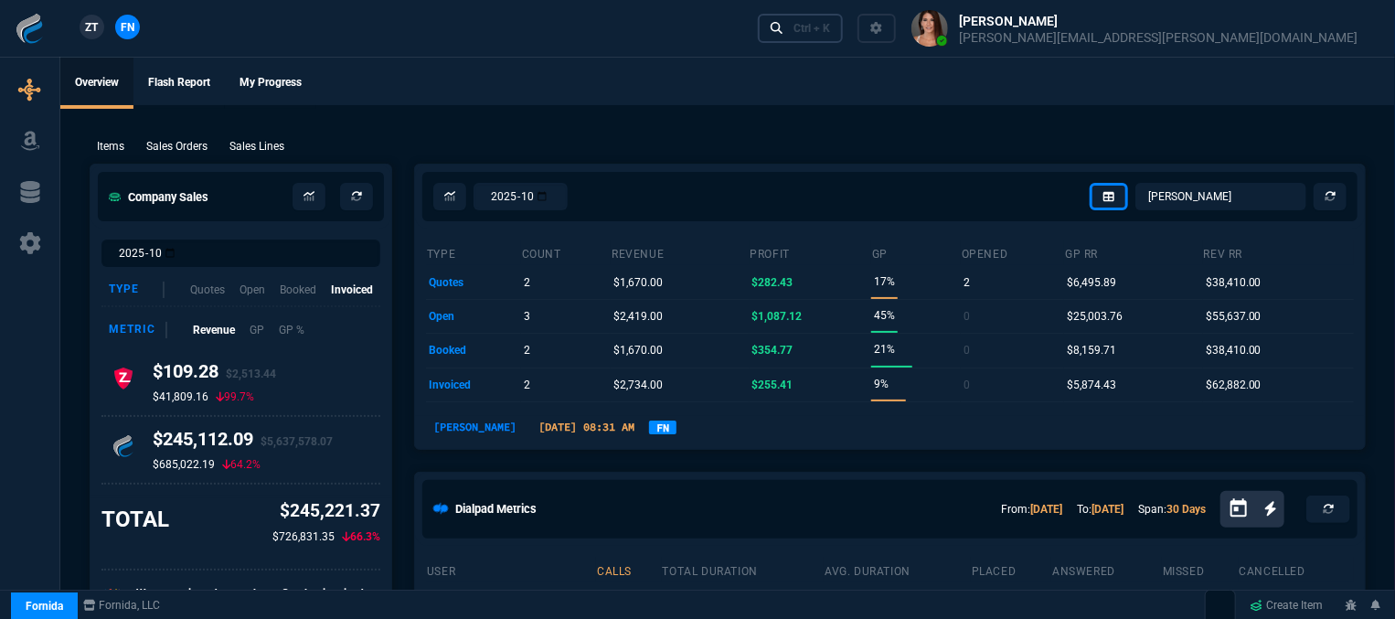
click at [830, 24] on div "Ctrl + K" at bounding box center [811, 28] width 37 height 15
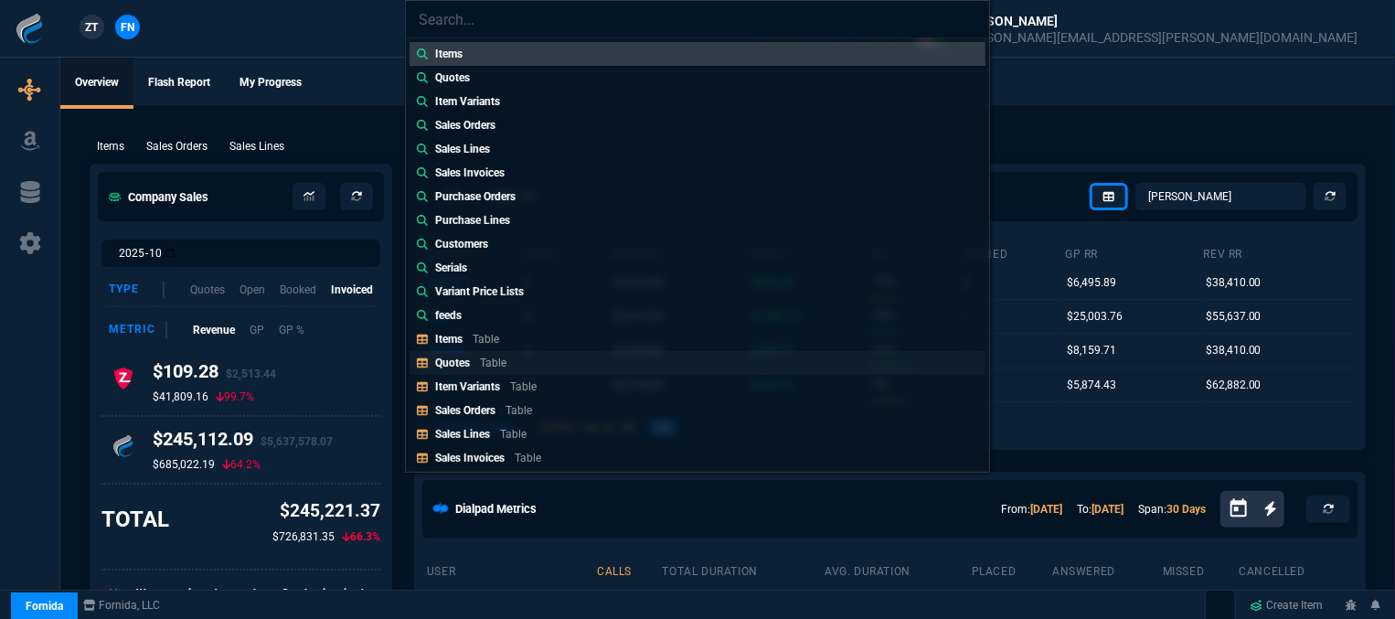
click at [480, 370] on link "Quotes Table" at bounding box center [697, 363] width 576 height 24
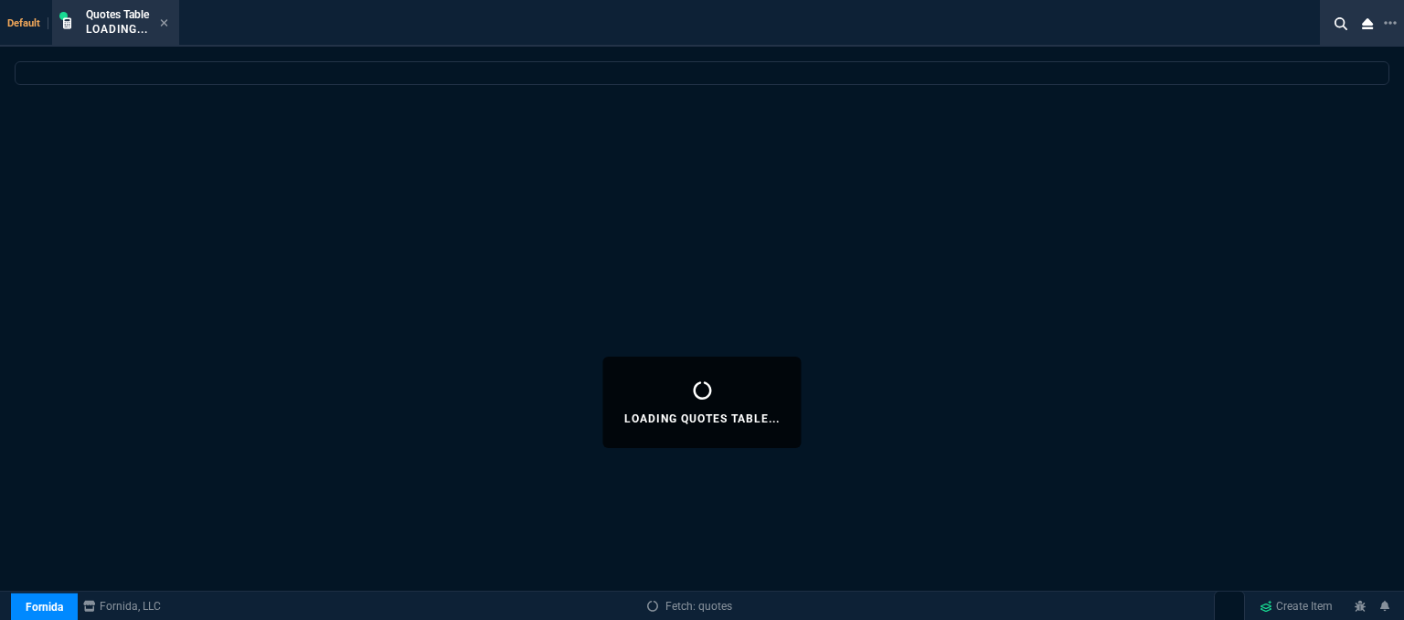
select select
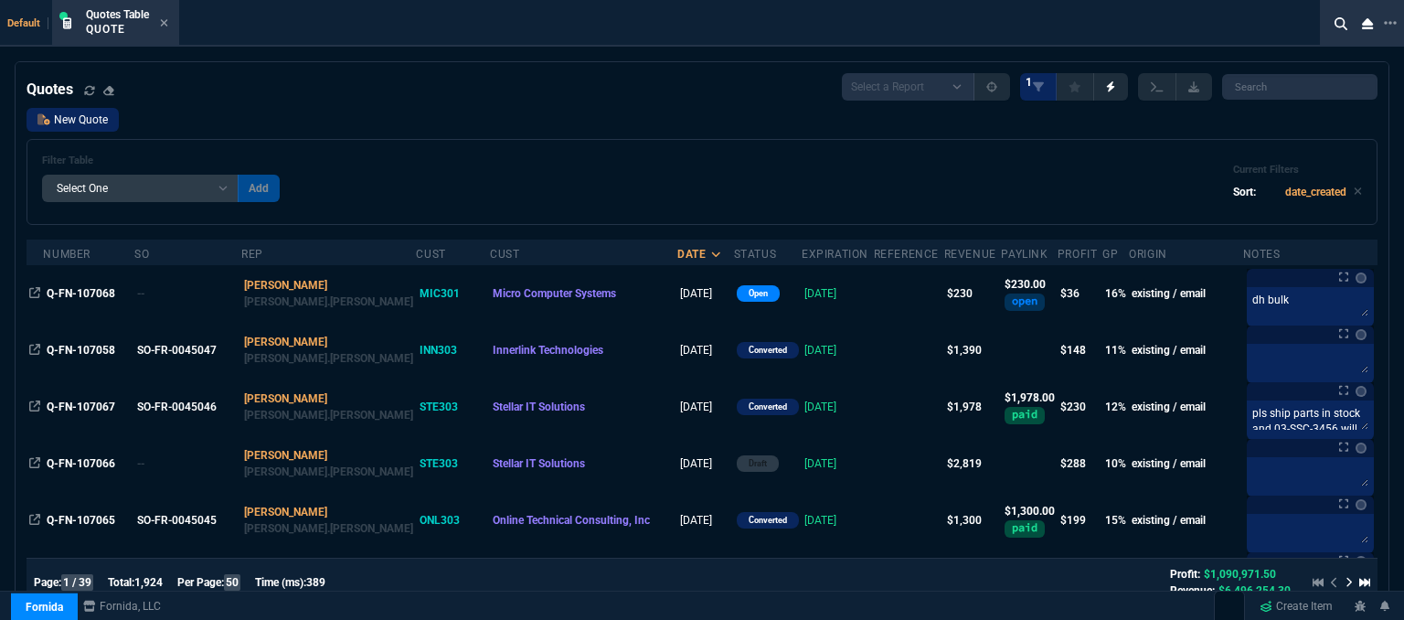
click at [111, 117] on link "New Quote" at bounding box center [73, 120] width 92 height 24
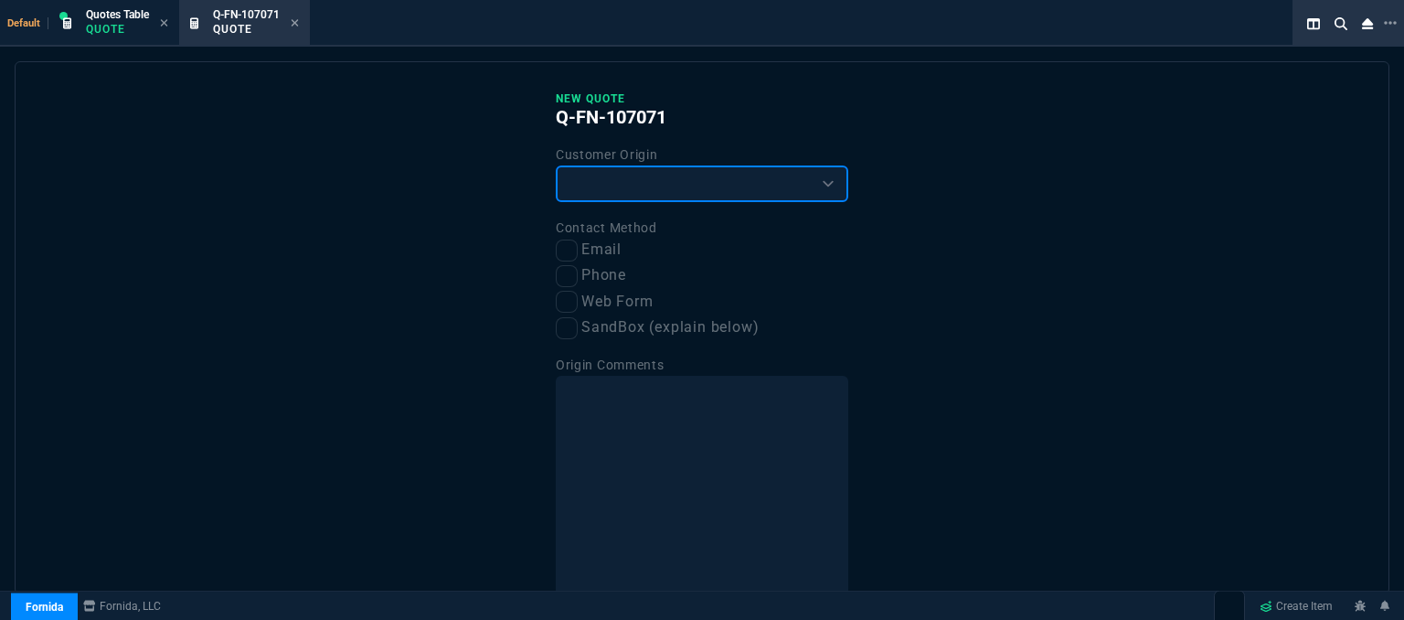
click at [623, 184] on select "Existing Customer Amazon Lead (first order) Website Lead (first order) Called (…" at bounding box center [702, 183] width 292 height 37
select select "existing"
click at [556, 165] on select "Existing Customer Amazon Lead (first order) Website Lead (first order) Called (…" at bounding box center [702, 183] width 292 height 37
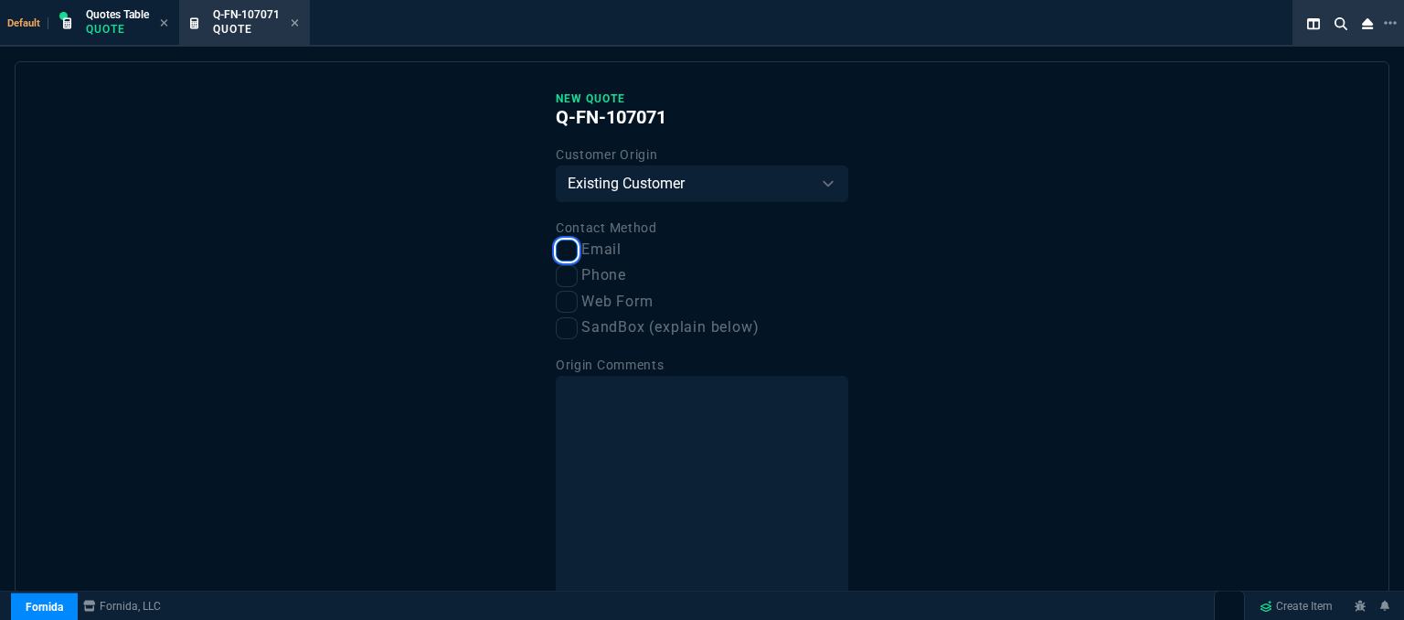
drag, startPoint x: 564, startPoint y: 250, endPoint x: 663, endPoint y: 283, distance: 104.9
click at [564, 249] on input "Email" at bounding box center [567, 250] width 22 height 22
checkbox input "true"
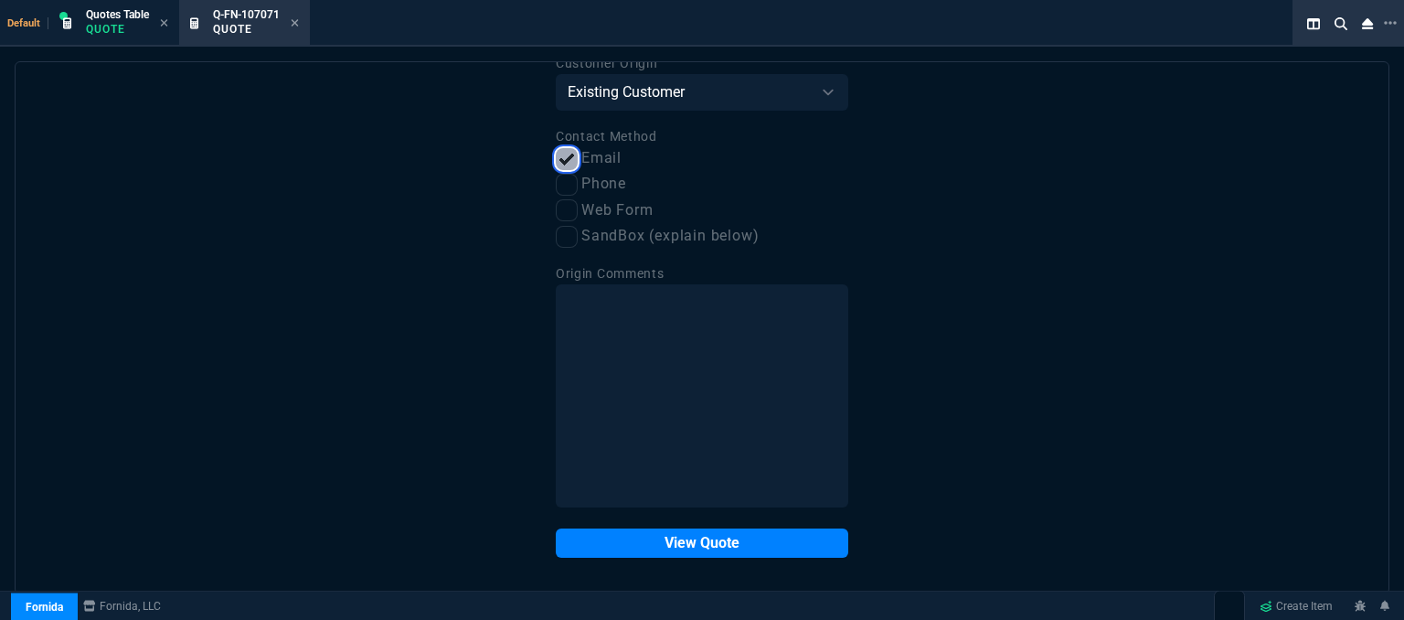
scroll to position [92, 0]
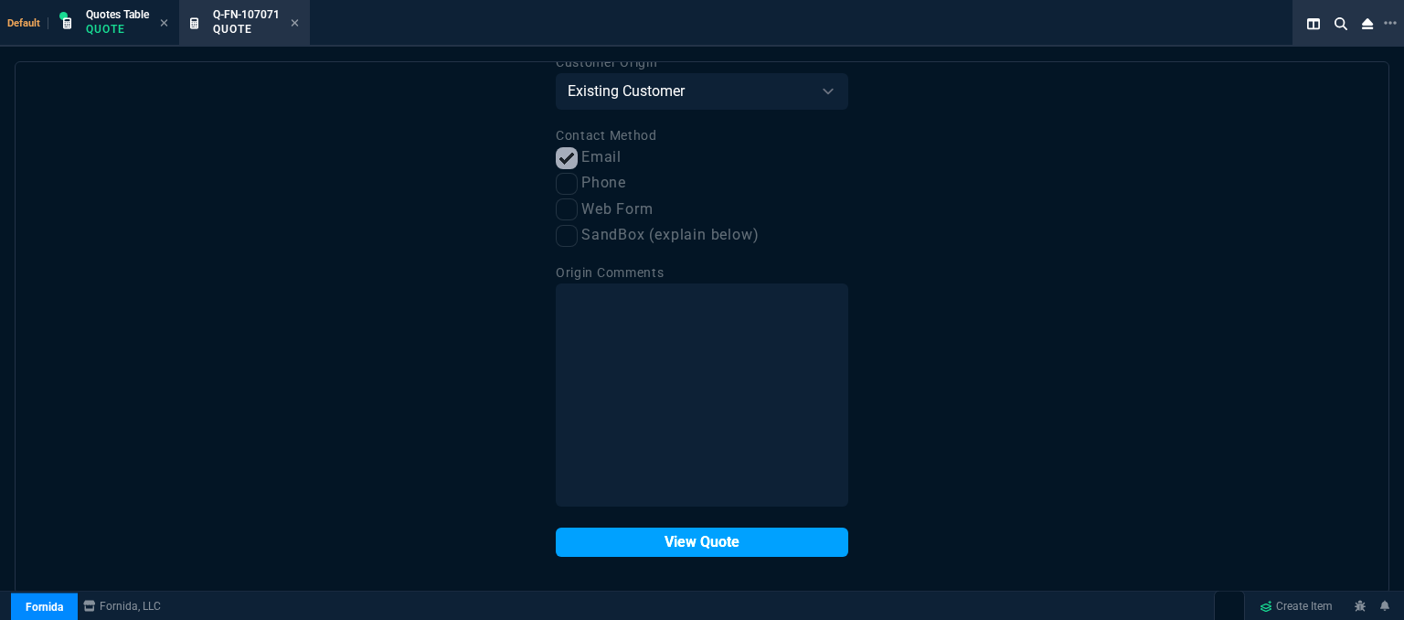
click at [733, 545] on button "View Quote" at bounding box center [702, 541] width 292 height 29
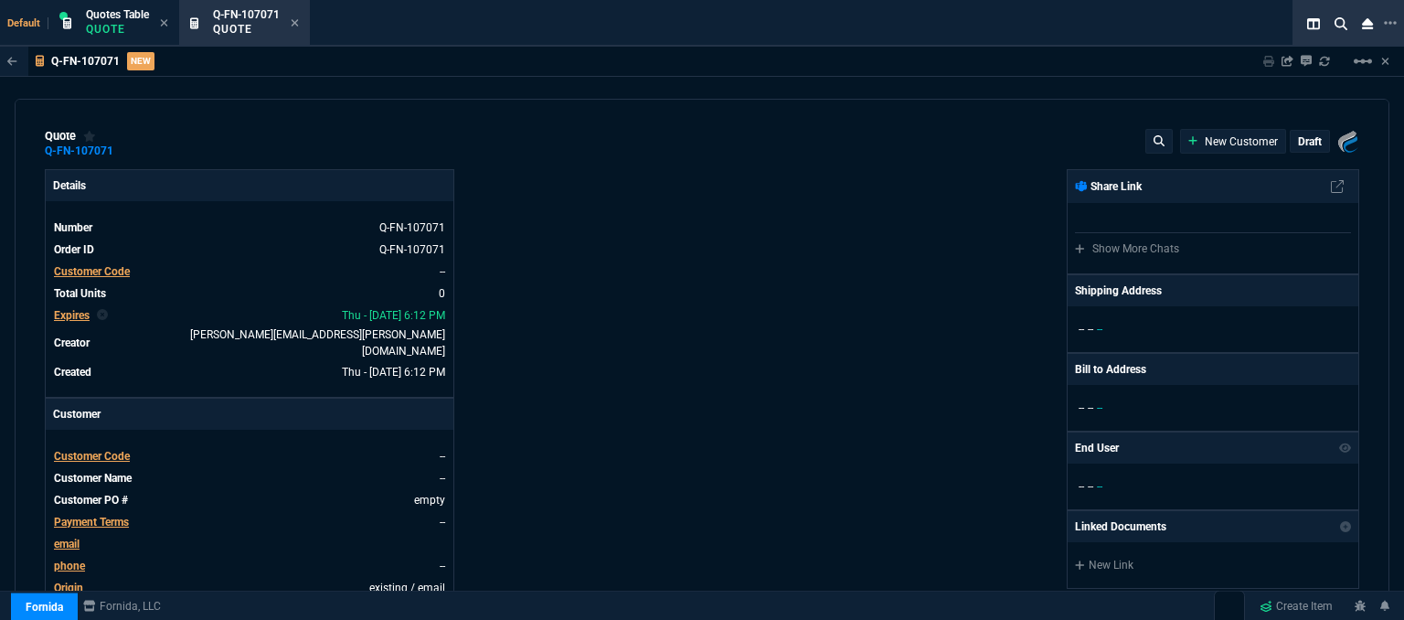
click at [110, 450] on span "Customer Code" at bounding box center [92, 456] width 76 height 13
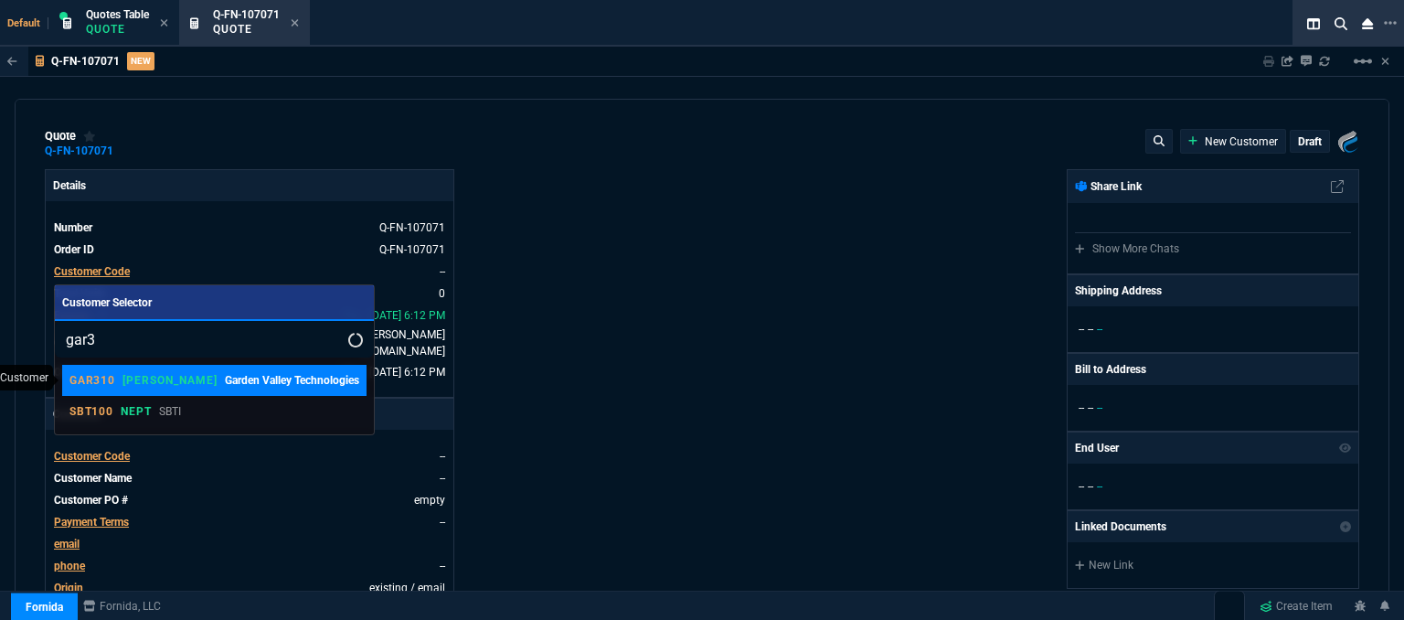
type input "gar3"
click at [178, 388] on link "GAR310 ROSS Garden Valley Technologies" at bounding box center [214, 380] width 304 height 31
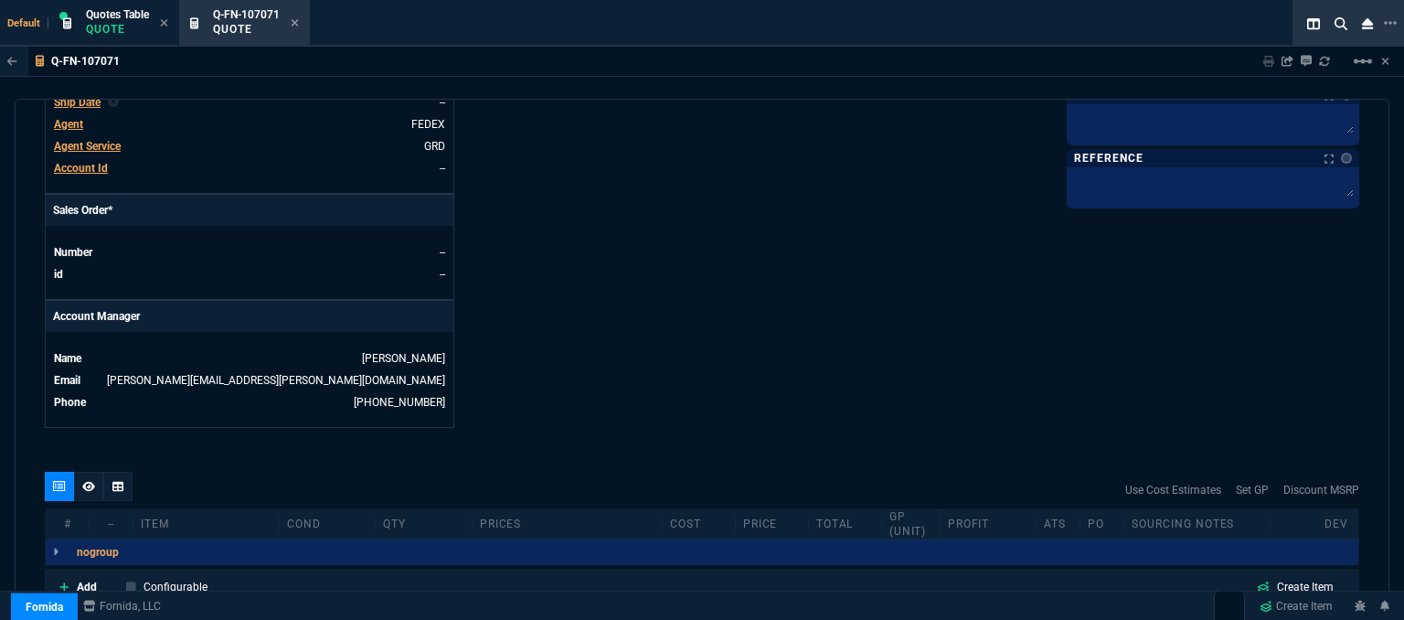
scroll to position [875, 0]
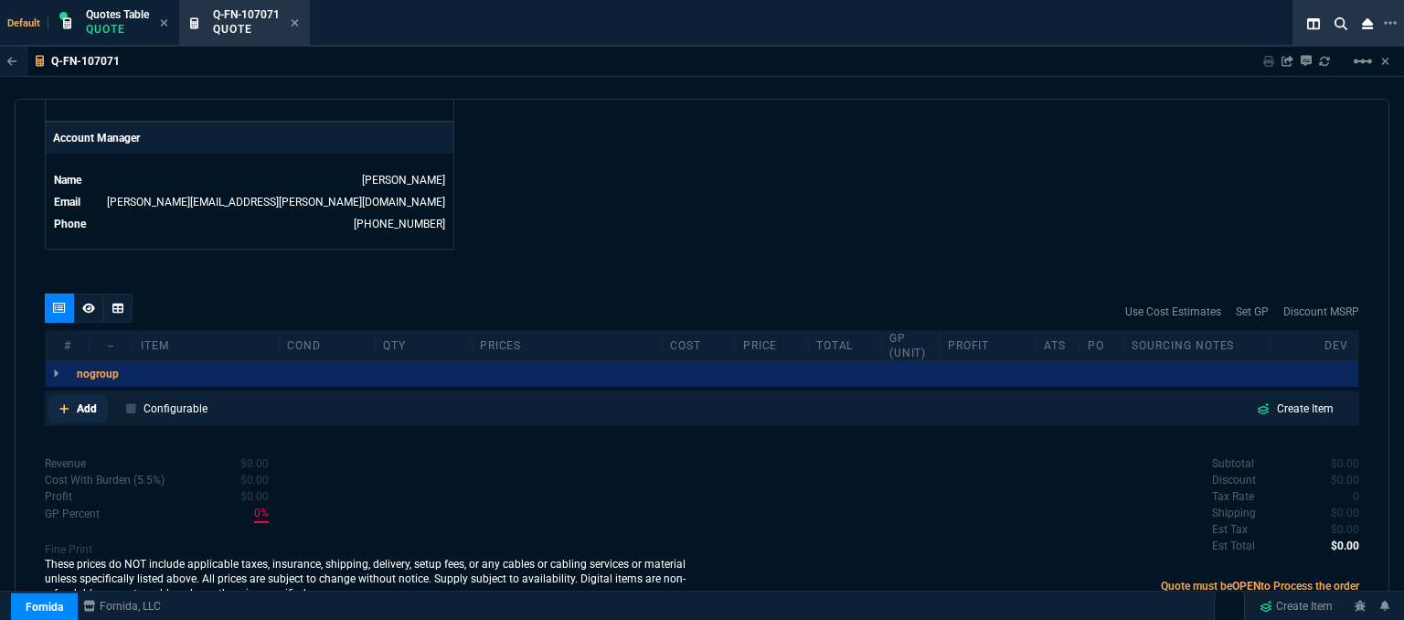
click at [59, 403] on icon at bounding box center [64, 408] width 10 height 11
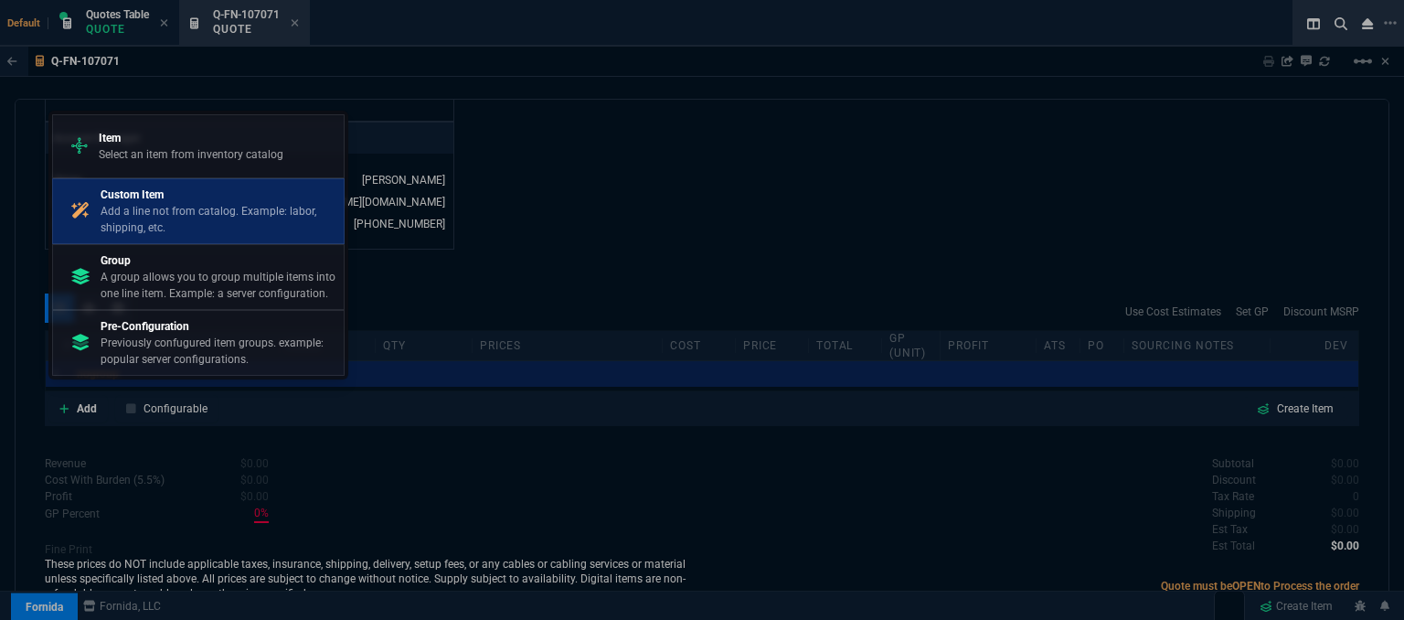
click at [177, 217] on p "Add a line not from catalog. Example: labor, shipping, etc." at bounding box center [219, 219] width 236 height 33
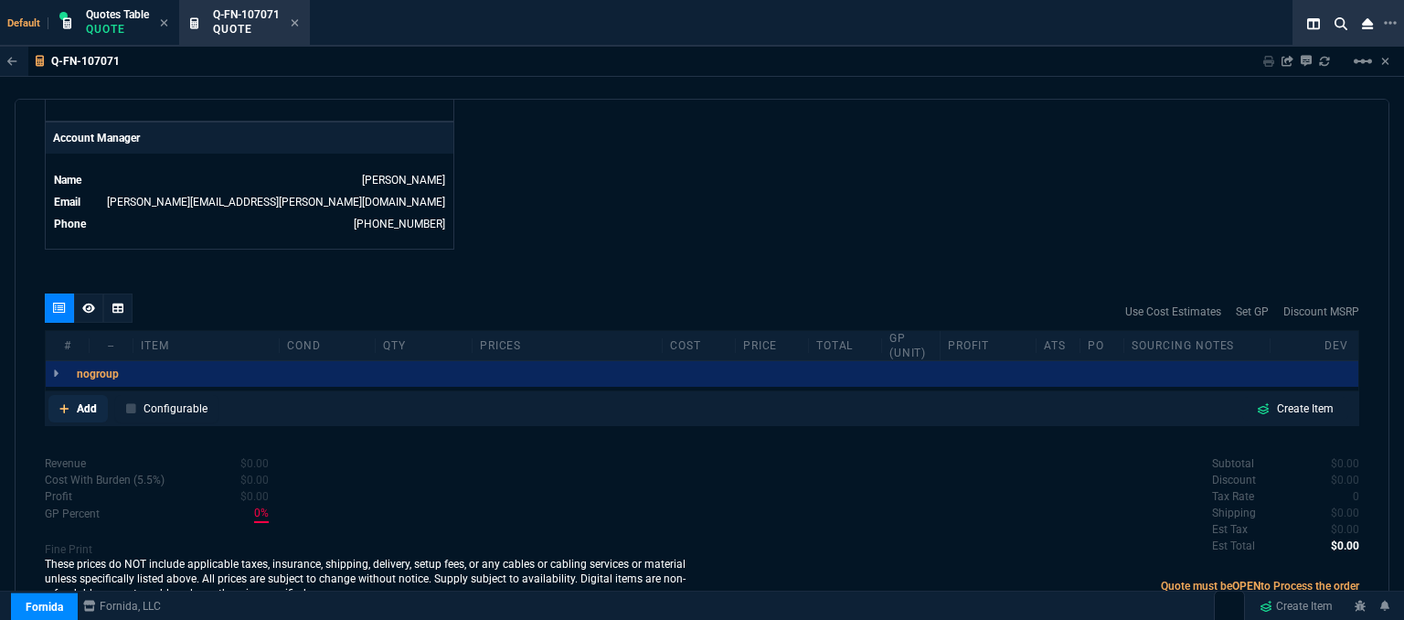
click at [59, 402] on fa-icon at bounding box center [64, 408] width 10 height 13
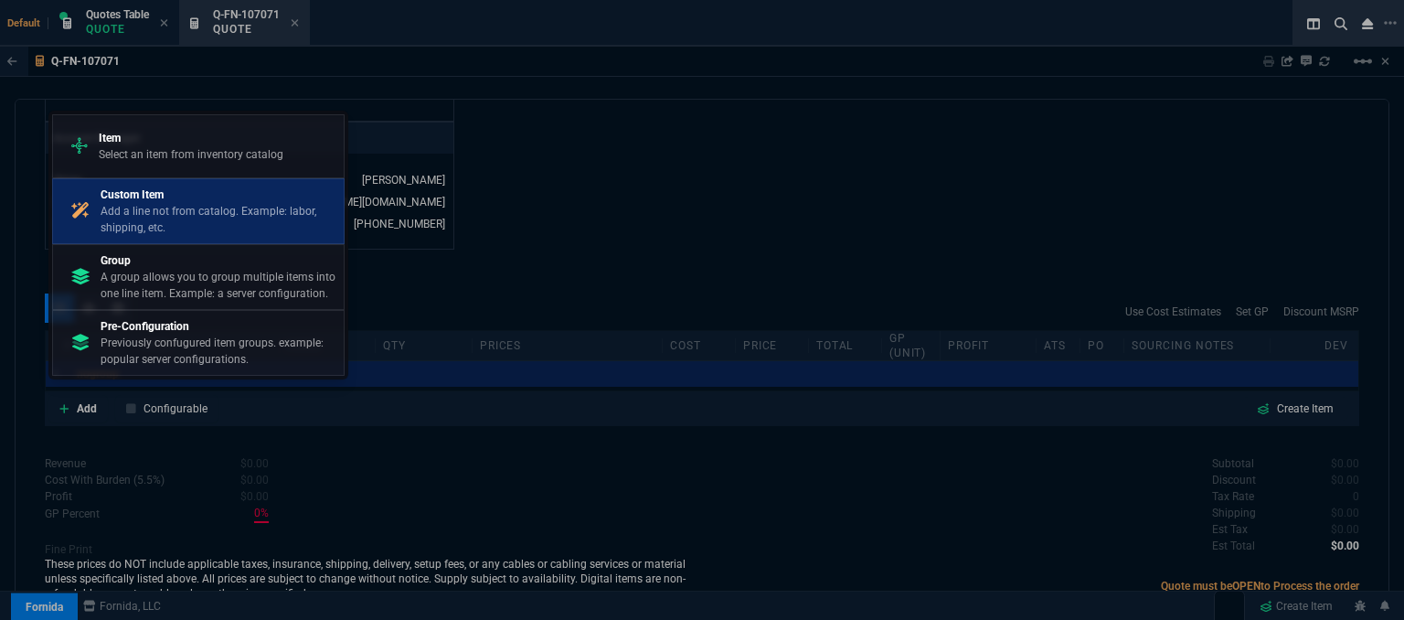
click at [178, 209] on p "Add a line not from catalog. Example: labor, shipping, etc." at bounding box center [219, 219] width 236 height 33
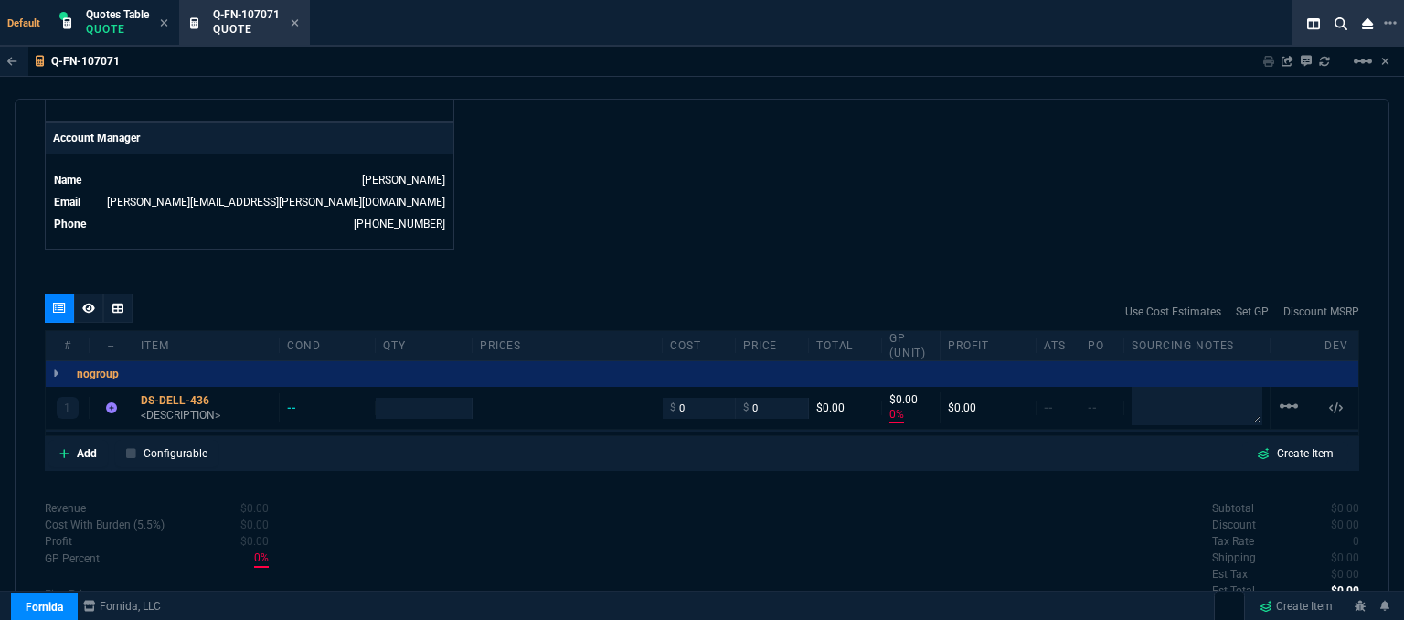
type input "0"
click at [59, 448] on icon at bounding box center [64, 453] width 10 height 11
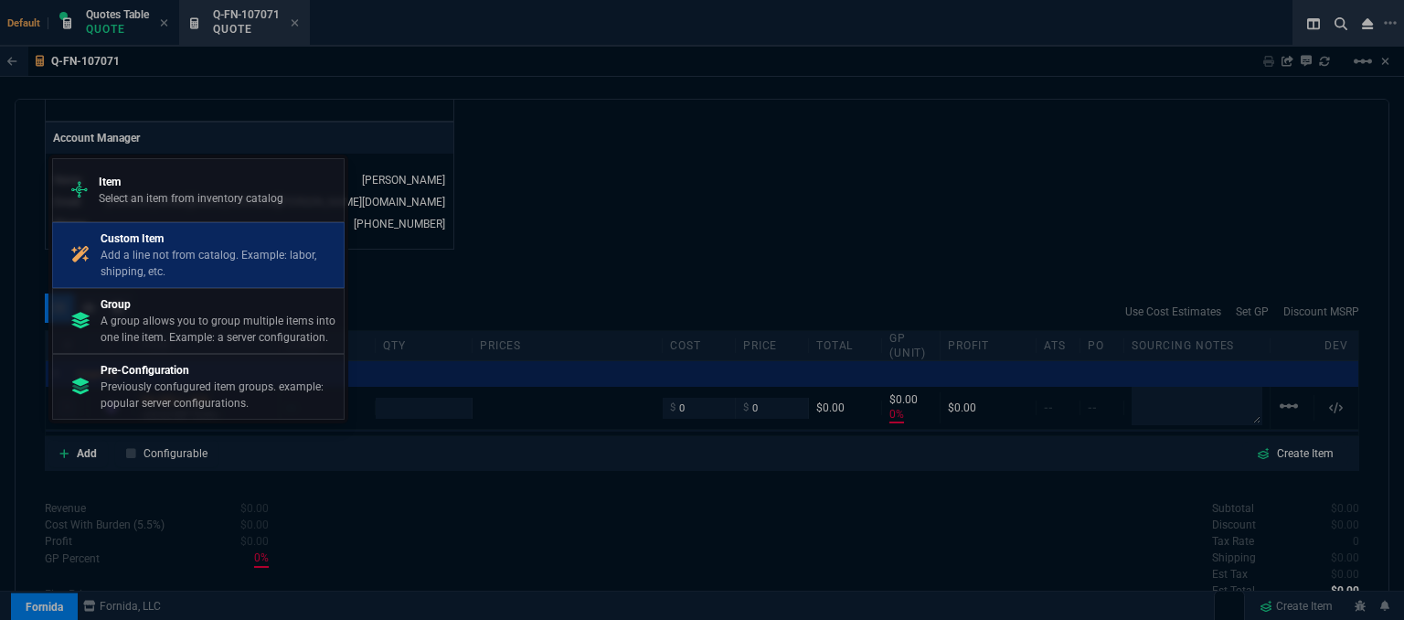
click at [208, 246] on p "Custom Item" at bounding box center [219, 238] width 236 height 16
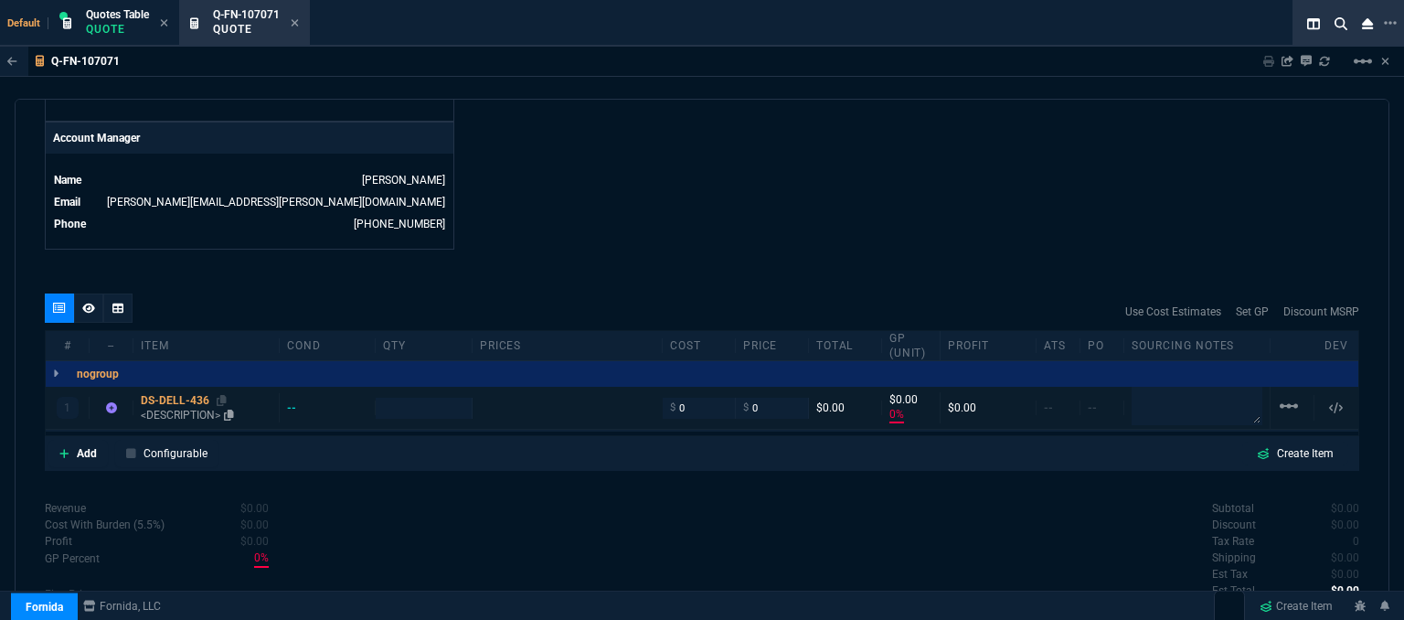
click at [172, 408] on p "<DESCRIPTION>" at bounding box center [206, 415] width 131 height 15
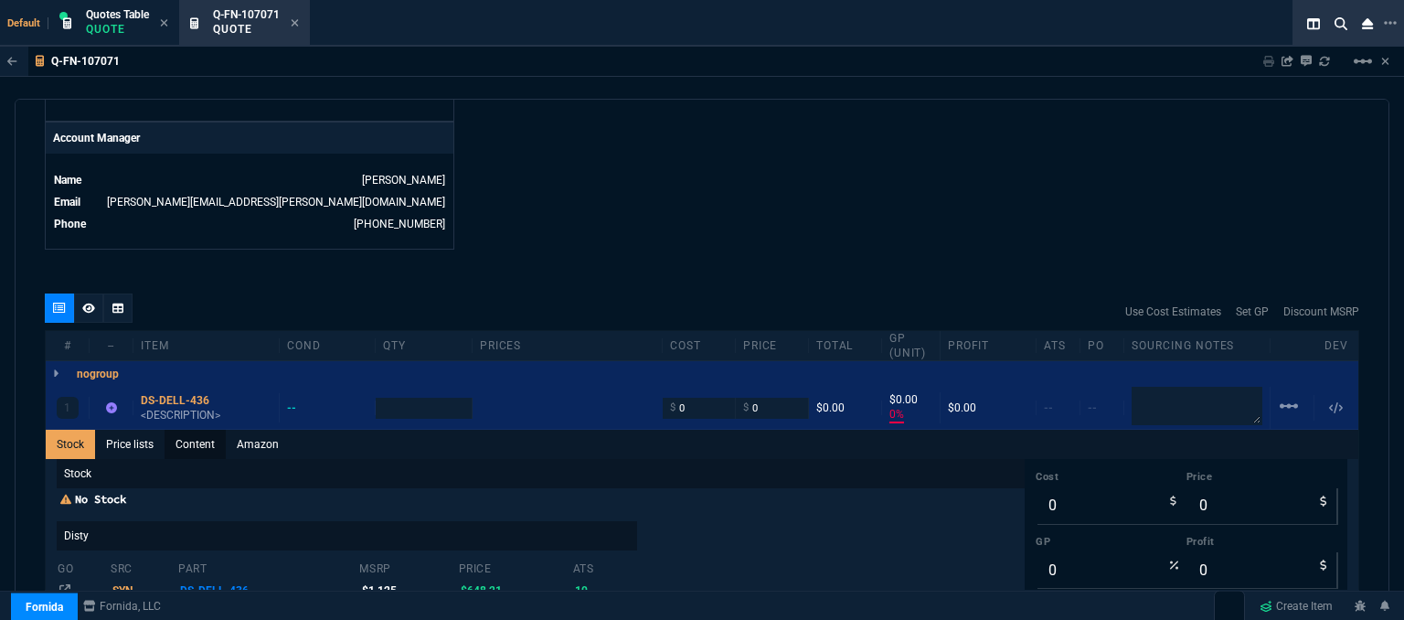
click at [185, 431] on link "Content" at bounding box center [194, 444] width 61 height 29
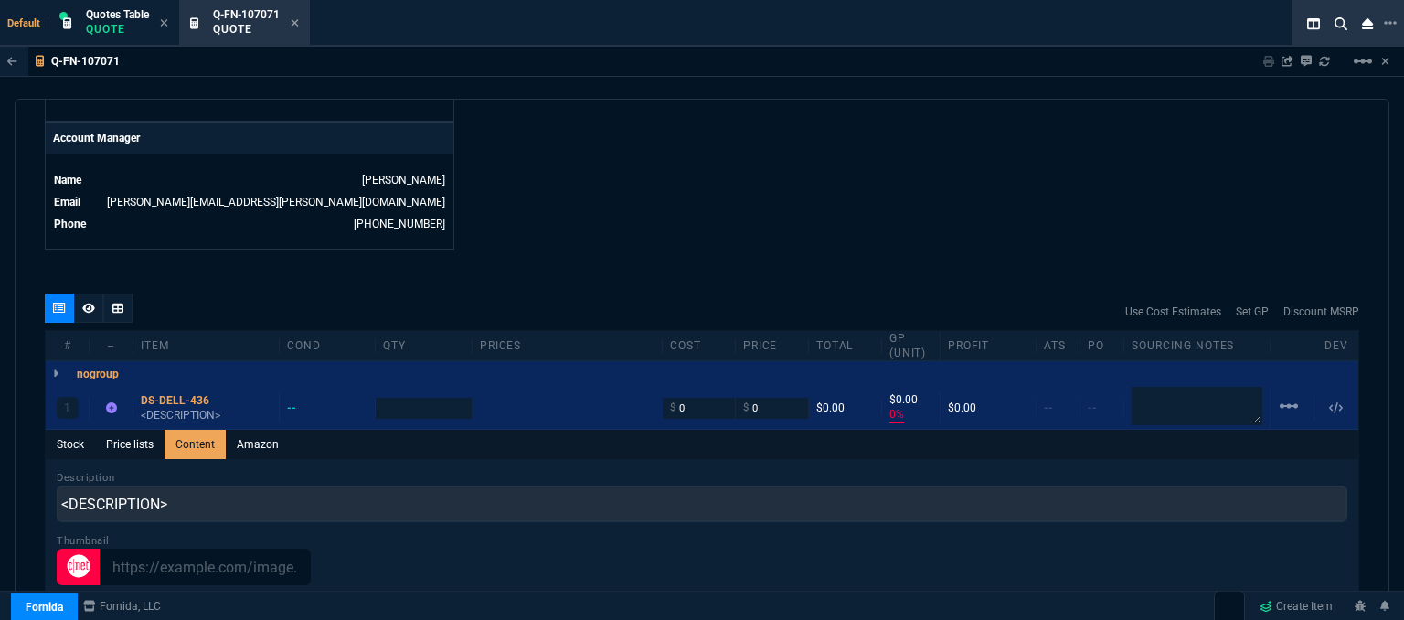
scroll to position [0, 0]
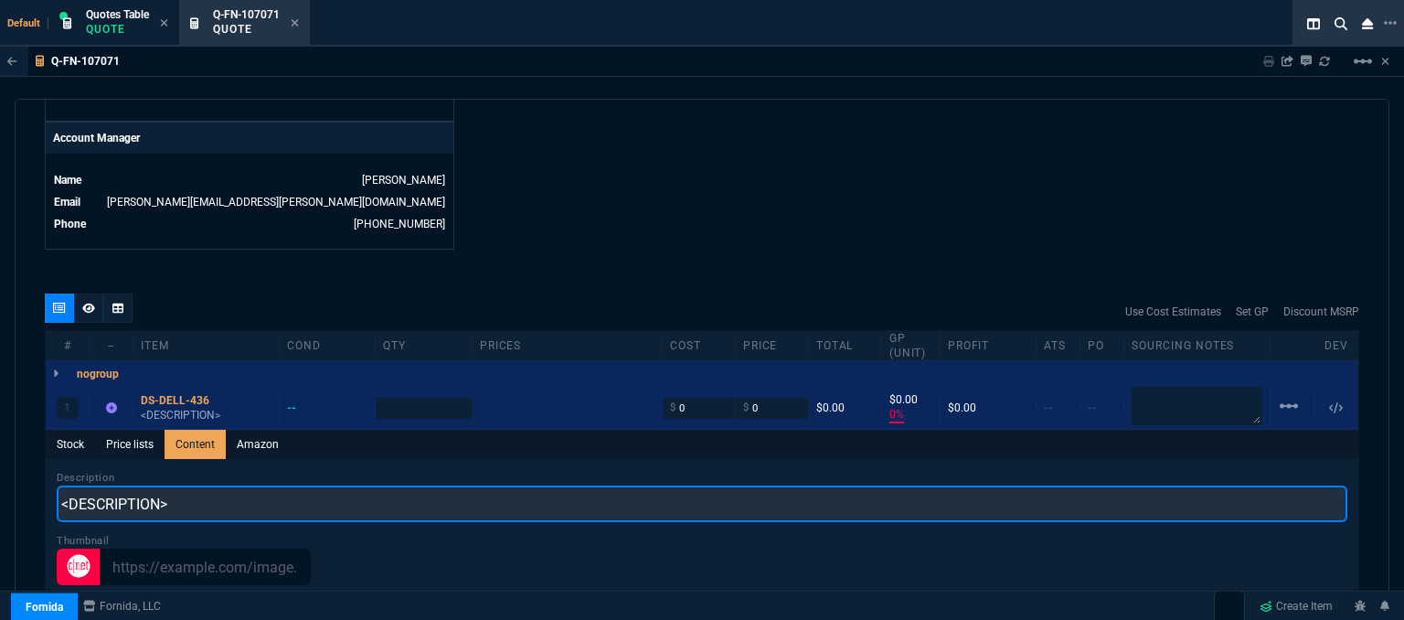
drag, startPoint x: 10, startPoint y: 490, endPoint x: 564, endPoint y: 270, distance: 596.0
click at [0, 486] on div "Q-FN-107071 Sharing Q-FN-107071 Link Dev Link Share on Teams linear_scale quote…" at bounding box center [702, 380] width 1404 height 666
paste input "Docking Station for Dell Pro Rugged 14 & 13, 5430, 7330, 5420, 5424, & 7424 Not…"
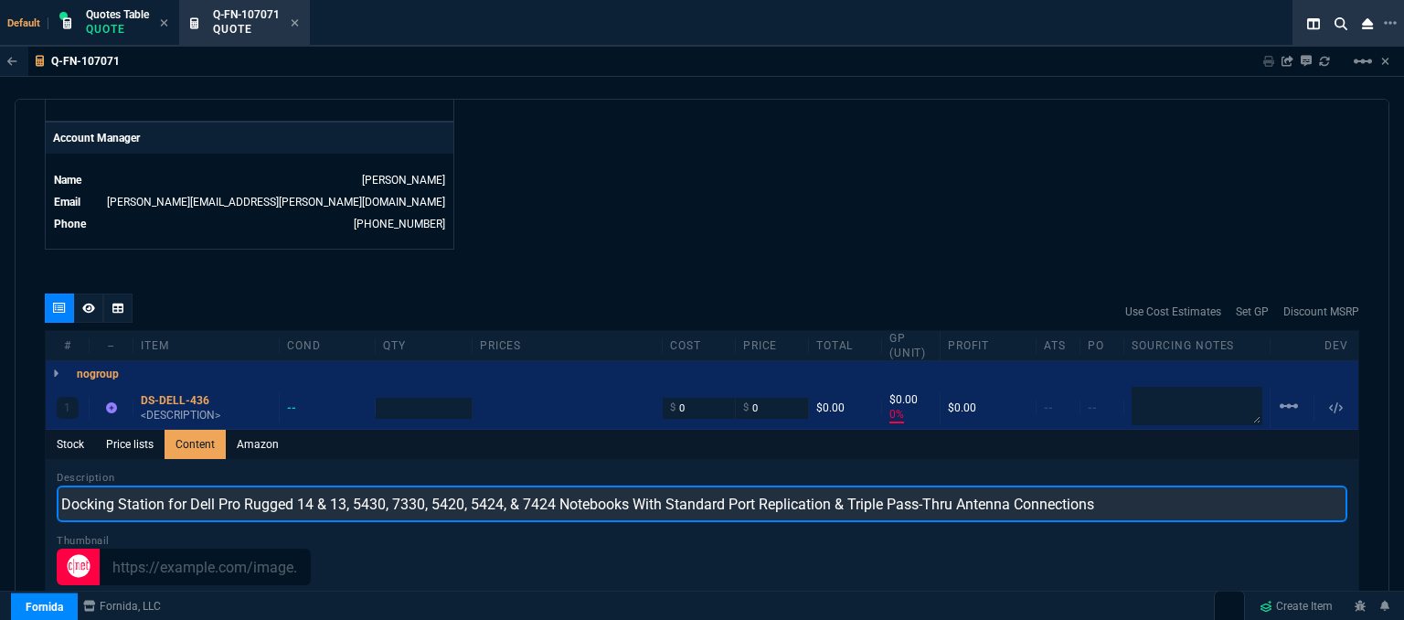
type input "Docking Station for Dell Pro Rugged 14 & 13, 5430, 7330, 5420, 5424, & 7424 Not…"
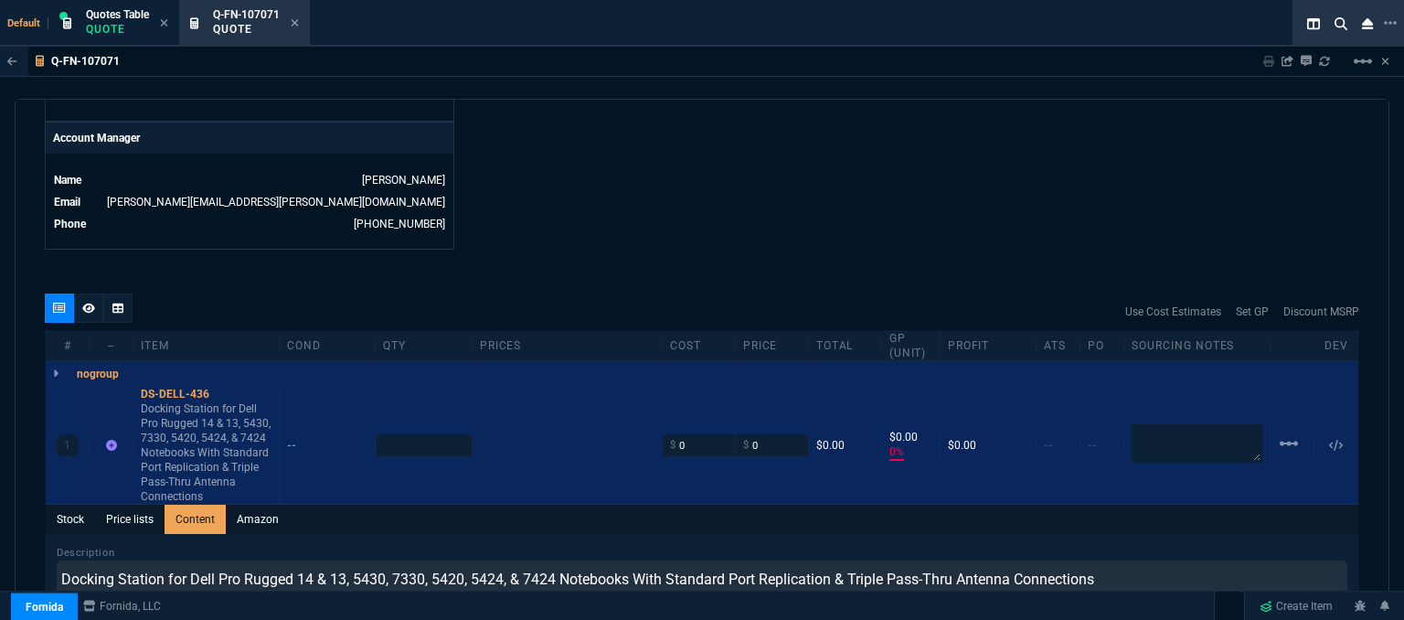
type input "1"
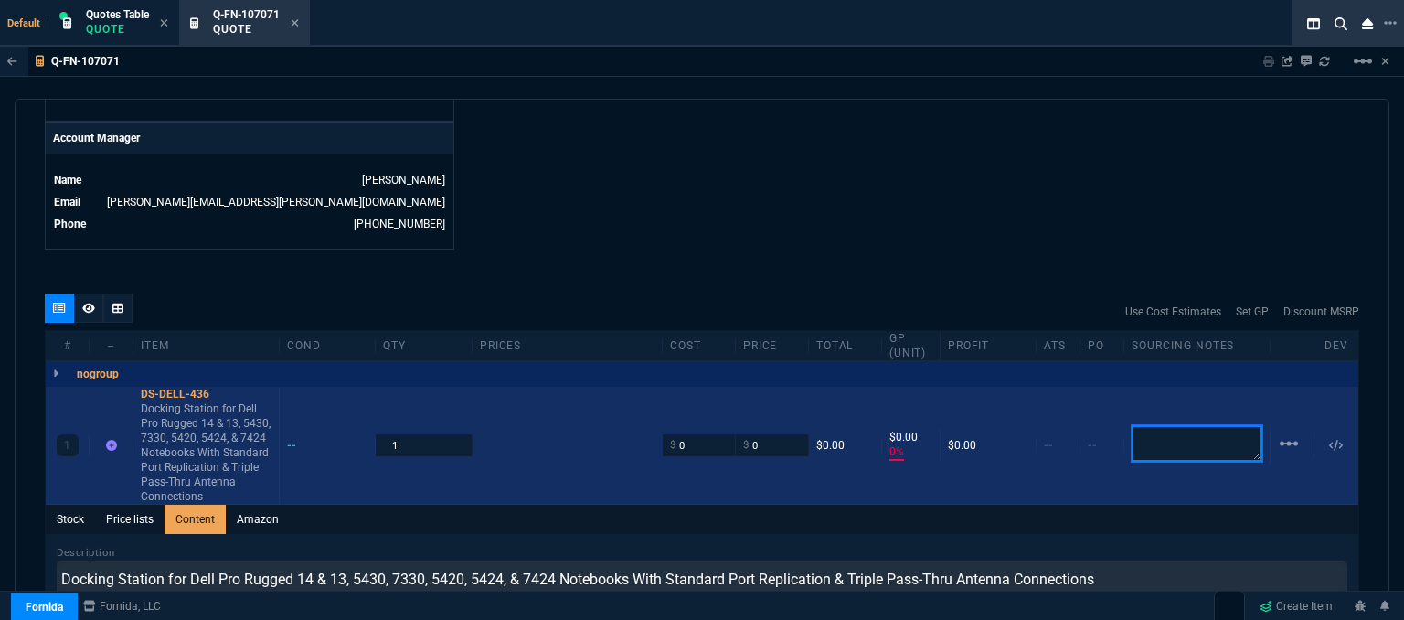
click at [1195, 436] on textarea at bounding box center [1196, 443] width 131 height 37
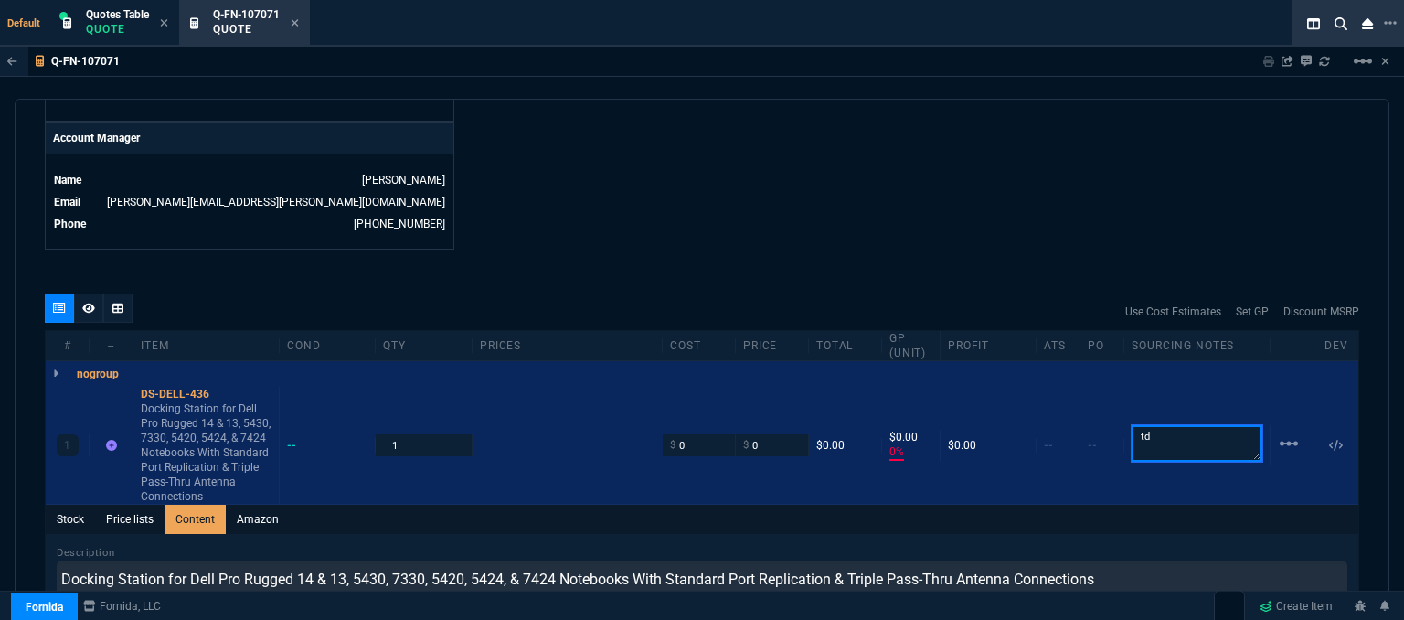
type textarea "td"
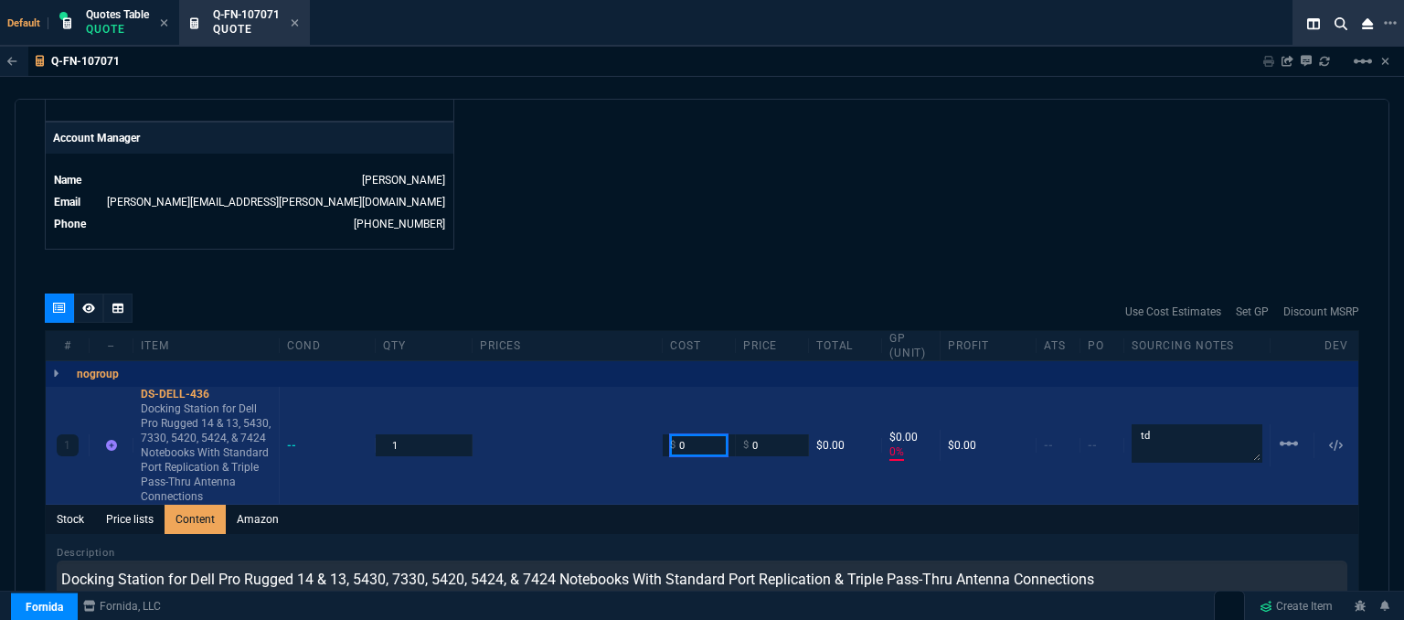
drag, startPoint x: 689, startPoint y: 436, endPoint x: 646, endPoint y: 433, distance: 43.0
click at [646, 433] on div "1 DS-DELL-436 Docking Station for Dell Pro Rugged 14 & 13, 5430, 7330, 5420, 54…" at bounding box center [702, 446] width 1312 height 118
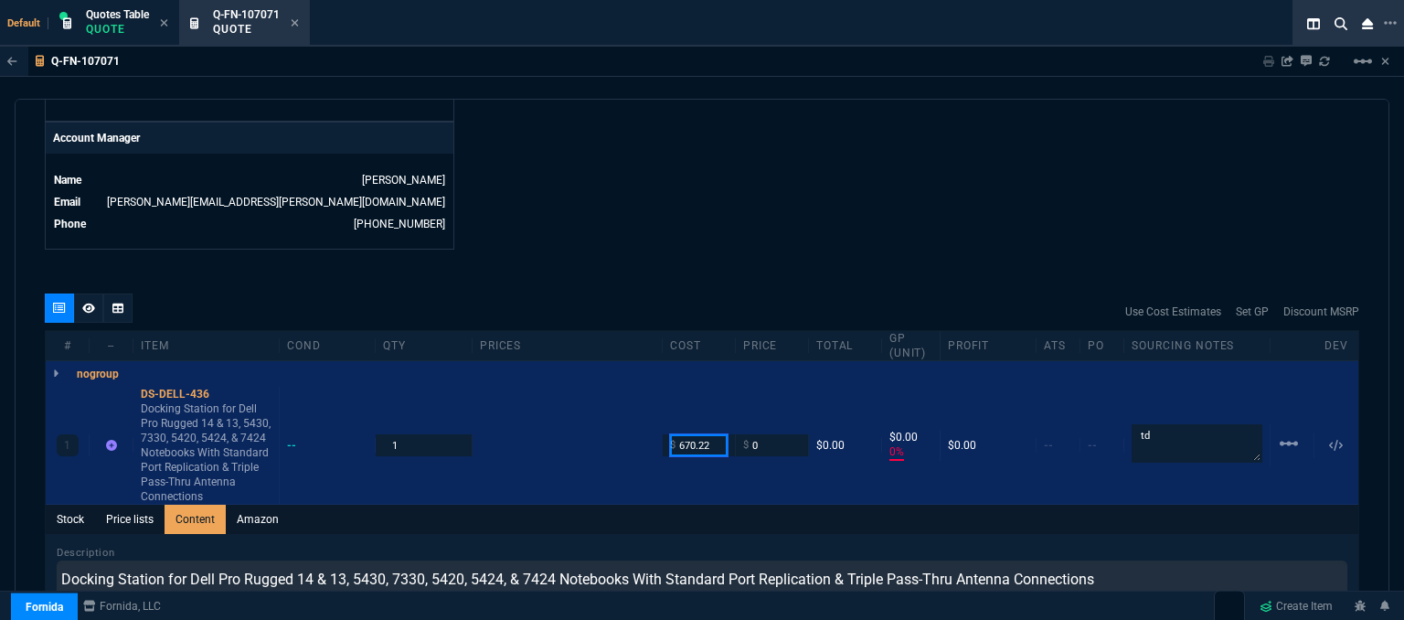
type input "670.22"
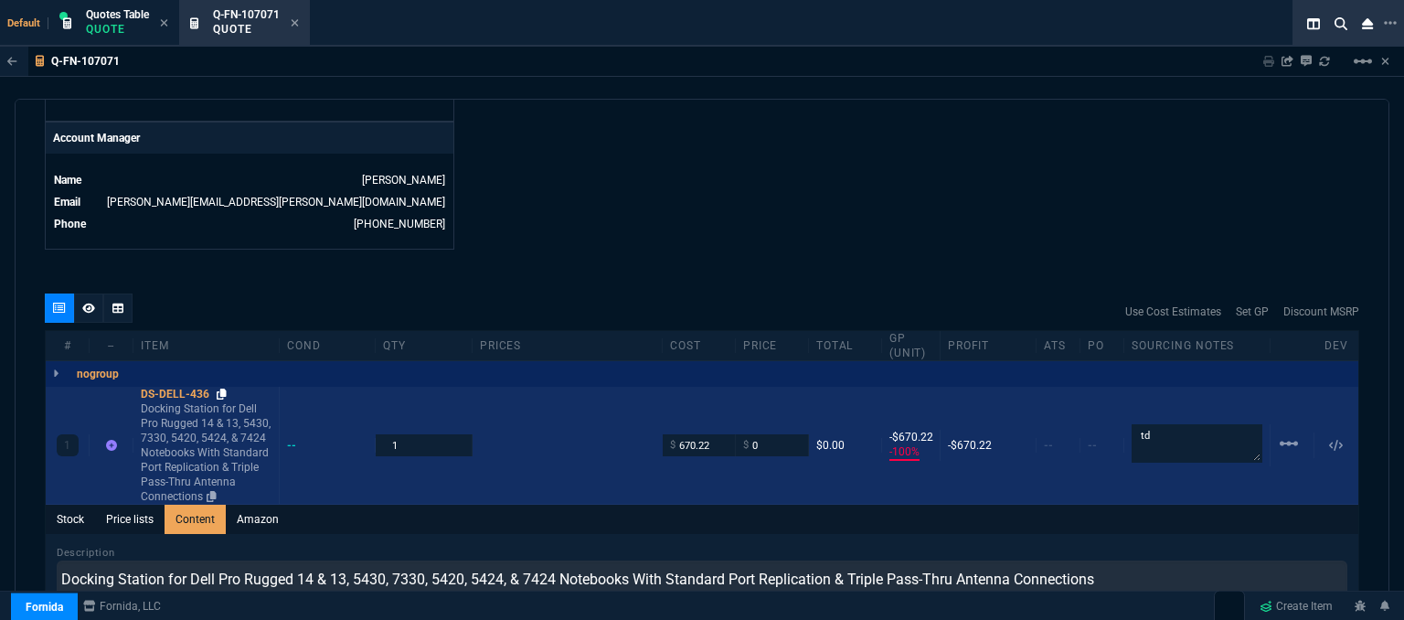
click at [224, 388] on icon at bounding box center [222, 393] width 10 height 11
drag, startPoint x: 775, startPoint y: 428, endPoint x: 735, endPoint y: 429, distance: 40.2
click at [736, 434] on div "$ 0" at bounding box center [772, 444] width 73 height 21
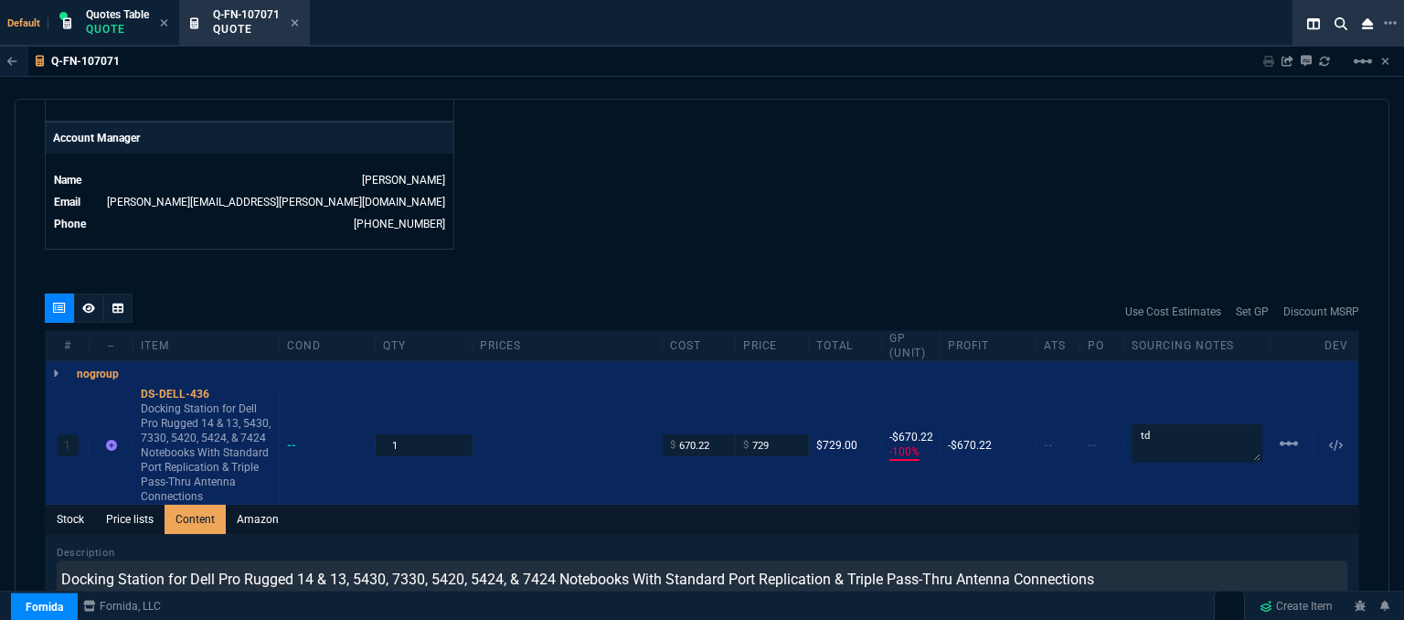
drag, startPoint x: 771, startPoint y: 429, endPoint x: 804, endPoint y: 282, distance: 149.9
click at [714, 417] on div "1 DS-DELL-436 Docking Station for Dell Pro Rugged 14 & 13, 5430, 7330, 5420, 54…" at bounding box center [702, 446] width 1312 height 118
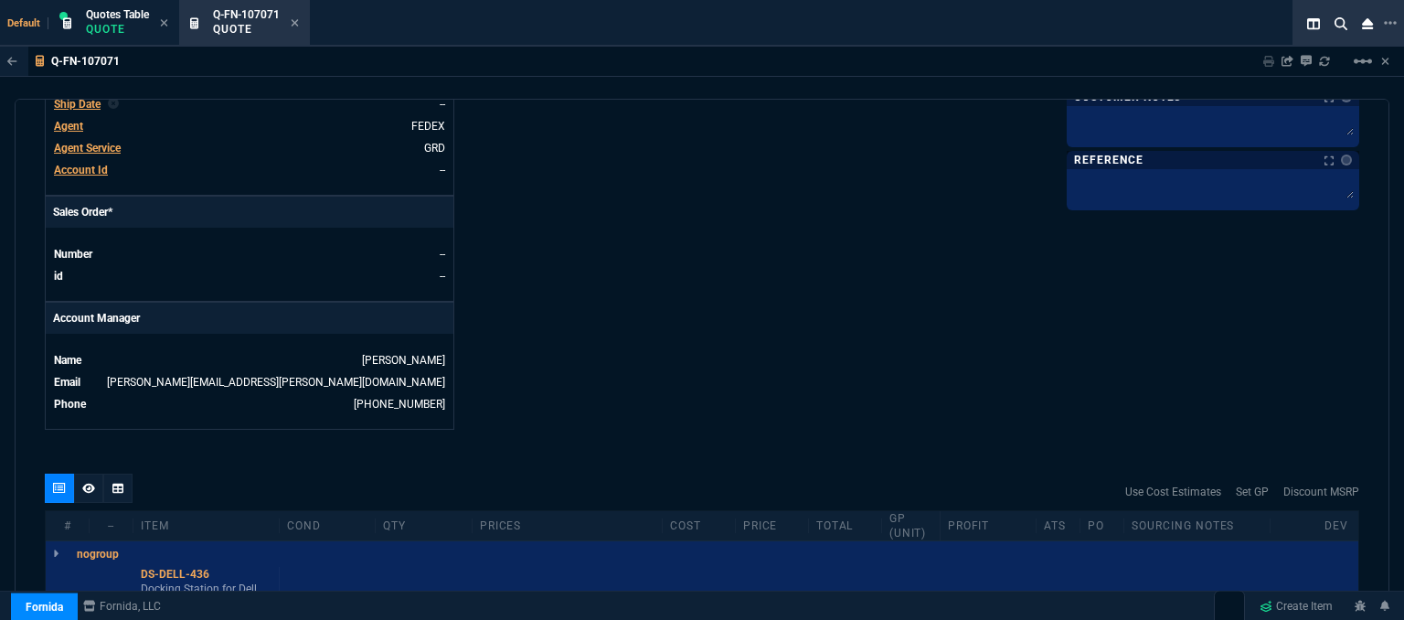
scroll to position [1061, 0]
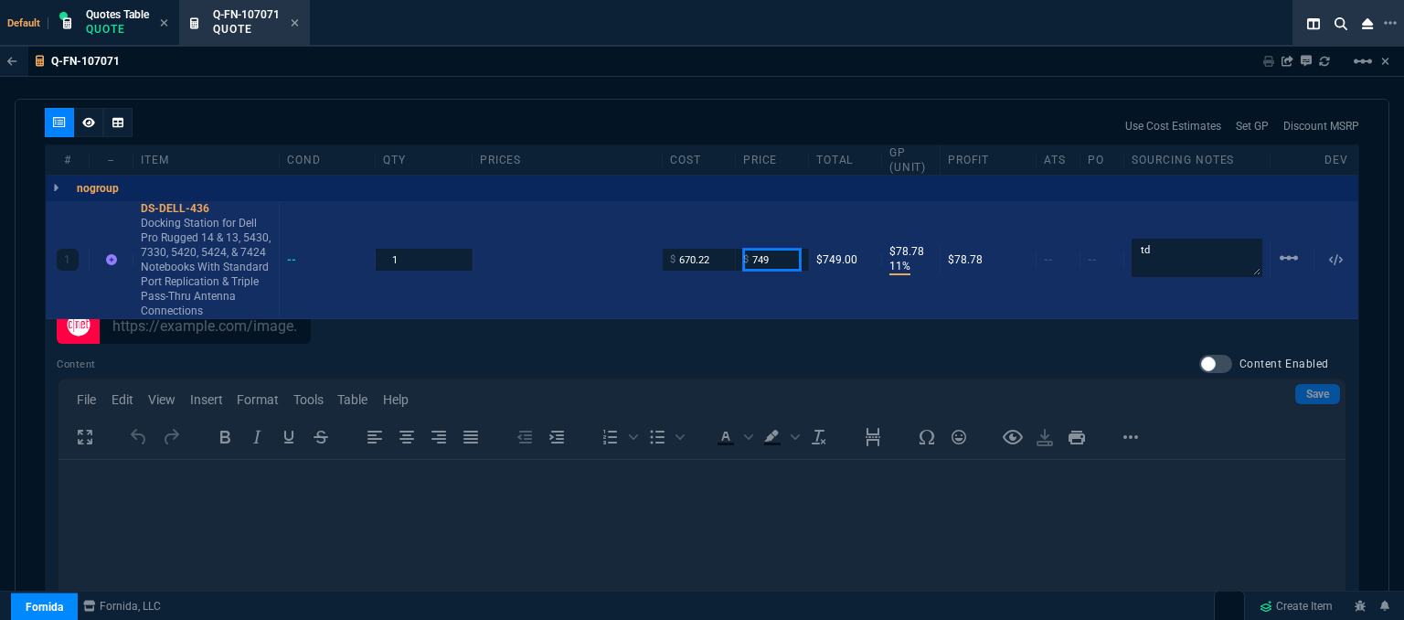
drag, startPoint x: 779, startPoint y: 249, endPoint x: 720, endPoint y: 243, distance: 58.7
click at [720, 243] on div "1 DS-DELL-436 Docking Station for Dell Pro Rugged 14 & 13, 5430, 7330, 5420, 54…" at bounding box center [702, 260] width 1312 height 118
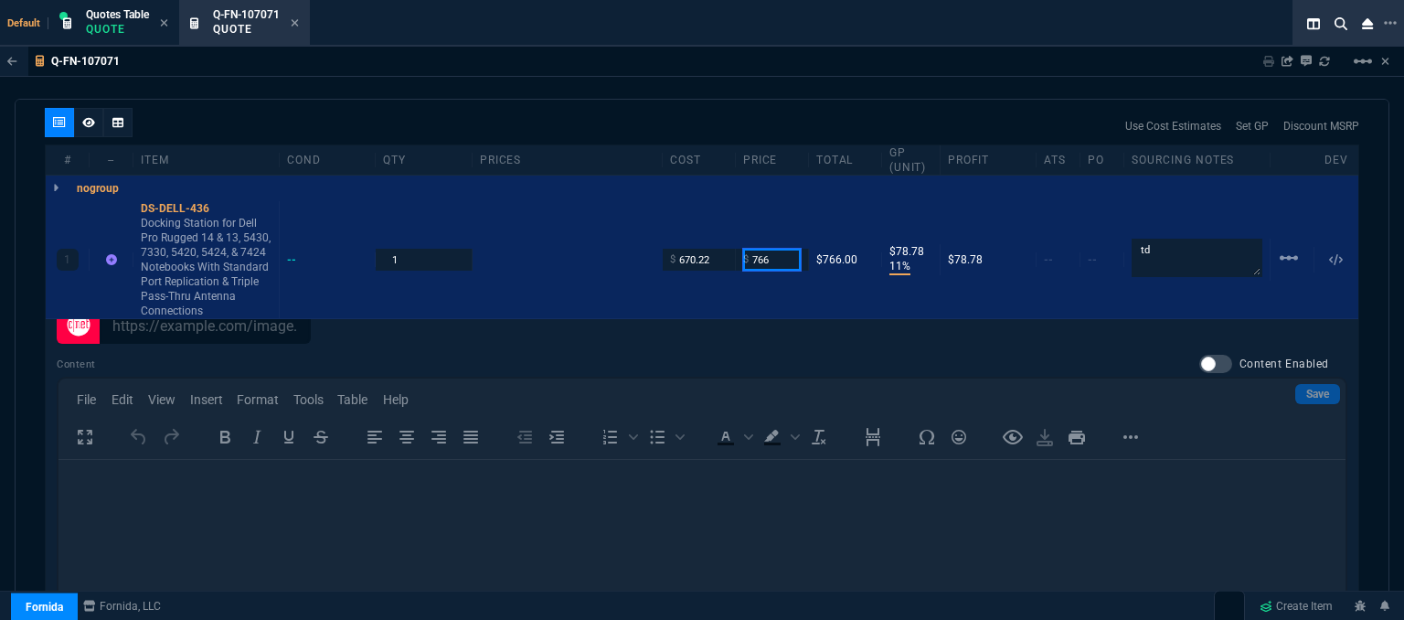
type input "766"
click at [726, 50] on div "Q-FN-107071 Sharing Q-FN-107071 Link Dev Link Share on Teams linear_scale" at bounding box center [702, 62] width 1404 height 30
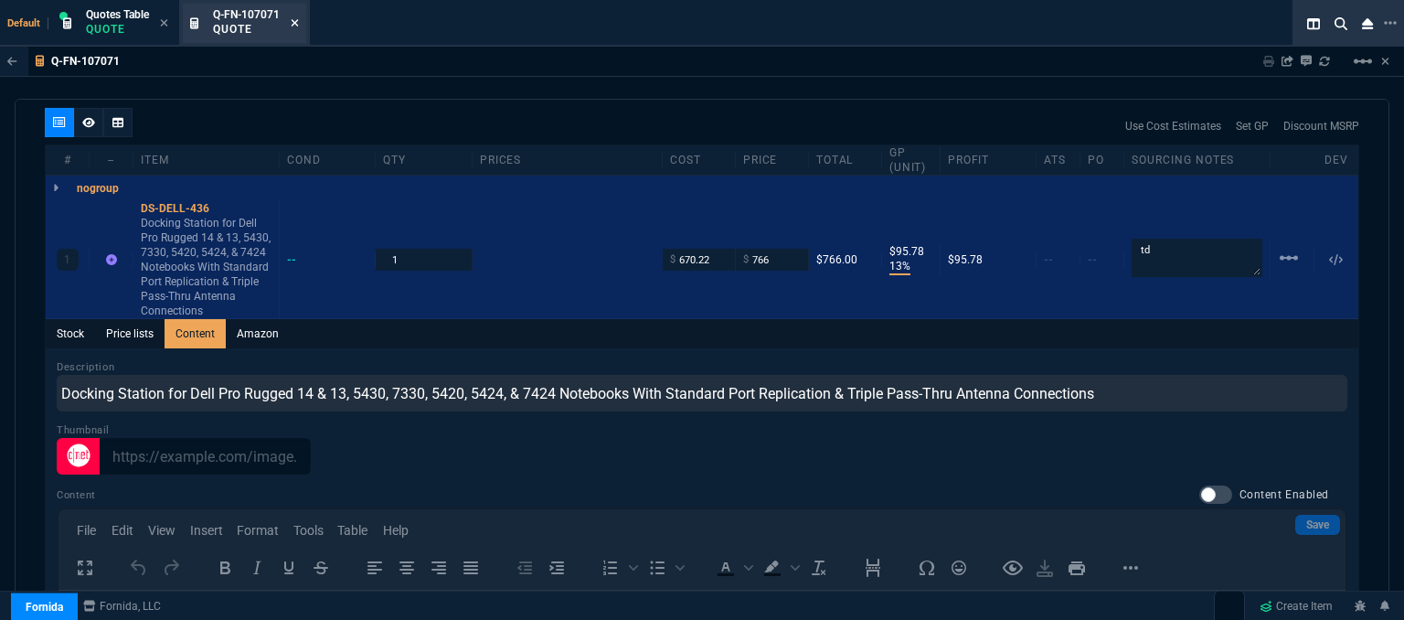
click at [296, 23] on icon at bounding box center [295, 22] width 7 height 7
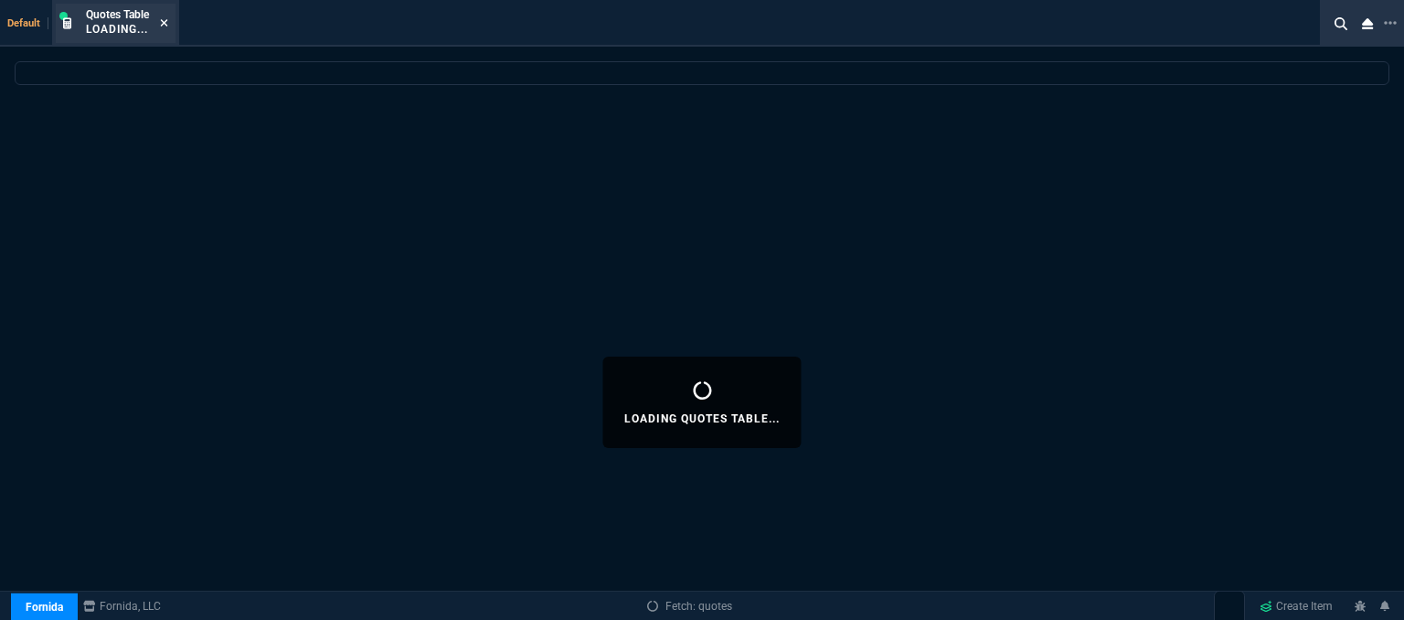
click at [166, 22] on icon at bounding box center [164, 22] width 7 height 7
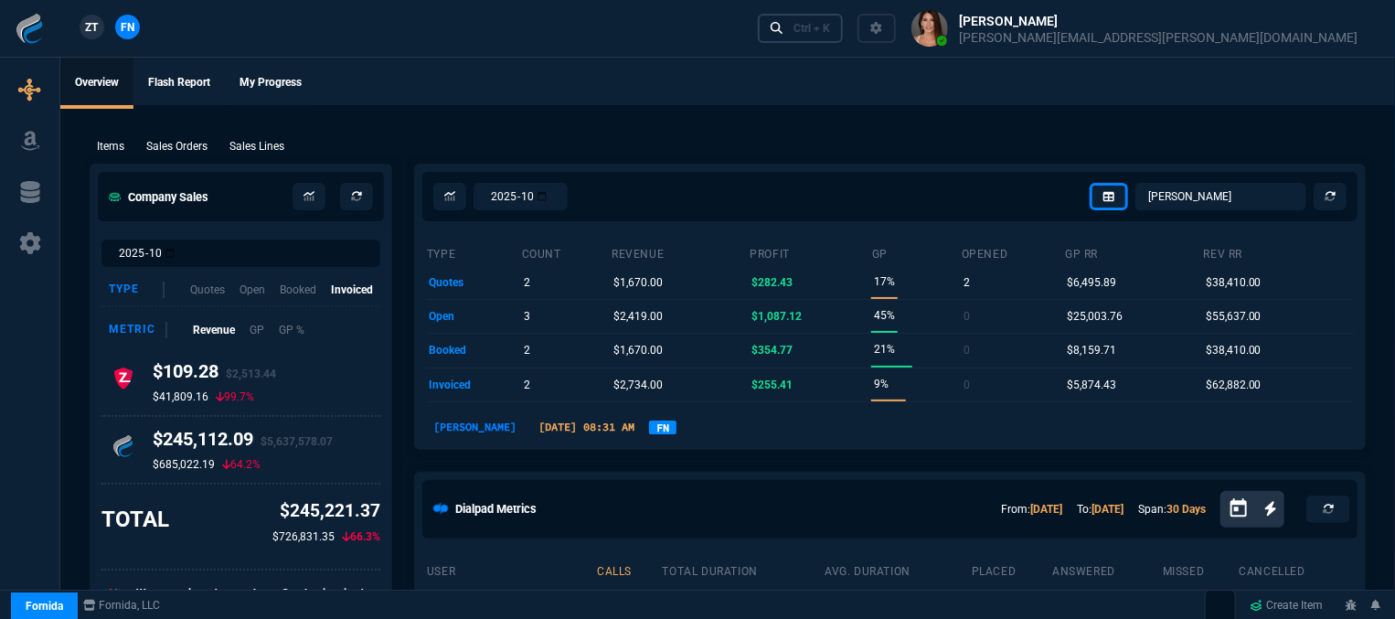
click at [830, 30] on div "Ctrl + K" at bounding box center [811, 28] width 37 height 15
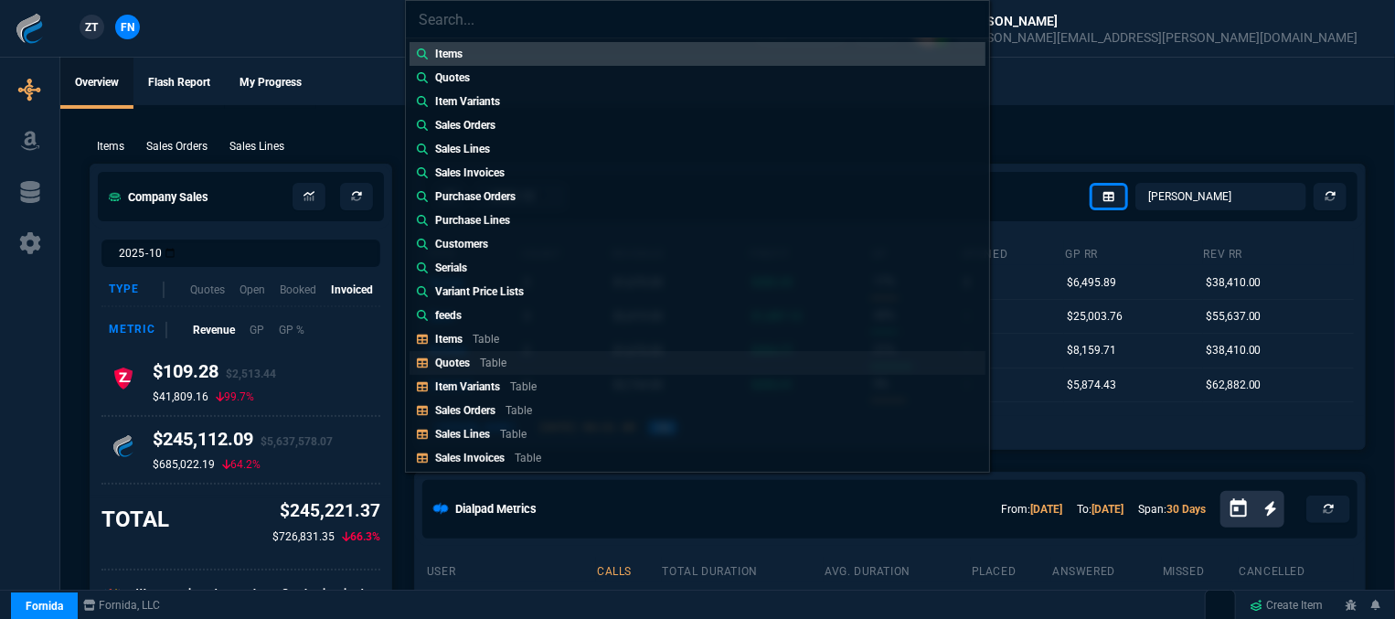
click at [531, 362] on link "Quotes Table" at bounding box center [697, 363] width 576 height 24
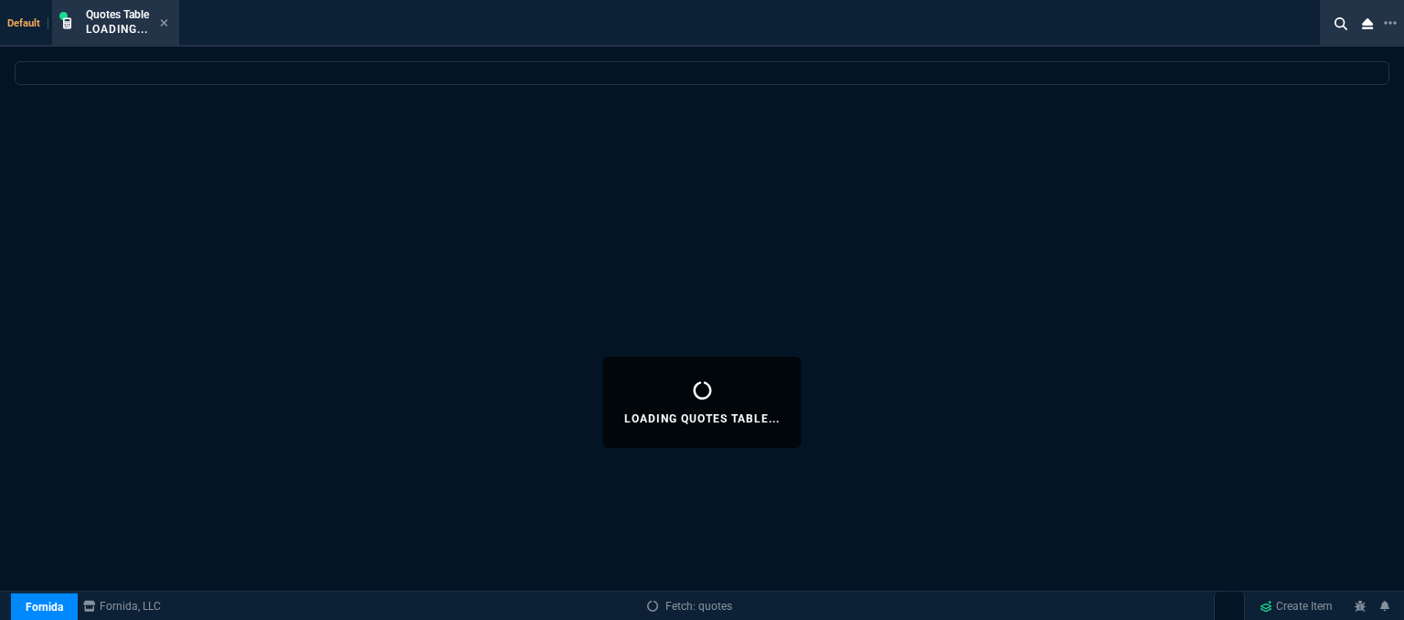
select select
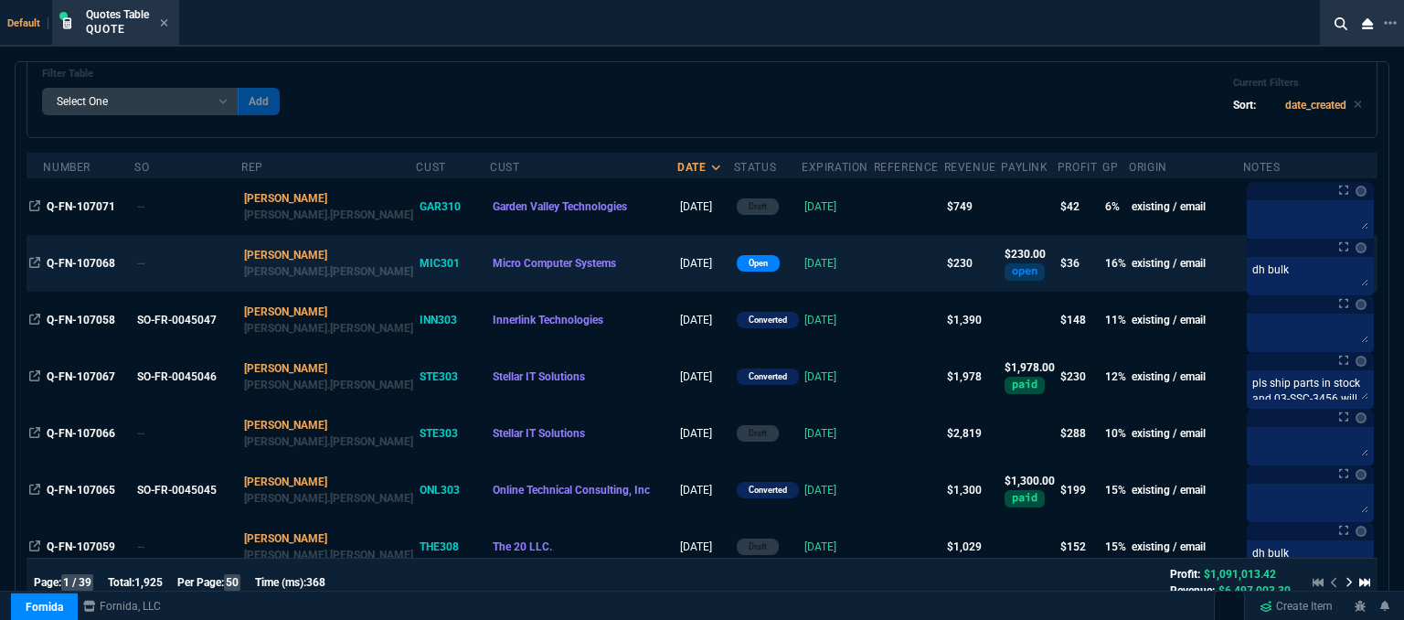
scroll to position [0, 0]
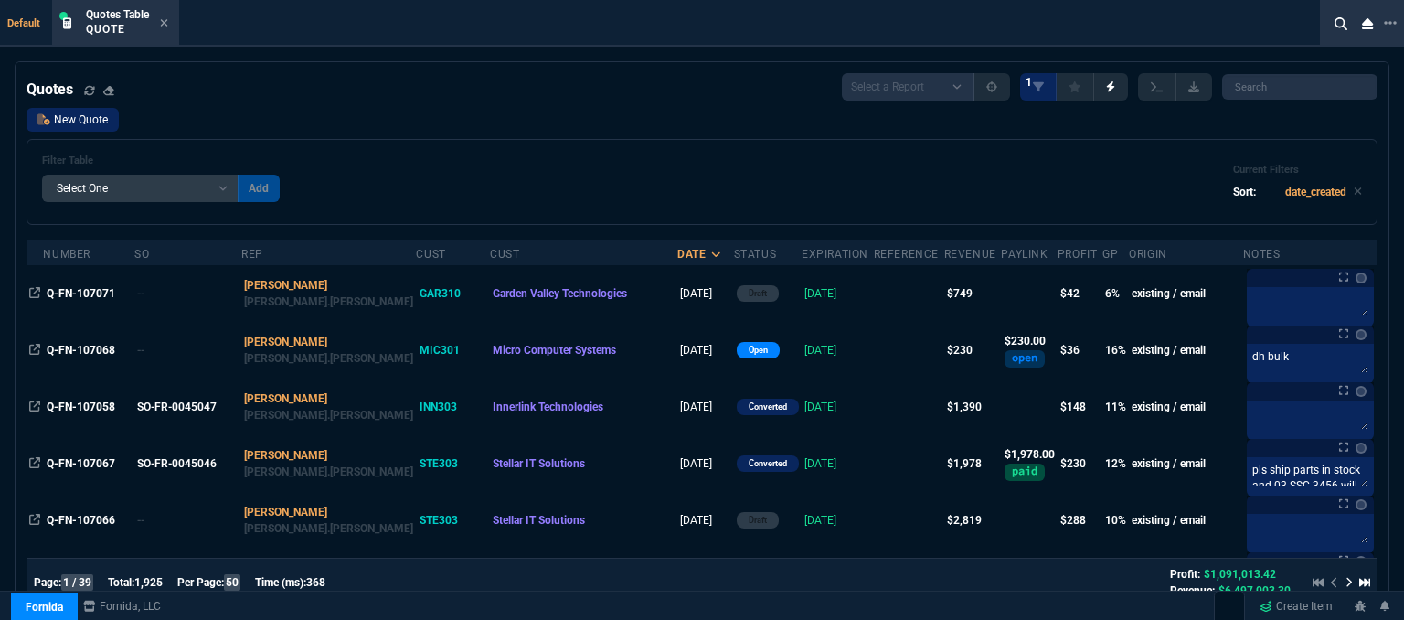
click at [87, 114] on link "New Quote" at bounding box center [73, 120] width 92 height 24
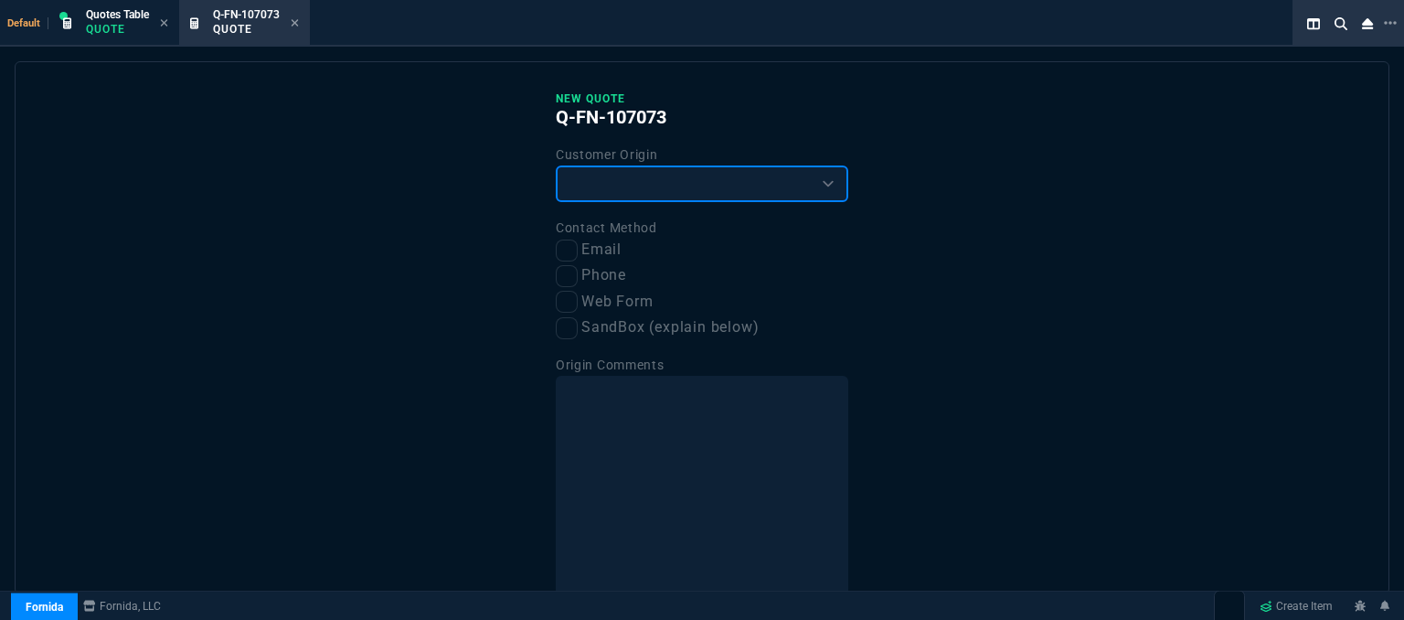
click at [631, 192] on select "Existing Customer Amazon Lead (first order) Website Lead (first order) Called (…" at bounding box center [702, 183] width 292 height 37
select select "existing"
click at [556, 165] on select "Existing Customer Amazon Lead (first order) Website Lead (first order) Called (…" at bounding box center [702, 183] width 292 height 37
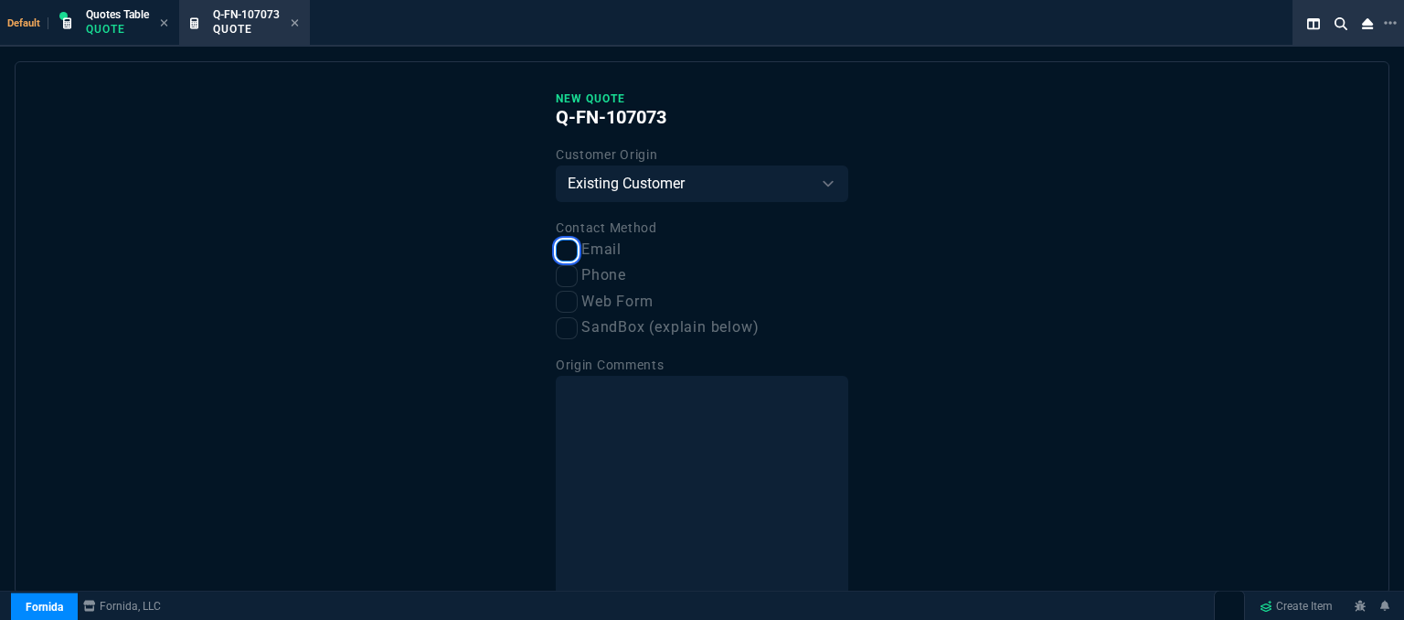
click at [567, 246] on input "Email" at bounding box center [567, 250] width 22 height 22
checkbox input "true"
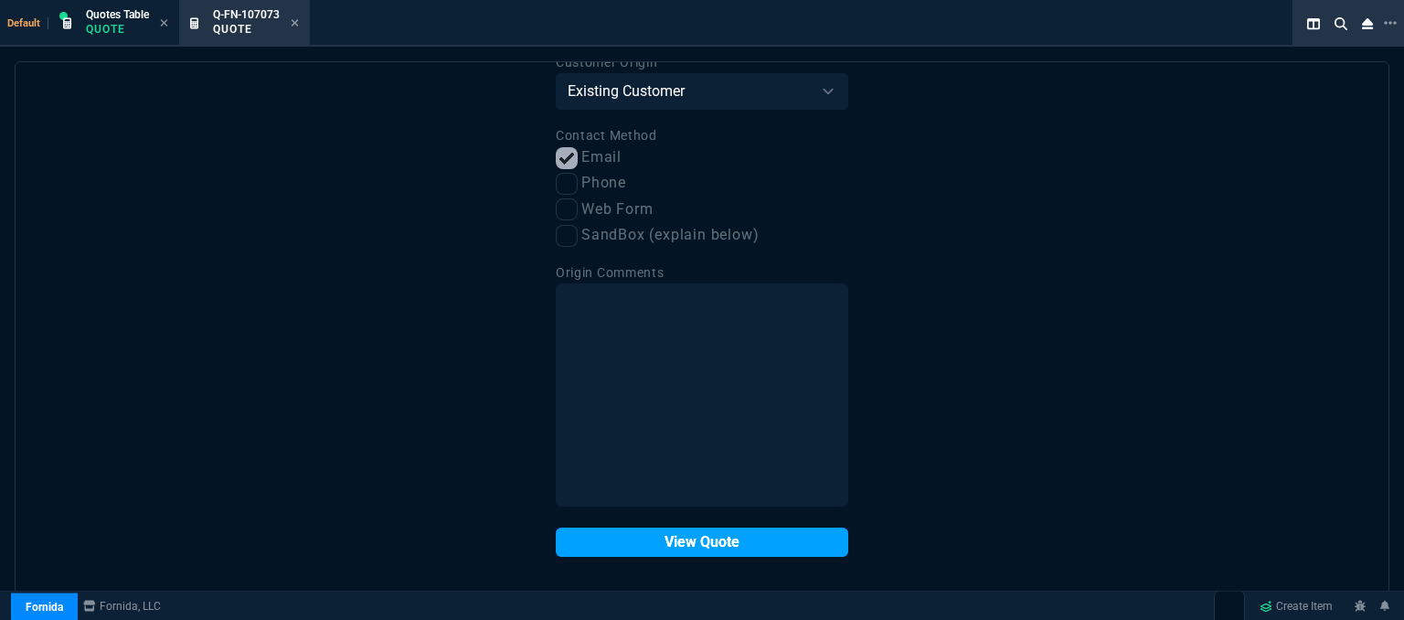
click at [656, 542] on button "View Quote" at bounding box center [702, 541] width 292 height 29
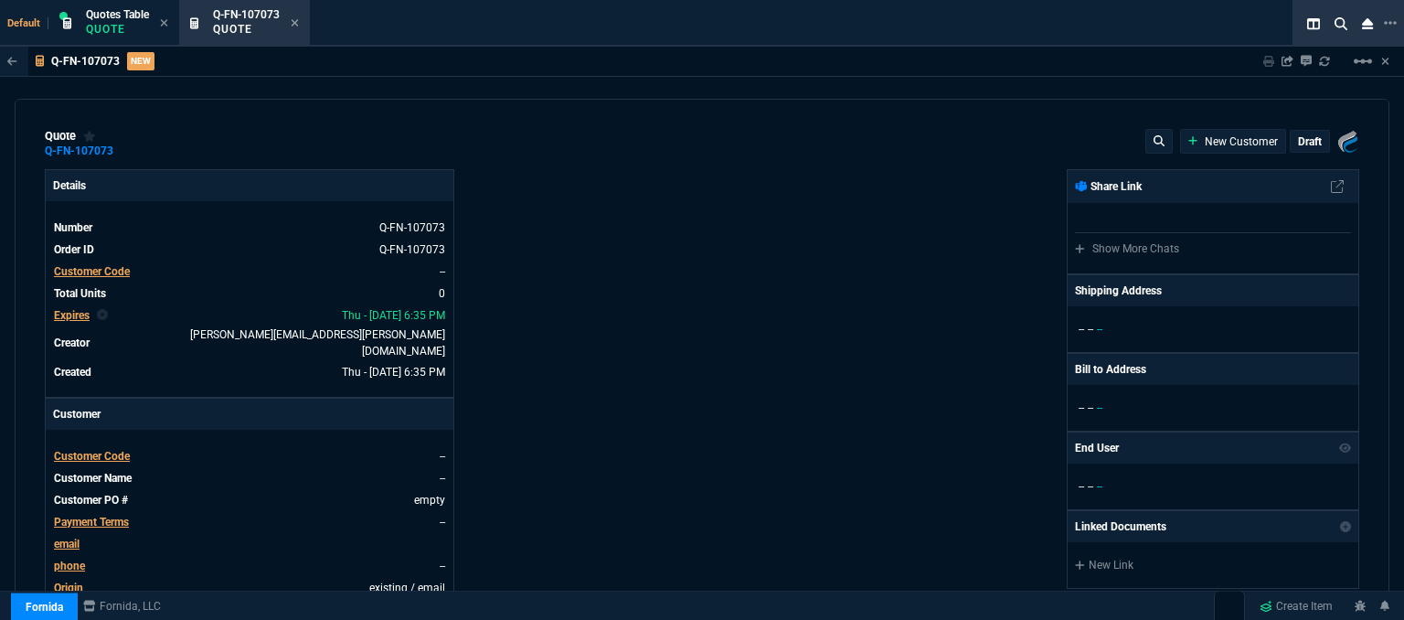
click at [99, 450] on span "Customer Code" at bounding box center [92, 456] width 76 height 13
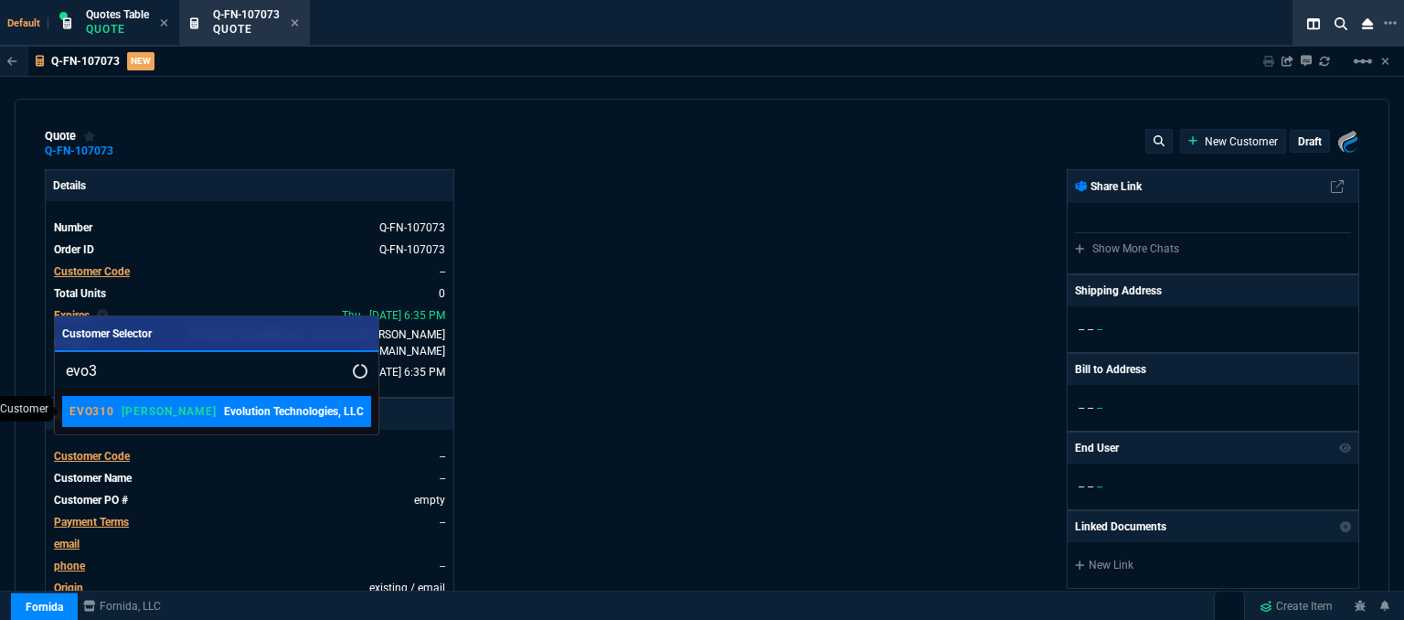
type input "evo3"
click at [164, 423] on link "EVO310 ROSS Evolution Technologies, LLC" at bounding box center [216, 411] width 309 height 31
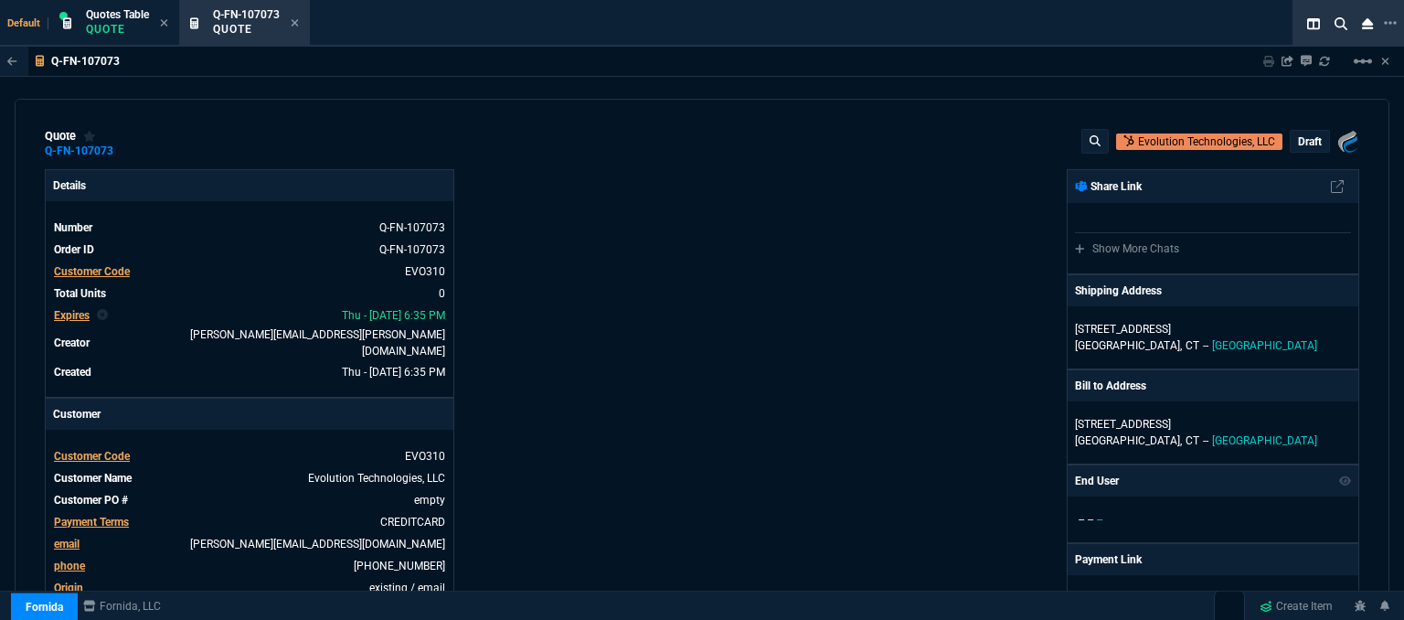
scroll to position [548, 0]
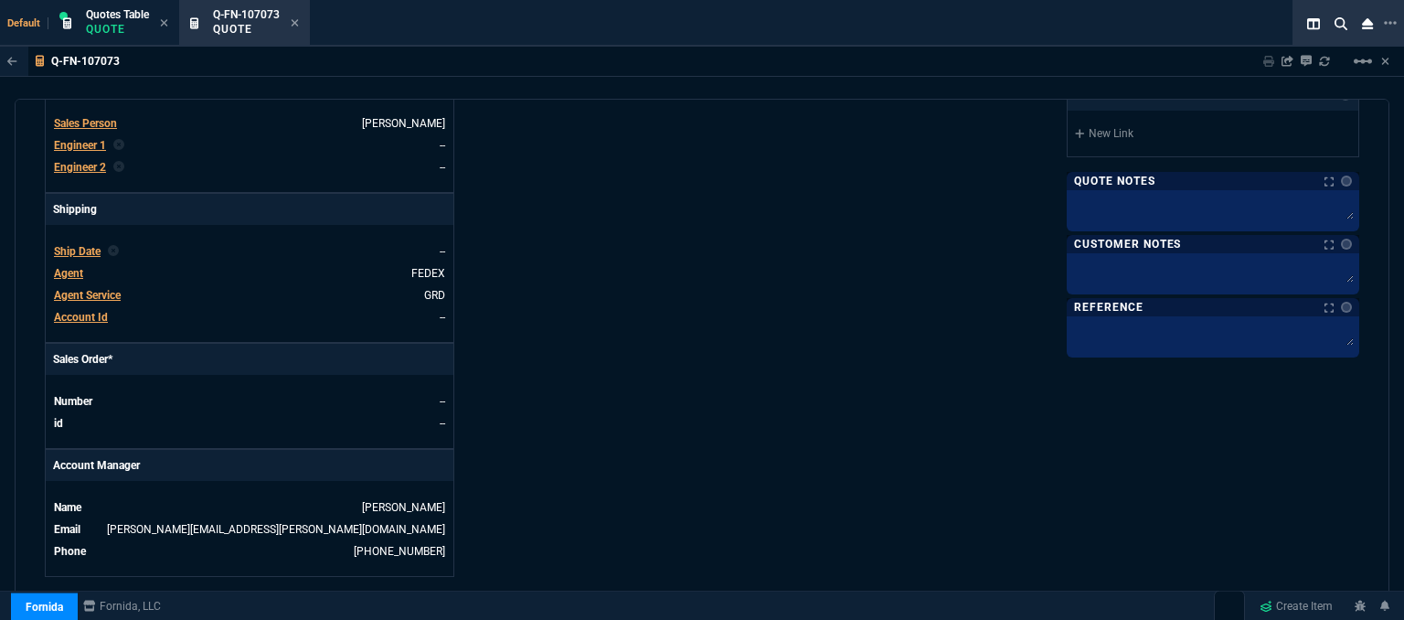
click at [67, 267] on span "Agent" at bounding box center [68, 273] width 29 height 13
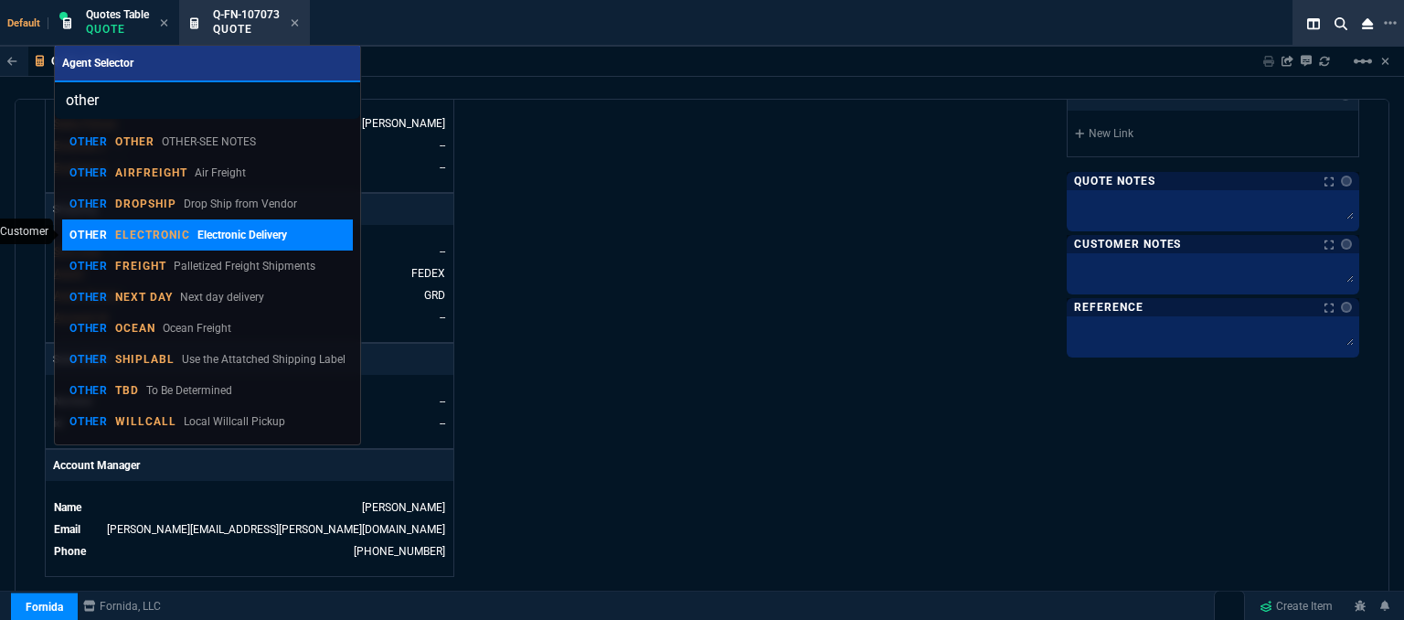
type input "other"
click at [270, 224] on link "OTHER ELECTRONIC Electronic Delivery" at bounding box center [208, 234] width 292 height 31
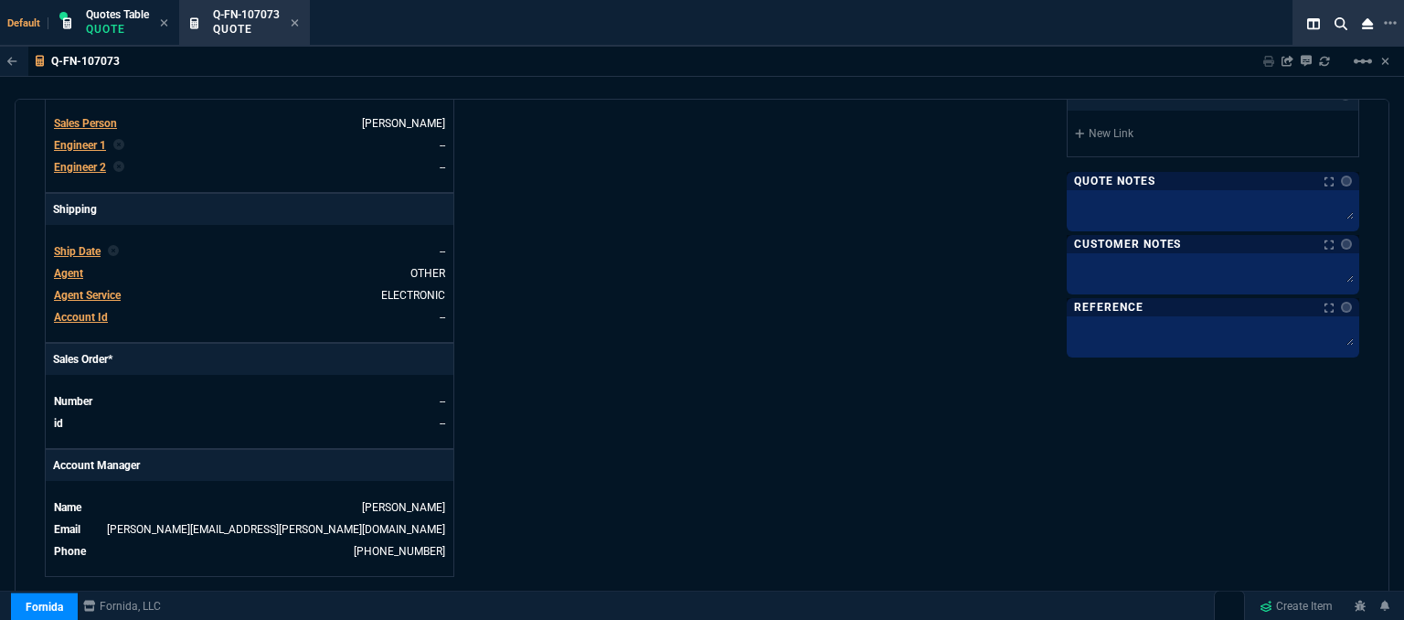
scroll to position [483, 0]
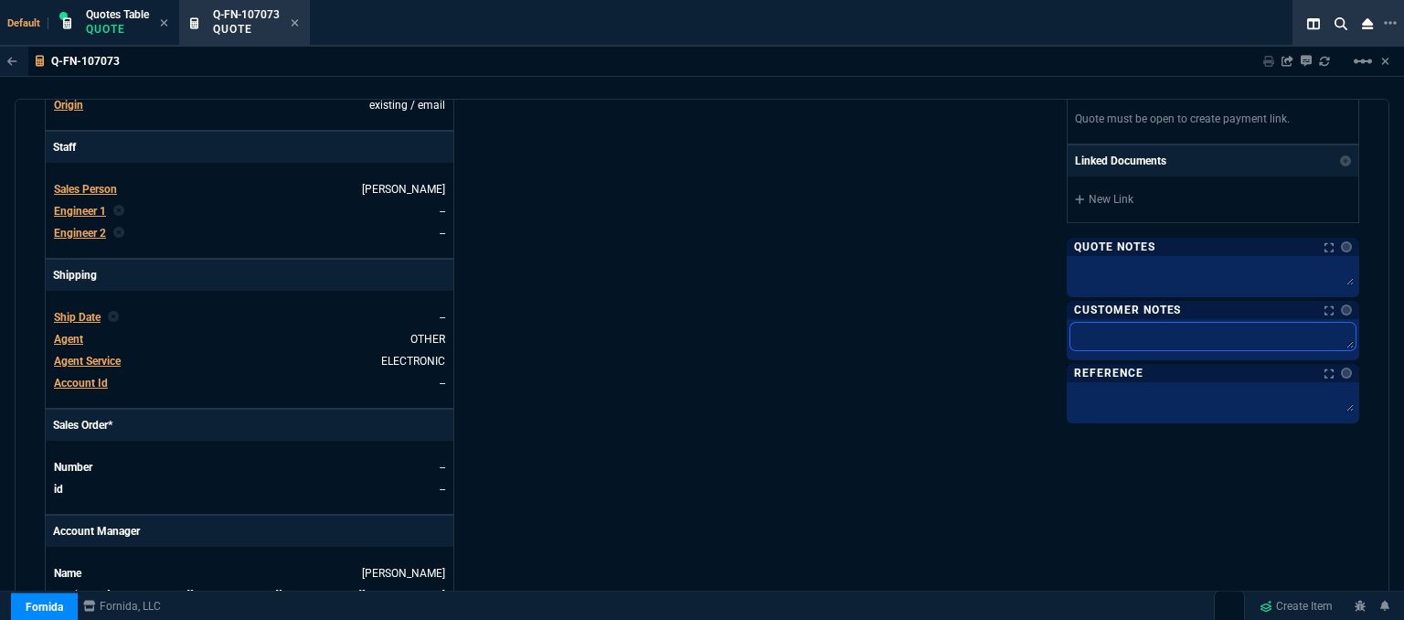
click at [1122, 323] on textarea at bounding box center [1212, 336] width 285 height 27
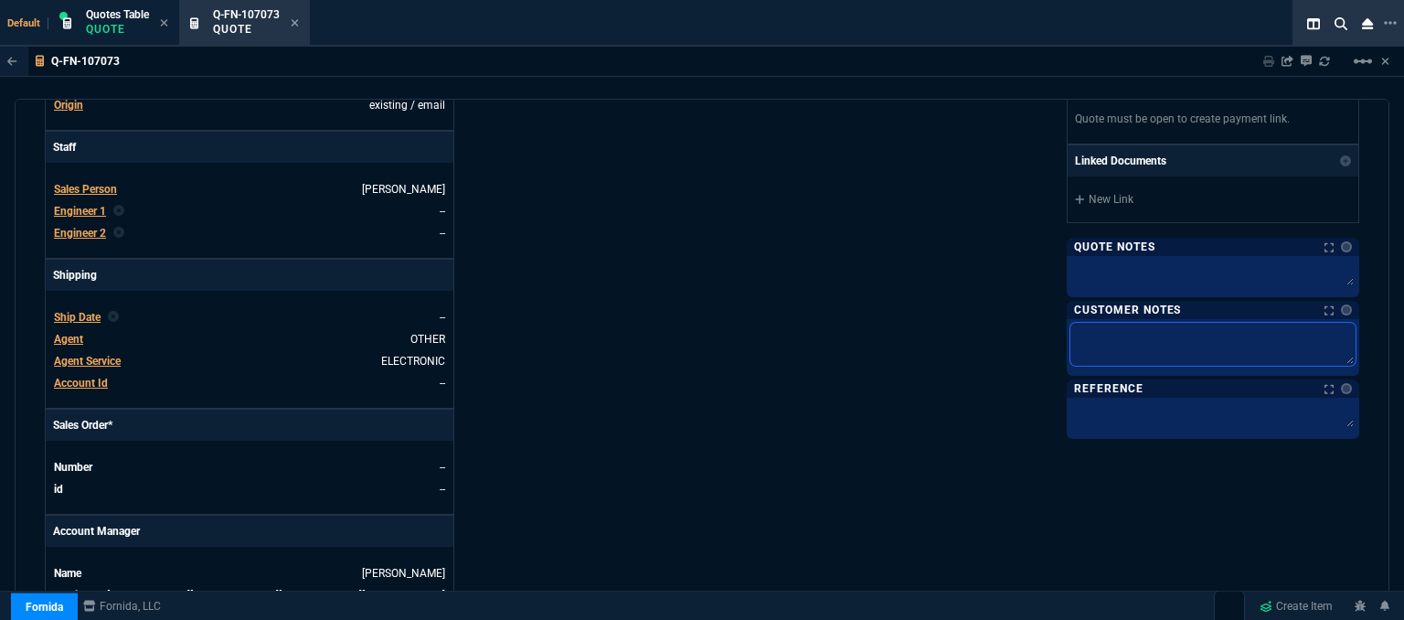
type textarea "E"
type textarea "EL"
type textarea "ELE"
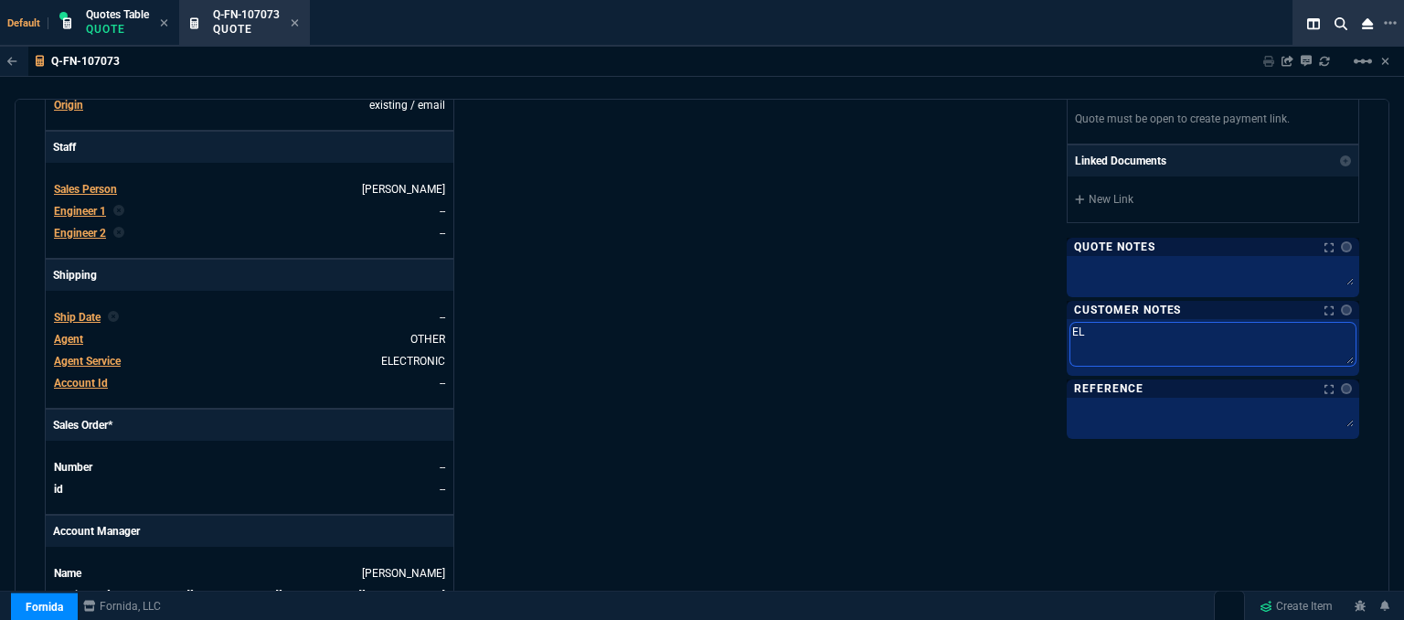
type textarea "ELE"
type textarea "ELEC"
type textarea "ELECT"
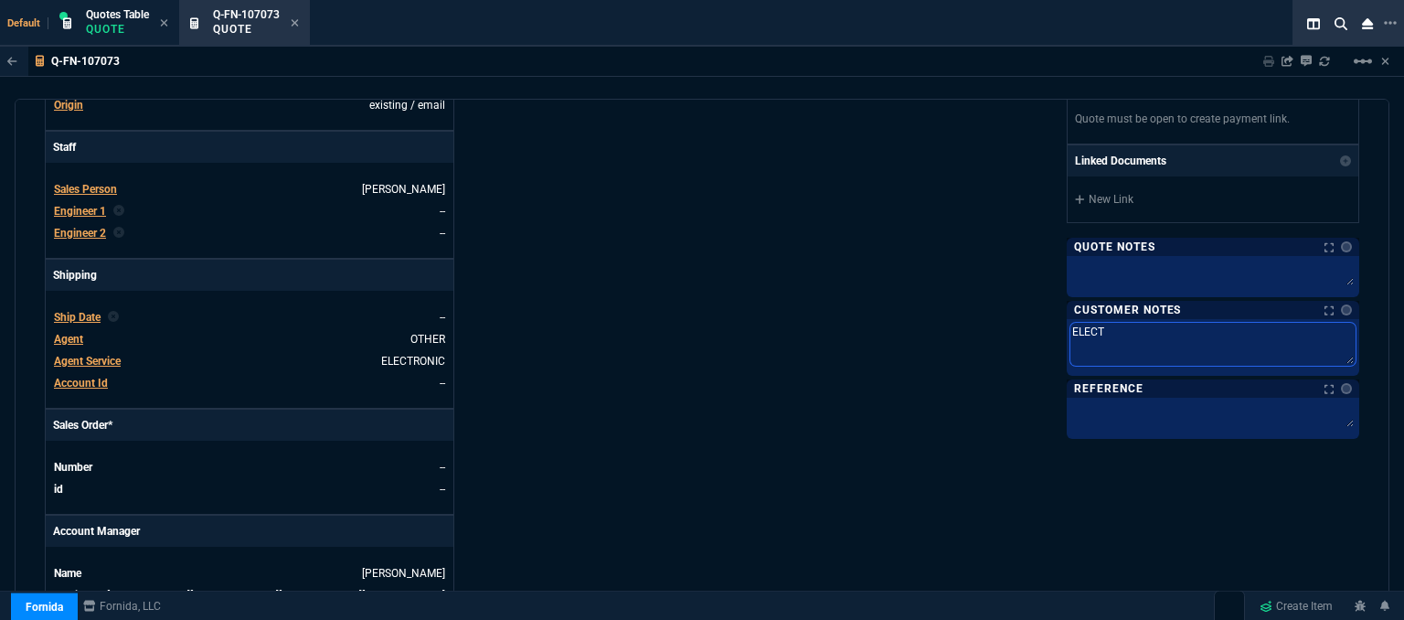
type textarea "ELECTR"
type textarea "ELECTRO"
type textarea "ELECTRON"
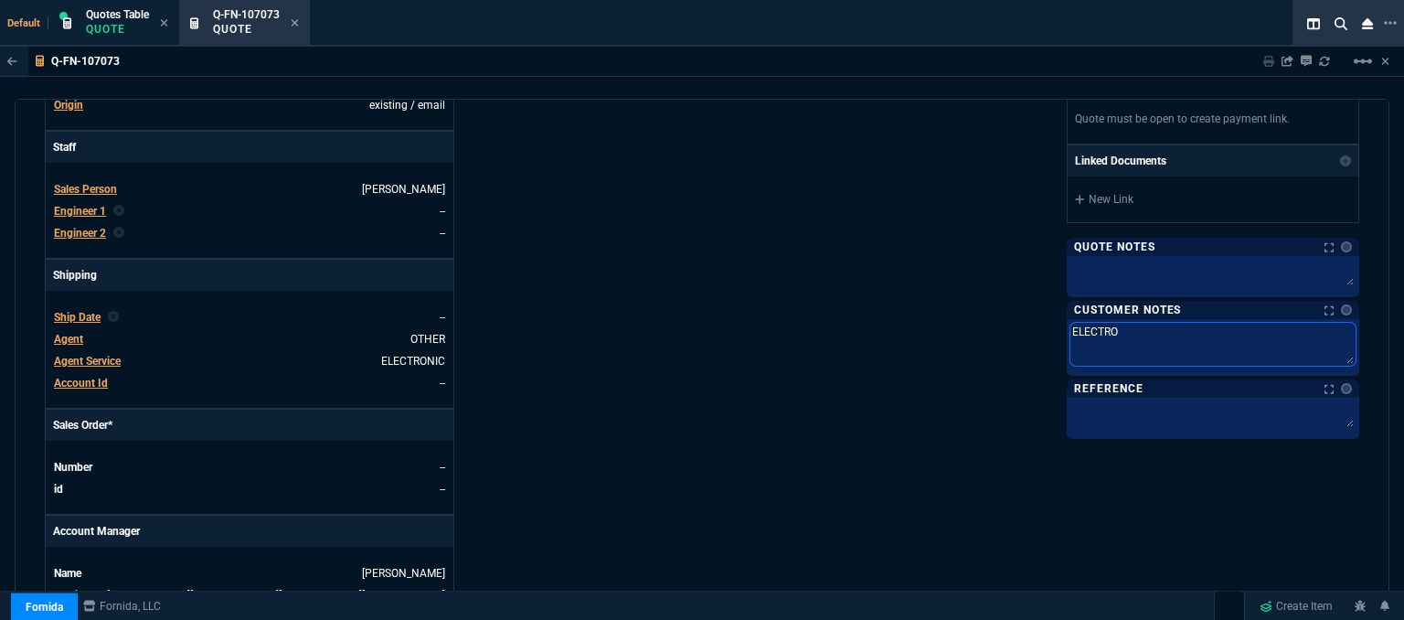
type textarea "ELECTRON"
type textarea "ELECTRONI"
type textarea "ELECTRONIC"
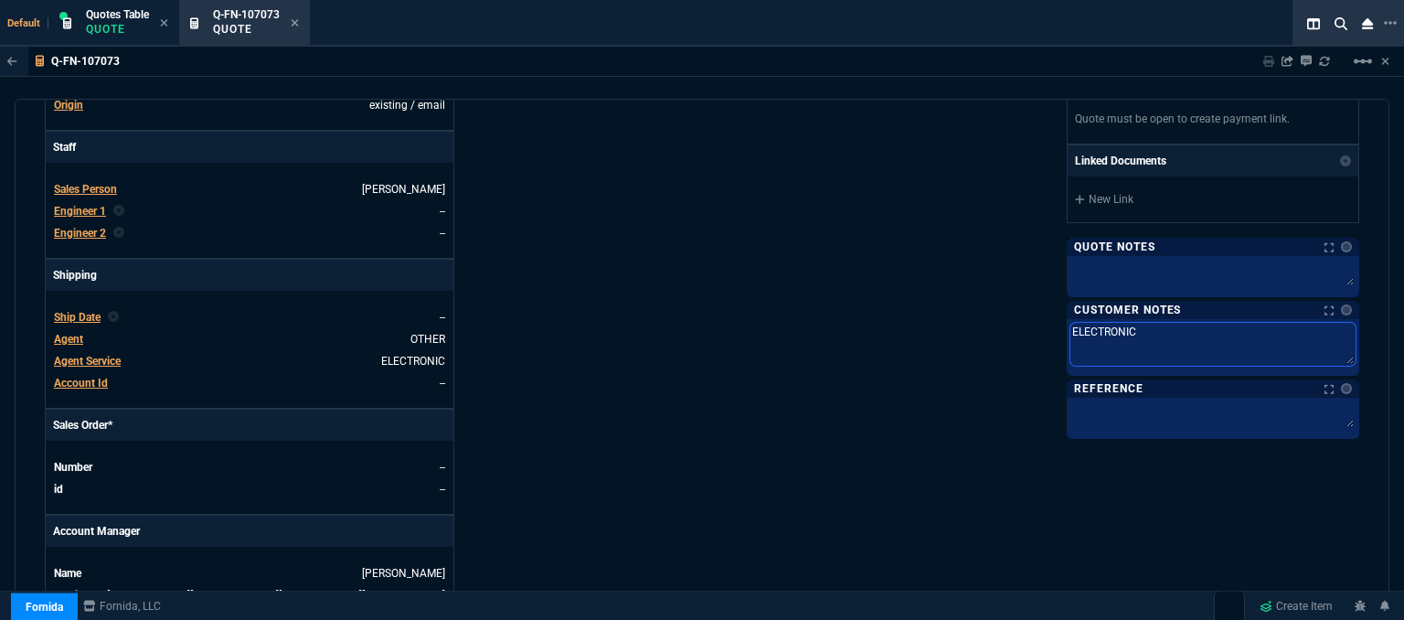
type textarea "ELECTRONIC:"
type textarea "ELECTRONIC: E"
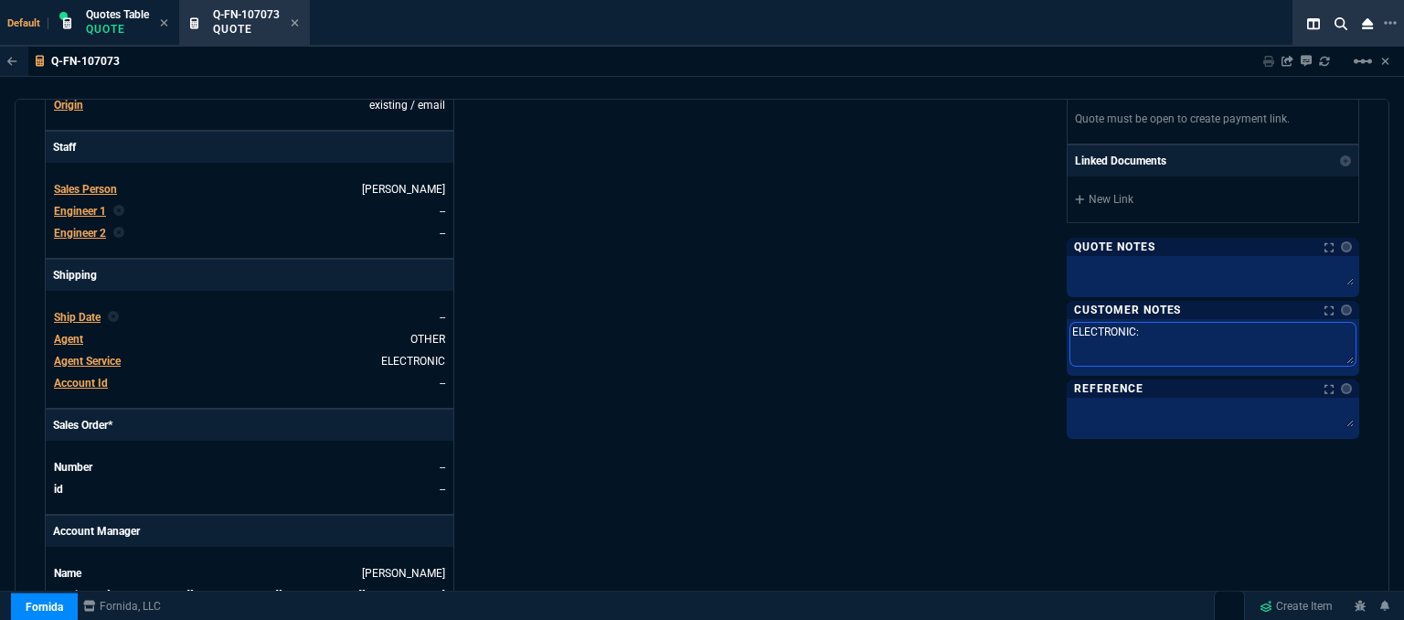
type textarea "ELECTRONIC: E"
type textarea "ELECTRONIC: EM"
type textarea "ELECTRONIC: EMA"
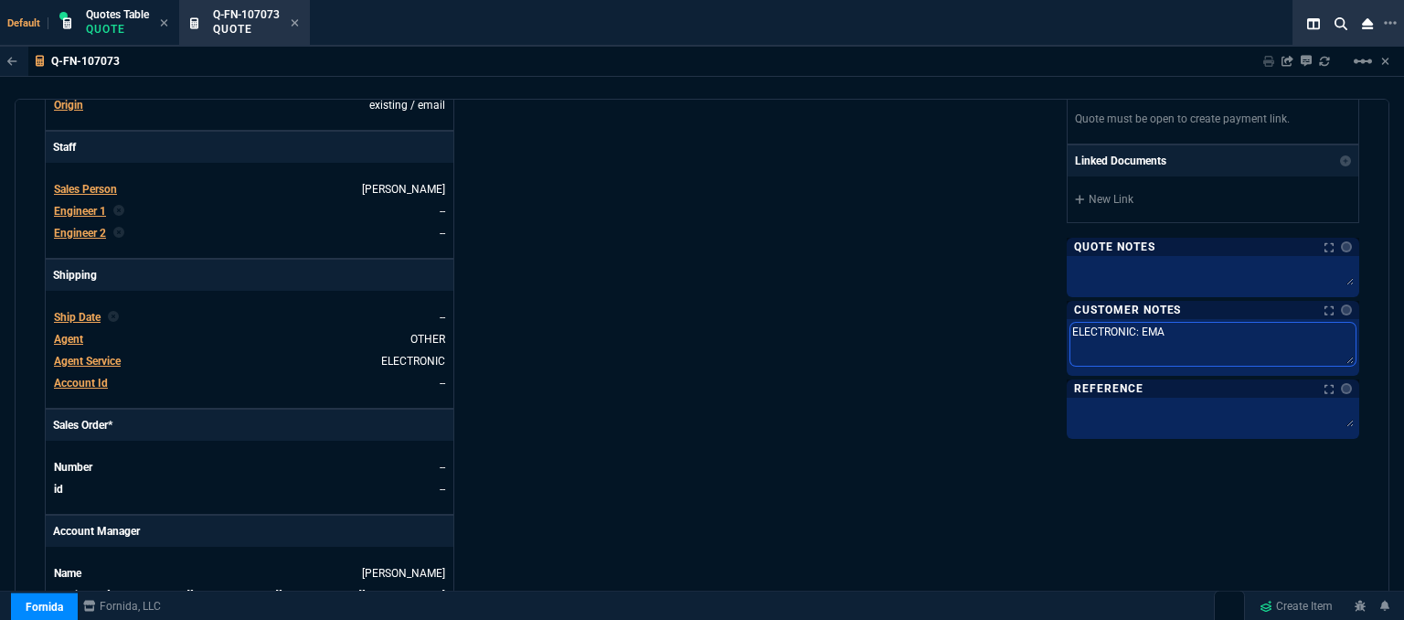
type textarea "ELECTRONIC: EMAI"
type textarea "ELECTRONIC: EMAIL"
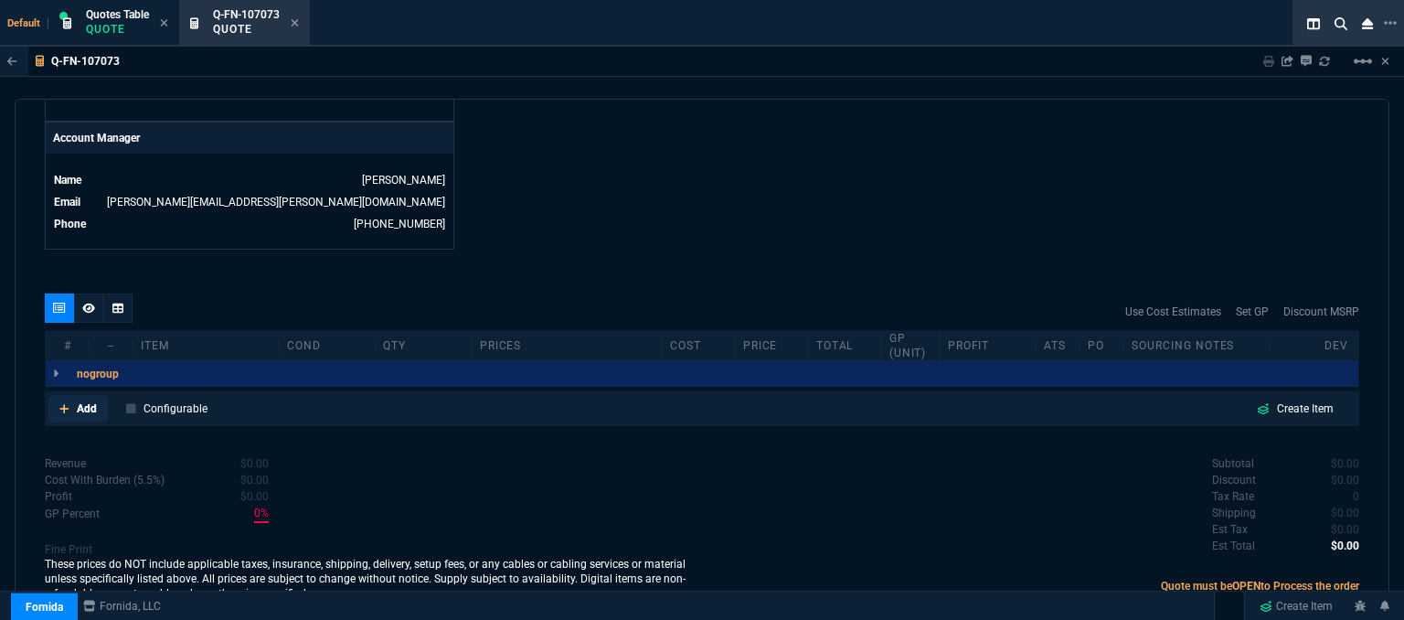
click at [62, 403] on icon at bounding box center [64, 408] width 10 height 11
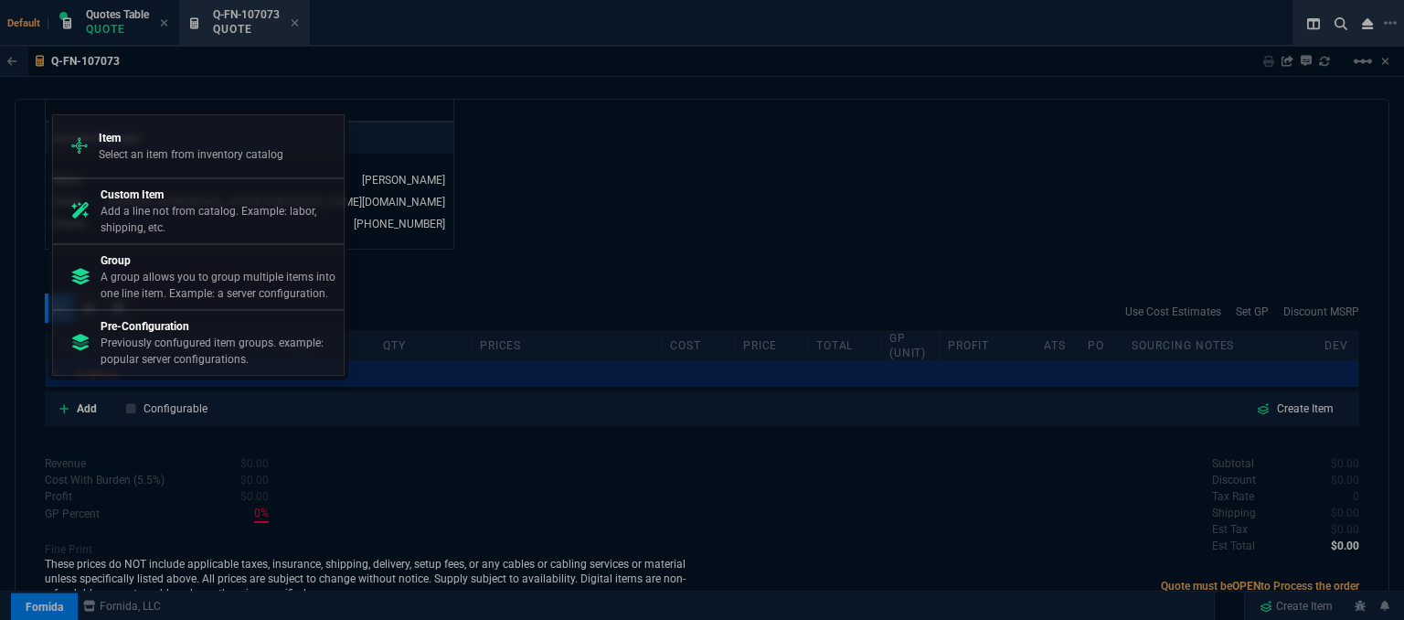
drag, startPoint x: 169, startPoint y: 157, endPoint x: 694, endPoint y: 133, distance: 525.1
click at [170, 157] on p "Select an item from inventory catalog" at bounding box center [191, 154] width 185 height 16
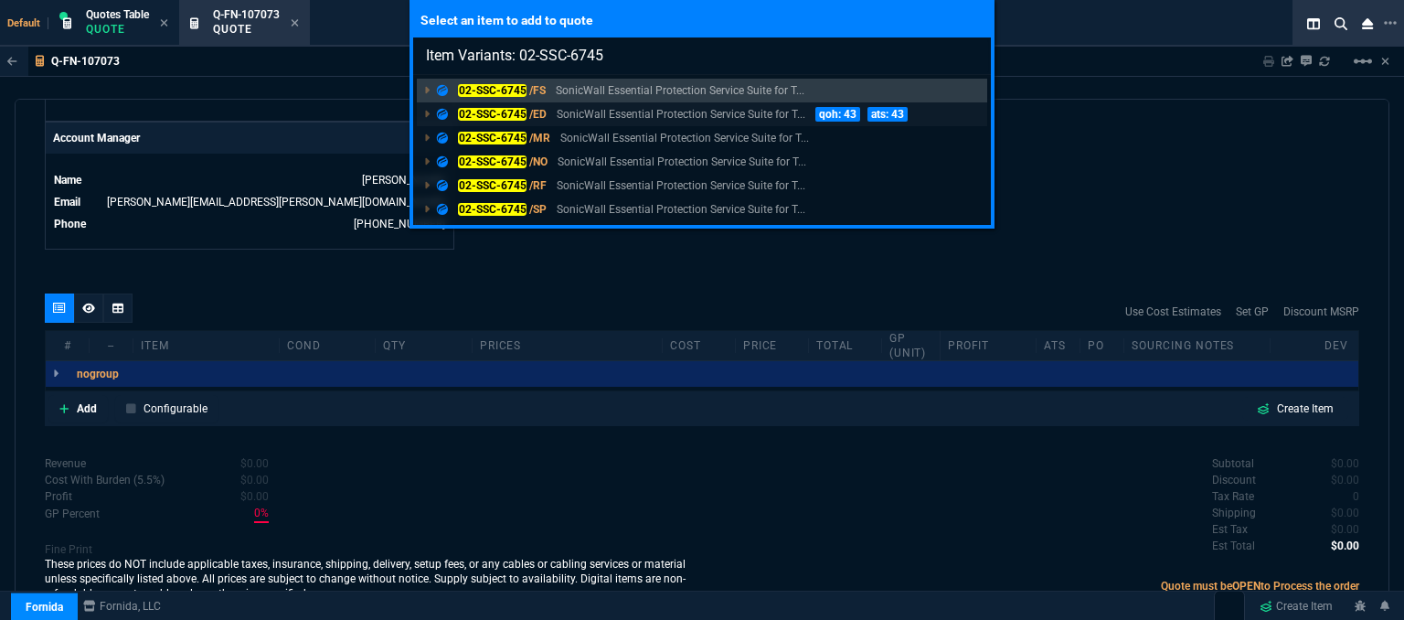
type input "Item Variants: 02-SSC-6745"
click at [695, 106] on p "SonicWall Essential Protection Service Suite for T..." at bounding box center [681, 114] width 249 height 16
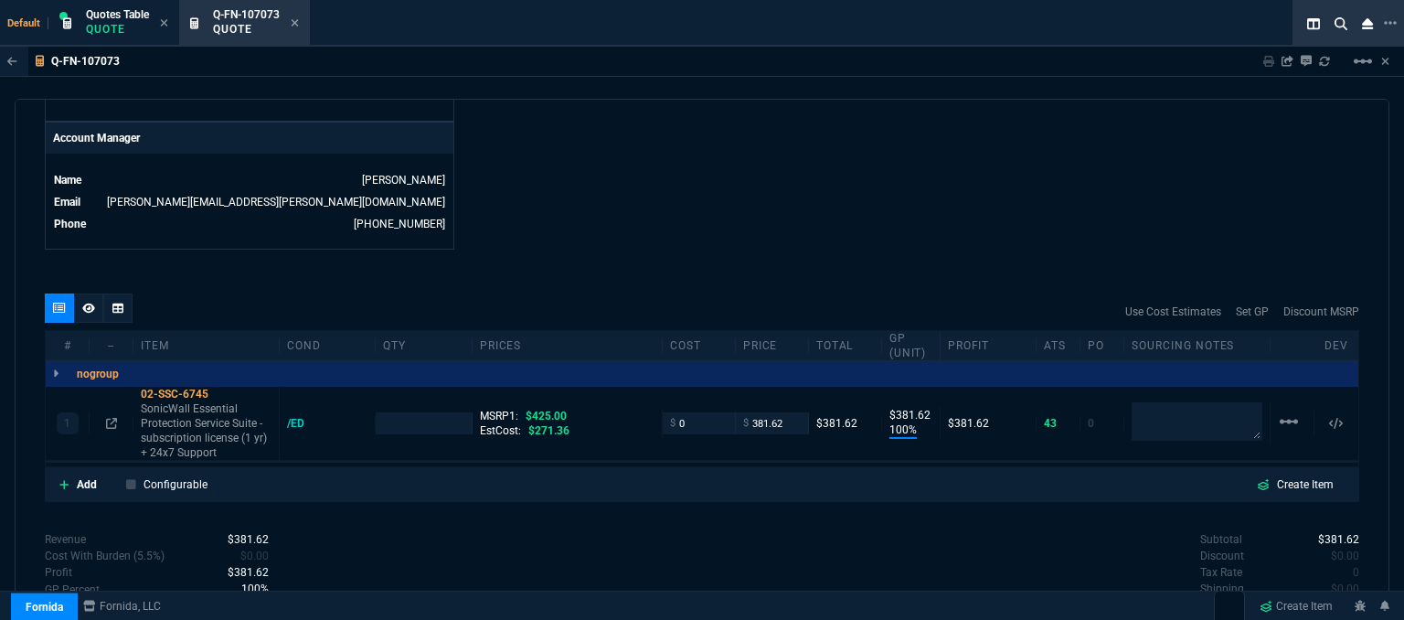
type input "100"
type input "382"
type input "10"
click at [198, 432] on p "SonicWall Essential Protection Service Suite - subscription license (1 yr) + 24…" at bounding box center [206, 430] width 131 height 58
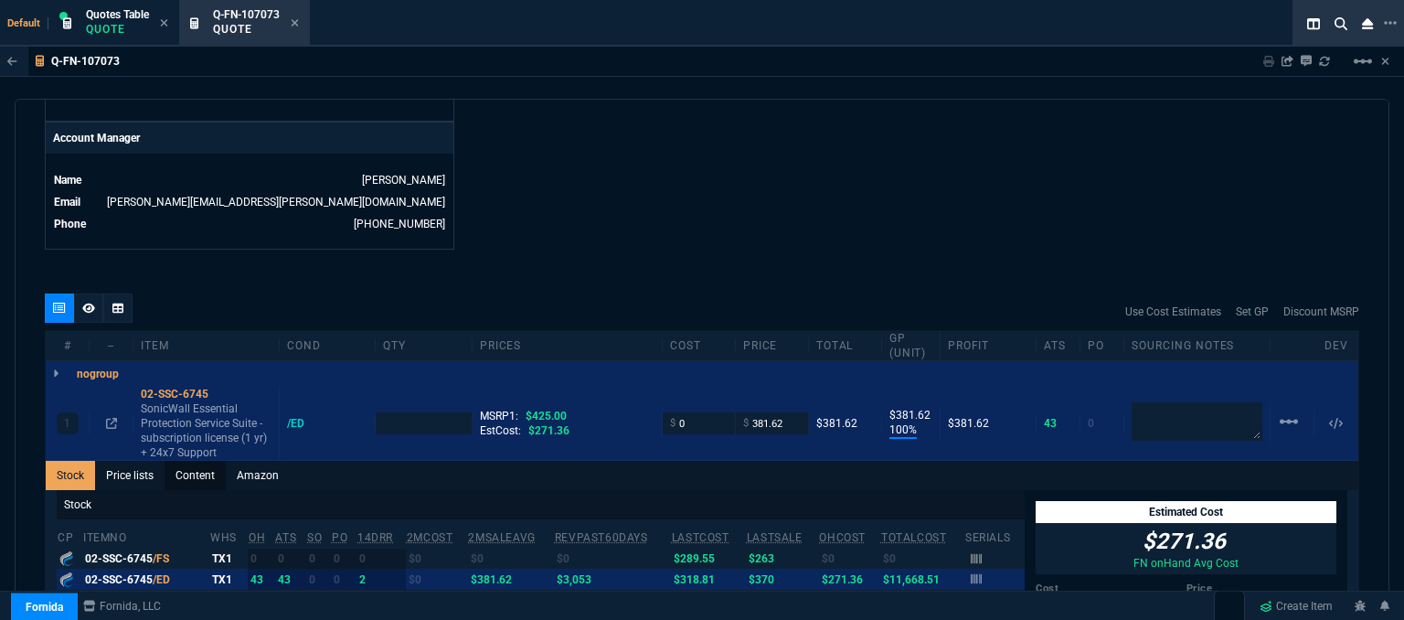
click at [196, 461] on link "Content" at bounding box center [194, 475] width 61 height 29
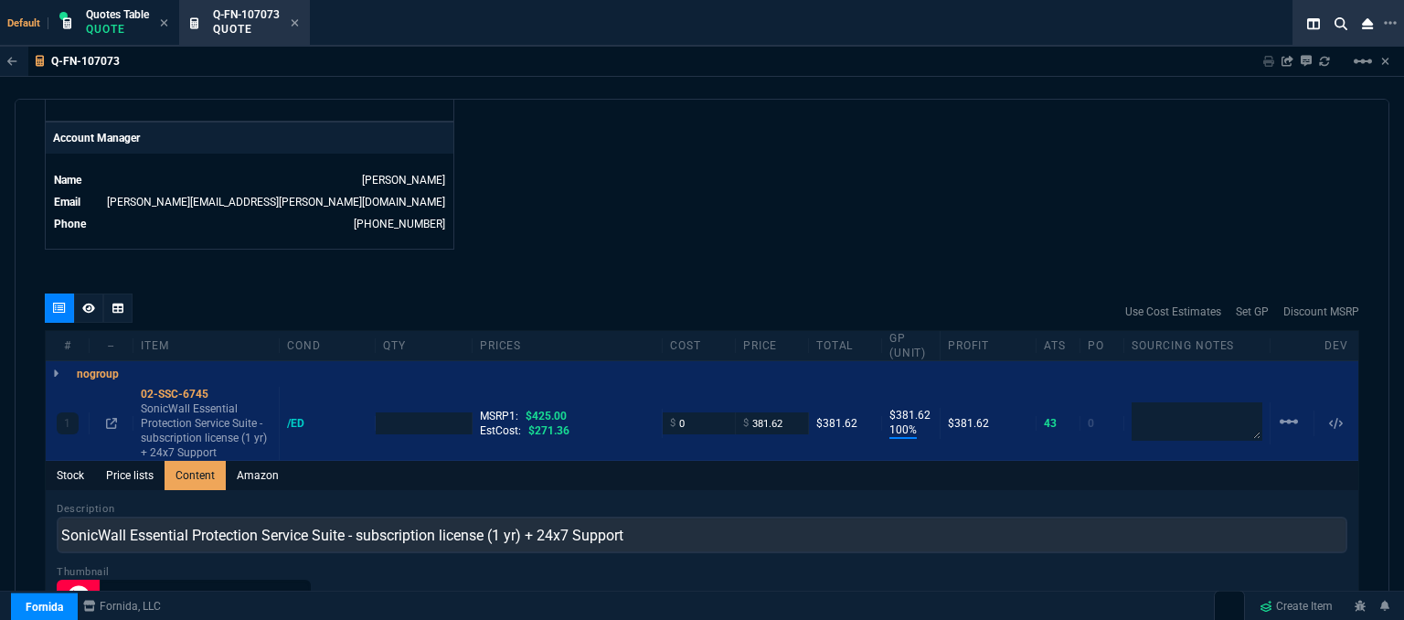
scroll to position [0, 0]
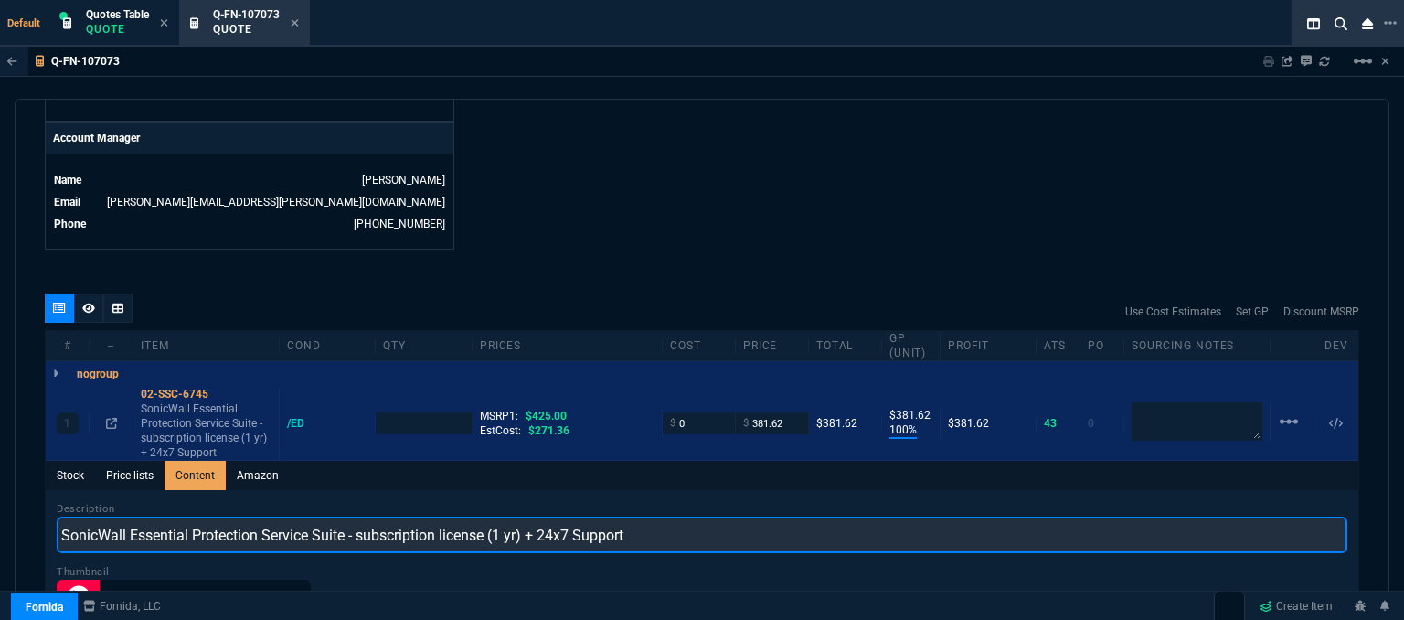
drag, startPoint x: 662, startPoint y: 521, endPoint x: 0, endPoint y: 523, distance: 661.6
click at [0, 523] on div "Q-FN-107073 Sharing Q-FN-107073 Link Dev Link Share on Teams linear_scale quote…" at bounding box center [702, 380] width 1404 height 666
paste input "ESSENTIAL PROTECTION SERVICE SUITE FOR TZ270 1YR"
type input "ESSENTIAL PROTECTION SERVICE SUITE FOR TZ270 1YR"
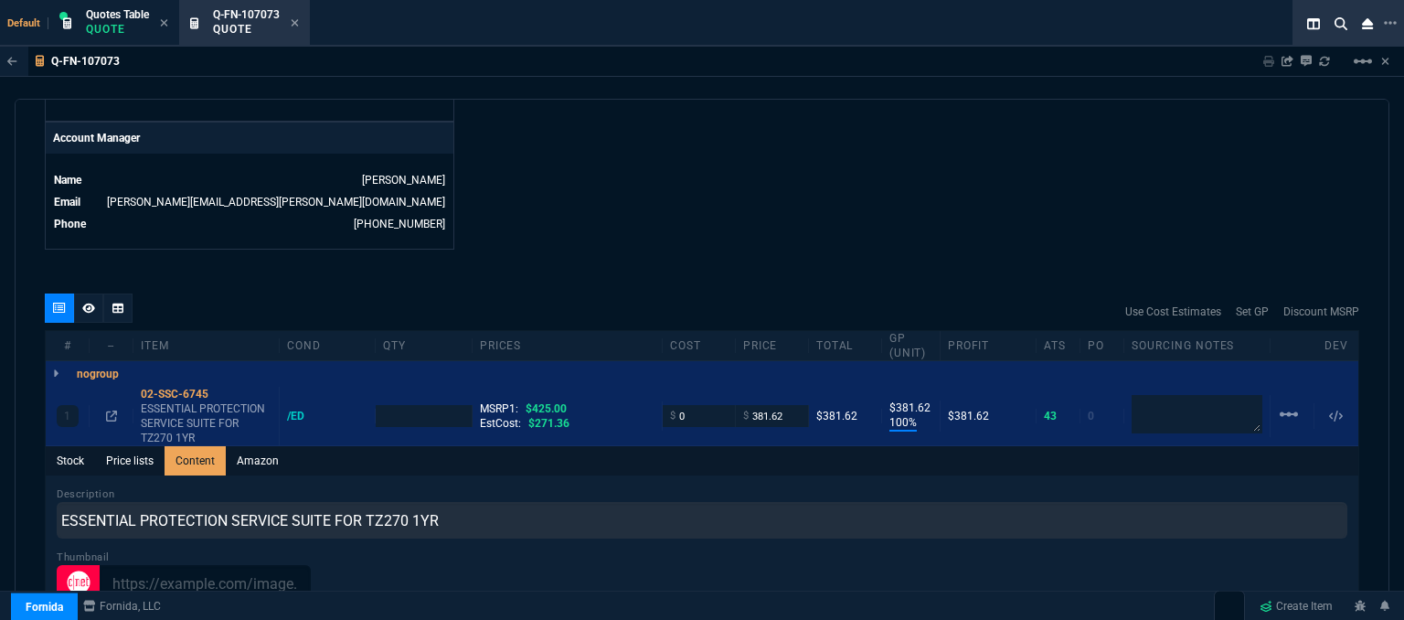
type input "1"
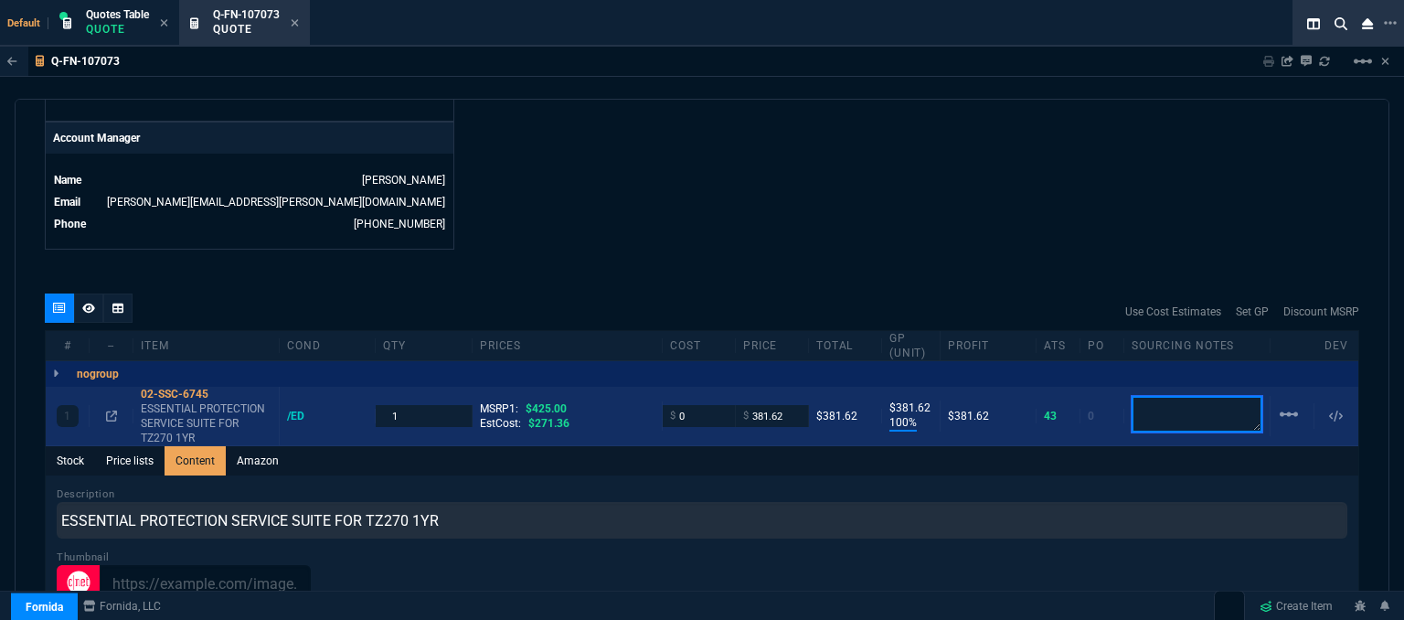
click at [1161, 405] on textarea at bounding box center [1196, 414] width 131 height 37
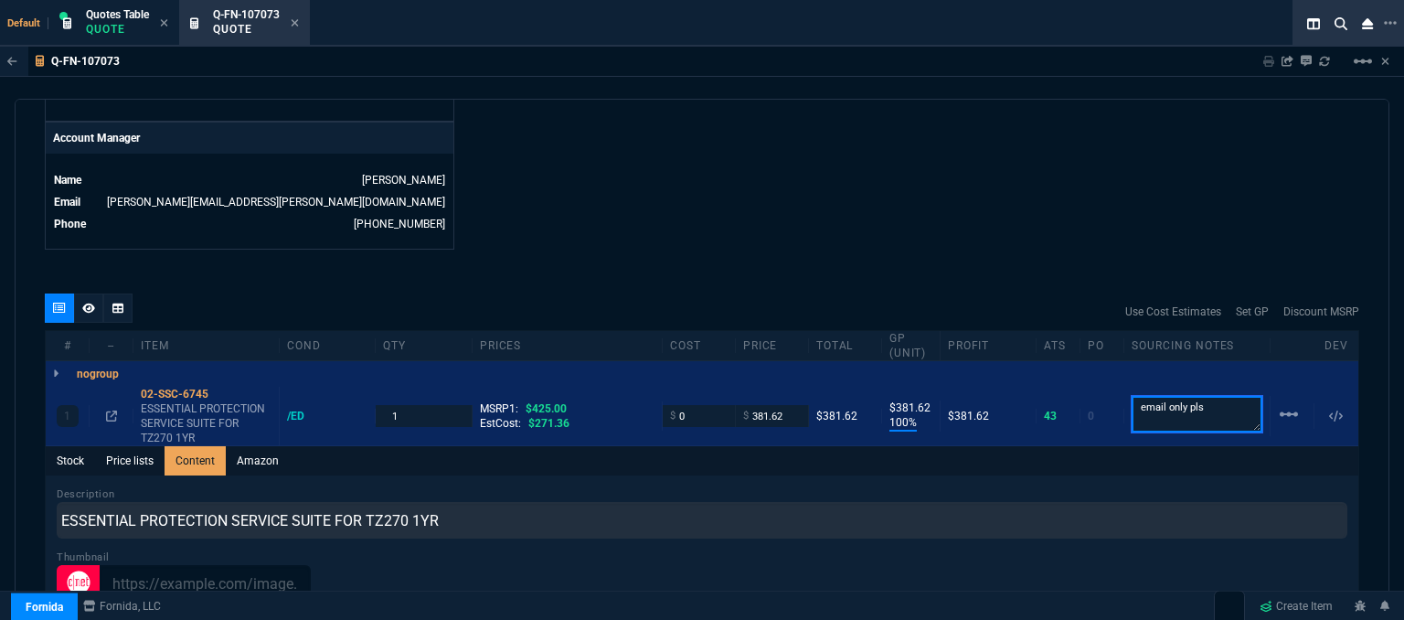
type textarea "email only pls"
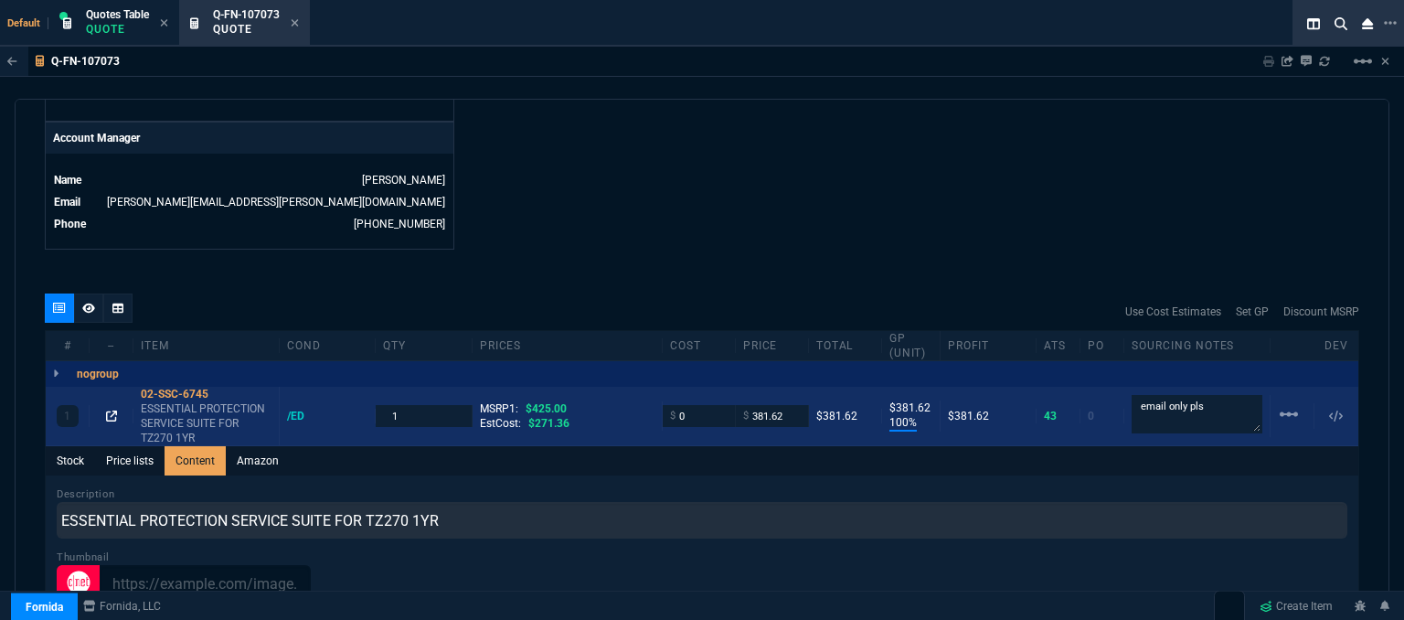
click at [110, 410] on icon at bounding box center [111, 415] width 11 height 11
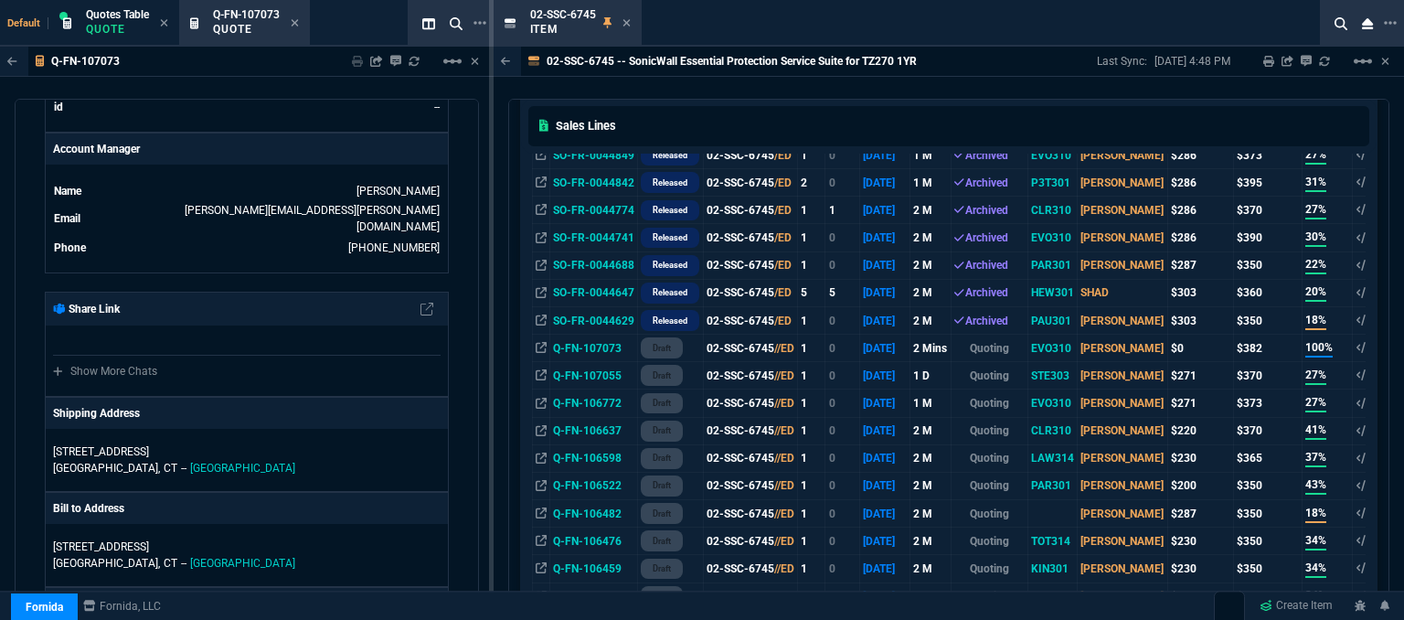
scroll to position [914, 0]
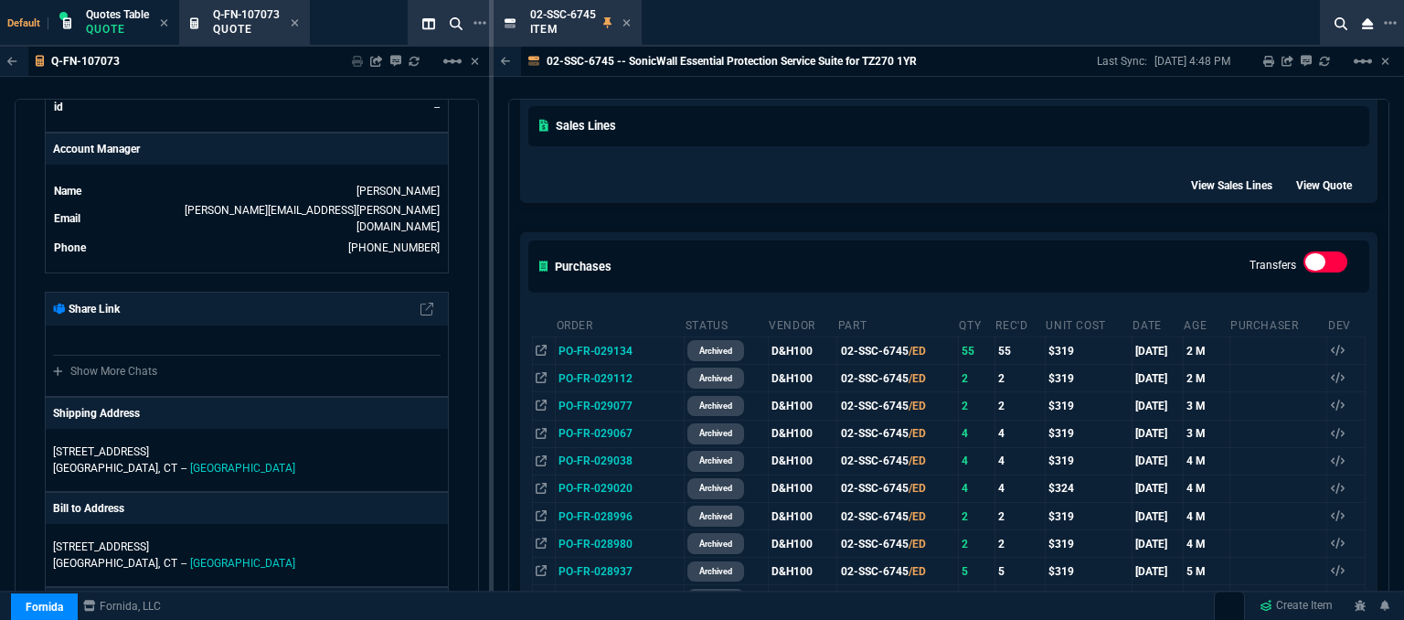
drag, startPoint x: 954, startPoint y: 206, endPoint x: 757, endPoint y: 112, distance: 218.3
click at [954, 206] on div "feeds Burden In-Stock feeds prices cp ItemNo WHS OH ATS ATSCP SO PO 2MCost 2MSa…" at bounding box center [948, 175] width 879 height 1798
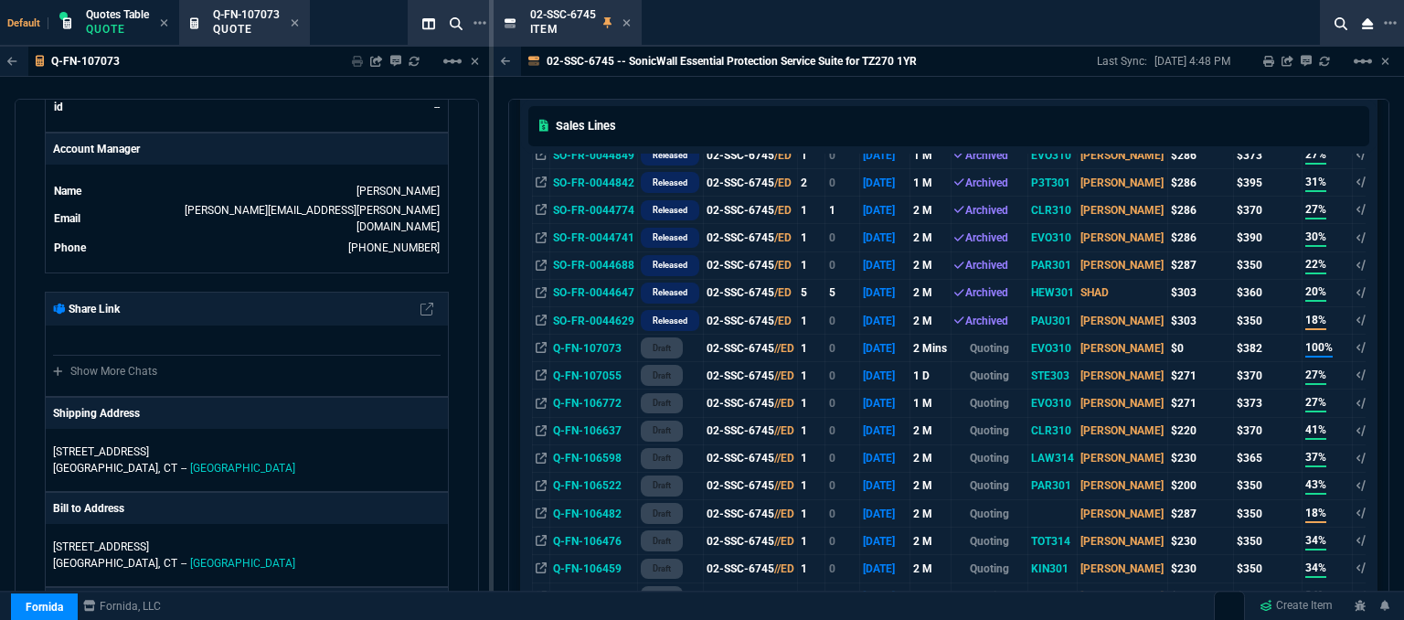
scroll to position [91, 0]
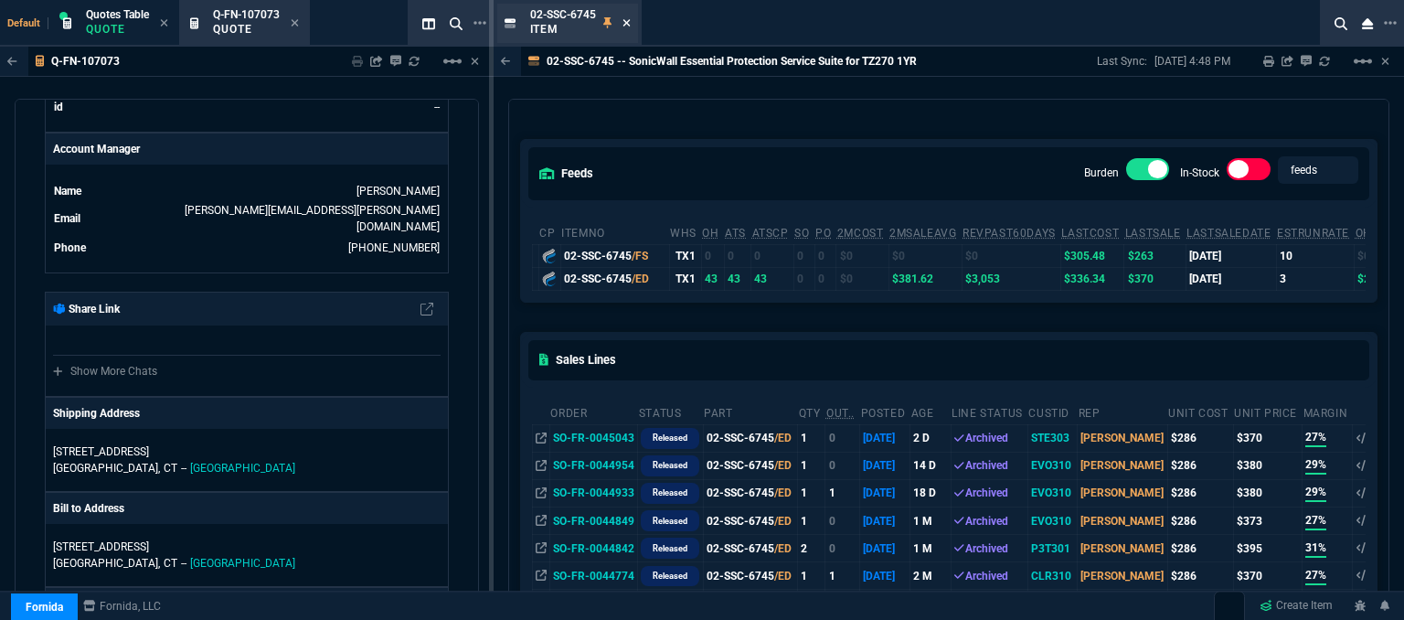
click at [626, 19] on icon at bounding box center [626, 22] width 8 height 11
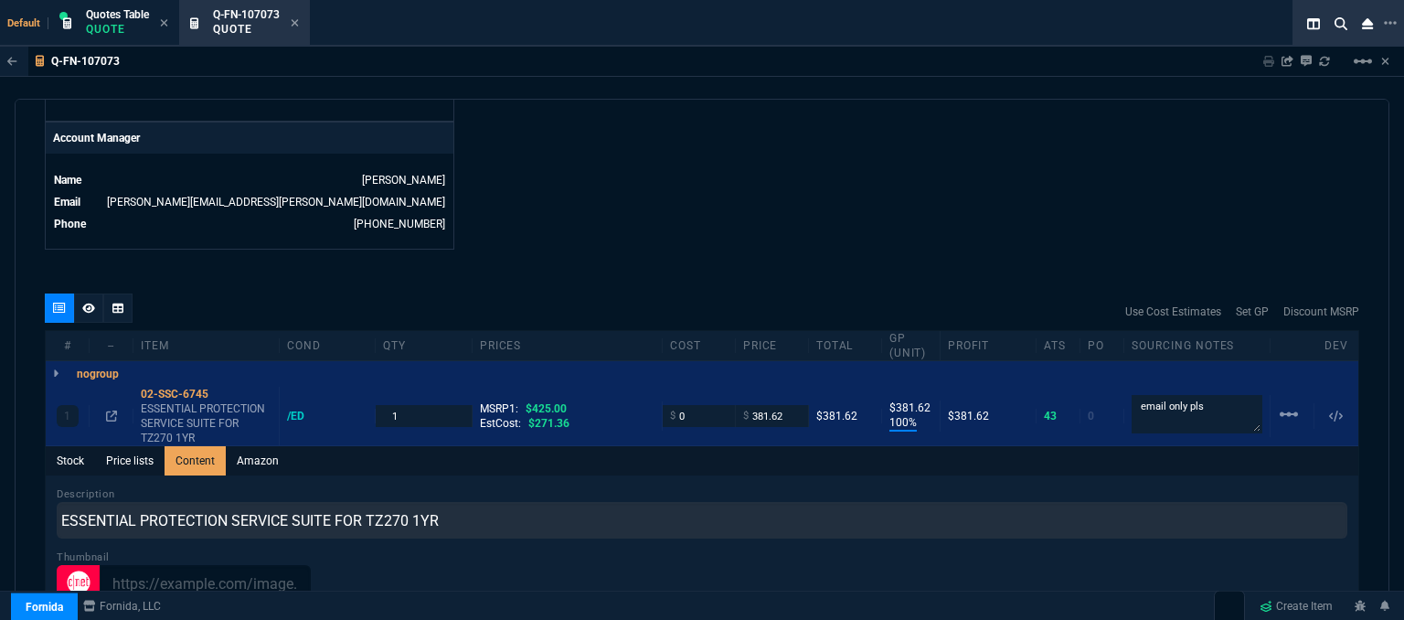
drag, startPoint x: 914, startPoint y: 237, endPoint x: 877, endPoint y: 247, distance: 37.9
click at [914, 237] on div "quote Q-FN-107073 Evolution Technologies, LLC draft Fornida, LLC 2609 Technolog…" at bounding box center [702, 362] width 1374 height 526
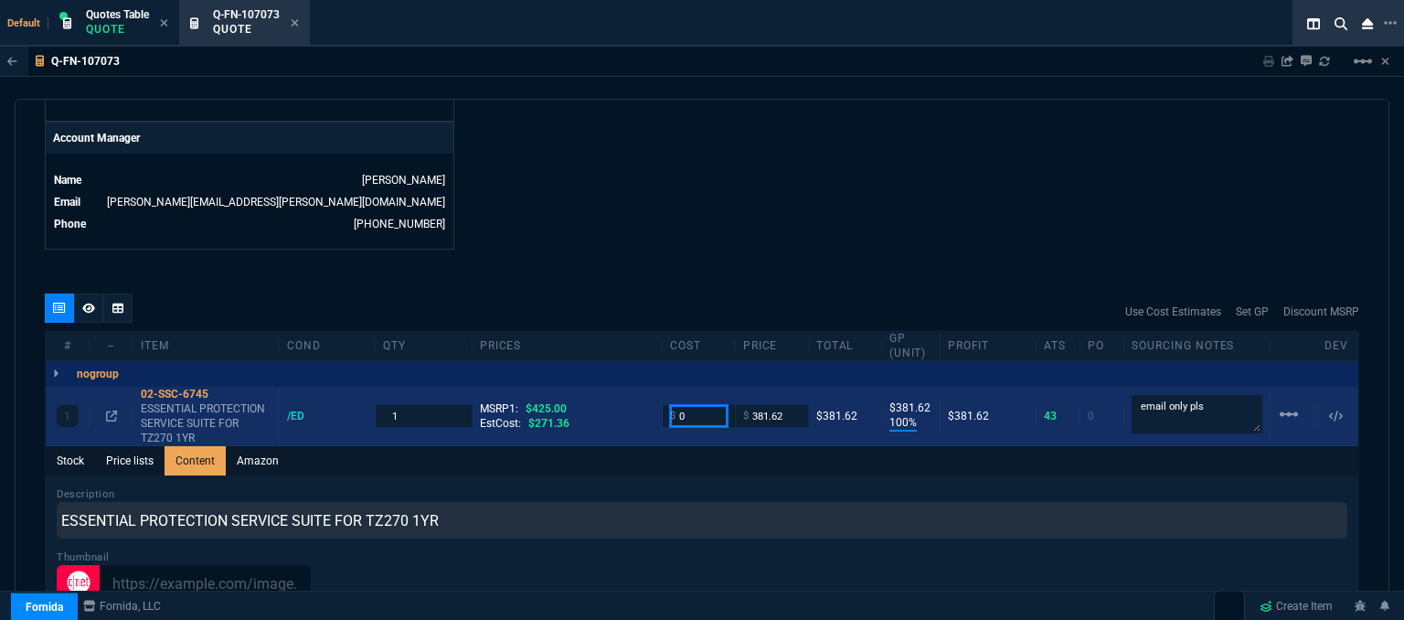
drag, startPoint x: 669, startPoint y: 405, endPoint x: 645, endPoint y: 400, distance: 24.2
click at [645, 400] on div "1 02-SSC-6745 ESSENTIAL PROTECTION SERVICE SUITE FOR TZ270 1YR /ED 1 MSRP1: $42…" at bounding box center [702, 416] width 1312 height 59
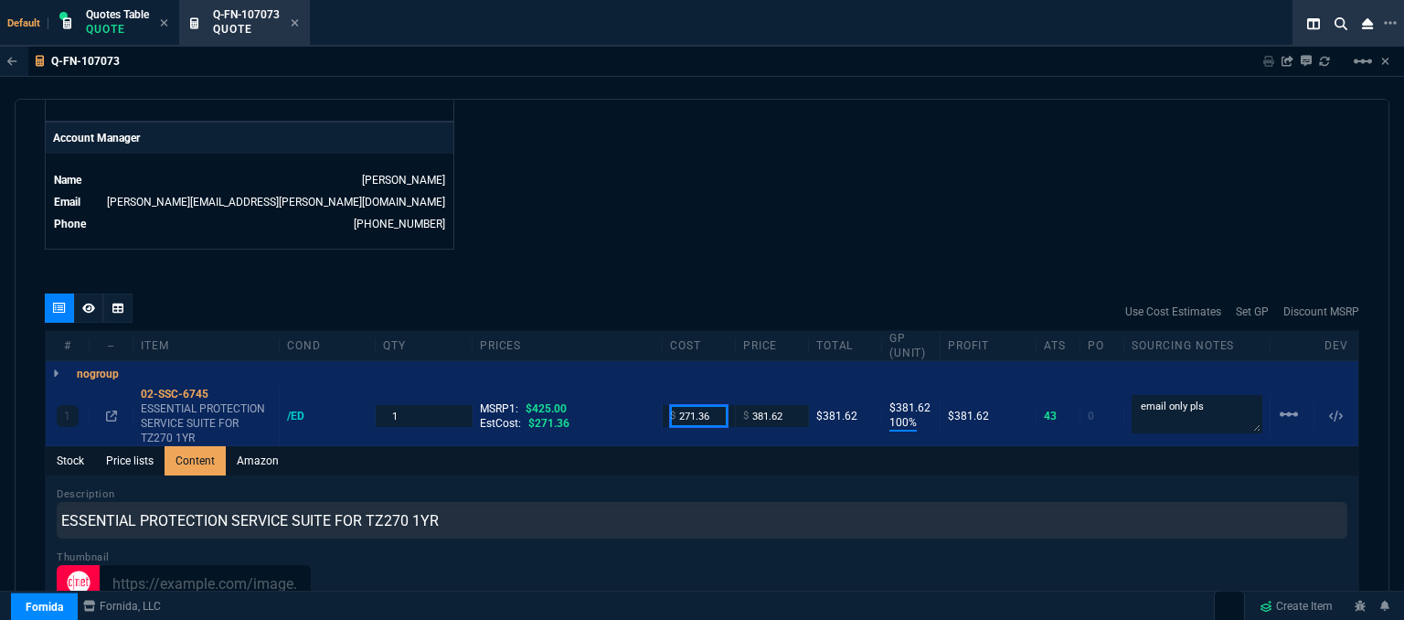
type input "271.36"
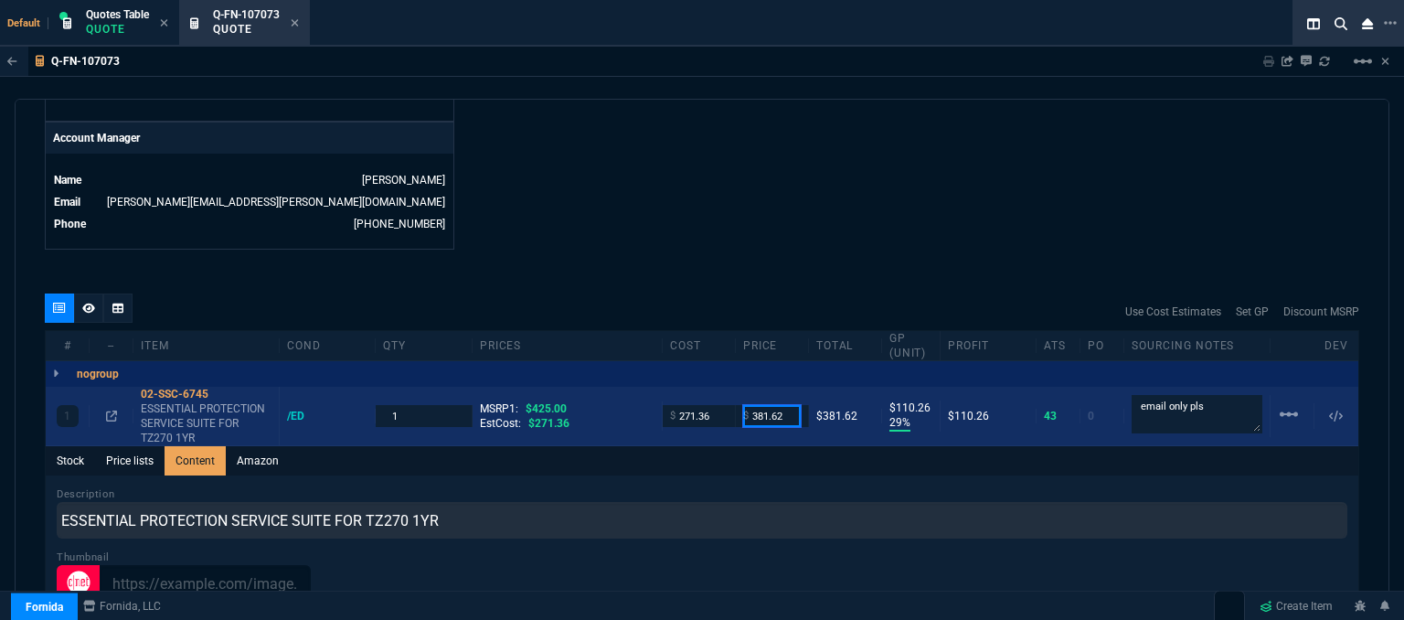
click at [786, 405] on input "381.62" at bounding box center [772, 415] width 58 height 21
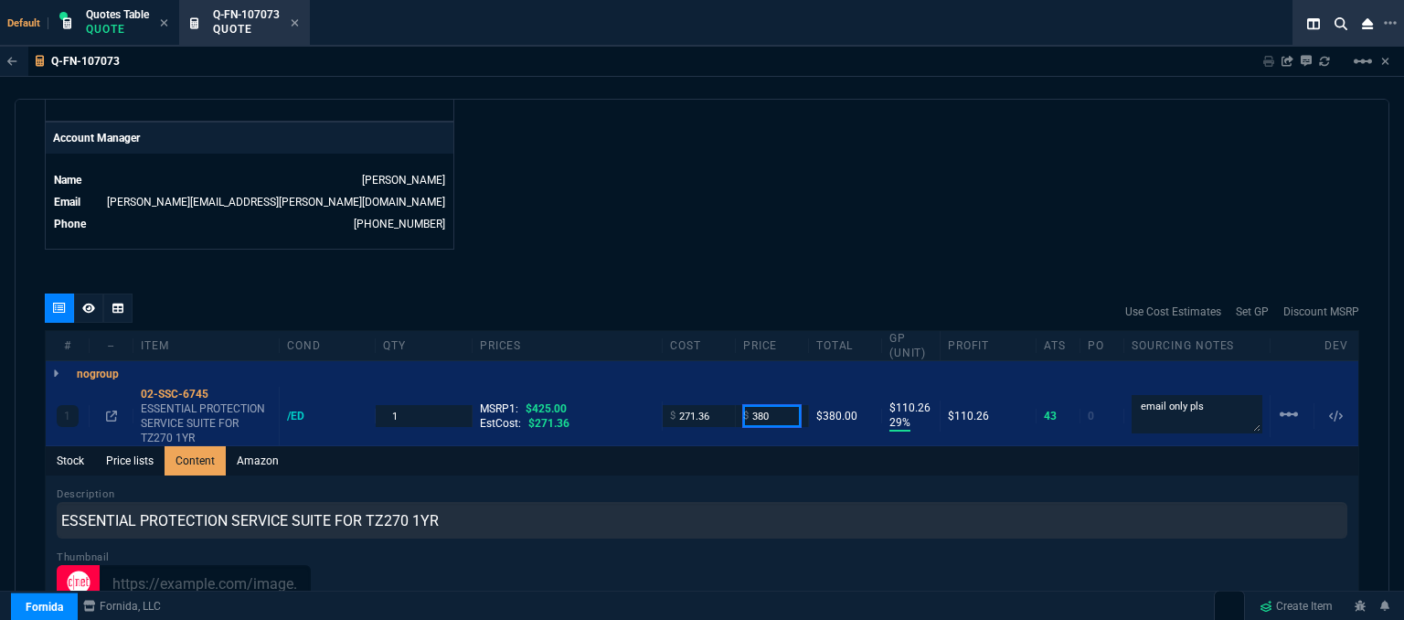
type input "380"
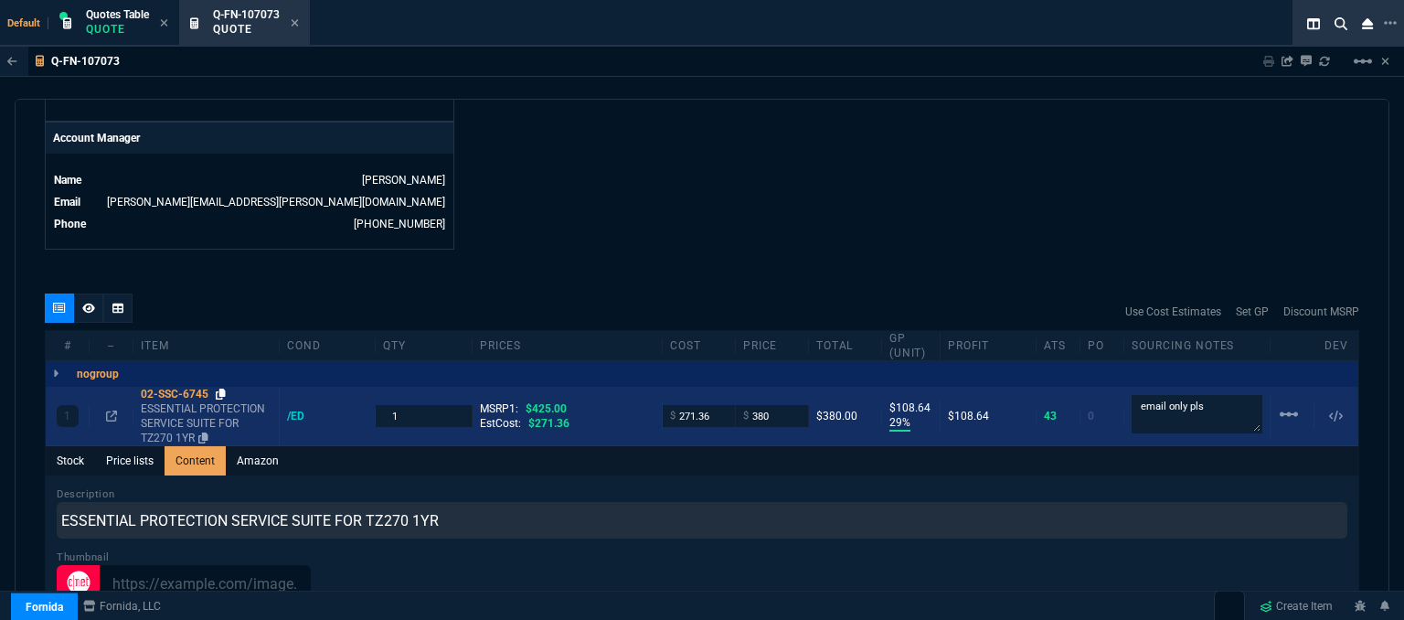
click at [219, 388] on icon at bounding box center [221, 393] width 10 height 11
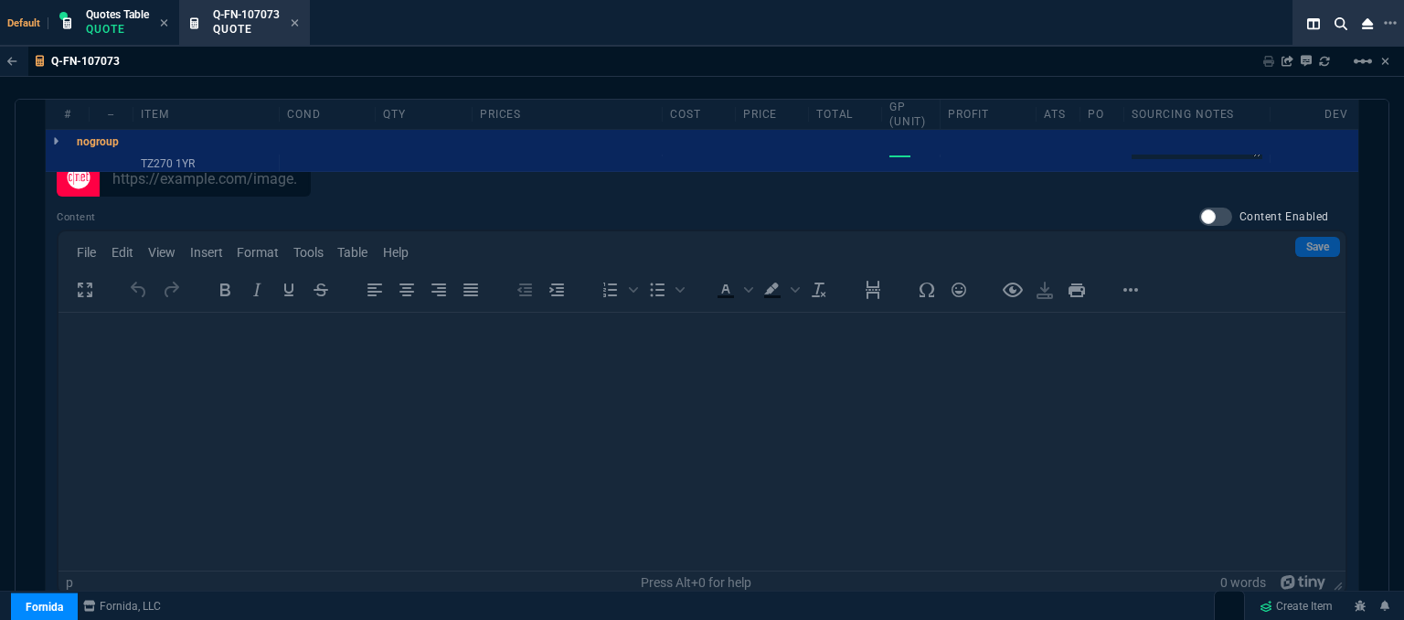
scroll to position [1368, 0]
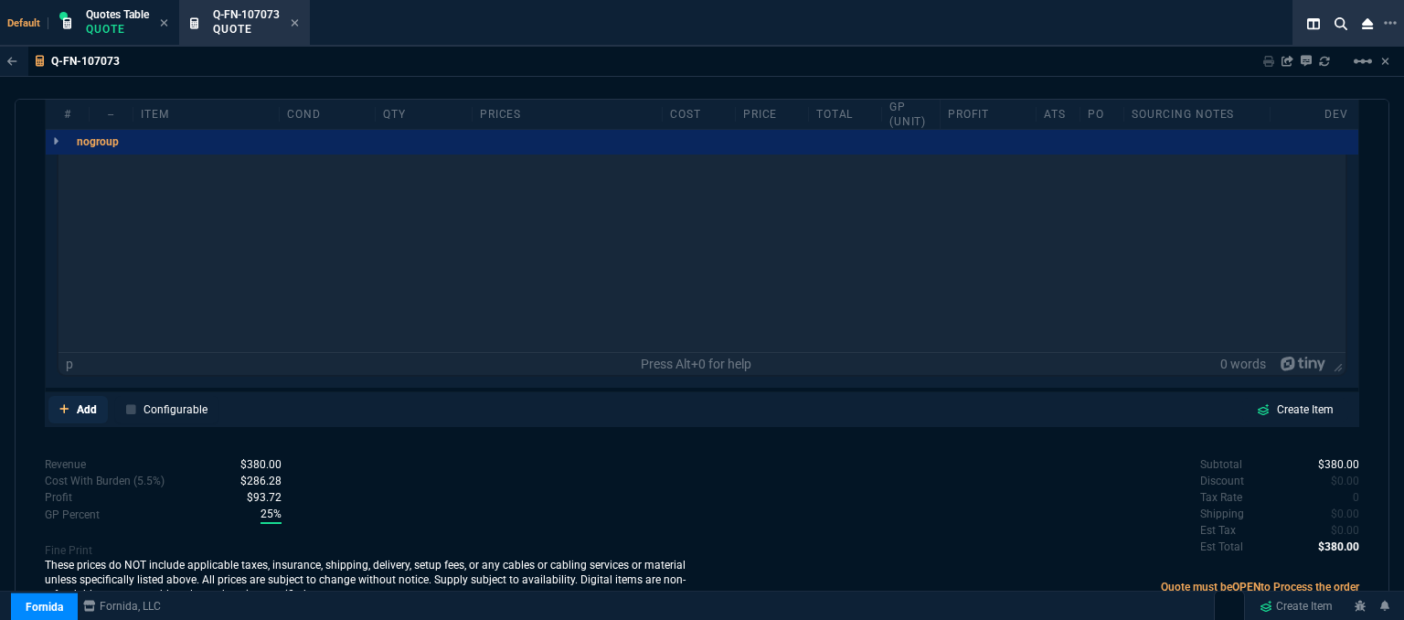
click at [58, 396] on link "Add" at bounding box center [77, 409] width 59 height 27
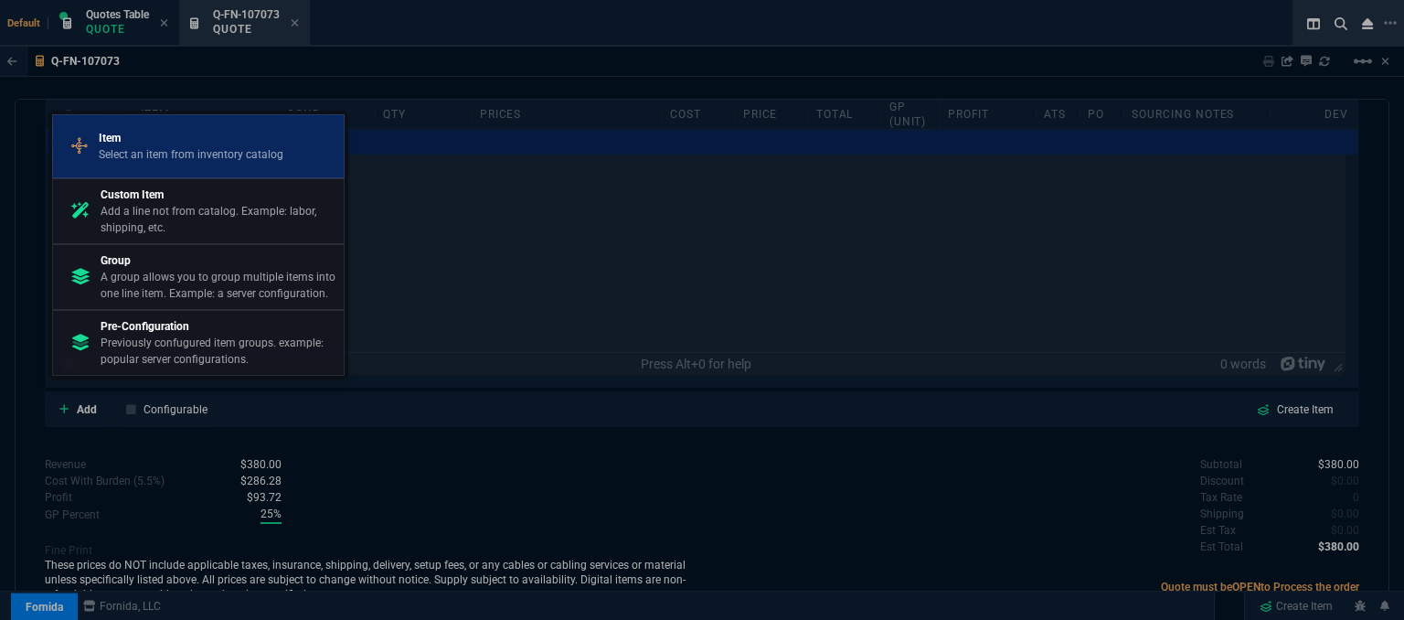
click at [212, 157] on p "Select an item from inventory catalog" at bounding box center [191, 154] width 185 height 16
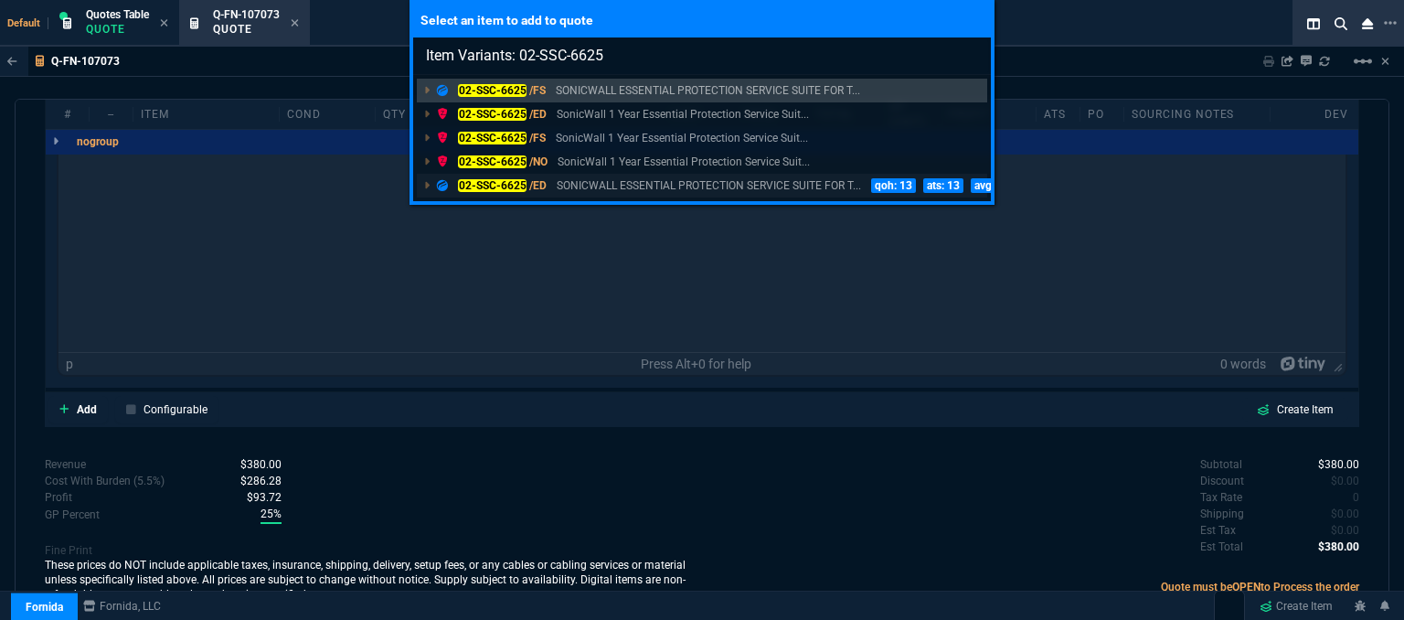
type input "Item Variants: 02-SSC-6625"
click at [599, 181] on p "SONICWALL ESSENTIAL PROTECTION SERVICE SUITE FOR T..." at bounding box center [709, 185] width 304 height 16
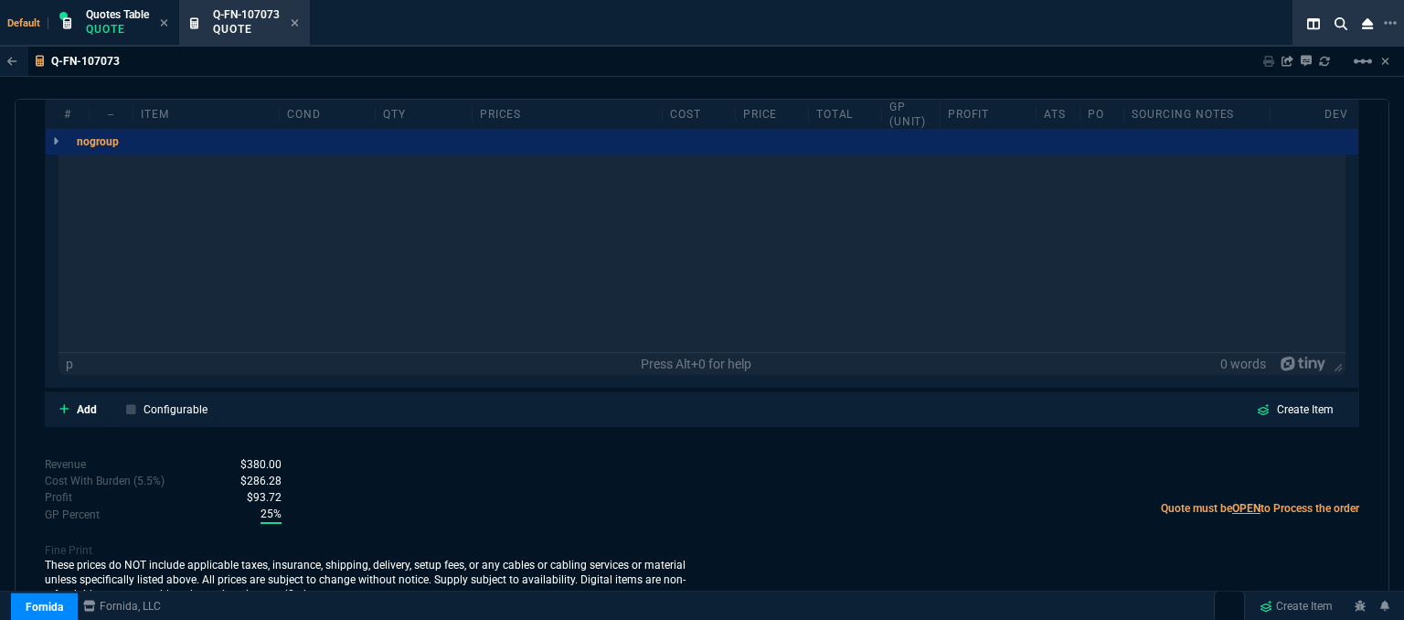
scroll to position [1363, 0]
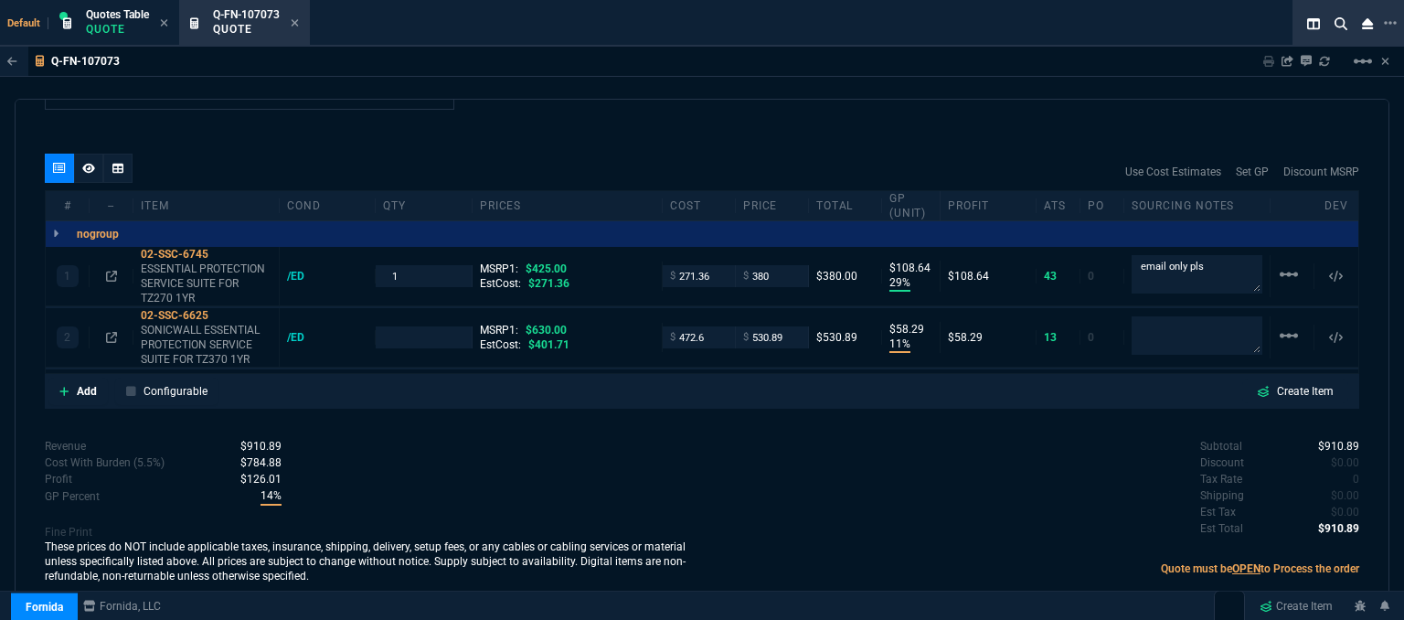
type input "29"
type input "109"
type input "11"
type input "58"
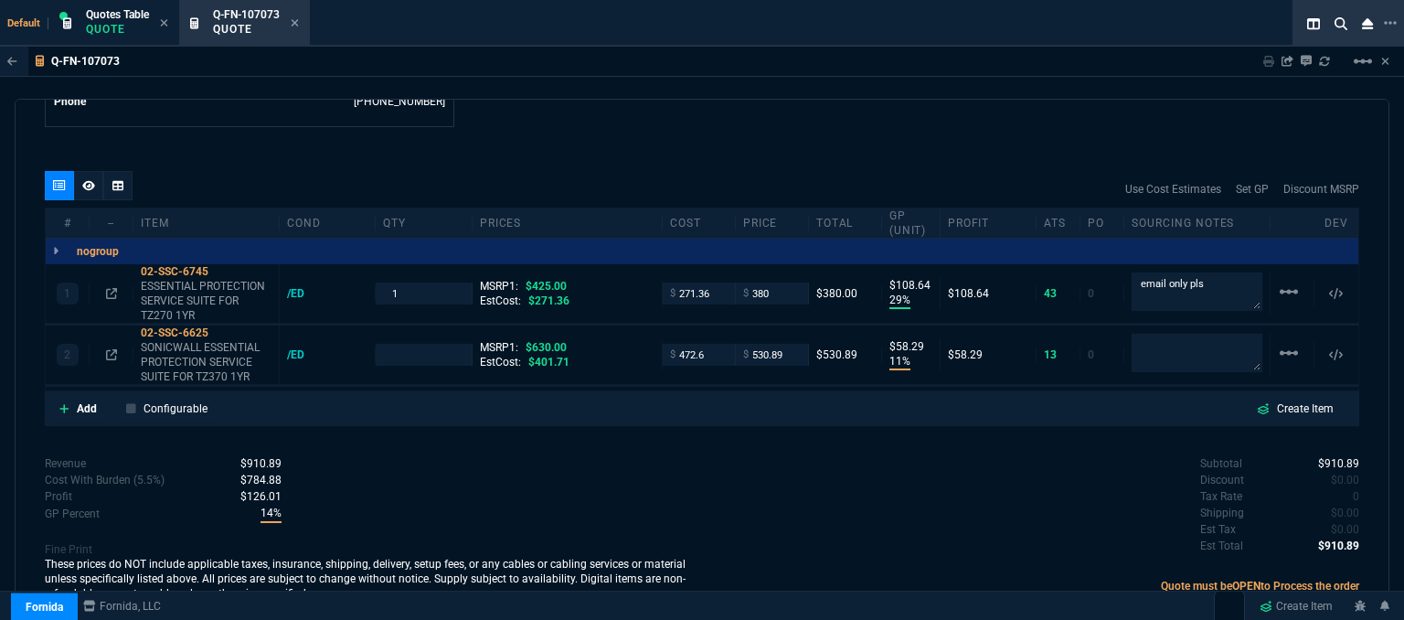
type input "11"
type input "16"
drag, startPoint x: 1208, startPoint y: 266, endPoint x: 1115, endPoint y: 265, distance: 93.2
click at [1124, 273] on div "email only pls" at bounding box center [1197, 293] width 146 height 40
click at [1204, 341] on textarea at bounding box center [1196, 352] width 131 height 37
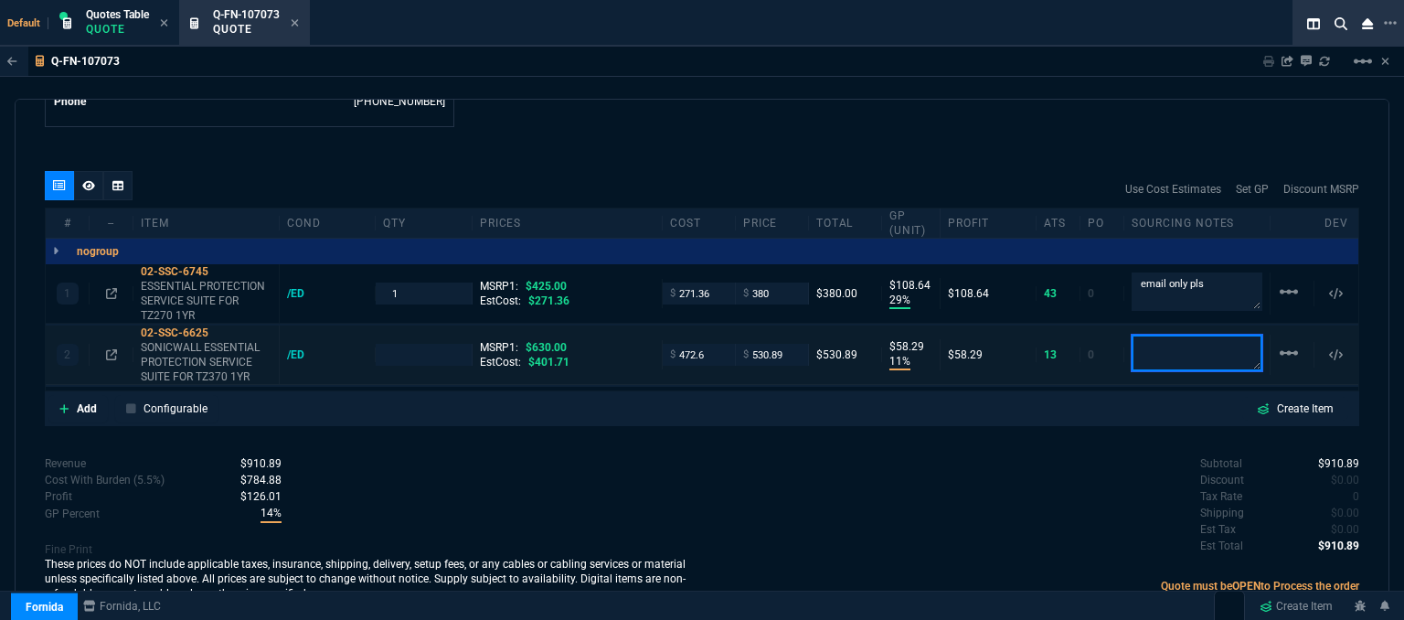
paste textarea "email only pls"
type textarea "email only pls"
click at [974, 458] on div "Subtotal $910.89 Discount $0.00 Tax Rate 0 Shipping $0.00 Est Tax $0.00 Est Tot…" at bounding box center [1030, 505] width 657 height 101
type input "1"
click at [111, 349] on icon at bounding box center [111, 354] width 11 height 11
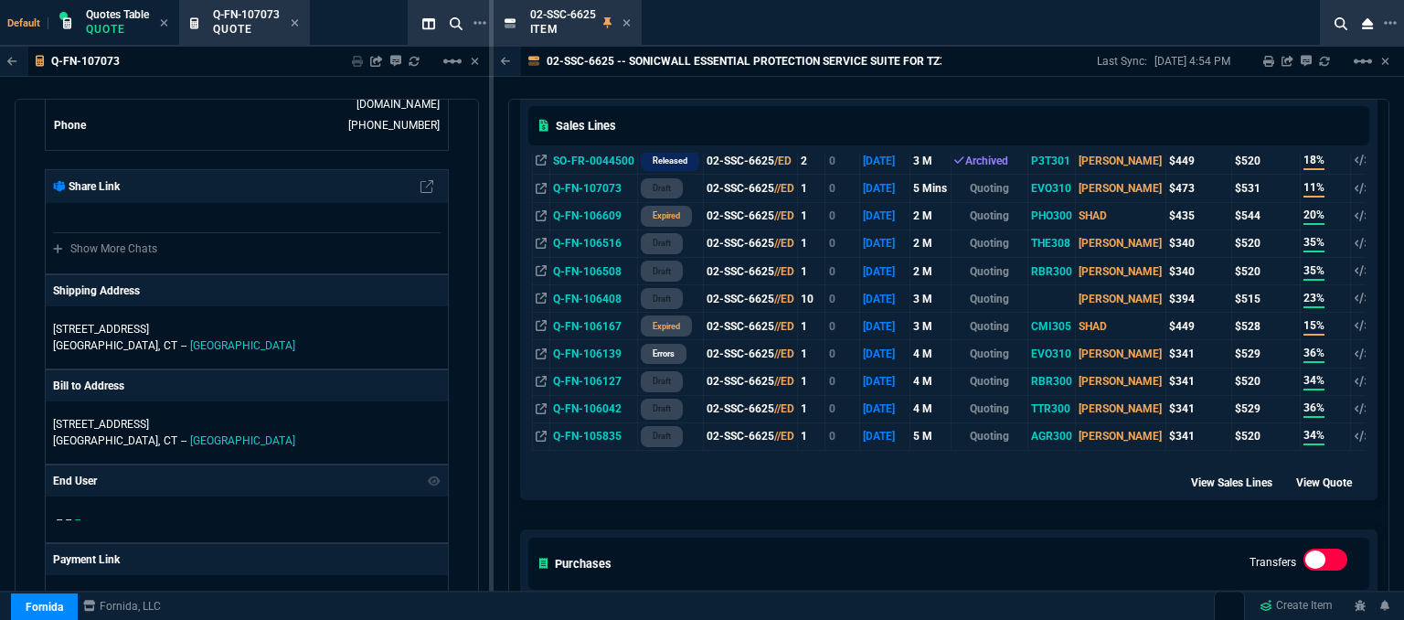
scroll to position [1005, 0]
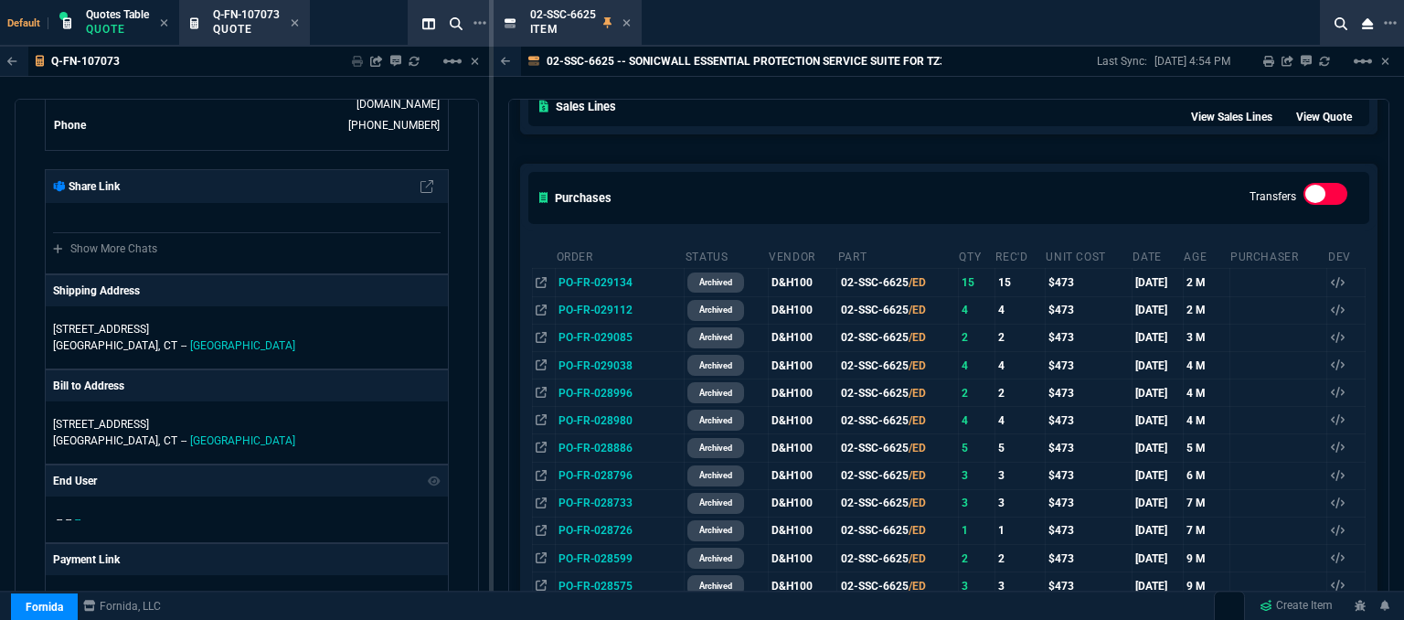
drag, startPoint x: 908, startPoint y: 149, endPoint x: 913, endPoint y: 360, distance: 211.1
click at [908, 149] on div "feeds Burden In-Stock feeds prices cp ItemNo WHS OH ATS ATSCP SO PO 2MCost 2MSa…" at bounding box center [948, 95] width 879 height 1820
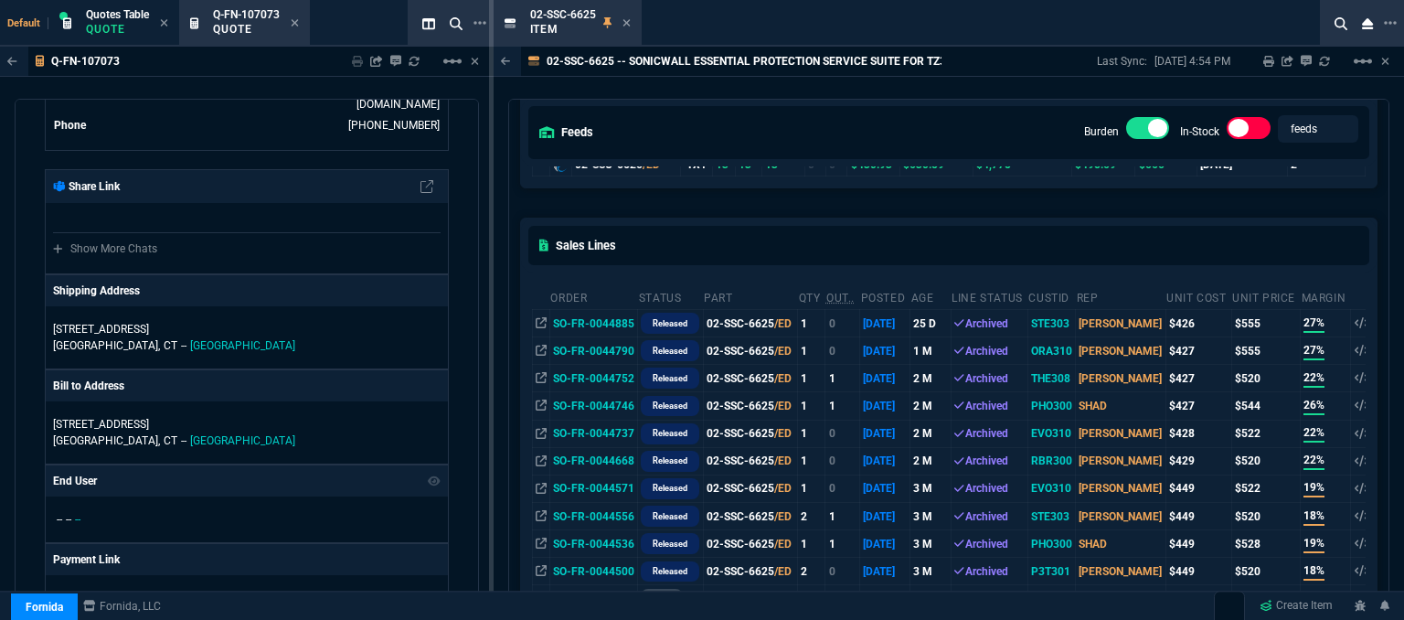
scroll to position [274, 0]
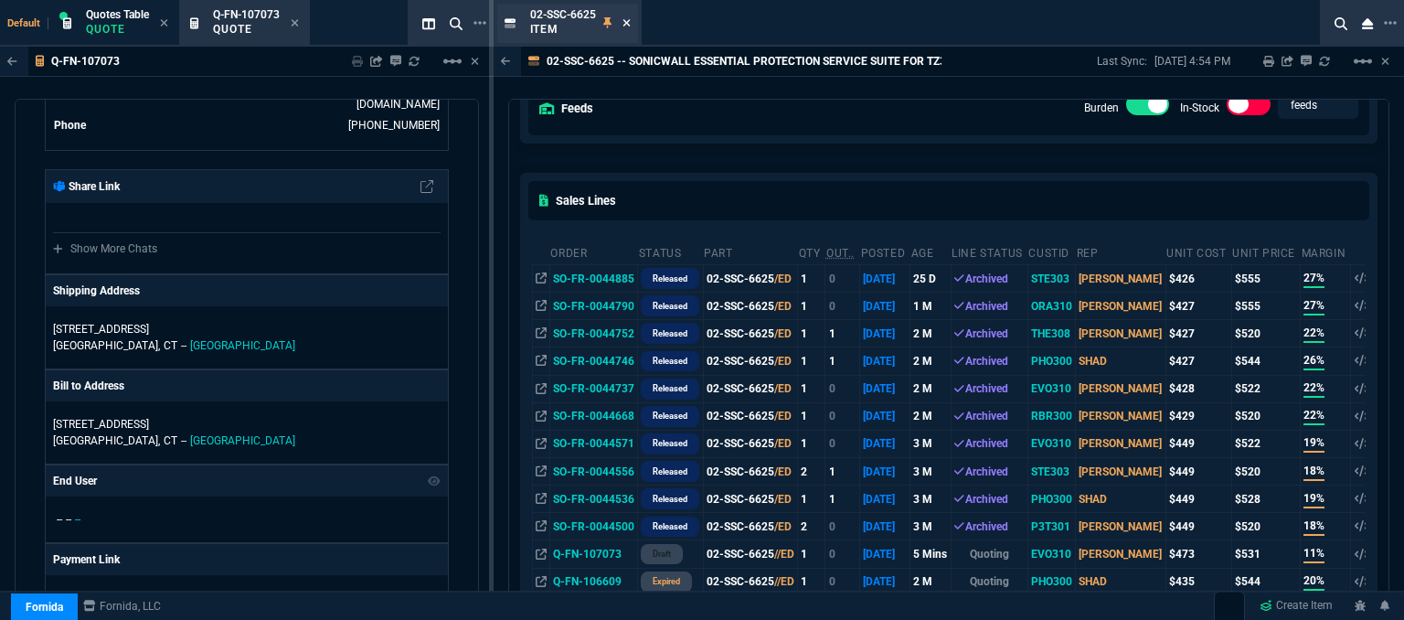
click at [625, 23] on icon at bounding box center [626, 22] width 8 height 11
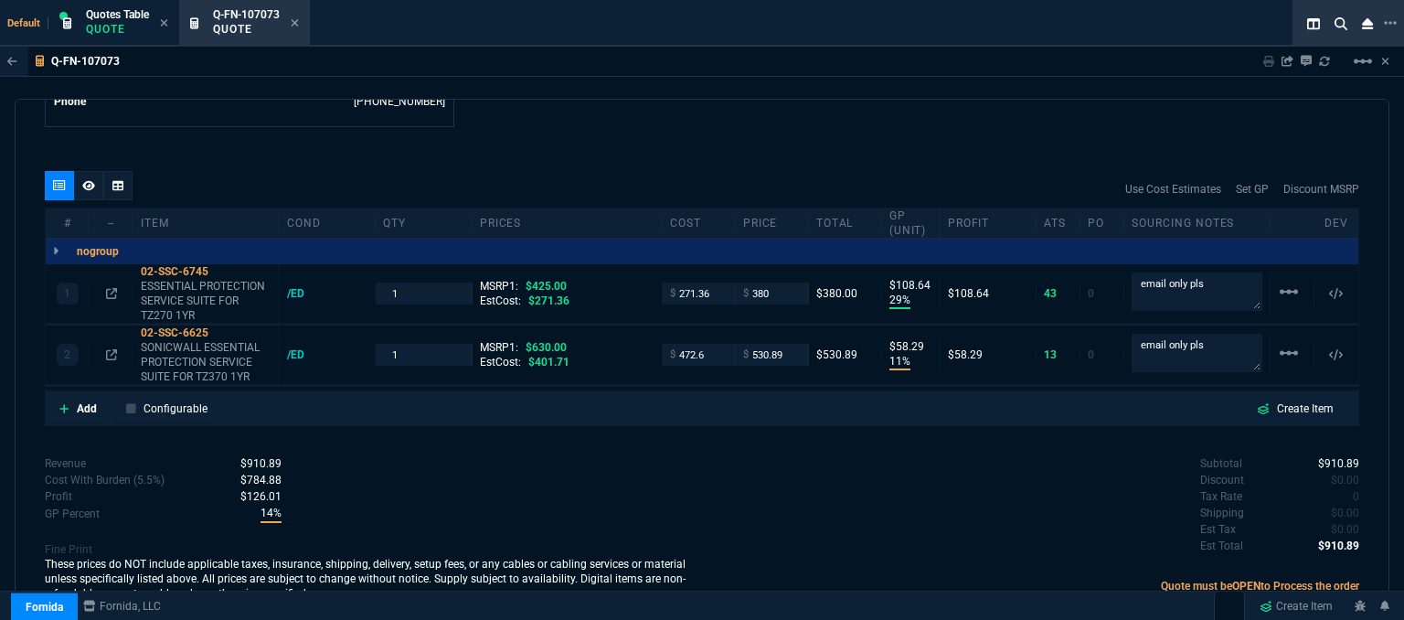
drag, startPoint x: 917, startPoint y: 499, endPoint x: 822, endPoint y: 451, distance: 106.7
click at [917, 499] on div "Subtotal $910.89 Discount $0.00 Tax Rate 0 Shipping $0.00 Est Tax $0.00 Est Tot…" at bounding box center [1030, 505] width 657 height 101
click at [701, 344] on input "472.6" at bounding box center [699, 354] width 58 height 21
type input "401.71"
click at [668, 436] on div "quote Q-FN-107073 Evolution Technologies, LLC draft Fornida, LLC 2609 Technolog…" at bounding box center [702, 362] width 1374 height 526
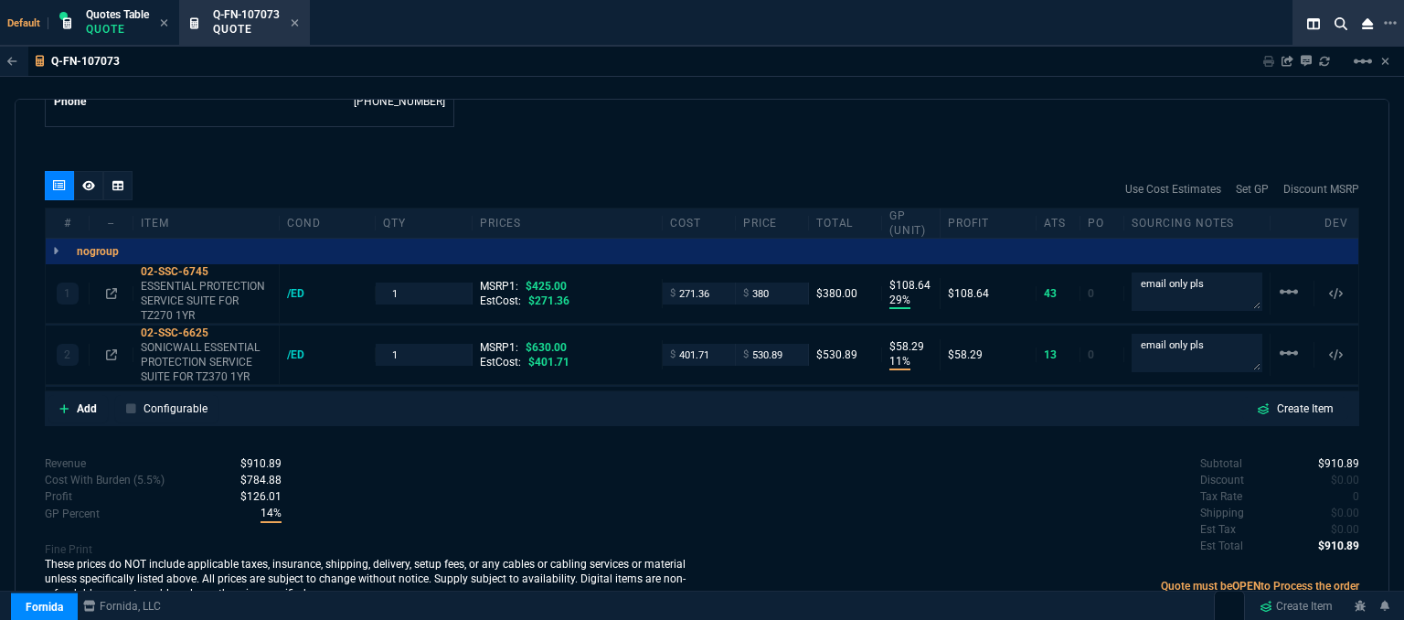
type input "401.71"
type input "24"
type input "129"
click at [217, 363] on p "SONICWALL ESSENTIAL PROTECTION SERVICE SUITE FOR TZ370 1YR" at bounding box center [206, 362] width 131 height 44
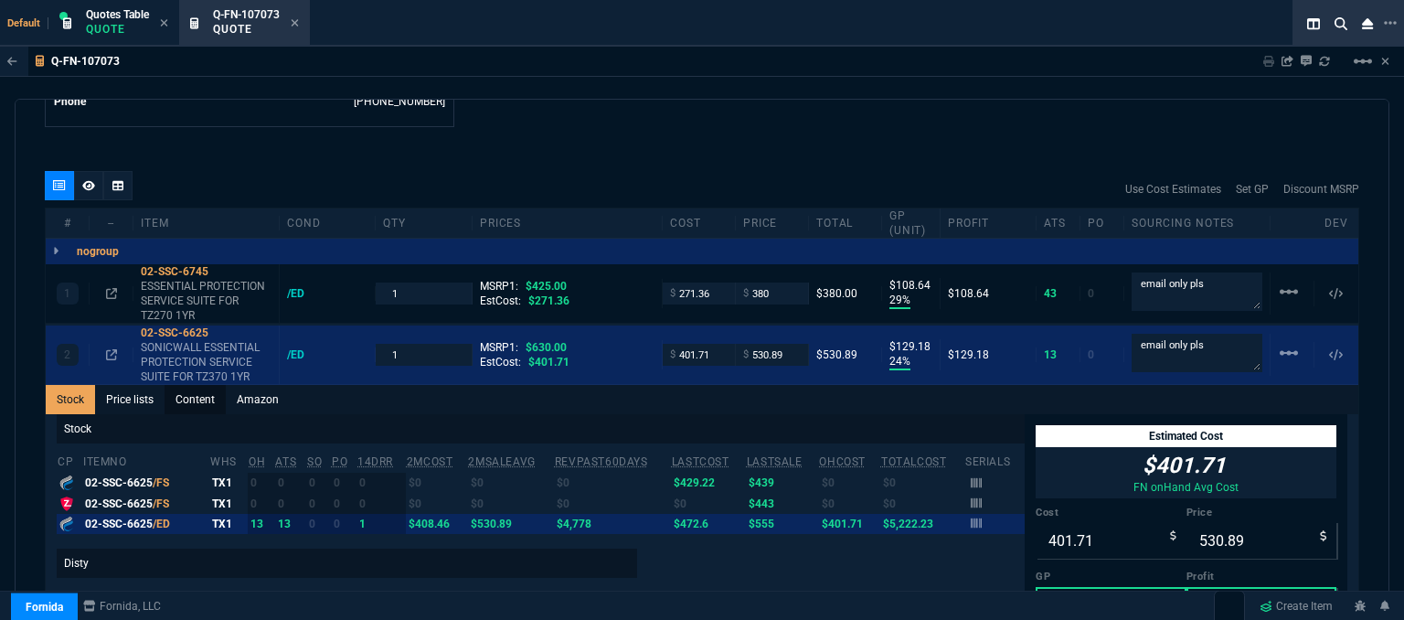
click at [207, 387] on link "Content" at bounding box center [194, 399] width 61 height 29
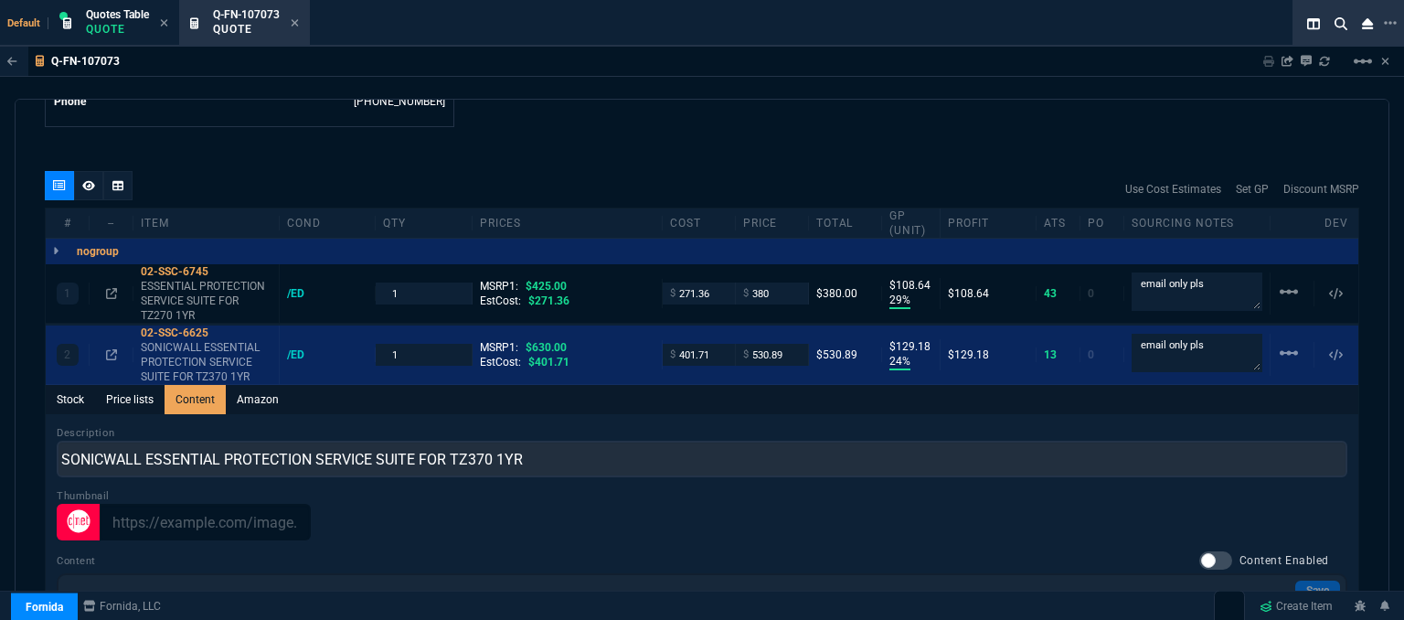
scroll to position [0, 0]
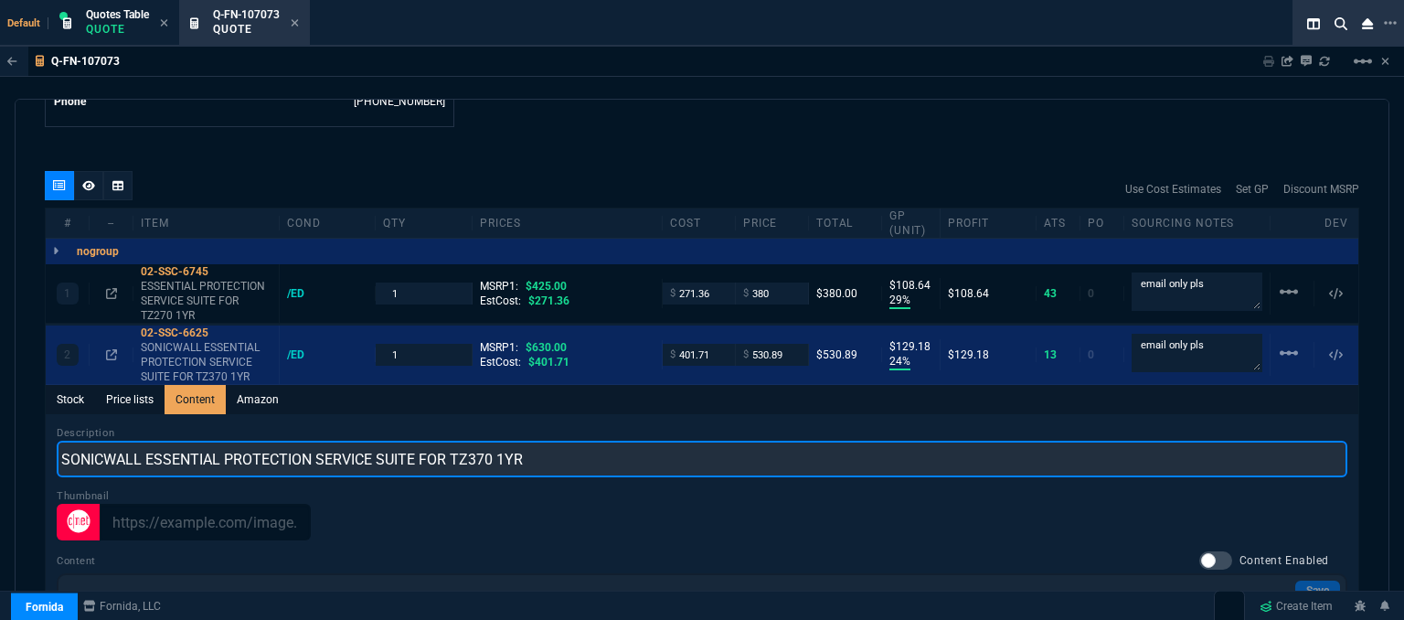
click at [145, 440] on input "SONICWALL ESSENTIAL PROTECTION SERVICE SUITE FOR TZ370 1YR" at bounding box center [702, 458] width 1290 height 37
type input "ESSENTIAL PROTECTION SERVICE SUITE FOR TZ370 1YR"
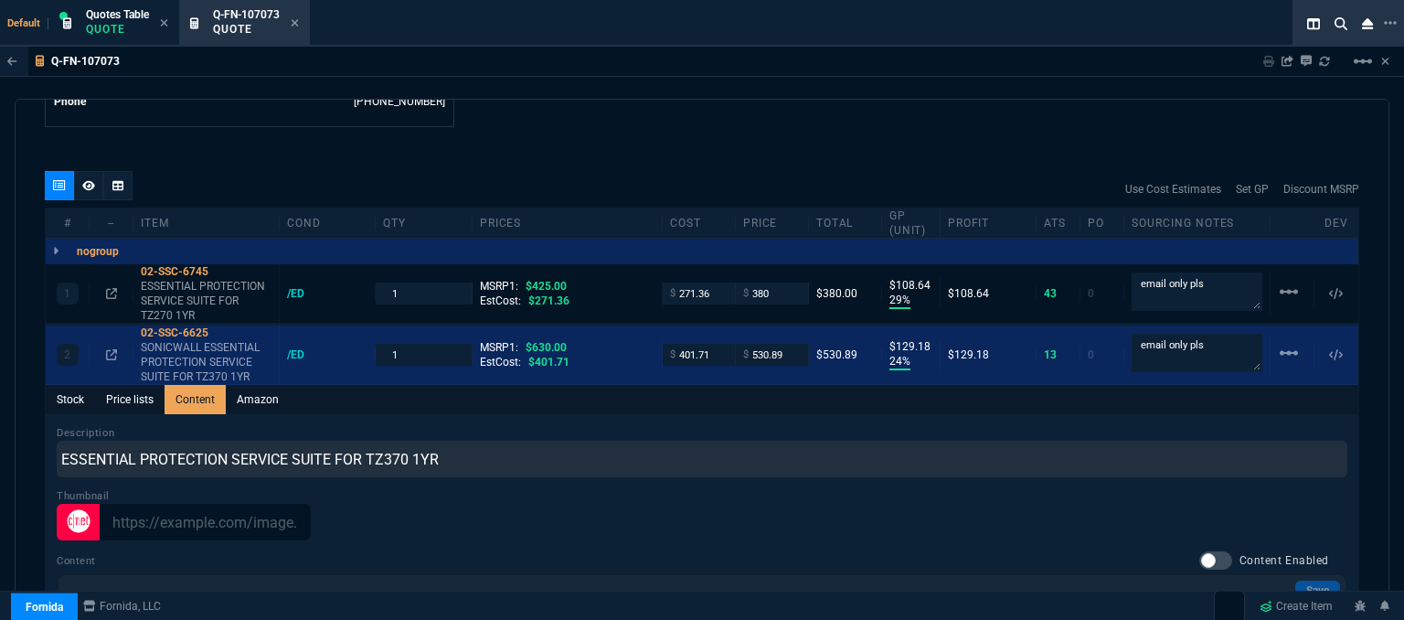
click at [534, 118] on div "quote Q-FN-107073 Evolution Technologies, LLC draft Fornida, LLC 2609 Technolog…" at bounding box center [702, 362] width 1374 height 526
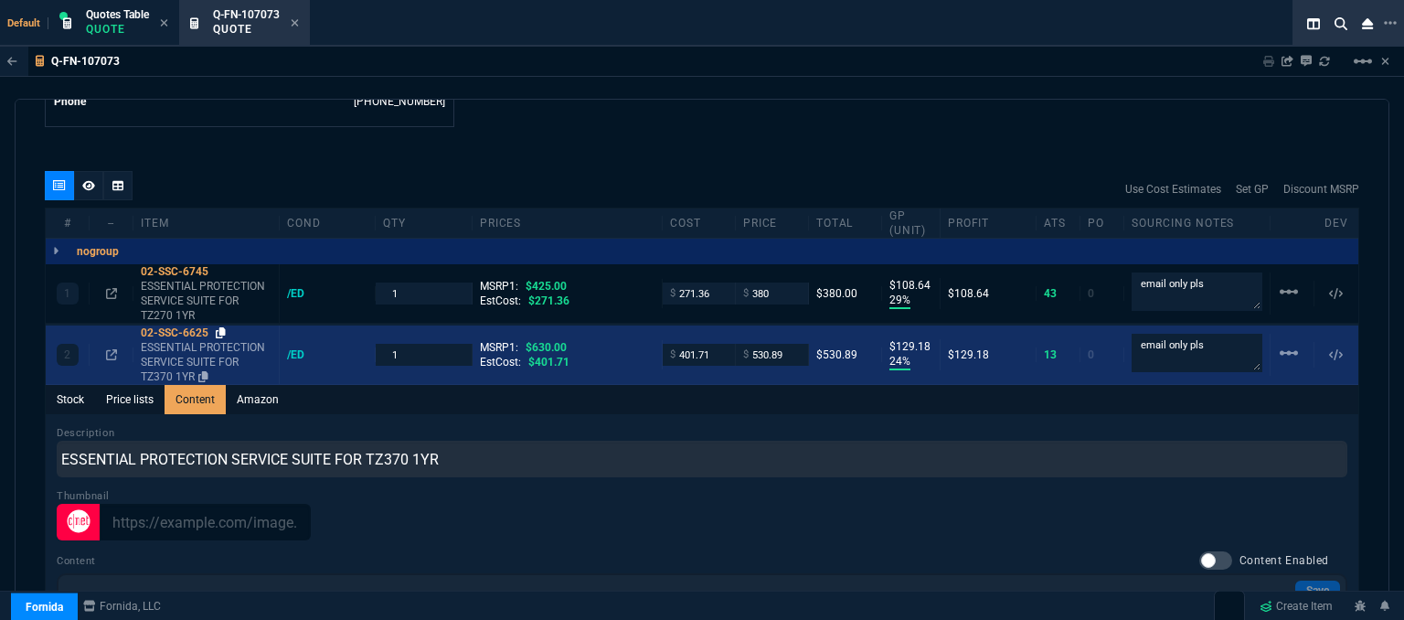
click at [219, 327] on icon at bounding box center [221, 332] width 10 height 11
click at [111, 349] on icon at bounding box center [111, 354] width 11 height 11
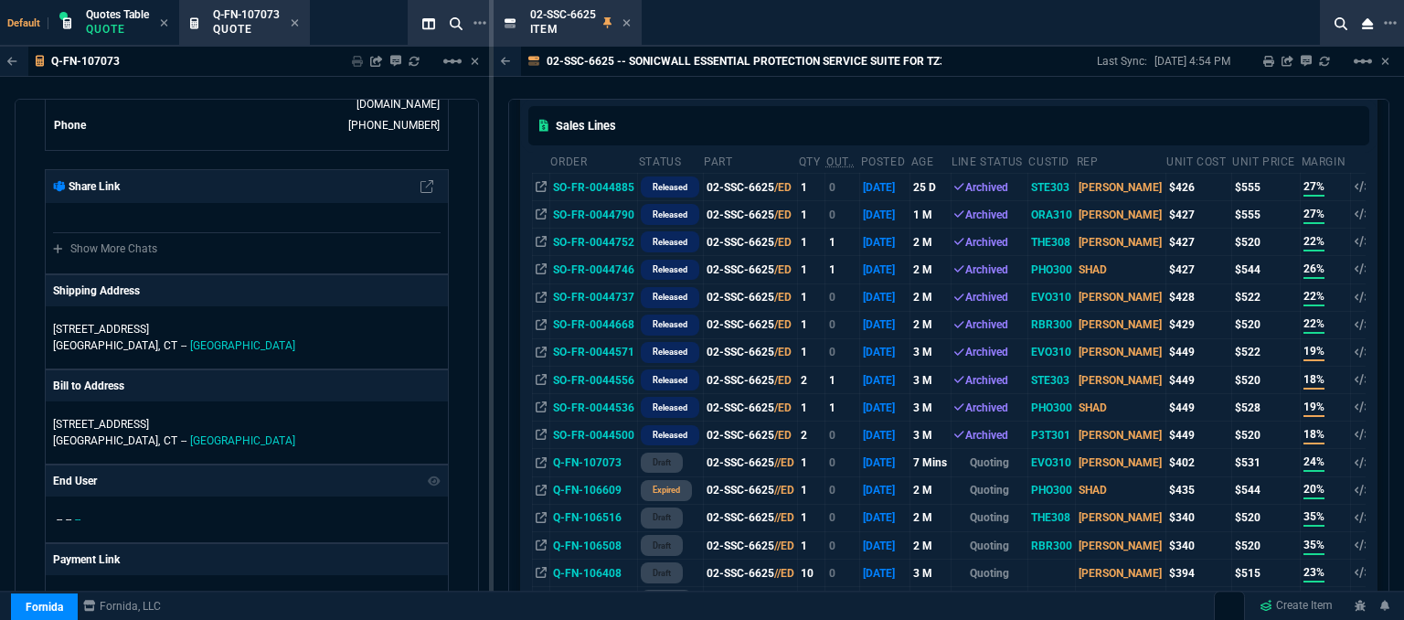
scroll to position [274, 0]
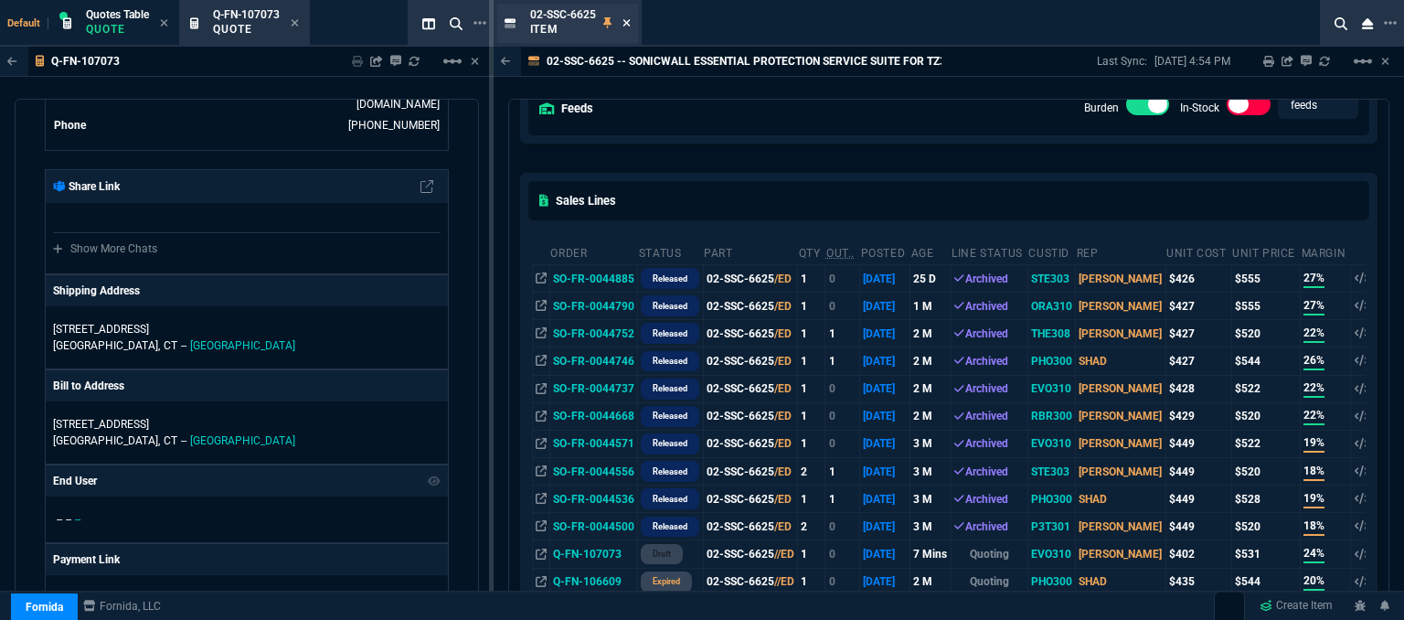
click at [627, 19] on icon at bounding box center [626, 22] width 8 height 11
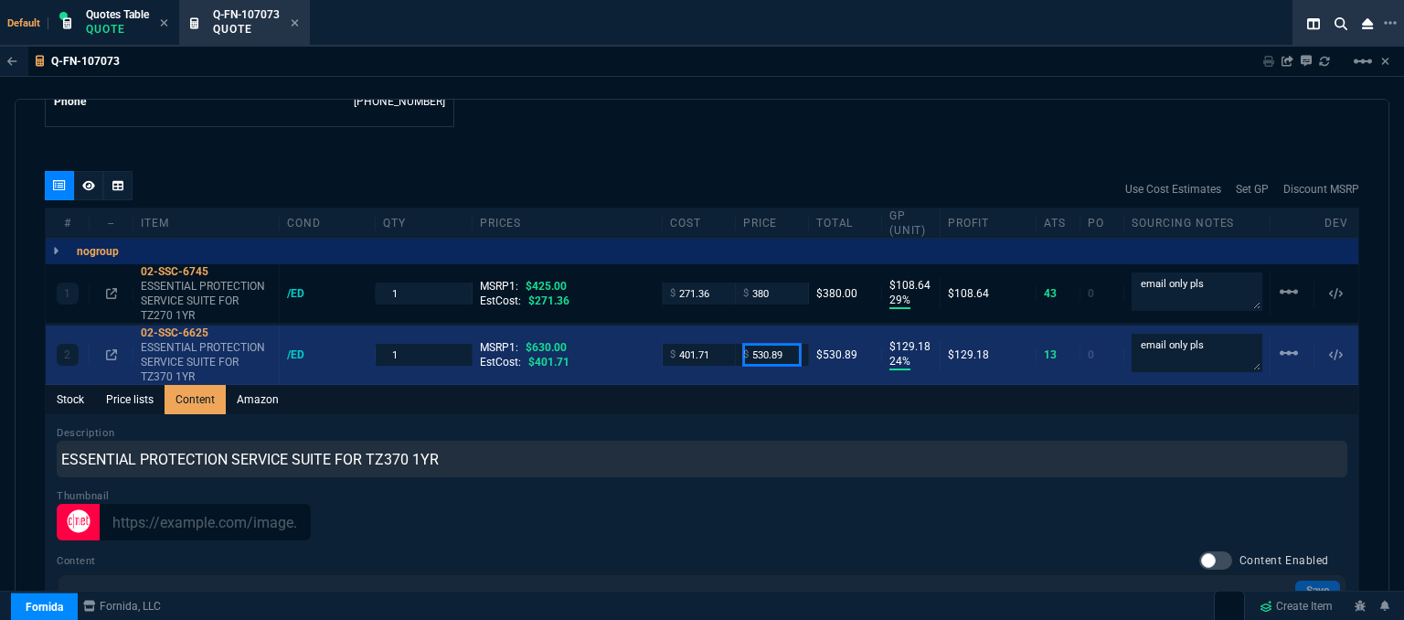
click at [785, 344] on input "530.89" at bounding box center [772, 354] width 58 height 21
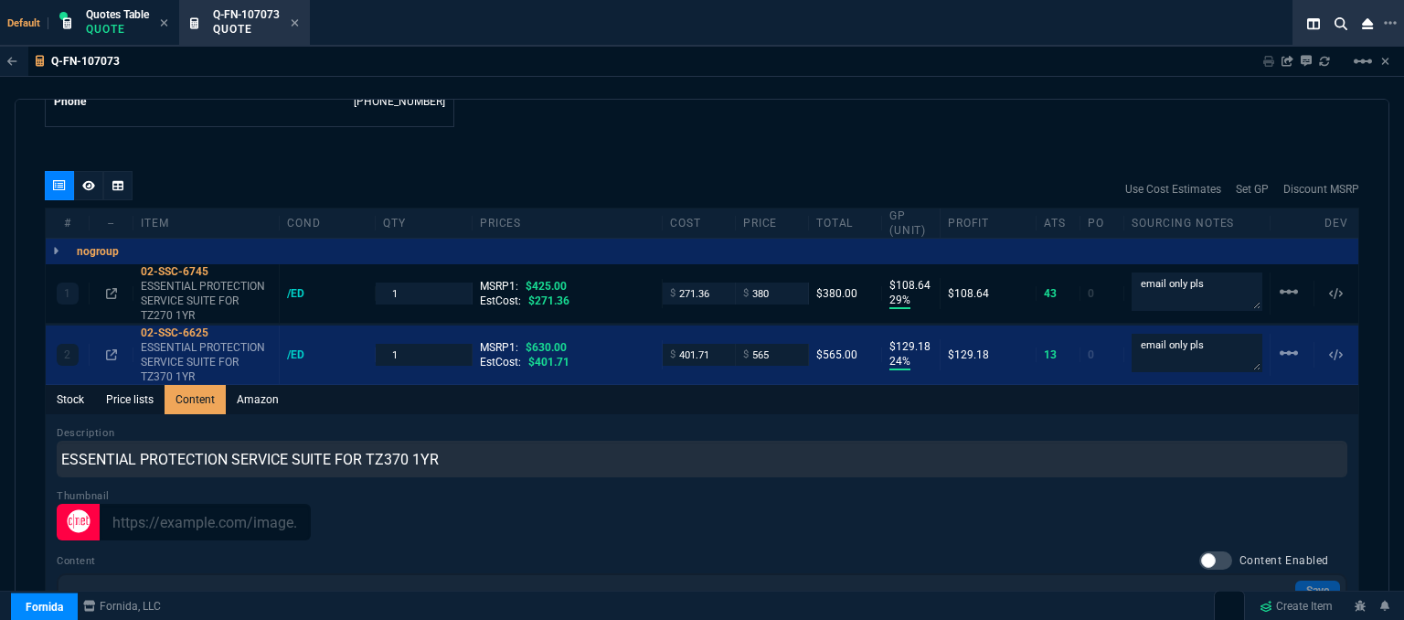
click at [802, 387] on div "Stock Price lists Content Amazon" at bounding box center [702, 399] width 1312 height 29
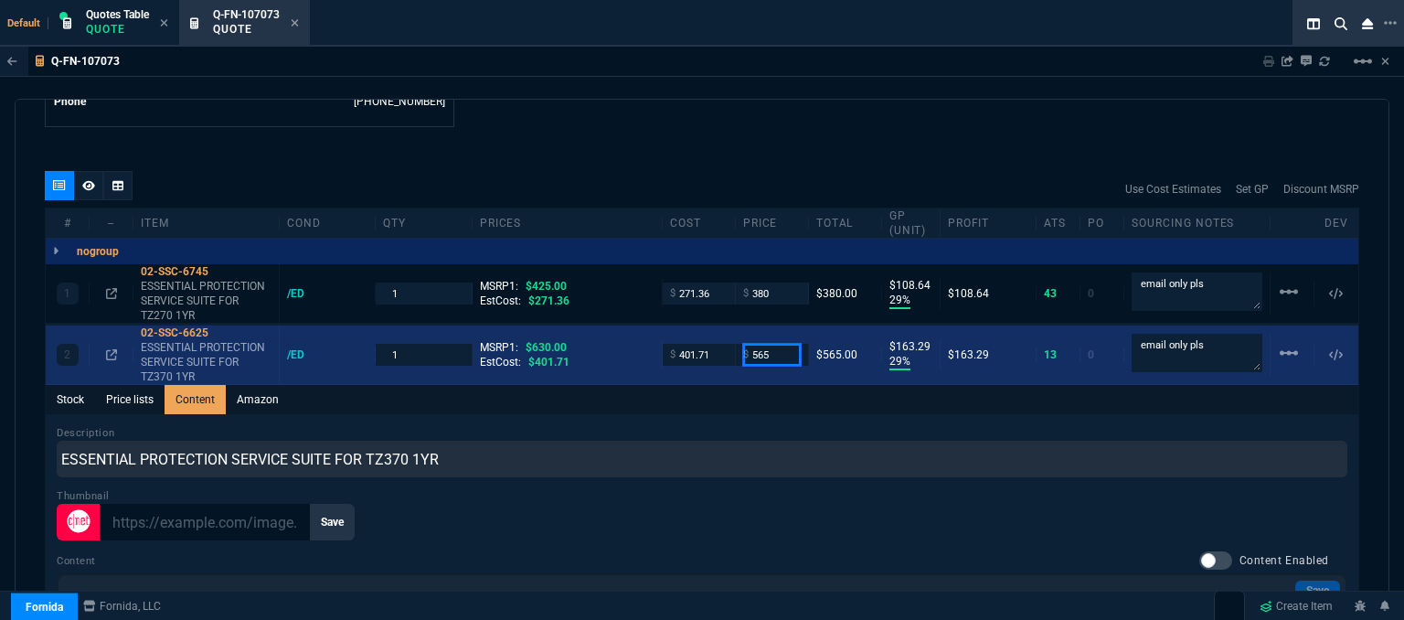
click at [774, 344] on input "565" at bounding box center [772, 354] width 58 height 21
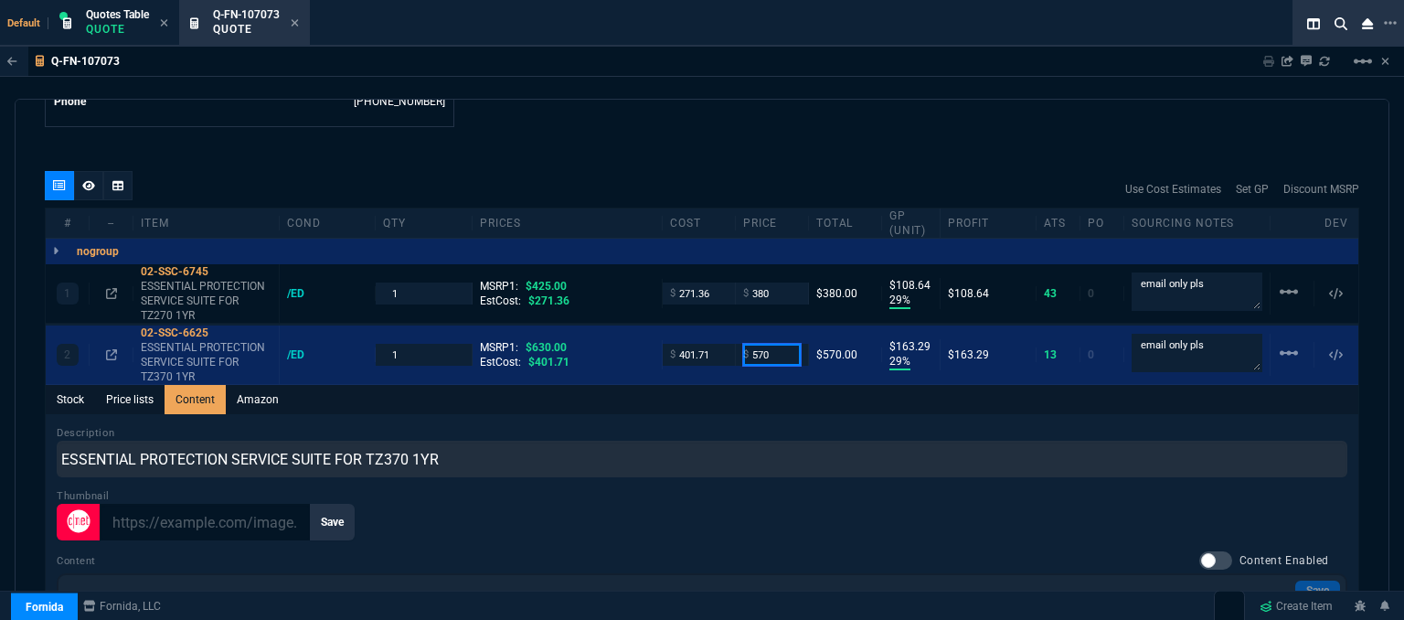
type input "570"
click at [732, 56] on div "Q-FN-107073 Sharing Q-FN-107073 Link Dev Link Share on Teams linear_scale" at bounding box center [702, 62] width 1404 height 30
click at [112, 288] on icon at bounding box center [111, 293] width 11 height 11
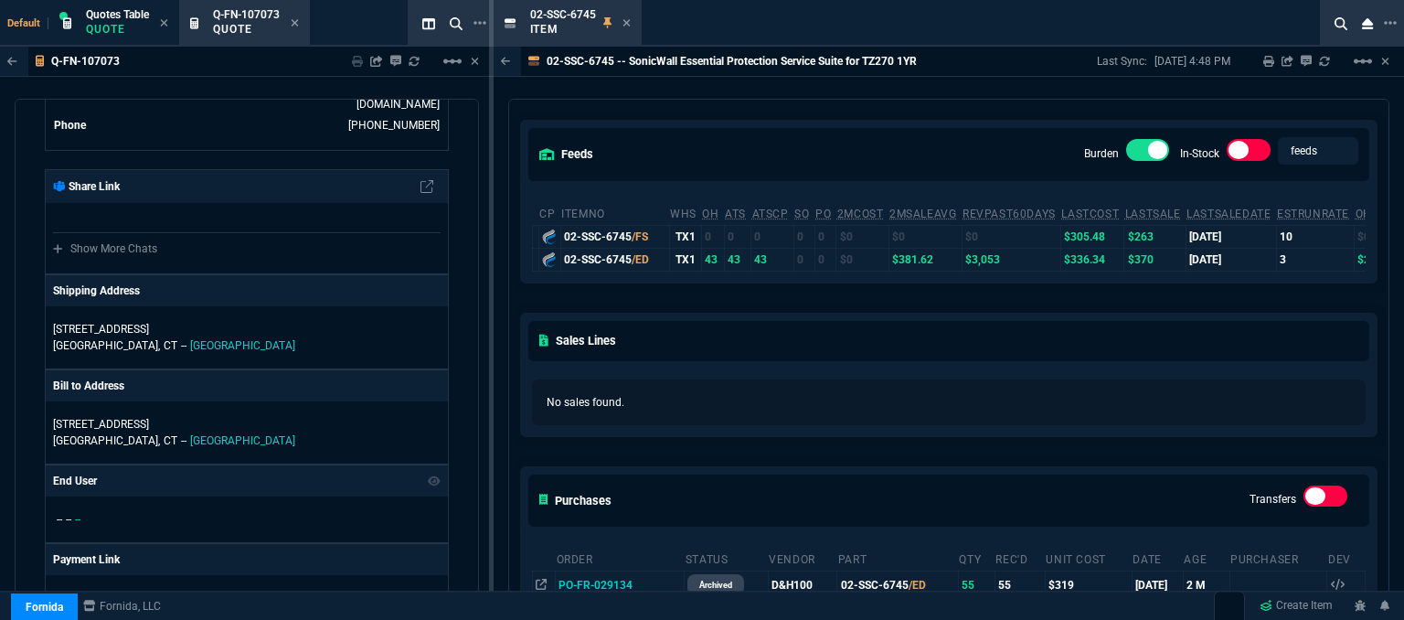
scroll to position [183, 0]
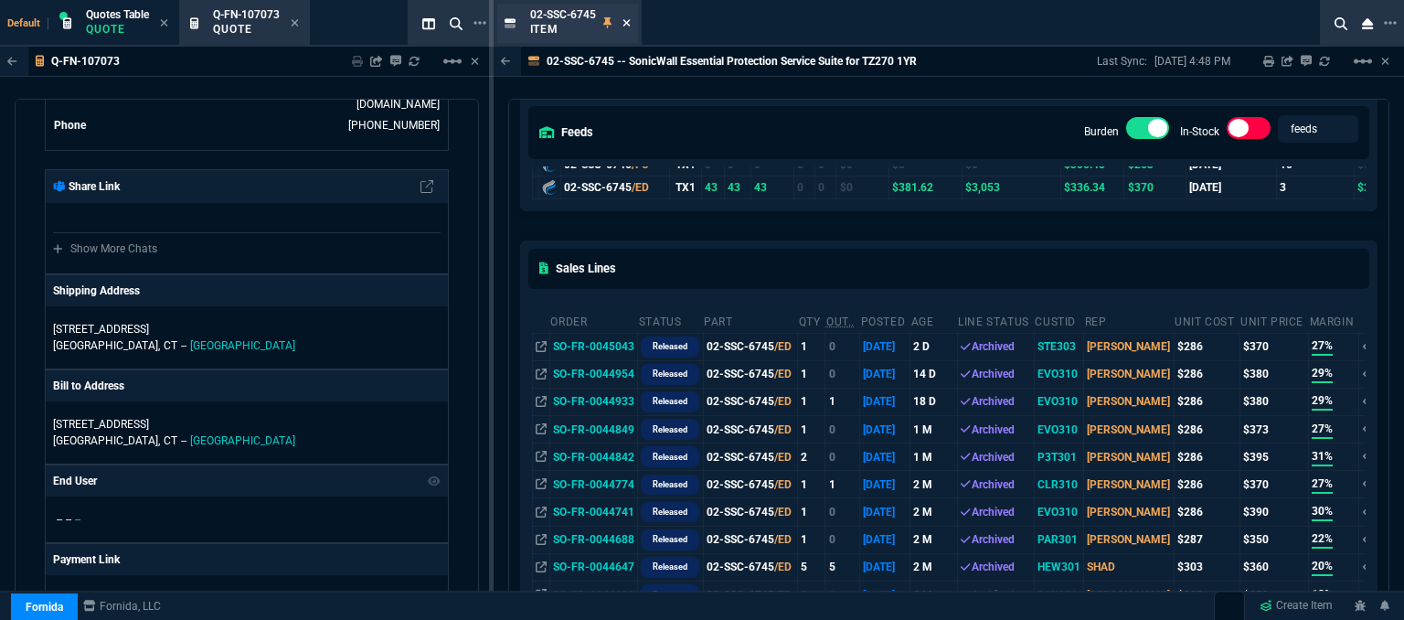
click at [626, 19] on icon at bounding box center [626, 22] width 8 height 11
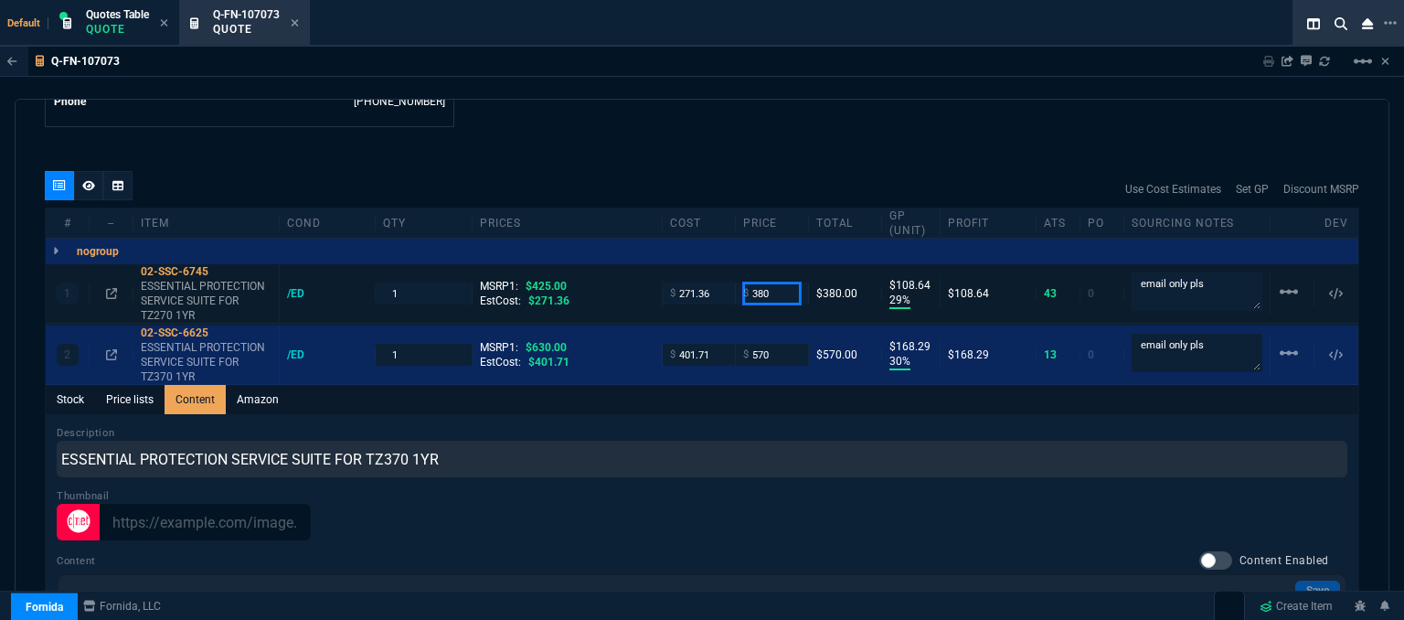
click at [774, 282] on input "380" at bounding box center [772, 292] width 58 height 21
type input "377"
click at [775, 117] on div "quote Q-FN-107073 Evolution Technologies, LLC draft Fornida, LLC 2609 Technolog…" at bounding box center [702, 362] width 1374 height 526
type input "377"
type input "28"
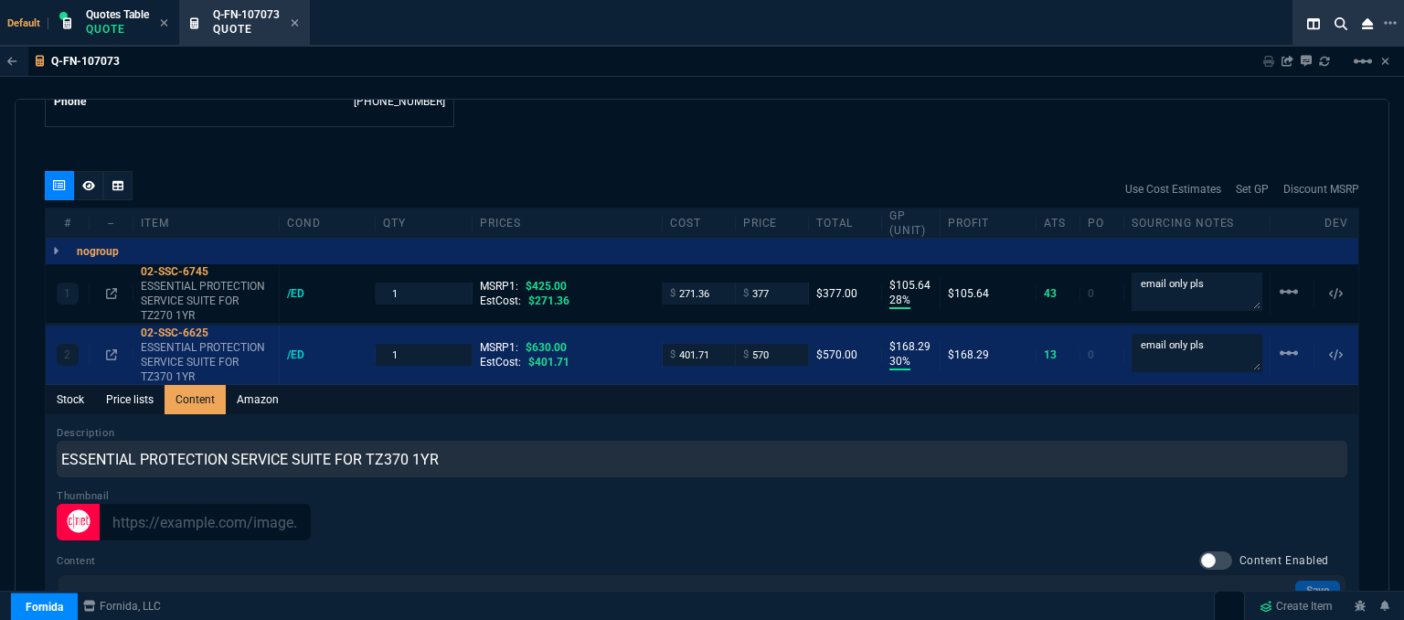
type input "106"
click at [593, 69] on div "Q-FN-107073 Sharing Q-FN-107073 Link Dev Link Share on Teams linear_scale" at bounding box center [702, 62] width 1404 height 30
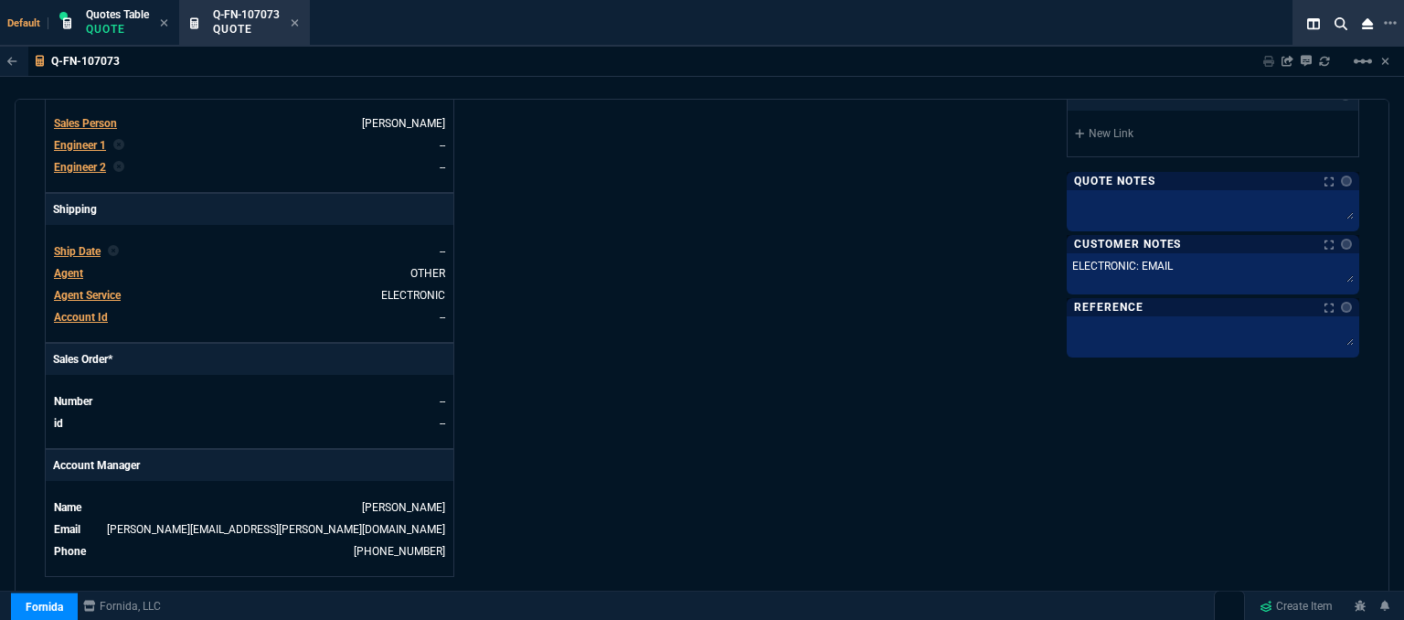
scroll to position [1005, 0]
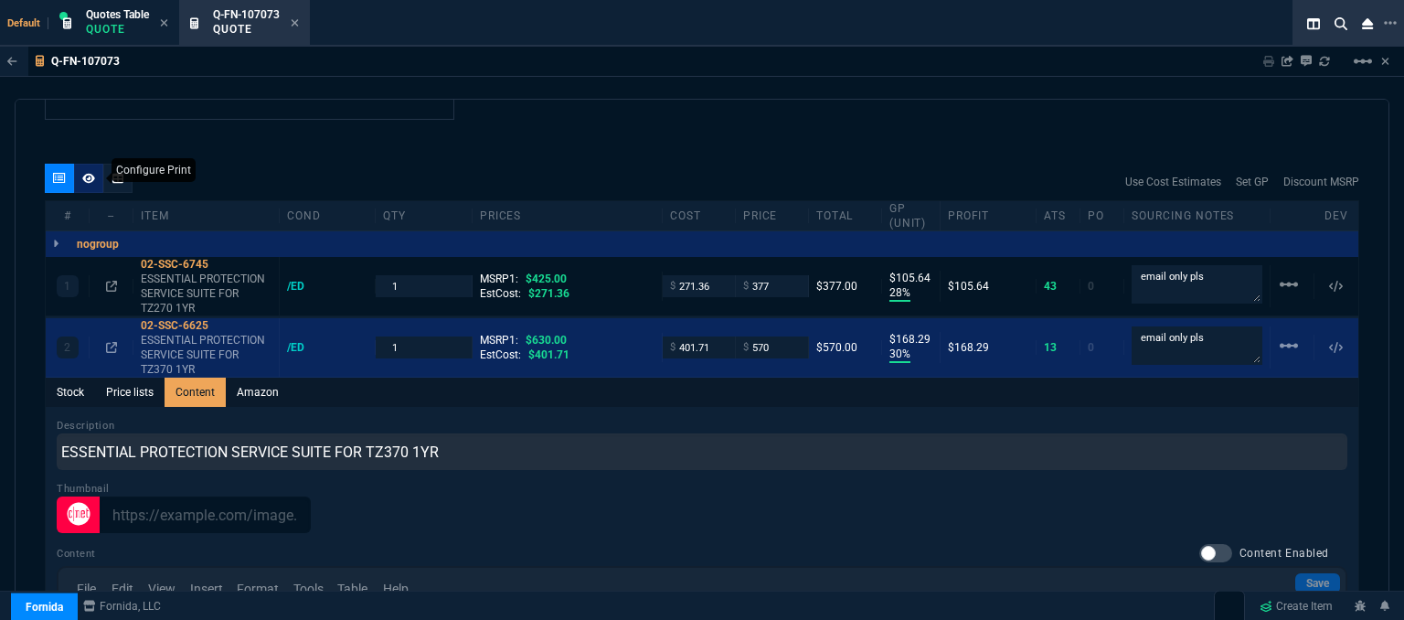
click at [91, 173] on icon at bounding box center [88, 178] width 13 height 11
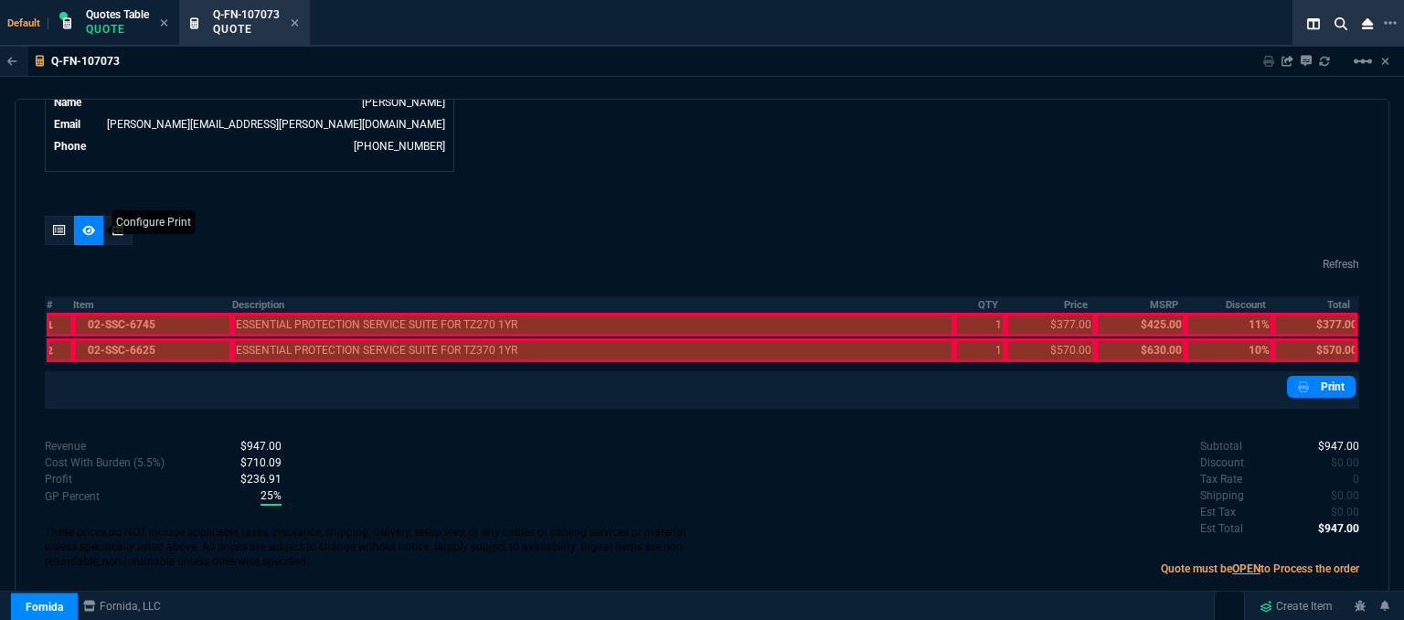
scroll to position [936, 0]
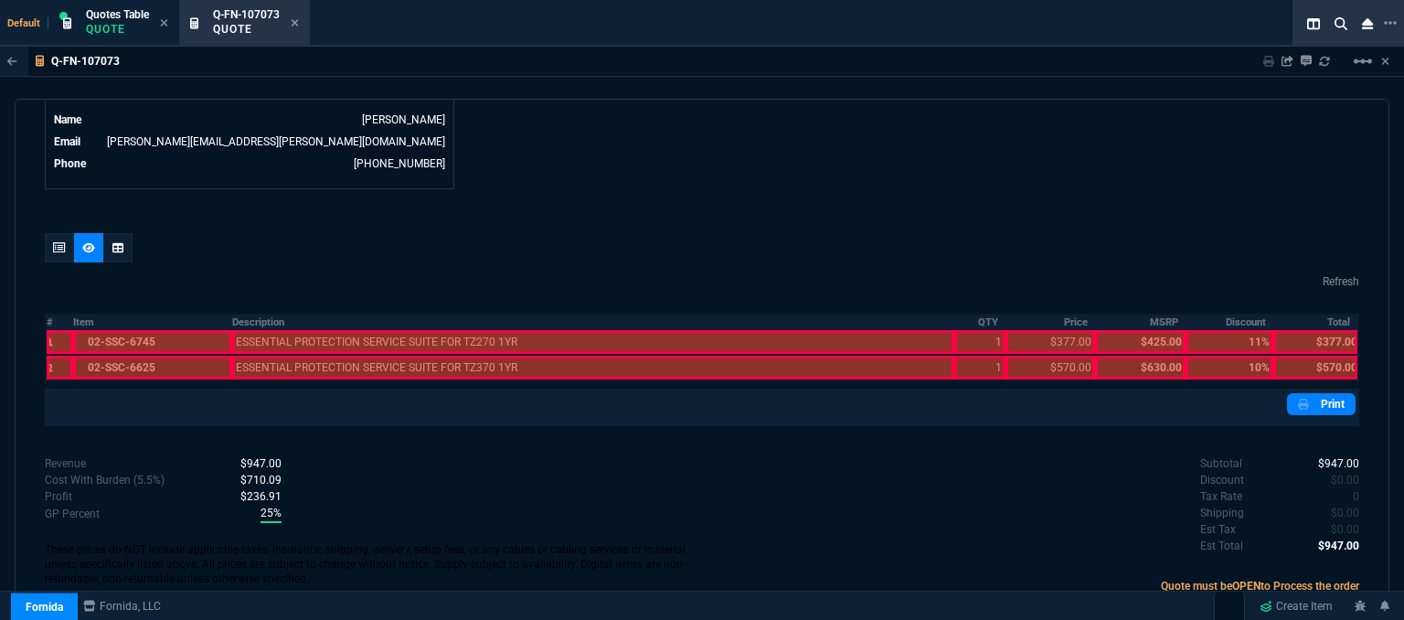
click at [208, 330] on div at bounding box center [153, 342] width 160 height 24
click at [212, 355] on div at bounding box center [153, 367] width 160 height 24
click at [302, 356] on div at bounding box center [593, 367] width 722 height 24
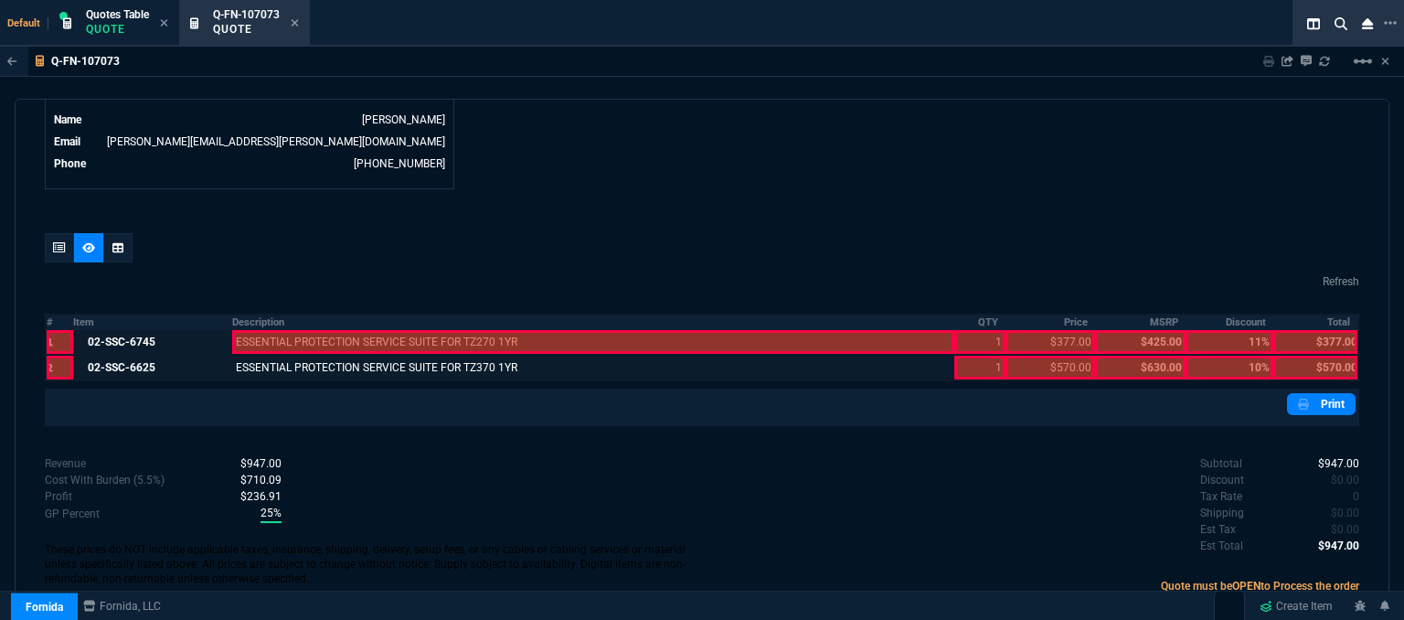
click at [323, 330] on div at bounding box center [593, 342] width 722 height 24
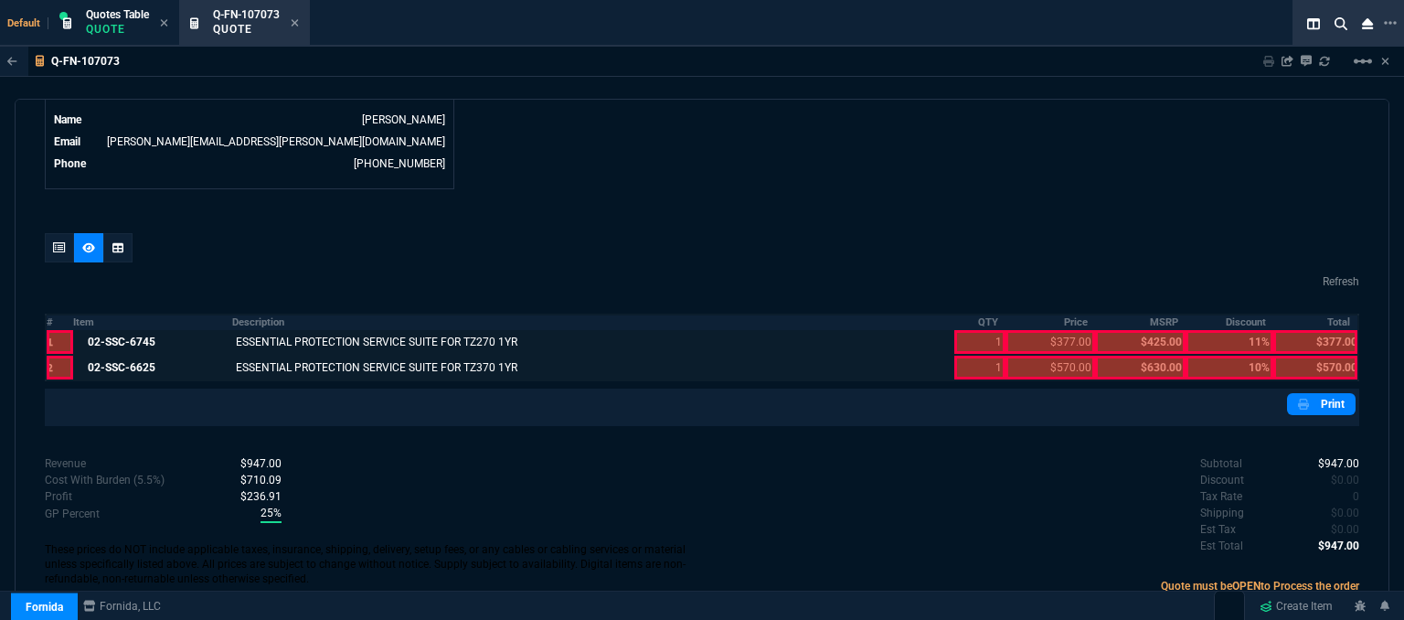
click at [965, 355] on div at bounding box center [979, 367] width 51 height 24
click at [969, 330] on div at bounding box center [979, 342] width 51 height 24
click at [1025, 330] on div at bounding box center [1050, 342] width 90 height 24
click at [1027, 355] on div at bounding box center [1050, 367] width 90 height 24
click at [1312, 355] on div at bounding box center [1315, 367] width 84 height 24
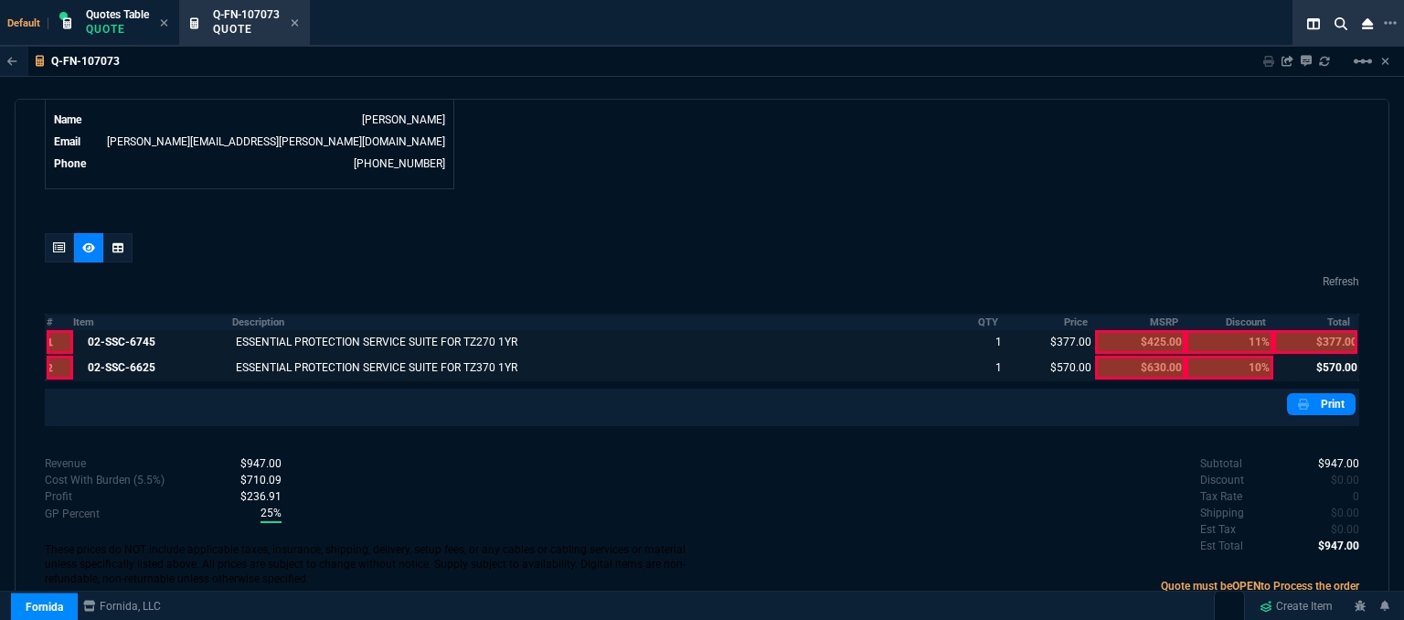
click at [1316, 330] on div at bounding box center [1315, 342] width 84 height 24
click at [1305, 393] on link "Print" at bounding box center [1321, 404] width 69 height 22
click at [57, 242] on icon at bounding box center [59, 247] width 13 height 11
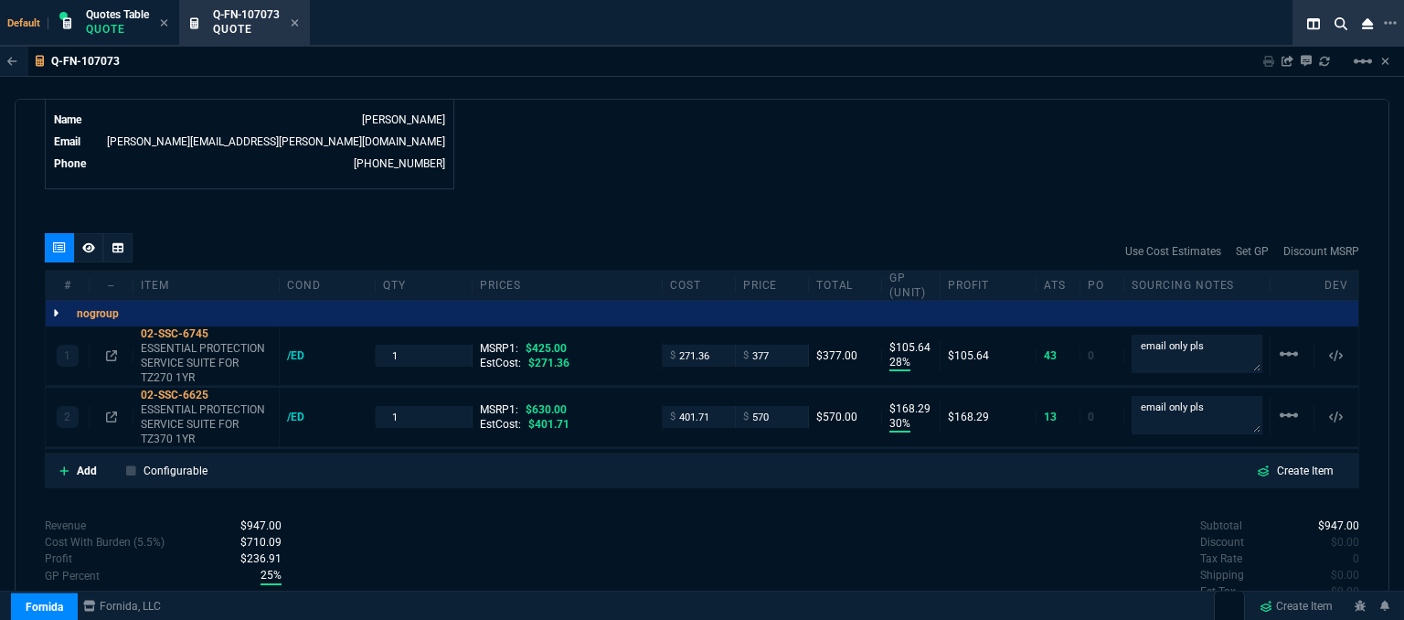
type input "28"
type input "106"
type input "30"
type input "168"
type input "11"
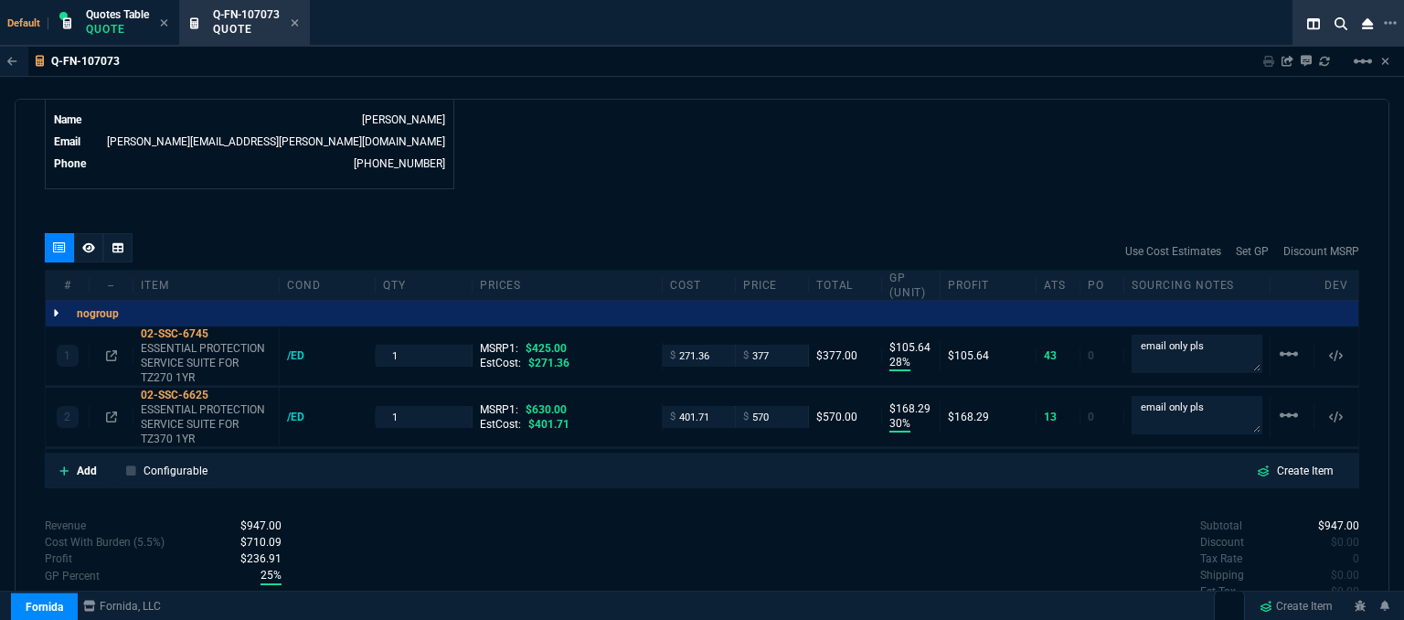
type input "10"
click at [221, 389] on icon at bounding box center [221, 394] width 10 height 11
click at [296, 20] on icon at bounding box center [295, 22] width 8 height 11
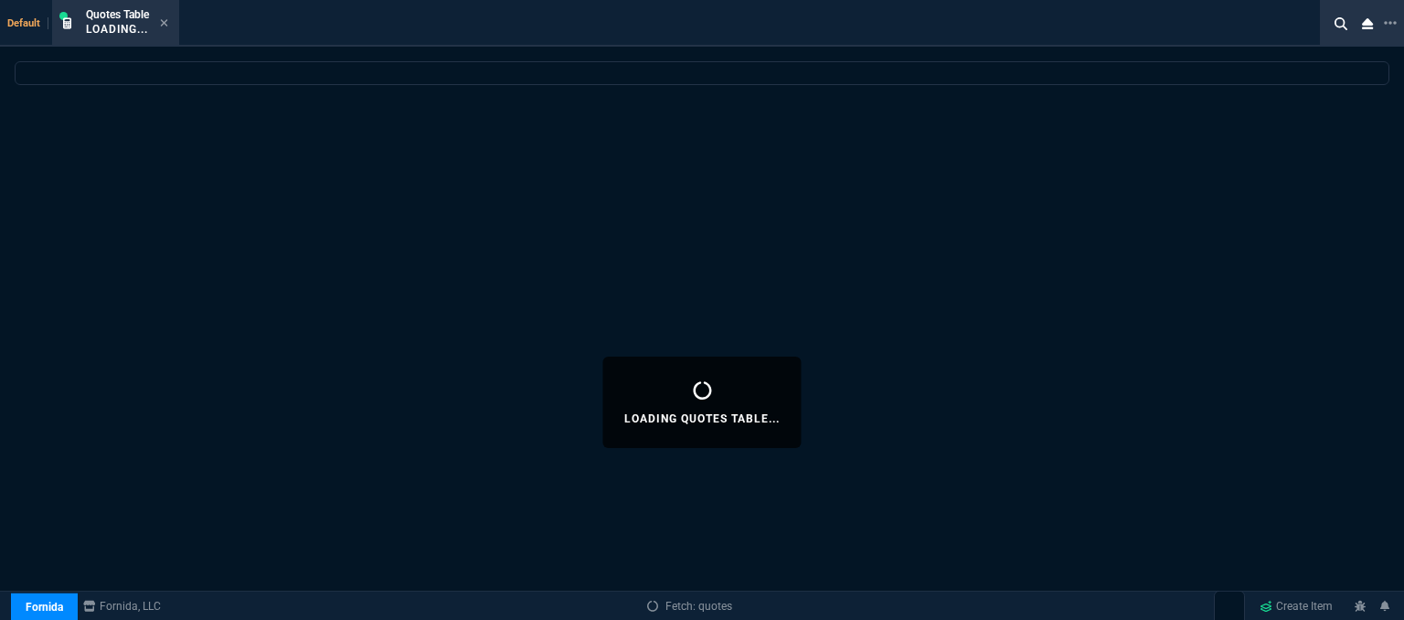
select select
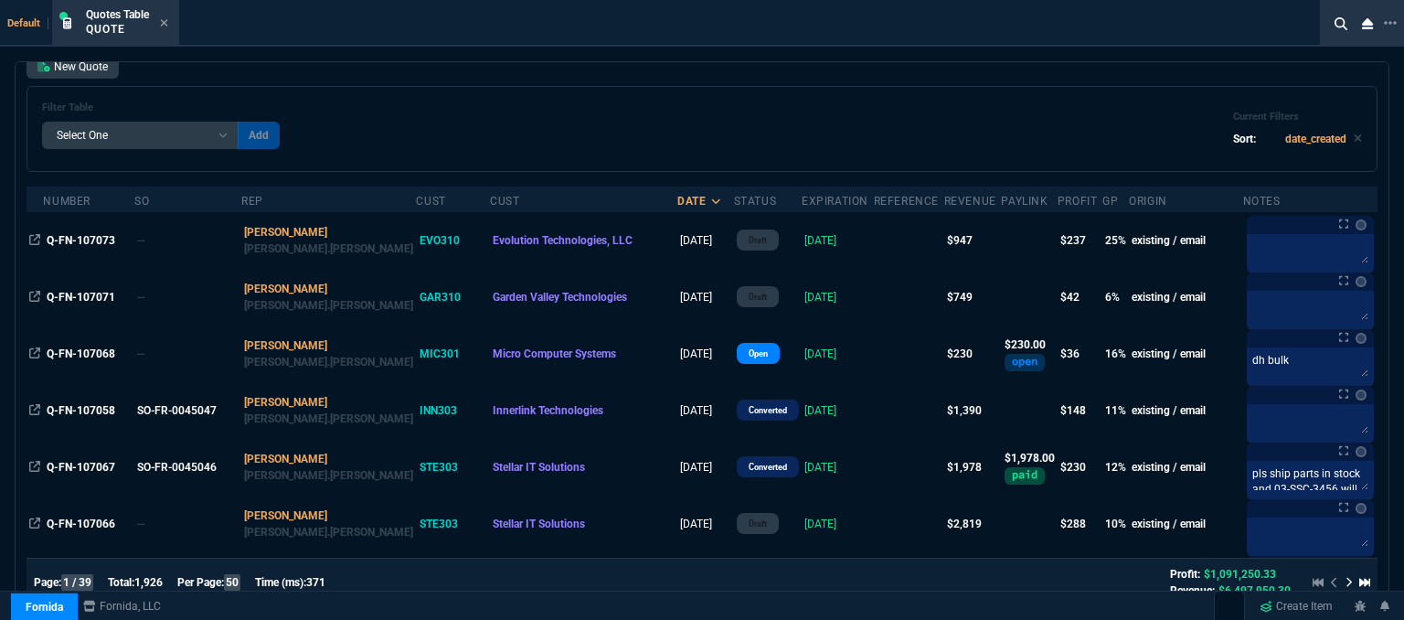
scroll to position [0, 0]
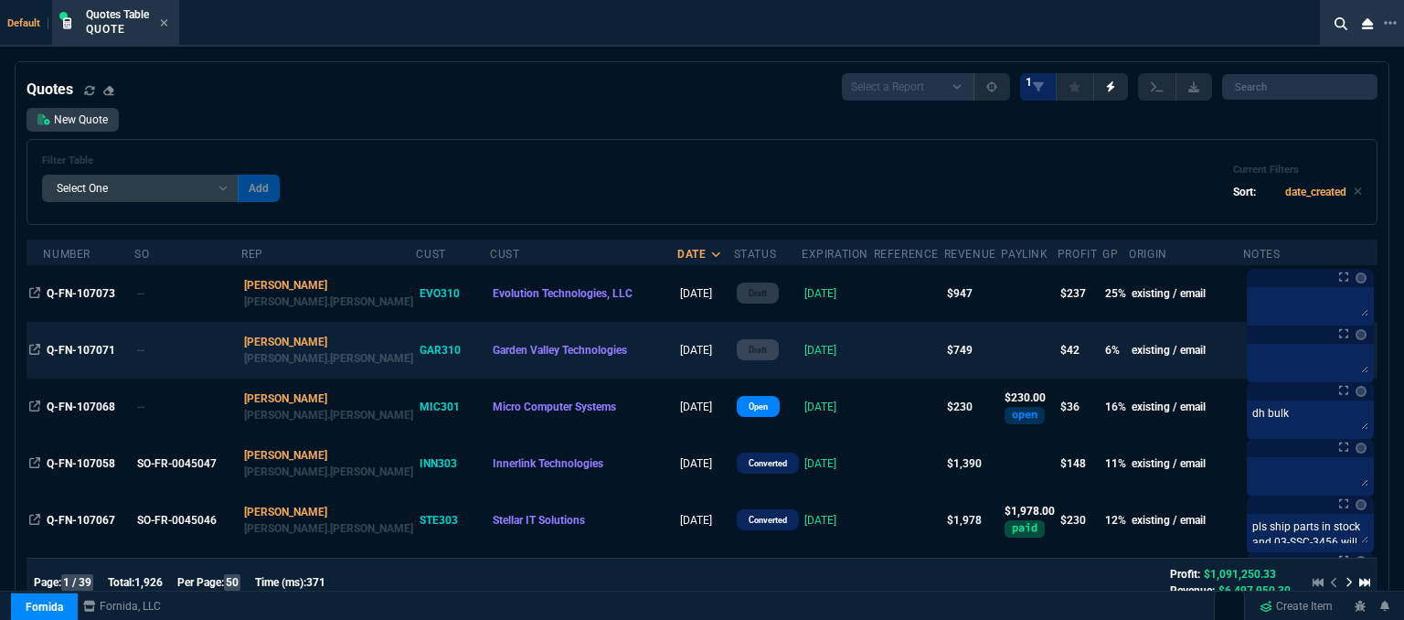
click at [874, 351] on td at bounding box center [909, 350] width 70 height 57
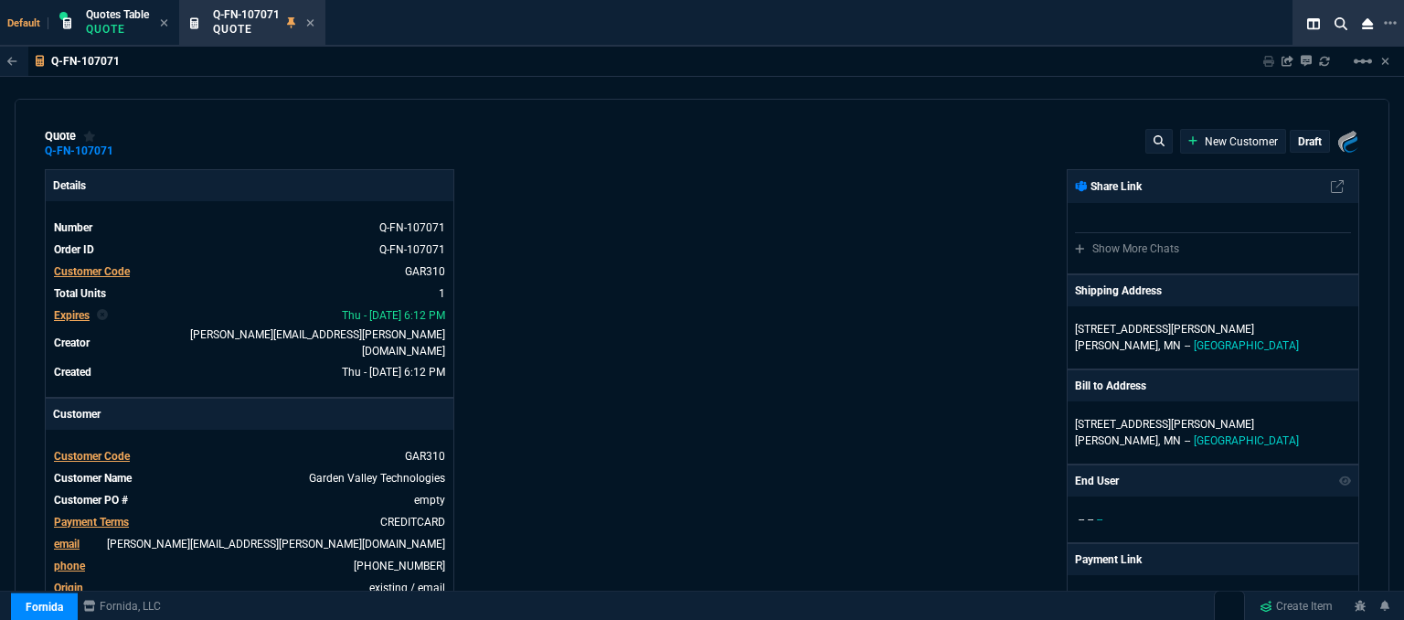
type input "13"
type input "96"
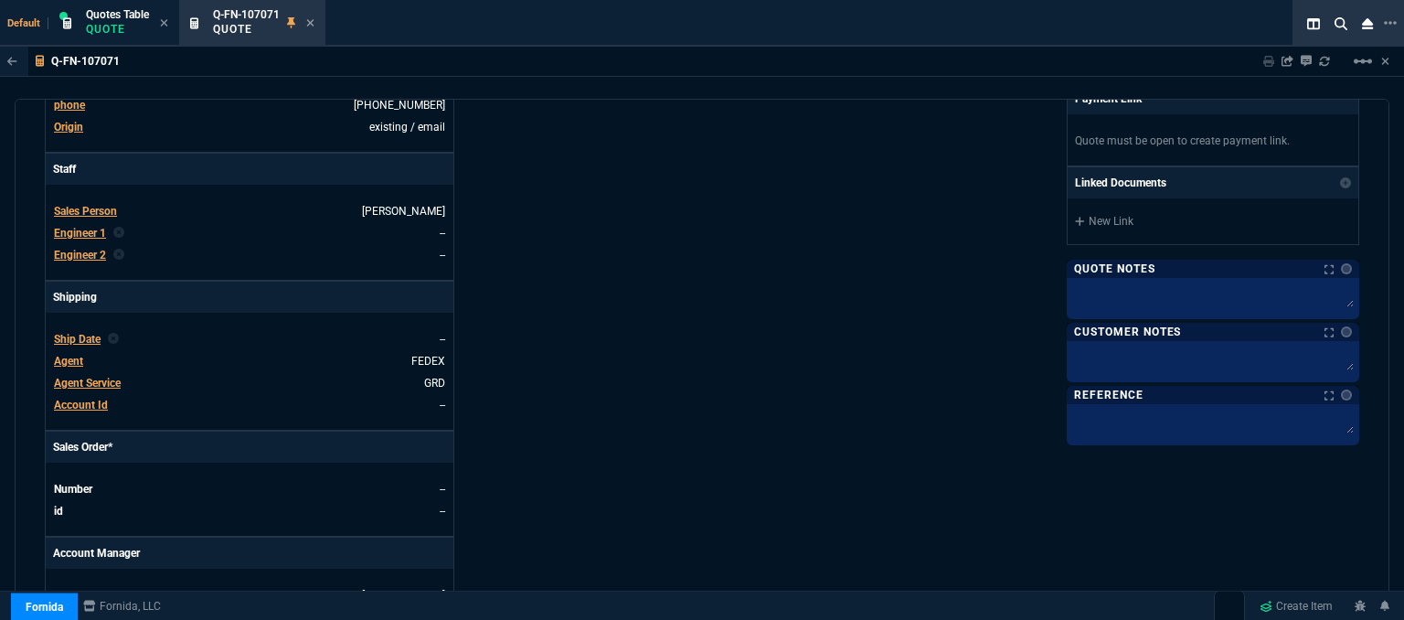
scroll to position [457, 0]
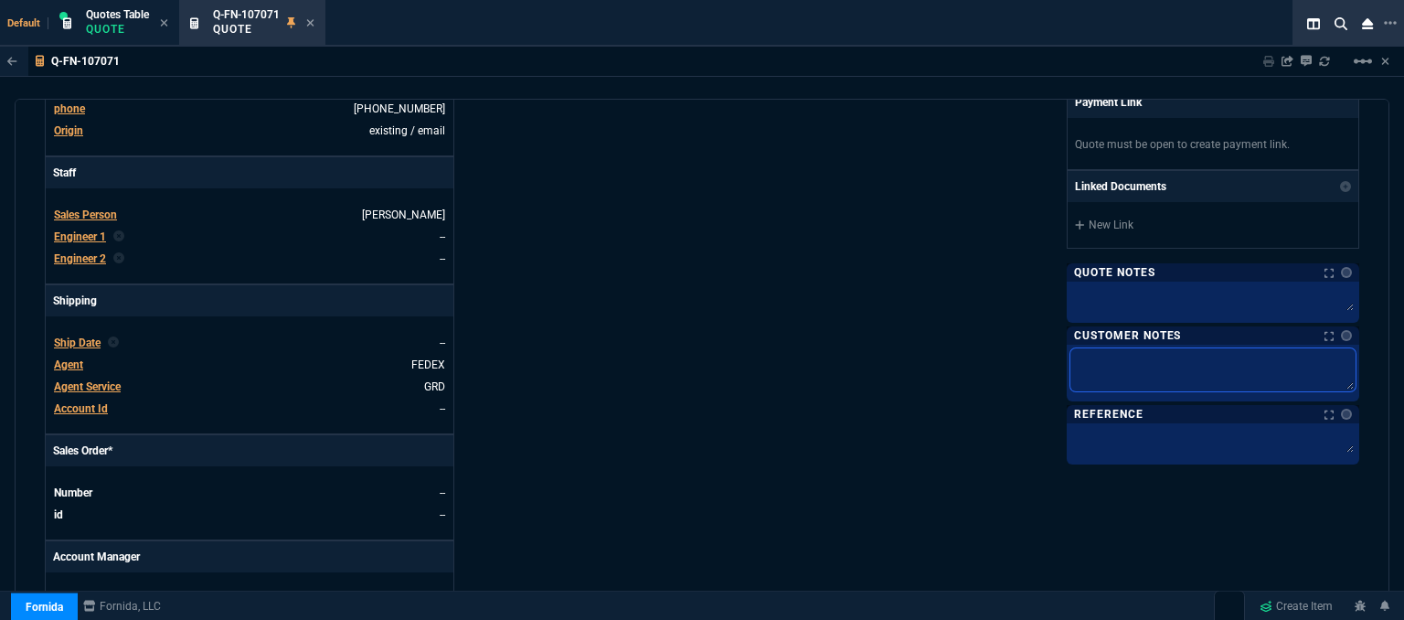
click at [1172, 358] on textarea at bounding box center [1212, 369] width 285 height 43
type textarea "E"
type textarea "ET"
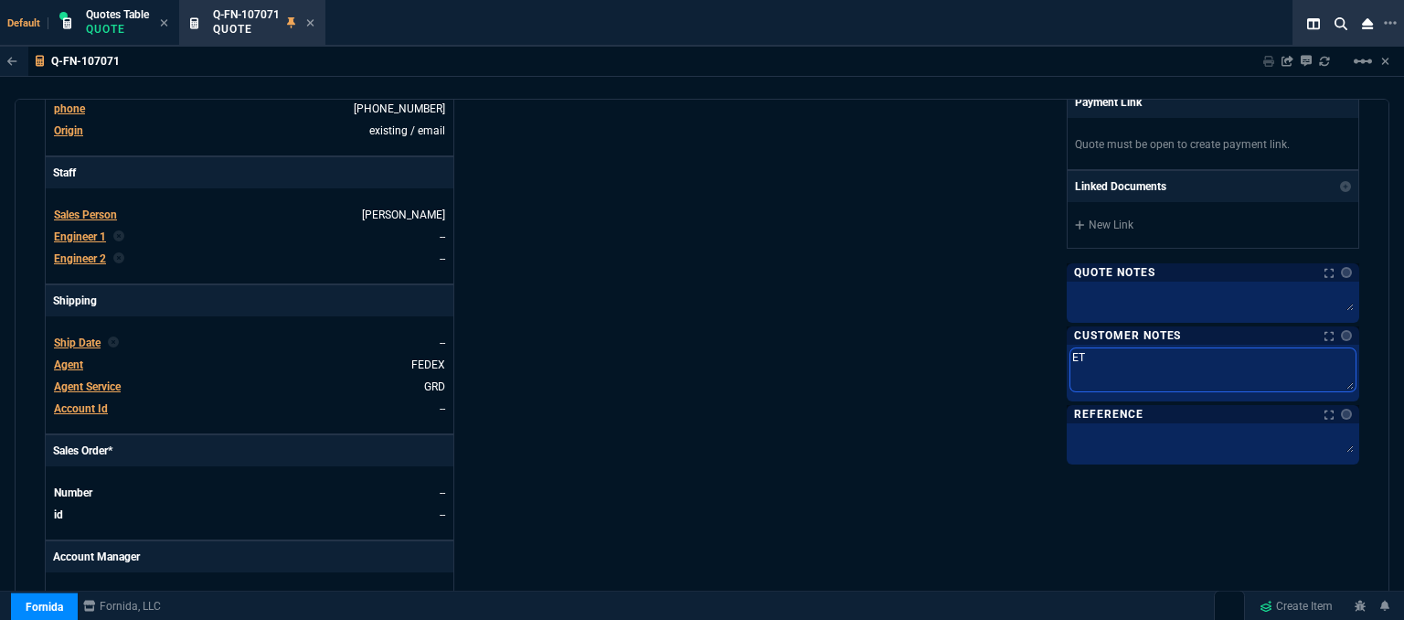
type textarea "ETA"
type textarea "ETA 3"
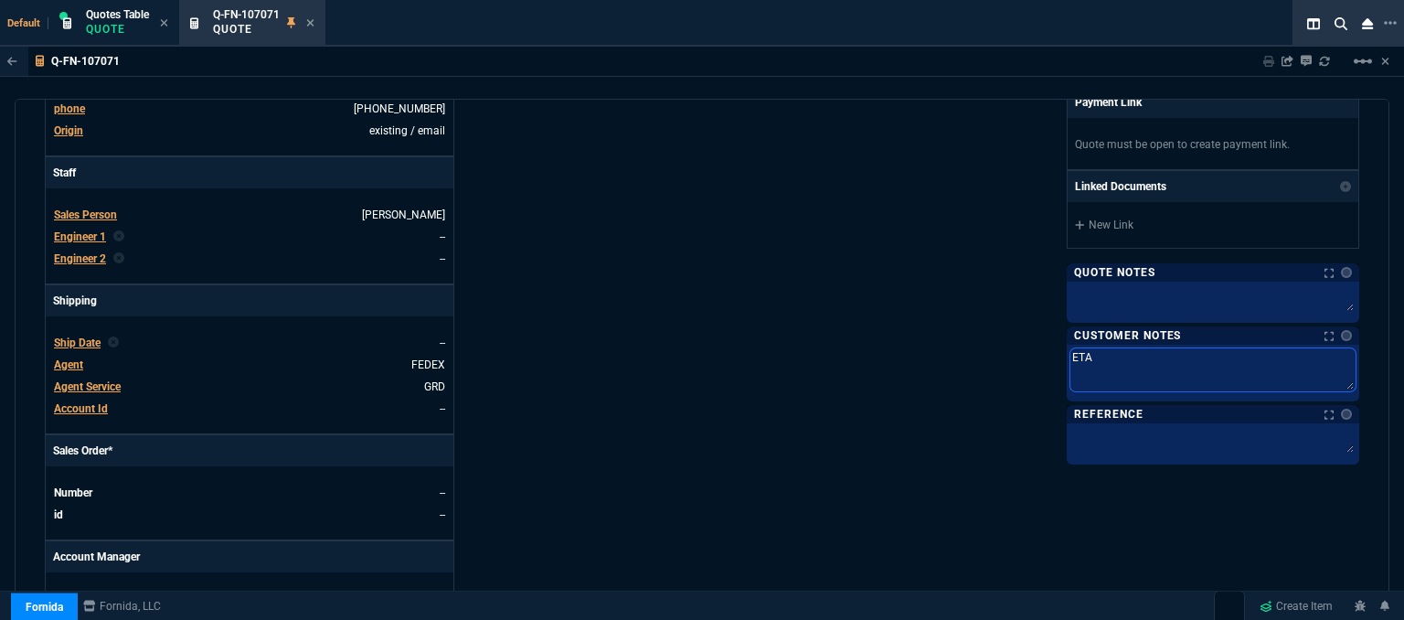
type textarea "ETA 3"
type textarea "ETA 3-"
type textarea "ETA 3-5"
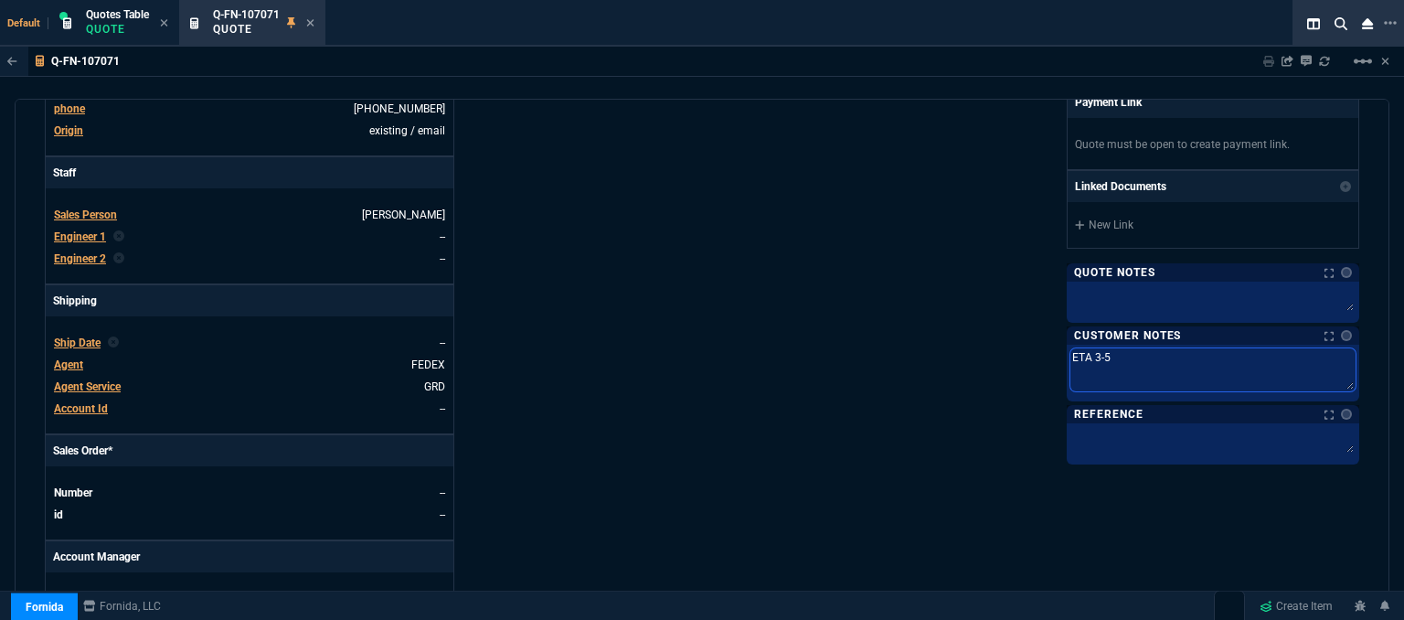
type textarea "ETA 3-5"
type textarea "ETA 3-5 B"
type textarea "ETA 3-5 Bi"
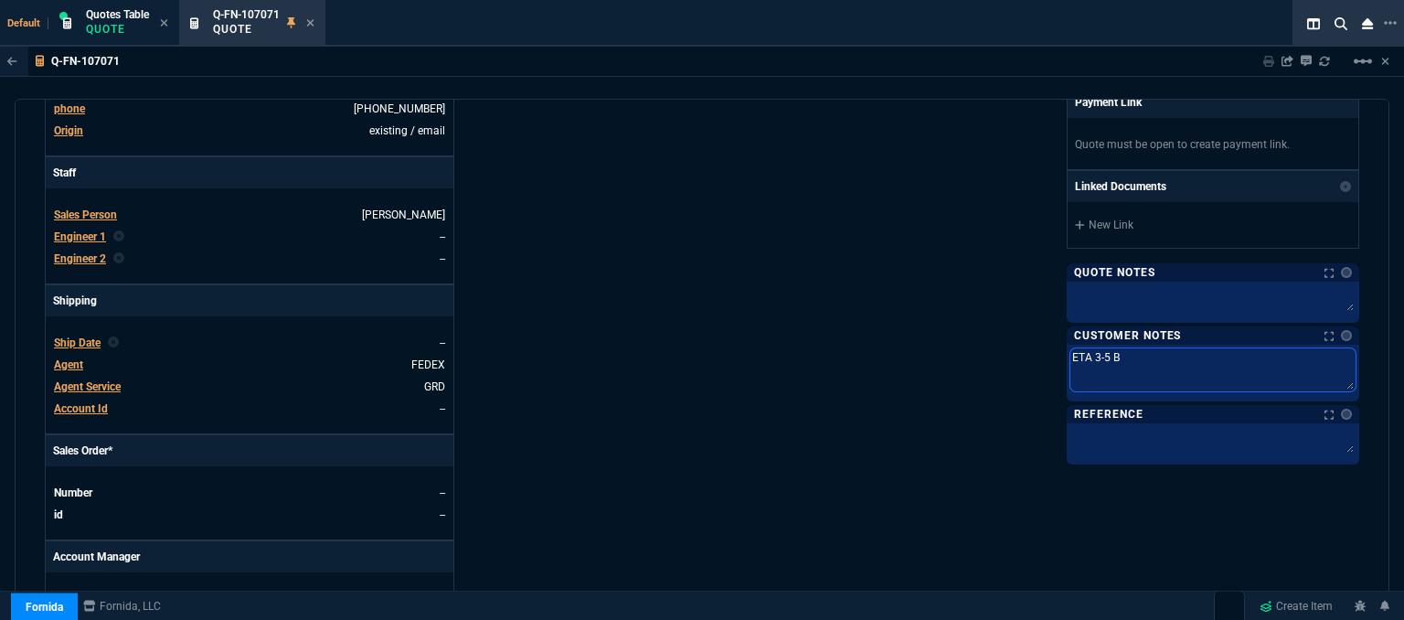
type textarea "ETA 3-5 Bi"
type textarea "ETA 3-5 Biz"
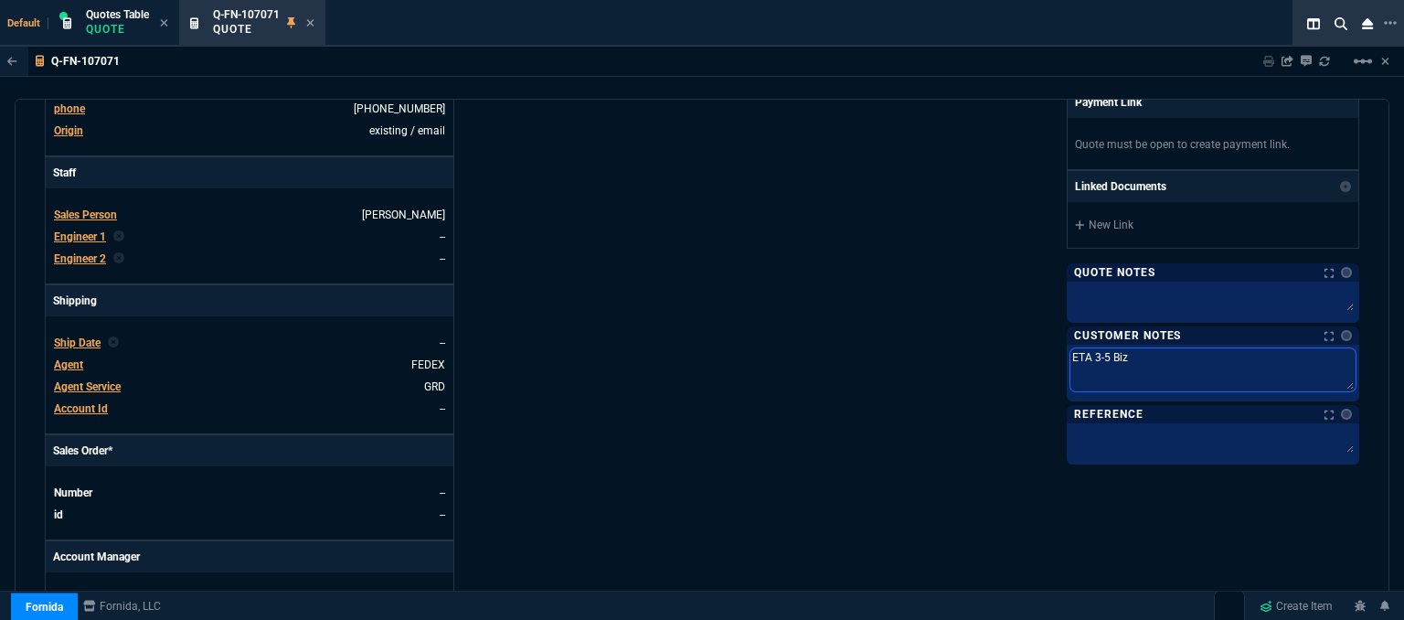
type textarea "ETA 3-5 Biz D"
type textarea "ETA 3-5 Biz Da"
type textarea "ETA 3-5 Biz Day"
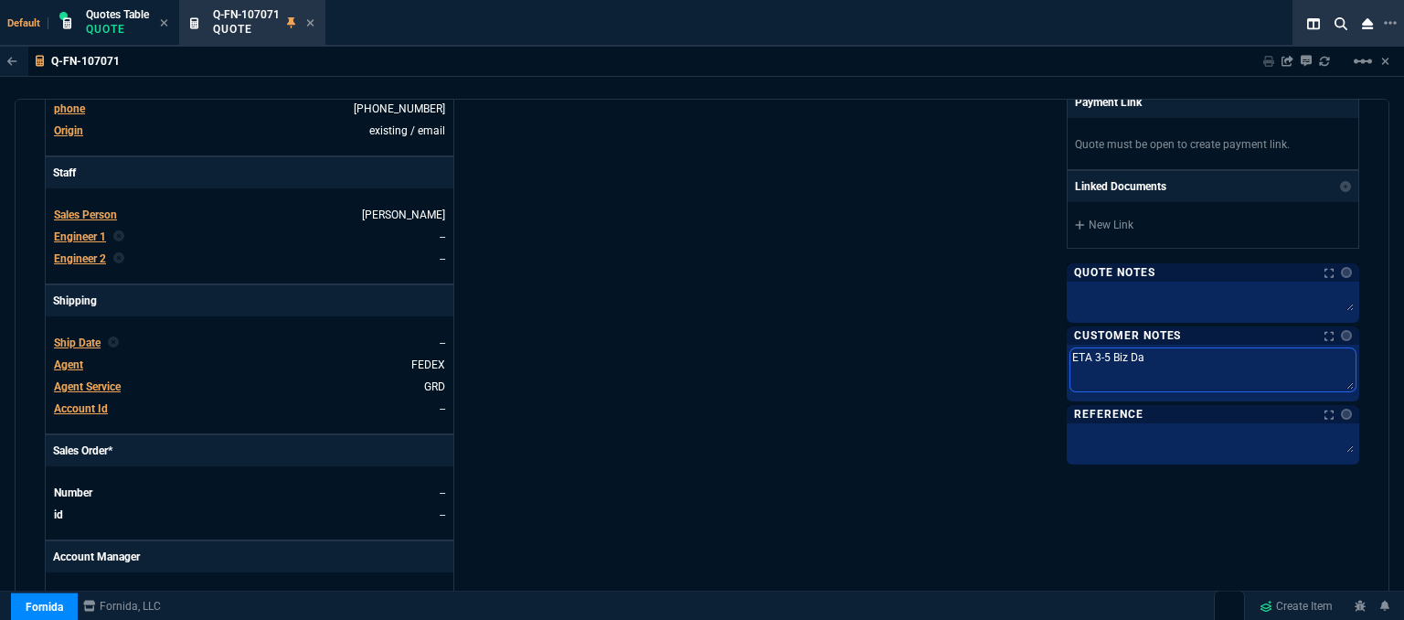
type textarea "ETA 3-5 Biz Day"
type textarea "ETA 3-5 Biz Days"
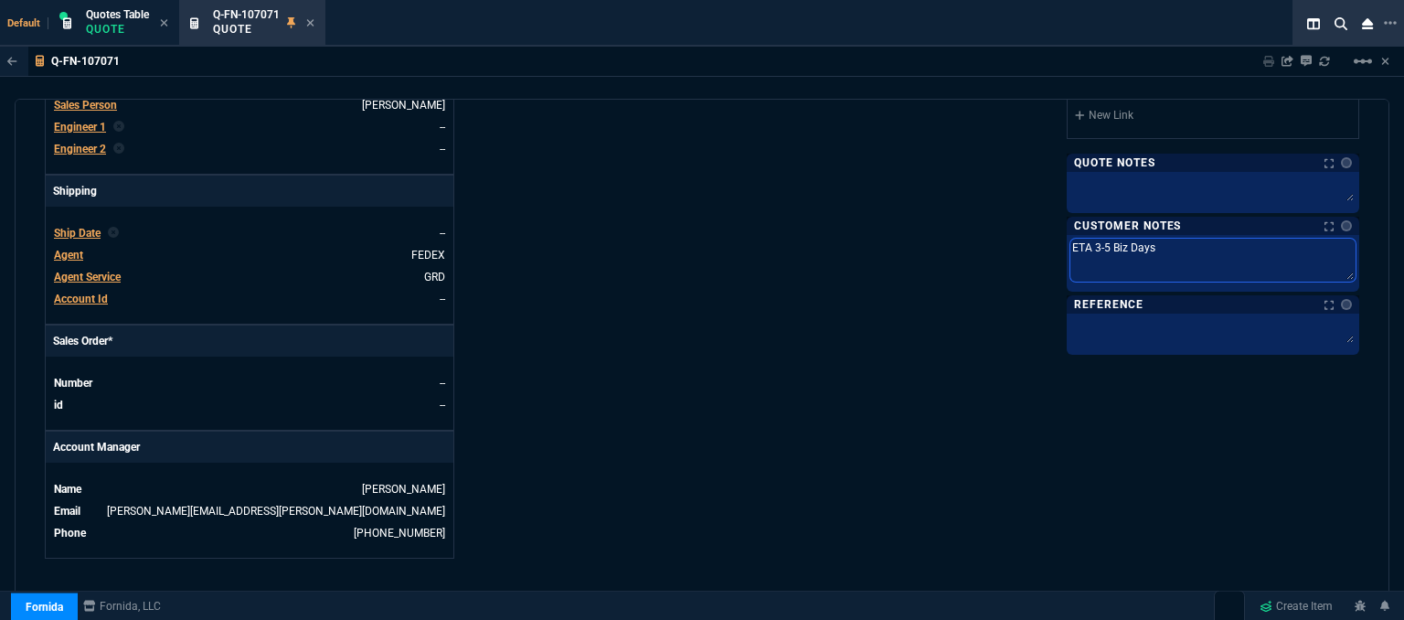
scroll to position [994, 0]
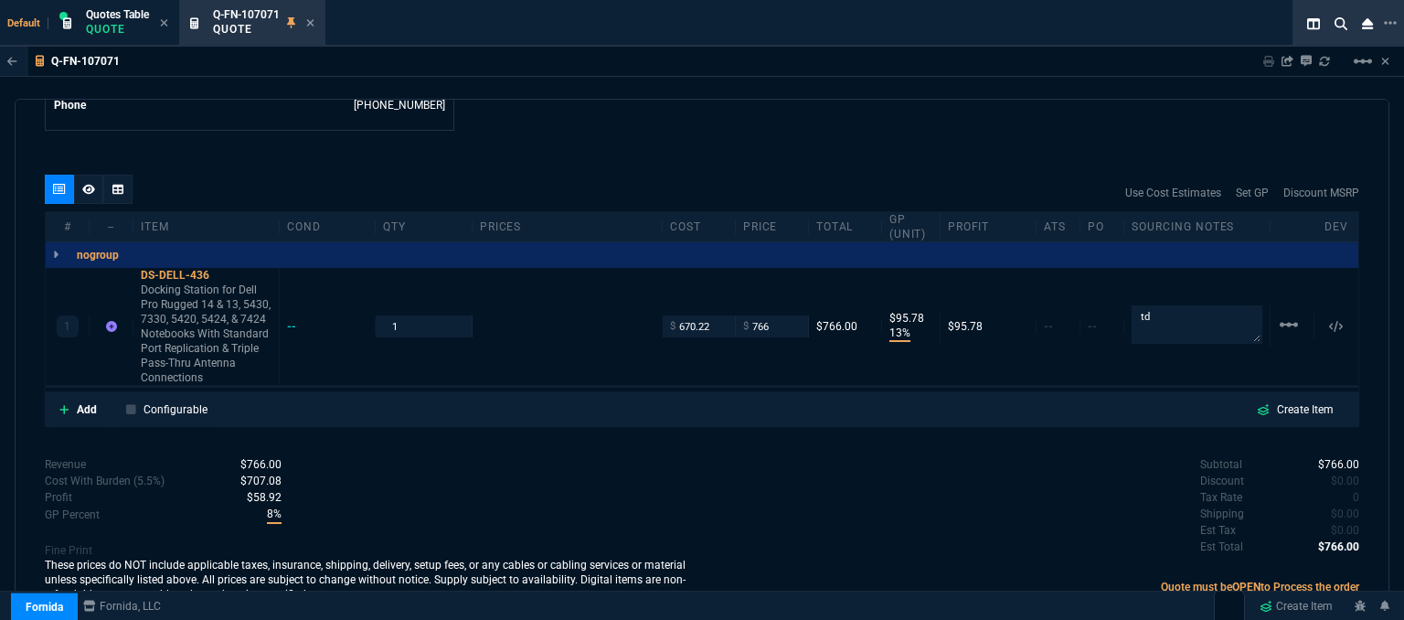
type textarea "ETA 3-5 Biz Days"
click at [61, 404] on icon at bounding box center [64, 409] width 10 height 11
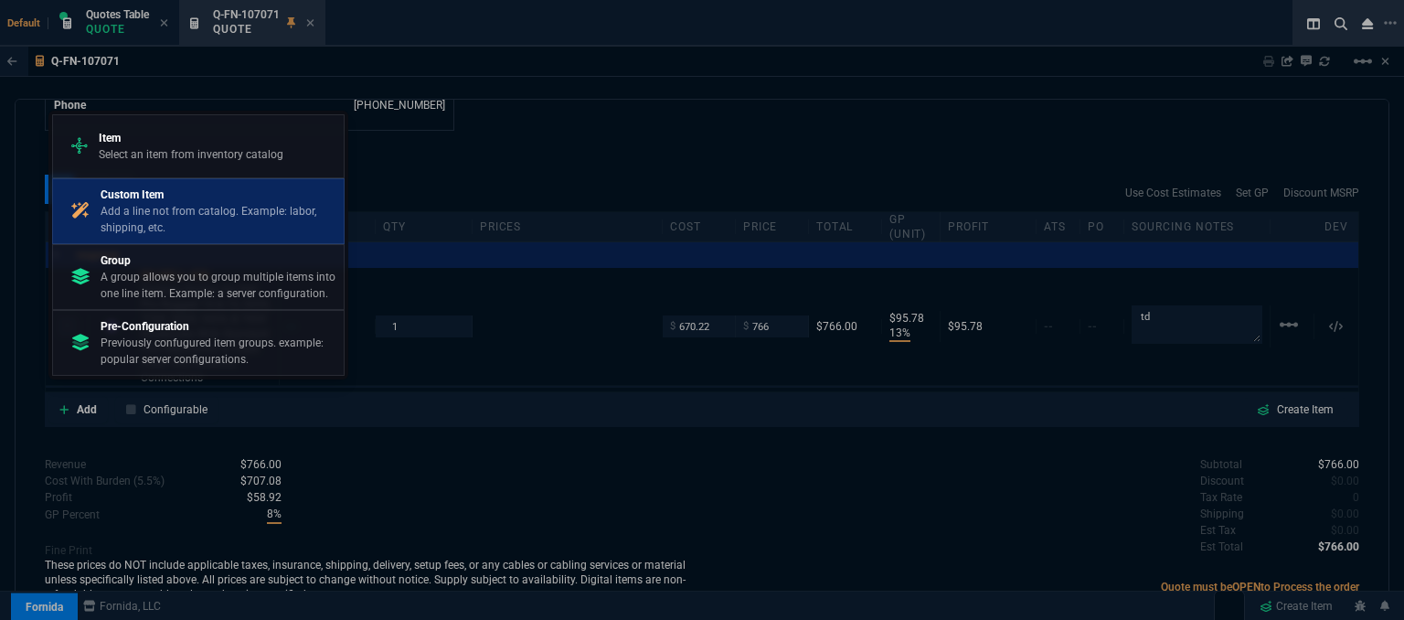
click at [198, 207] on p "Add a line not from catalog. Example: labor, shipping, etc." at bounding box center [219, 219] width 236 height 33
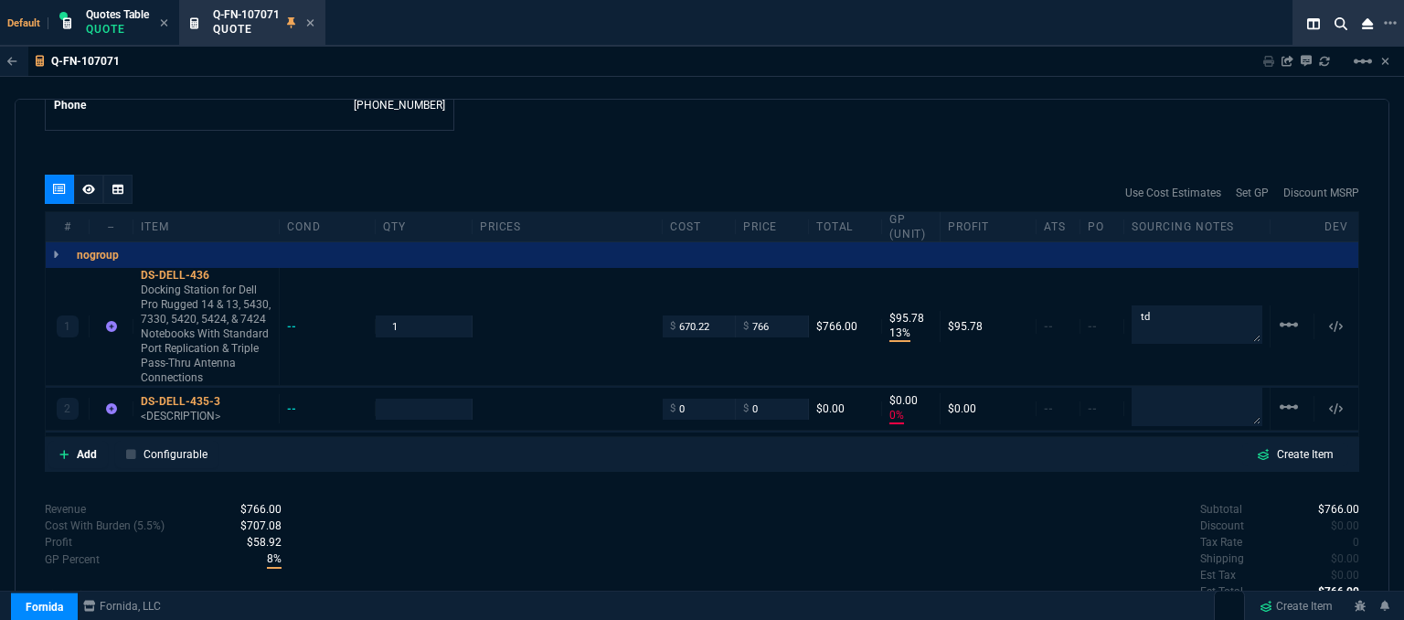
type input "13"
type input "96"
type input "0"
click at [1167, 388] on textarea at bounding box center [1196, 405] width 131 height 37
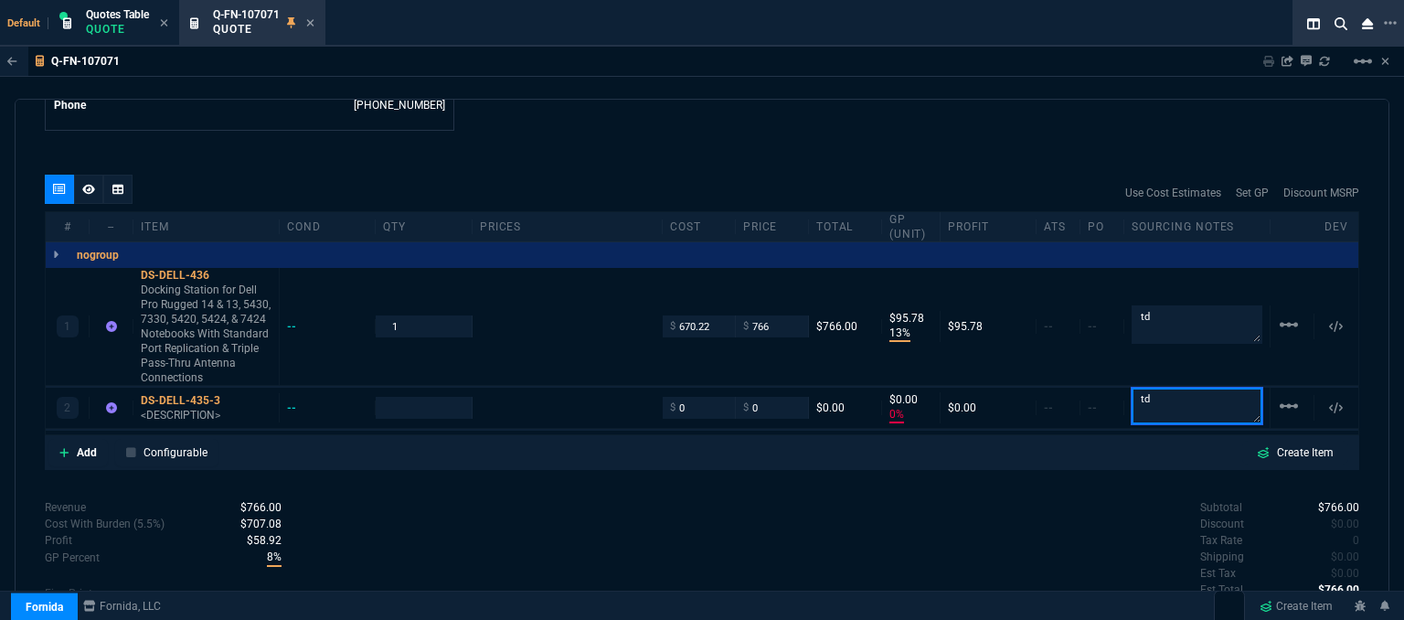
type textarea "td"
type input "1"
click at [213, 372] on icon at bounding box center [212, 377] width 10 height 11
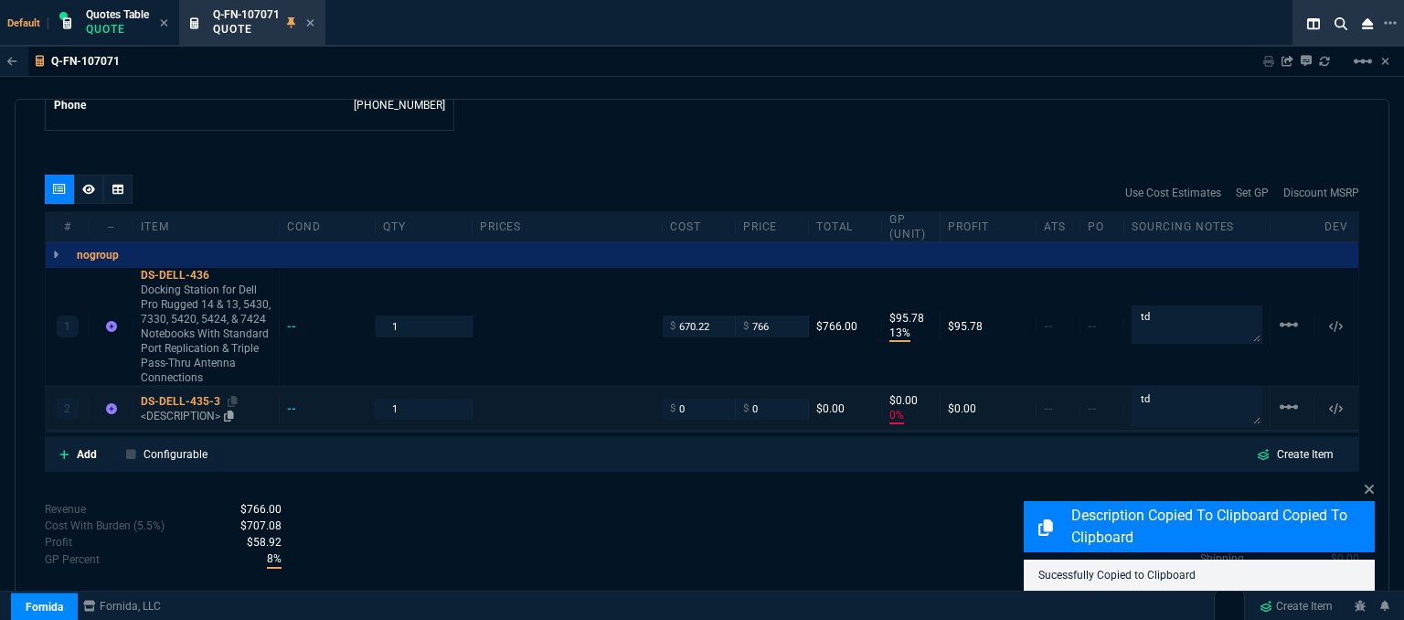
click at [193, 408] on p "<DESCRIPTION>" at bounding box center [206, 415] width 131 height 15
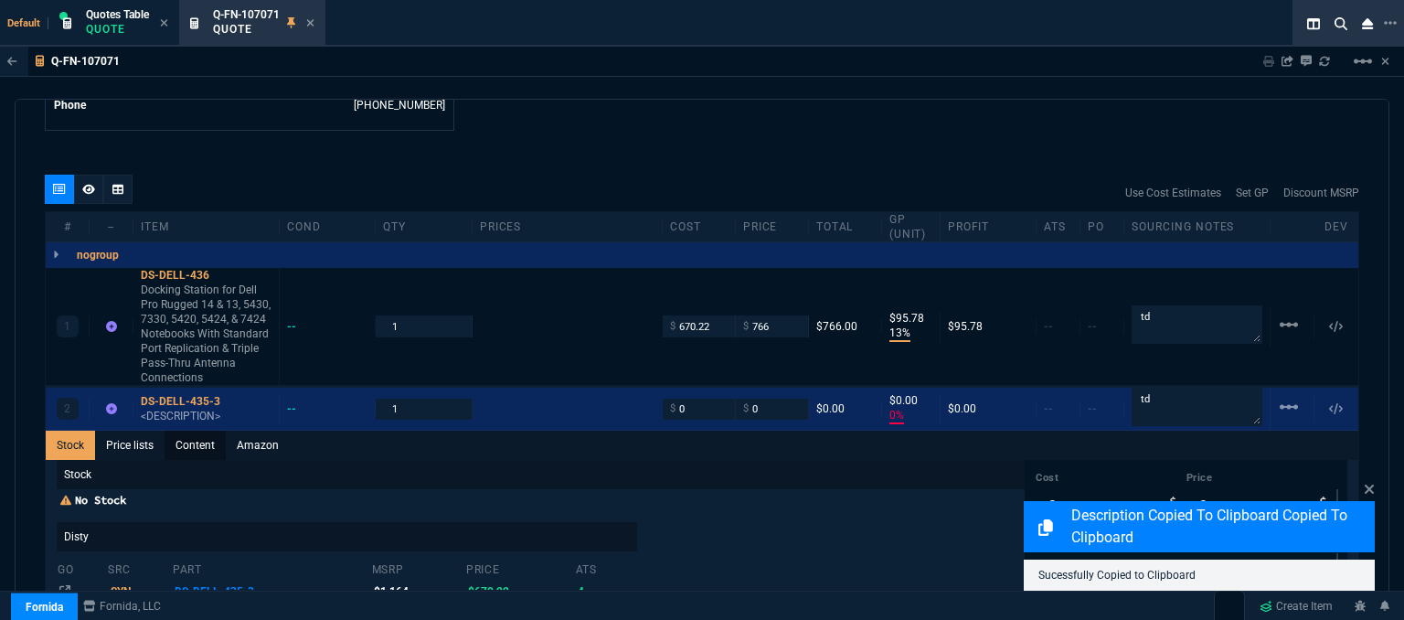
click at [195, 430] on link "Content" at bounding box center [194, 444] width 61 height 29
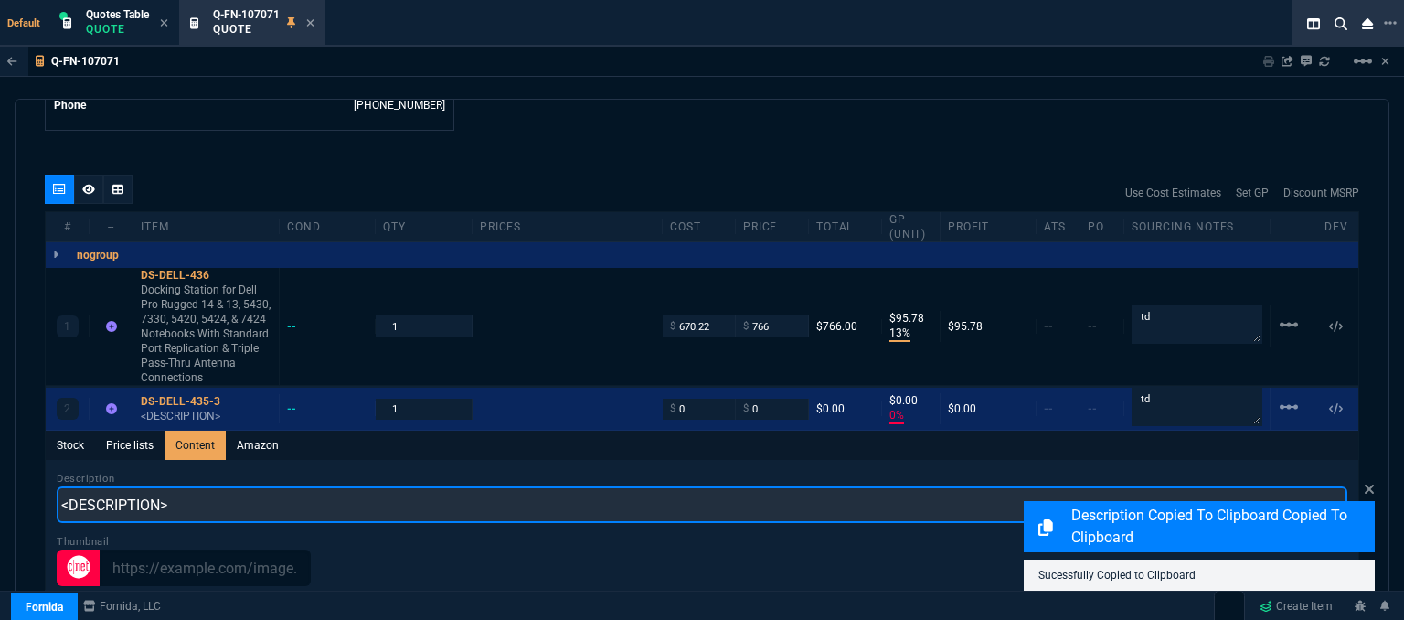
drag, startPoint x: 257, startPoint y: 499, endPoint x: 34, endPoint y: 507, distance: 223.1
click at [34, 507] on div "quote Q-FN-107071 Garden Valley Technologies draft Fornida, LLC 2609 Technology…" at bounding box center [702, 362] width 1374 height 526
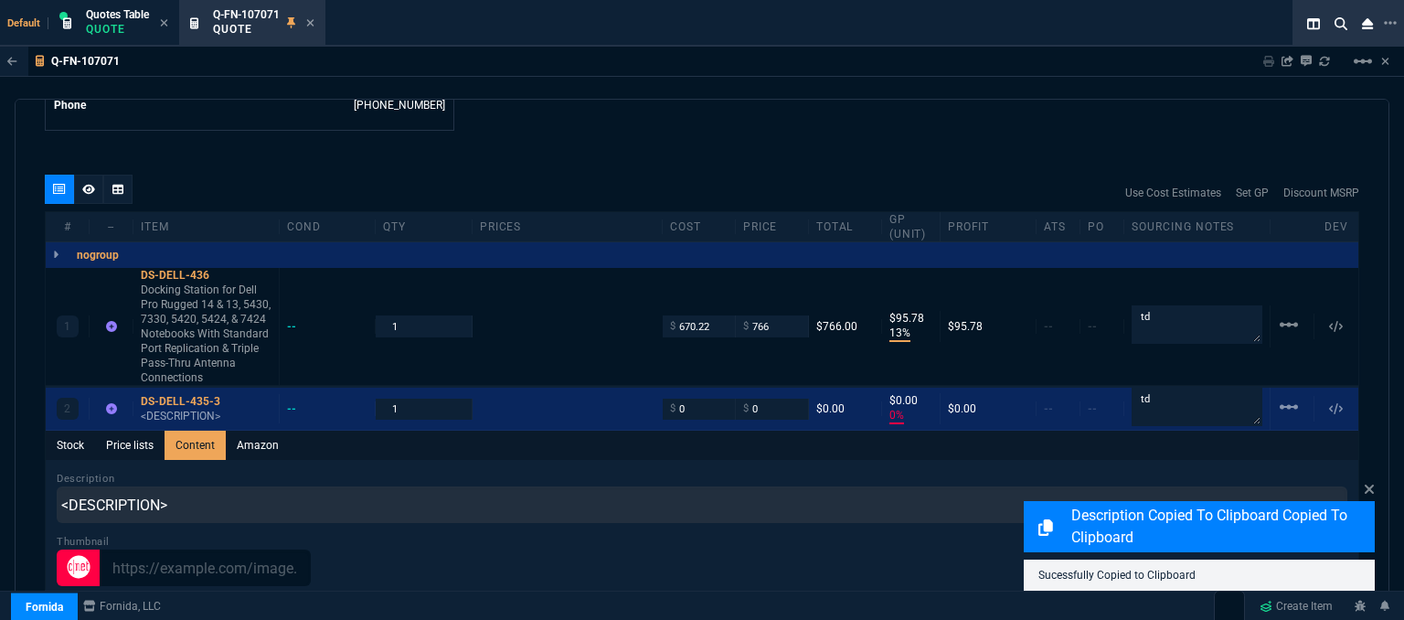
click at [535, 117] on div "quote Q-FN-107071 Garden Valley Technologies draft Fornida, LLC 2609 Technology…" at bounding box center [702, 362] width 1374 height 526
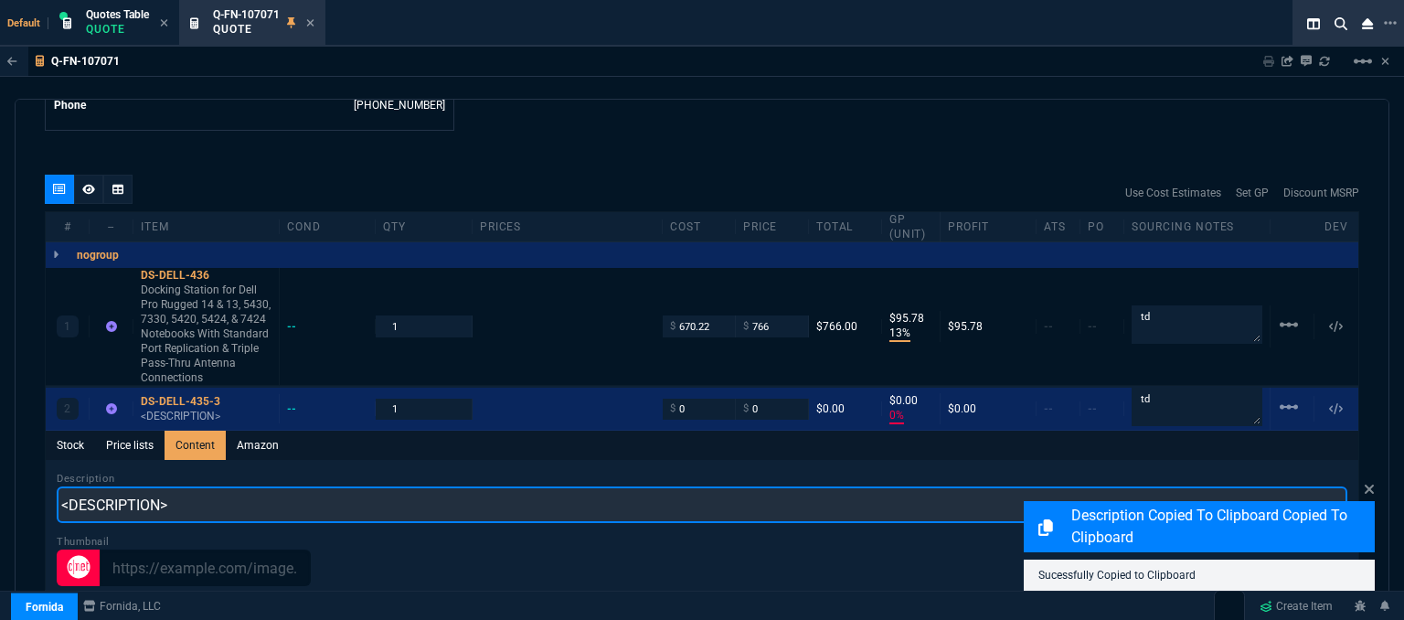
drag, startPoint x: 241, startPoint y: 502, endPoint x: 0, endPoint y: 491, distance: 241.5
click at [0, 491] on div "Q-FN-107071 Sharing Q-FN-107071 Link Dev Link Share on Teams linear_scale quote…" at bounding box center [702, 380] width 1404 height 666
paste input "Docking Station for Dell Pro Rugged 14 & 13, 5430, 7330, 5420, 5424, & 7424 Not…"
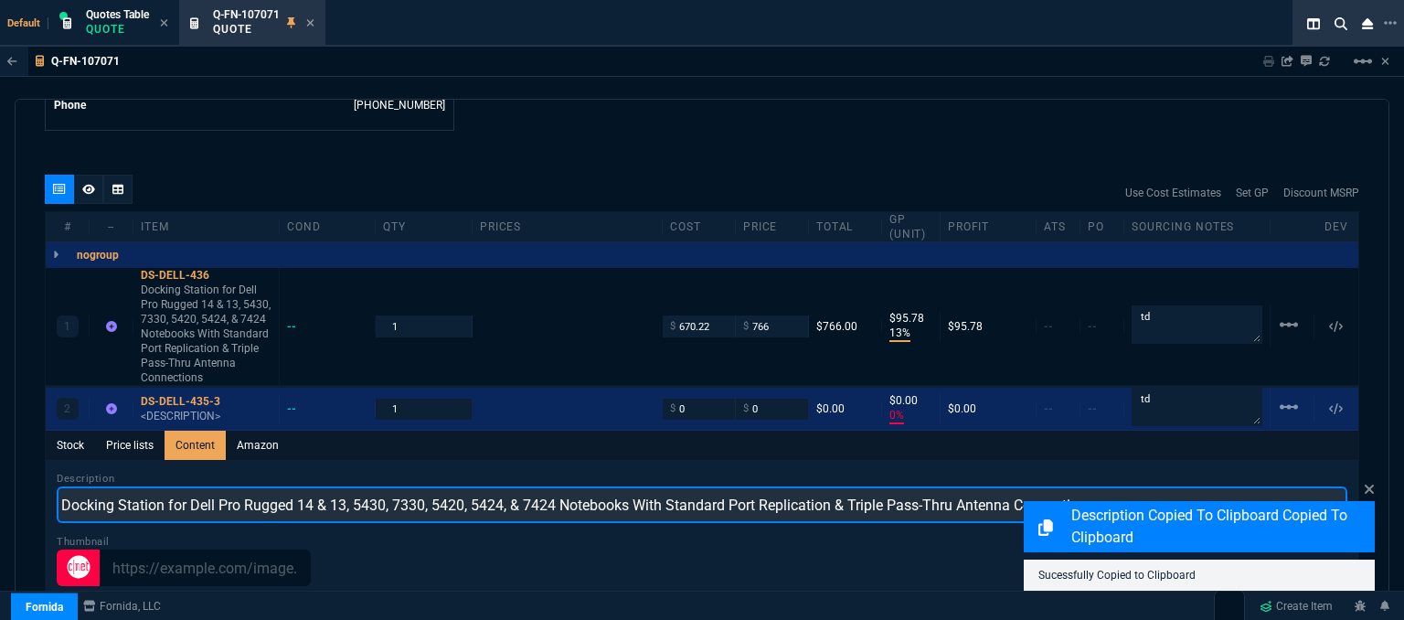
type input "Docking Station for Dell Pro Rugged 14 & 13, 5430, 7330, 5420, 5424, & 7424 Not…"
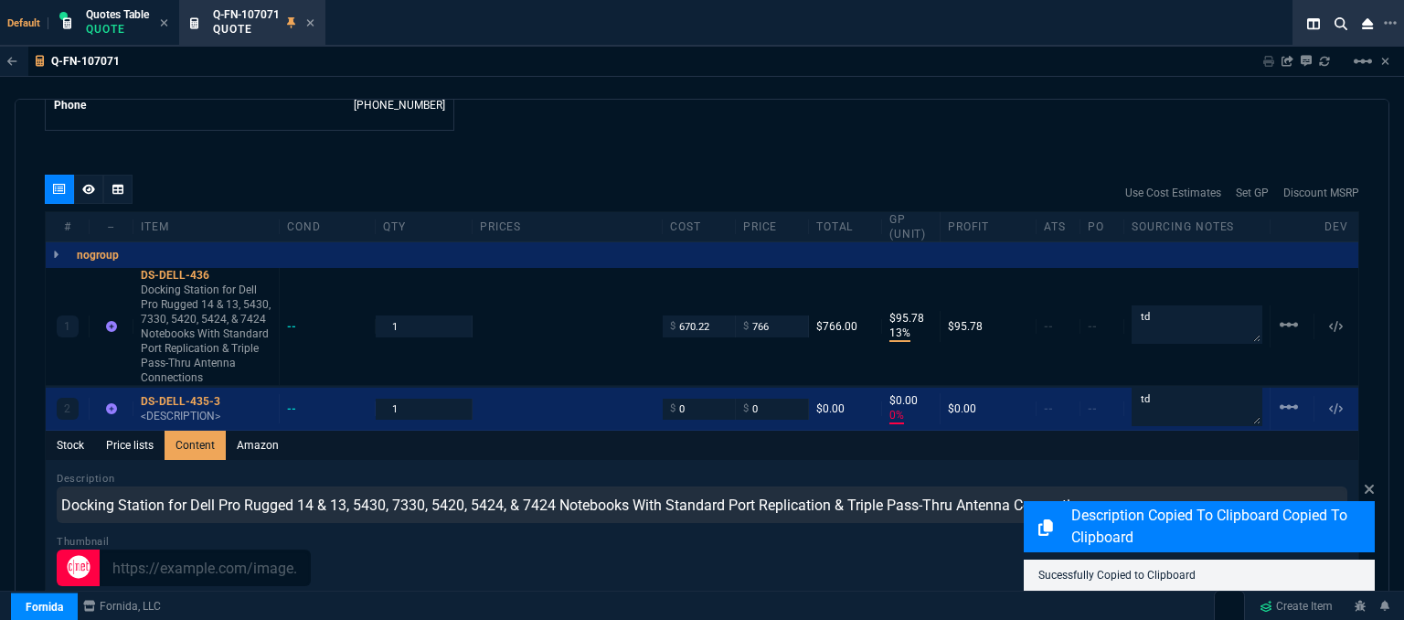
click at [632, 96] on div "Q-FN-107071 Sharing Q-FN-107071 Link Dev Link Share on Teams linear_scale quote…" at bounding box center [702, 380] width 1404 height 666
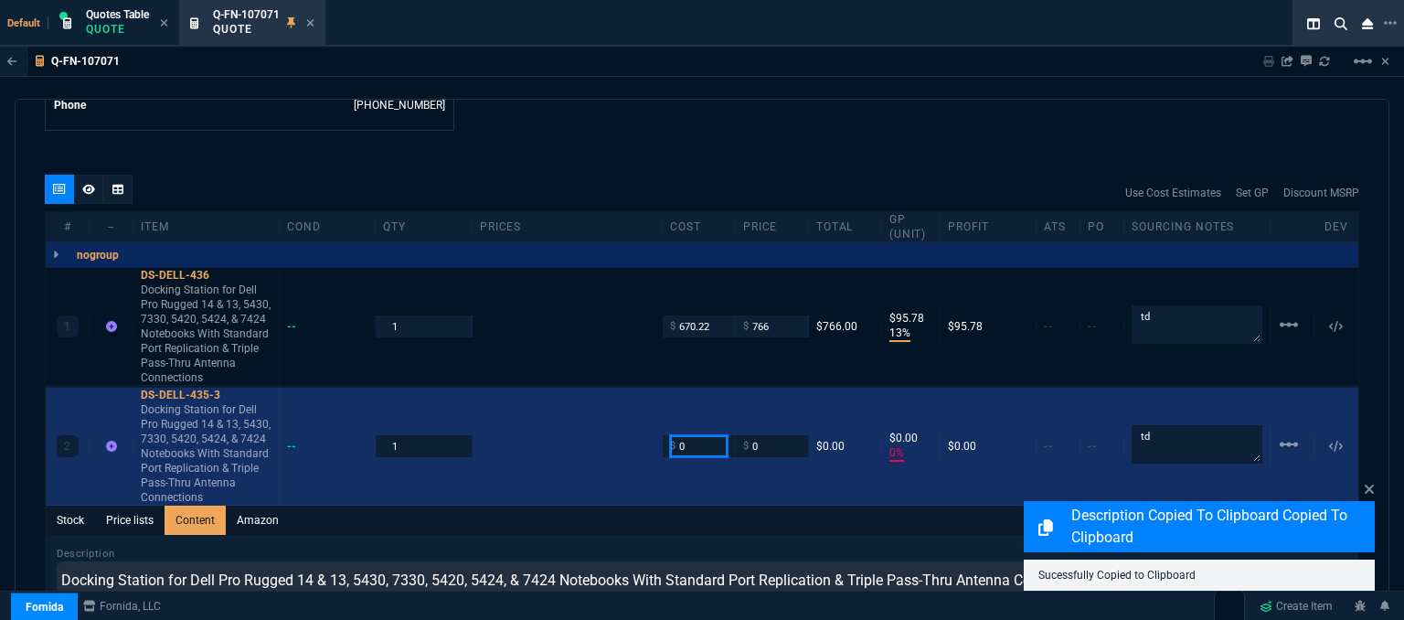
drag, startPoint x: 655, startPoint y: 427, endPoint x: 623, endPoint y: 423, distance: 32.2
click at [623, 423] on div "2 DS-DELL-435-3 Docking Station for Dell Pro Rugged 14 & 13, 5430, 7330, 5420, …" at bounding box center [702, 446] width 1312 height 118
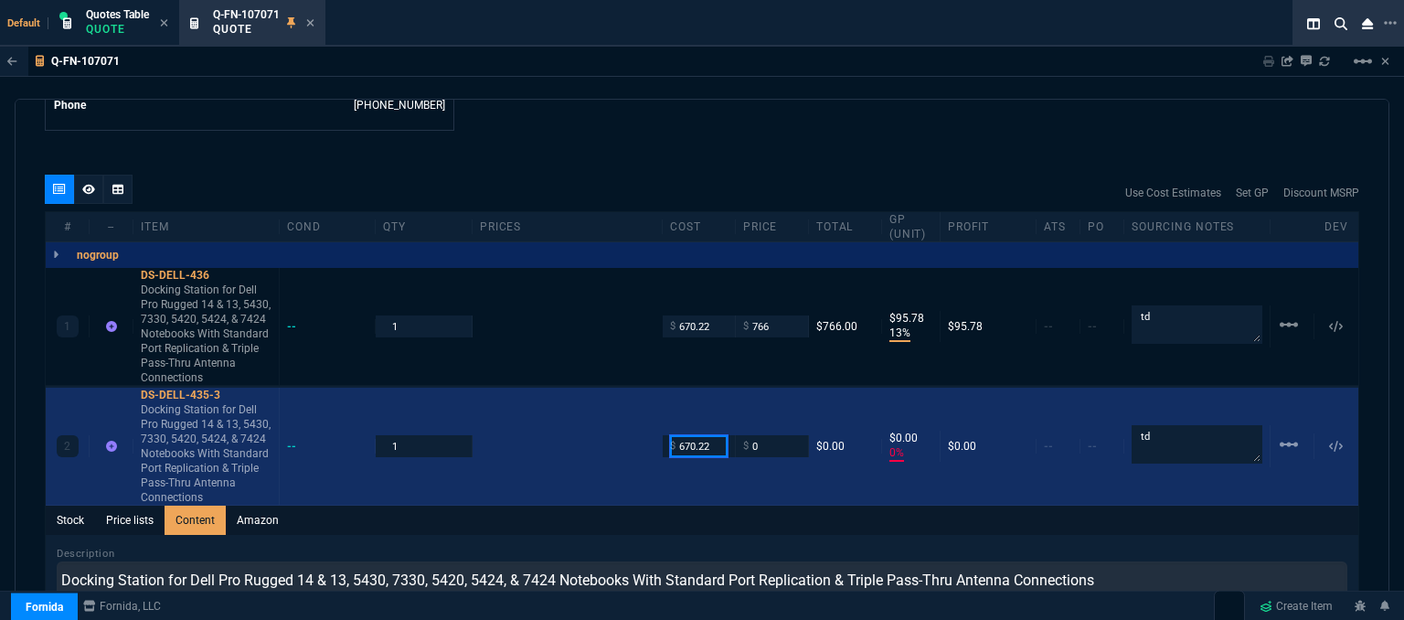
type input "670.22"
drag, startPoint x: 746, startPoint y: 421, endPoint x: 726, endPoint y: 422, distance: 20.1
click at [726, 422] on div "2 DS-DELL-435-3 Docking Station for Dell Pro Rugged 14 & 13, 5430, 7330, 5420, …" at bounding box center [702, 446] width 1312 height 118
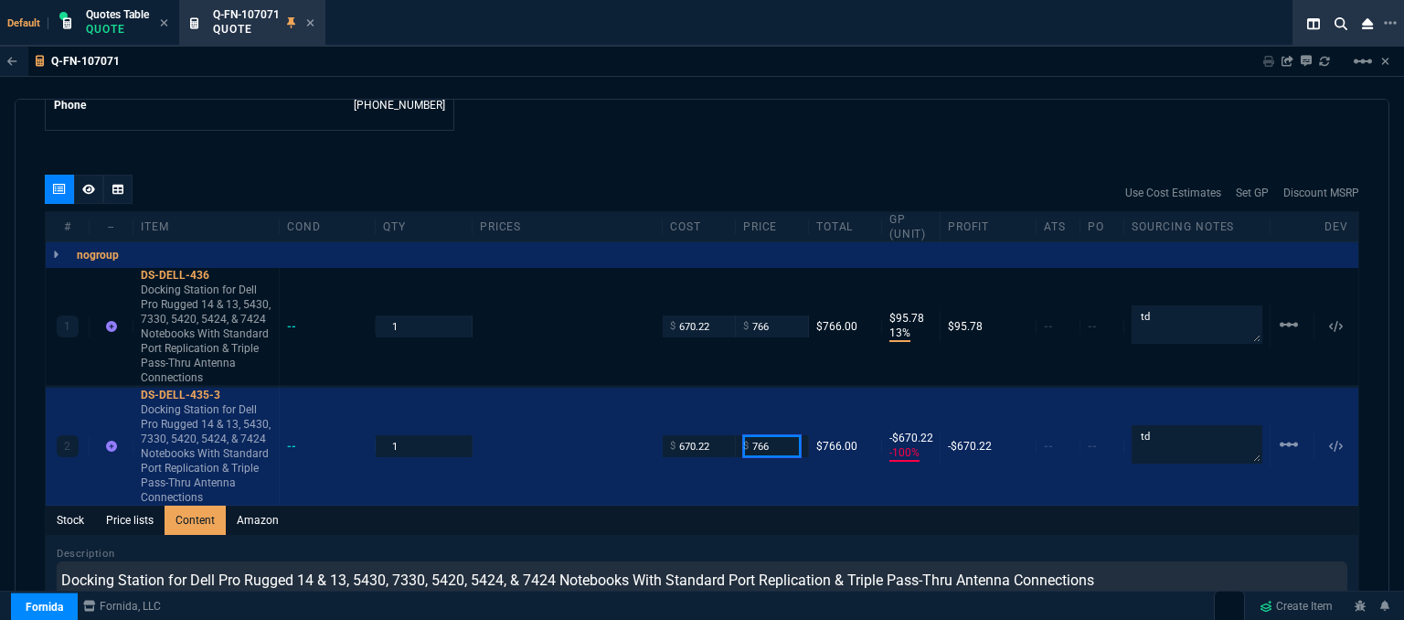
type input "766"
click at [693, 92] on div "Q-FN-107071 Sharing Q-FN-107071 Link Dev Link Share on Teams linear_scale quote…" at bounding box center [702, 380] width 1404 height 666
click at [216, 303] on p "Docking Station for Dell Pro Rugged 14 & 13, 5430, 7330, 5420, 5424, & 7424 Not…" at bounding box center [206, 333] width 131 height 102
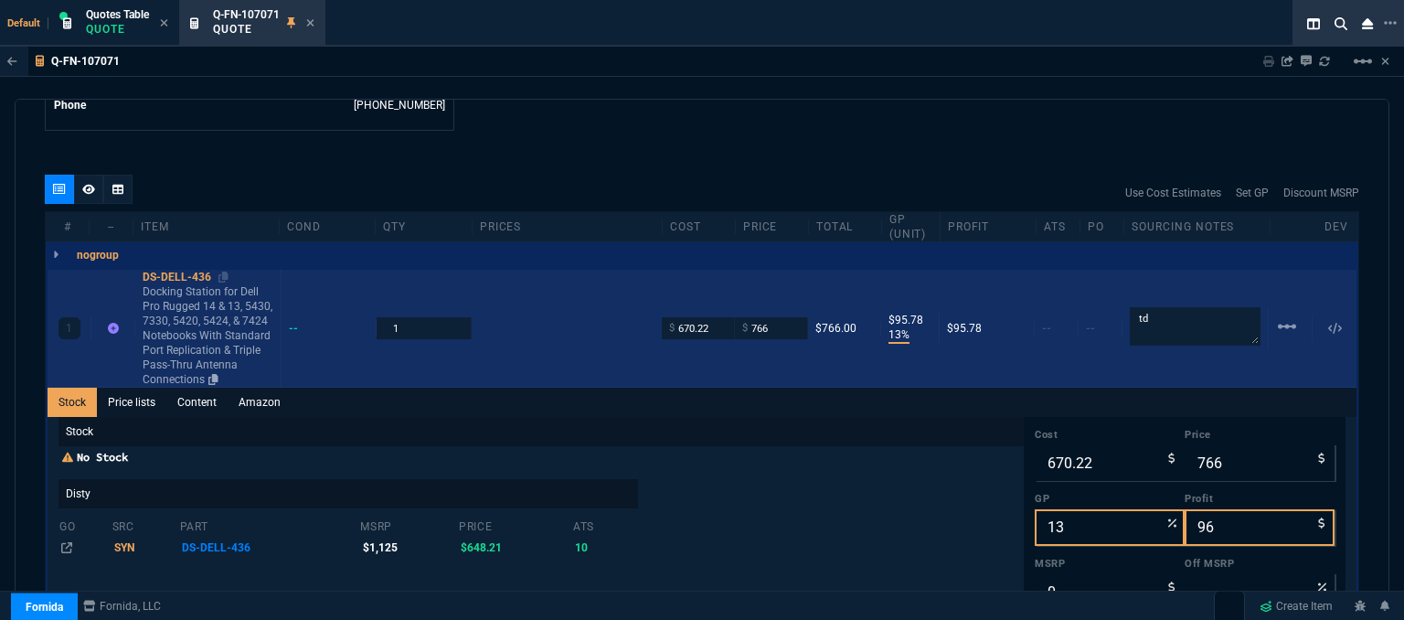
type input "13"
type input "96"
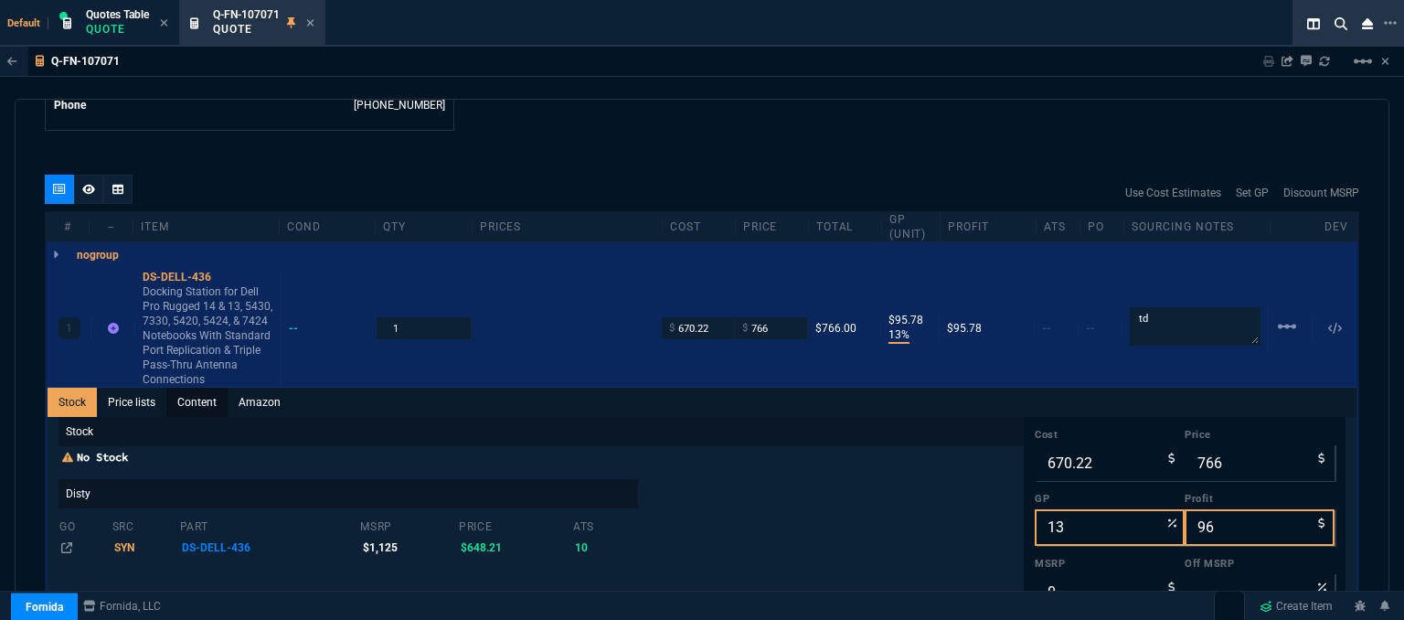
click at [199, 387] on link "Content" at bounding box center [196, 401] width 61 height 29
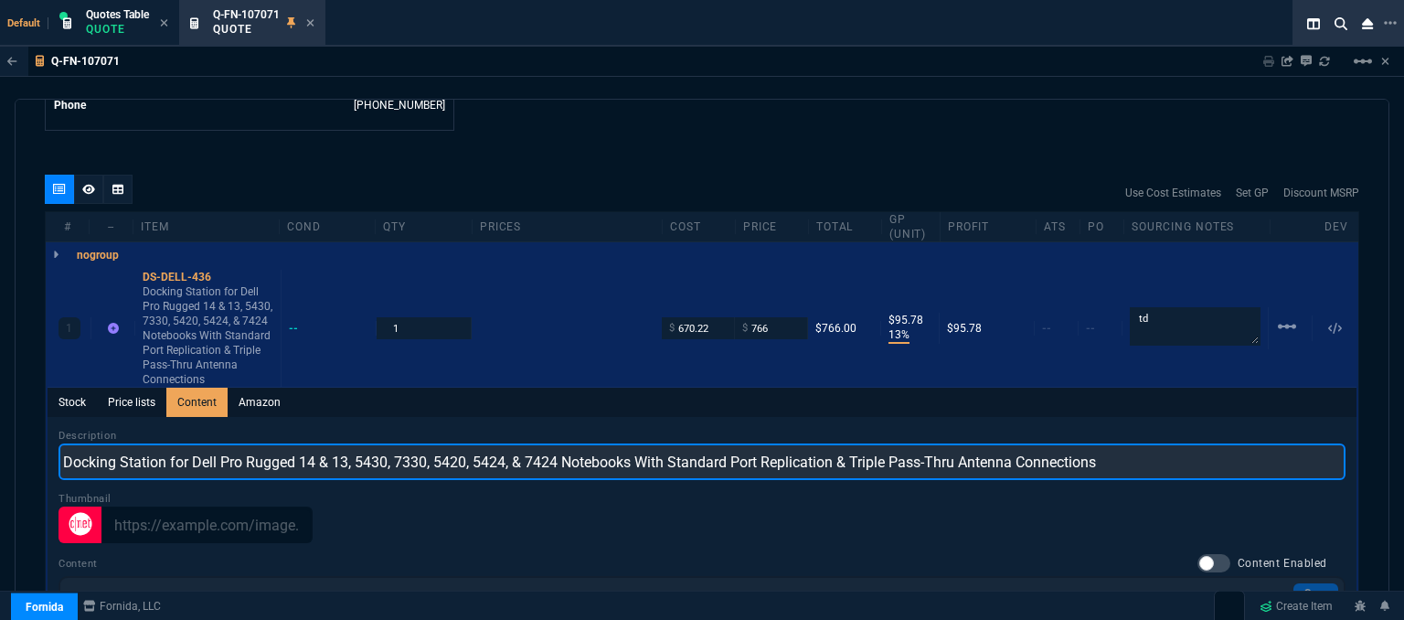
drag, startPoint x: 1179, startPoint y: 440, endPoint x: 0, endPoint y: 430, distance: 1178.9
click at [0, 430] on div "Q-FN-107071 Sharing Q-FN-107071 Link Dev Link Share on Teams linear_scale quote…" at bounding box center [702, 380] width 1404 height 666
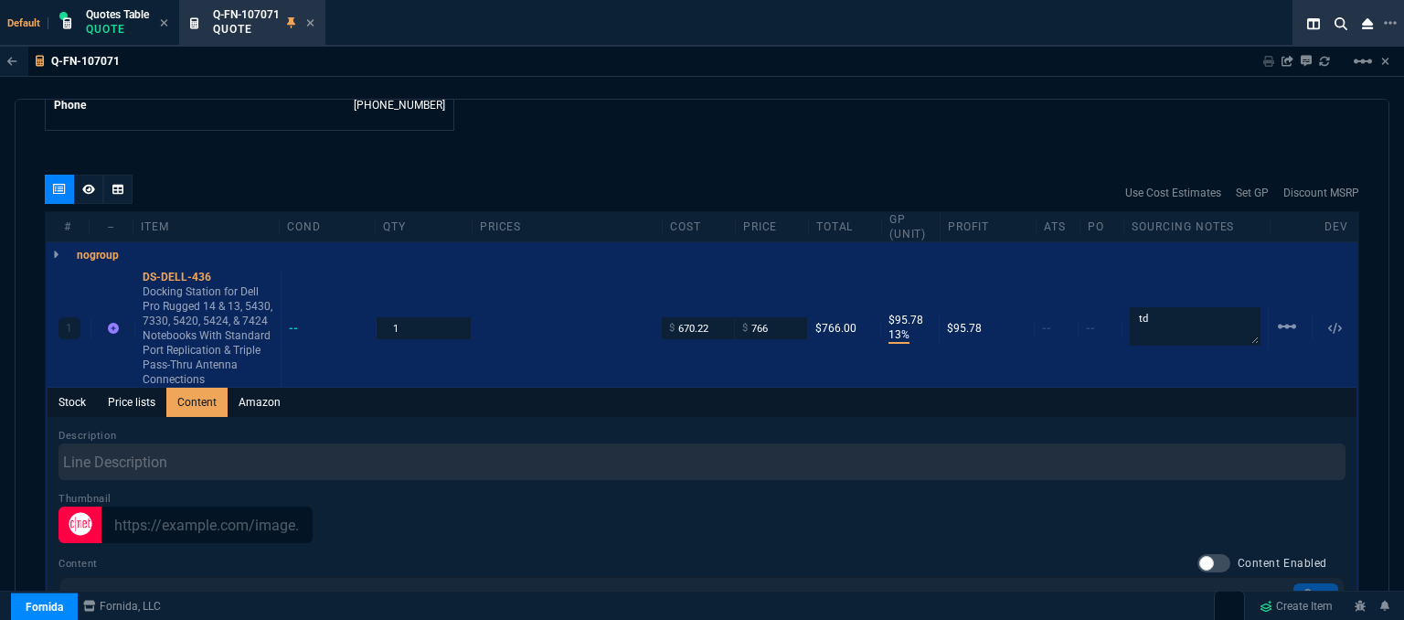
click at [559, 92] on div "Q-FN-107071 Sharing Q-FN-107071 Link Dev Link Share on Teams linear_scale quote…" at bounding box center [702, 380] width 1404 height 666
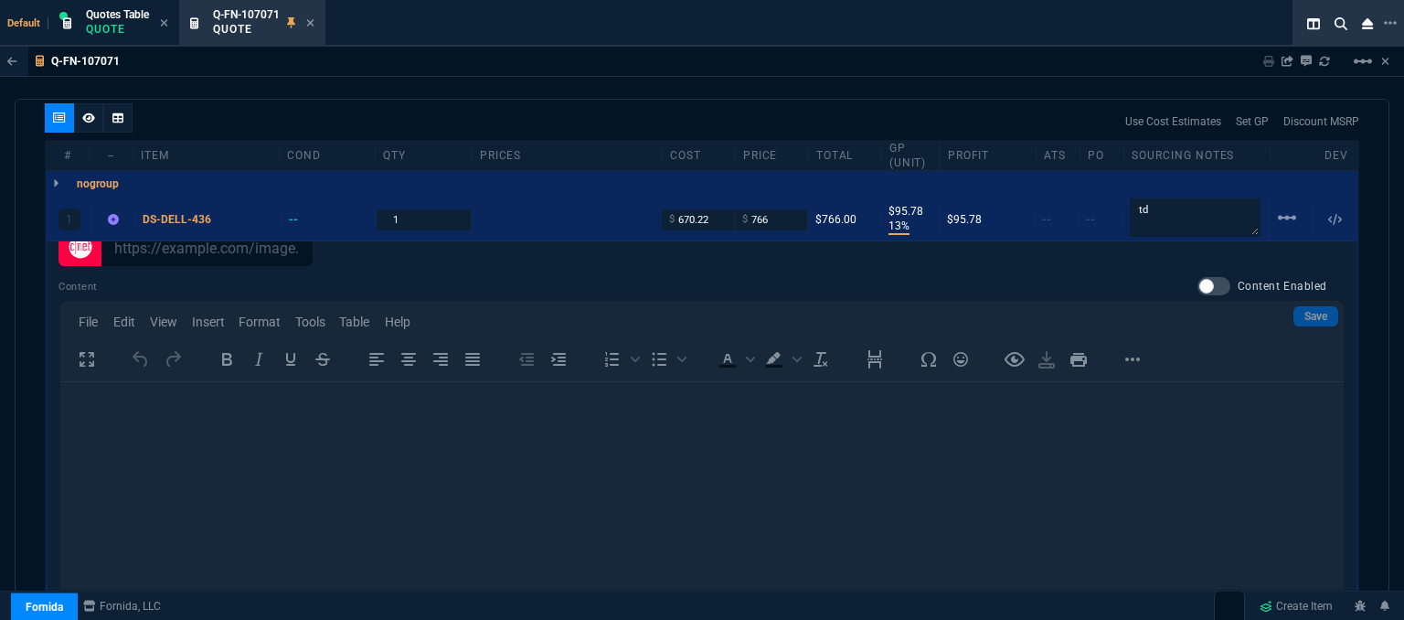
scroll to position [925, 0]
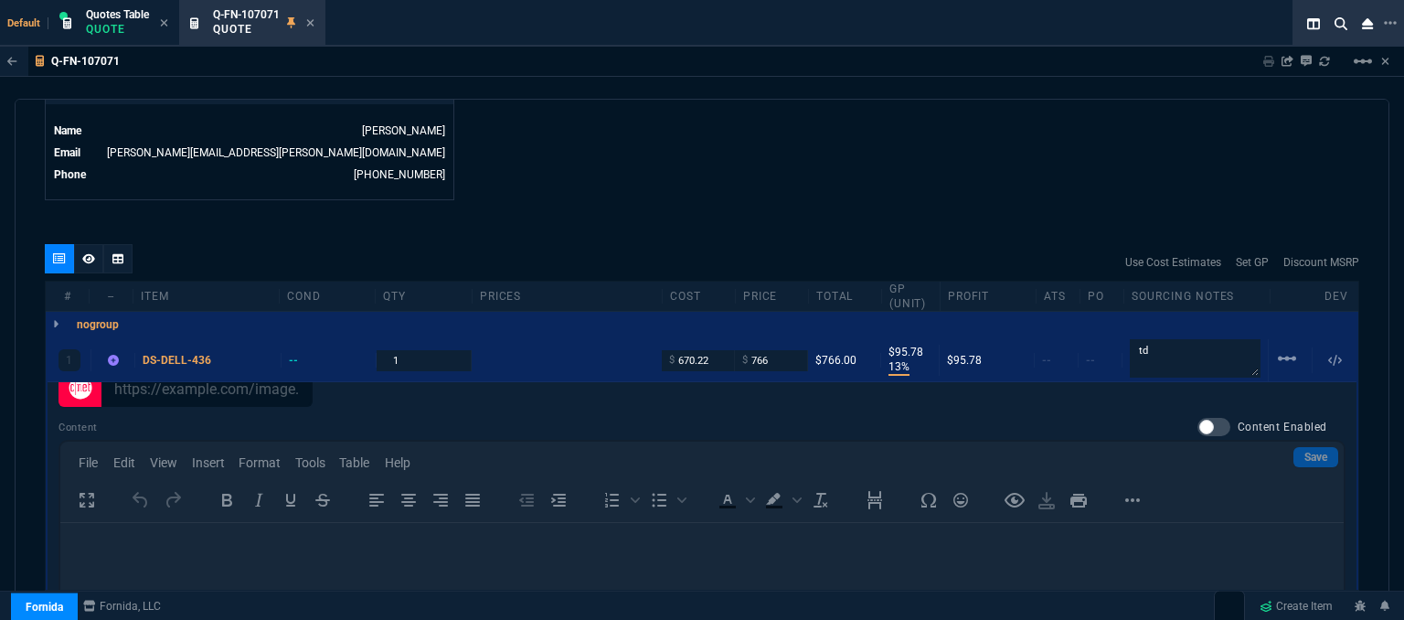
drag, startPoint x: 223, startPoint y: 334, endPoint x: 525, endPoint y: 427, distance: 316.2
click at [223, 355] on icon at bounding box center [223, 360] width 10 height 11
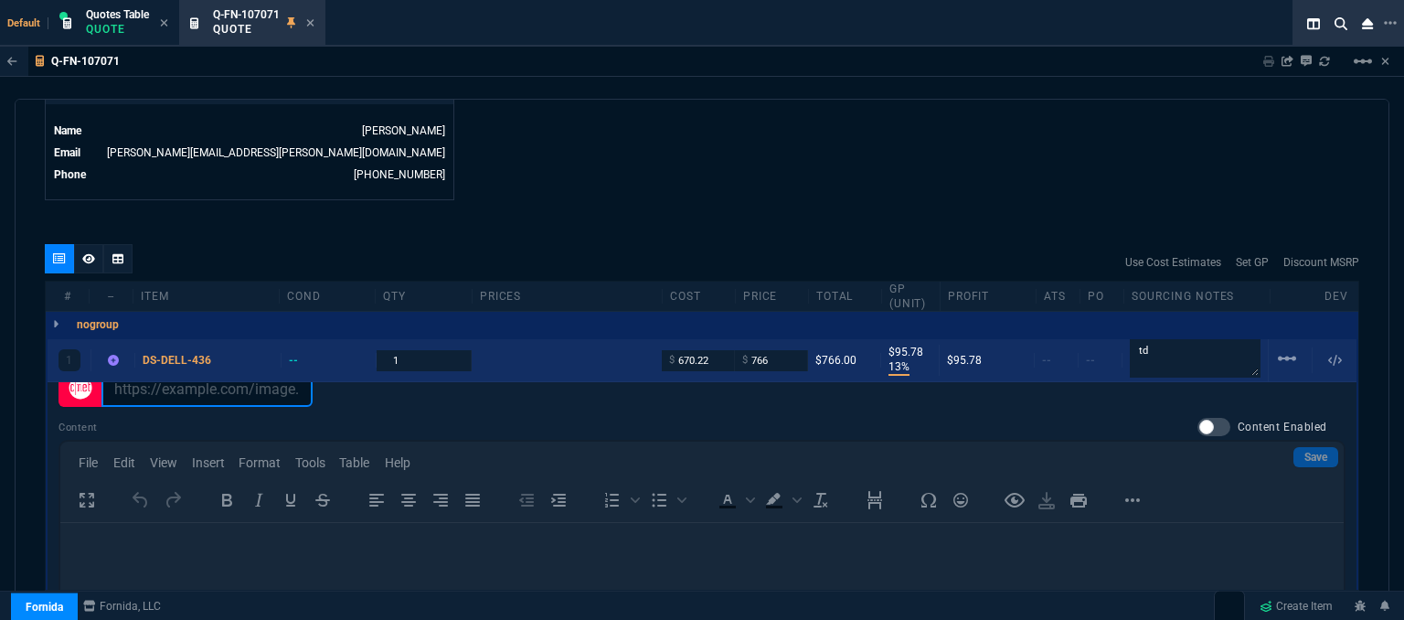
drag, startPoint x: 271, startPoint y: 366, endPoint x: 219, endPoint y: 362, distance: 52.2
click at [219, 362] on div "1 DS-DELL-436 -- 1 $ 670.22 $ 766 $766.00 $95.78 13% $95.78 -- -- td linear_sca…" at bounding box center [702, 577] width 1312 height 481
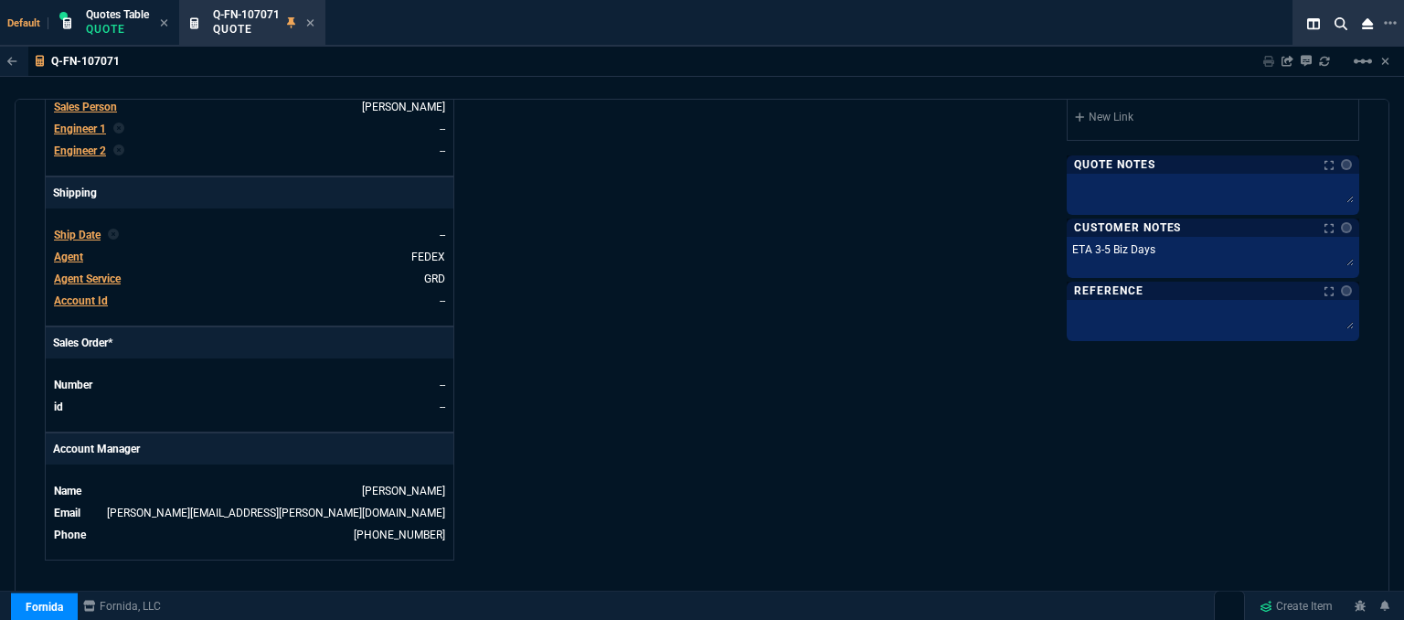
scroll to position [559, 0]
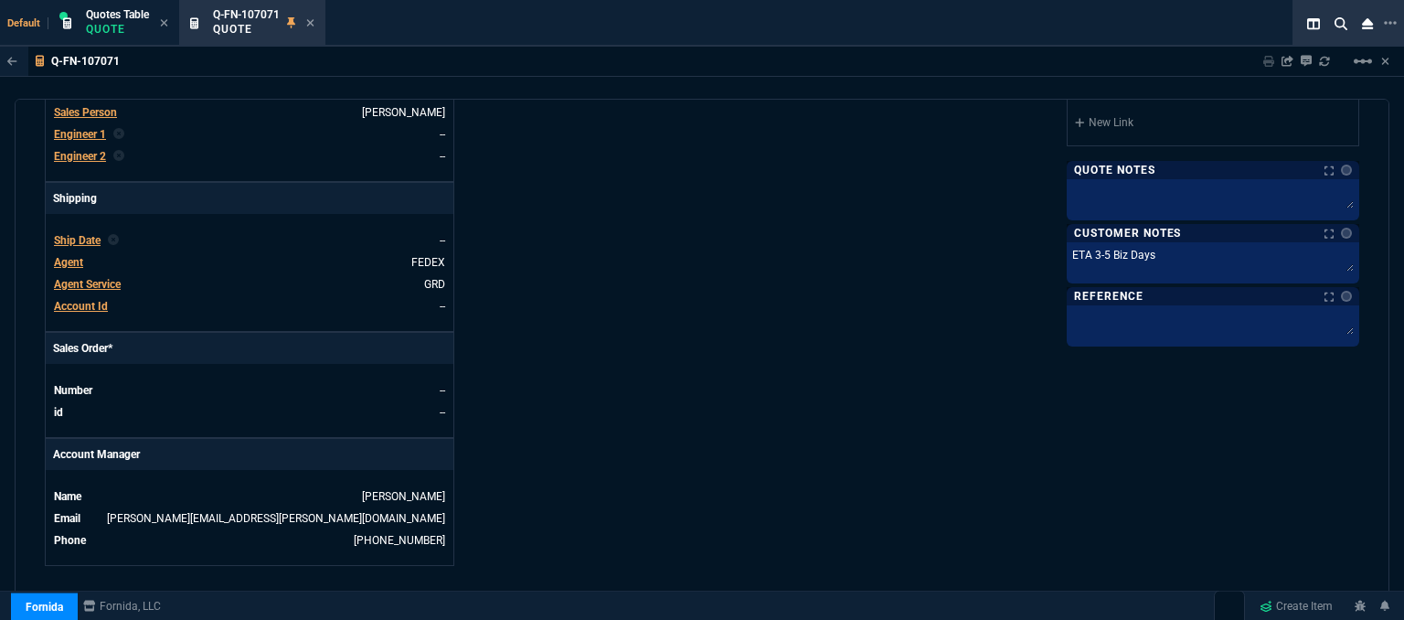
click at [861, 273] on div "Fornida, LLC 2609 Technology Dr Suite 300 Plano, TX 75074 Share Link Show More …" at bounding box center [1030, 88] width 657 height 956
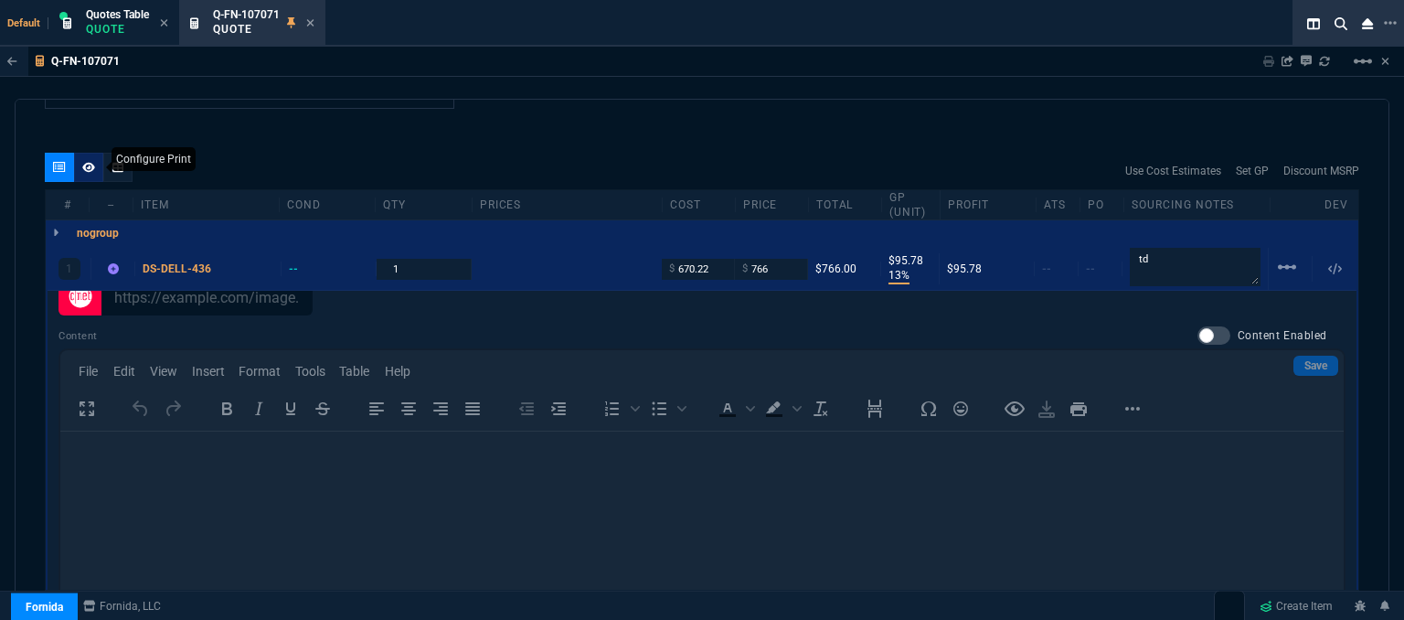
click at [91, 162] on icon at bounding box center [88, 167] width 13 height 11
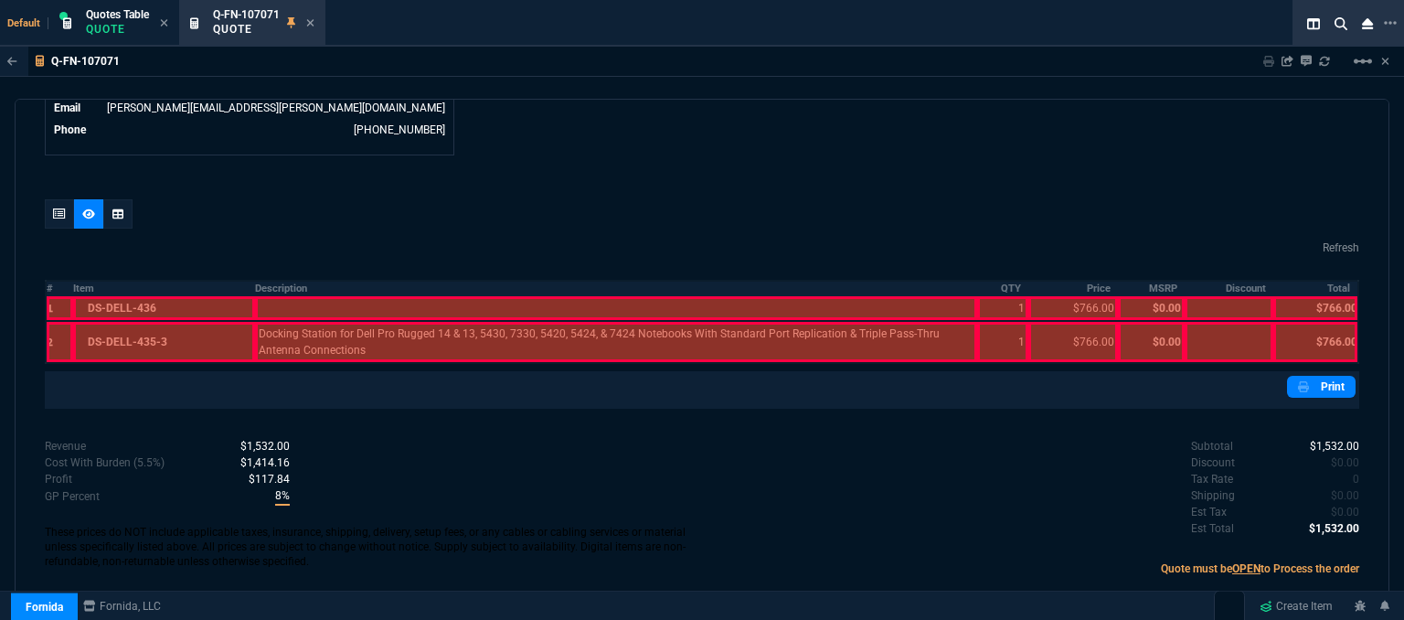
scroll to position [953, 0]
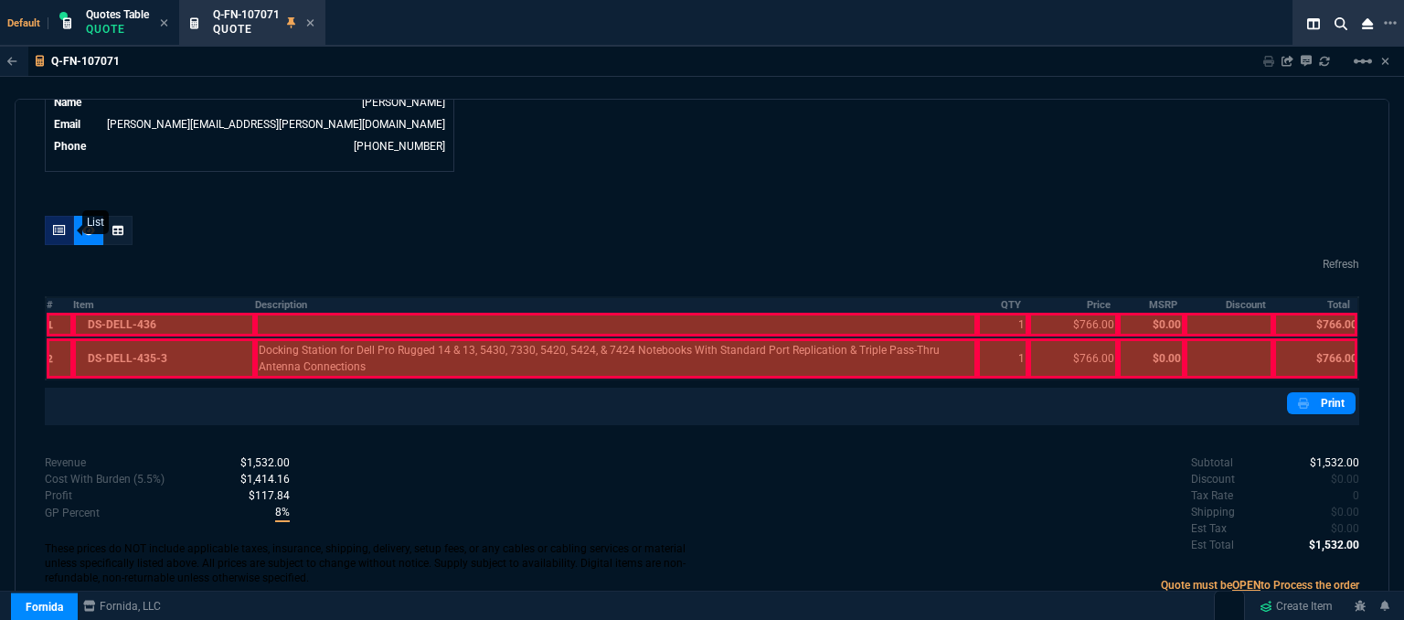
click at [59, 225] on icon at bounding box center [59, 230] width 13 height 11
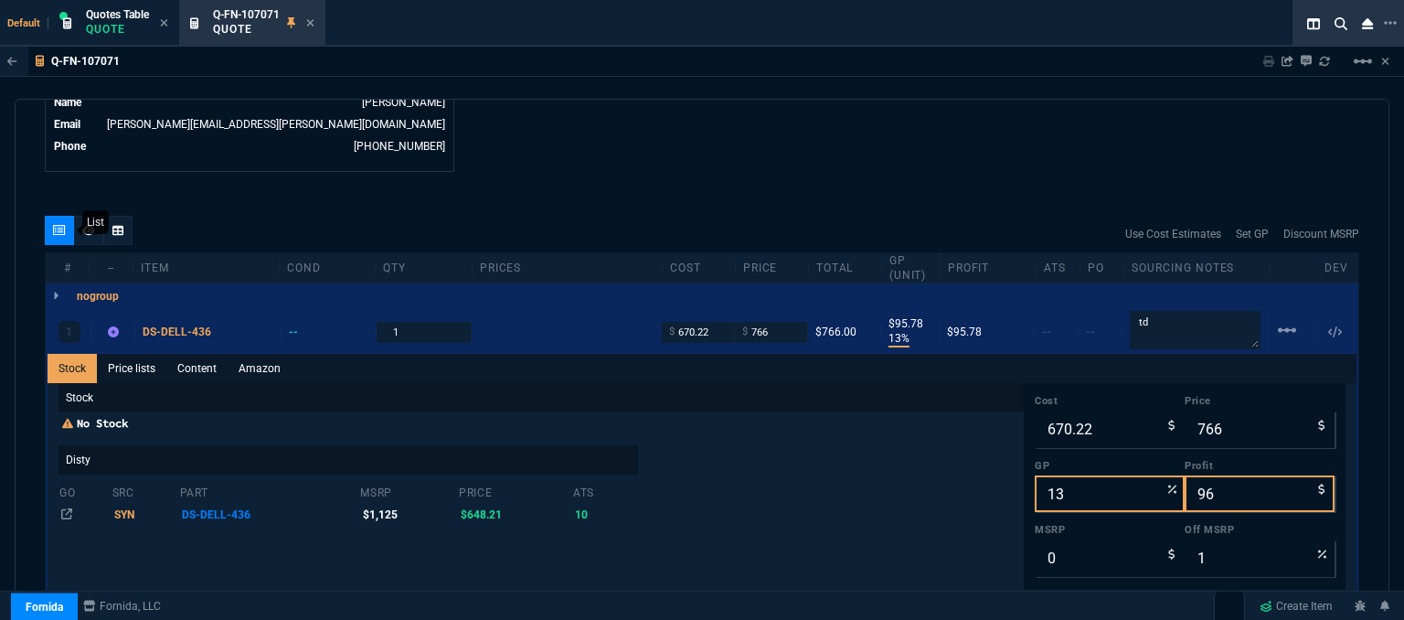
scroll to position [1016, 0]
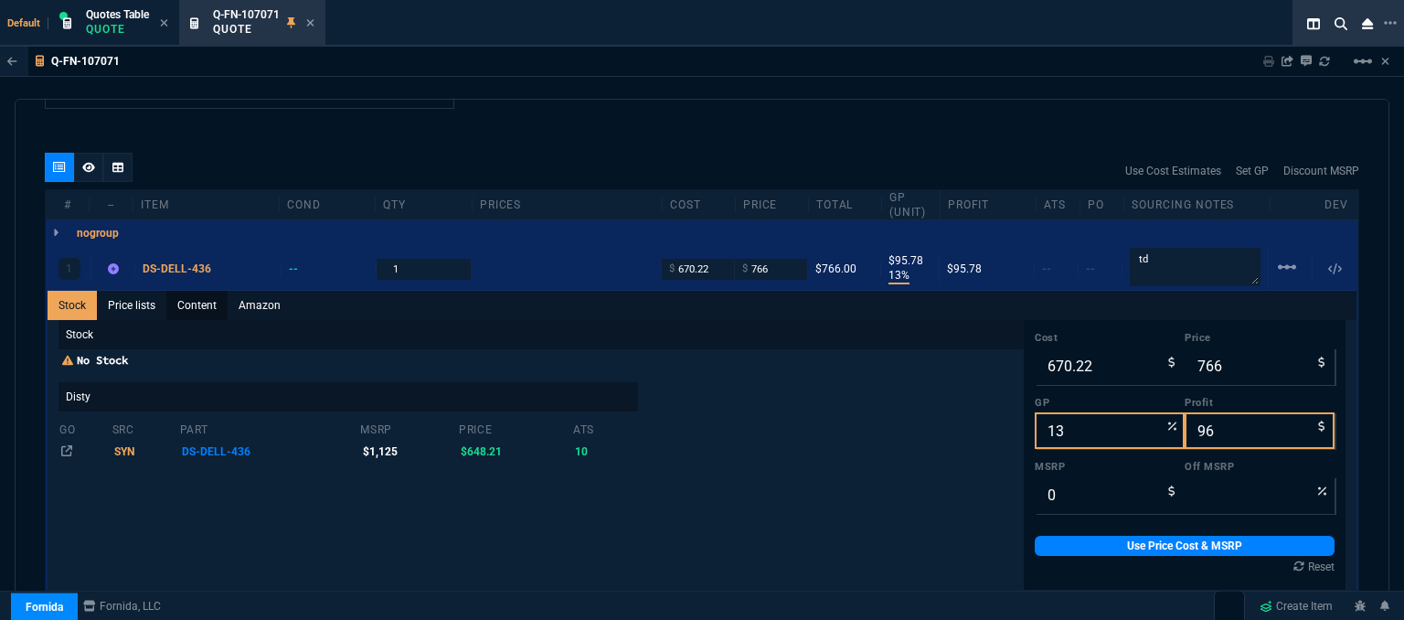
click at [191, 291] on link "Content" at bounding box center [196, 305] width 61 height 29
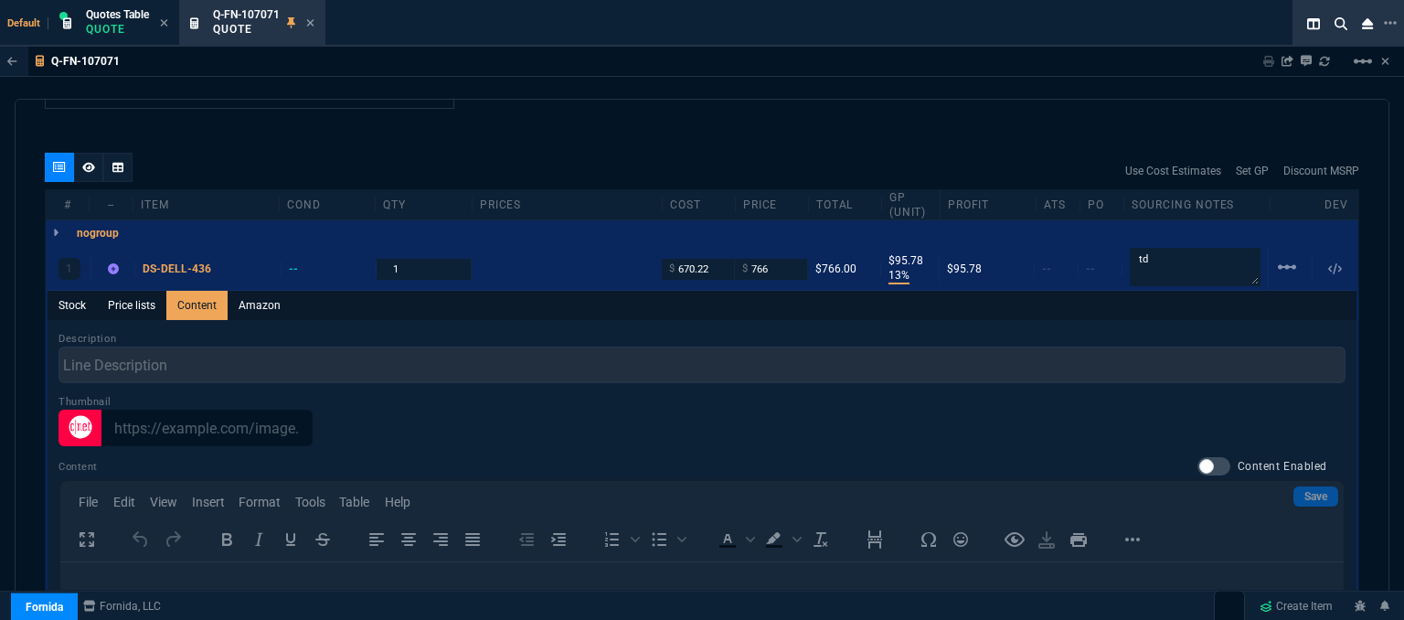
scroll to position [0, 0]
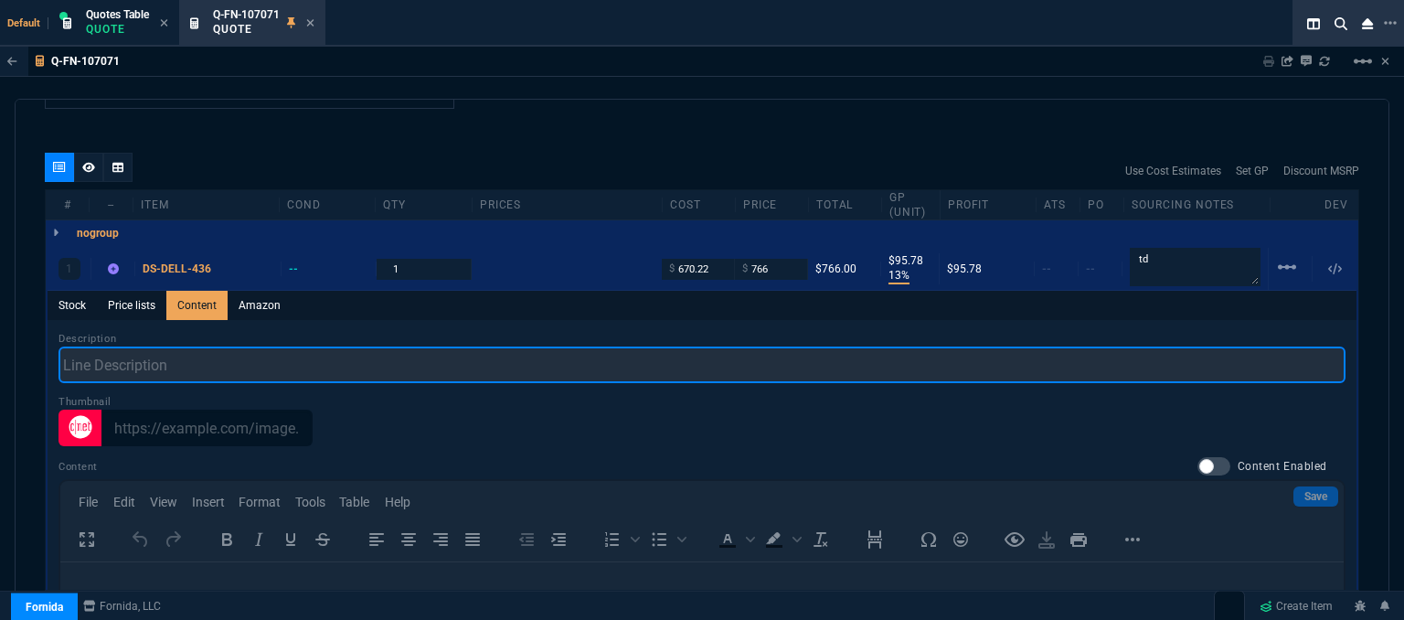
click at [277, 347] on input "text" at bounding box center [701, 364] width 1287 height 37
paste input "Docking Station for Dell Pro Rugged 14 and 13 , 5430, 7330, 5420, 5424, & 7424 …"
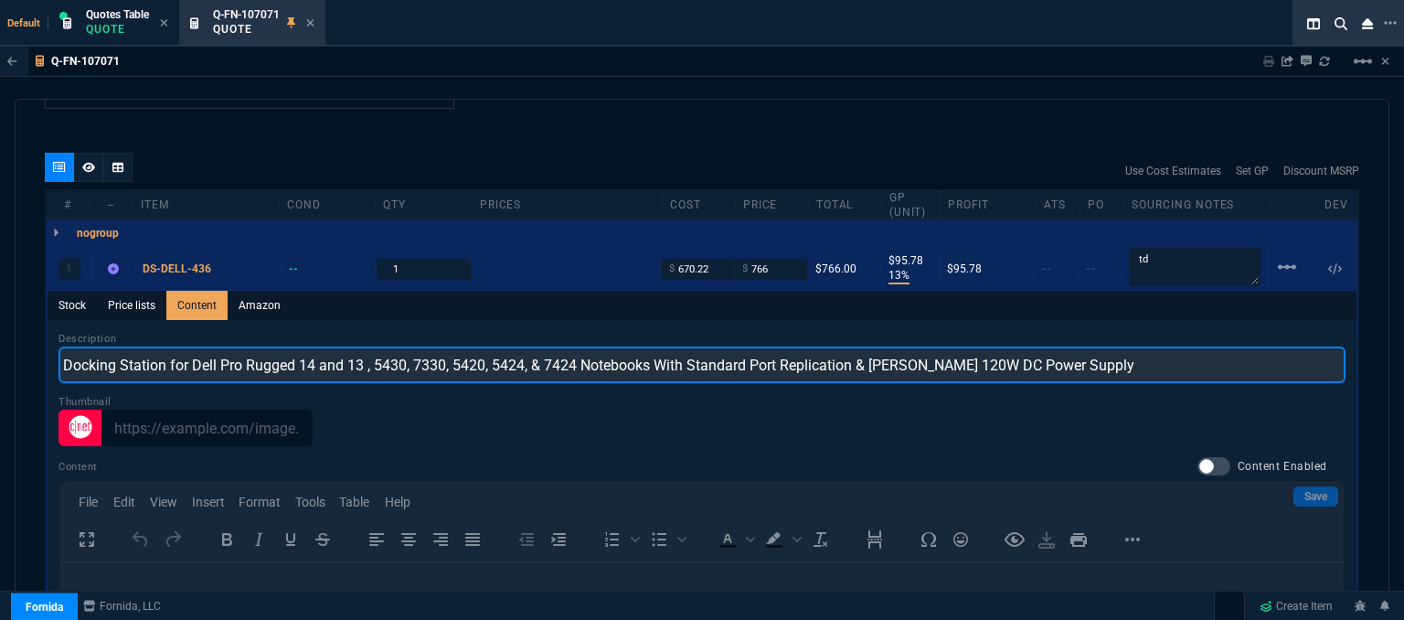
type input "Docking Station for Dell Pro Rugged 14 and 13 , 5430, 7330, 5420, 5424, & 7424 …"
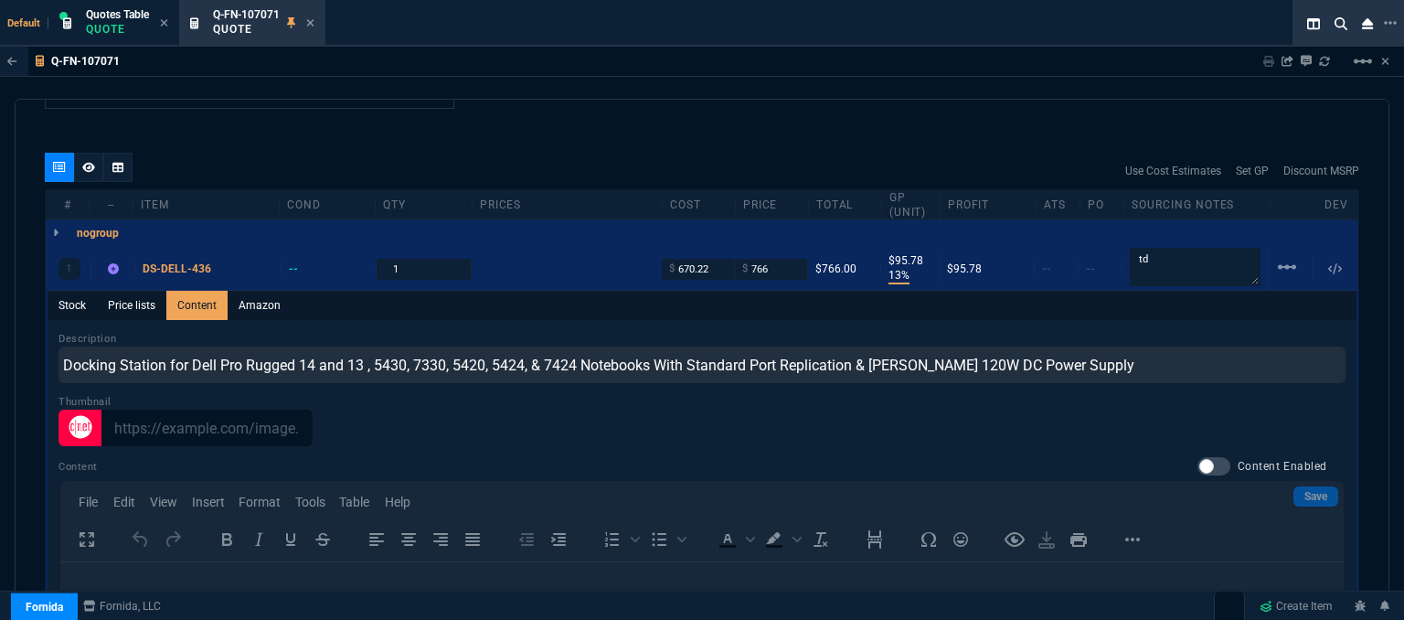
click at [468, 114] on div "quote Q-FN-107071 Garden Valley Technologies draft Fornida, LLC 2609 Technology…" at bounding box center [702, 362] width 1374 height 526
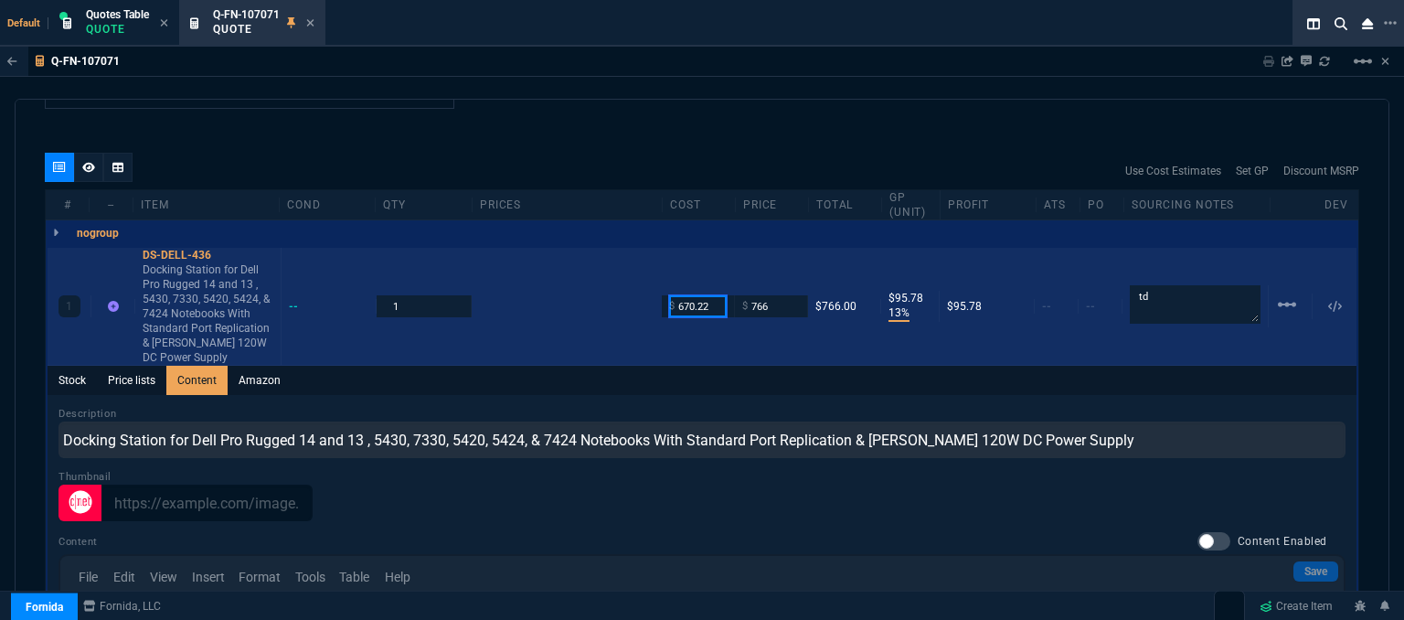
click at [720, 295] on input "670.22" at bounding box center [698, 305] width 58 height 21
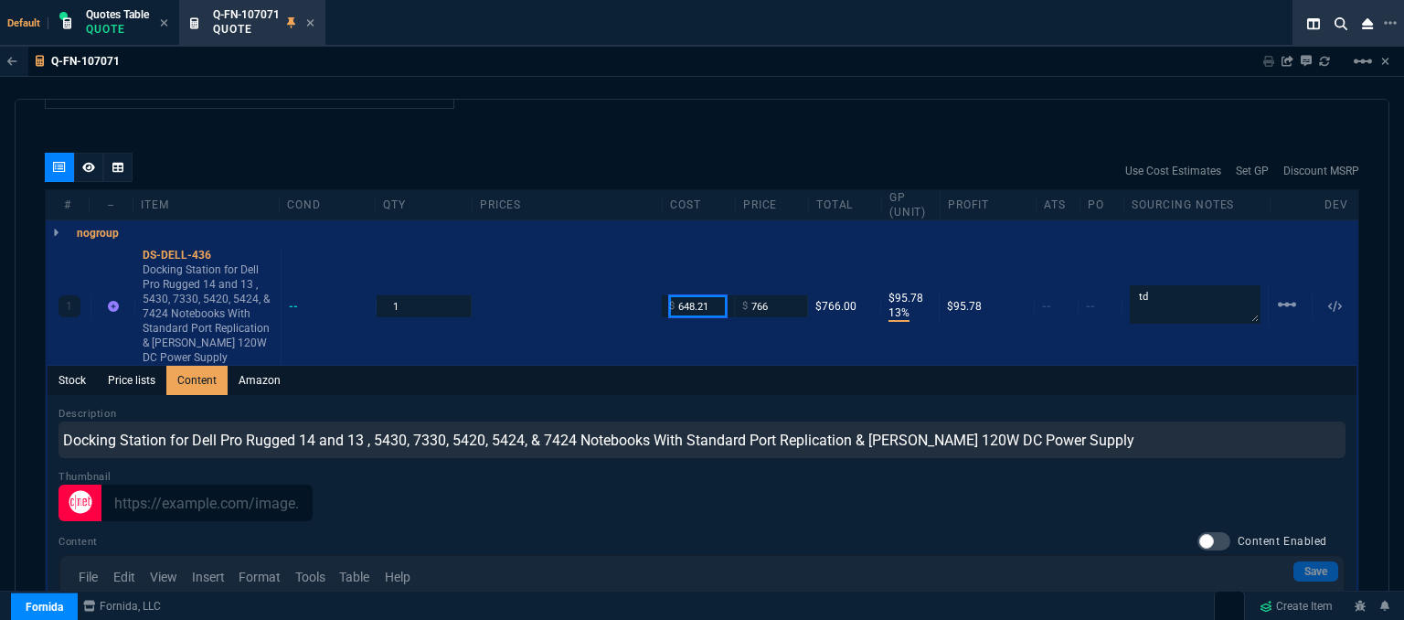
type input "648.21"
click at [713, 124] on div "quote Q-FN-107071 Garden Valley Technologies draft Fornida, LLC 2609 Technology…" at bounding box center [702, 362] width 1374 height 526
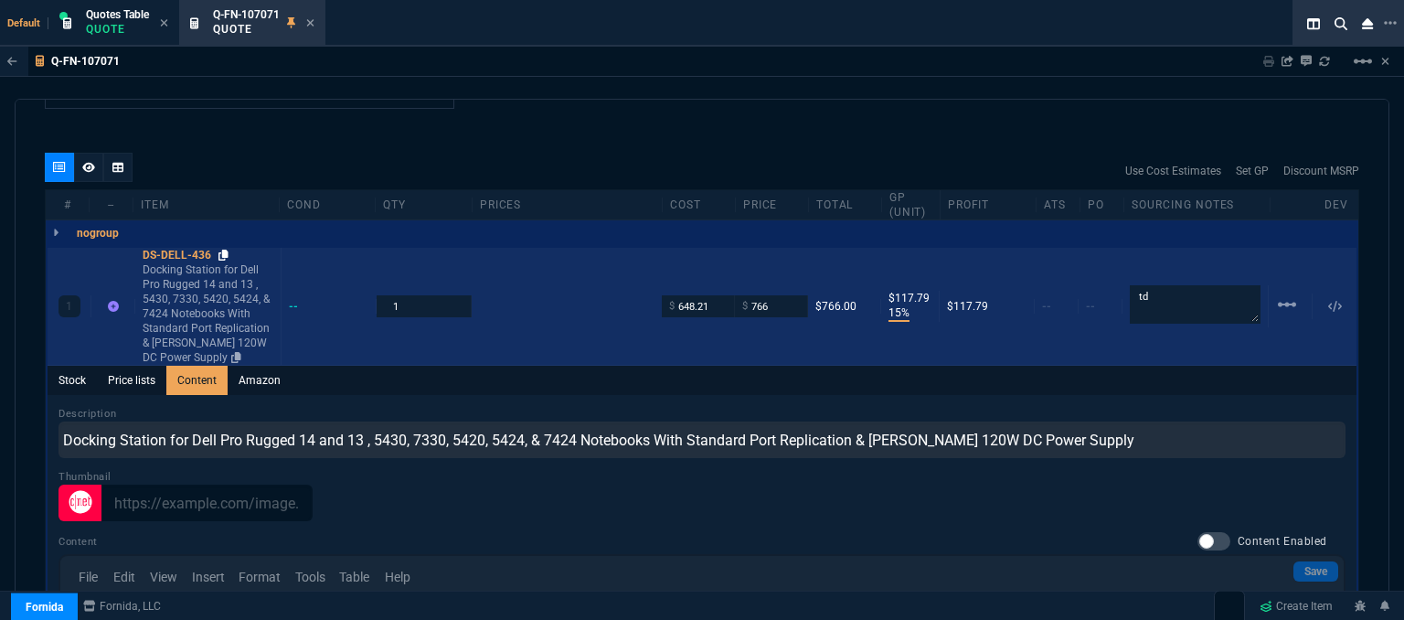
click at [221, 249] on icon at bounding box center [223, 254] width 10 height 11
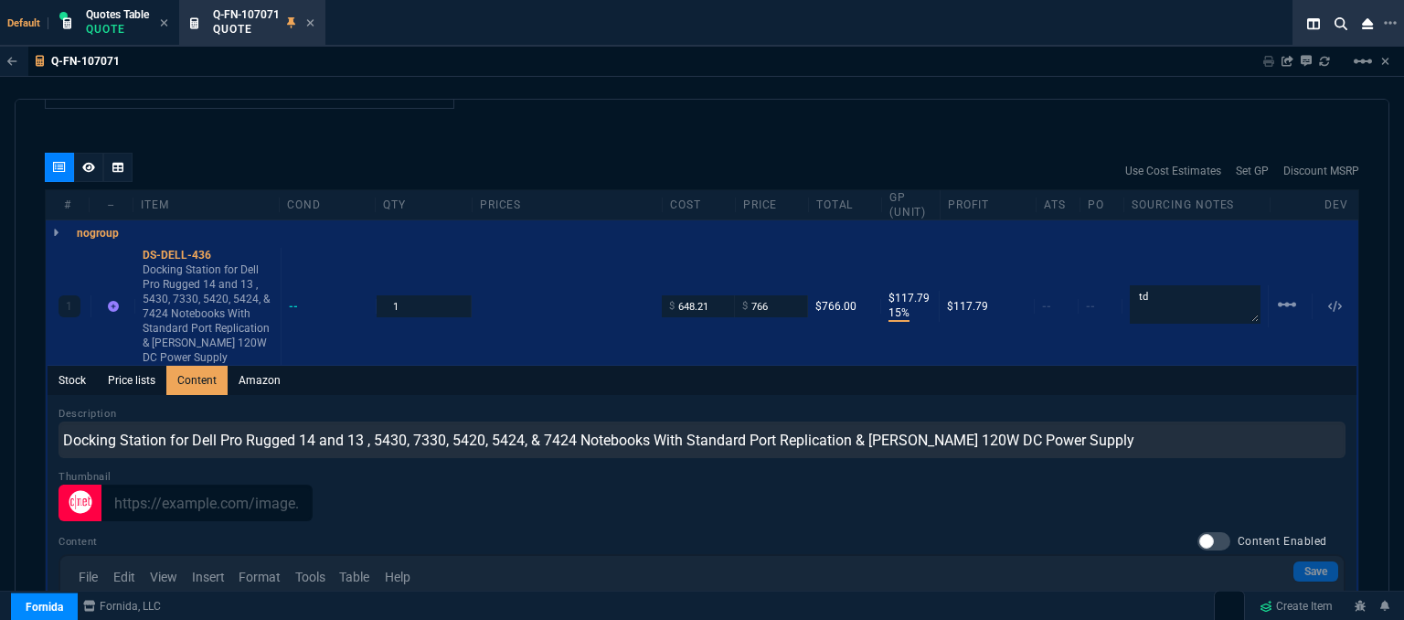
click at [687, 58] on div "Q-FN-107071 Sharing Q-FN-107071 Link Dev Link Share on Teams linear_scale" at bounding box center [702, 62] width 1404 height 30
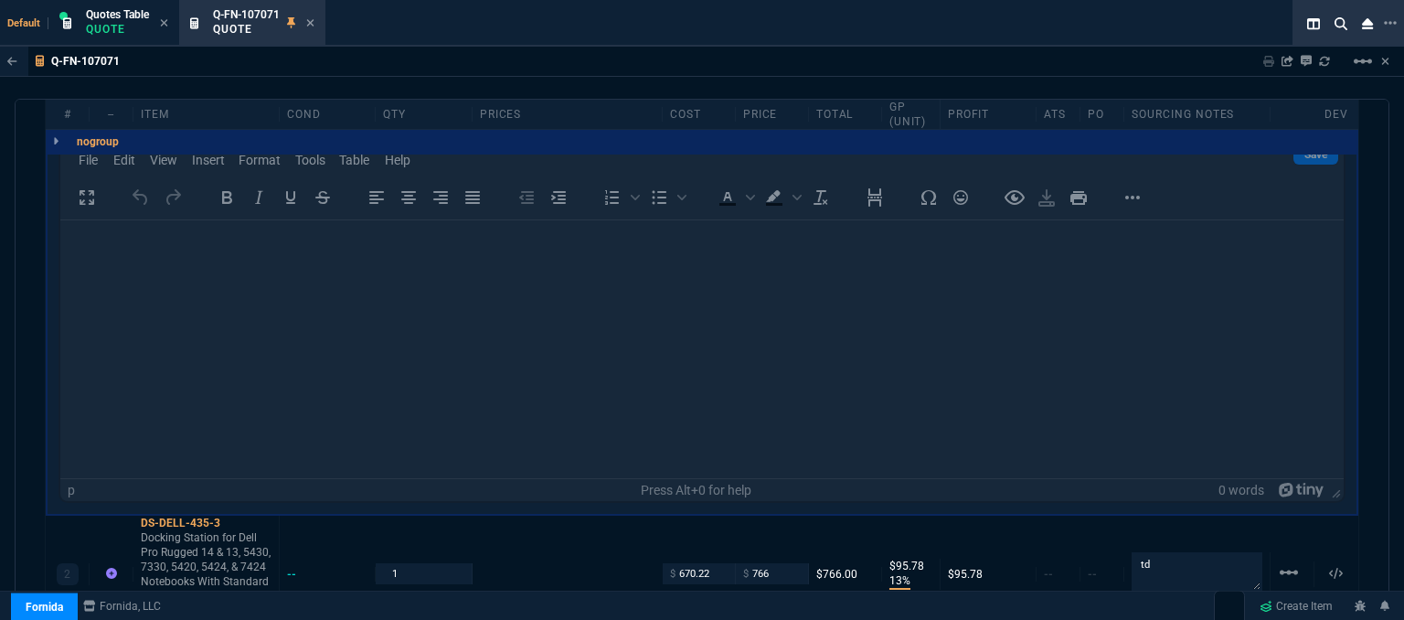
scroll to position [1473, 0]
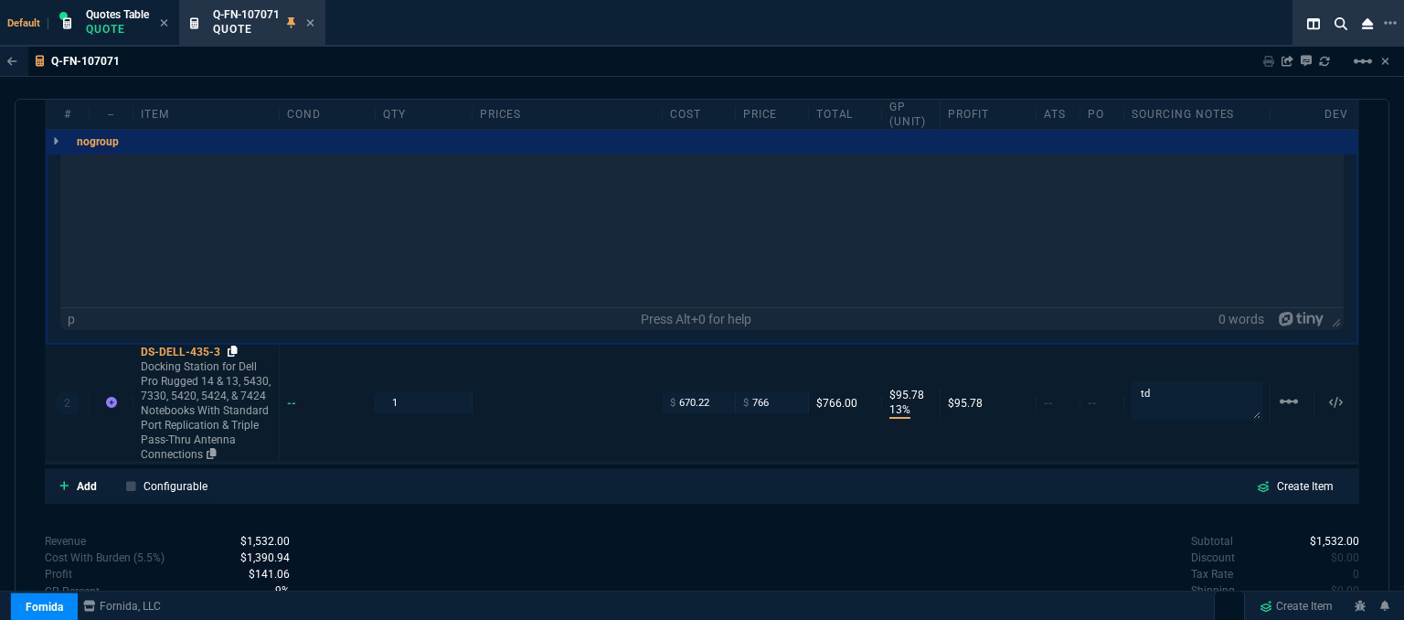
click at [230, 345] on icon at bounding box center [233, 350] width 10 height 11
click at [781, 392] on input "766" at bounding box center [772, 402] width 58 height 21
click at [784, 392] on input "766" at bounding box center [772, 402] width 58 height 21
click at [785, 392] on input "766" at bounding box center [772, 402] width 58 height 21
type input "765"
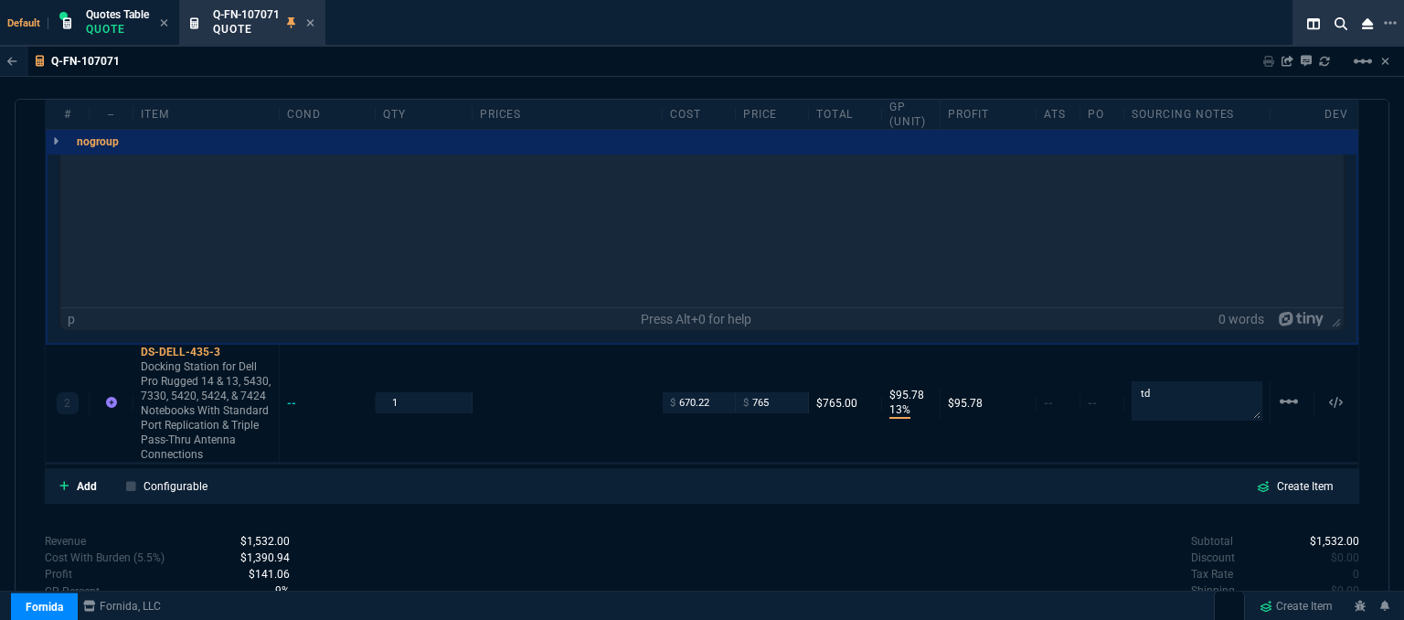
click at [784, 552] on div "Subtotal $1,532.00 Discount $0.00 Tax Rate 0 Shipping $0.00 Est Tax $0.00 Est T…" at bounding box center [1030, 583] width 657 height 101
type input "765"
type input "12"
type input "95"
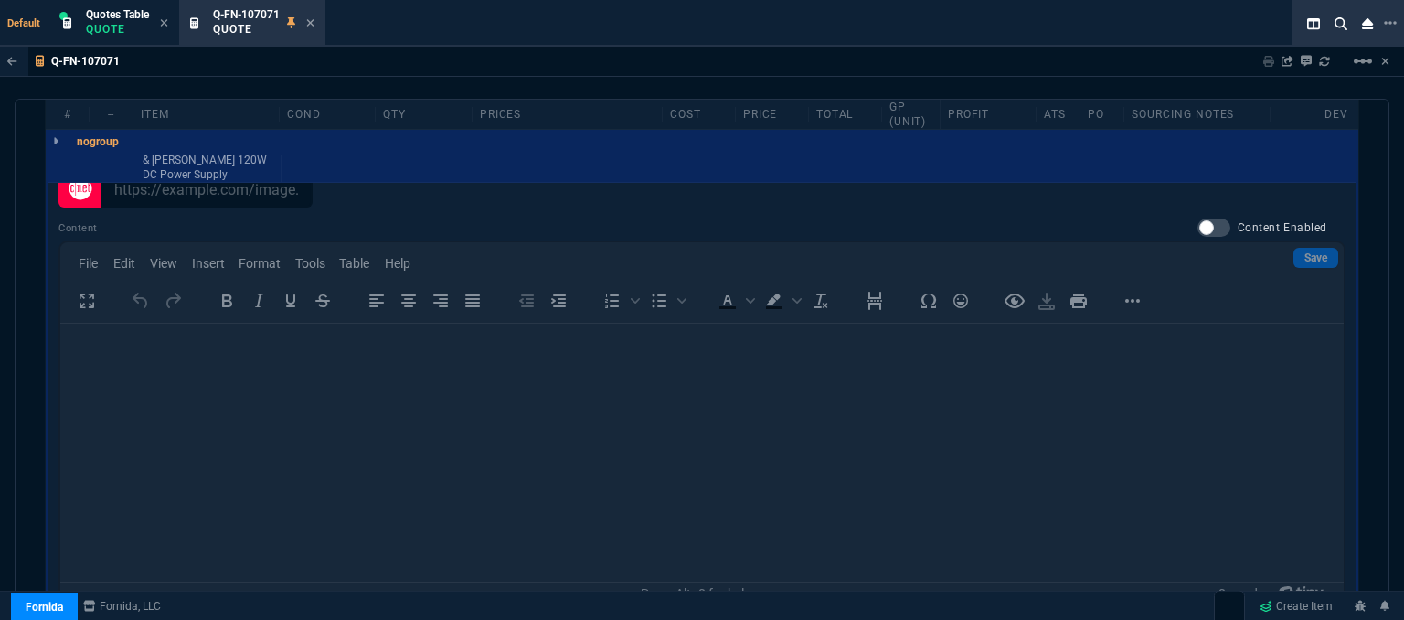
scroll to position [925, 0]
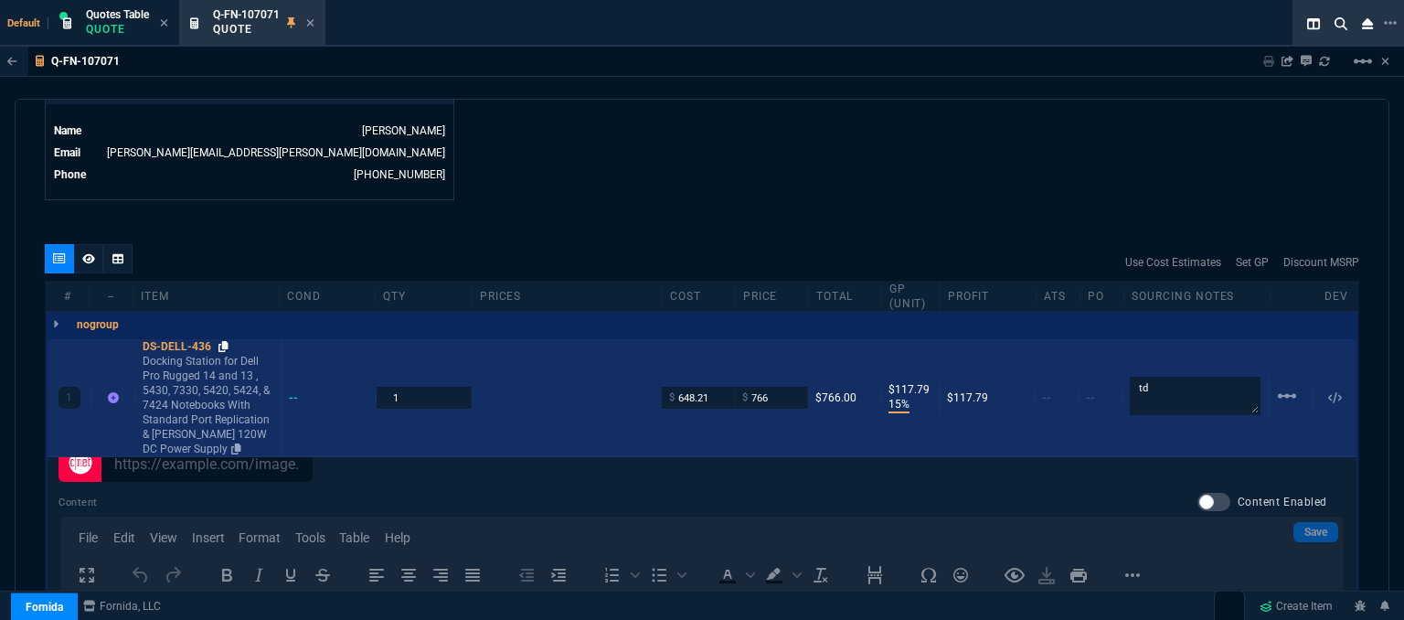
click at [222, 341] on icon at bounding box center [223, 346] width 10 height 11
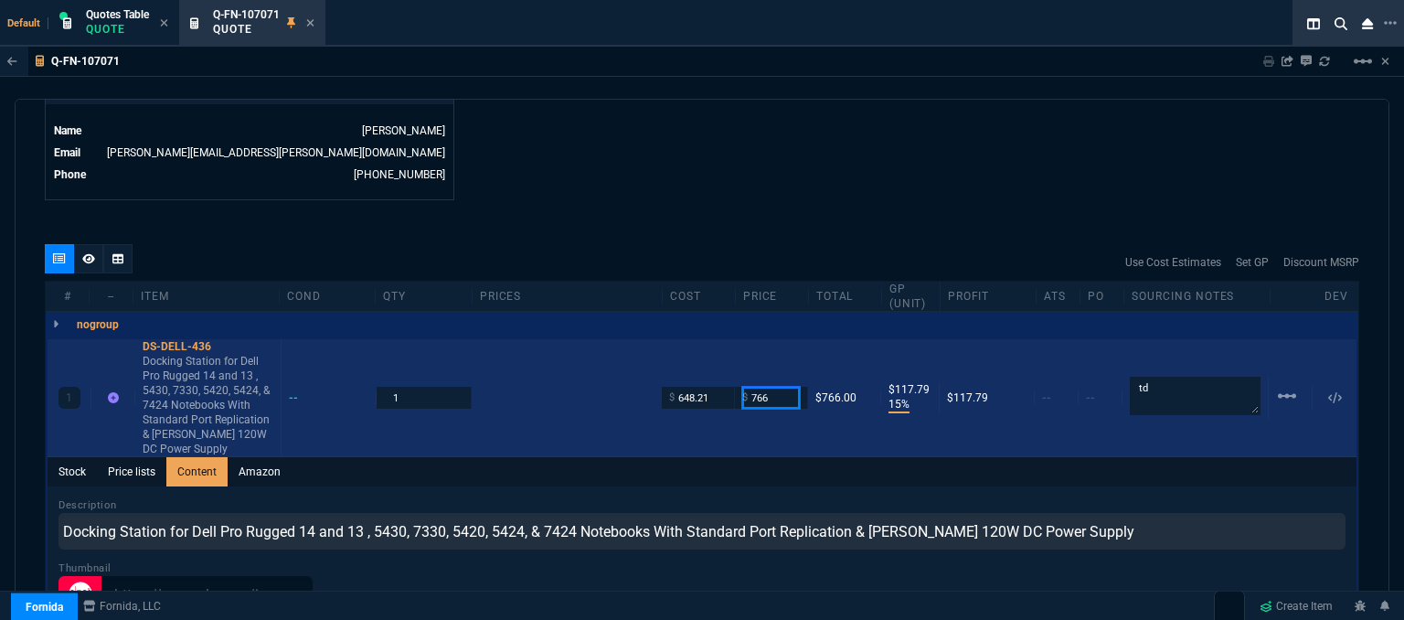
click at [779, 387] on input "766" at bounding box center [771, 397] width 58 height 21
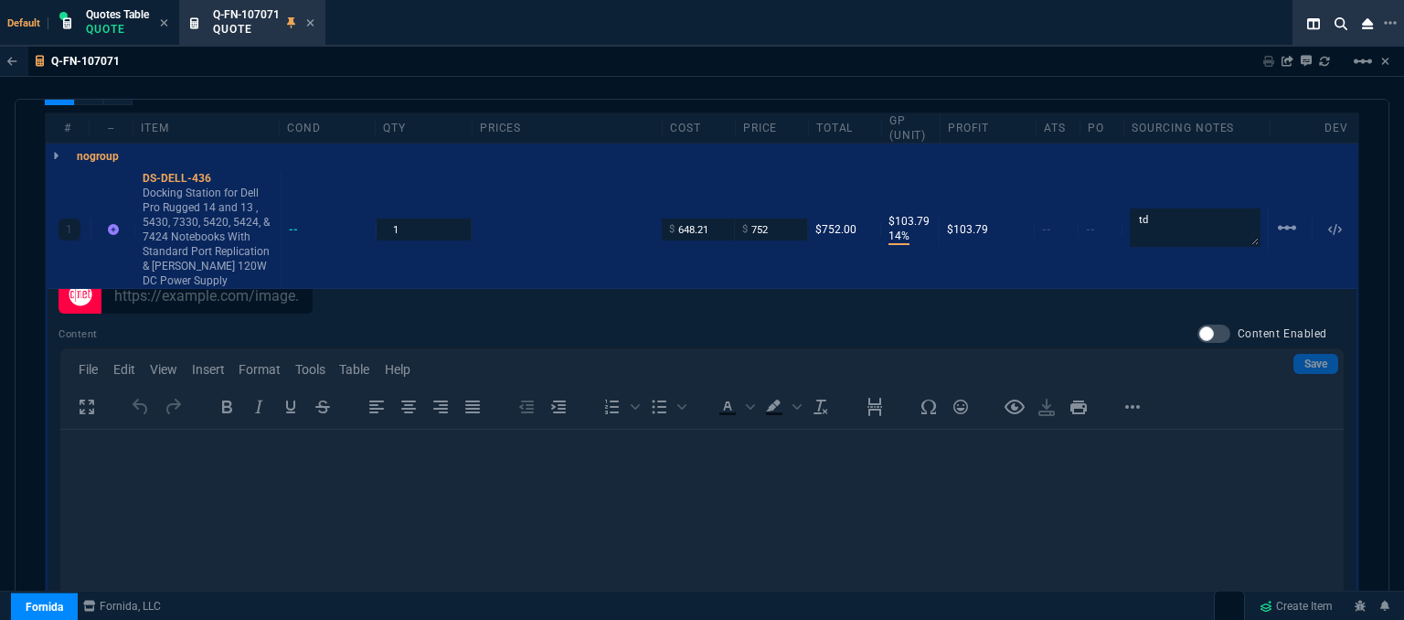
scroll to position [1092, 0]
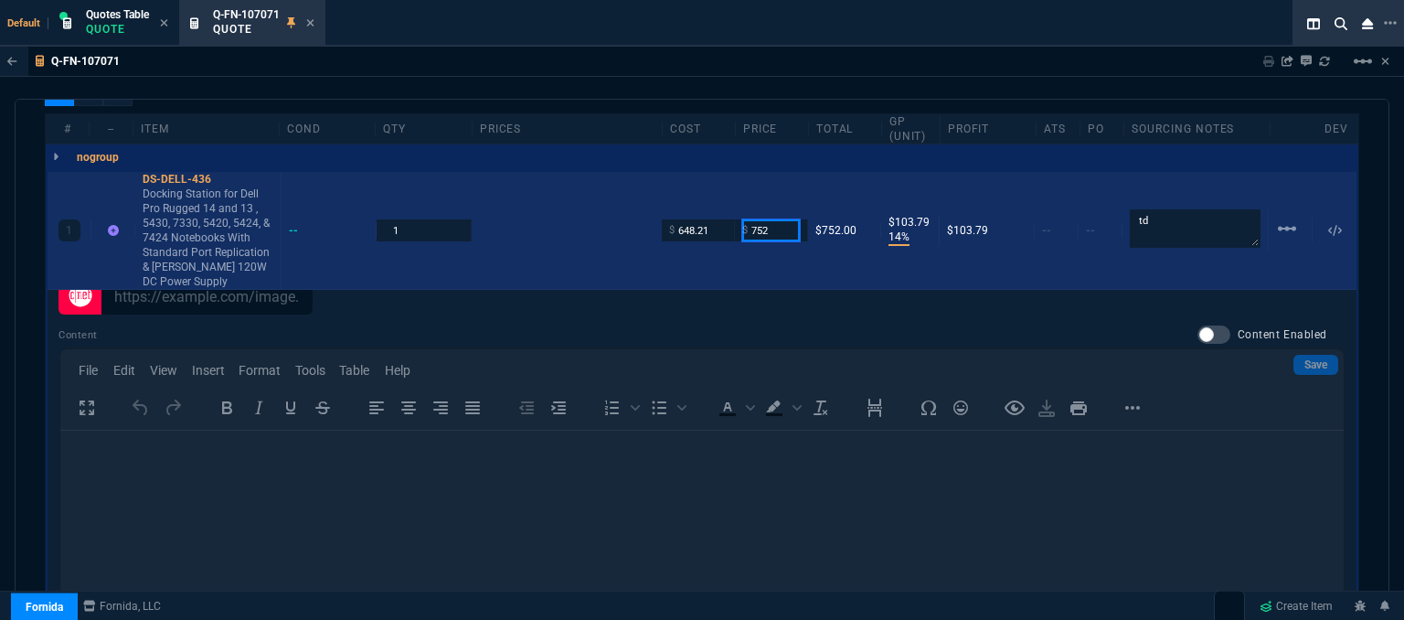
click at [780, 219] on input "752" at bounding box center [771, 229] width 58 height 21
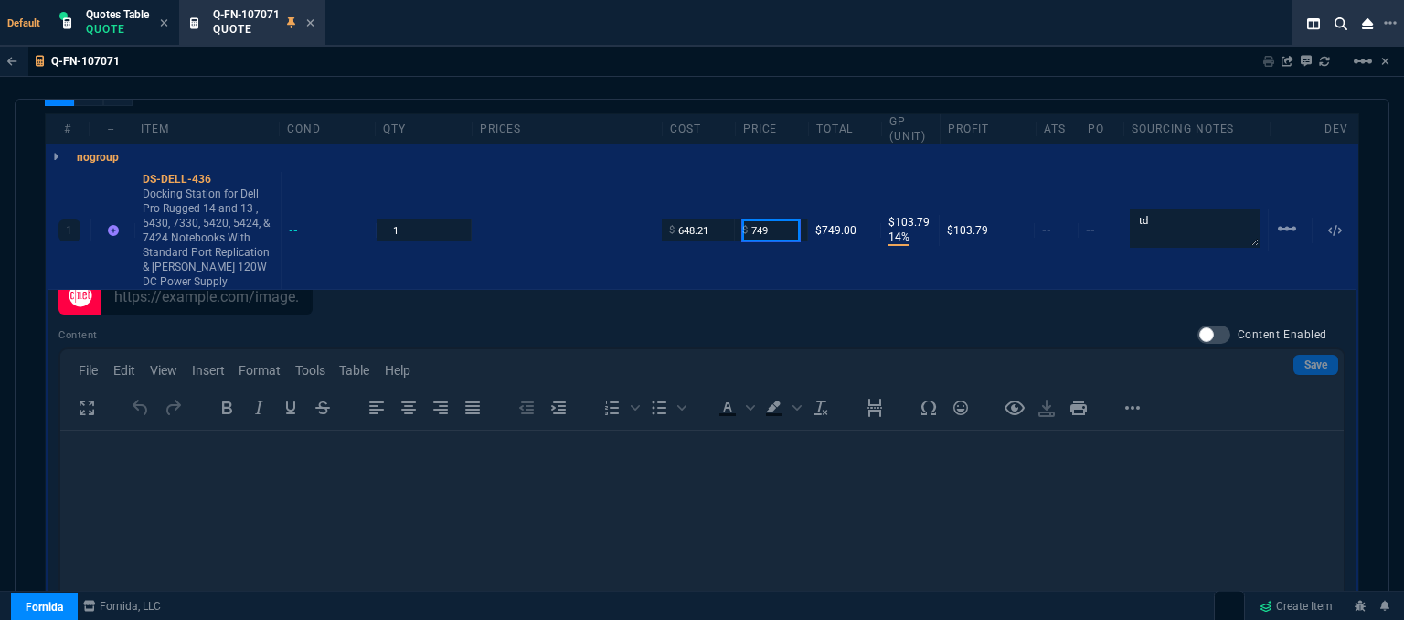
type input "749"
click at [790, 325] on div "Content Content Enabled" at bounding box center [701, 336] width 1287 height 22
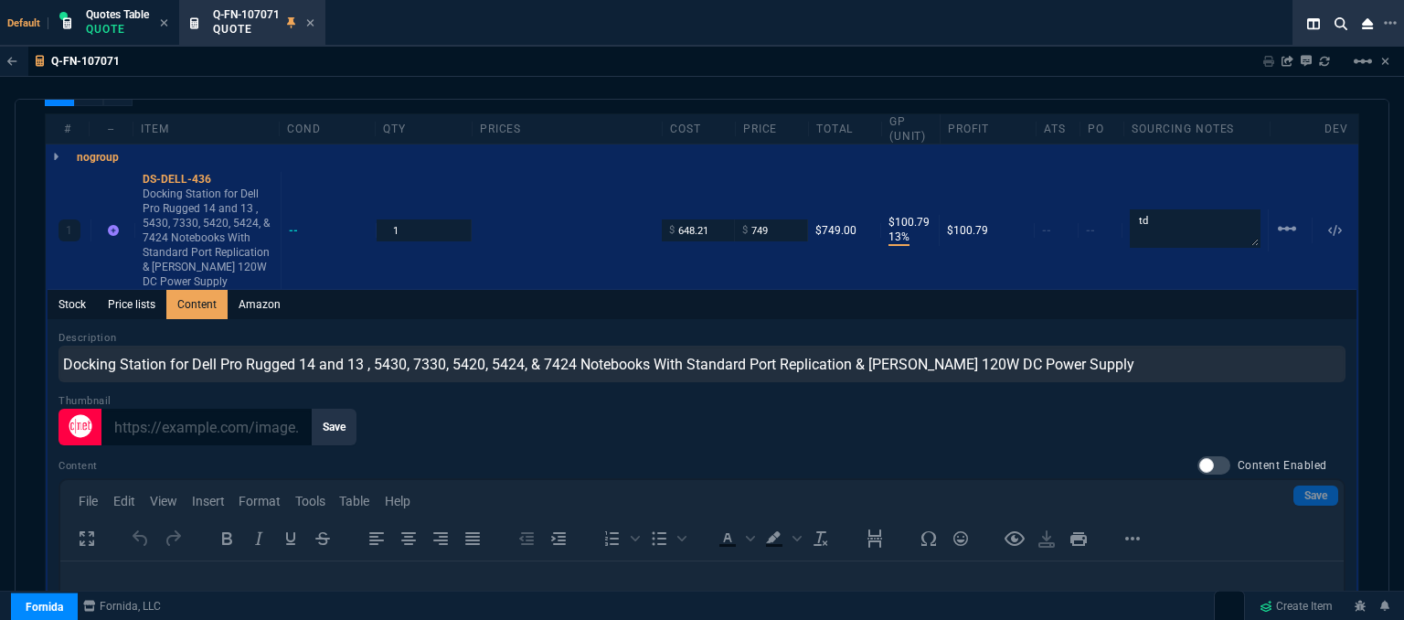
scroll to position [909, 0]
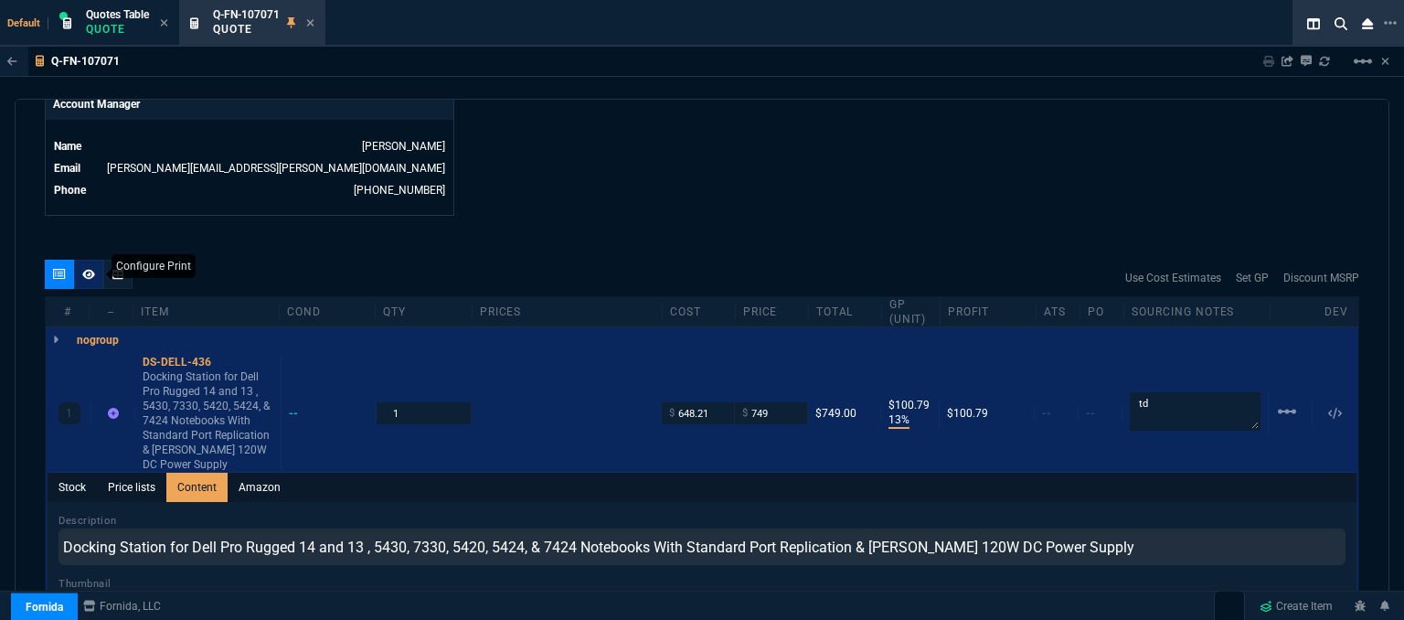
click at [88, 269] on icon at bounding box center [88, 274] width 13 height 11
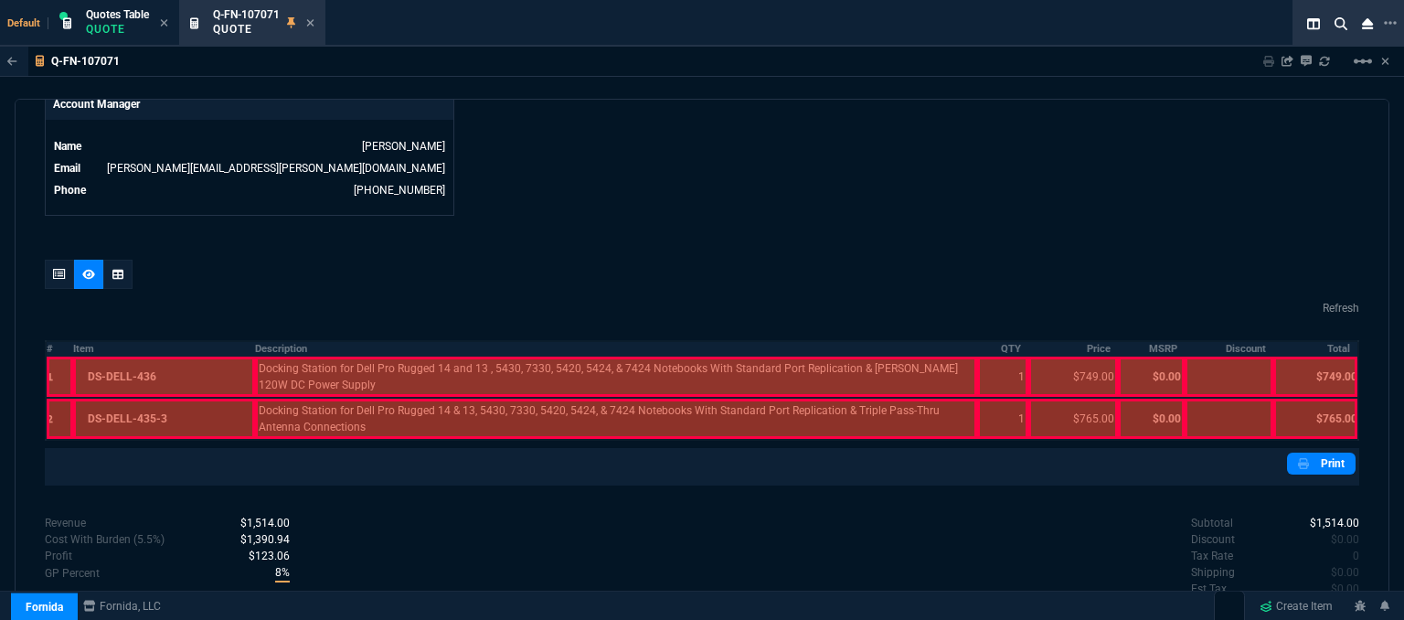
click at [185, 361] on div at bounding box center [164, 376] width 182 height 40
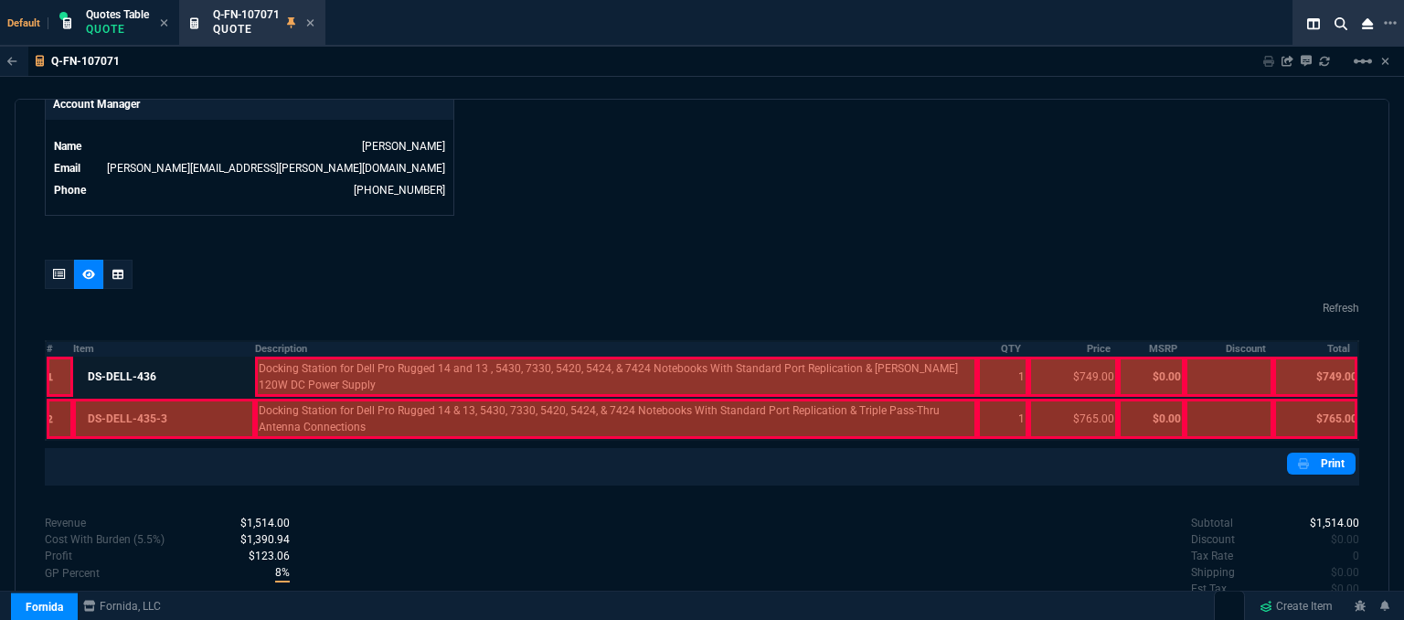
click at [182, 404] on div at bounding box center [164, 418] width 182 height 40
click at [401, 404] on div at bounding box center [616, 418] width 722 height 40
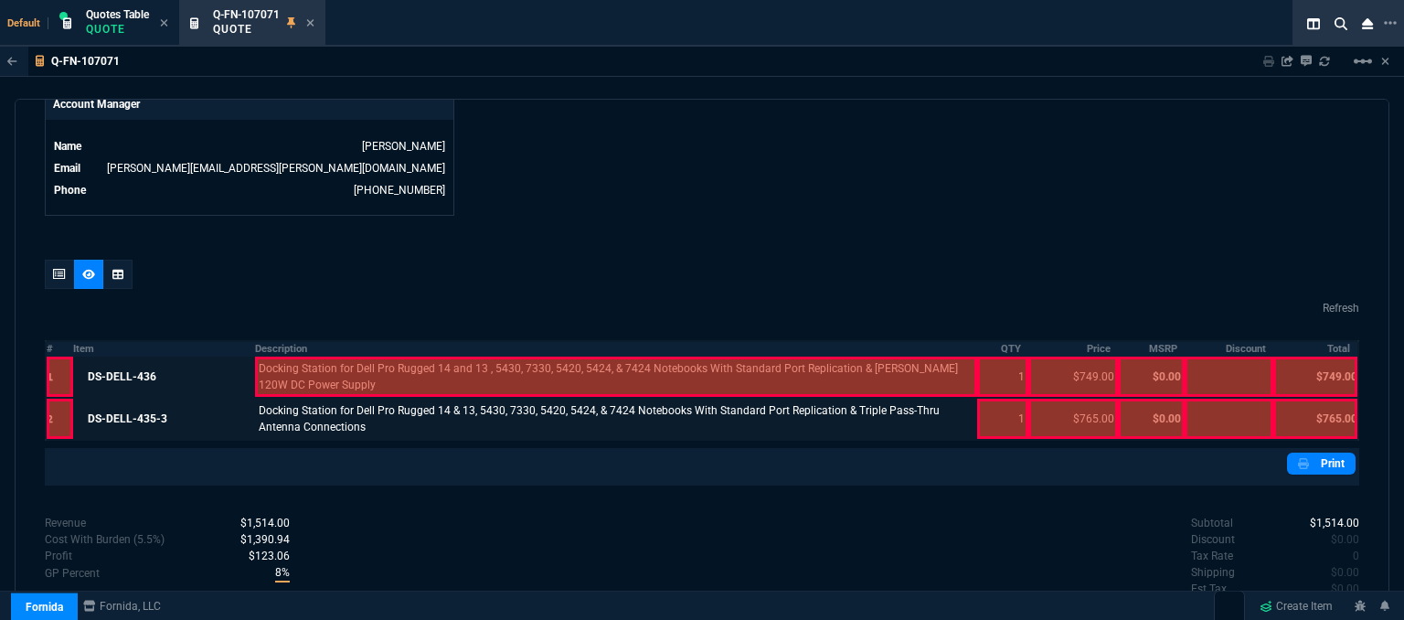
click at [409, 363] on div at bounding box center [616, 376] width 722 height 40
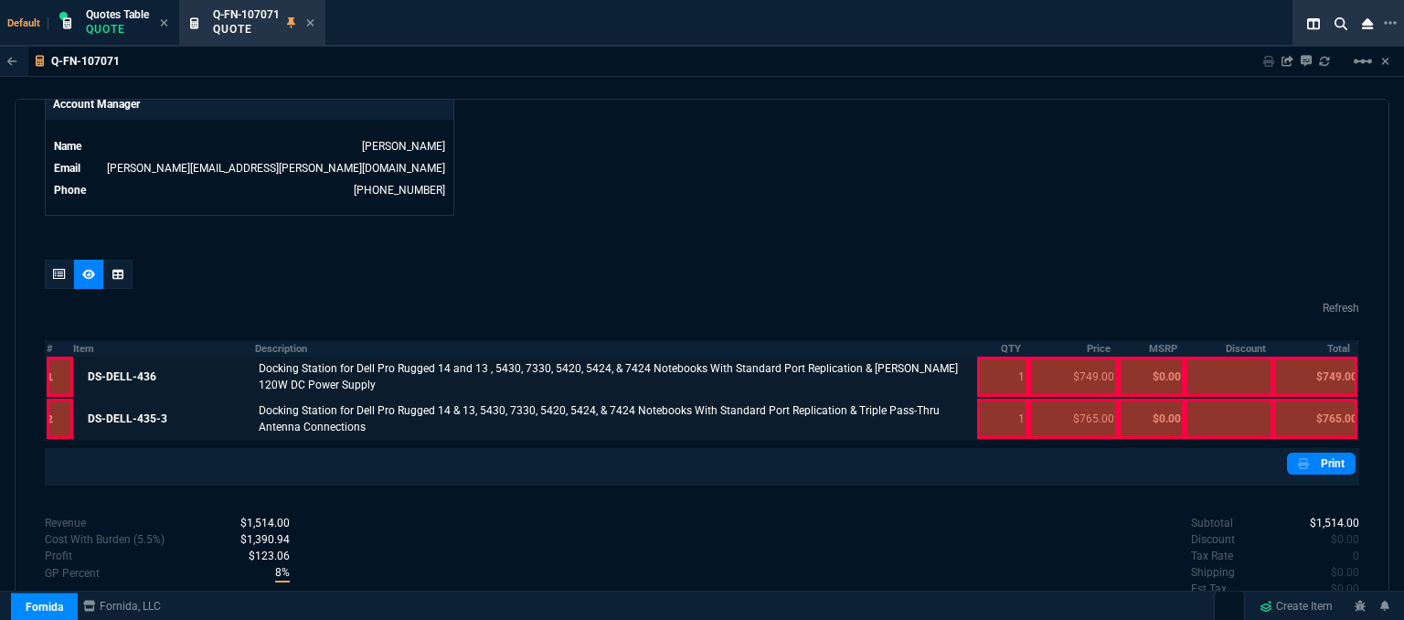
click at [1002, 418] on div at bounding box center [1002, 418] width 51 height 40
click at [1002, 356] on div at bounding box center [1002, 376] width 51 height 40
click at [1051, 356] on div at bounding box center [1073, 376] width 90 height 40
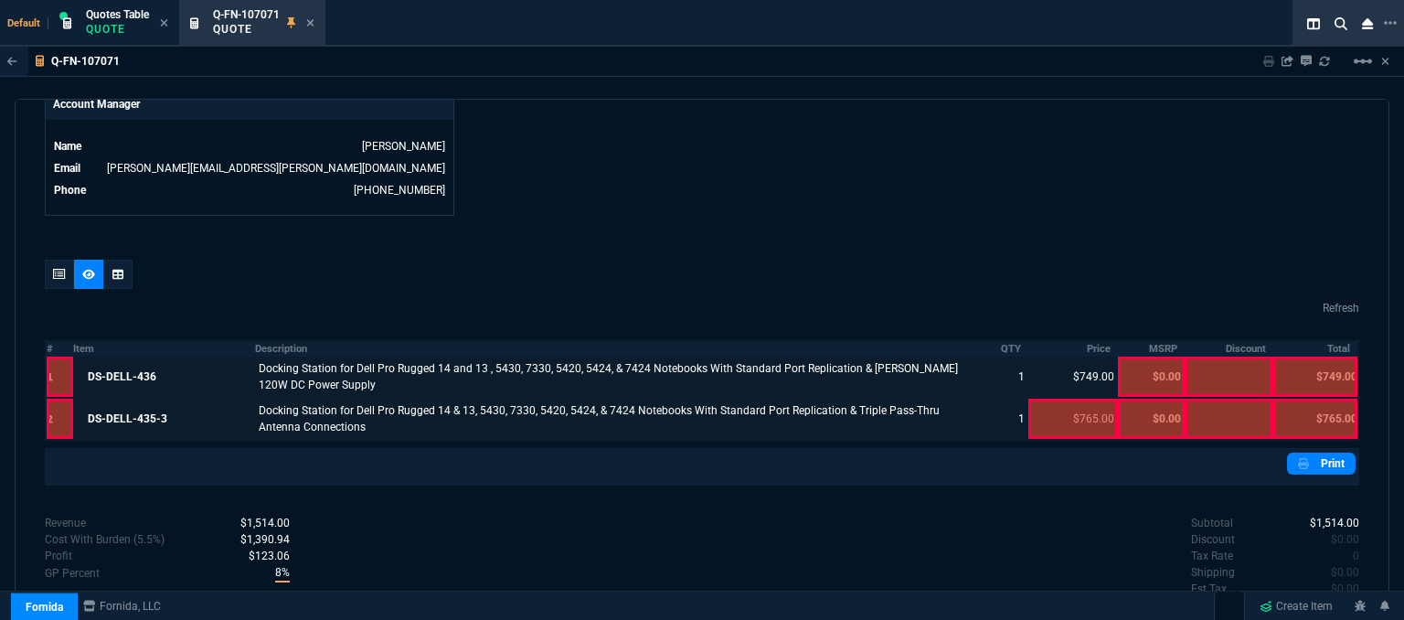
click at [1062, 407] on div at bounding box center [1073, 418] width 90 height 40
click at [1294, 410] on div at bounding box center [1315, 418] width 84 height 40
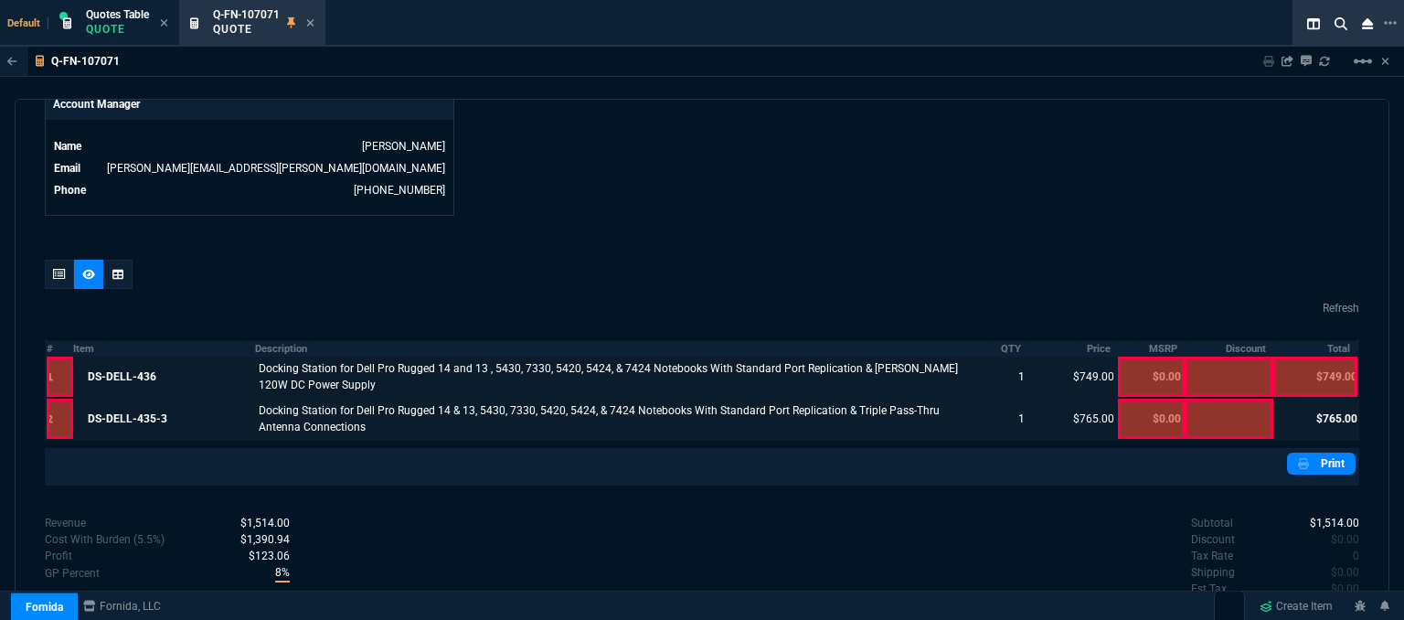
click at [1312, 362] on div at bounding box center [1315, 376] width 84 height 40
click at [1309, 452] on link "Print" at bounding box center [1321, 463] width 69 height 22
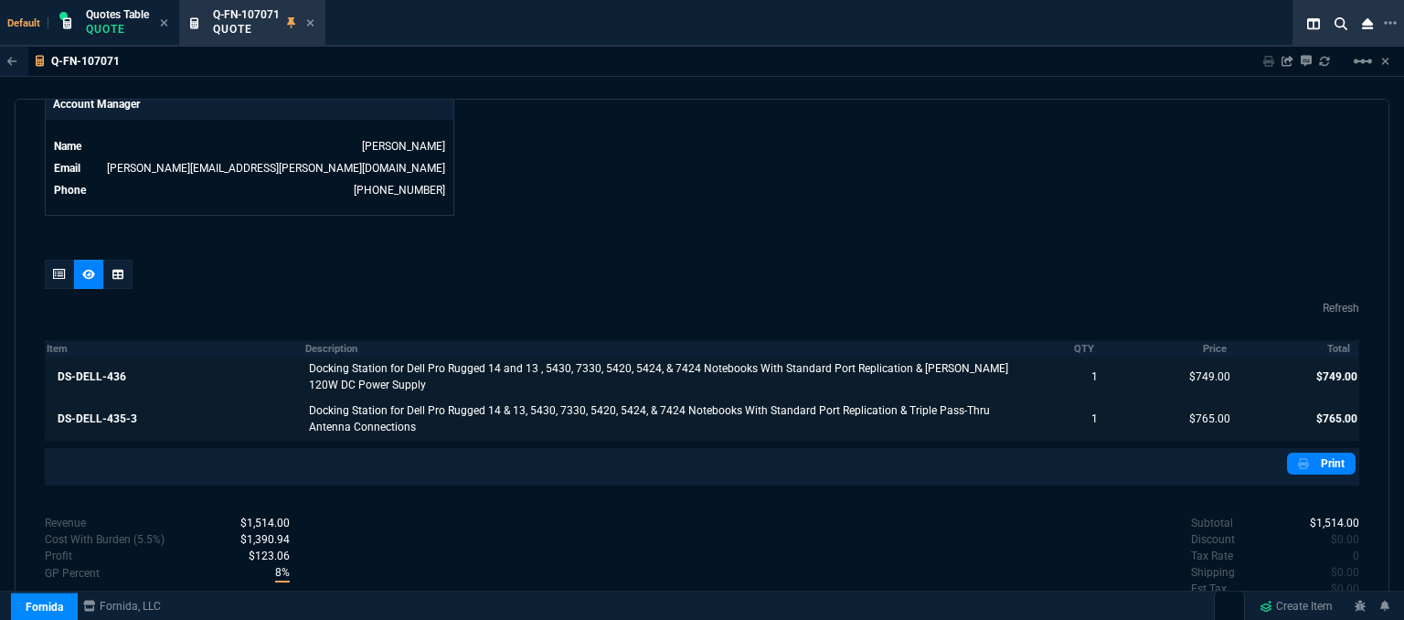
scroll to position [969, 0]
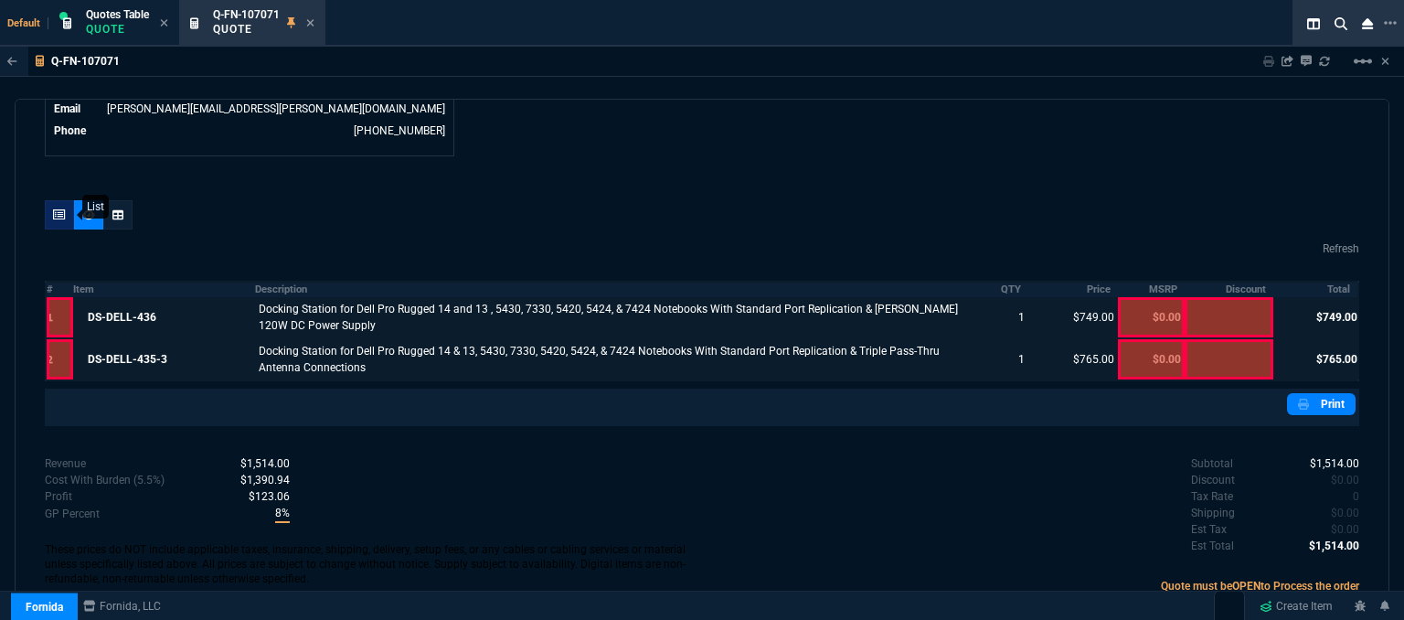
click at [61, 209] on icon at bounding box center [59, 214] width 13 height 11
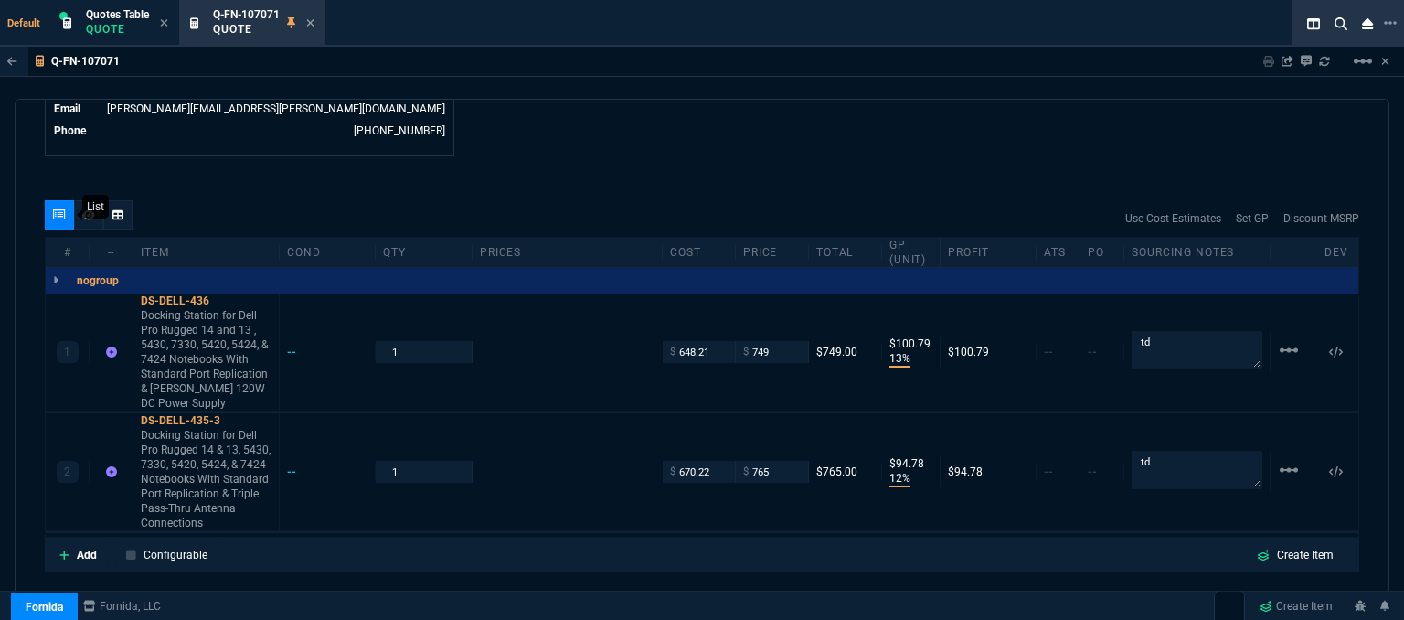
type input "13"
type input "101"
type input "12"
type input "95"
click at [1173, 331] on textarea "td" at bounding box center [1196, 350] width 131 height 38
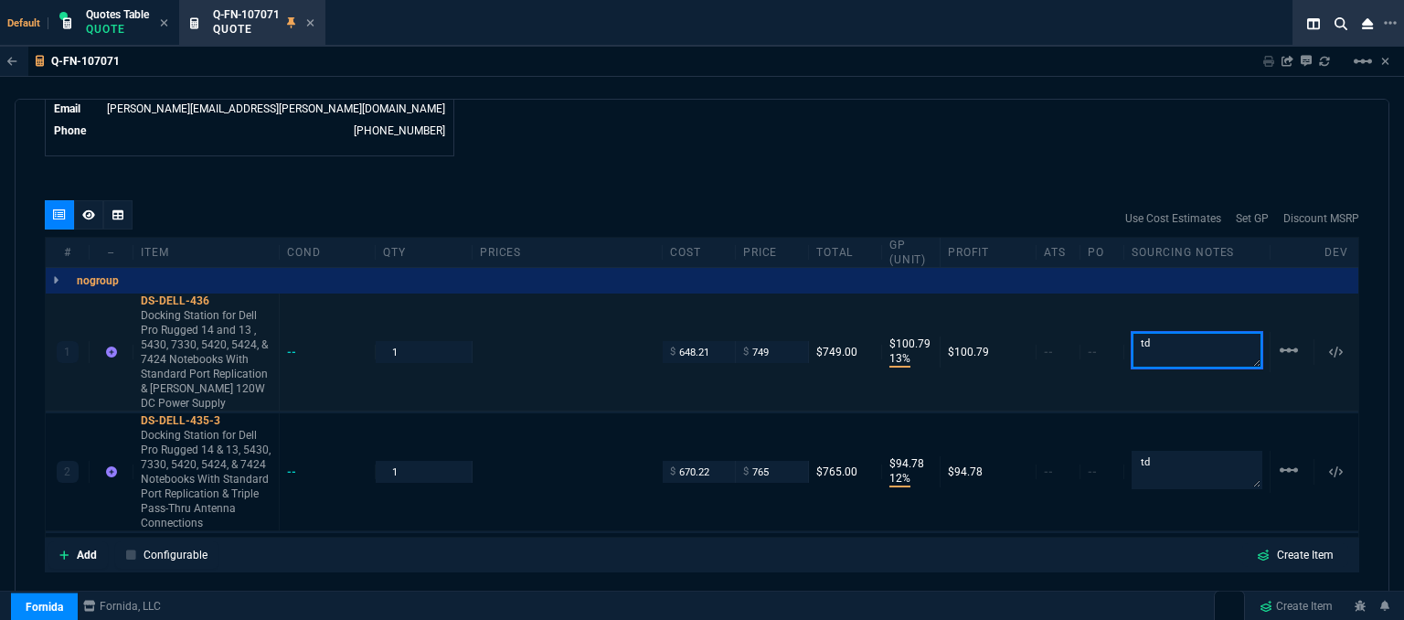
paste textarea "WQ154280293"
type textarea "td WQ154280293"
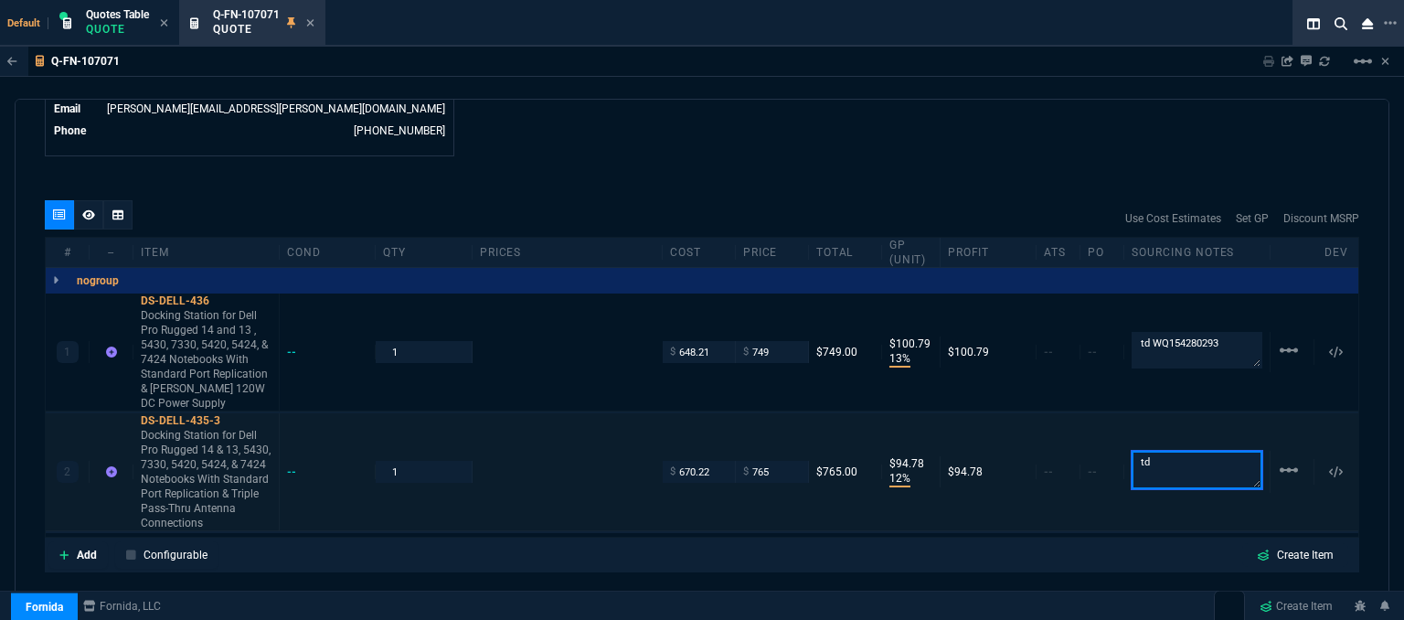
click at [1204, 451] on textarea "td" at bounding box center [1196, 470] width 131 height 38
paste textarea "WQ154280293"
click at [1148, 451] on textarea "td WQ154280293" at bounding box center [1196, 469] width 131 height 37
type textarea "td: WQ154280293"
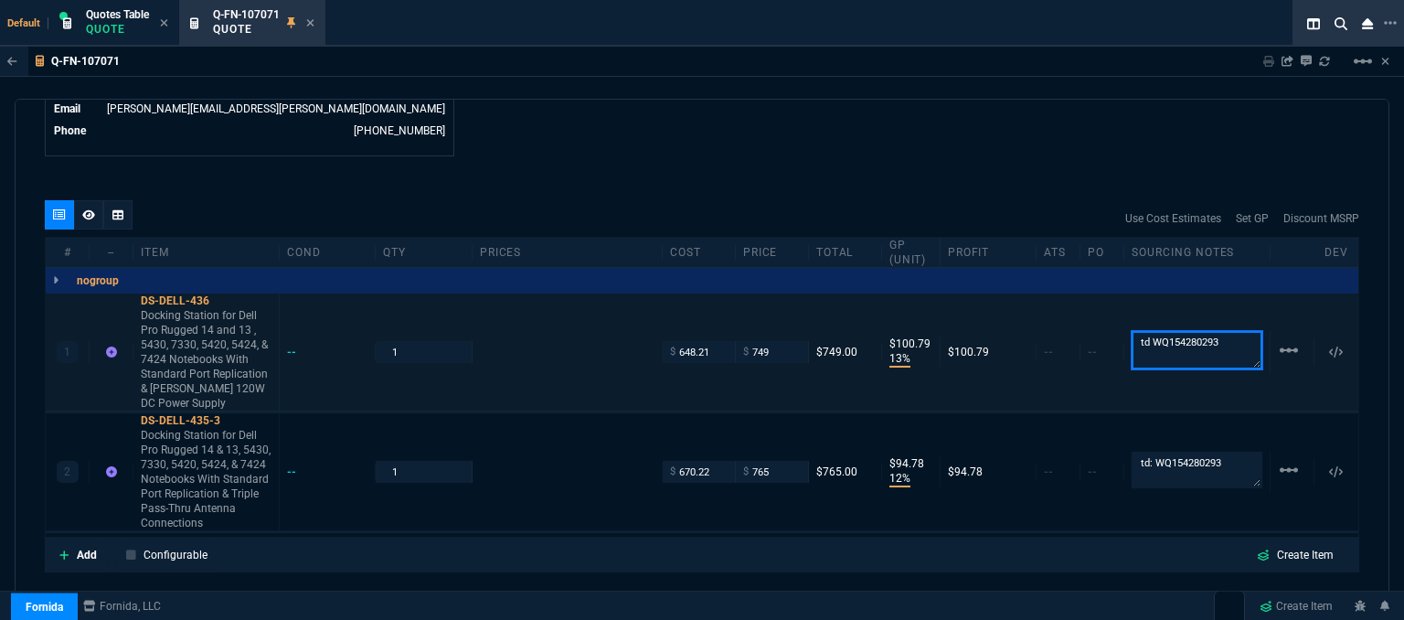
click at [1147, 331] on textarea "td WQ154280293" at bounding box center [1196, 350] width 131 height 38
type textarea "td: WQ154280293"
click at [980, 200] on div "Use Cost Estimates Set GP Discount MSRP" at bounding box center [702, 218] width 1314 height 37
click at [313, 27] on icon at bounding box center [310, 22] width 8 height 11
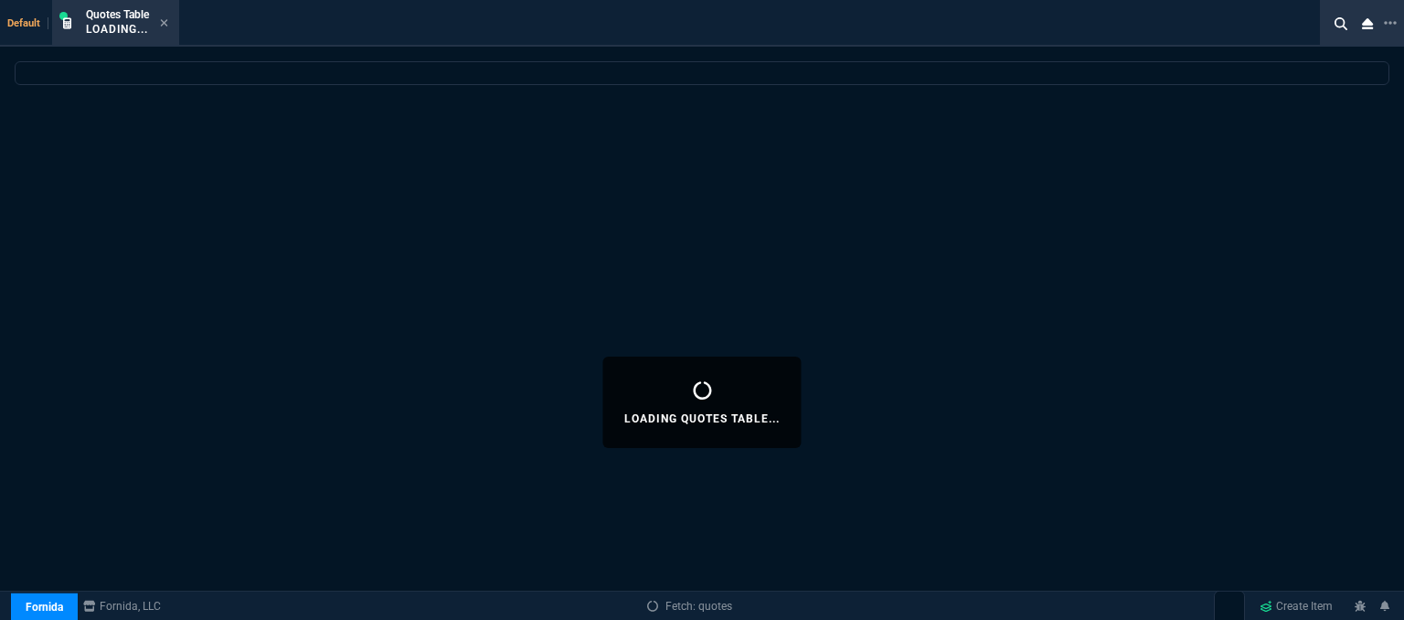
select select
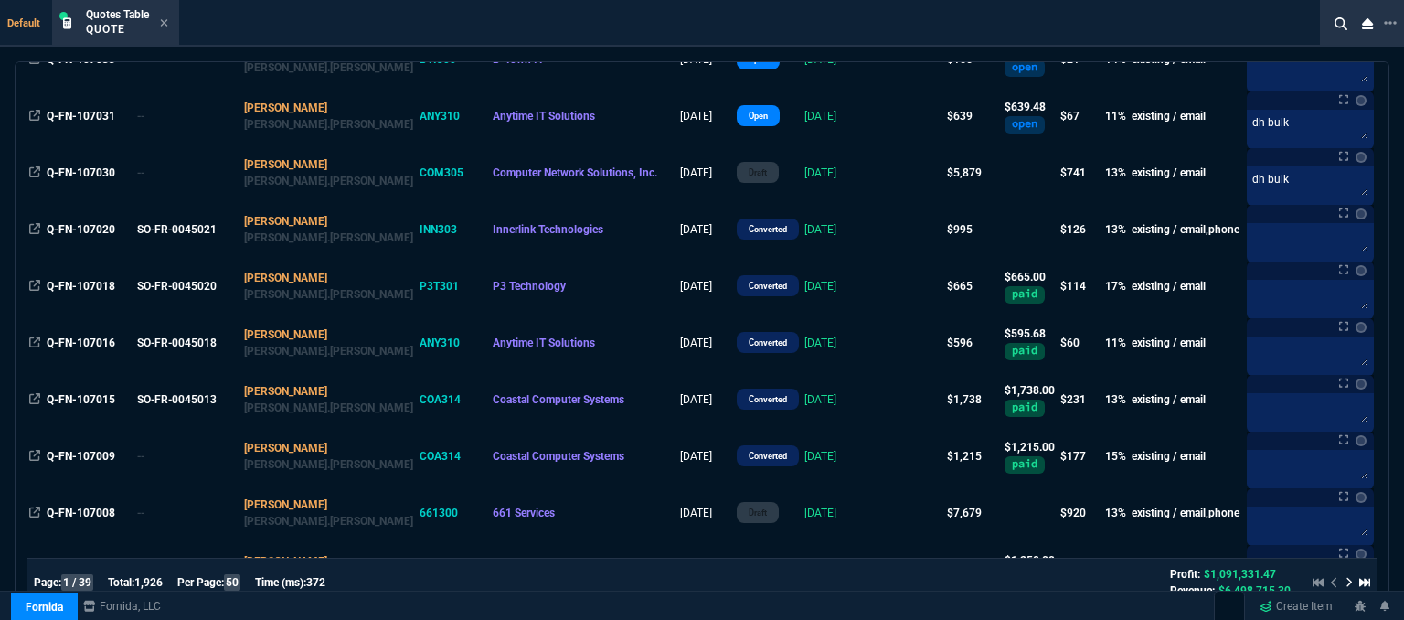
scroll to position [640, 0]
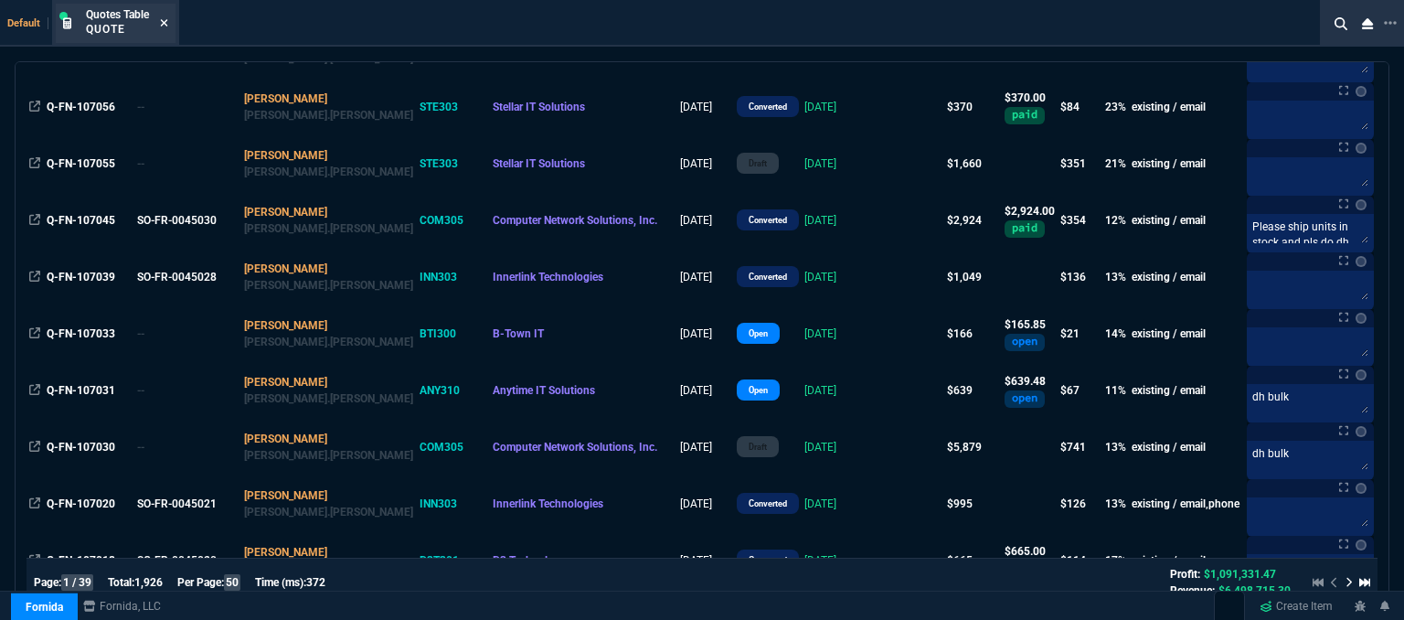
click at [164, 20] on icon at bounding box center [164, 22] width 8 height 11
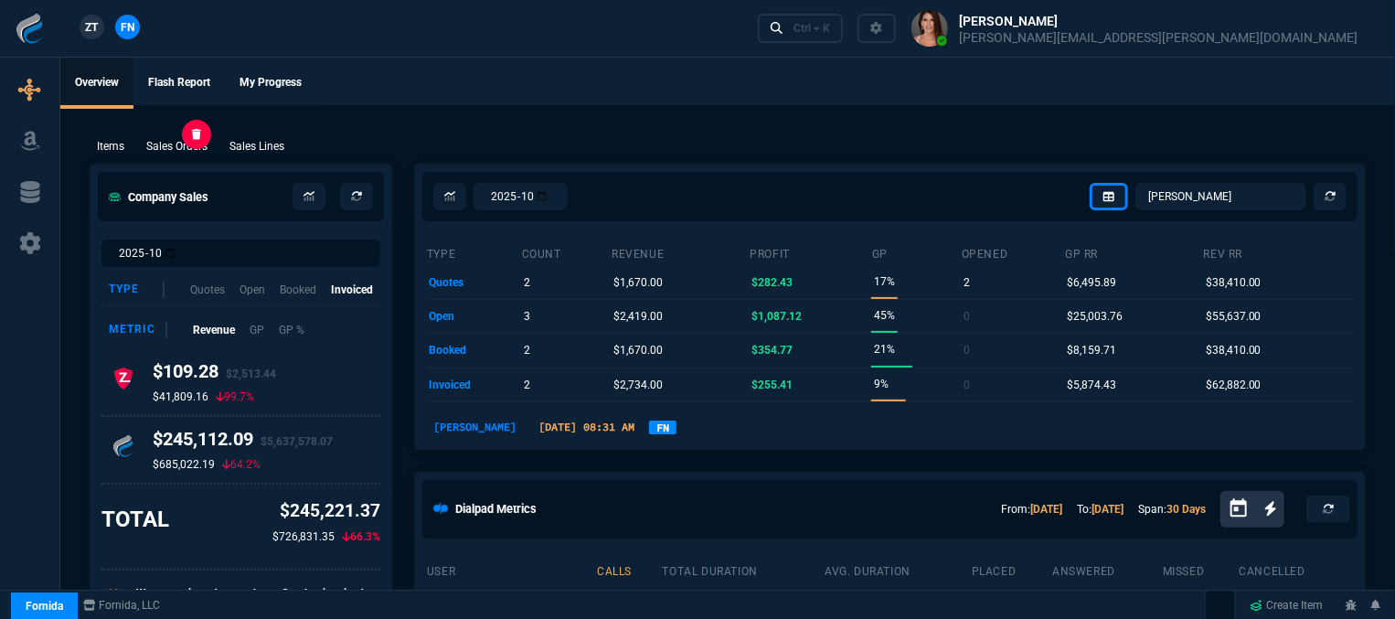
click at [194, 153] on p "Sales Orders" at bounding box center [176, 146] width 61 height 16
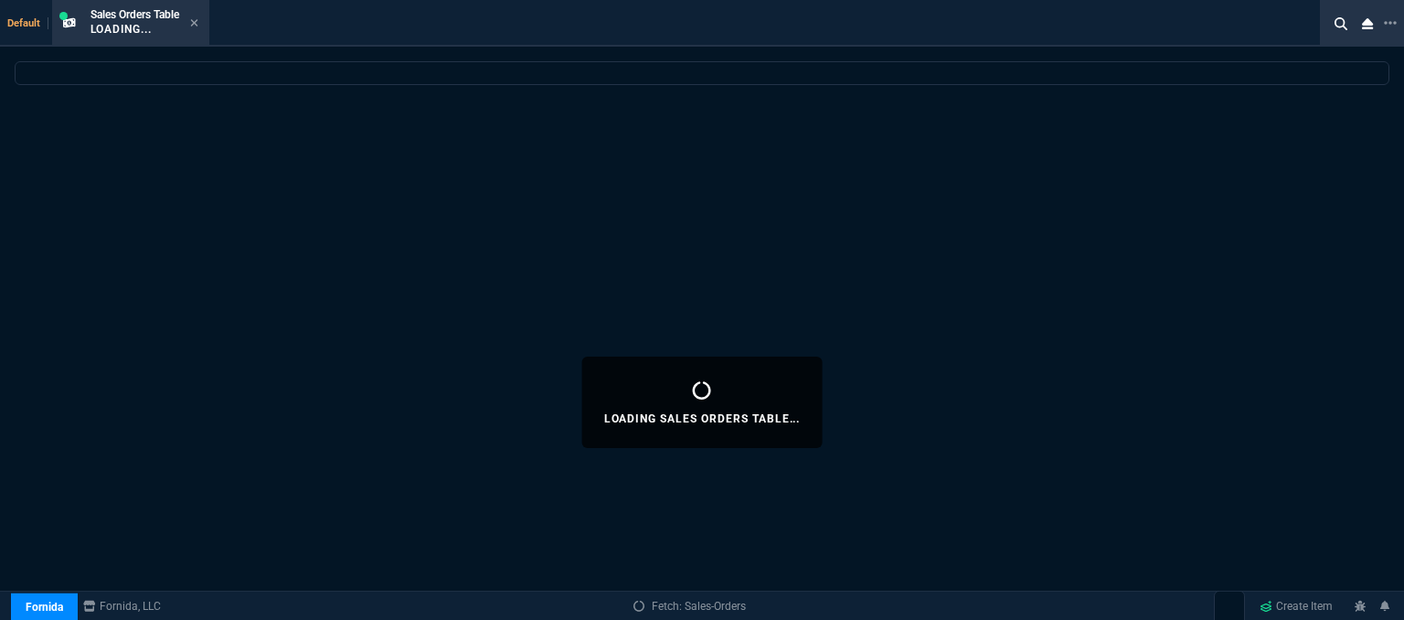
select select
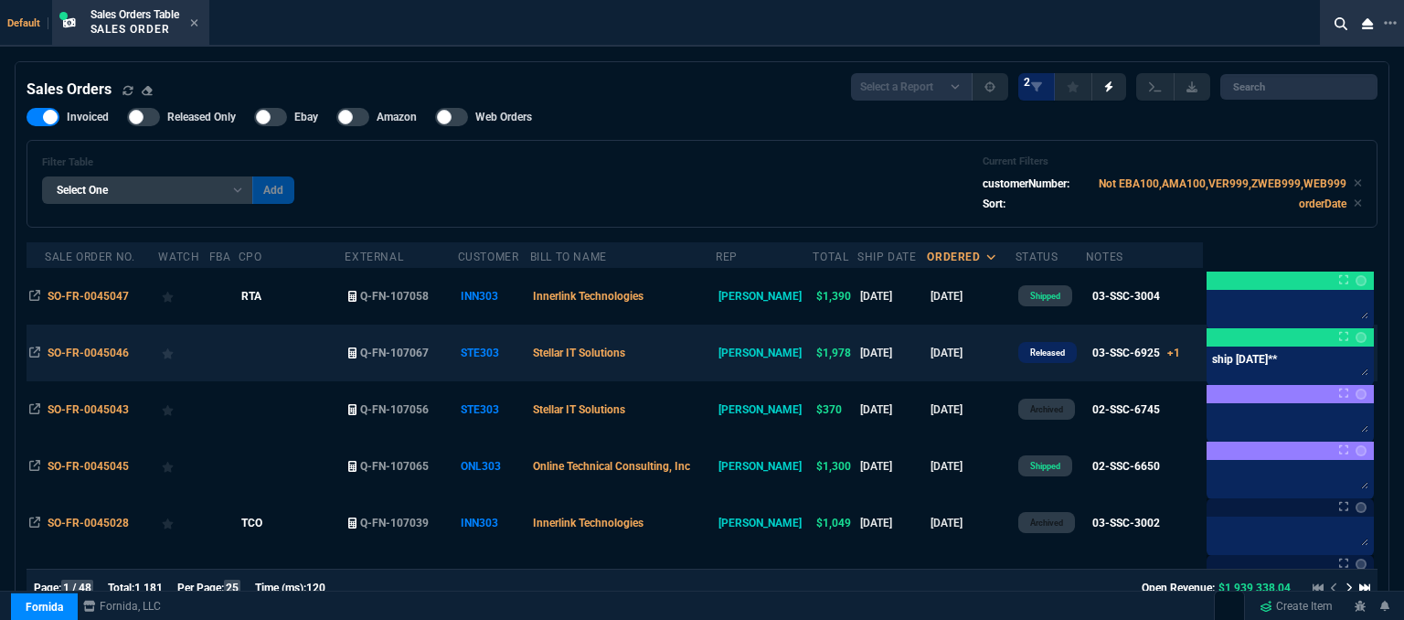
click at [716, 343] on td "Stellar IT Solutions" at bounding box center [623, 352] width 186 height 57
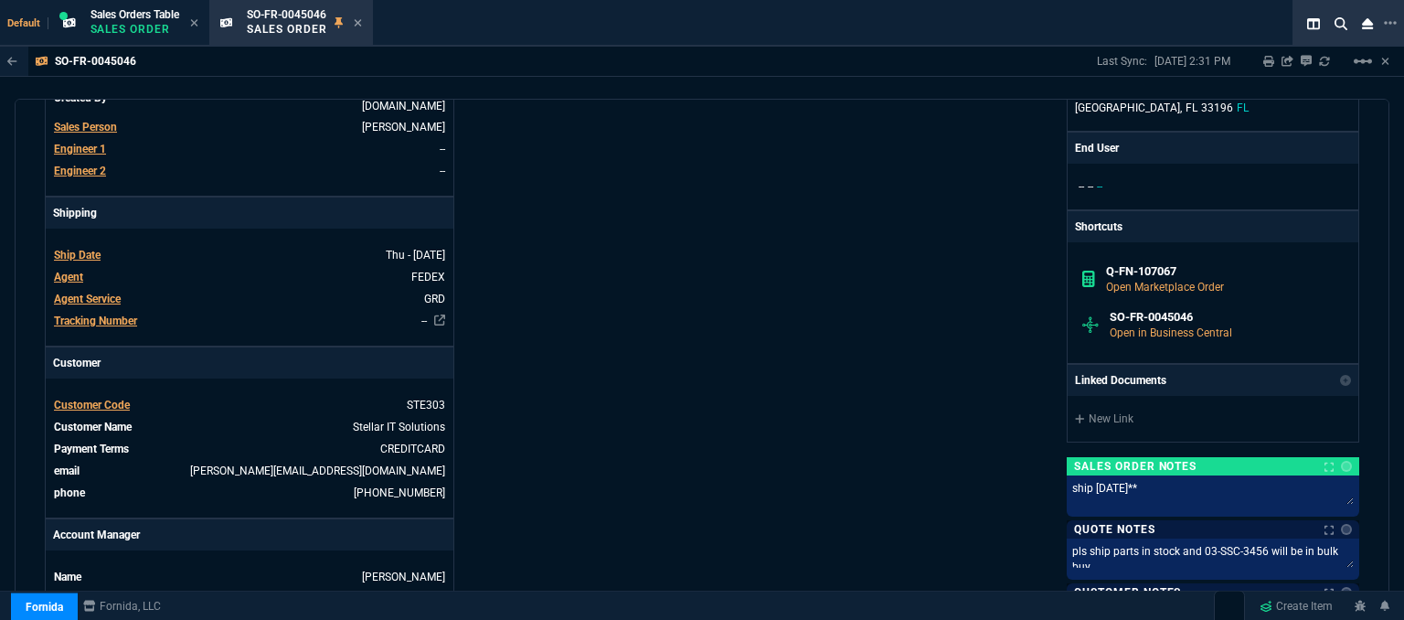
scroll to position [259, 0]
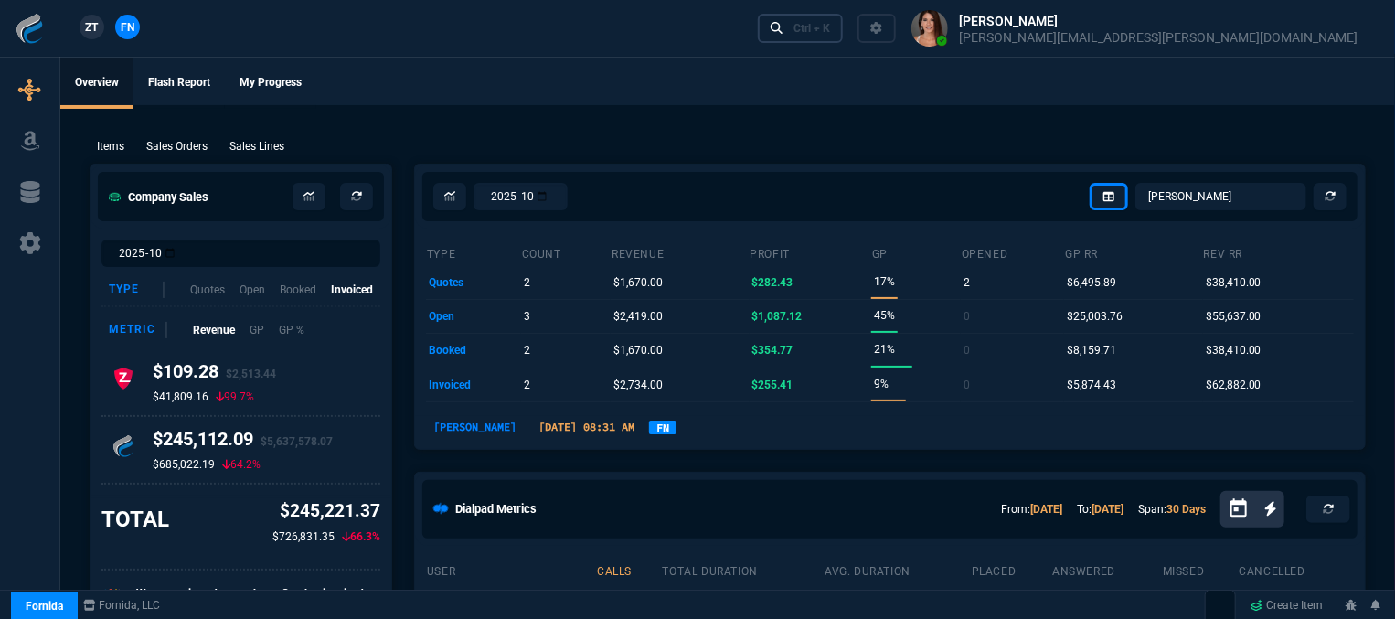
click at [830, 26] on div "Ctrl + K" at bounding box center [811, 28] width 37 height 15
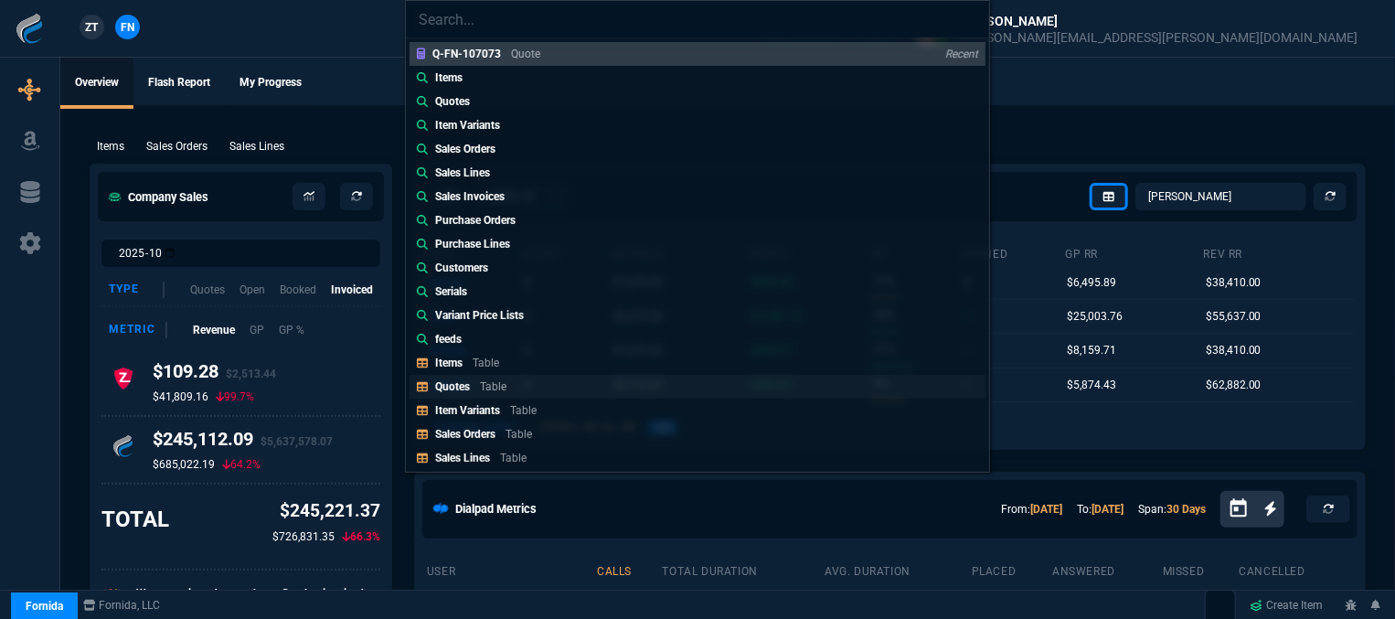
click at [559, 388] on link "Quotes Table" at bounding box center [697, 387] width 576 height 24
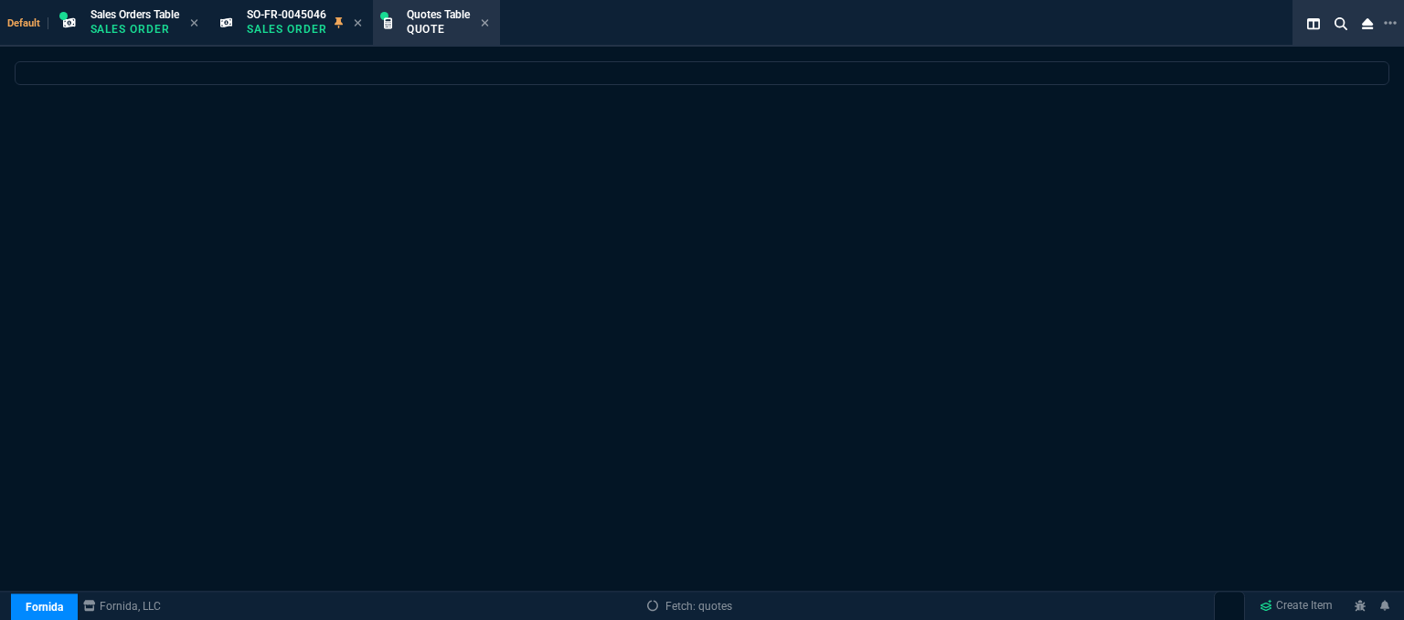
select select
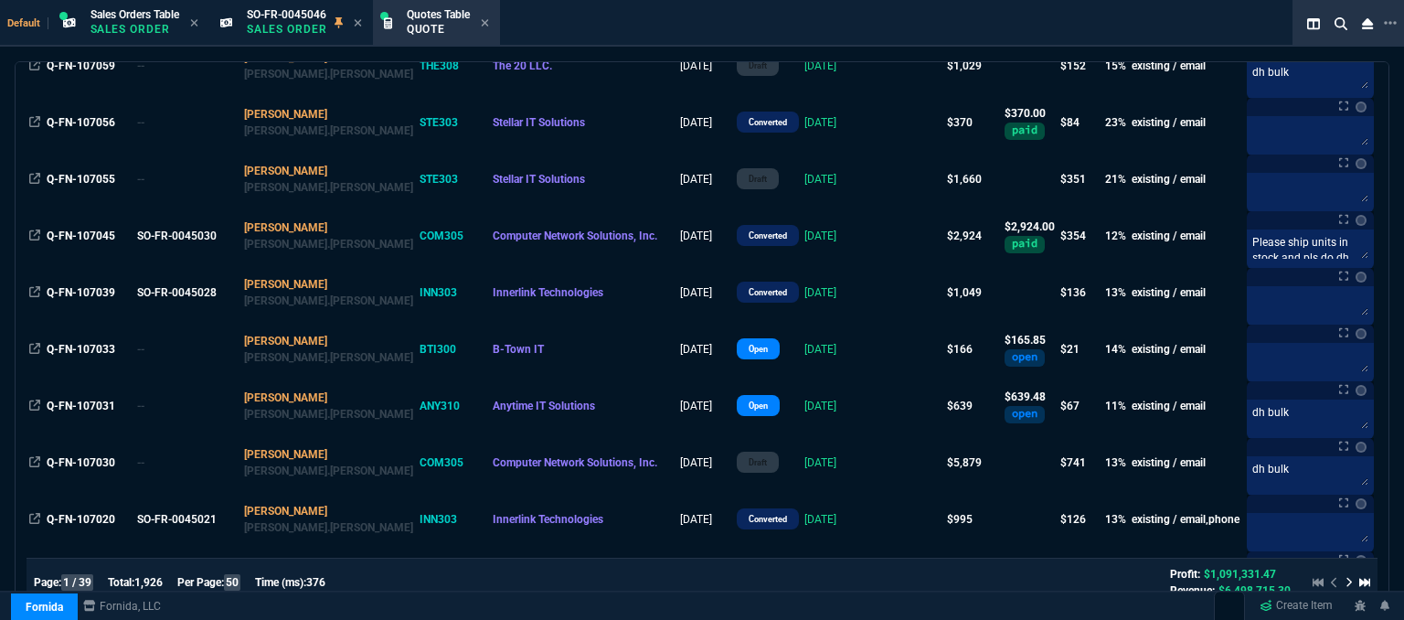
scroll to position [731, 0]
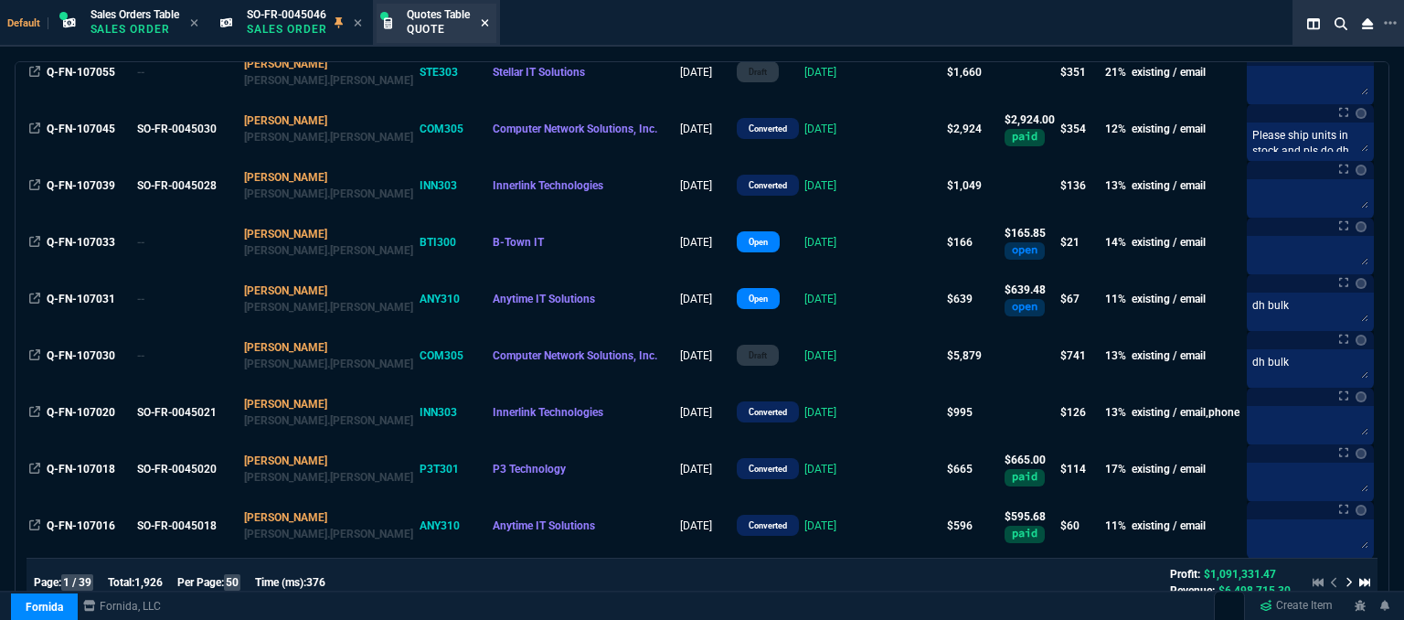
click at [489, 17] on icon at bounding box center [485, 22] width 8 height 11
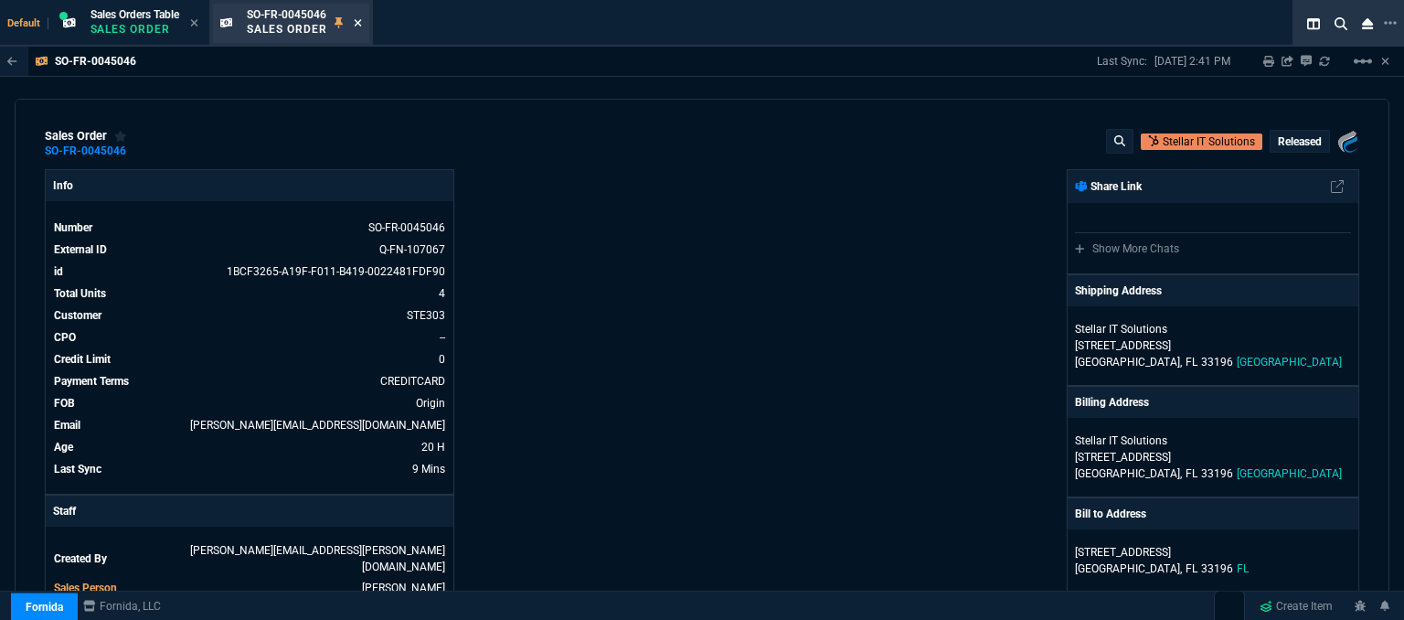
click at [359, 26] on icon at bounding box center [358, 22] width 8 height 11
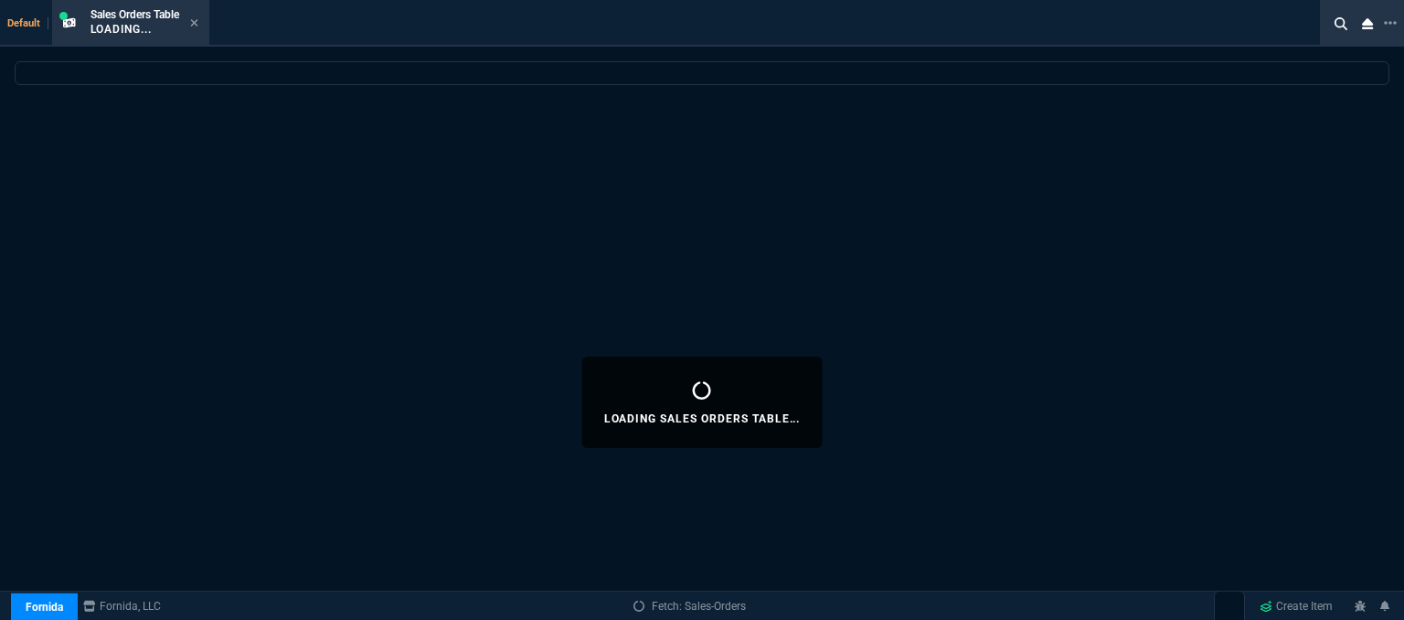
select select
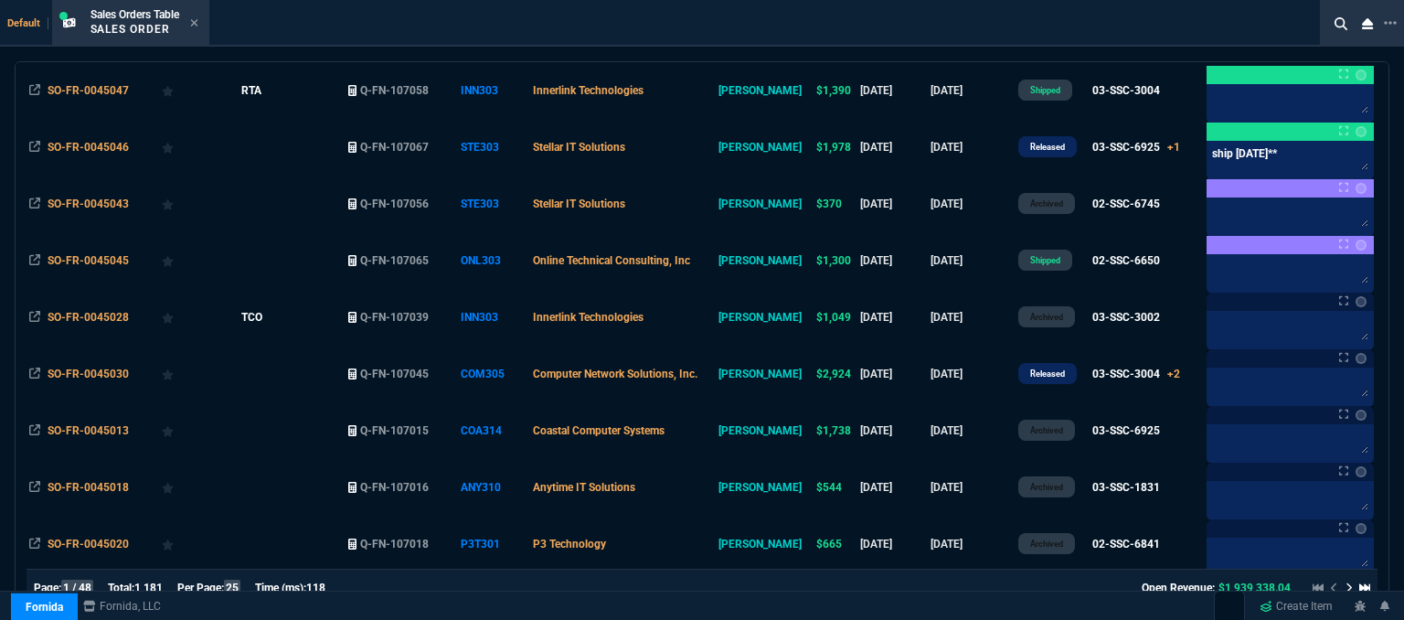
scroll to position [366, 0]
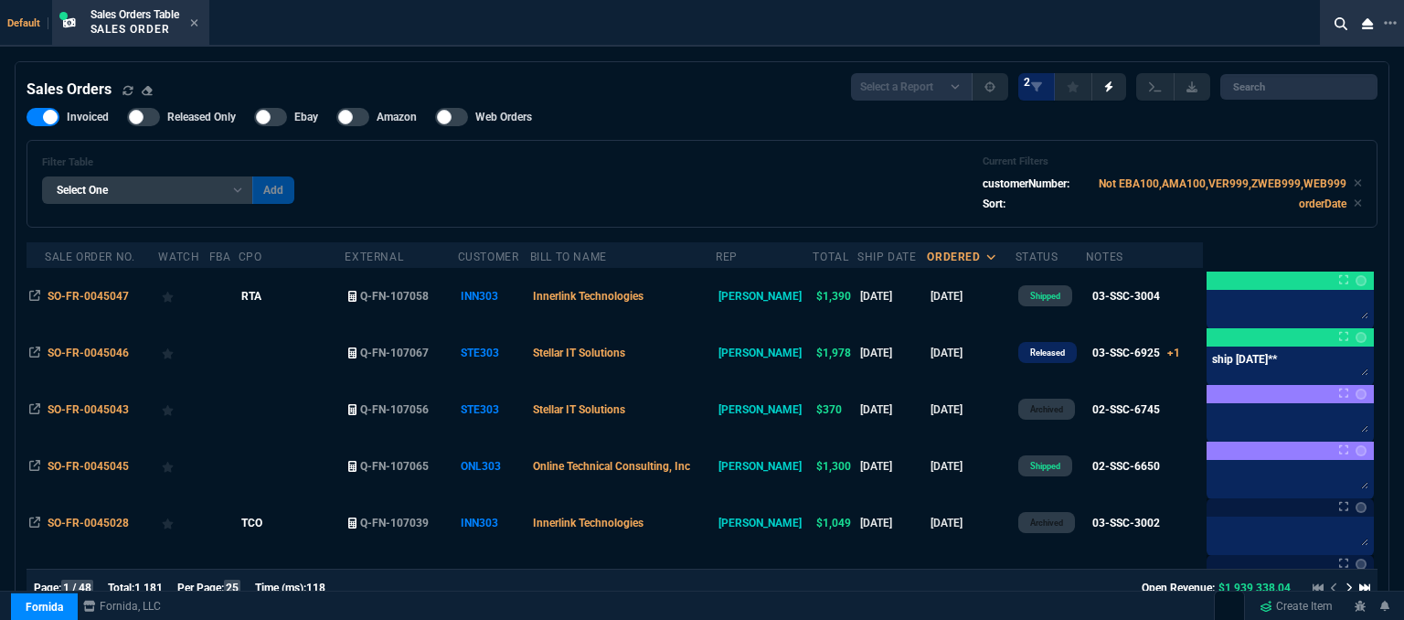
select select "12: [PERSON_NAME]"
select select
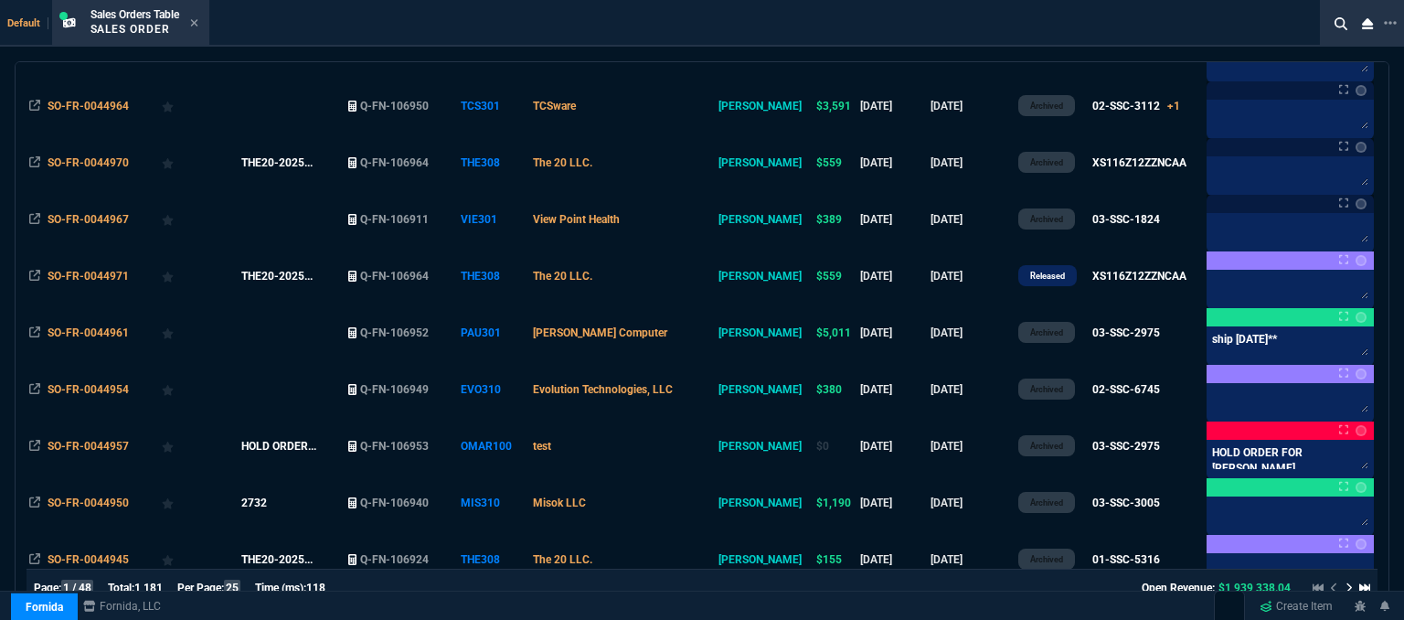
scroll to position [1138, 0]
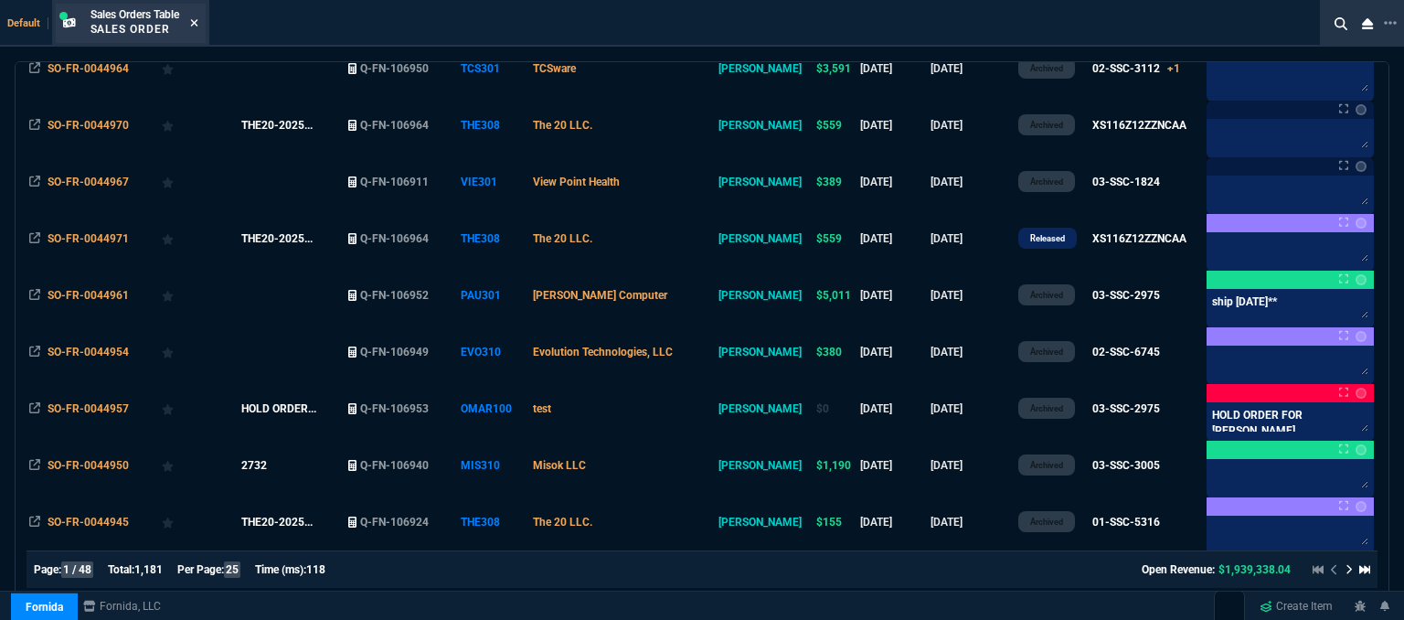
click at [197, 21] on icon at bounding box center [194, 22] width 8 height 11
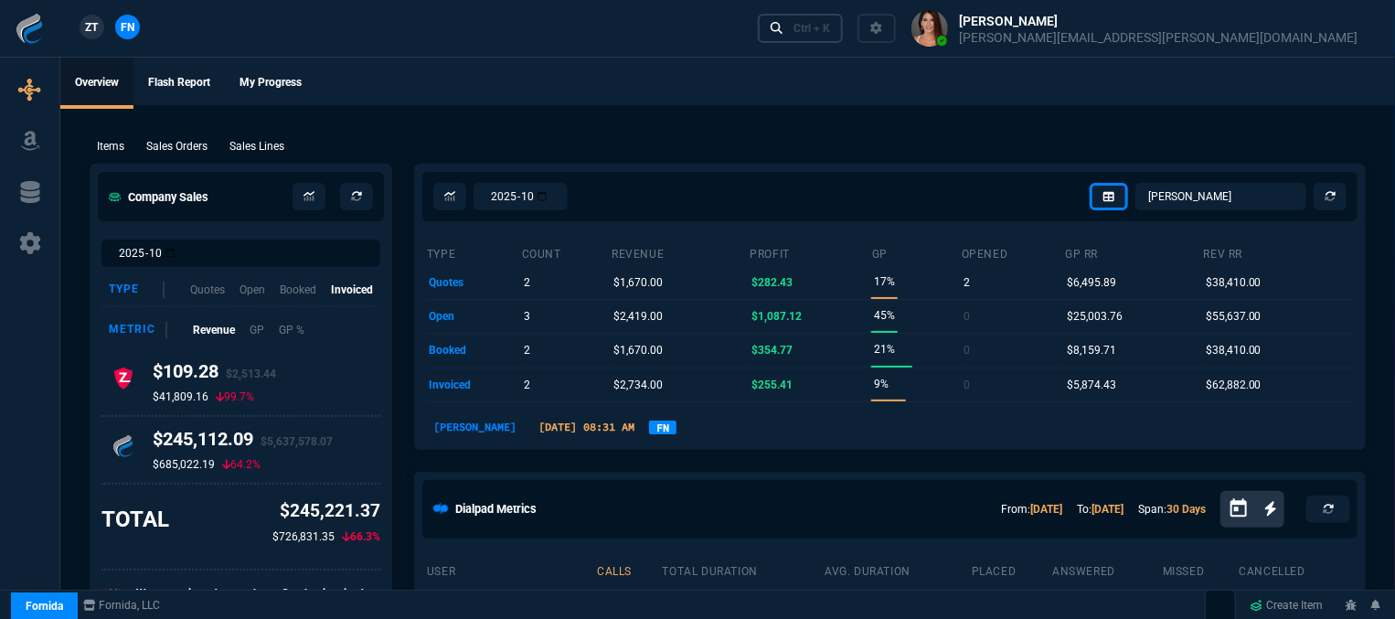
click at [843, 19] on link "Ctrl + K" at bounding box center [801, 28] width 86 height 28
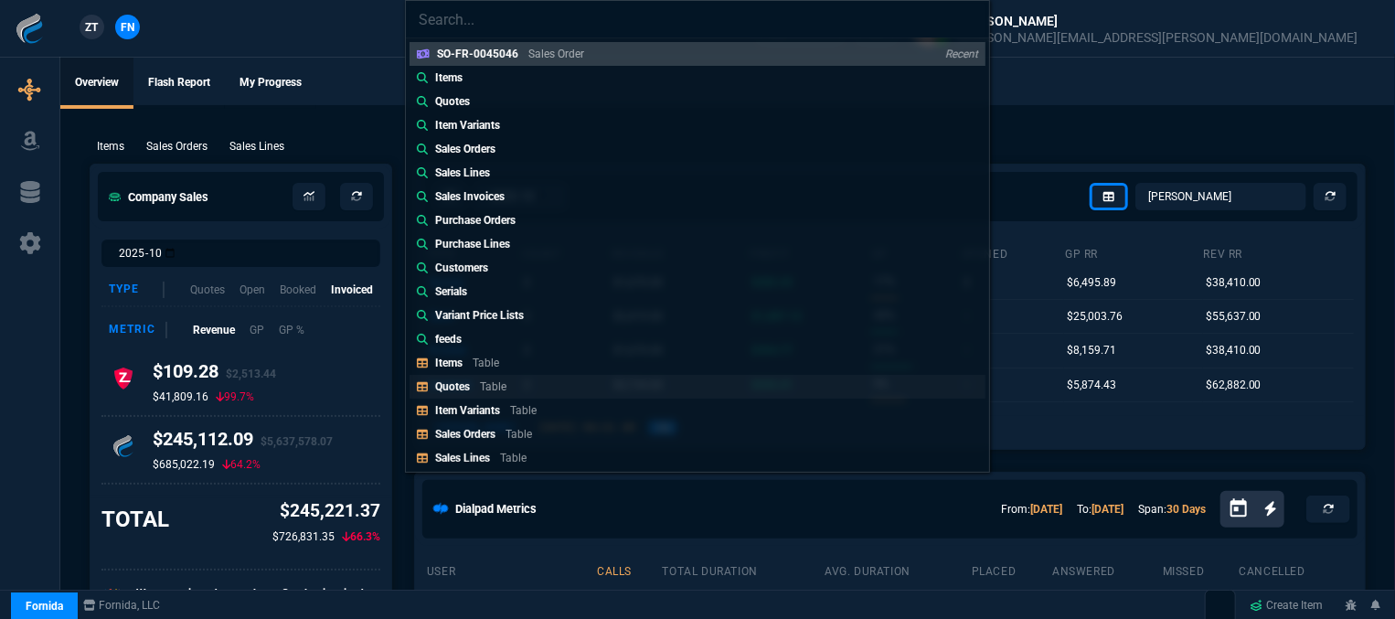
click at [472, 387] on div "Quotes Table" at bounding box center [474, 386] width 79 height 16
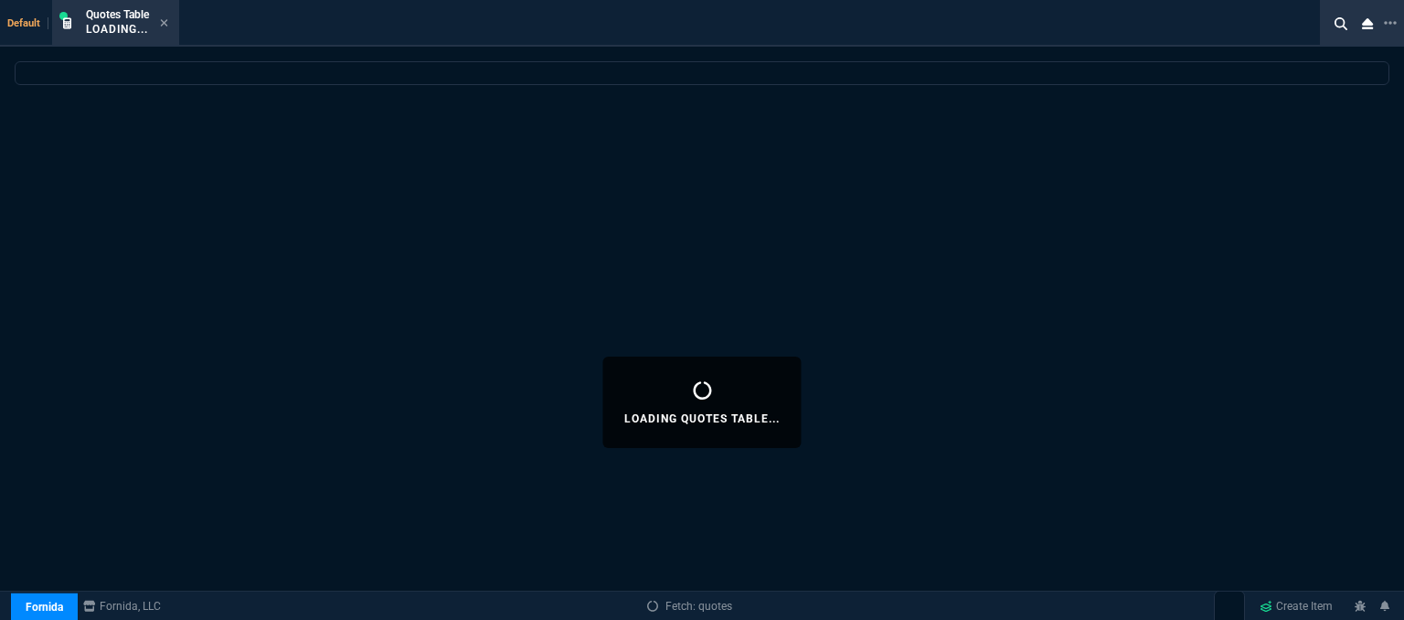
select select
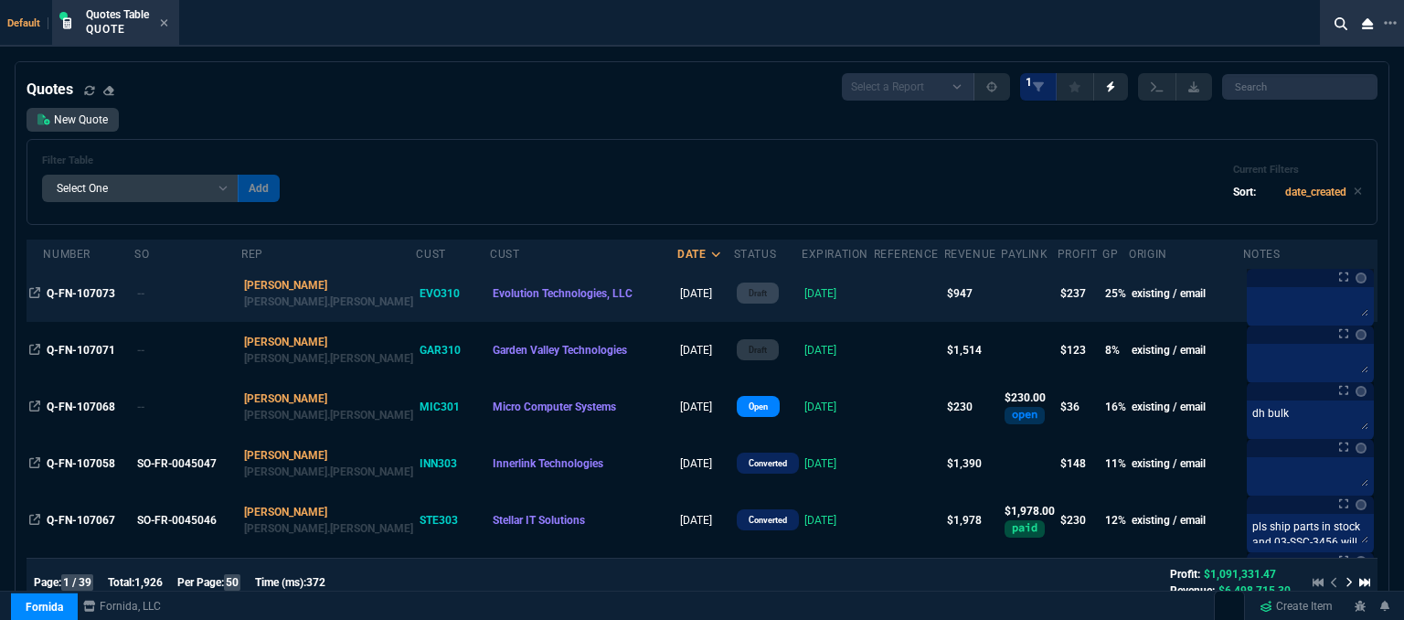
click at [874, 296] on td at bounding box center [909, 293] width 70 height 57
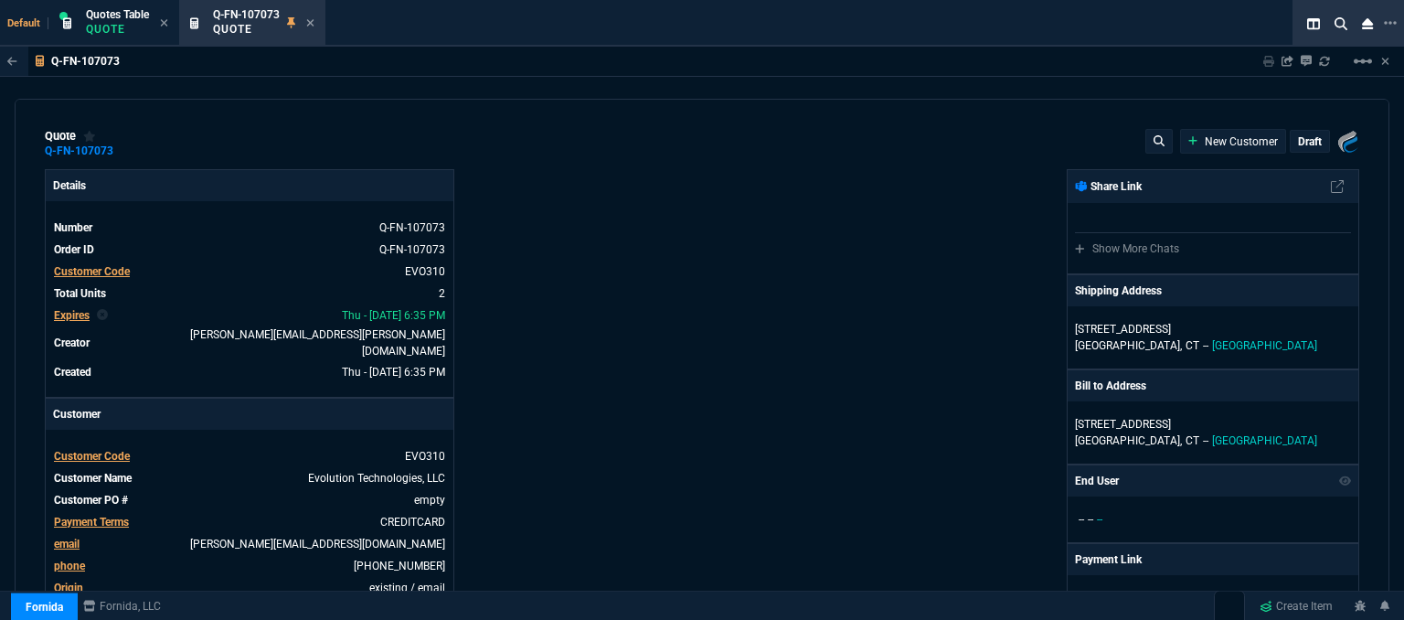
type input "28"
type input "106"
type input "425"
type input "30"
type input "168"
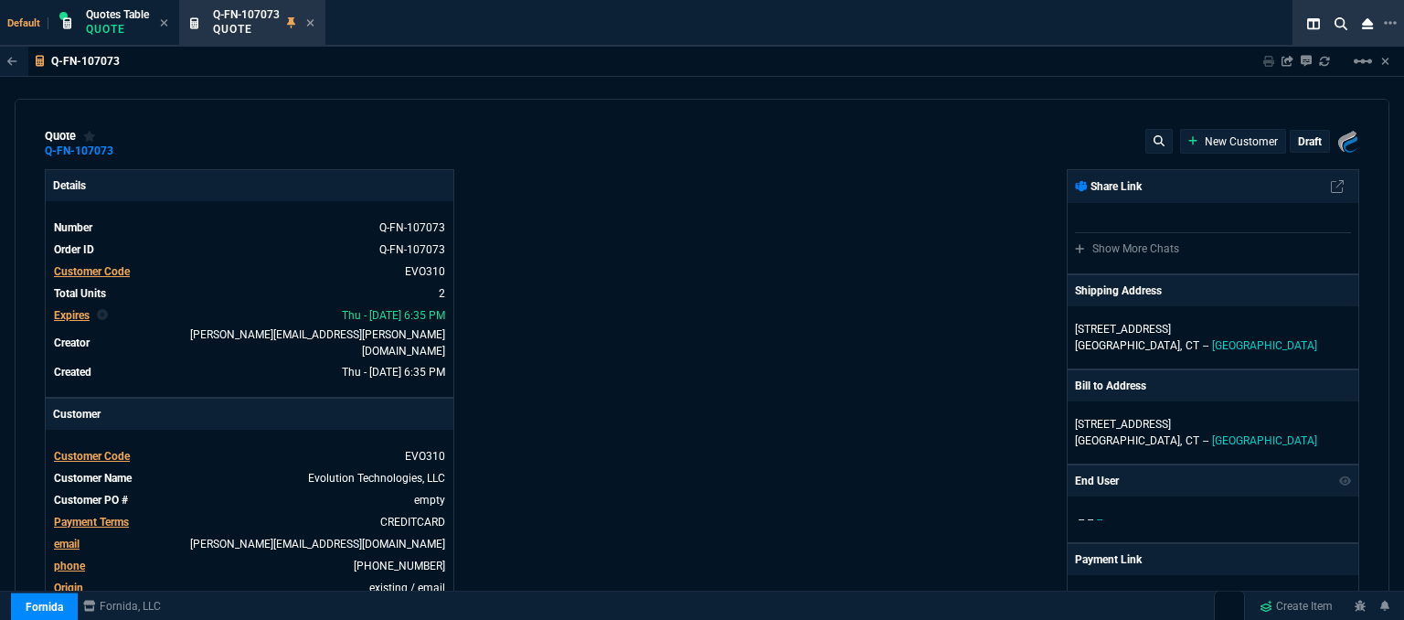
type input "630"
type input "11"
type input "10"
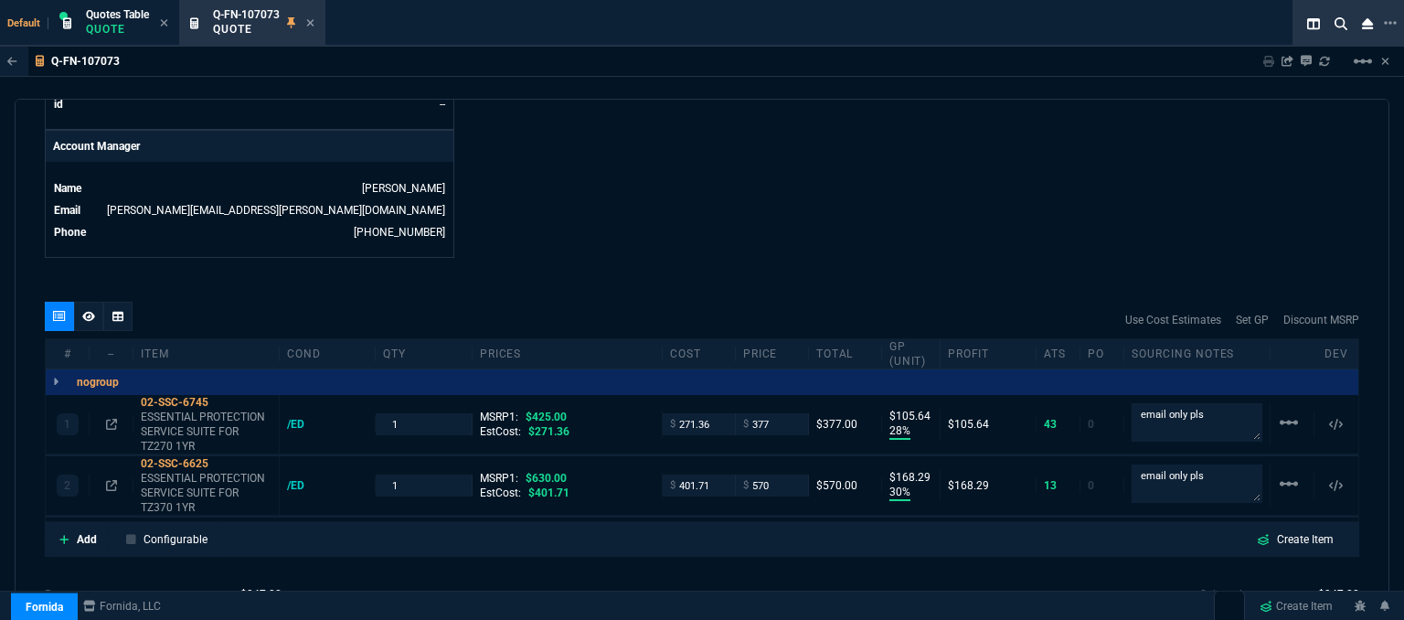
scroll to position [997, 0]
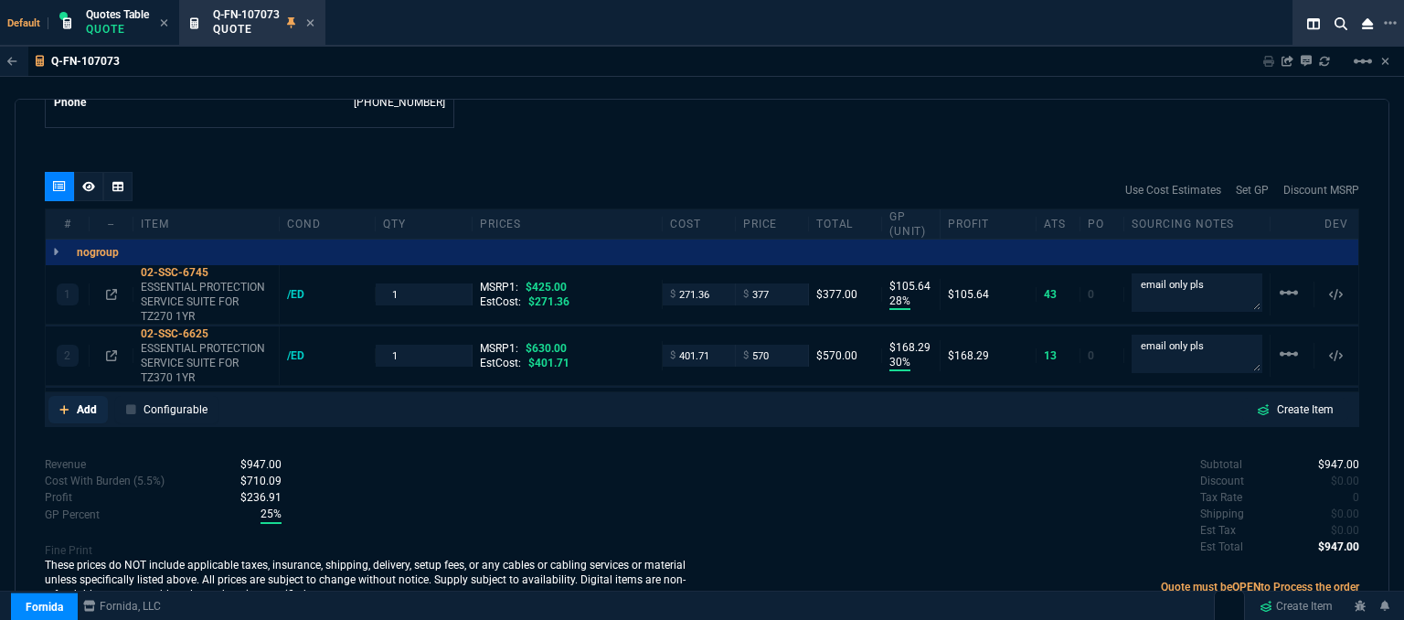
click at [59, 404] on icon at bounding box center [64, 409] width 10 height 11
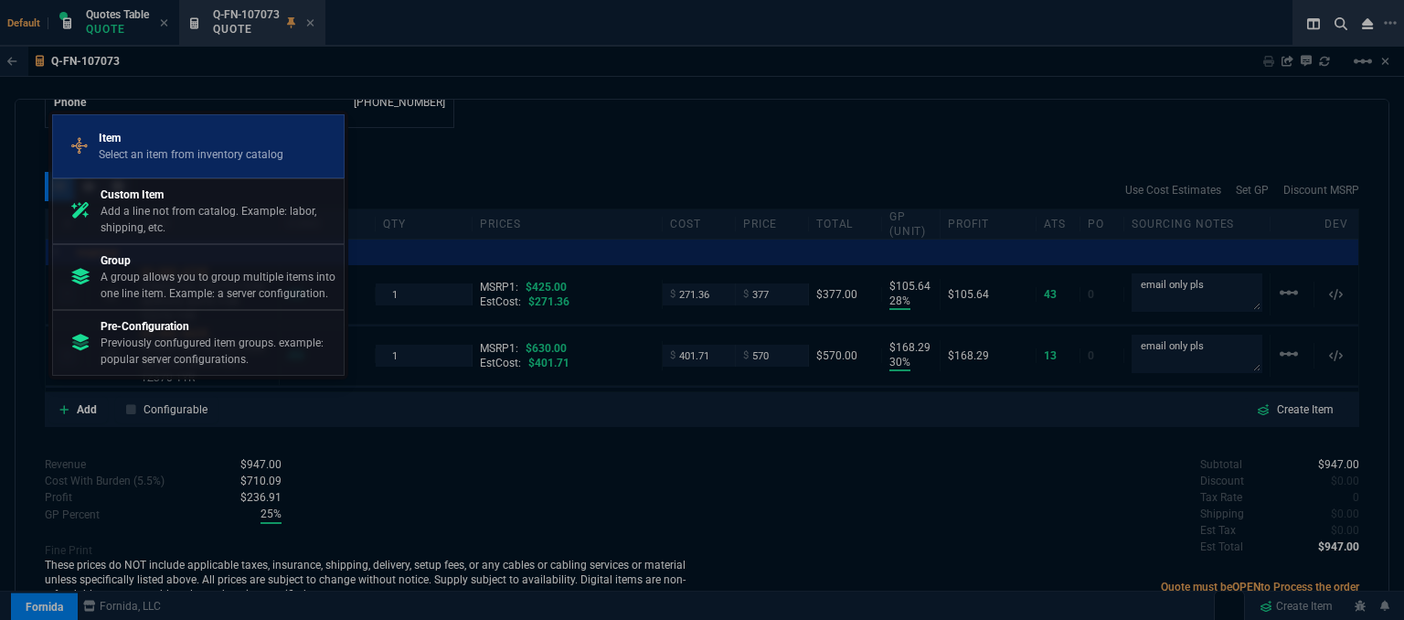
click at [177, 143] on p "Item" at bounding box center [191, 138] width 185 height 16
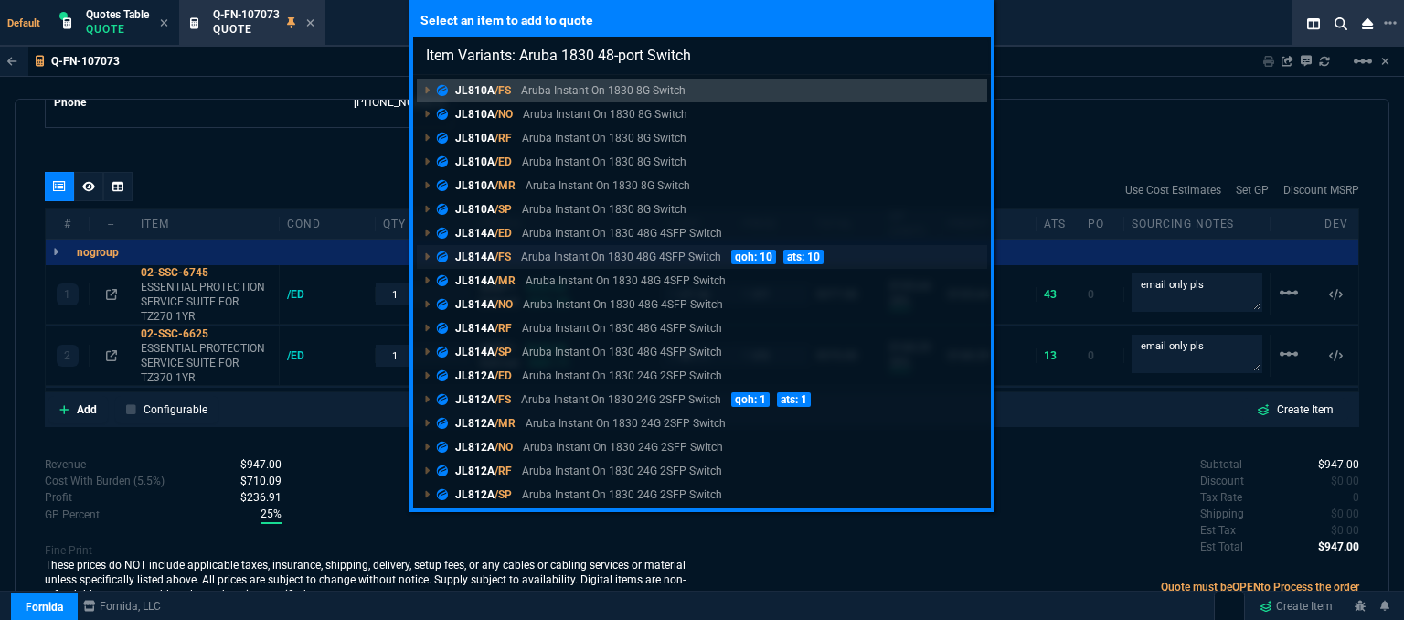
type input "Item Variants: Aruba 1830 48-port Switch"
click at [577, 259] on p "Aruba Instant On 1830 48G 4SFP Switch" at bounding box center [621, 257] width 200 height 16
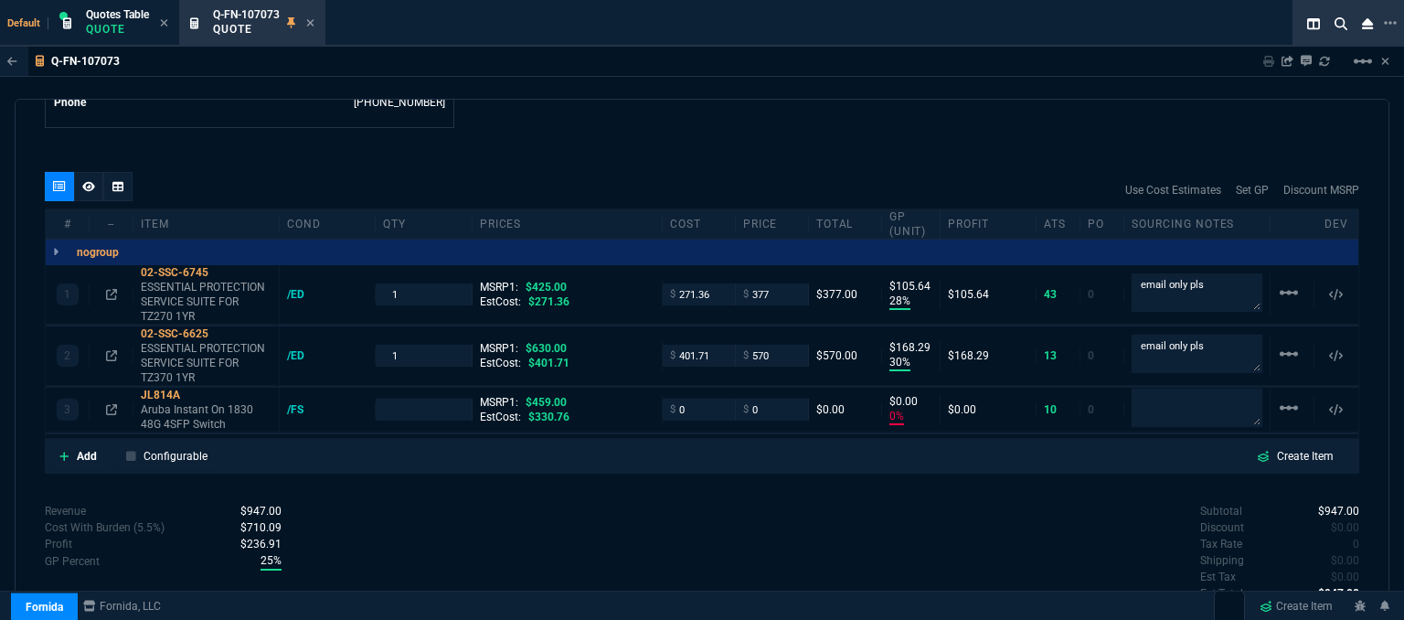
type input "28"
type input "106"
type input "30"
type input "168"
type input "0"
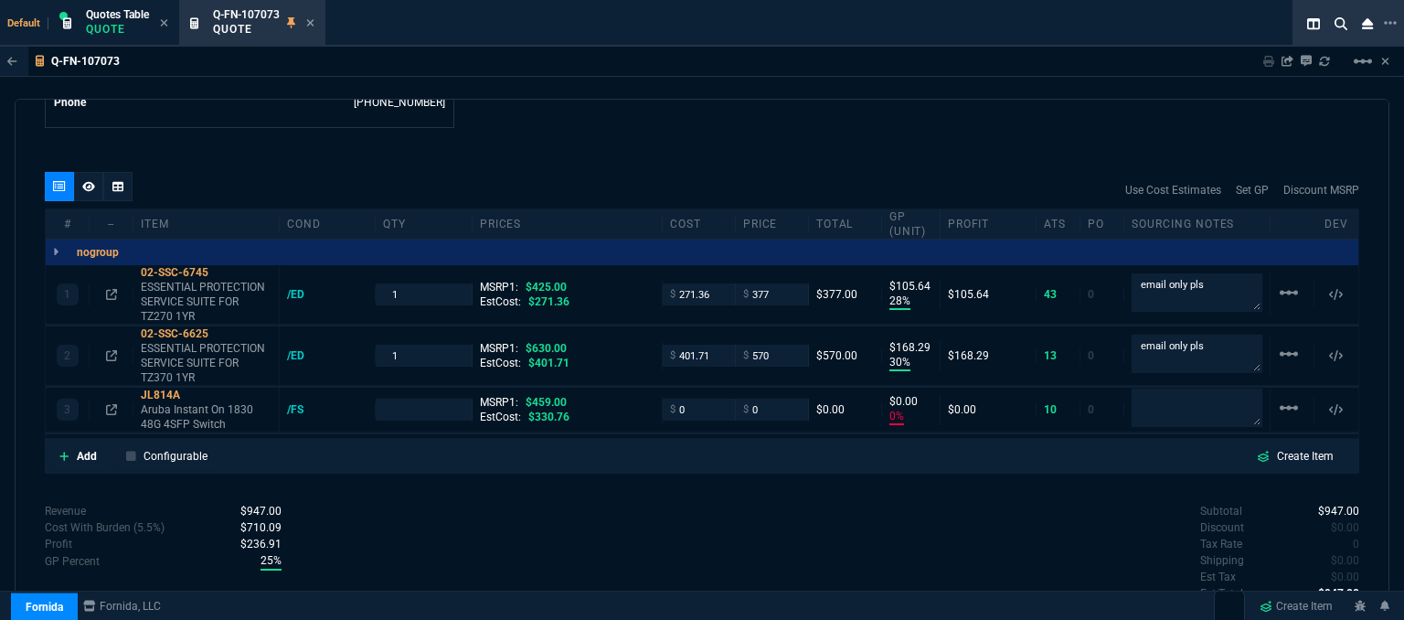
type input "0"
type input "11"
type input "10"
type input "100"
click at [110, 404] on icon at bounding box center [111, 409] width 11 height 11
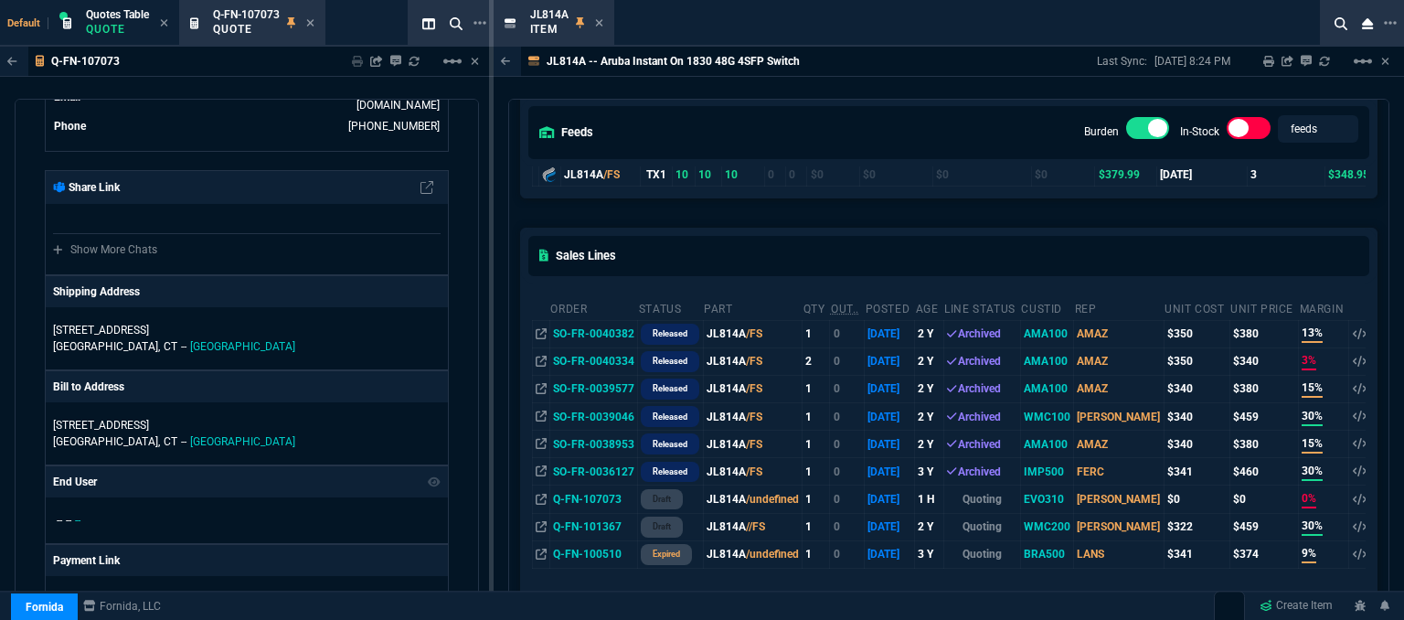
scroll to position [91, 0]
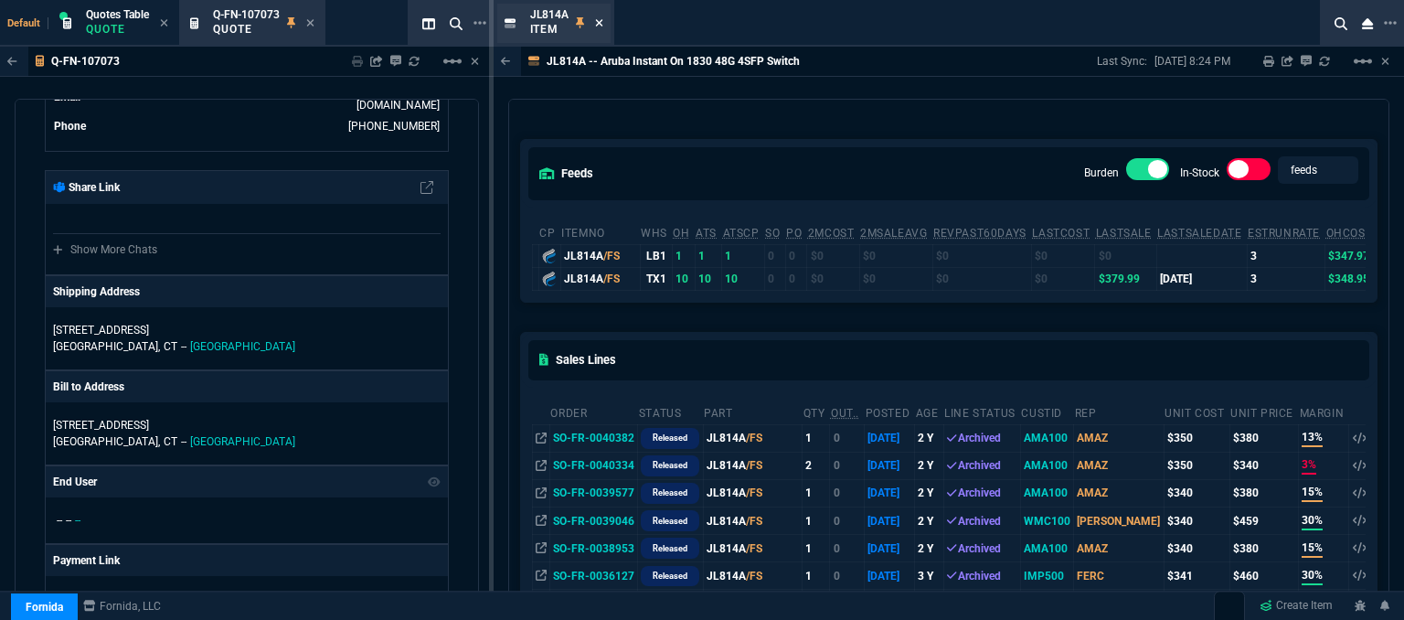
click at [599, 19] on icon at bounding box center [599, 22] width 8 height 11
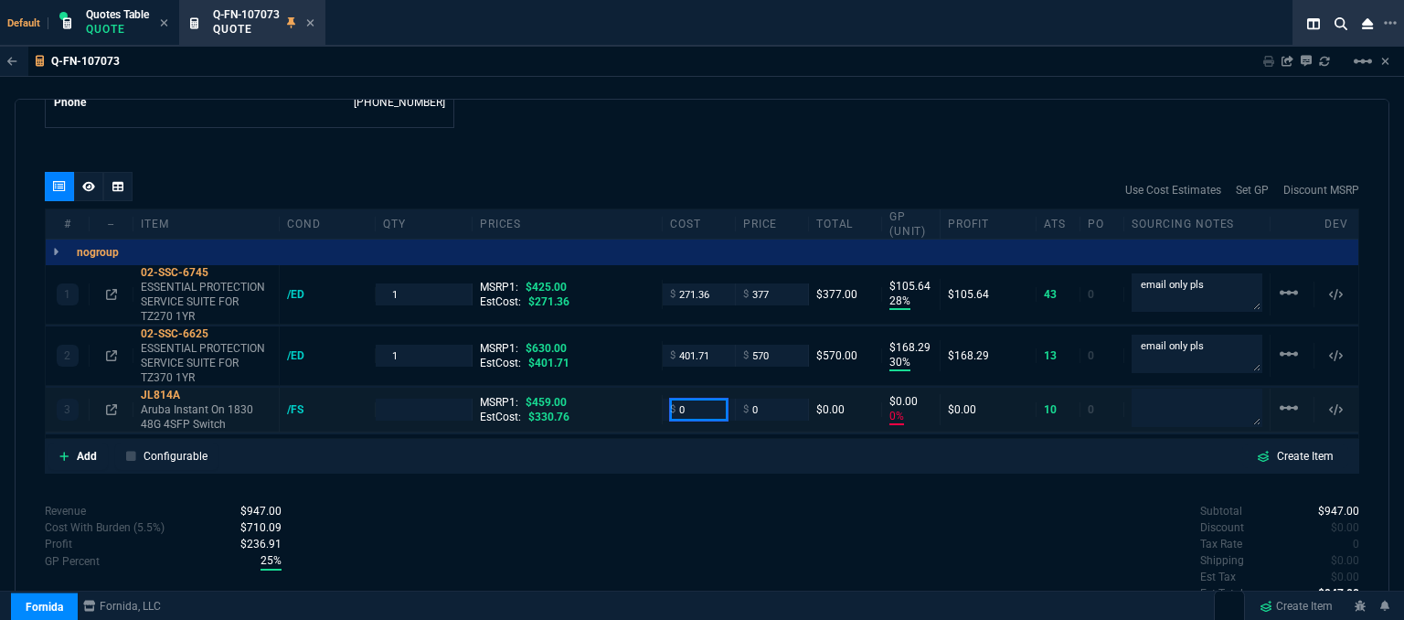
click at [691, 398] on input "0" at bounding box center [699, 408] width 58 height 21
type input "330.76"
click at [671, 473] on div "quote Q-FN-107073 Evolution Technologies, LLC draft Fornida, LLC 2609 Technolog…" at bounding box center [702, 362] width 1374 height 526
type input "1"
type input "330.76"
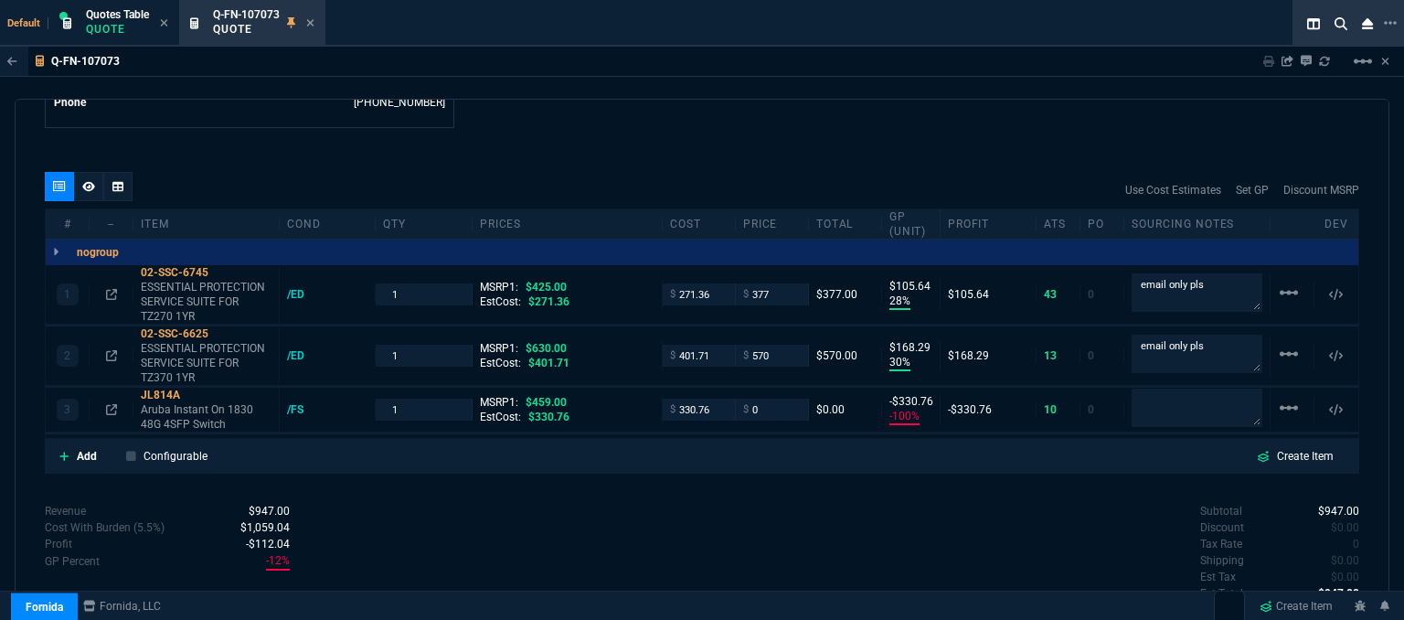
type input "-100"
type input "-331"
click at [196, 389] on icon at bounding box center [192, 394] width 10 height 11
click at [758, 398] on input "0" at bounding box center [772, 408] width 58 height 21
type input "349"
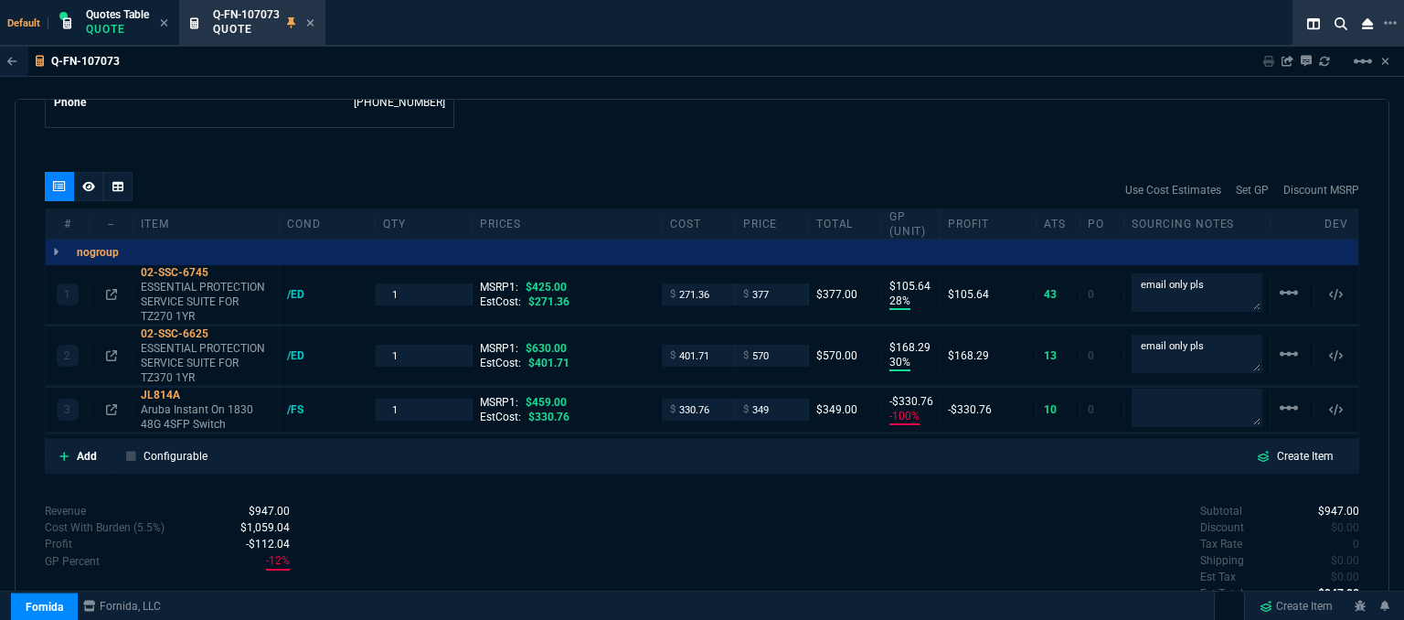
click at [727, 503] on div "Subtotal $947.00 Discount $0.00 Tax Rate 0 Shipping $0.00 Est Tax $0.00 Est Tot…" at bounding box center [1030, 553] width 657 height 101
type input "349"
type input "5"
type input "18"
type input "24"
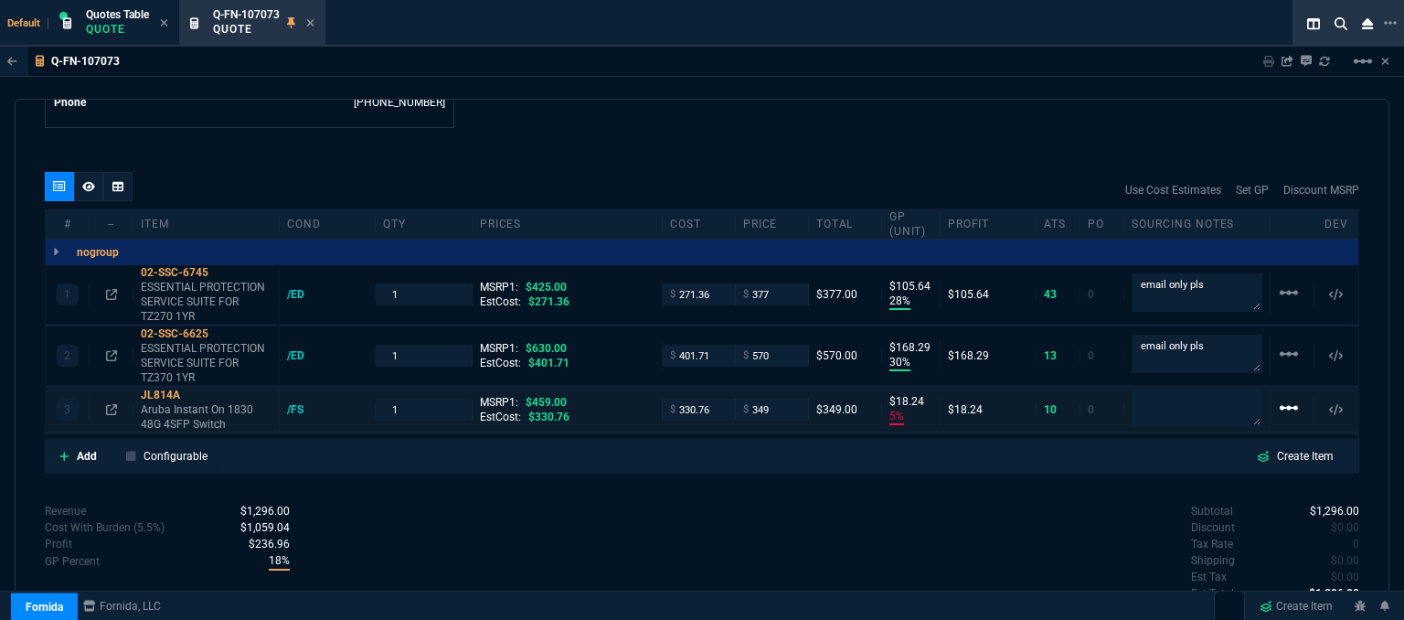
click at [1279, 397] on mat-icon "linear_scale" at bounding box center [1289, 408] width 22 height 22
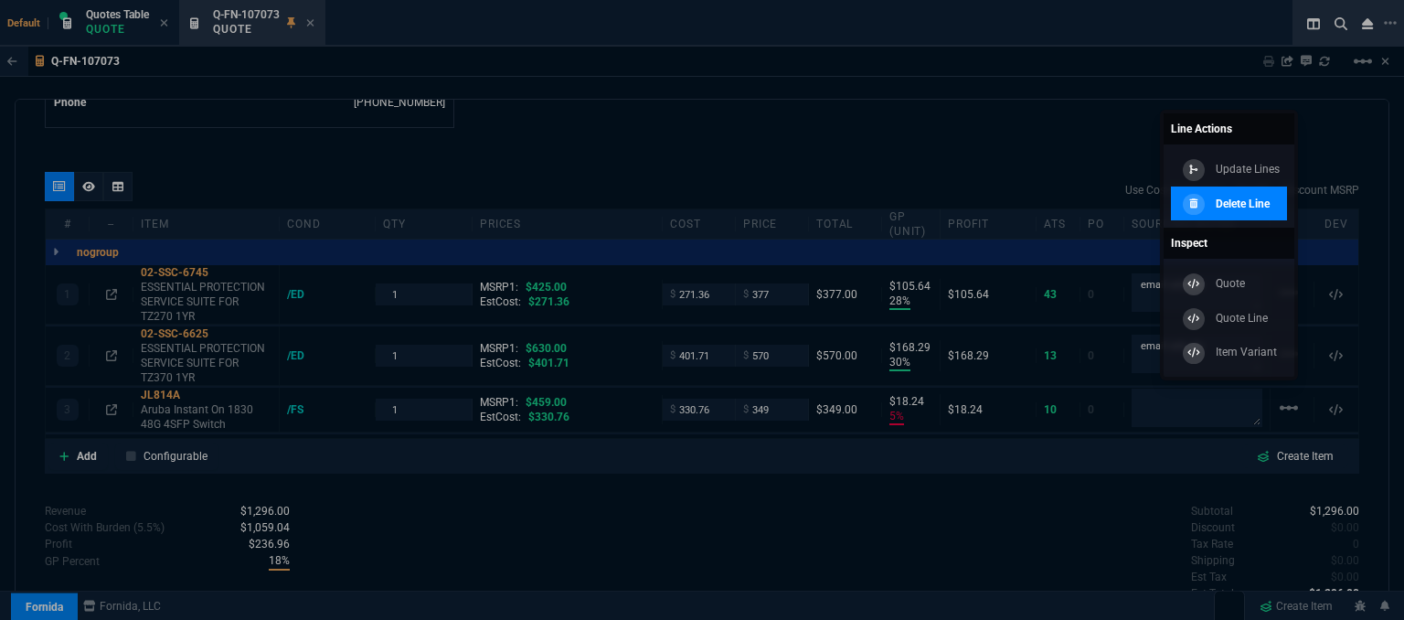
click at [1268, 198] on p "Delete Line" at bounding box center [1242, 204] width 54 height 16
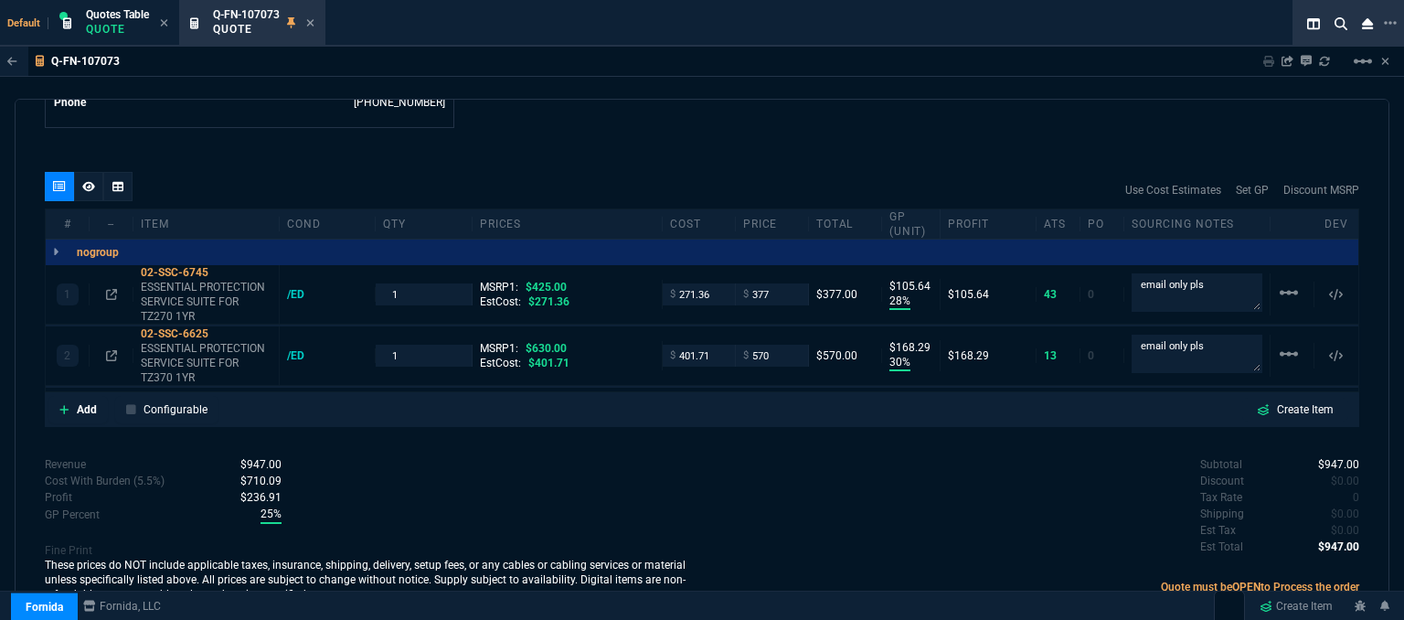
type input "28"
type input "106"
type input "30"
type input "168"
type input "11"
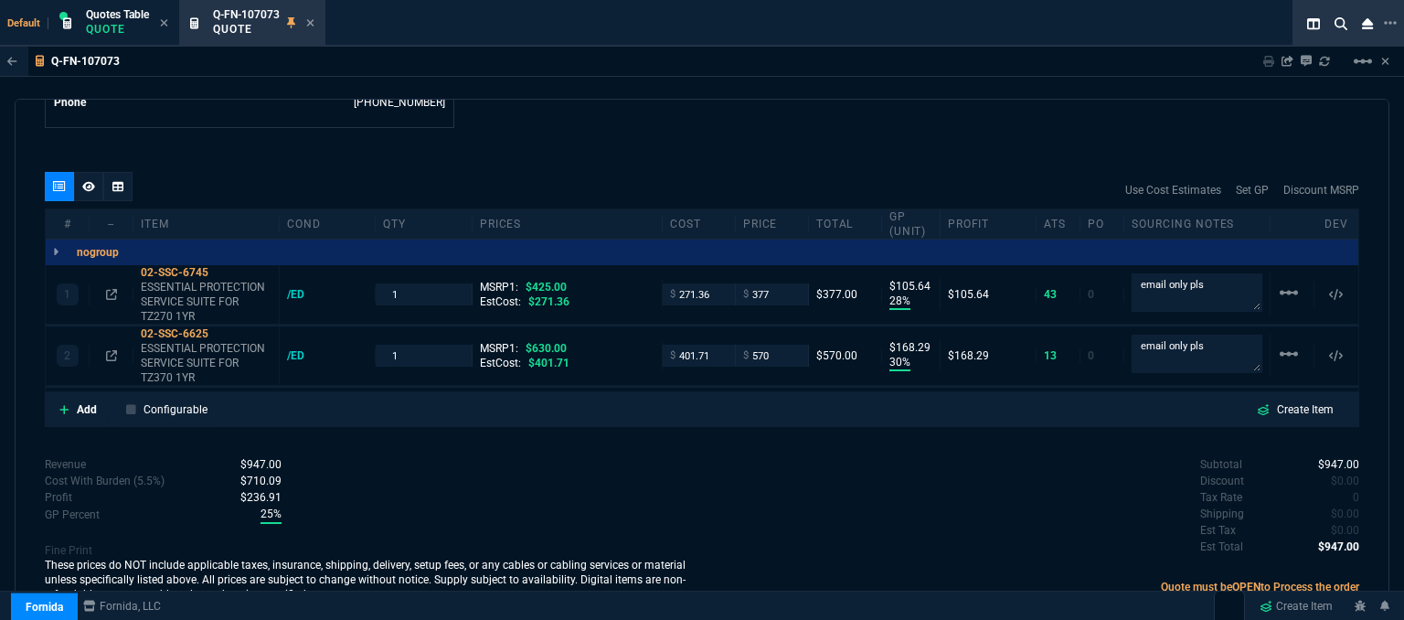
type input "10"
click at [309, 19] on icon at bounding box center [310, 22] width 8 height 11
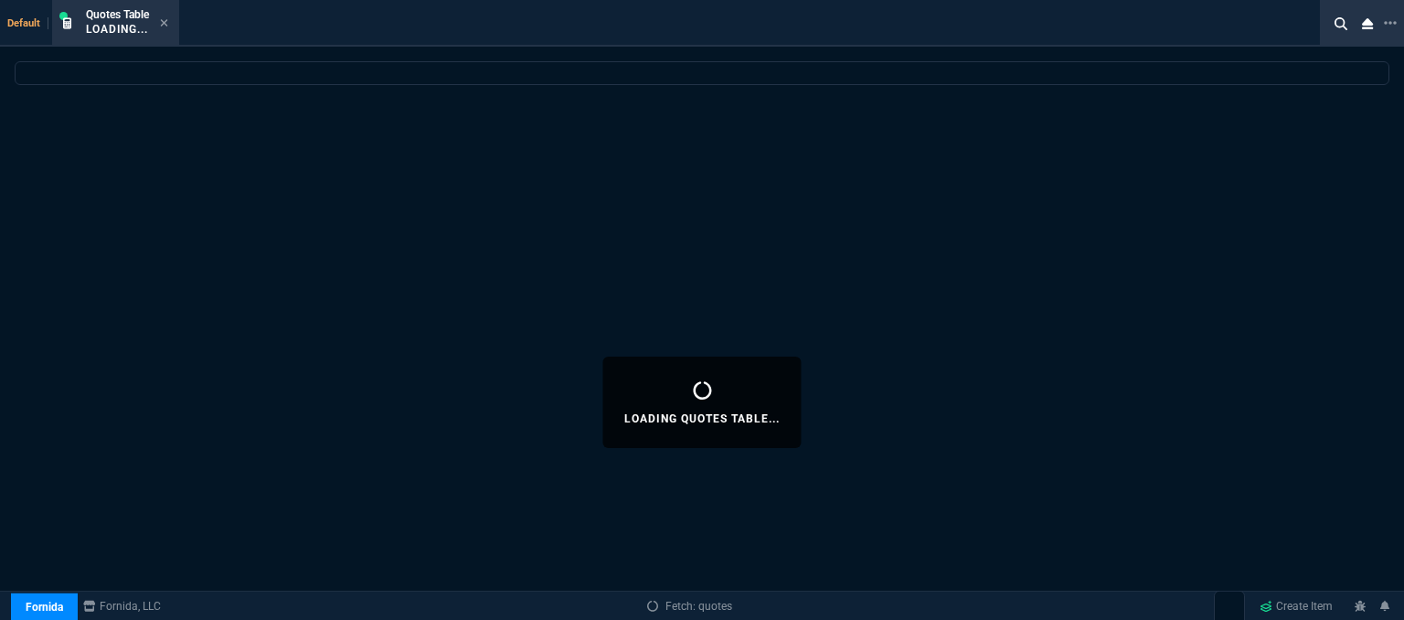
select select
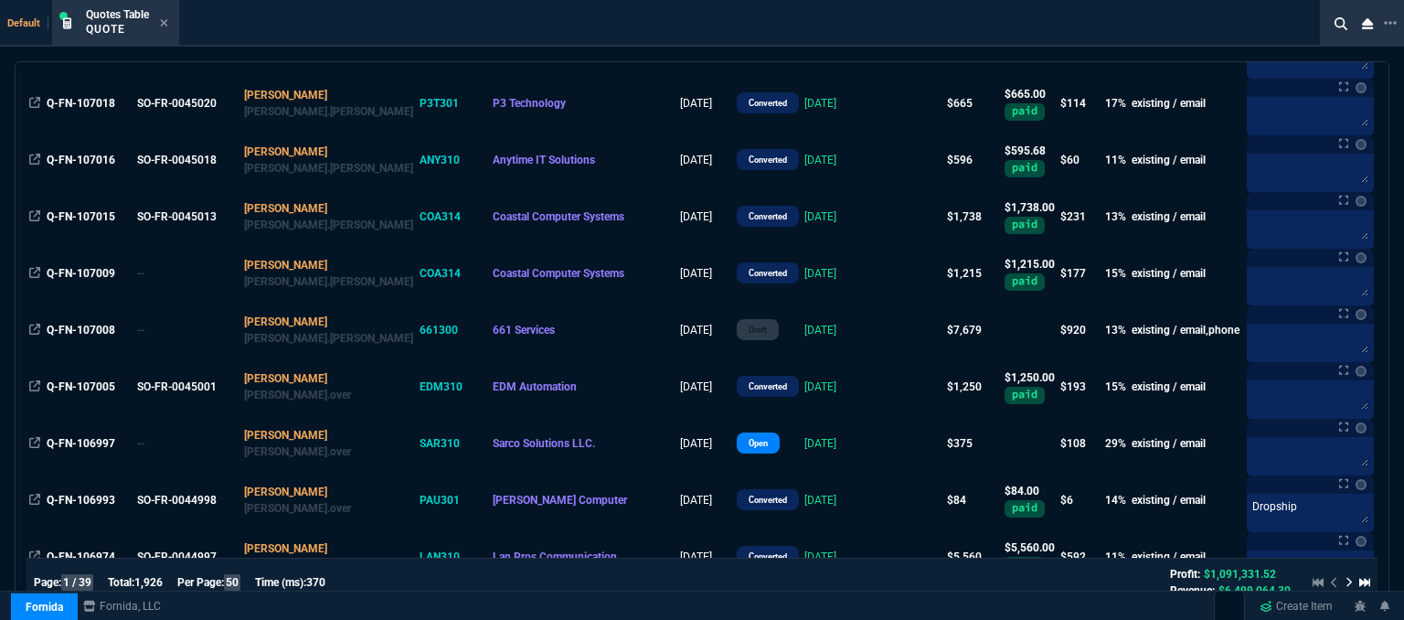
scroll to position [1554, 0]
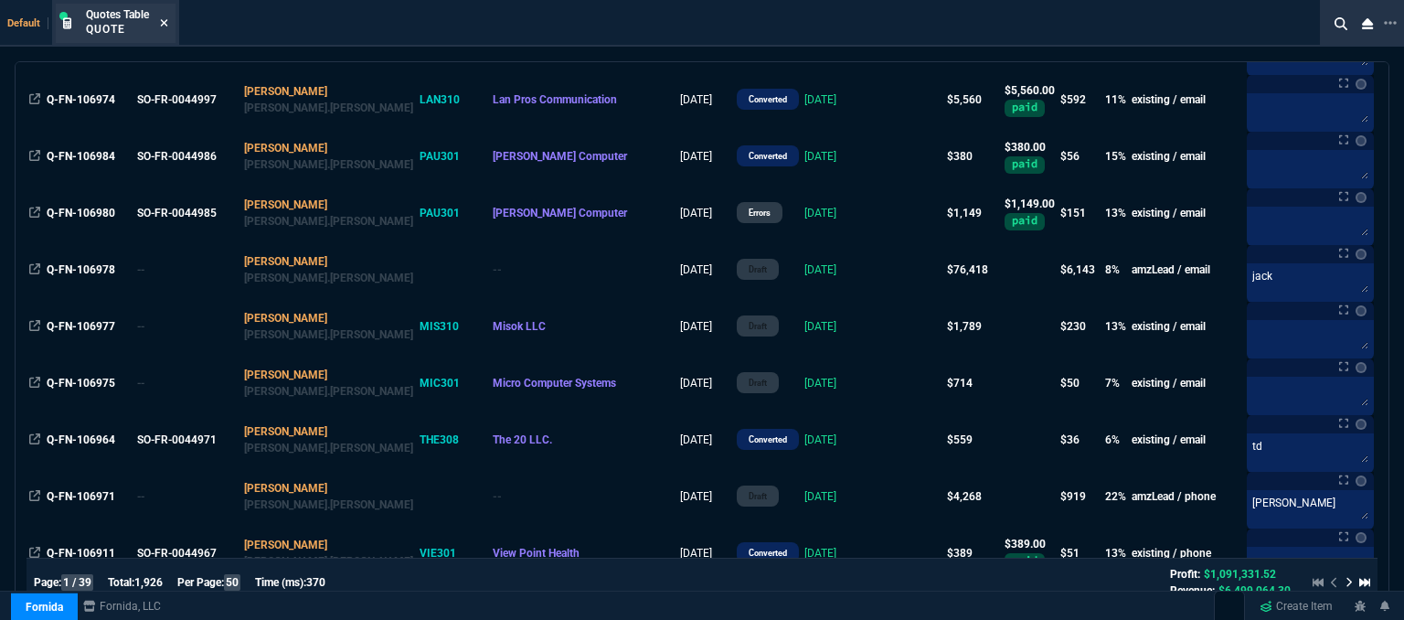
click at [164, 17] on icon at bounding box center [164, 22] width 8 height 11
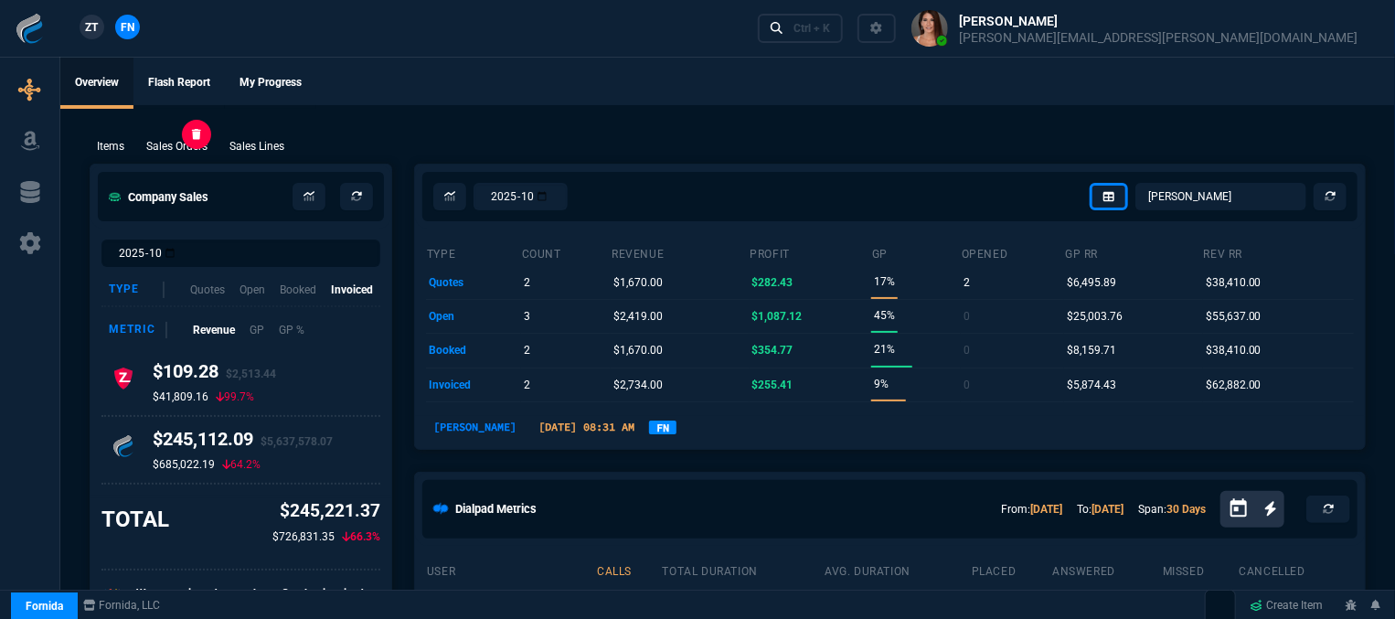
click at [188, 152] on p "Sales Orders" at bounding box center [176, 146] width 61 height 16
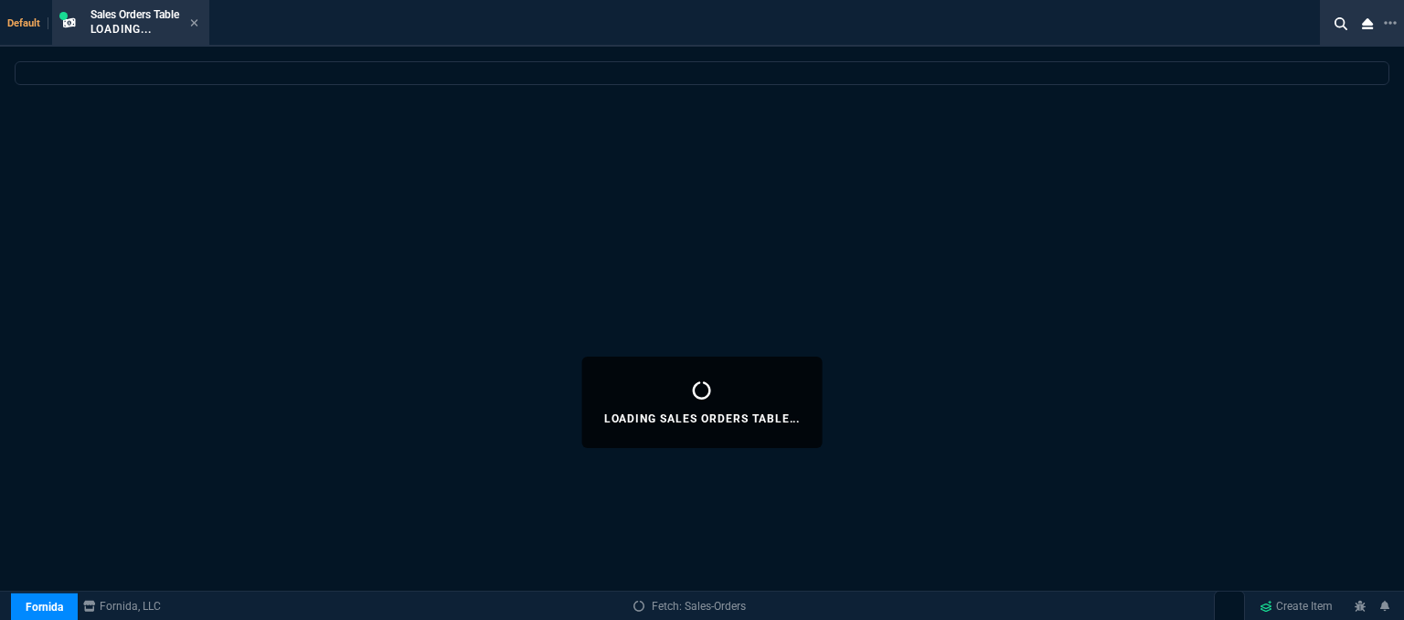
select select
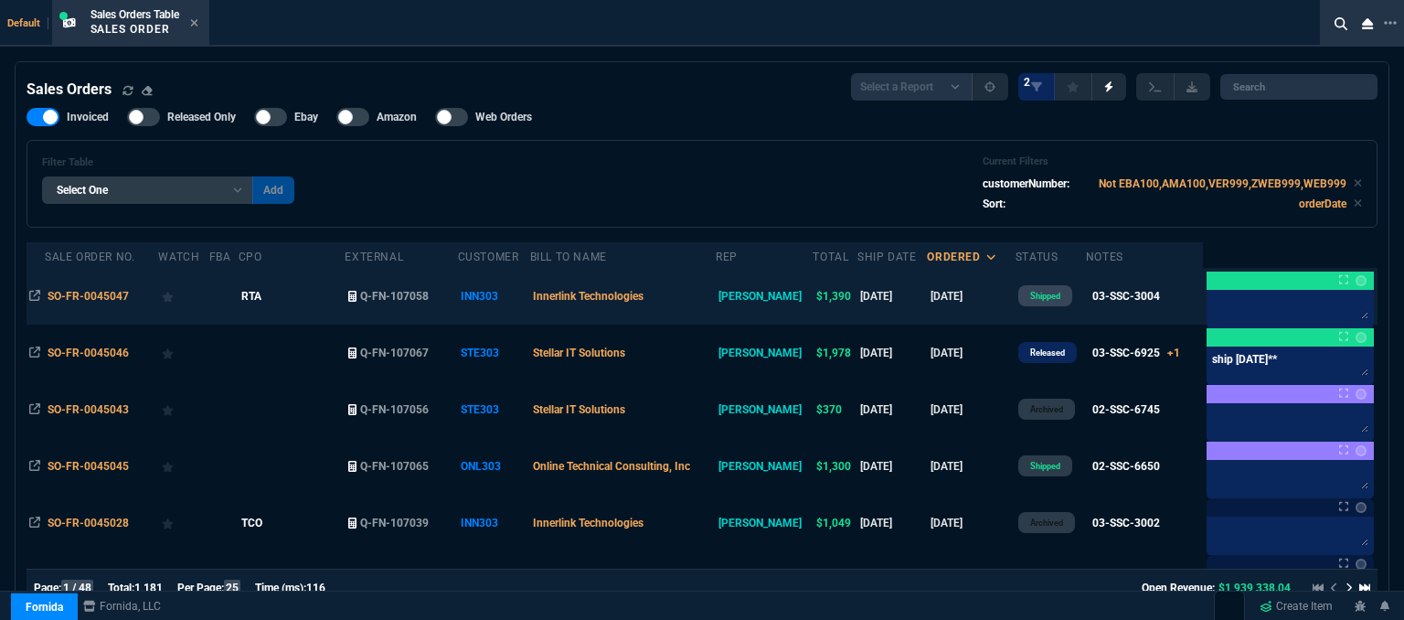
click at [702, 299] on td "Innerlink Technologies" at bounding box center [623, 296] width 186 height 57
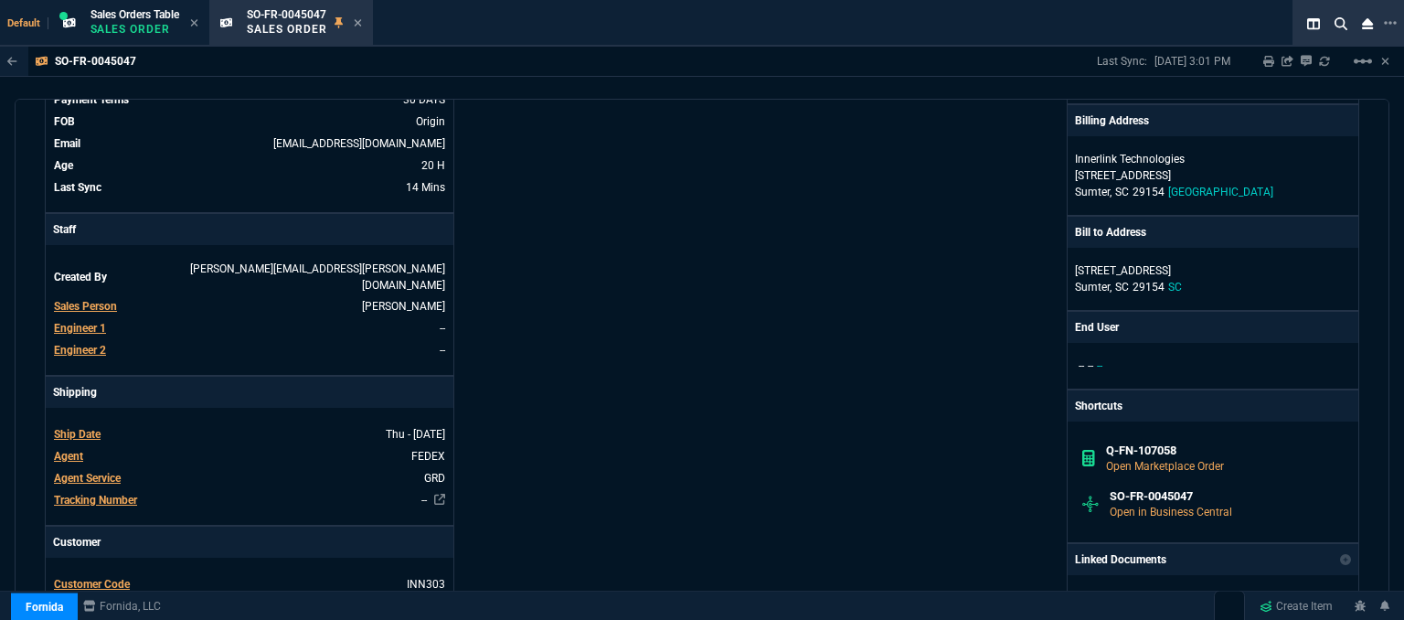
scroll to position [91, 0]
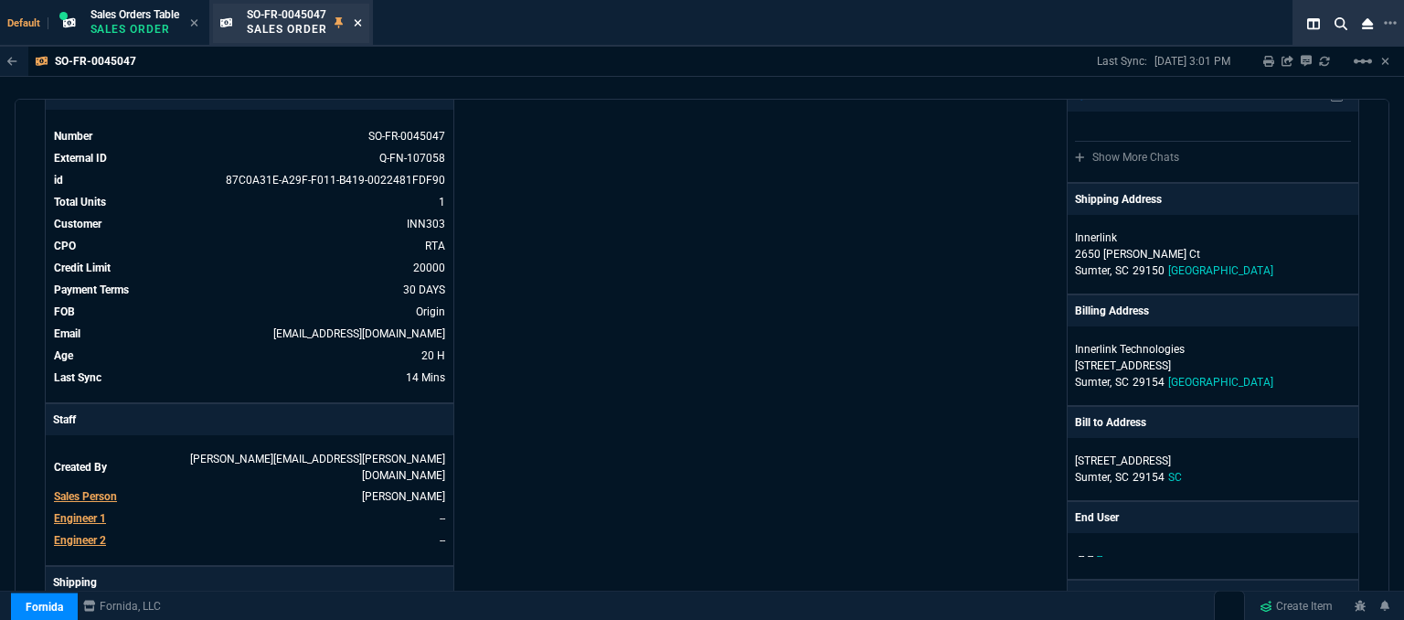
click at [361, 24] on icon at bounding box center [357, 22] width 7 height 7
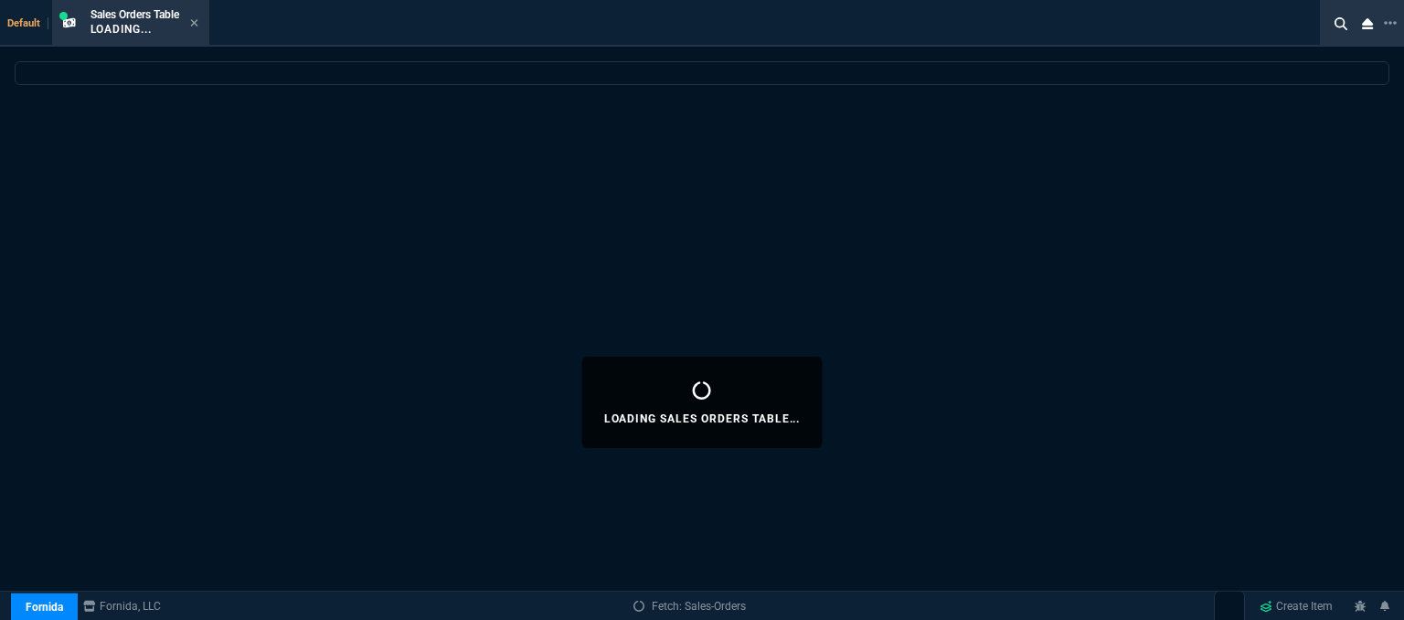
select select
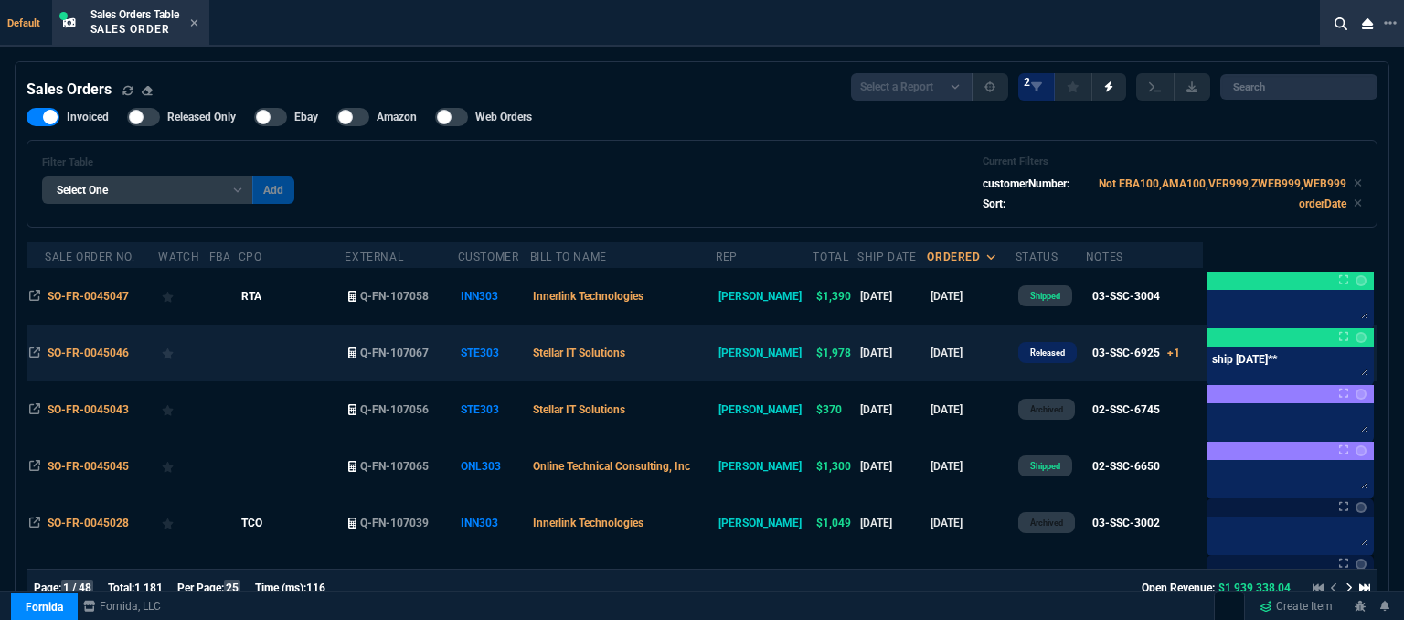
click at [716, 356] on td "Stellar IT Solutions" at bounding box center [623, 352] width 186 height 57
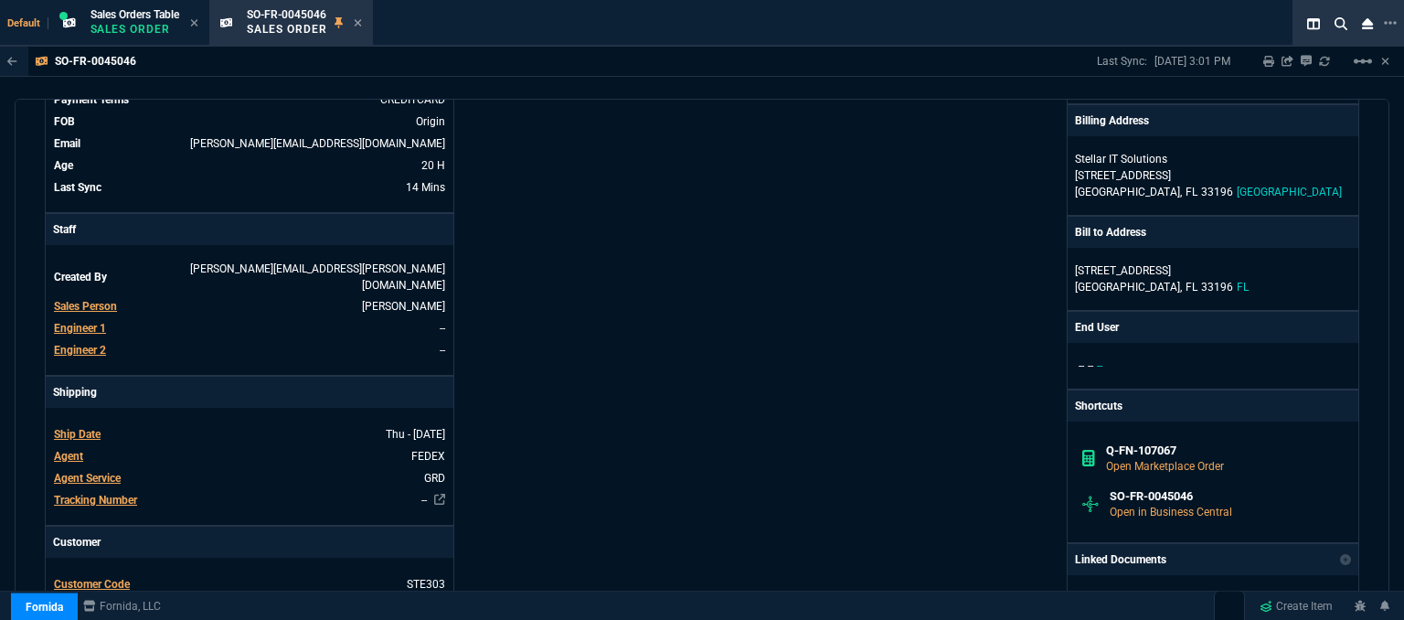
scroll to position [366, 0]
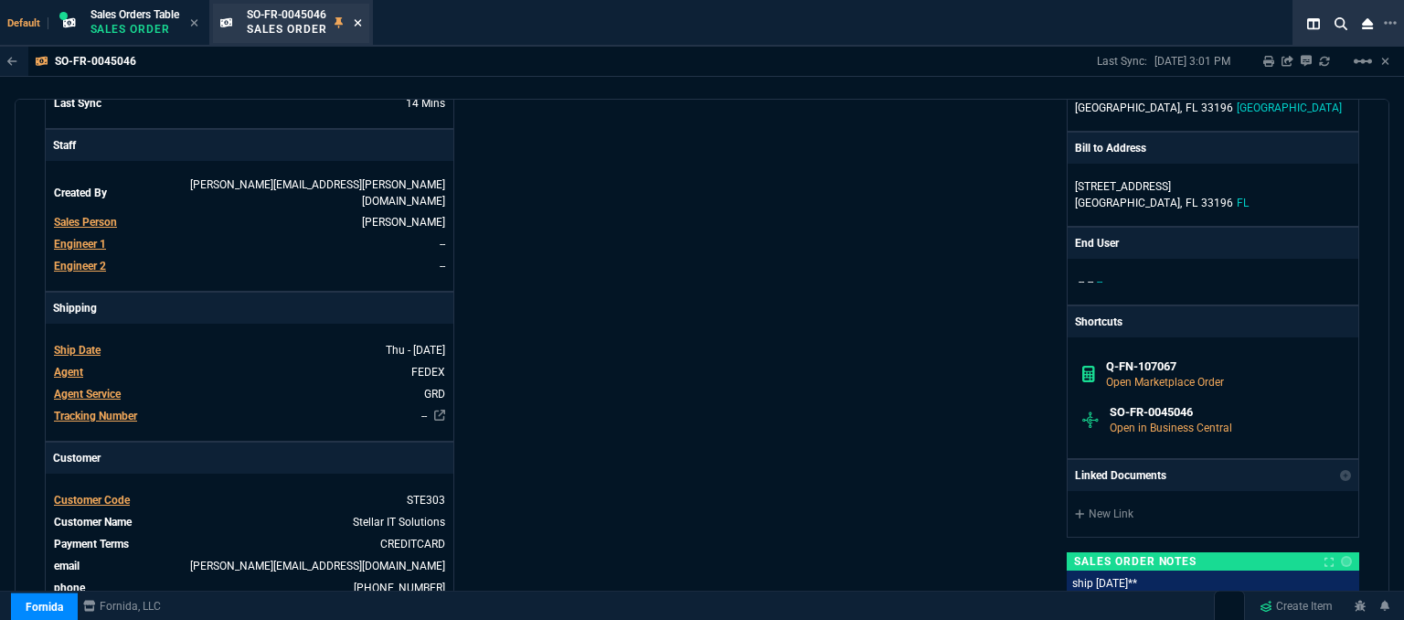
click at [362, 19] on icon at bounding box center [358, 22] width 8 height 11
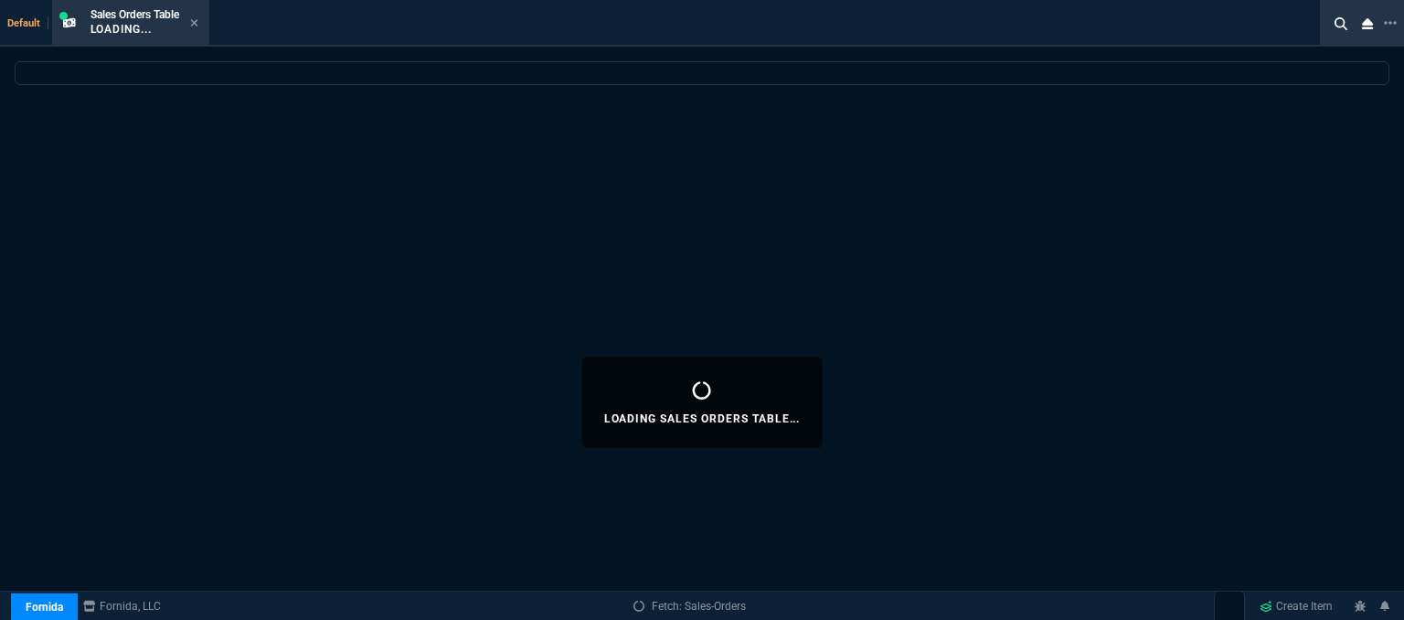
select select
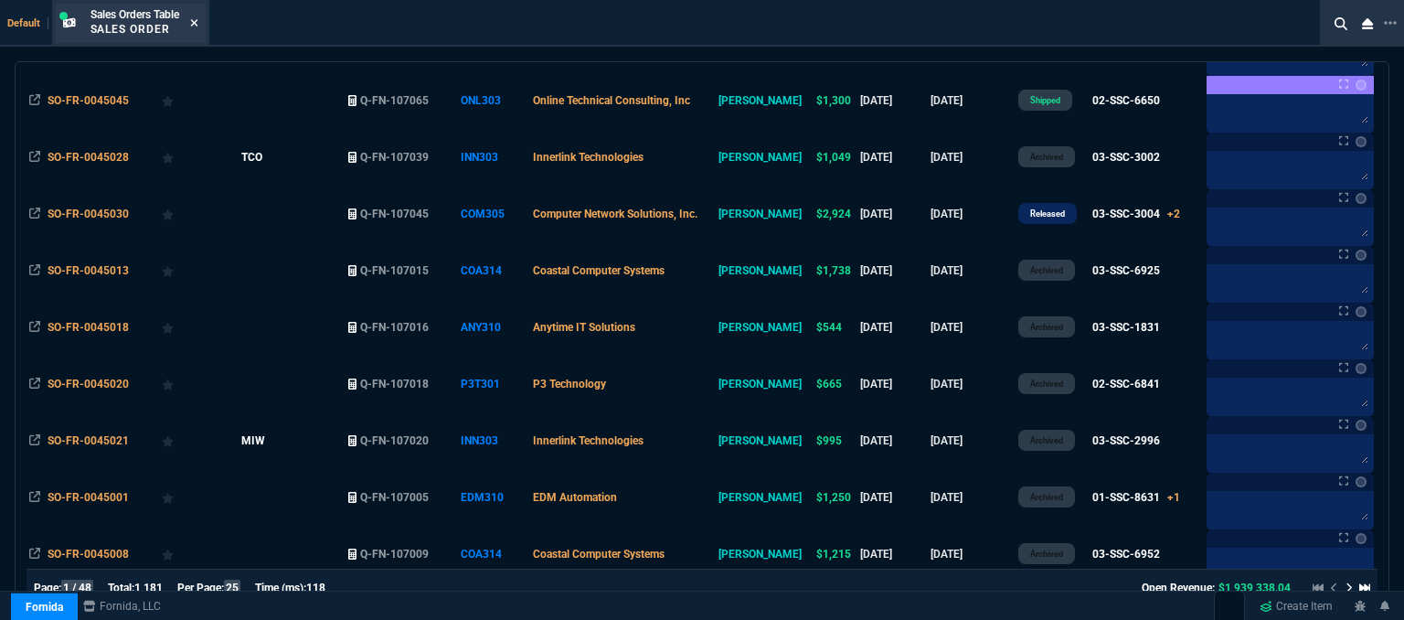
click at [196, 23] on icon at bounding box center [194, 22] width 8 height 11
